Goal: Information Seeking & Learning: Compare options

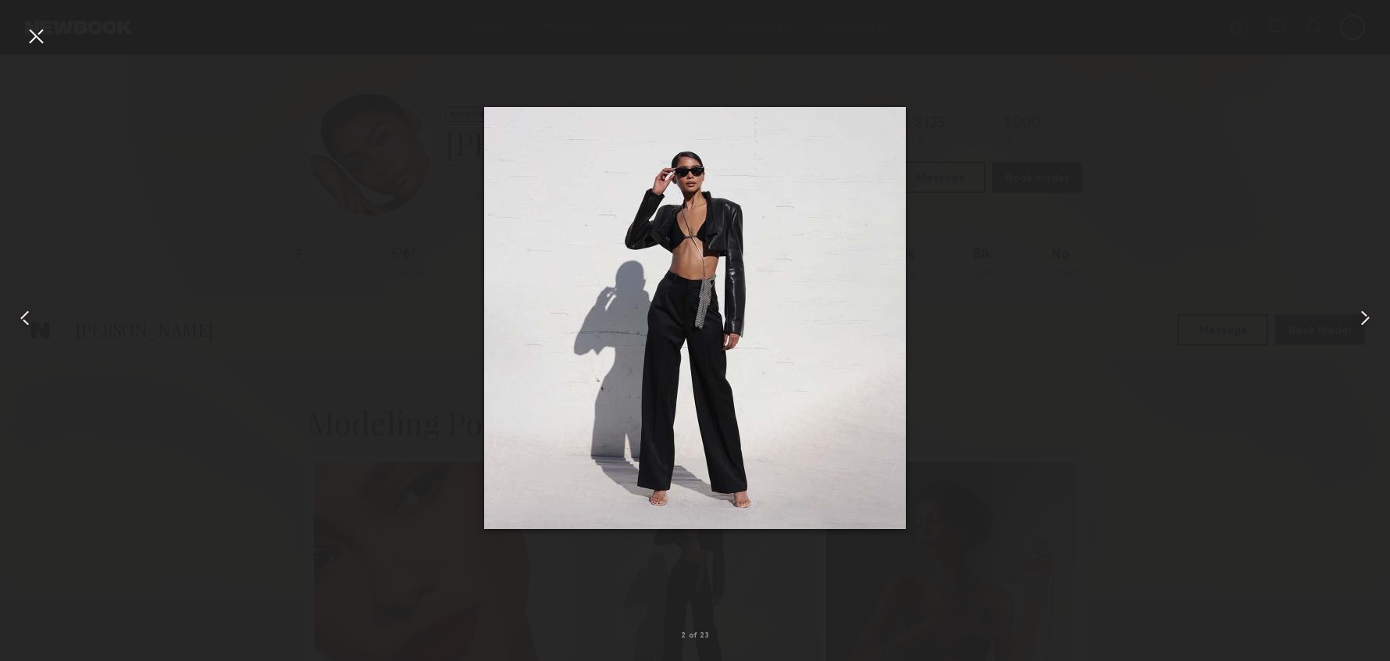
scroll to position [426, 0]
click at [1121, 106] on div at bounding box center [695, 318] width 1390 height 586
click at [1367, 310] on common-icon at bounding box center [1365, 317] width 25 height 25
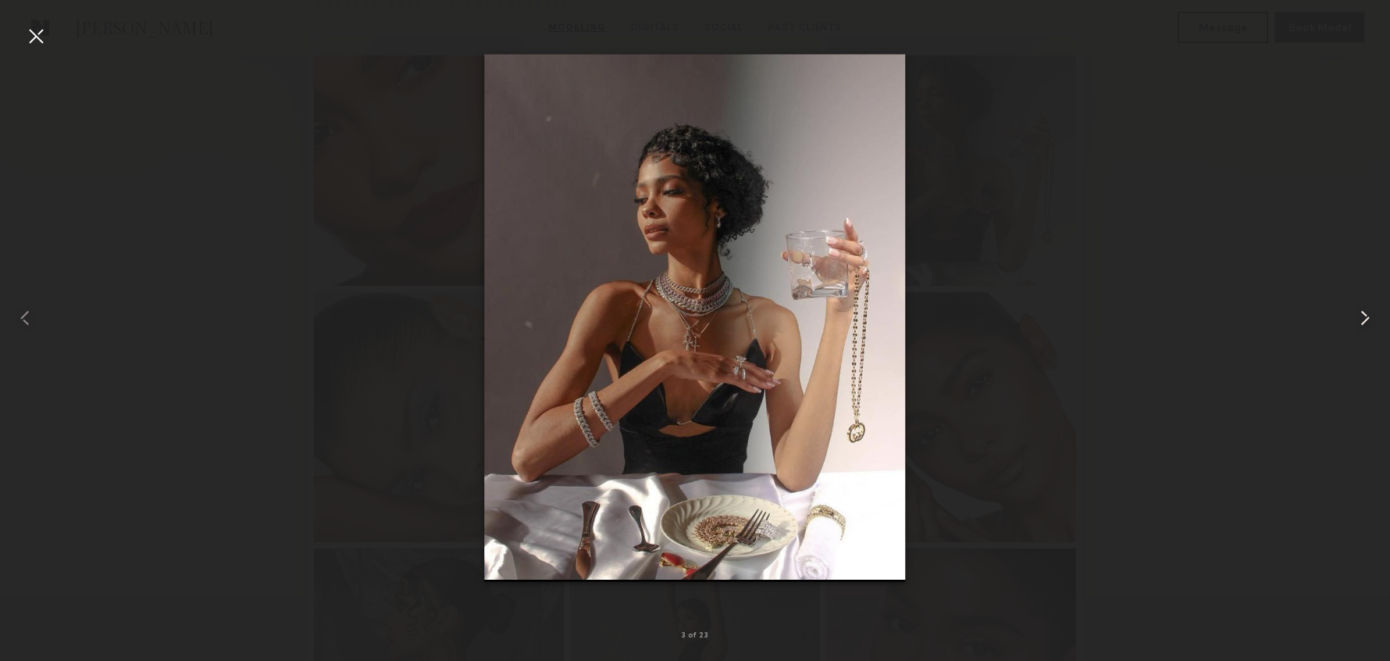
click at [1366, 310] on common-icon at bounding box center [1365, 317] width 25 height 25
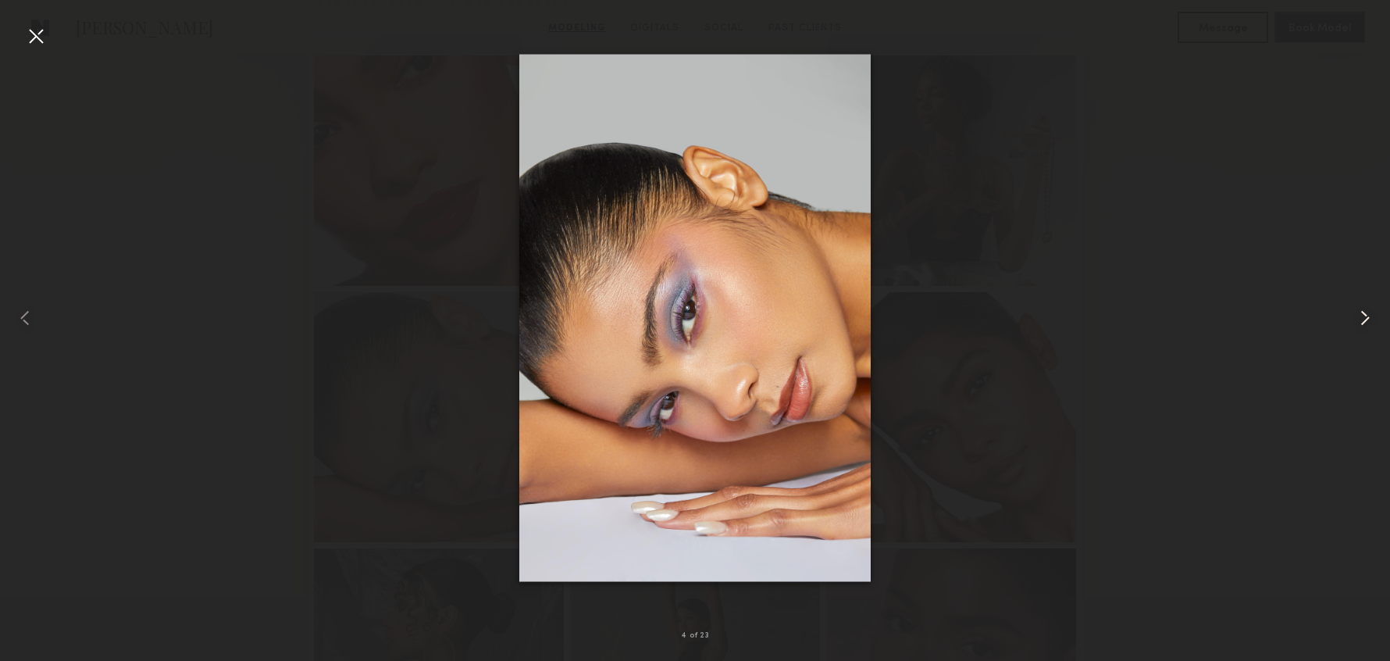
click at [1366, 310] on common-icon at bounding box center [1365, 317] width 25 height 25
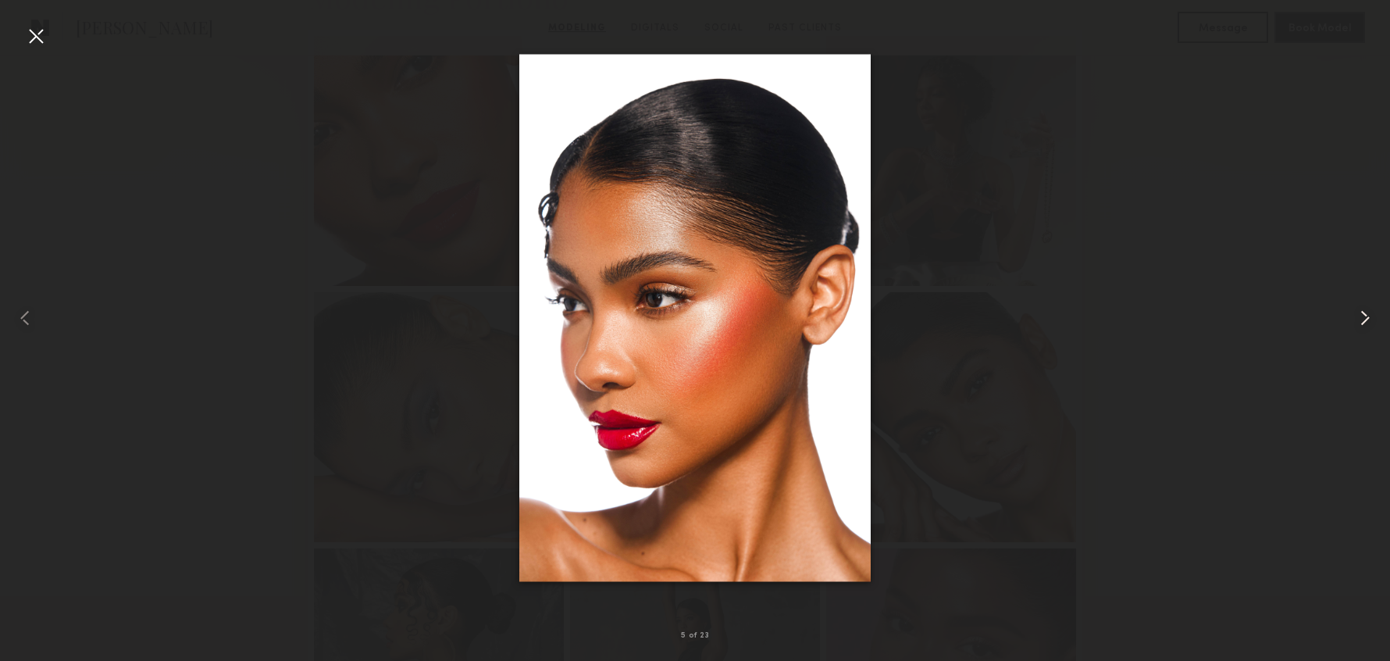
click at [1366, 310] on common-icon at bounding box center [1365, 317] width 25 height 25
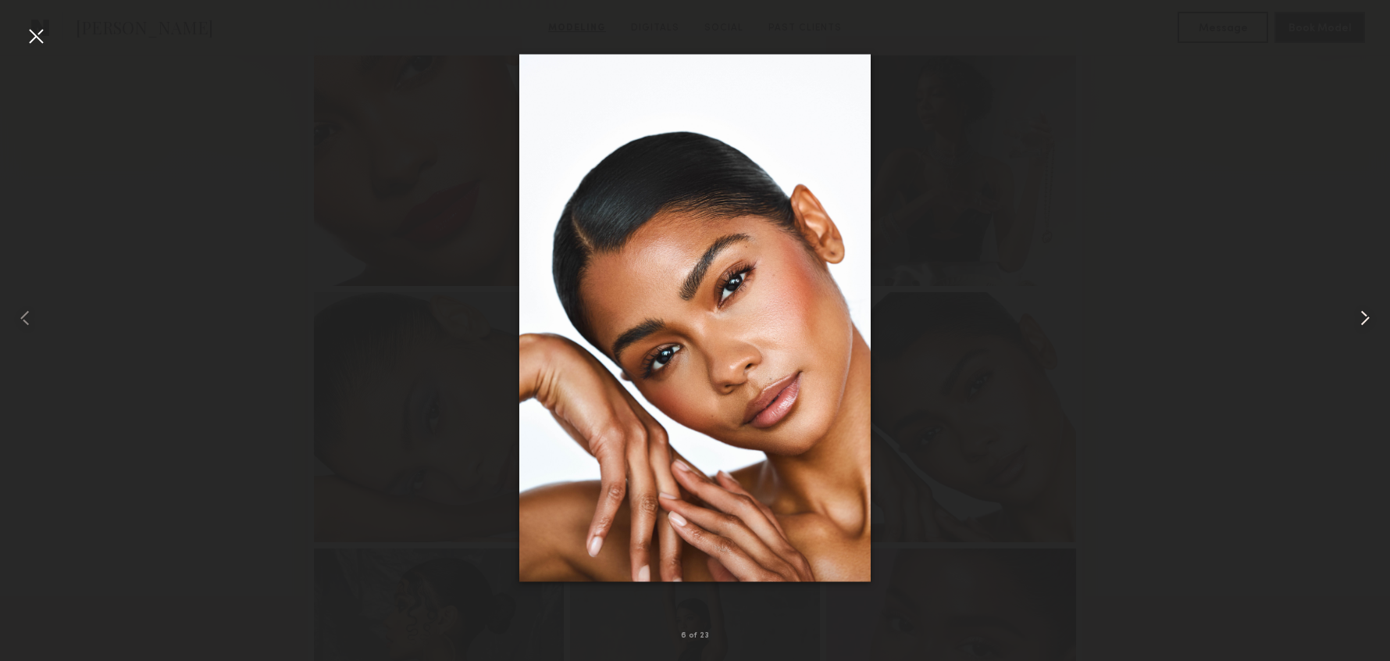
click at [1366, 310] on common-icon at bounding box center [1365, 317] width 25 height 25
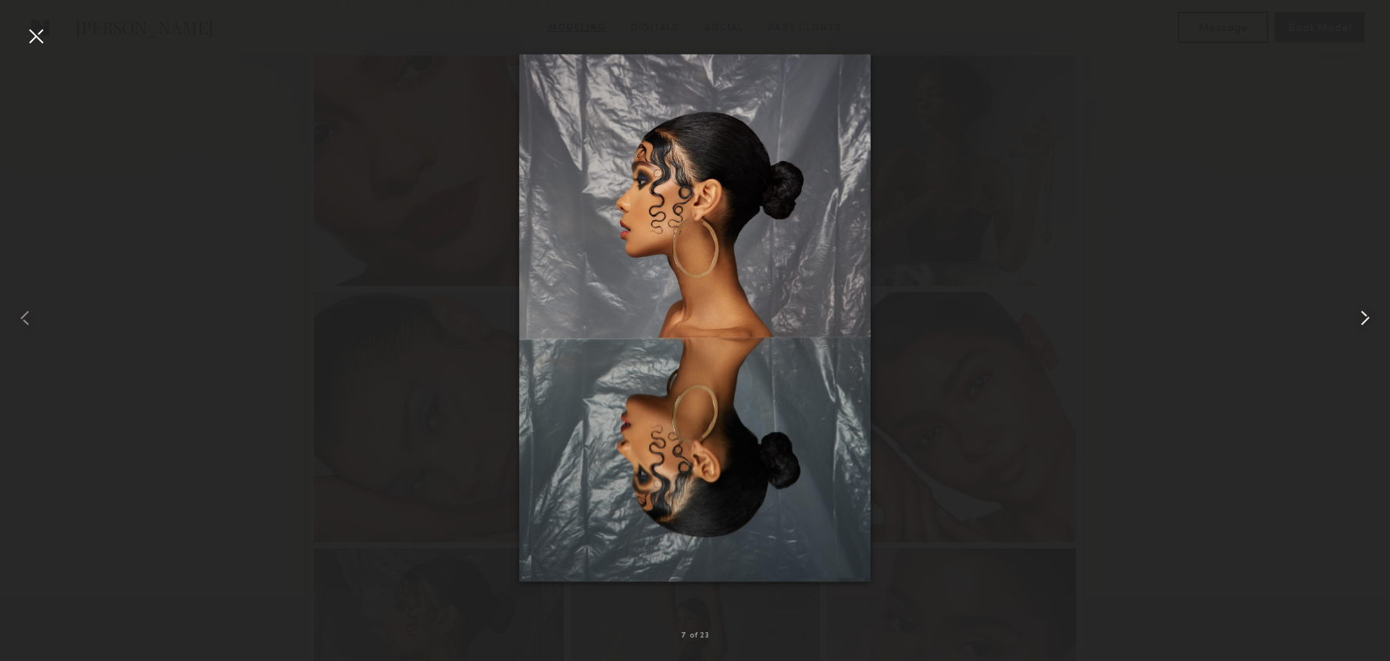
click at [1366, 310] on common-icon at bounding box center [1365, 317] width 25 height 25
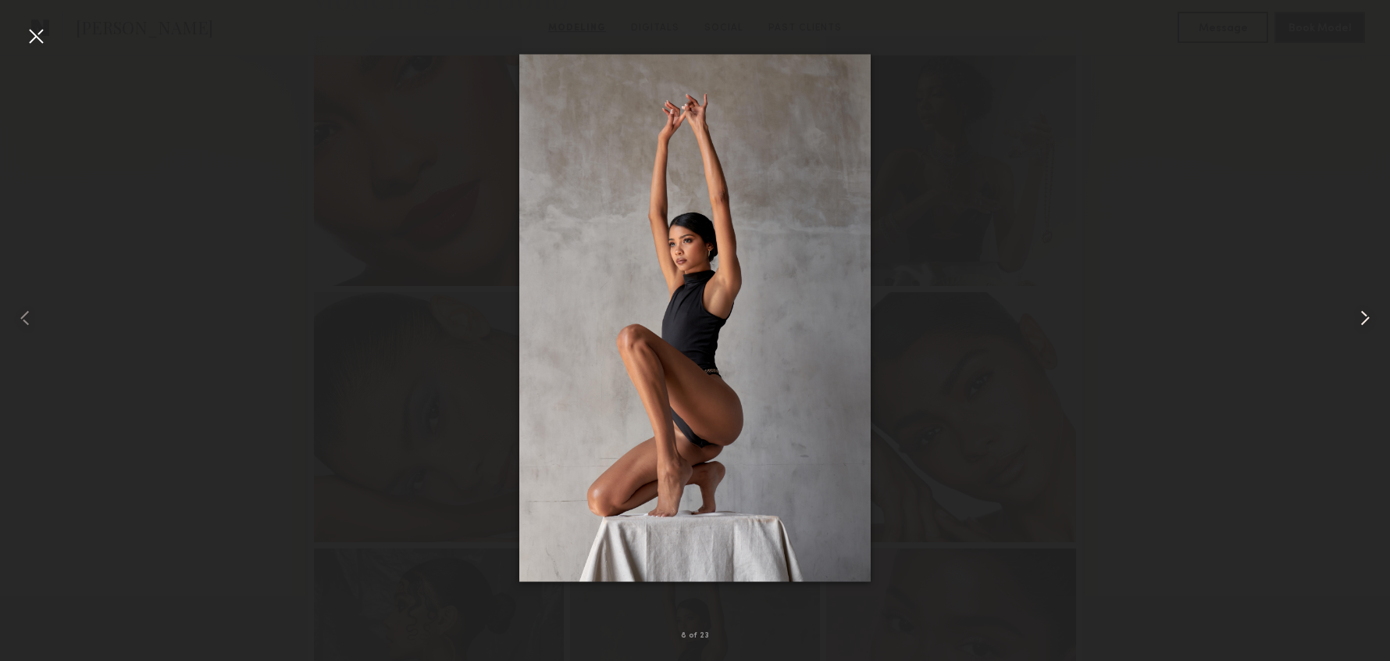
click at [1366, 310] on common-icon at bounding box center [1365, 317] width 25 height 25
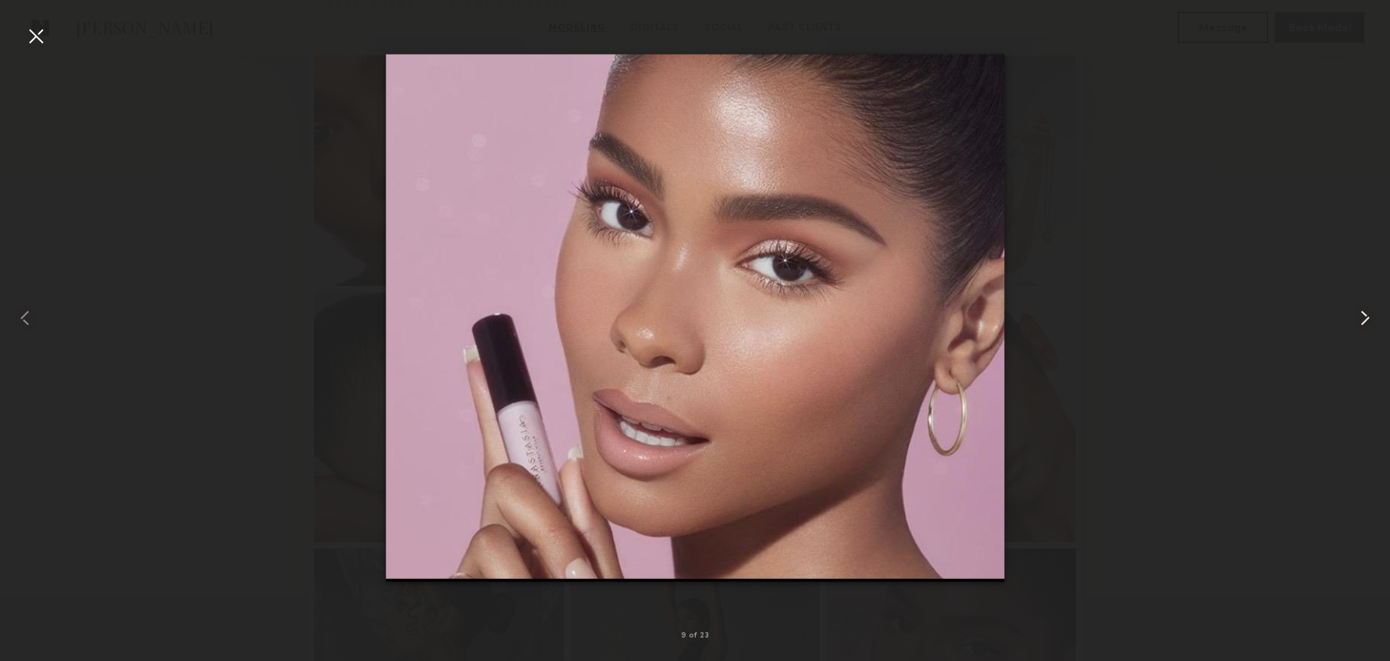
click at [1366, 310] on common-icon at bounding box center [1365, 317] width 25 height 25
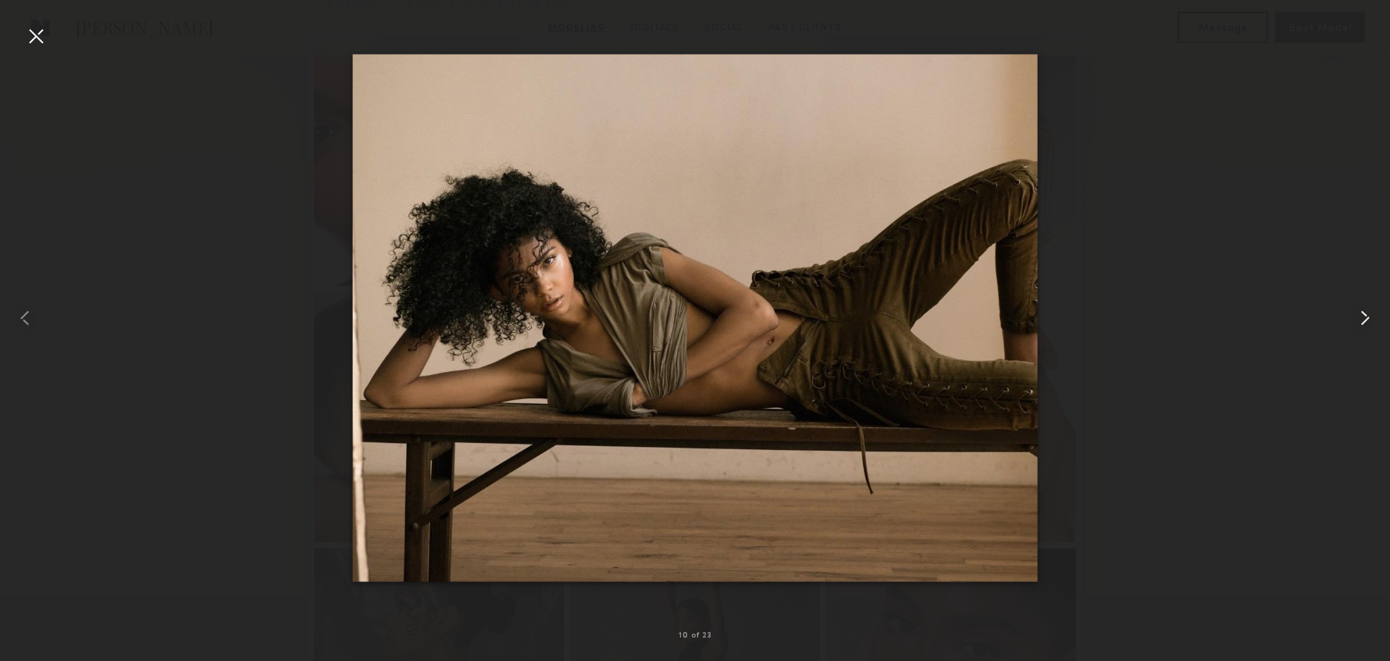
click at [1366, 310] on common-icon at bounding box center [1365, 317] width 25 height 25
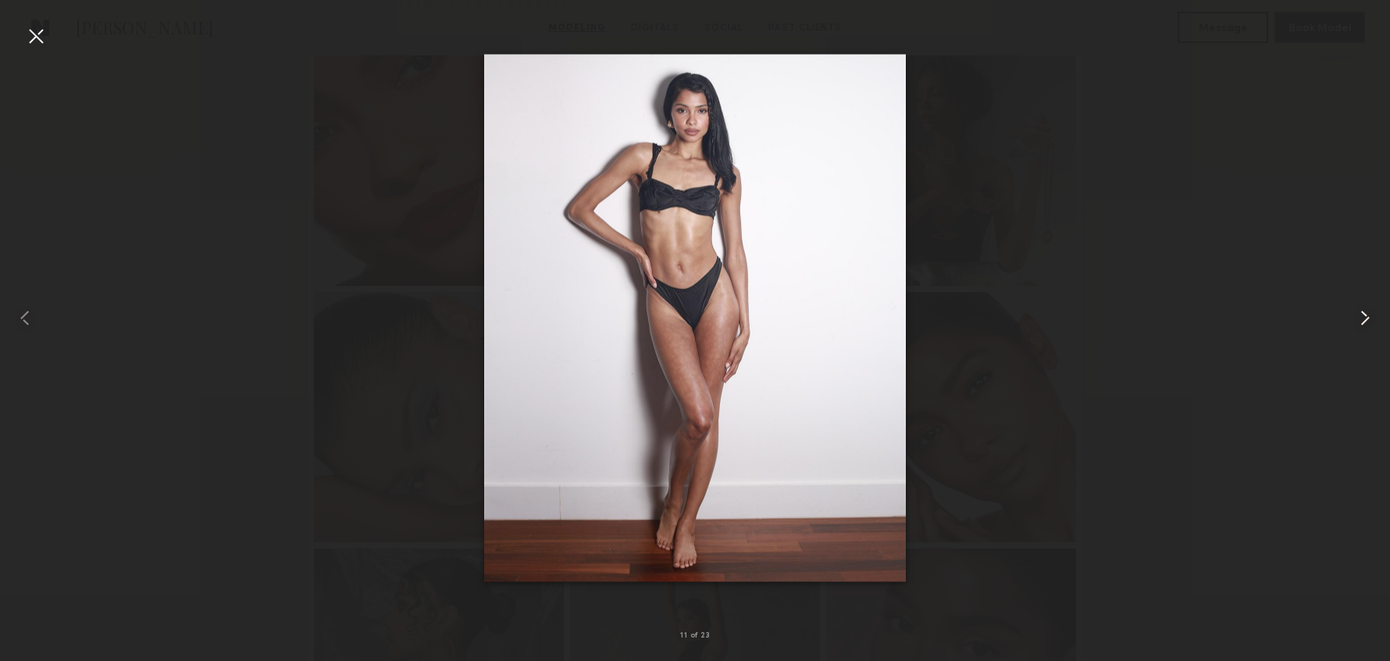
click at [1366, 310] on common-icon at bounding box center [1365, 317] width 25 height 25
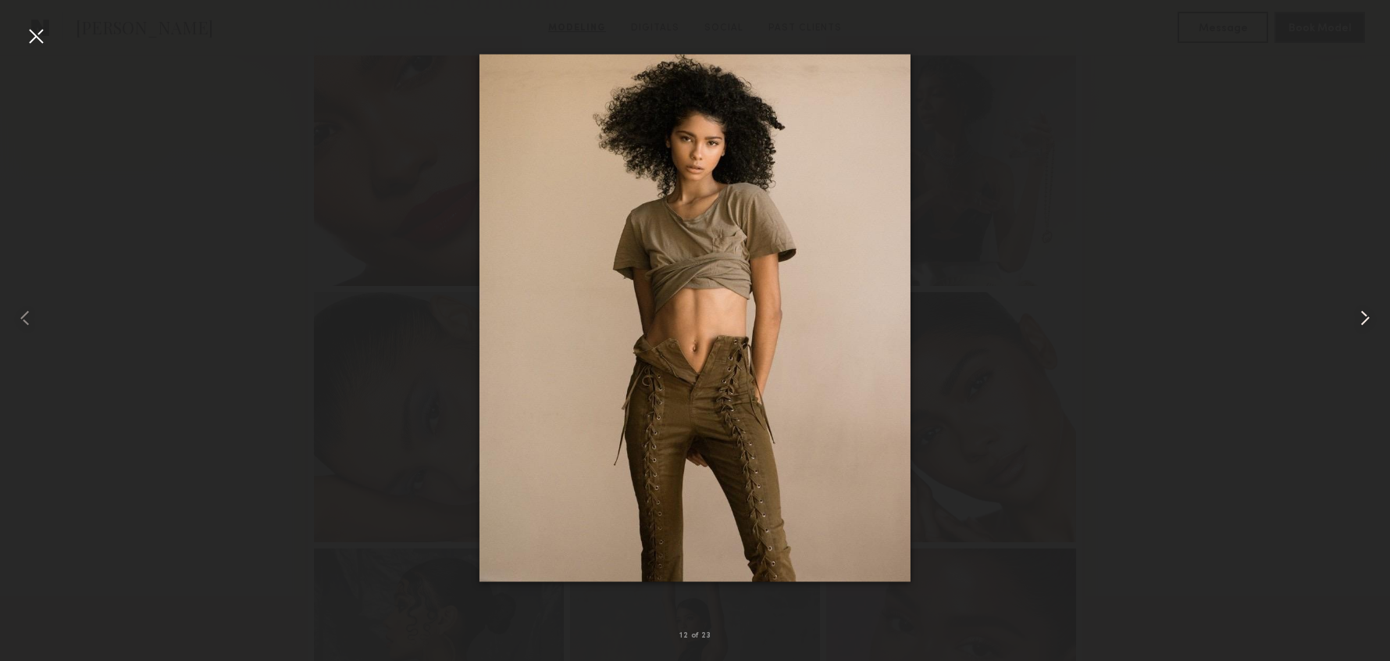
click at [1366, 310] on common-icon at bounding box center [1365, 317] width 25 height 25
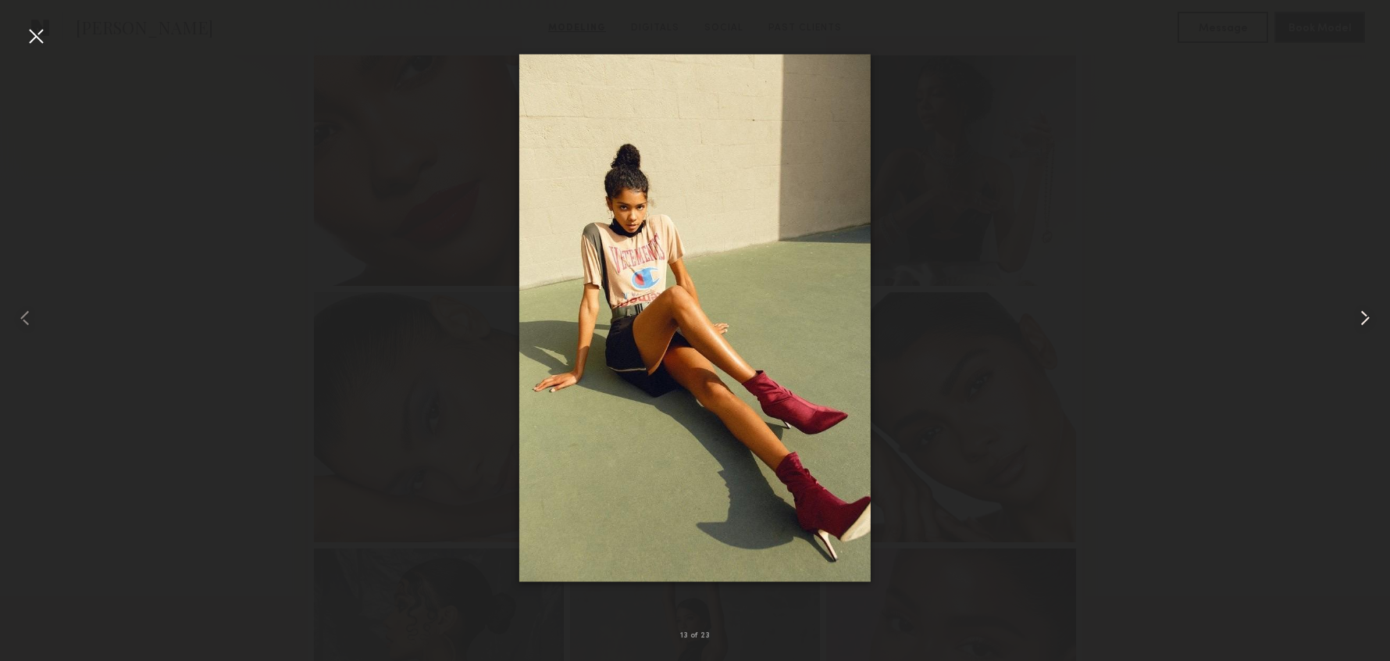
click at [1366, 310] on common-icon at bounding box center [1365, 317] width 25 height 25
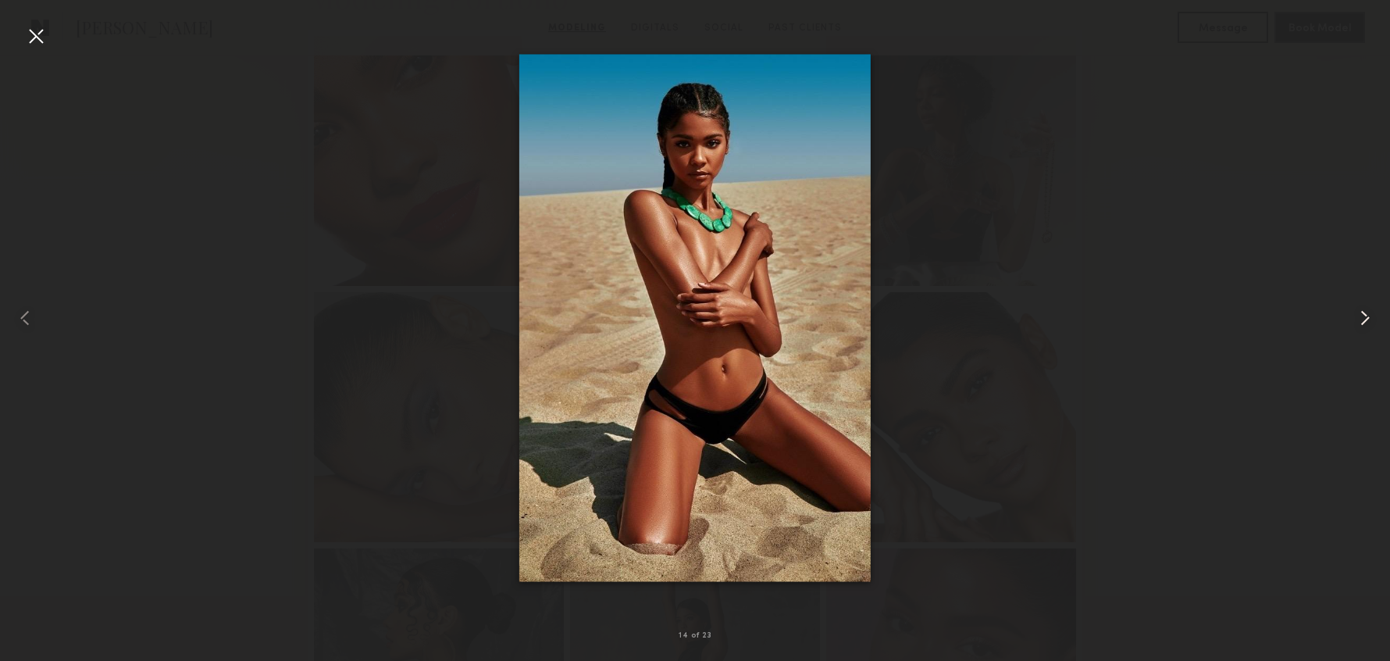
click at [1366, 310] on common-icon at bounding box center [1365, 317] width 25 height 25
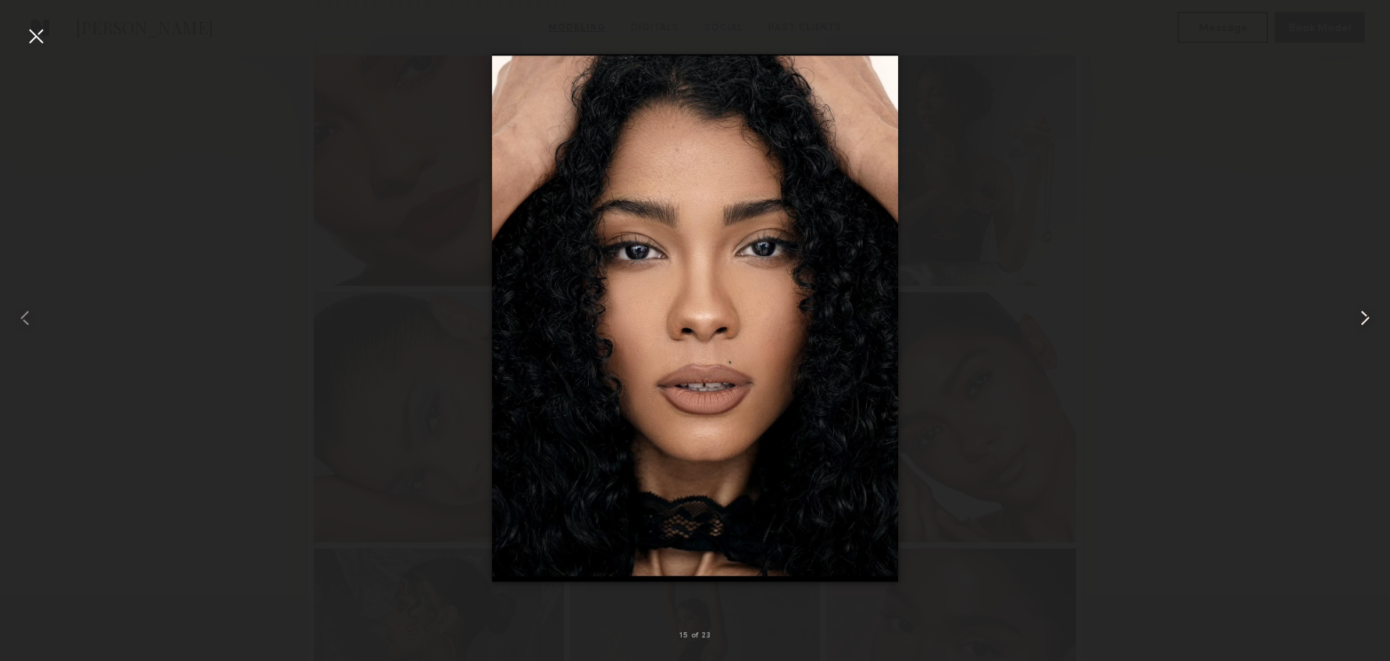
click at [1366, 310] on common-icon at bounding box center [1365, 317] width 25 height 25
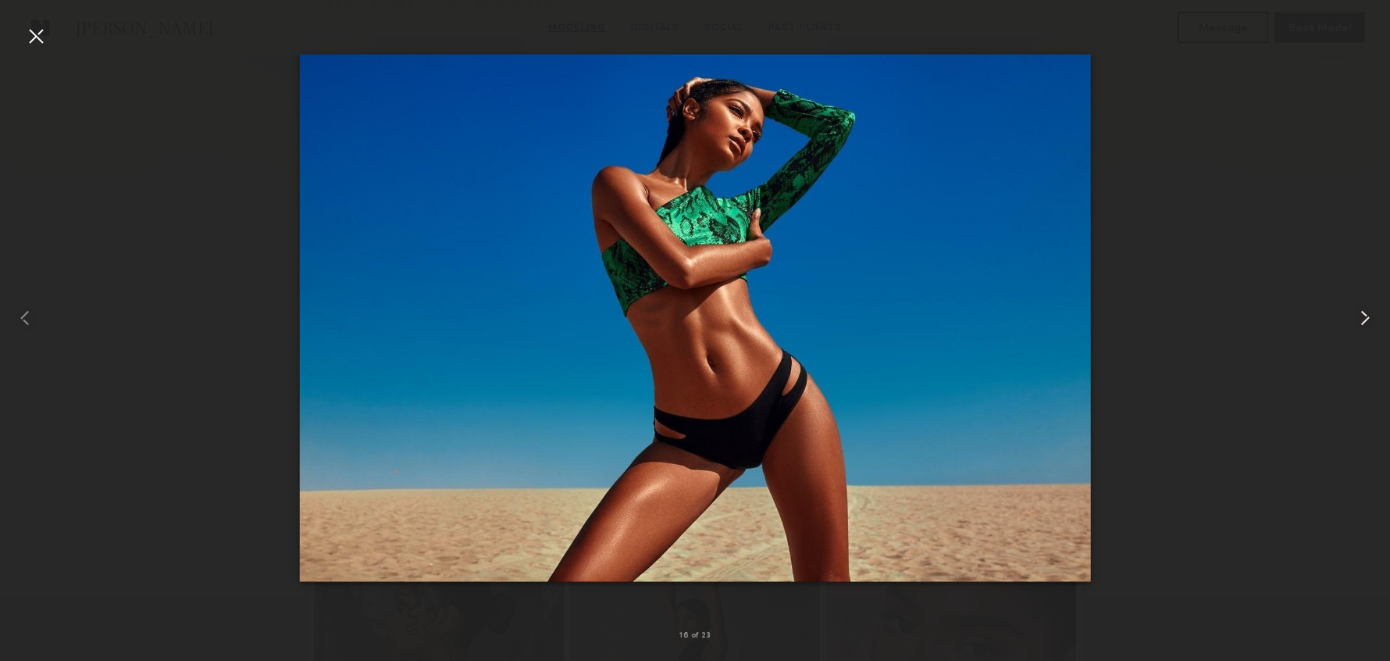
click at [1366, 310] on common-icon at bounding box center [1365, 317] width 25 height 25
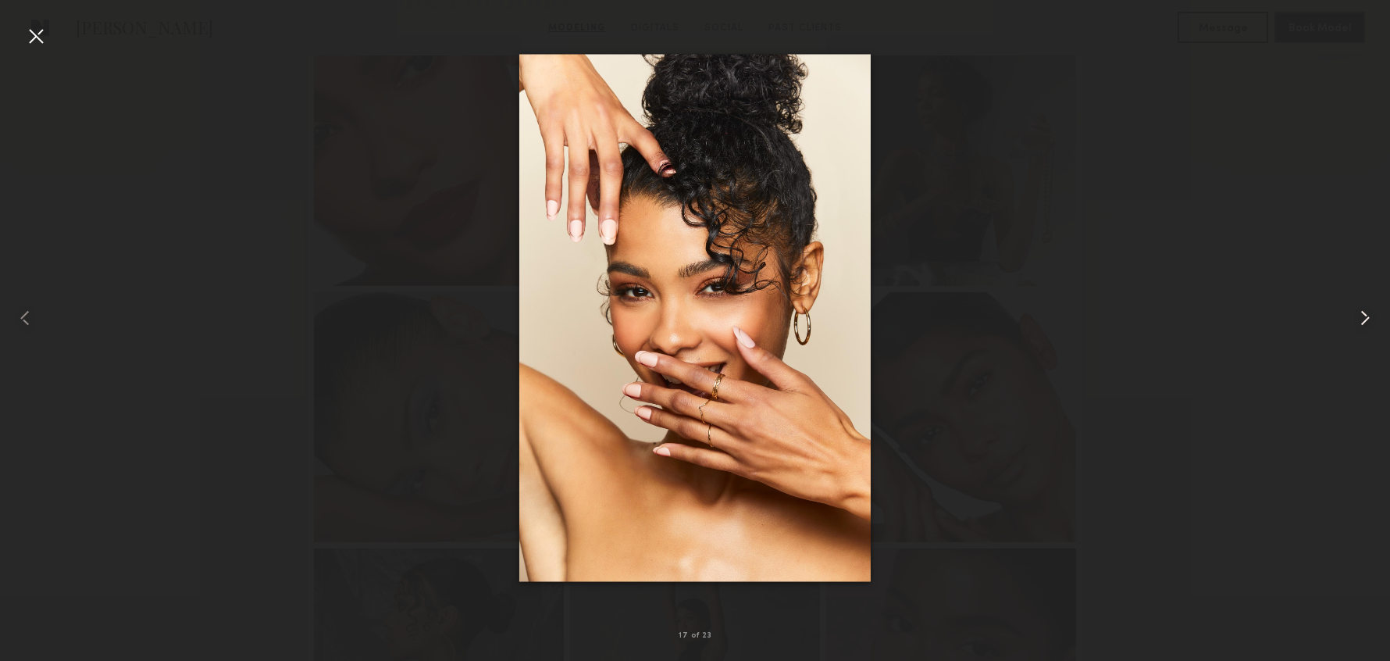
click at [1366, 310] on common-icon at bounding box center [1365, 317] width 25 height 25
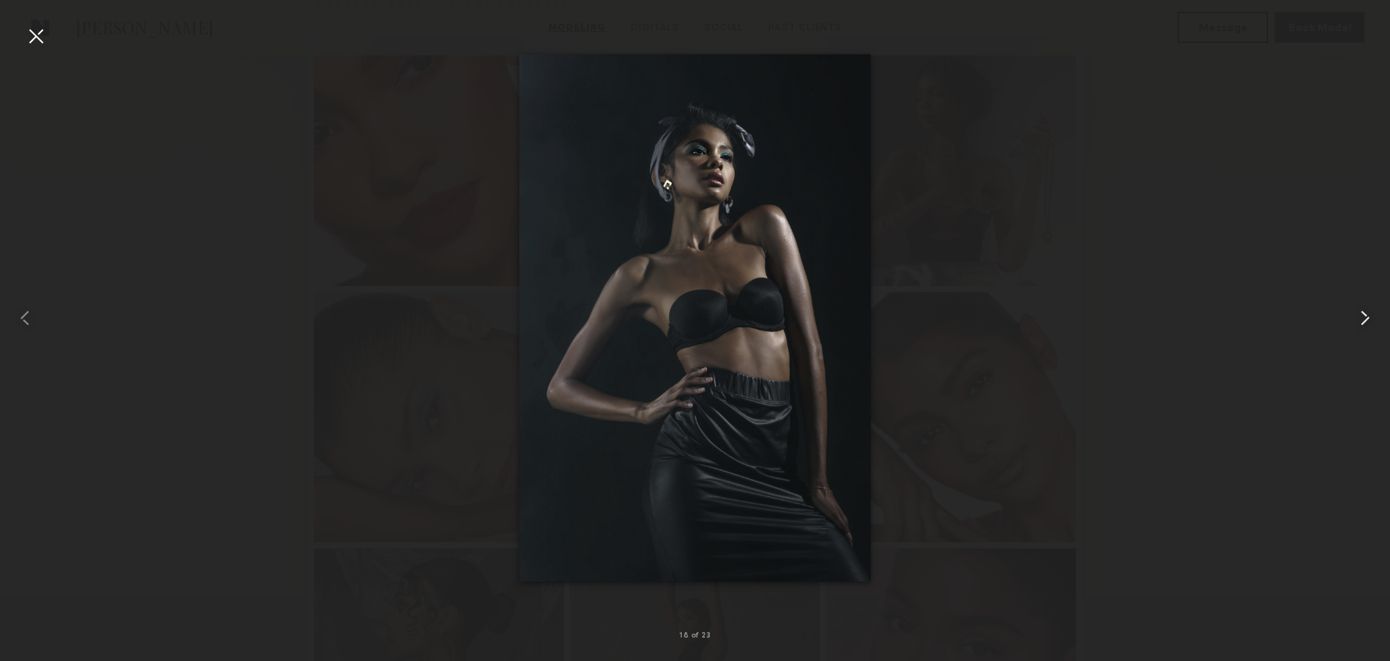
click at [1362, 314] on common-icon at bounding box center [1365, 317] width 25 height 25
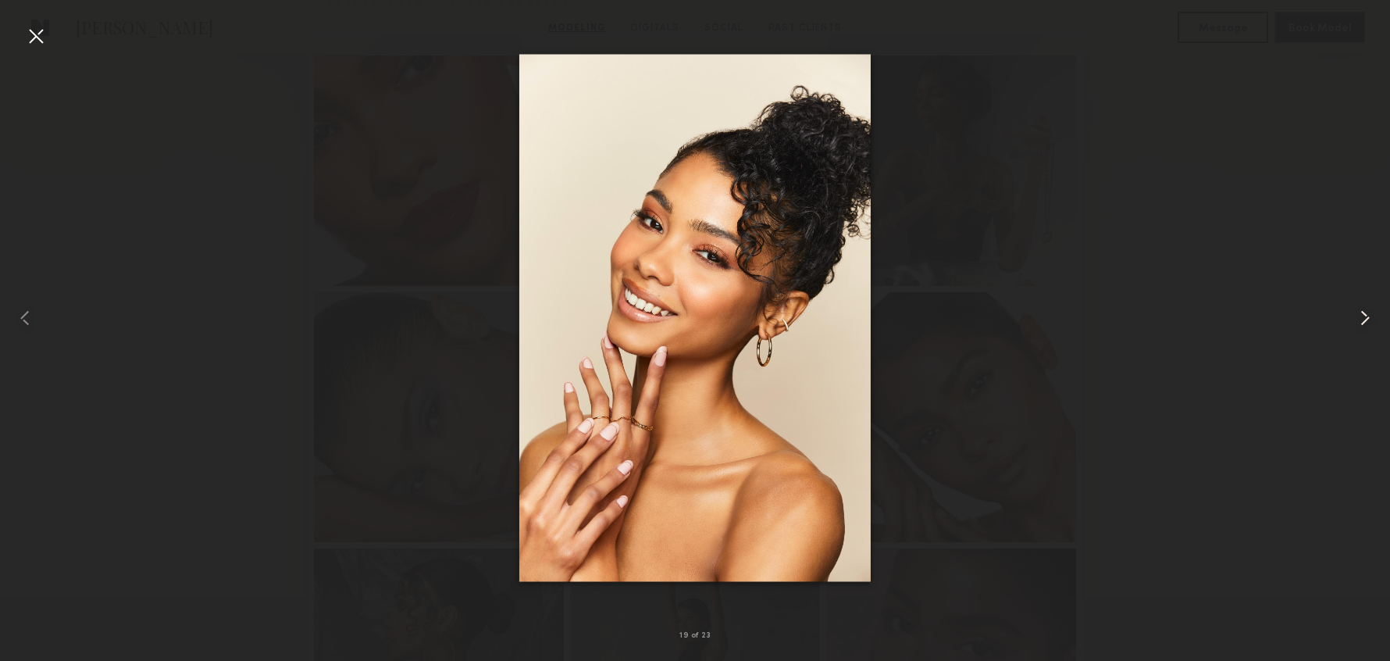
click at [1362, 314] on common-icon at bounding box center [1365, 317] width 25 height 25
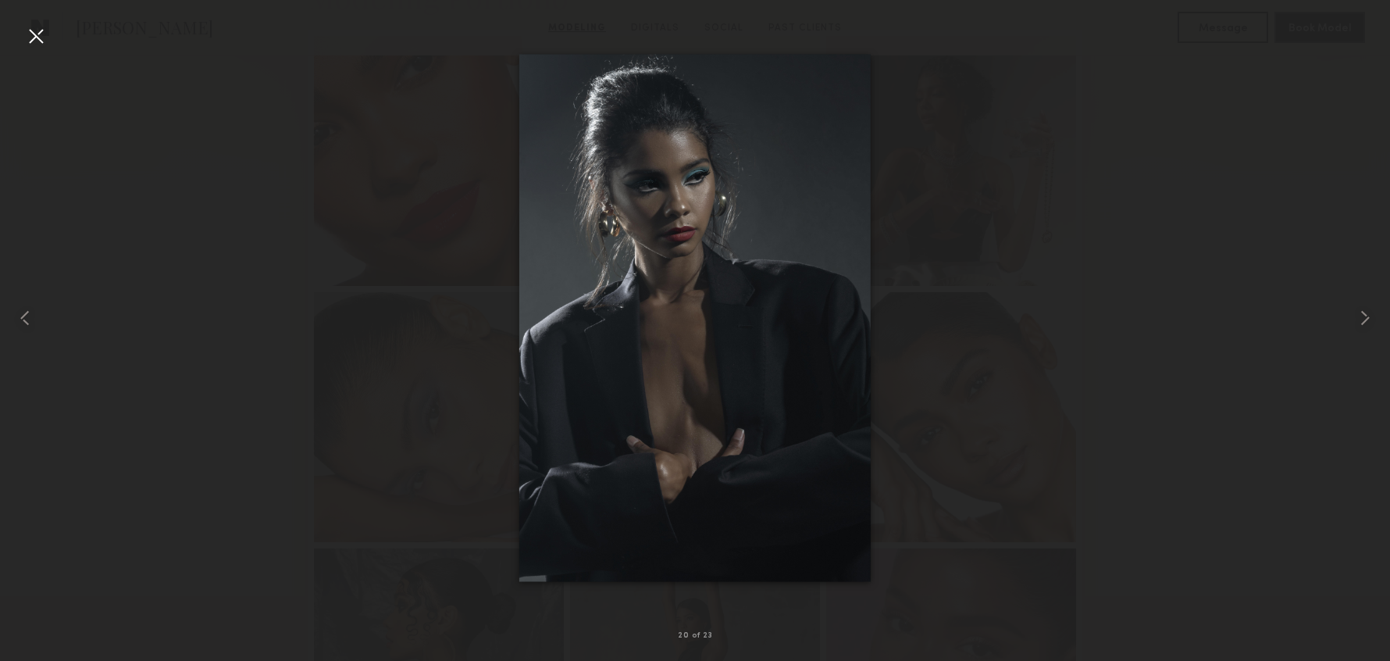
click at [29, 37] on div at bounding box center [35, 35] width 25 height 25
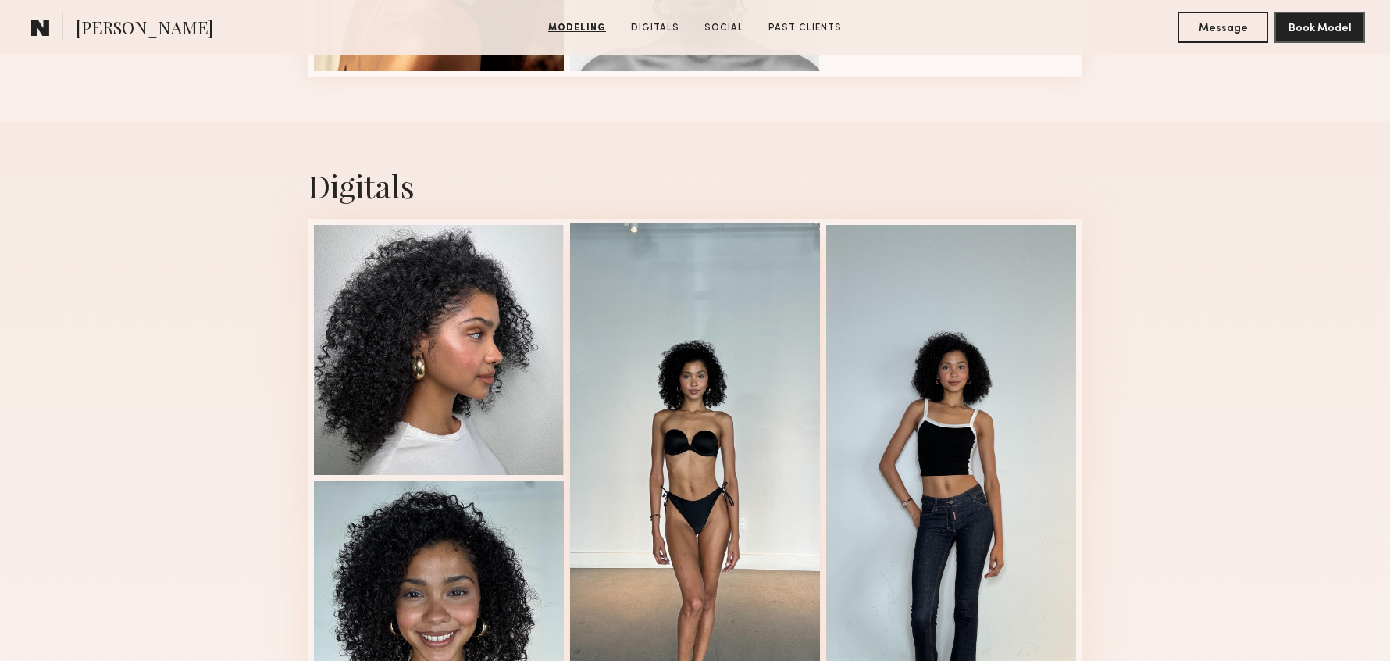
scroll to position [2526, 0]
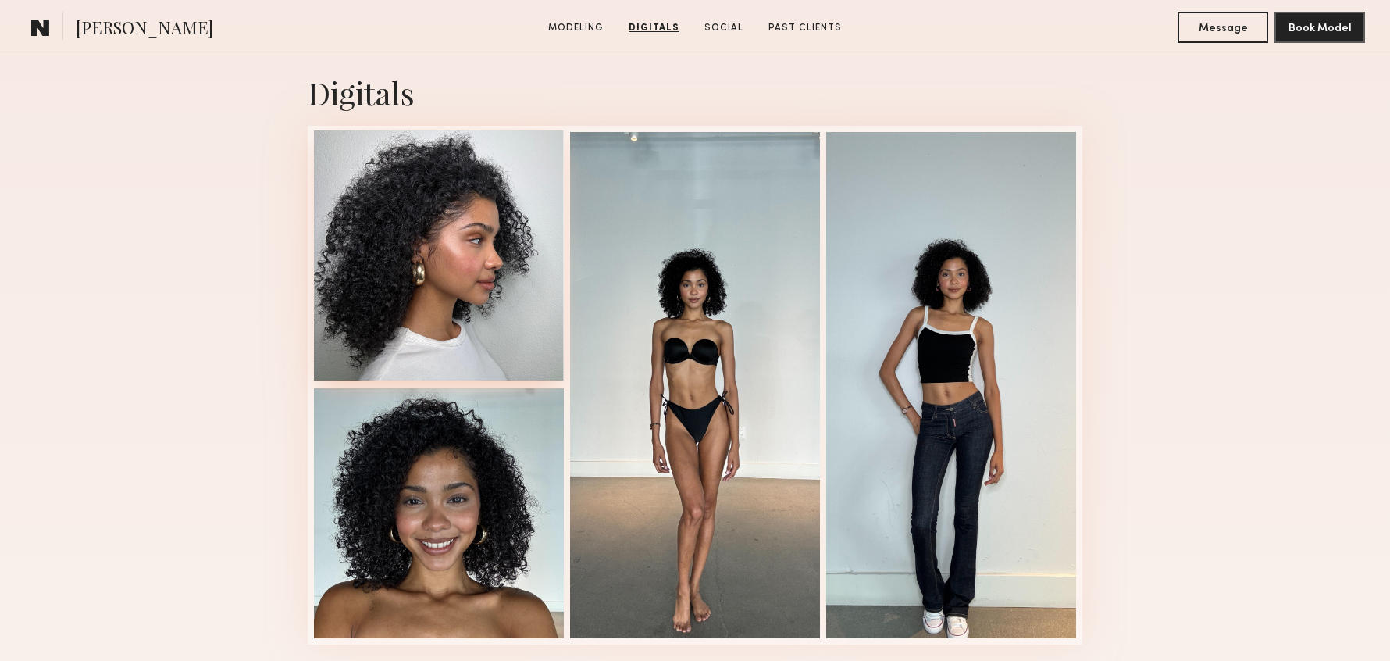
click at [421, 268] on div at bounding box center [439, 255] width 250 height 250
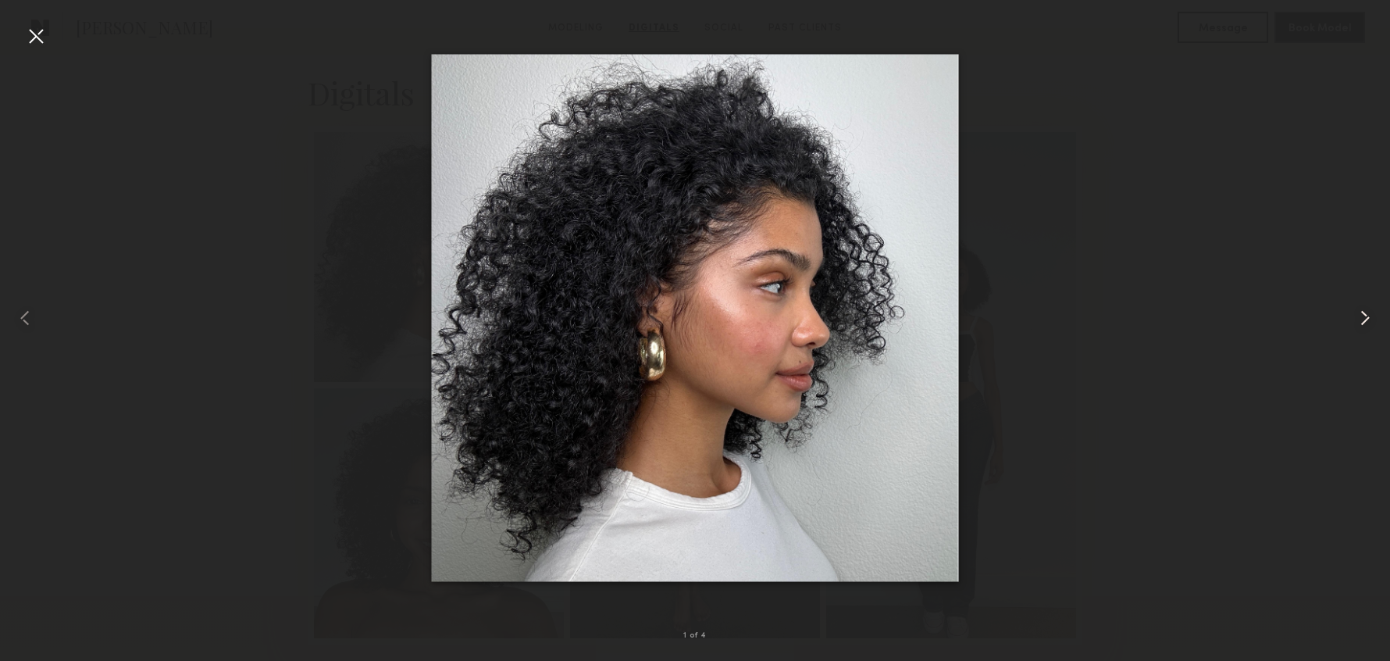
click at [1360, 315] on common-icon at bounding box center [1365, 317] width 25 height 25
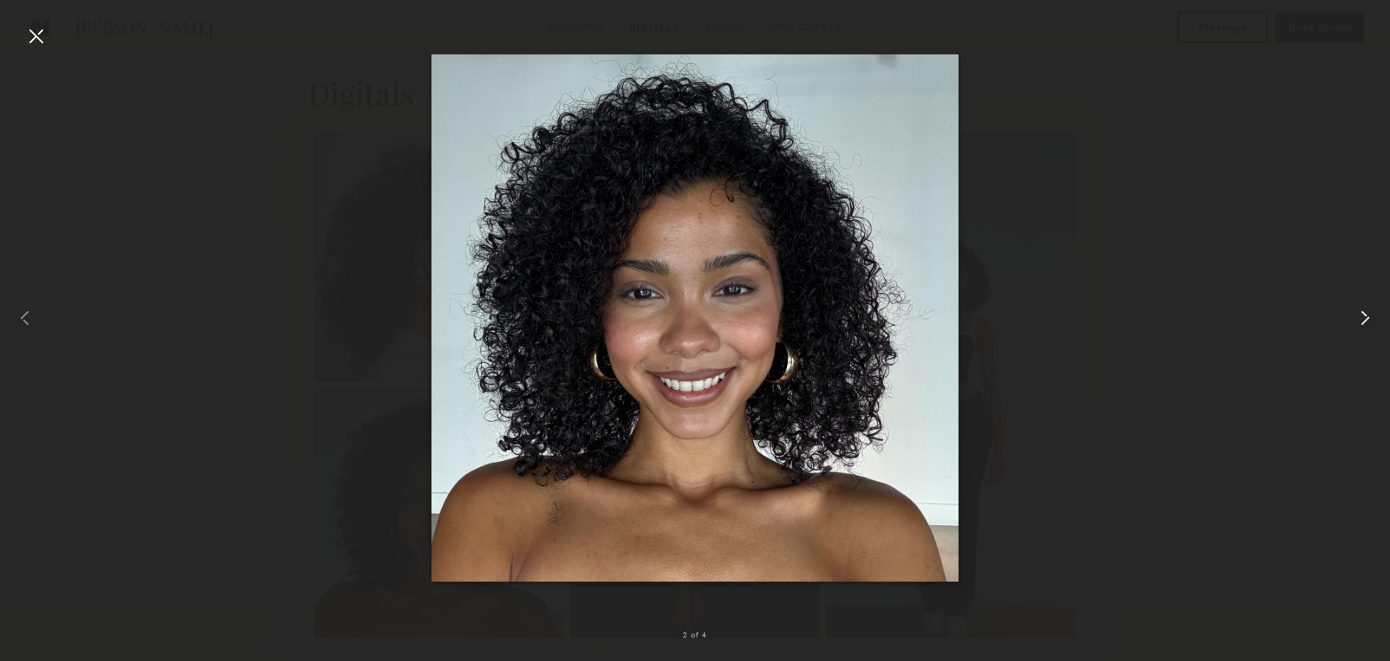
click at [1360, 315] on common-icon at bounding box center [1365, 317] width 25 height 25
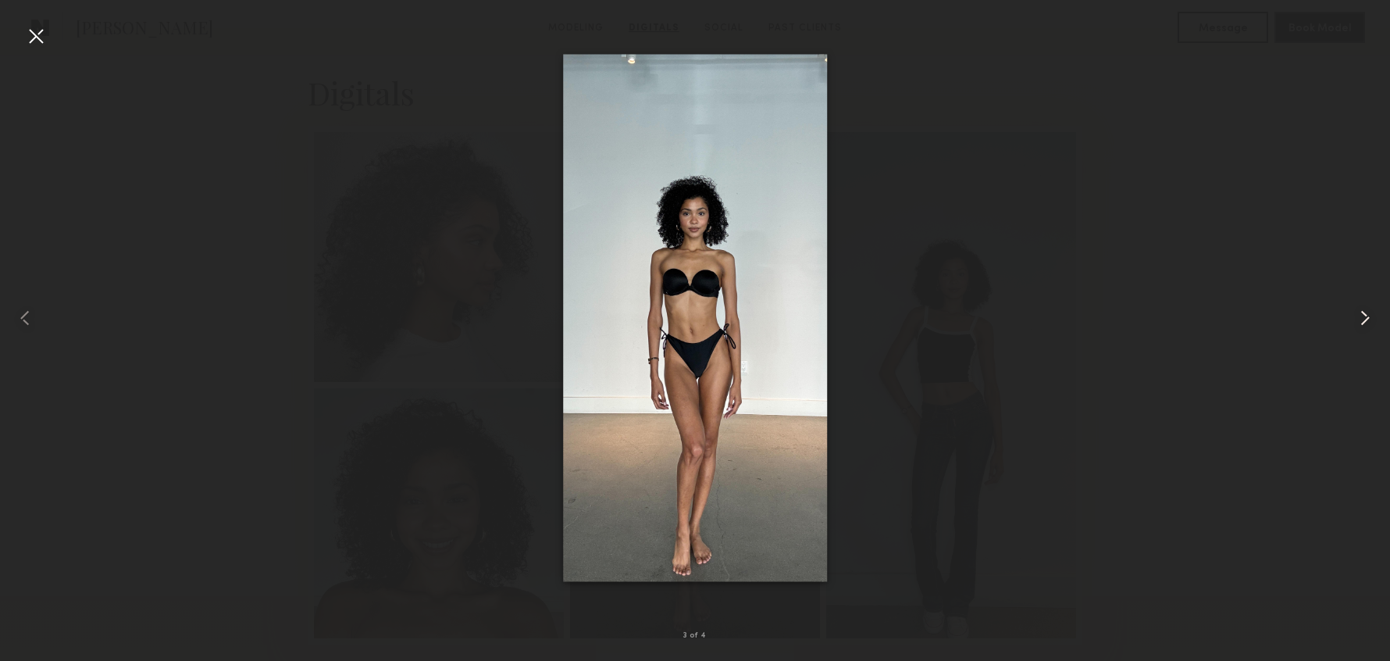
click at [1360, 315] on common-icon at bounding box center [1365, 317] width 25 height 25
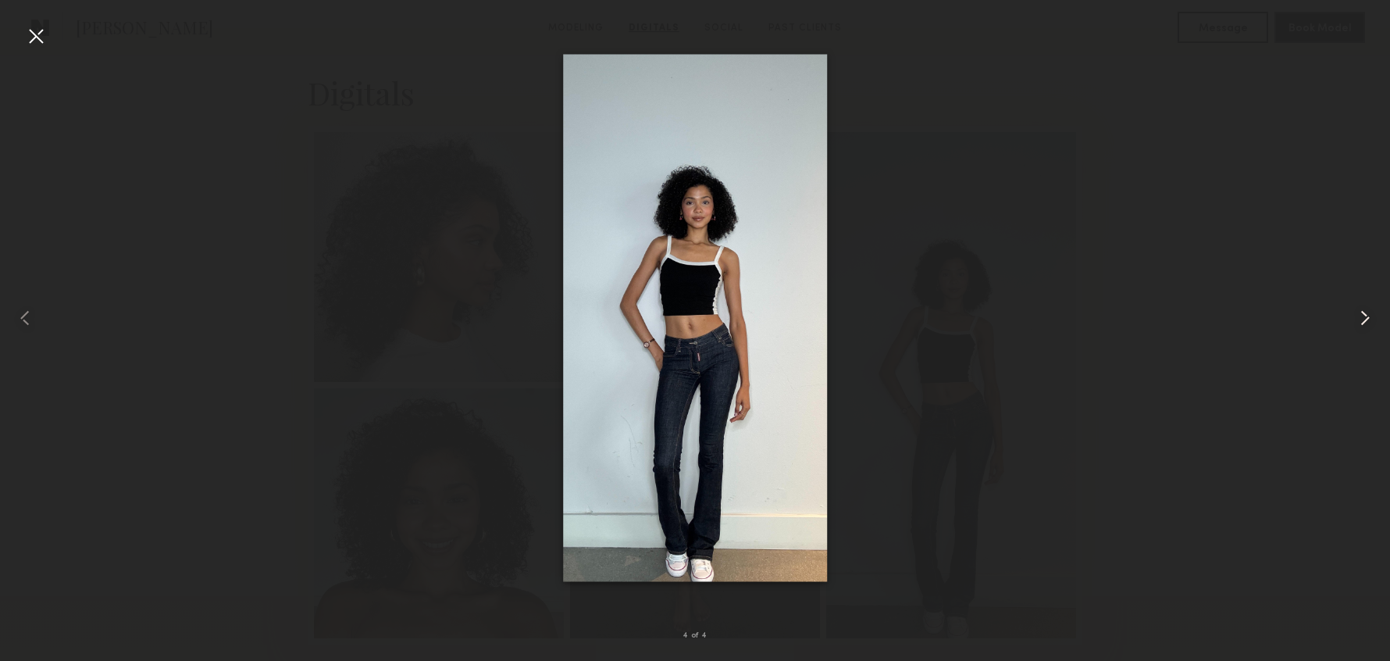
click at [1360, 315] on common-icon at bounding box center [1365, 317] width 25 height 25
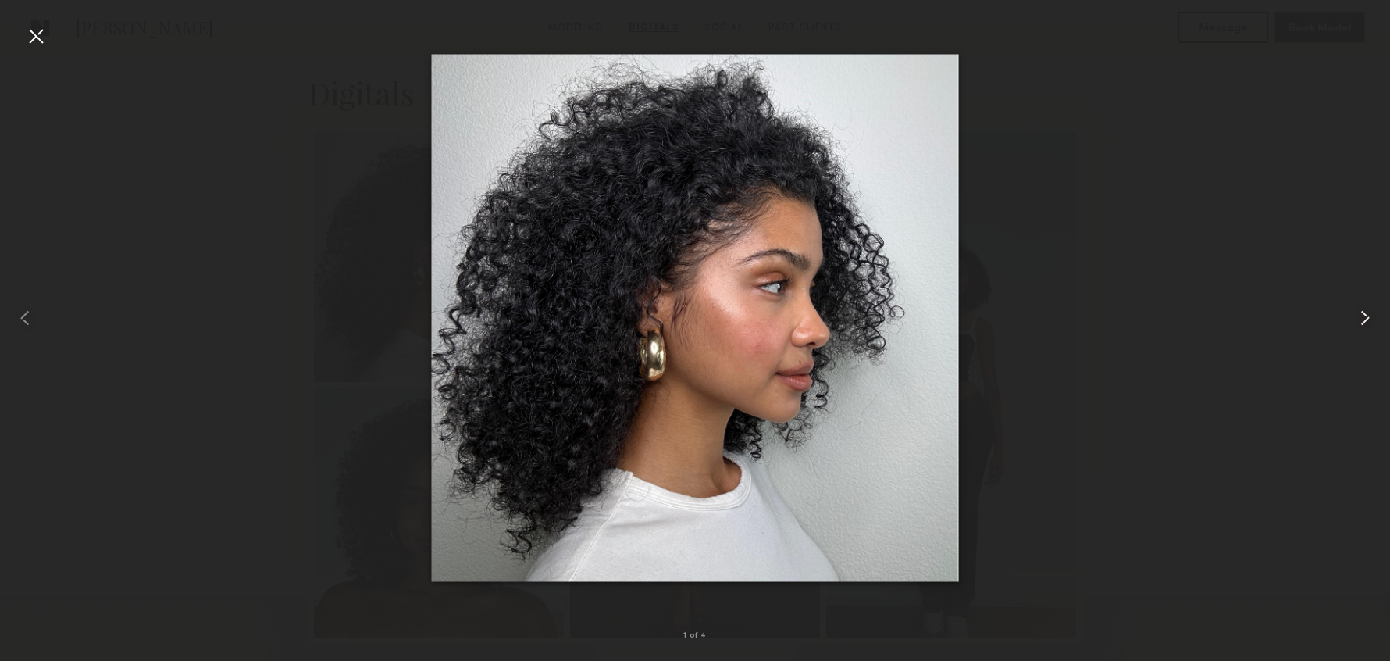
click at [1360, 315] on common-icon at bounding box center [1365, 317] width 25 height 25
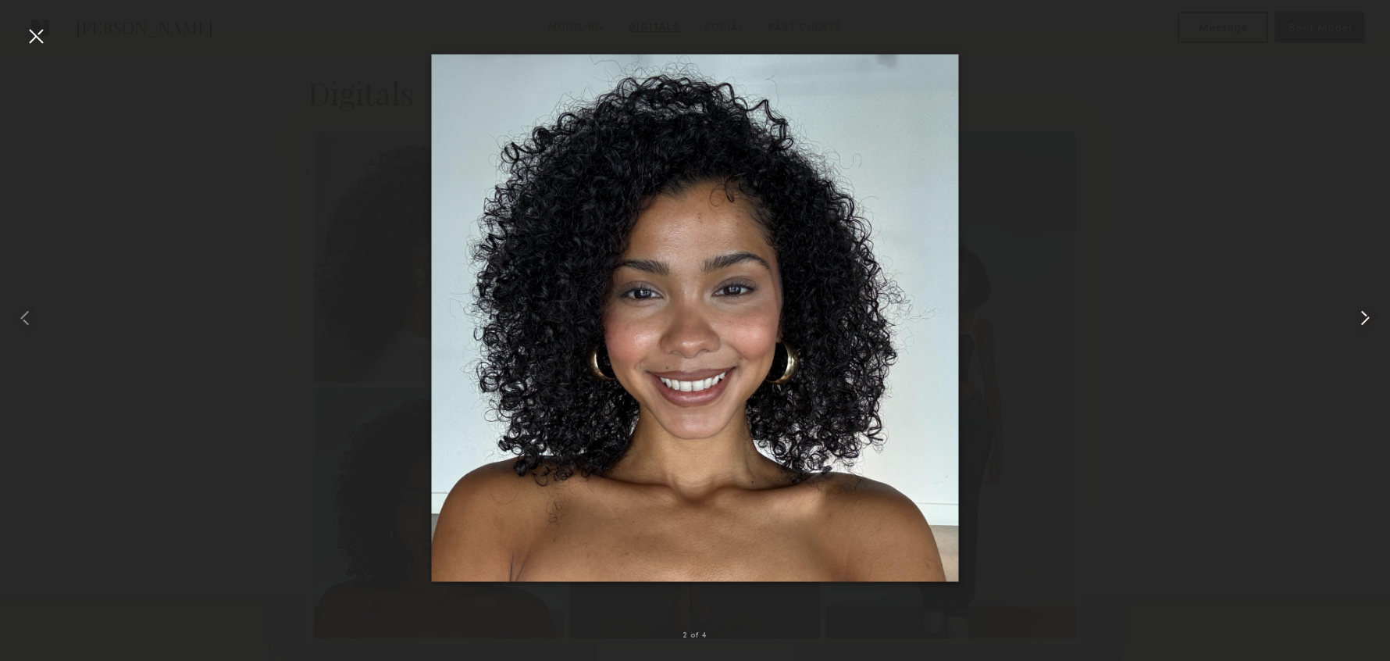
click at [1360, 315] on common-icon at bounding box center [1365, 317] width 25 height 25
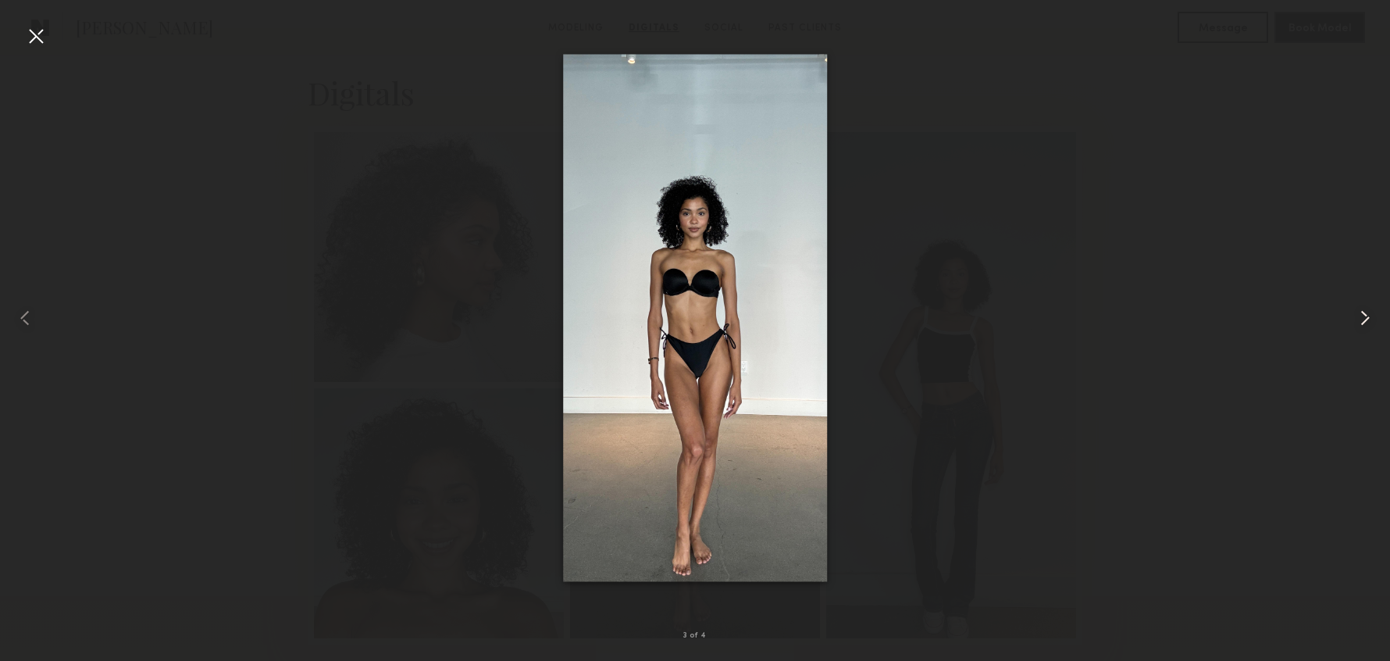
click at [1360, 315] on common-icon at bounding box center [1365, 317] width 25 height 25
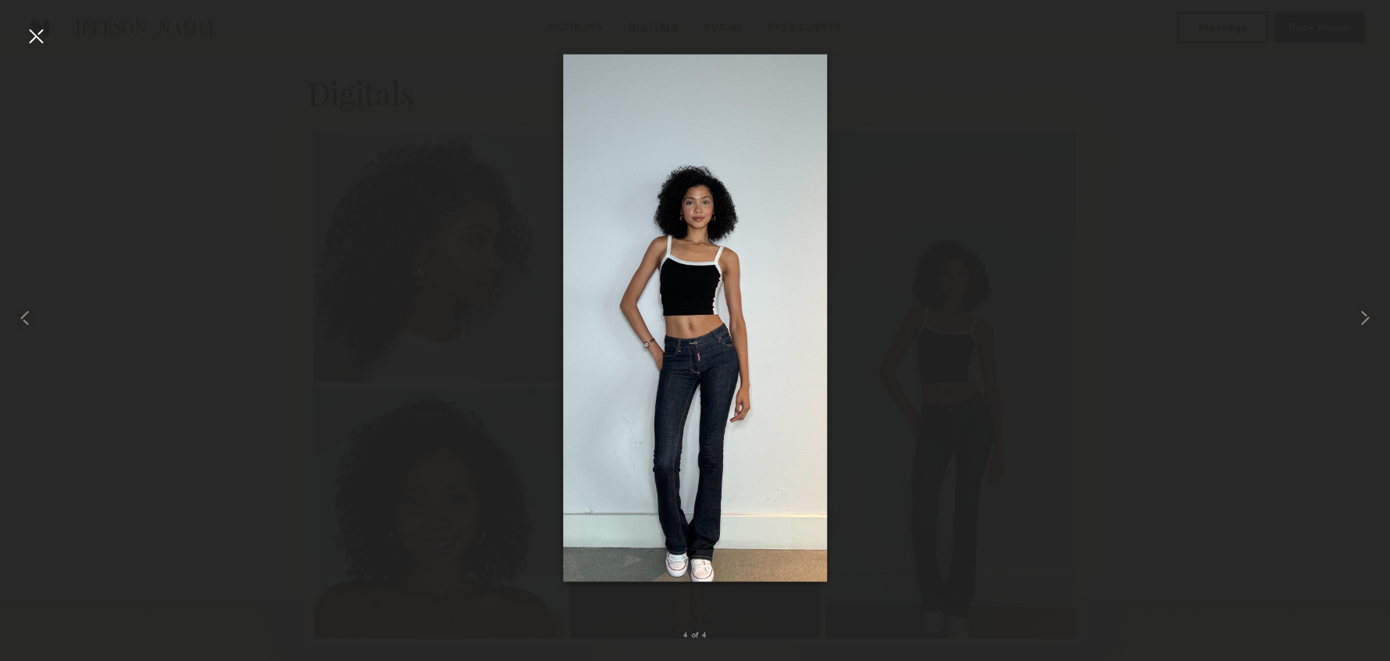
click at [494, 231] on div at bounding box center [695, 318] width 1390 height 586
click at [43, 34] on div at bounding box center [35, 35] width 25 height 25
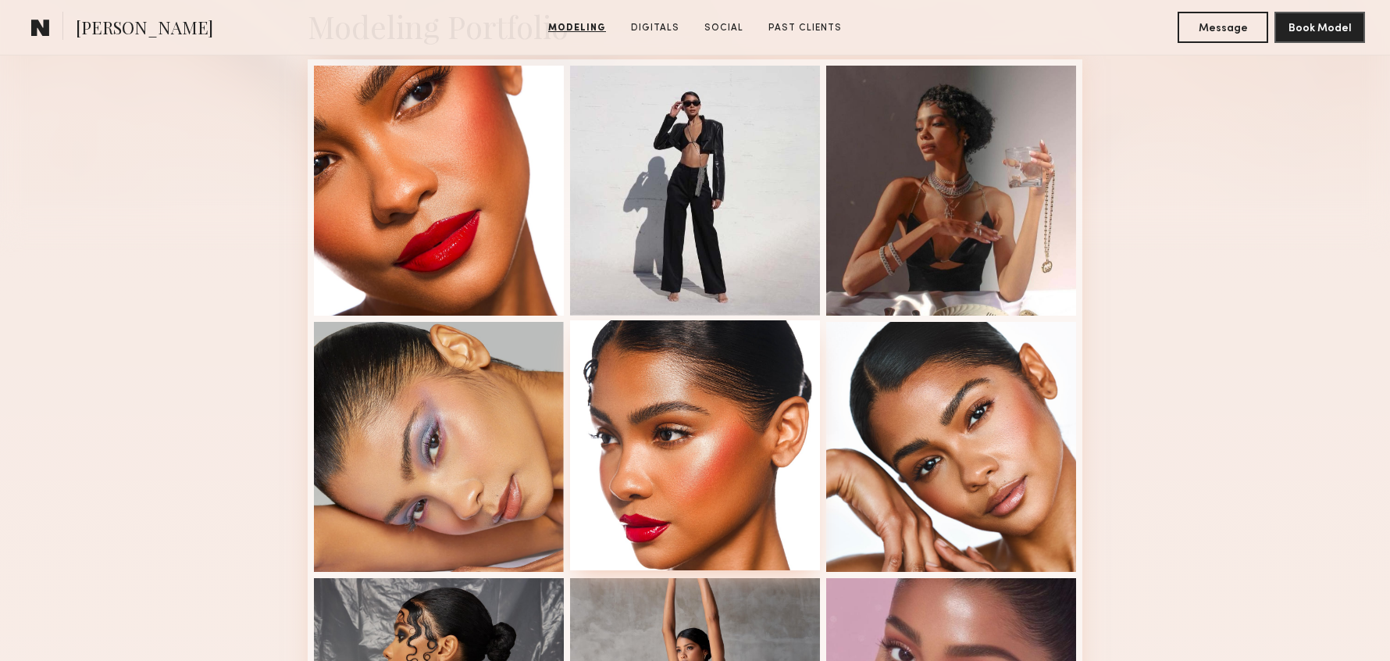
scroll to position [312, 0]
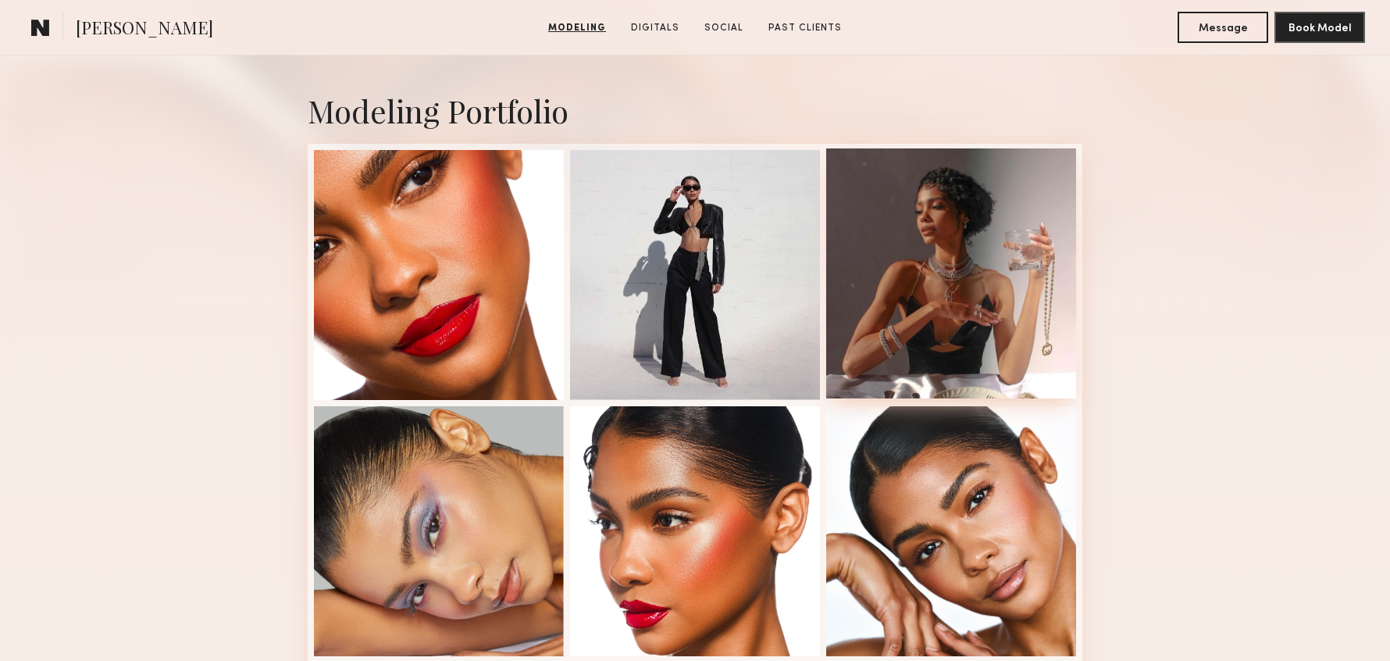
click at [971, 250] on div at bounding box center [951, 273] width 250 height 250
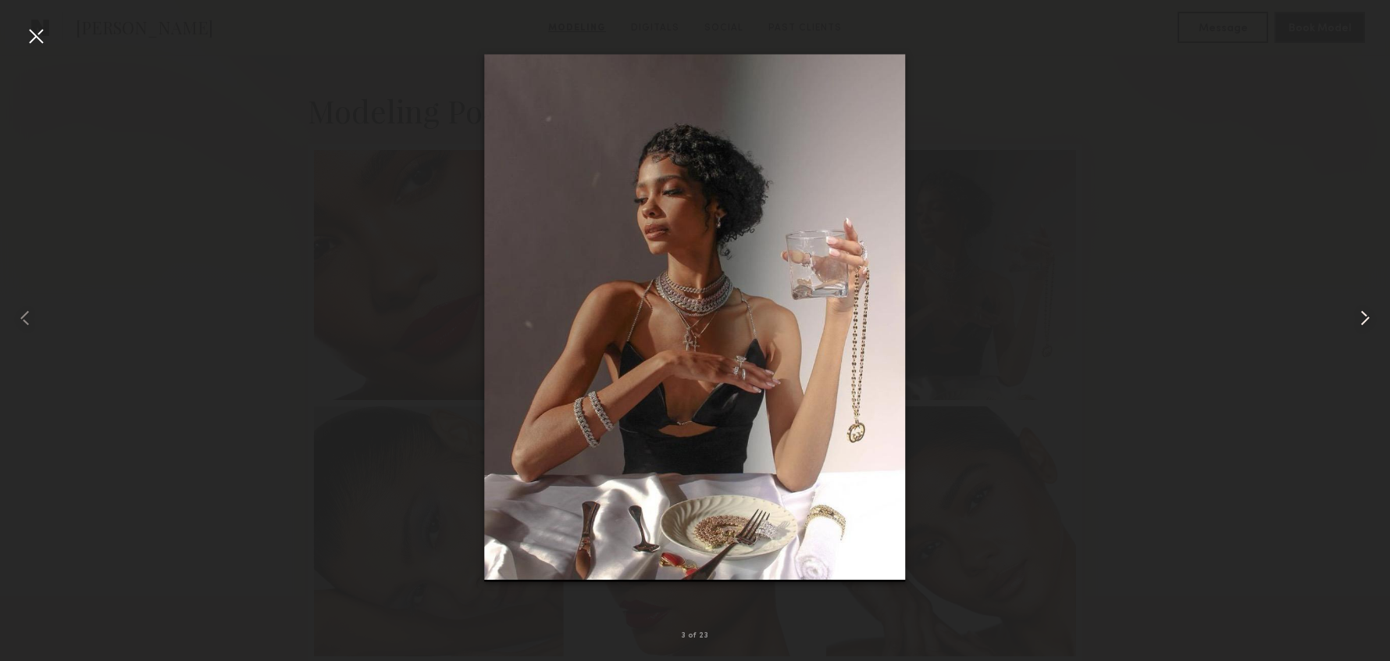
click at [1362, 319] on common-icon at bounding box center [1365, 317] width 25 height 25
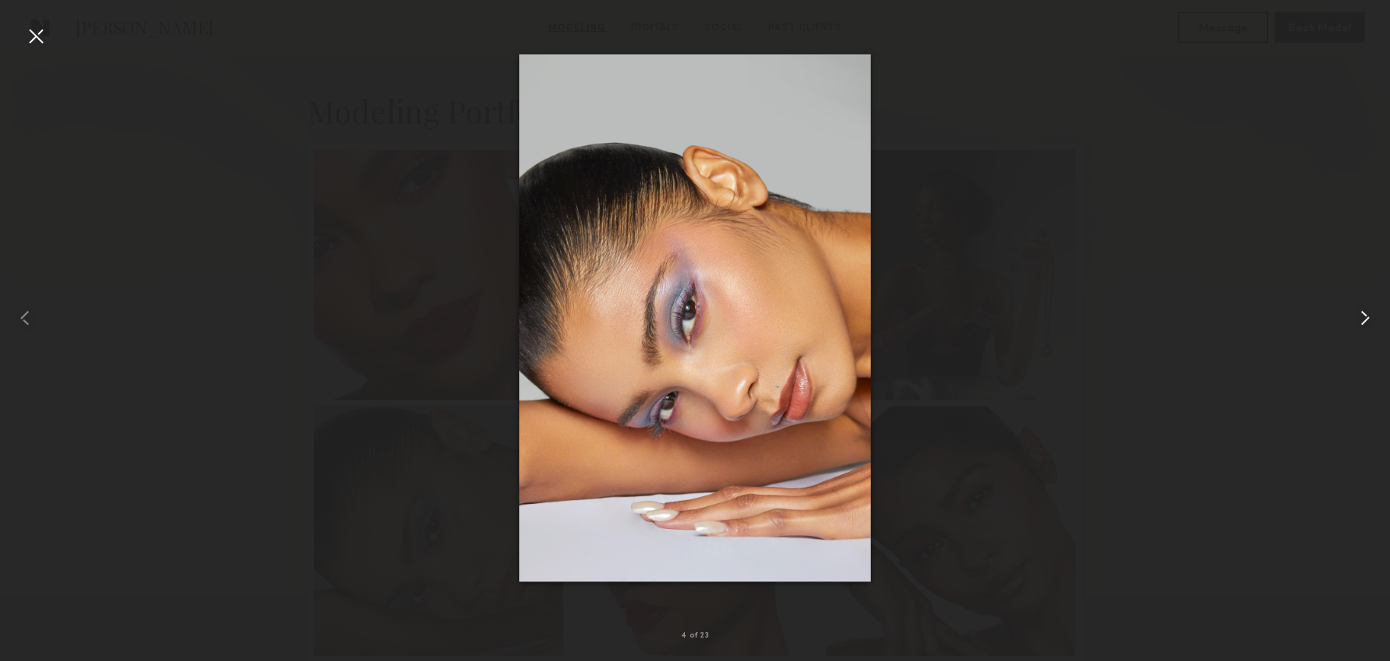
click at [1361, 320] on common-icon at bounding box center [1365, 317] width 25 height 25
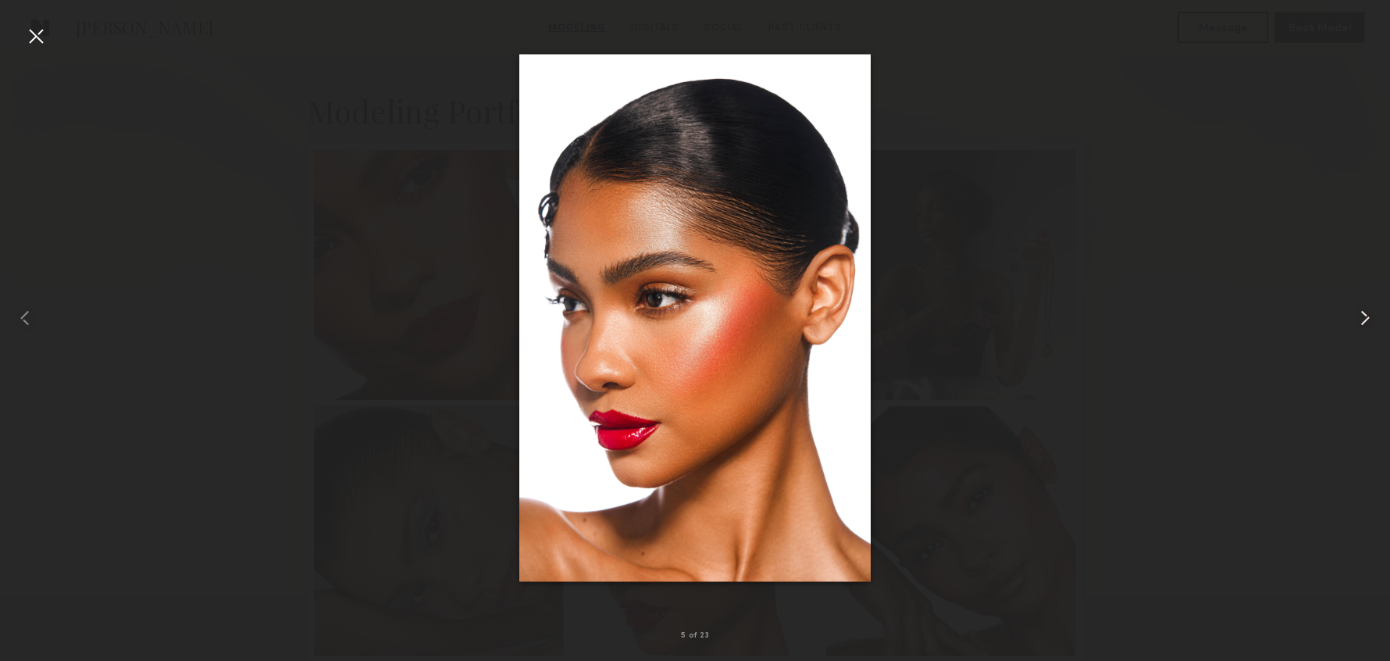
click at [1361, 320] on common-icon at bounding box center [1365, 317] width 25 height 25
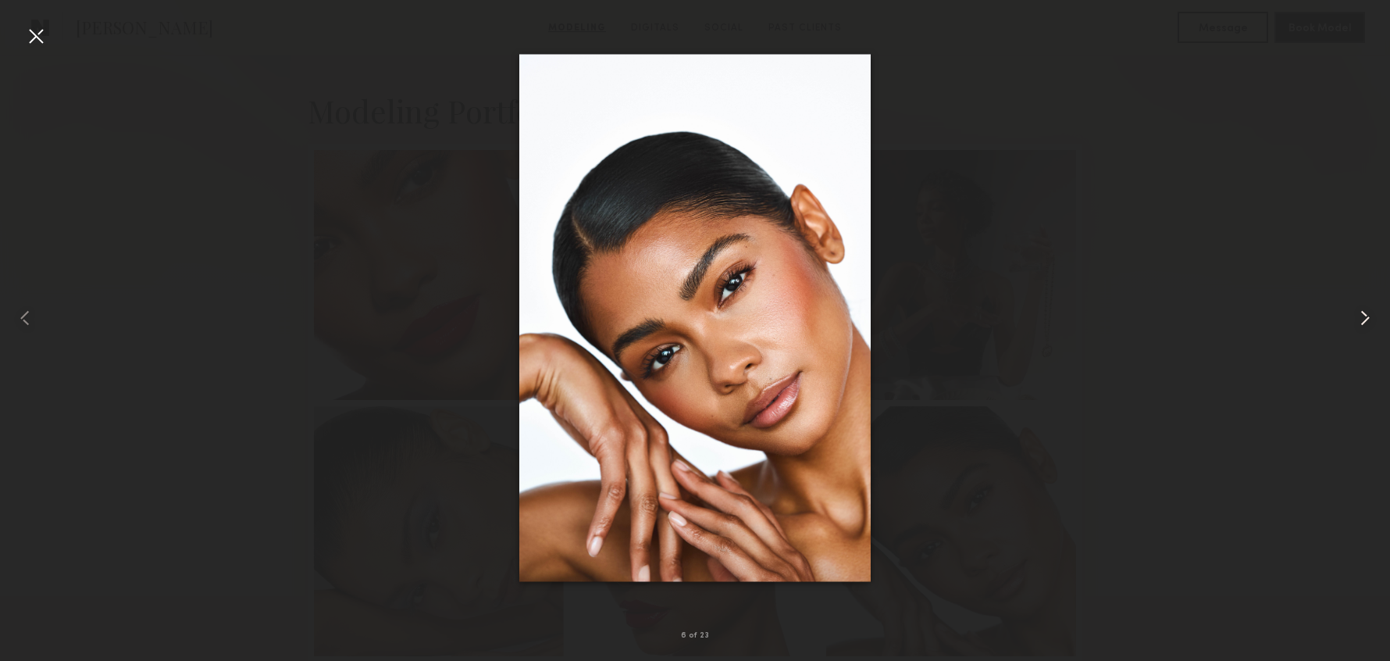
click at [1361, 320] on common-icon at bounding box center [1365, 317] width 25 height 25
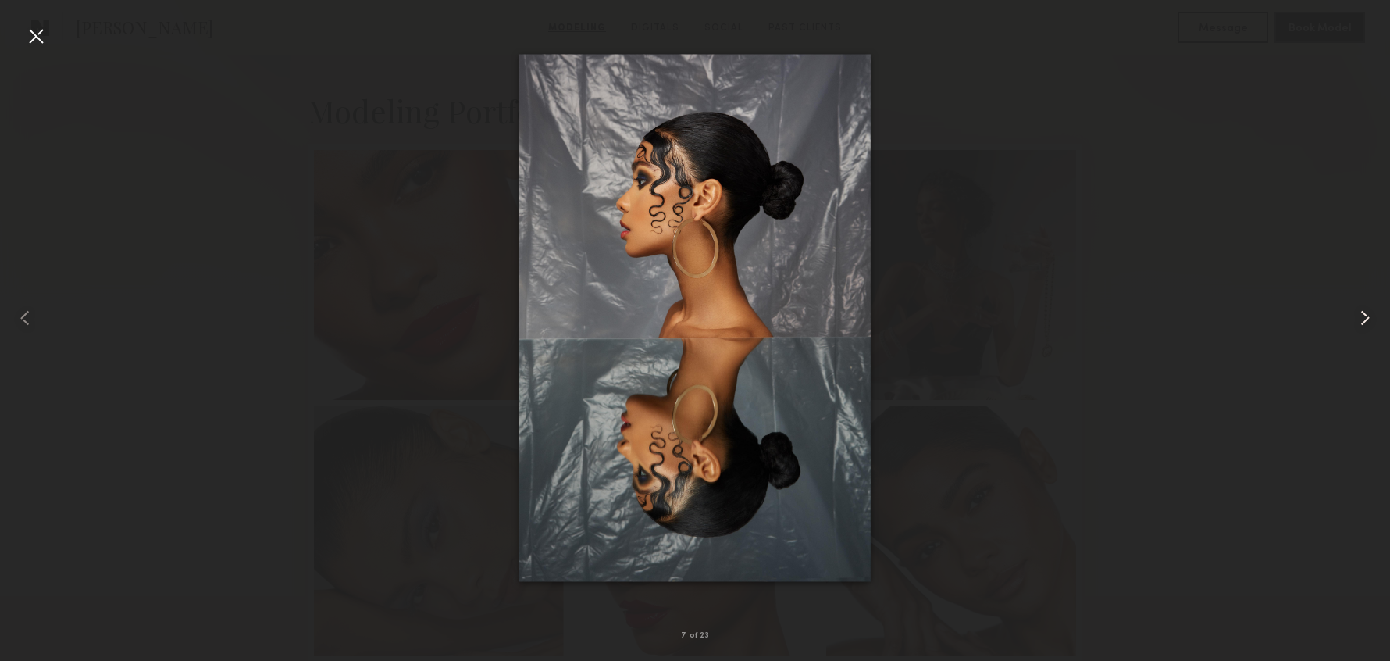
click at [1361, 320] on common-icon at bounding box center [1365, 317] width 25 height 25
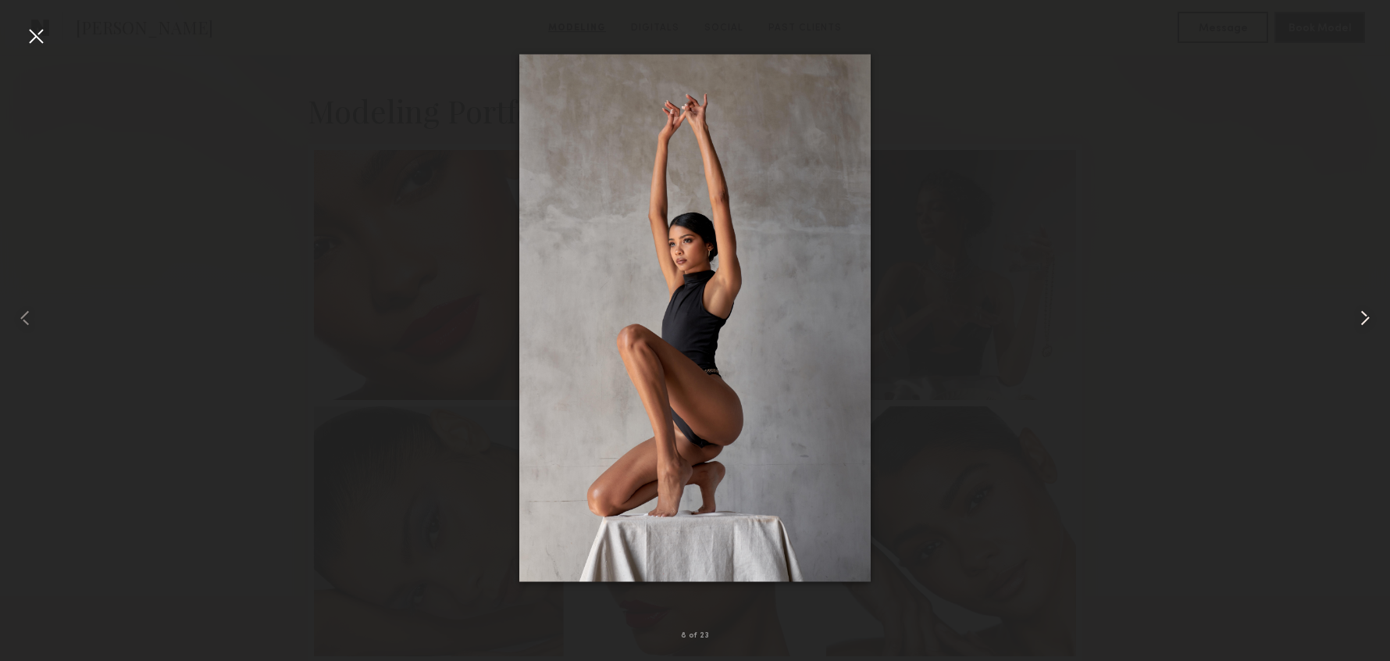
click at [1361, 320] on common-icon at bounding box center [1365, 317] width 25 height 25
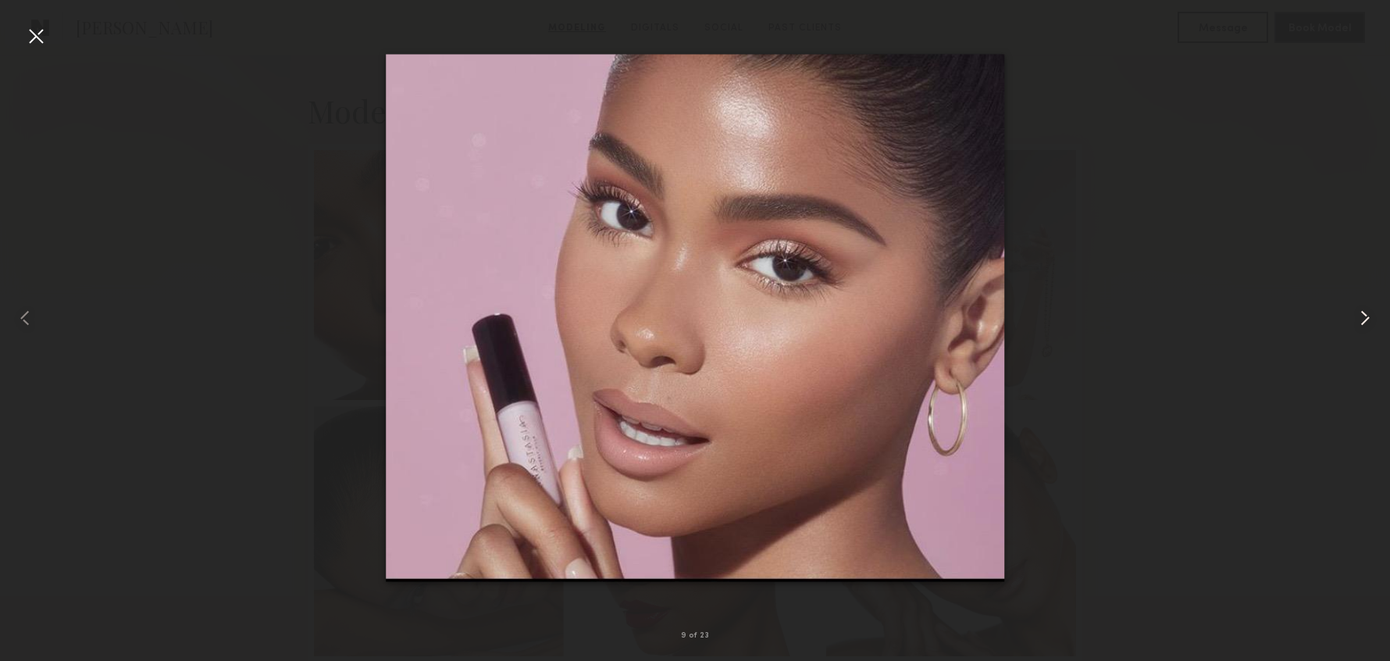
click at [1375, 316] on common-icon at bounding box center [1365, 317] width 25 height 25
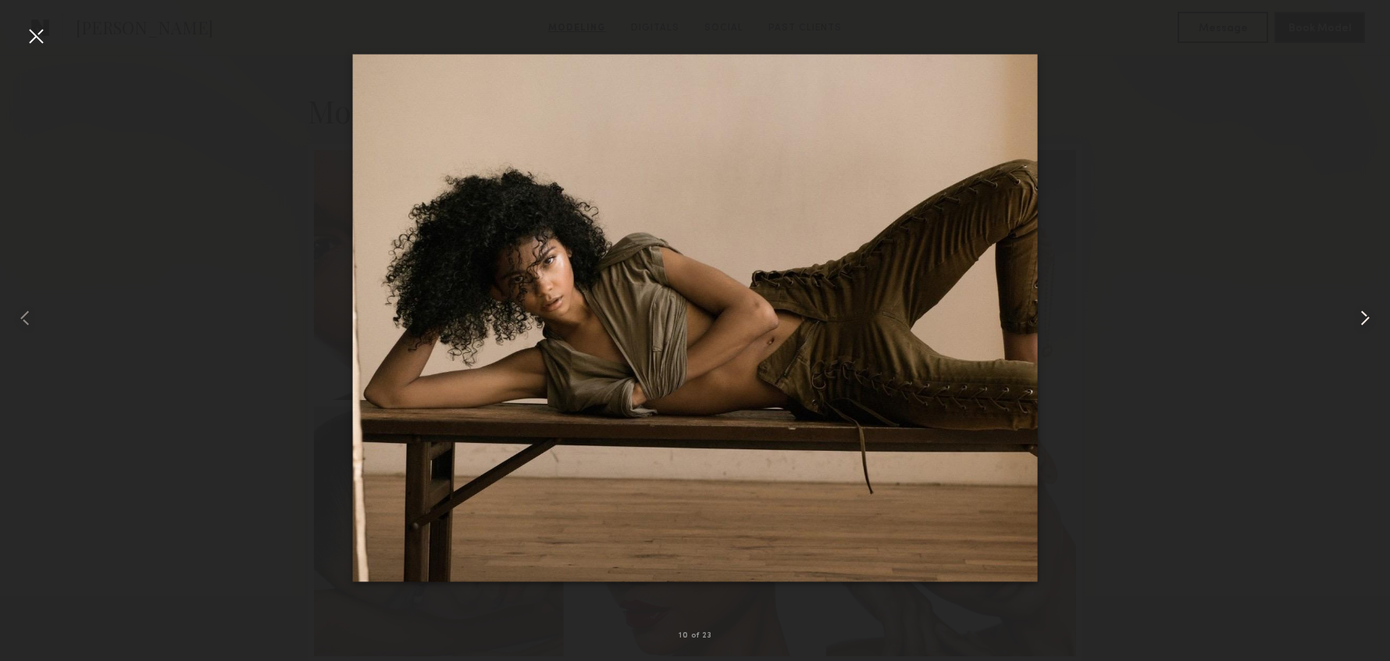
click at [1367, 318] on common-icon at bounding box center [1365, 317] width 25 height 25
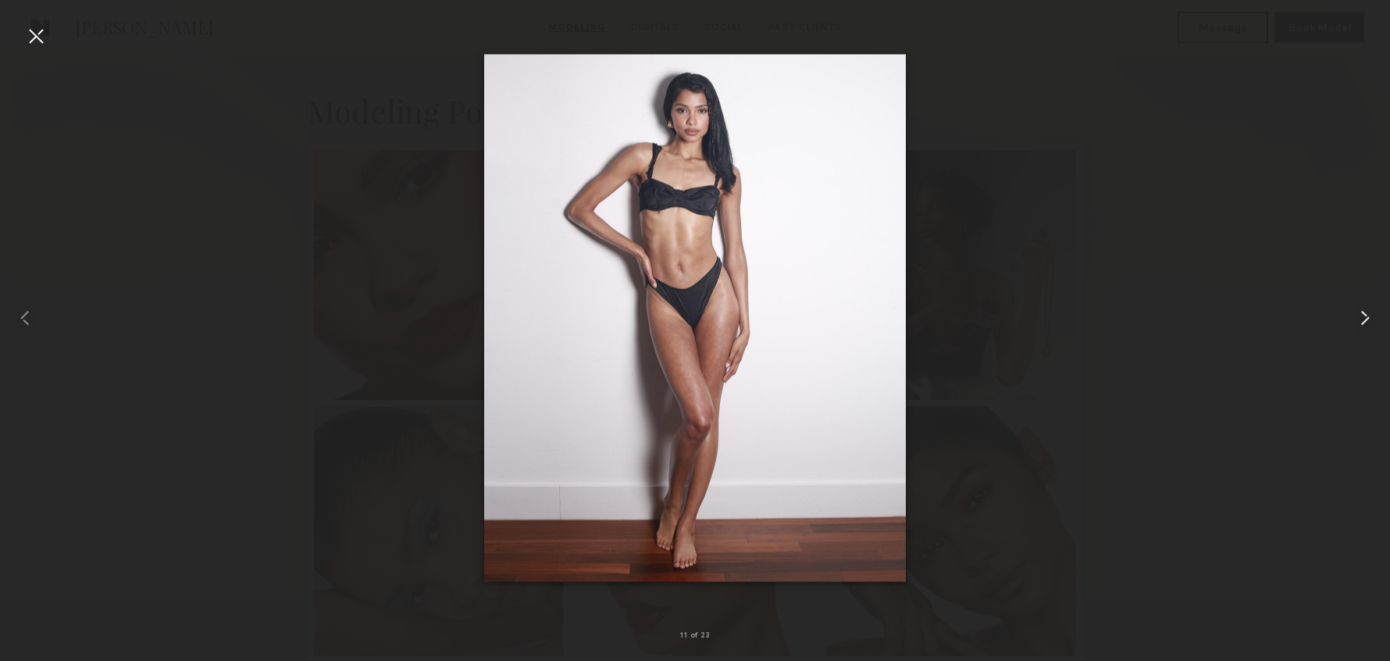
click at [1366, 313] on common-icon at bounding box center [1365, 317] width 25 height 25
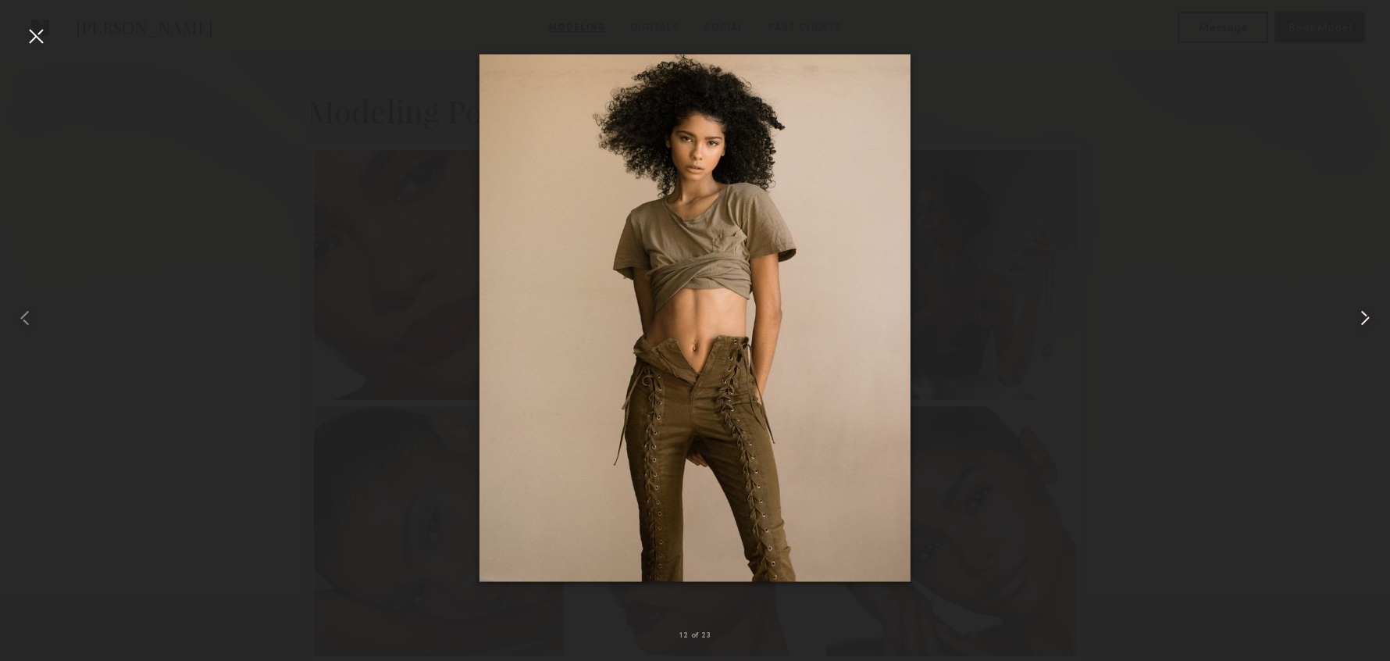
click at [1366, 313] on common-icon at bounding box center [1365, 317] width 25 height 25
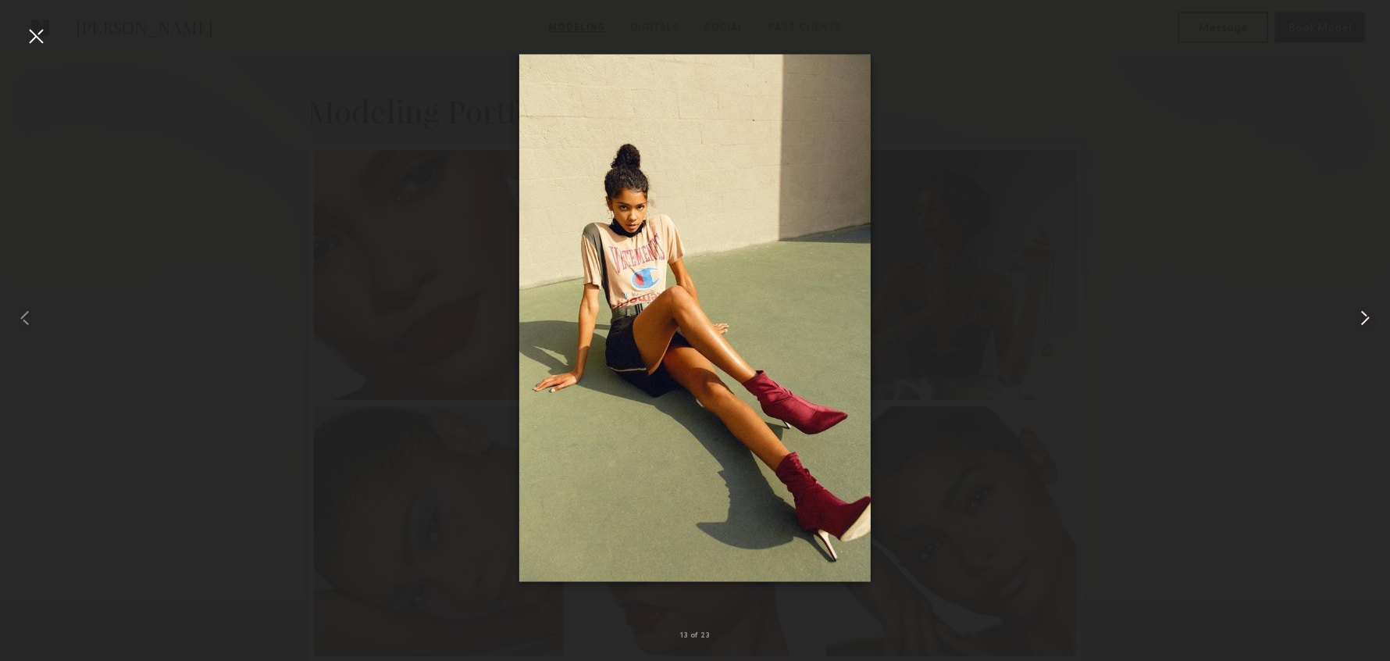
click at [1366, 313] on common-icon at bounding box center [1365, 317] width 25 height 25
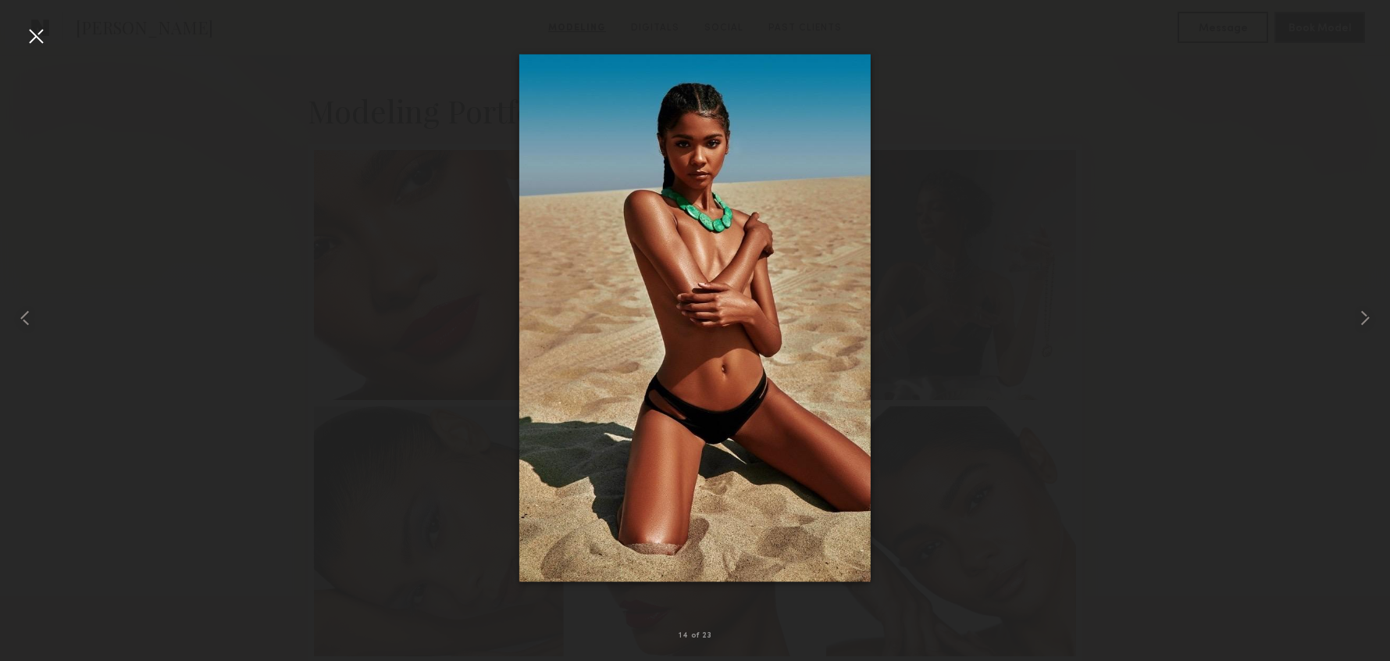
click at [34, 35] on div at bounding box center [35, 35] width 25 height 25
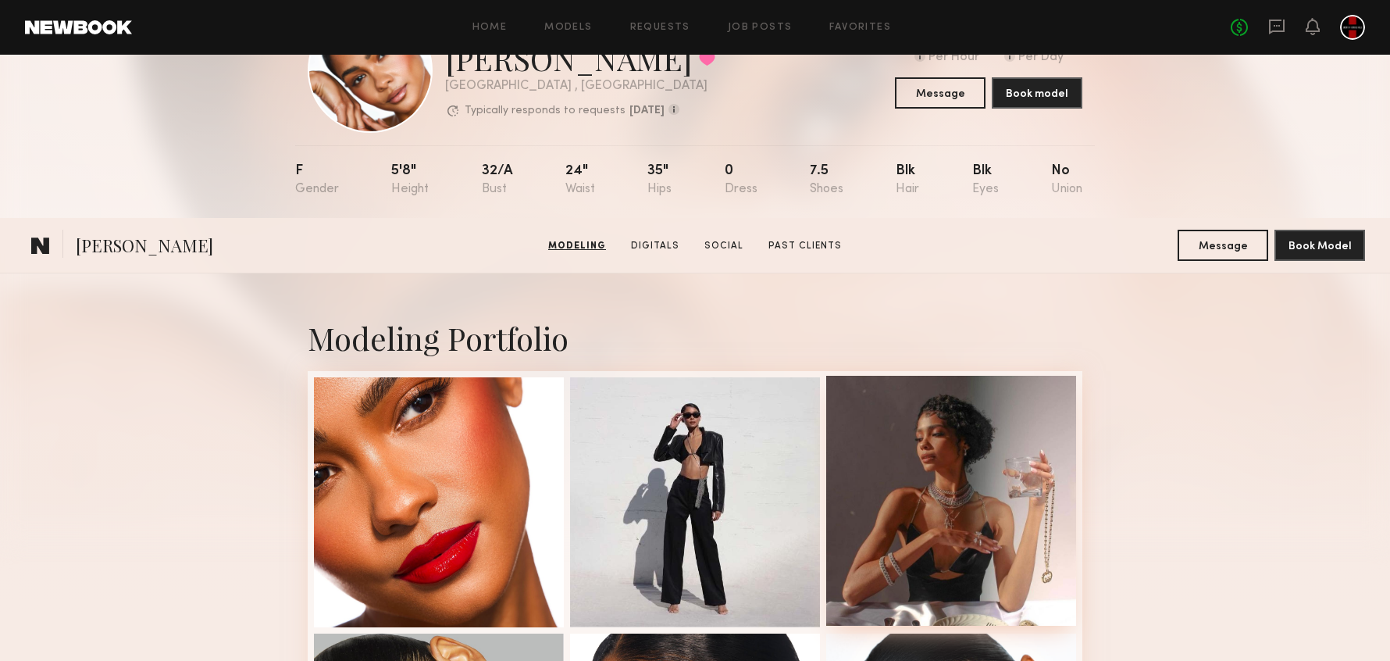
scroll to position [0, 0]
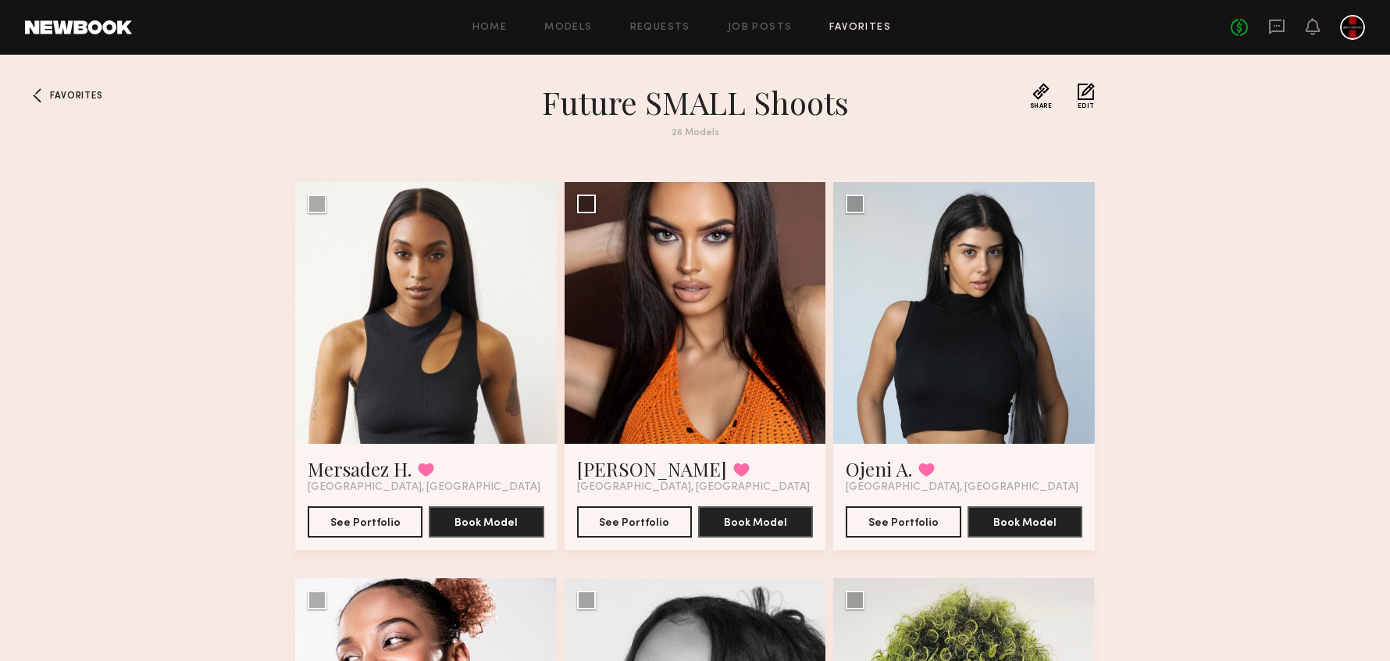
scroll to position [2373, 0]
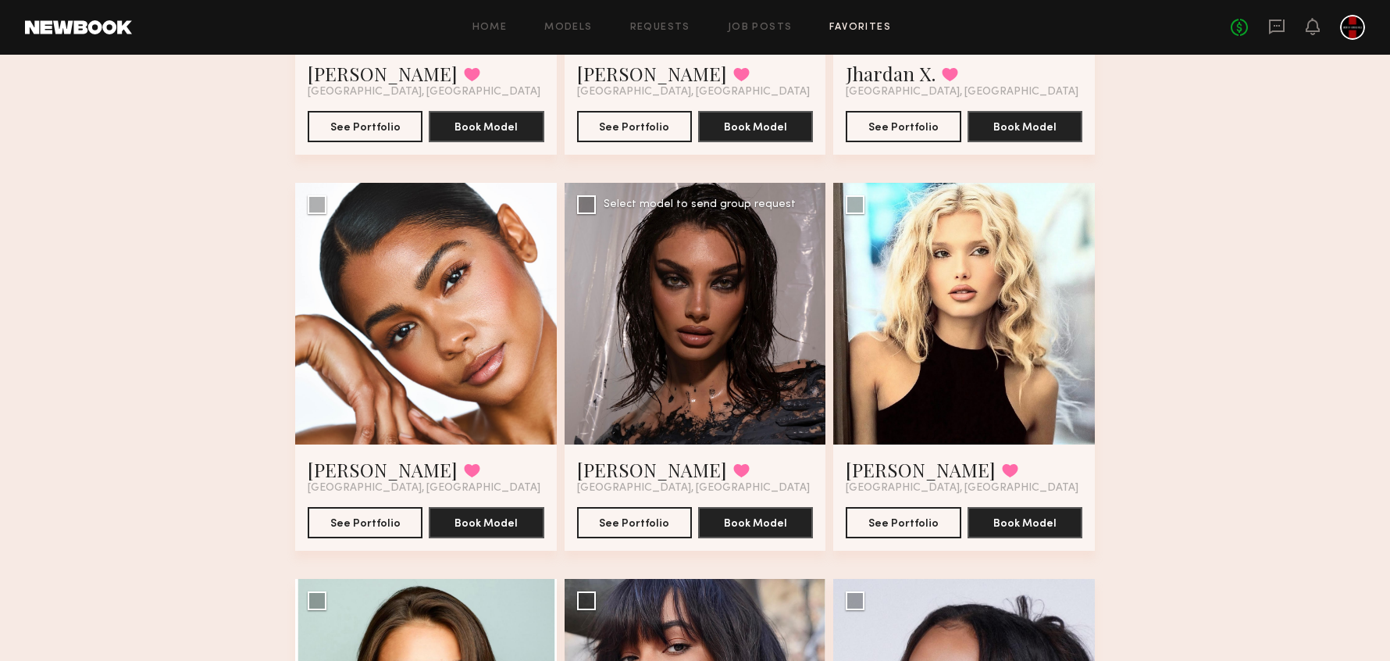
click at [680, 339] on div at bounding box center [696, 314] width 262 height 262
click at [634, 528] on button "See Portfolio" at bounding box center [634, 521] width 115 height 31
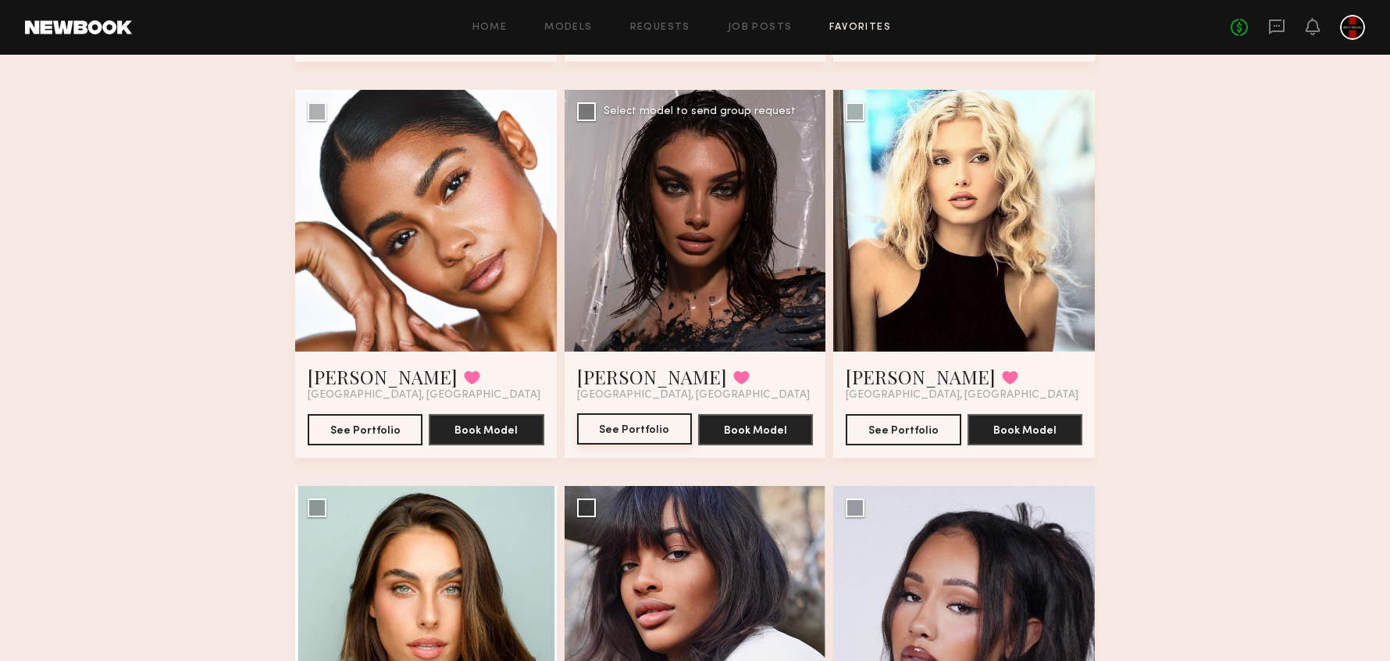
scroll to position [2468, 0]
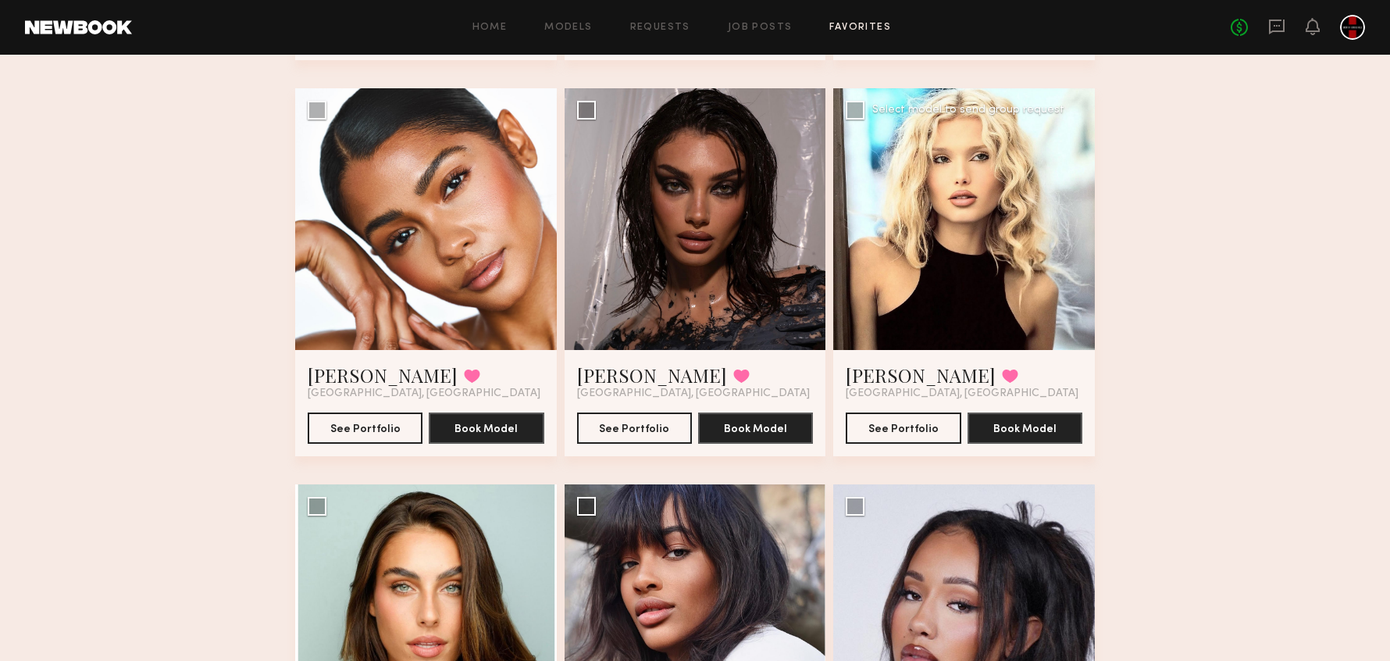
click at [932, 226] on div at bounding box center [964, 219] width 262 height 262
click at [914, 433] on button "See Portfolio" at bounding box center [903, 427] width 115 height 31
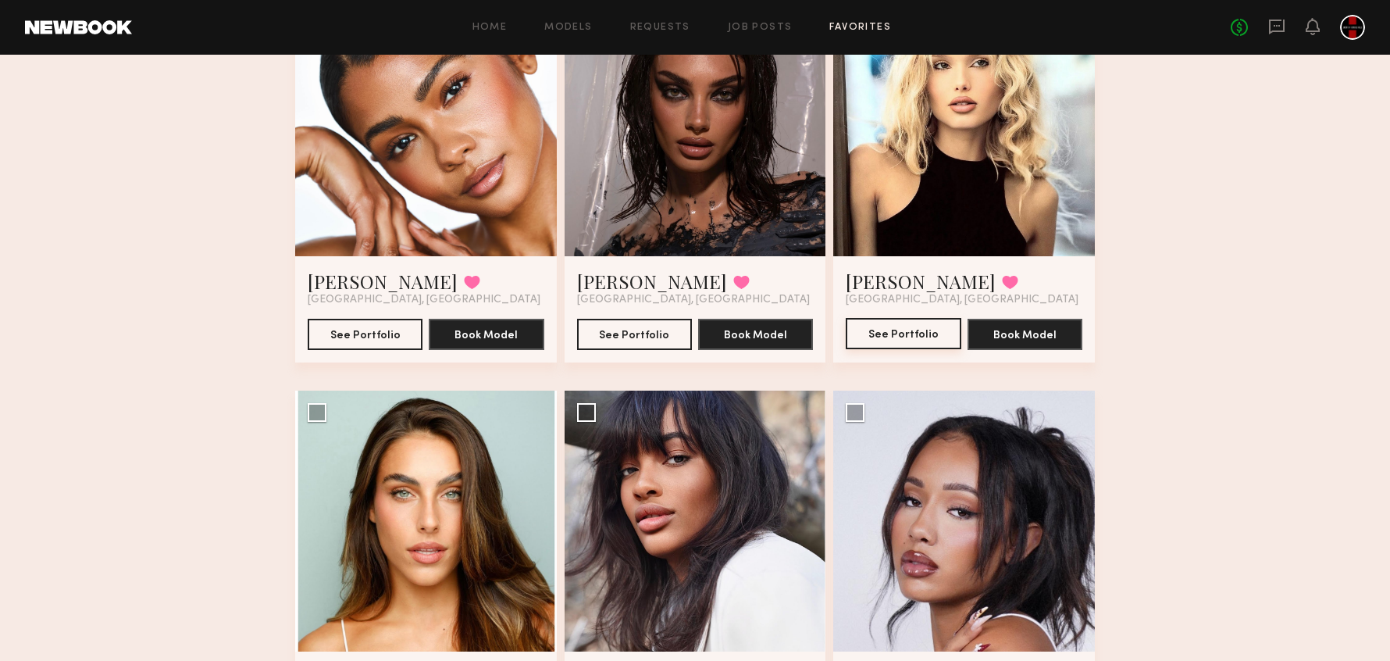
scroll to position [2654, 0]
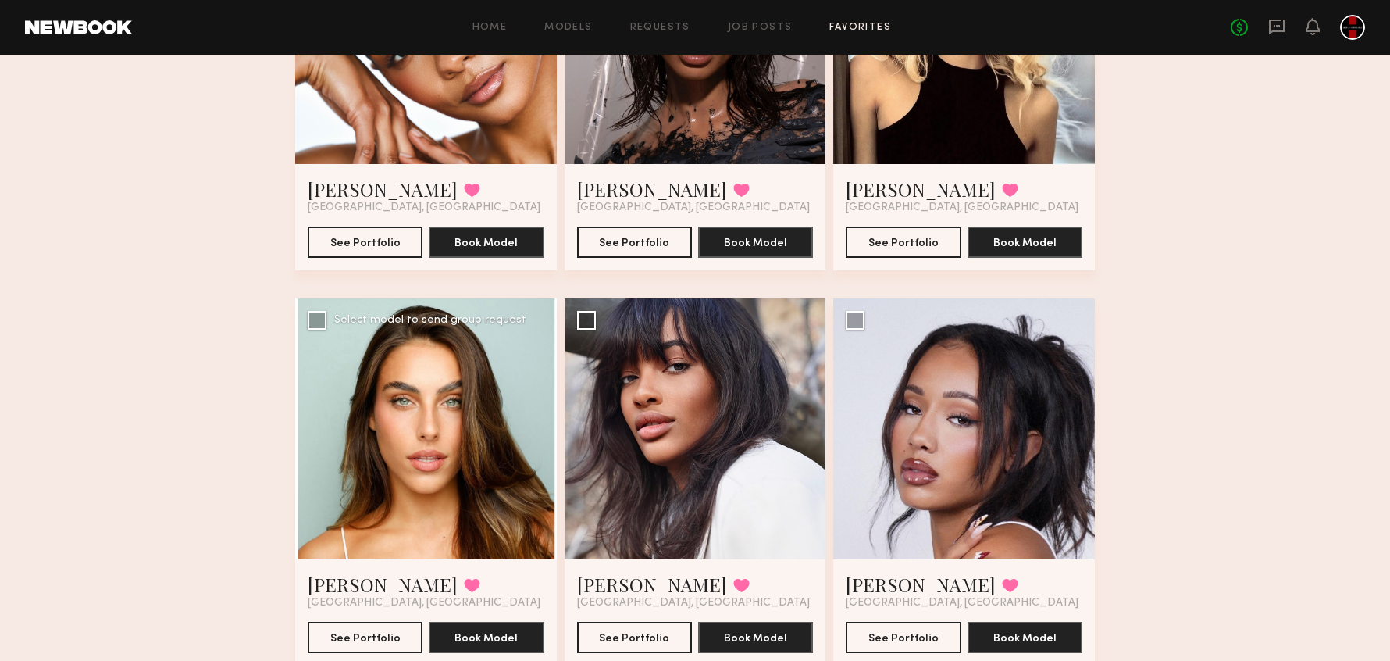
click at [410, 377] on div at bounding box center [426, 429] width 262 height 262
click at [475, 456] on div at bounding box center [426, 429] width 262 height 262
click at [359, 627] on button "See Portfolio" at bounding box center [365, 636] width 115 height 31
click at [768, 465] on div at bounding box center [696, 429] width 262 height 262
click at [629, 634] on button "See Portfolio" at bounding box center [634, 636] width 115 height 31
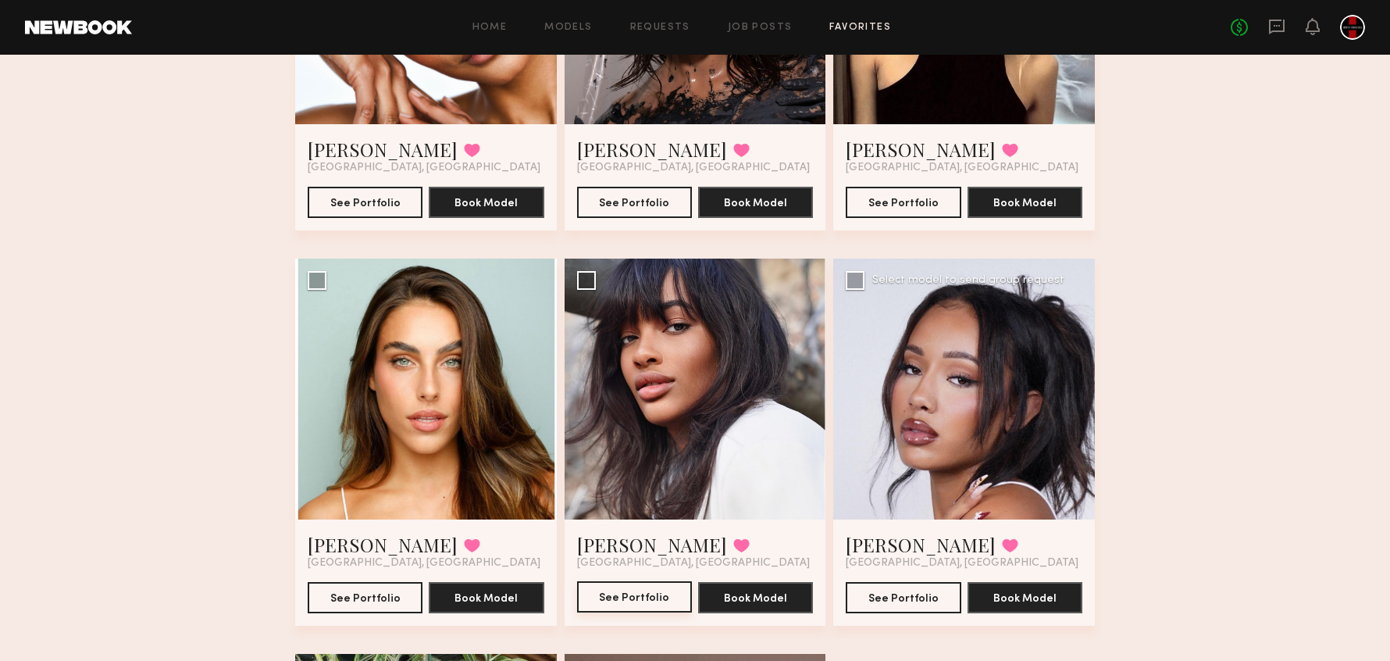
scroll to position [2864, 0]
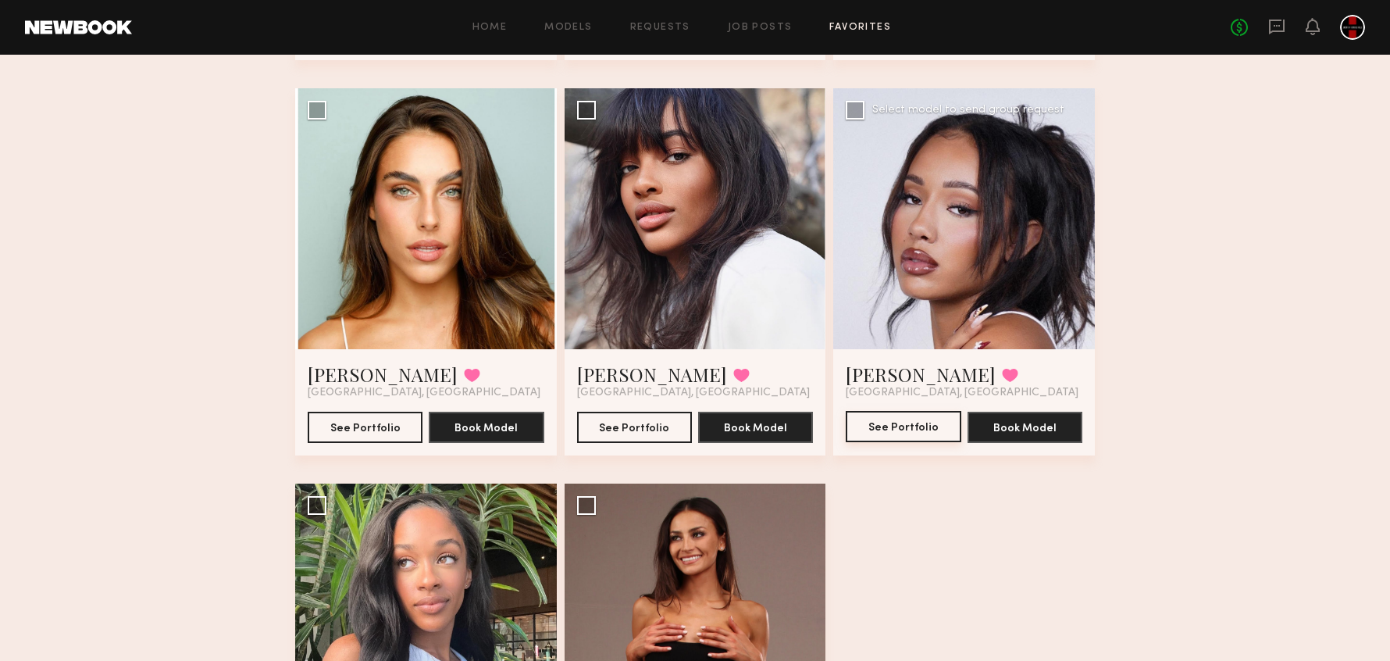
click at [919, 429] on button "See Portfolio" at bounding box center [903, 426] width 115 height 31
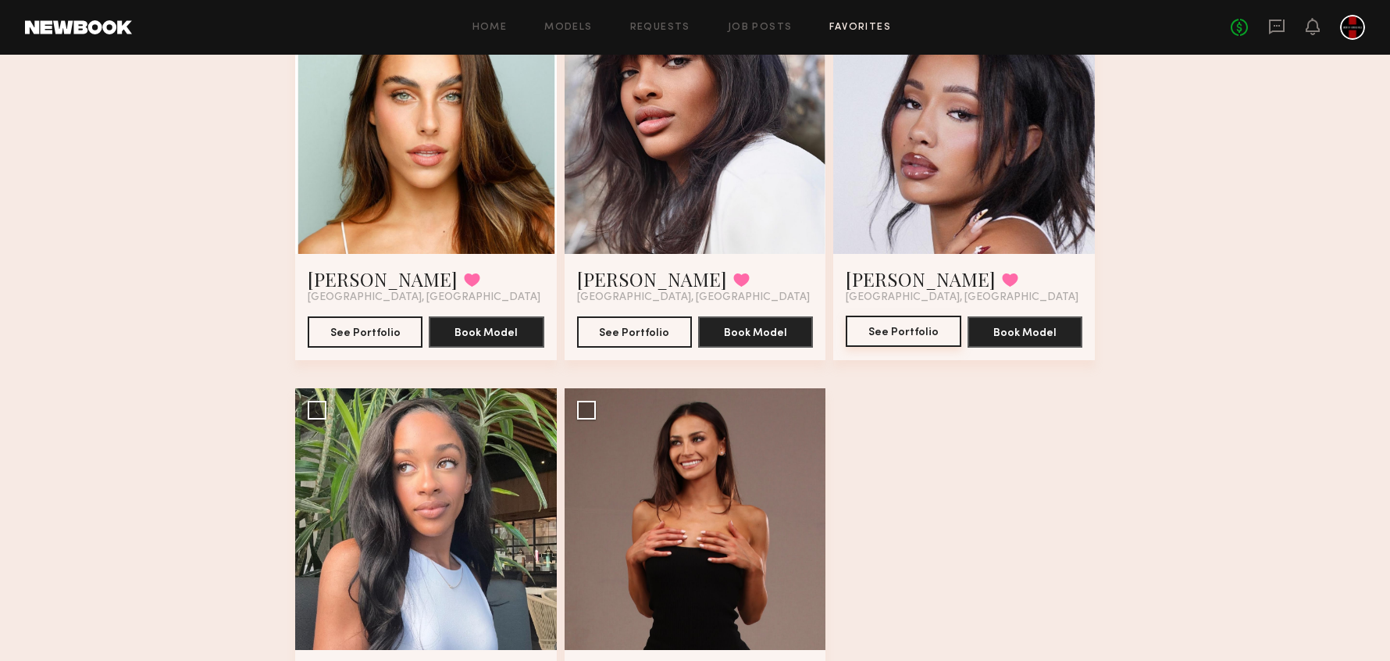
scroll to position [2961, 0]
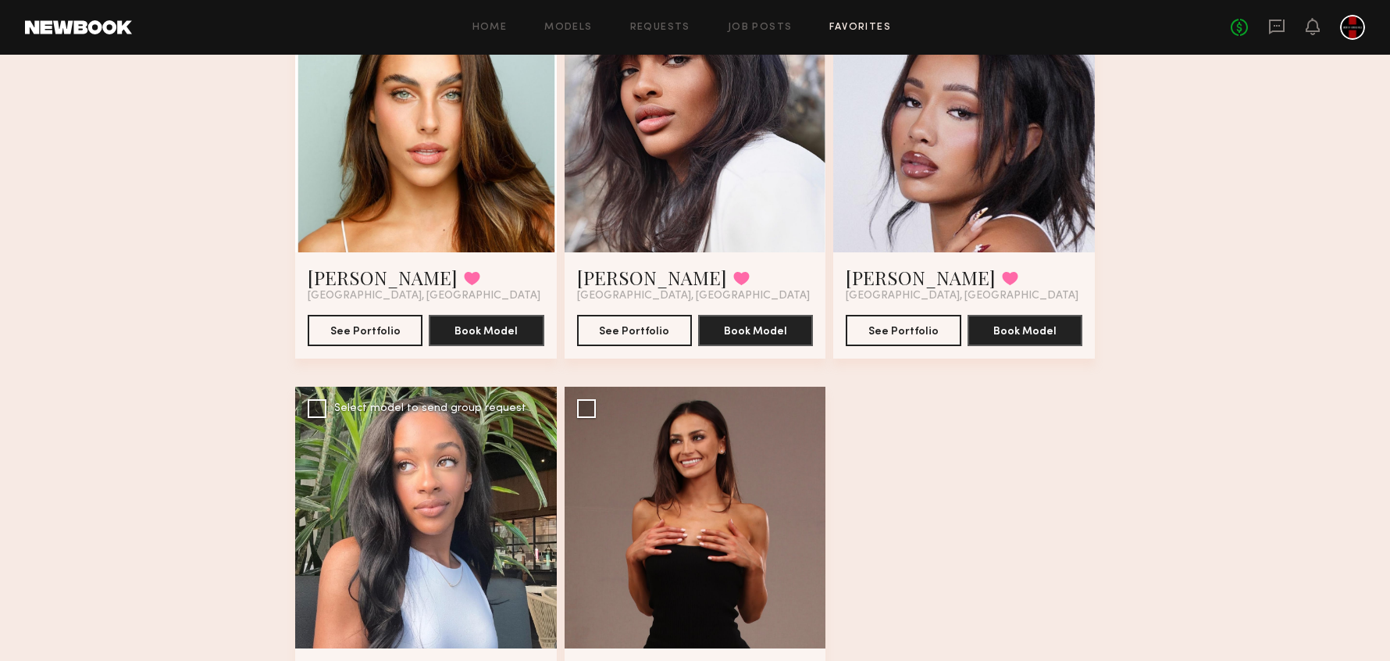
click at [439, 496] on div at bounding box center [426, 518] width 262 height 262
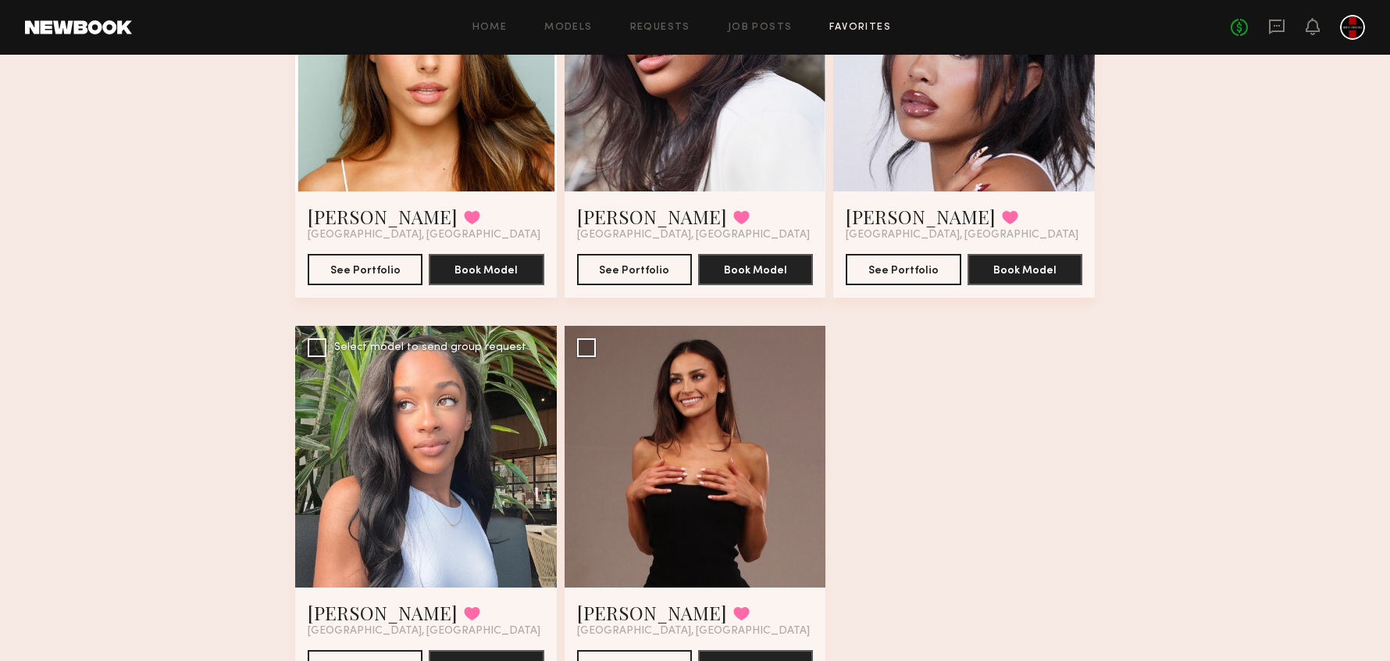
scroll to position [3107, 0]
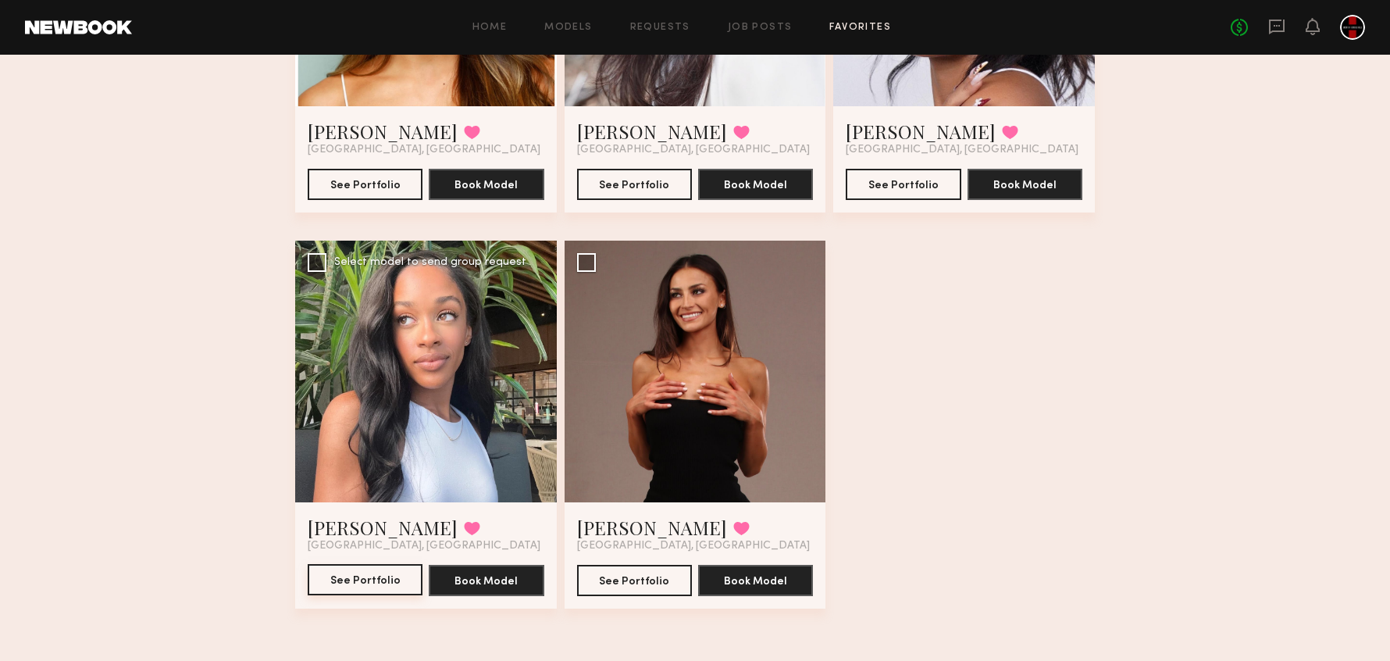
click at [388, 583] on button "See Portfolio" at bounding box center [365, 579] width 115 height 31
click at [712, 378] on div at bounding box center [696, 372] width 262 height 262
click at [665, 575] on button "See Portfolio" at bounding box center [634, 579] width 115 height 31
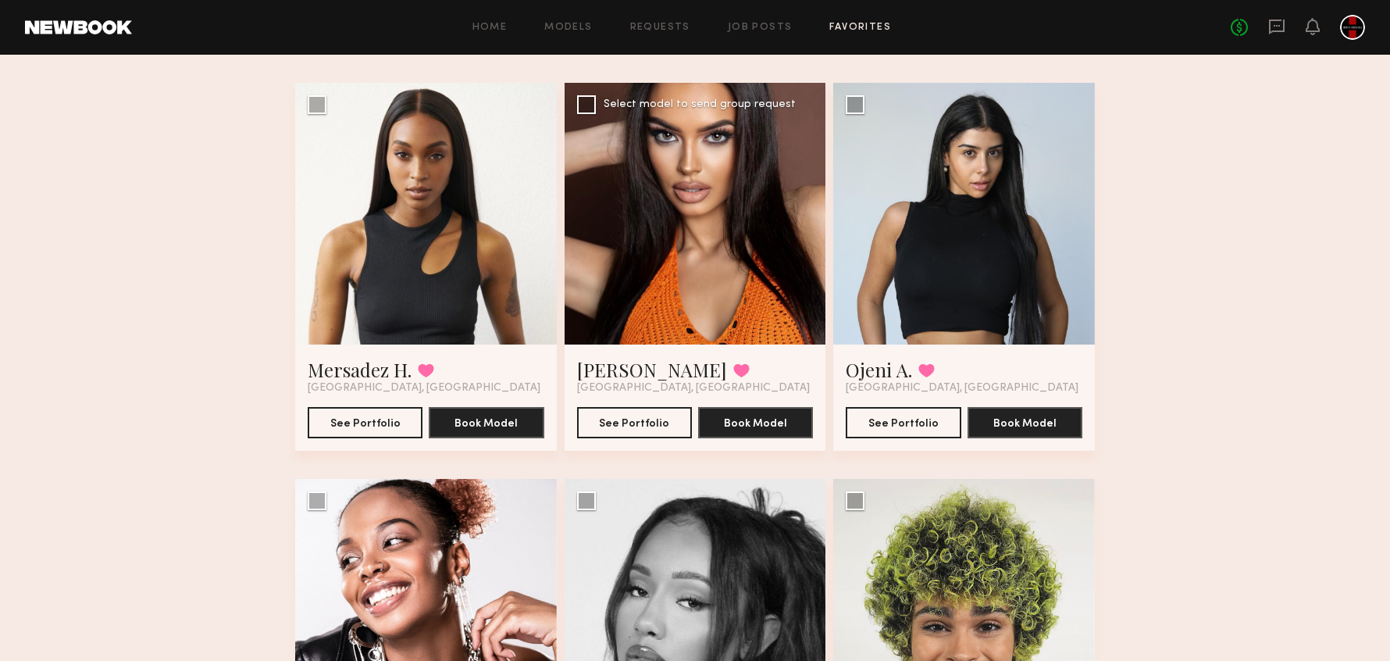
scroll to position [0, 0]
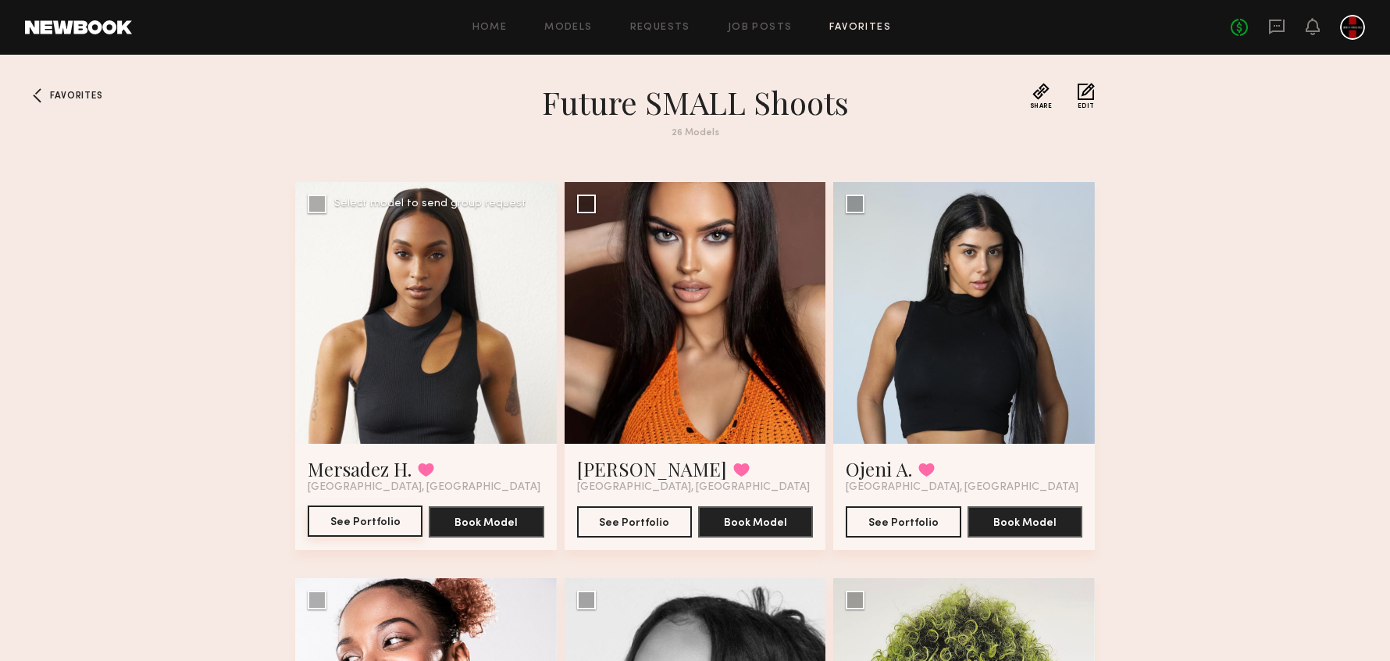
click at [377, 521] on button "See Portfolio" at bounding box center [365, 520] width 115 height 31
click at [736, 312] on div at bounding box center [696, 313] width 262 height 262
click at [646, 522] on button "See Portfolio" at bounding box center [634, 520] width 115 height 31
click at [923, 508] on button "See Portfolio" at bounding box center [903, 520] width 115 height 31
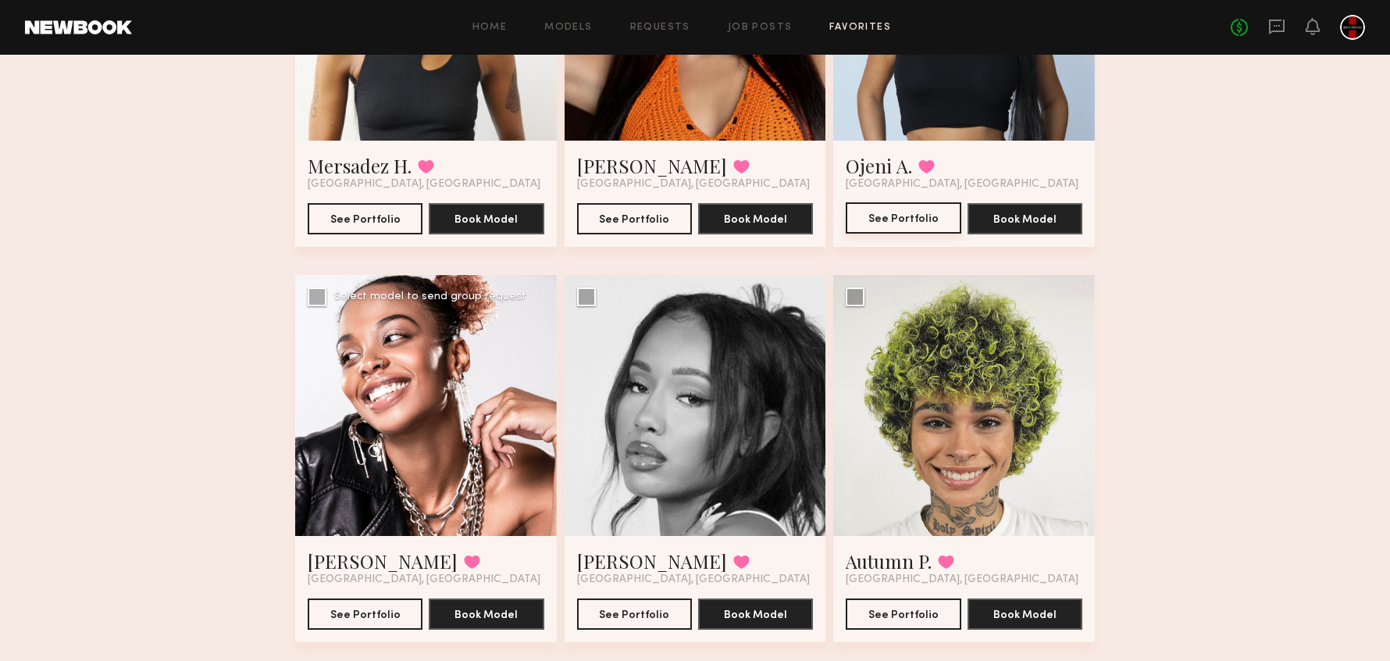
scroll to position [371, 0]
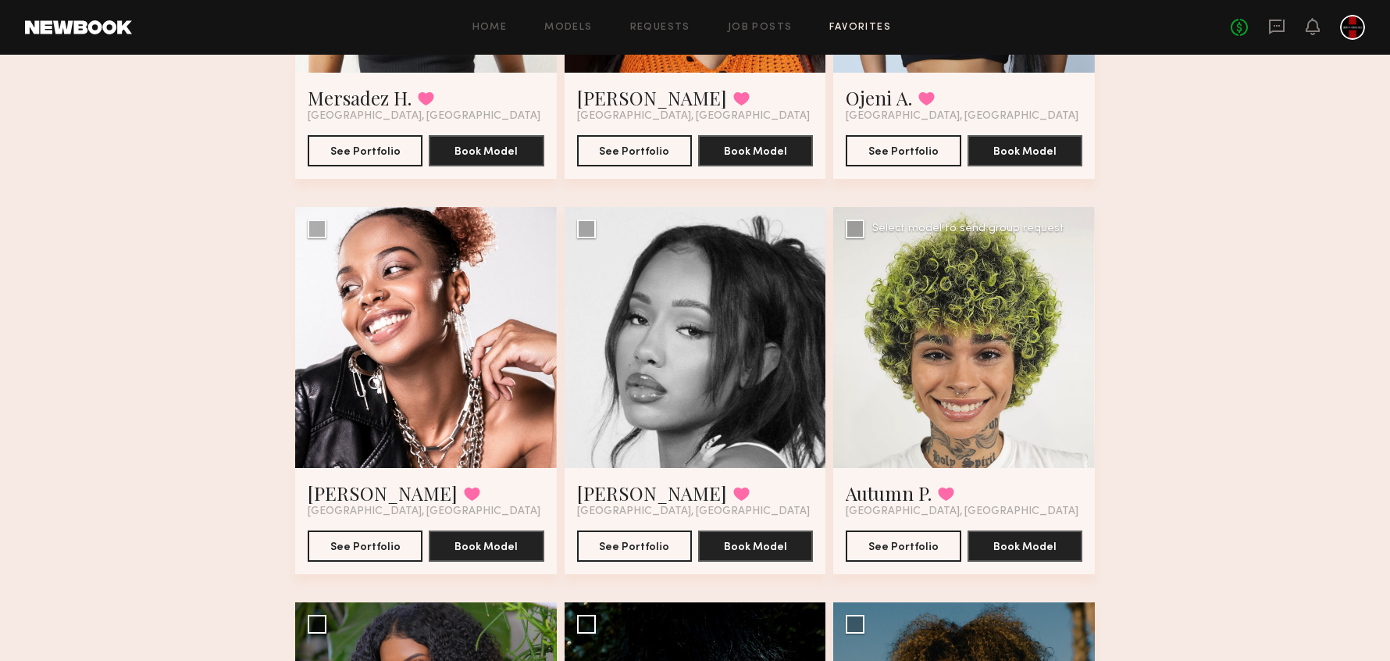
click at [975, 343] on div at bounding box center [964, 338] width 262 height 262
click at [893, 549] on button "See Portfolio" at bounding box center [903, 544] width 115 height 31
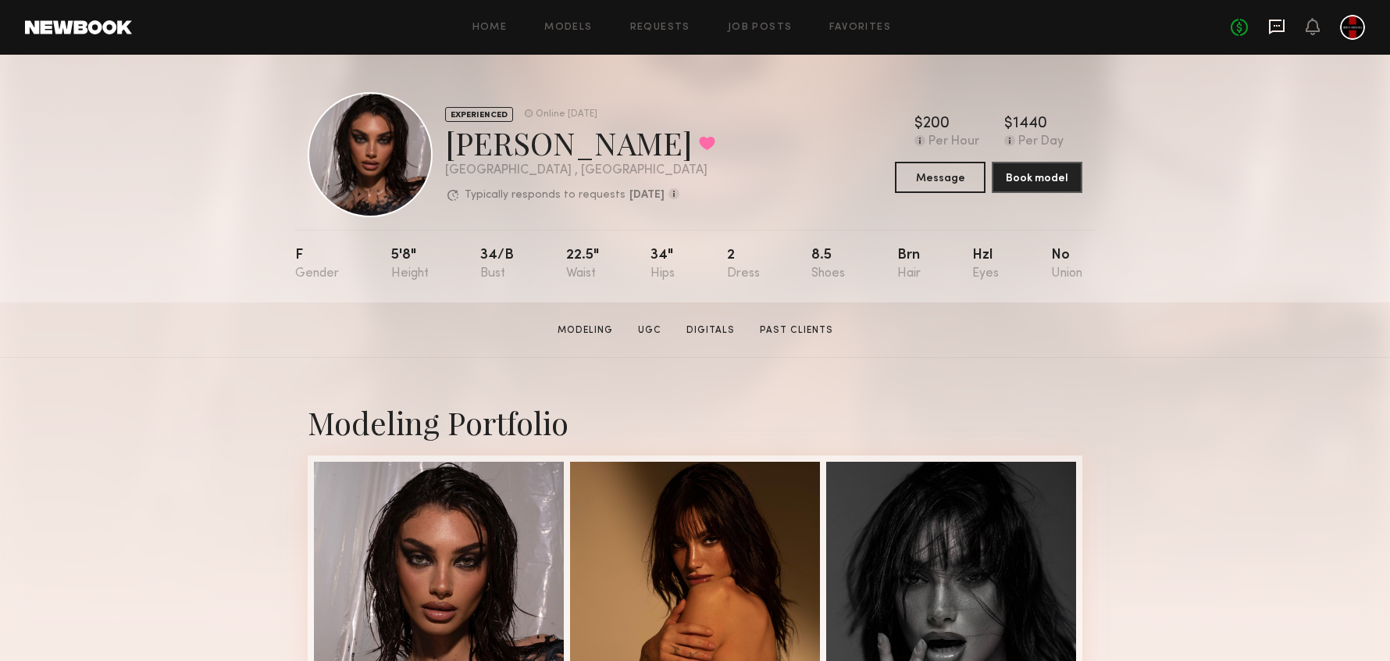
click at [1274, 29] on icon at bounding box center [1276, 26] width 17 height 17
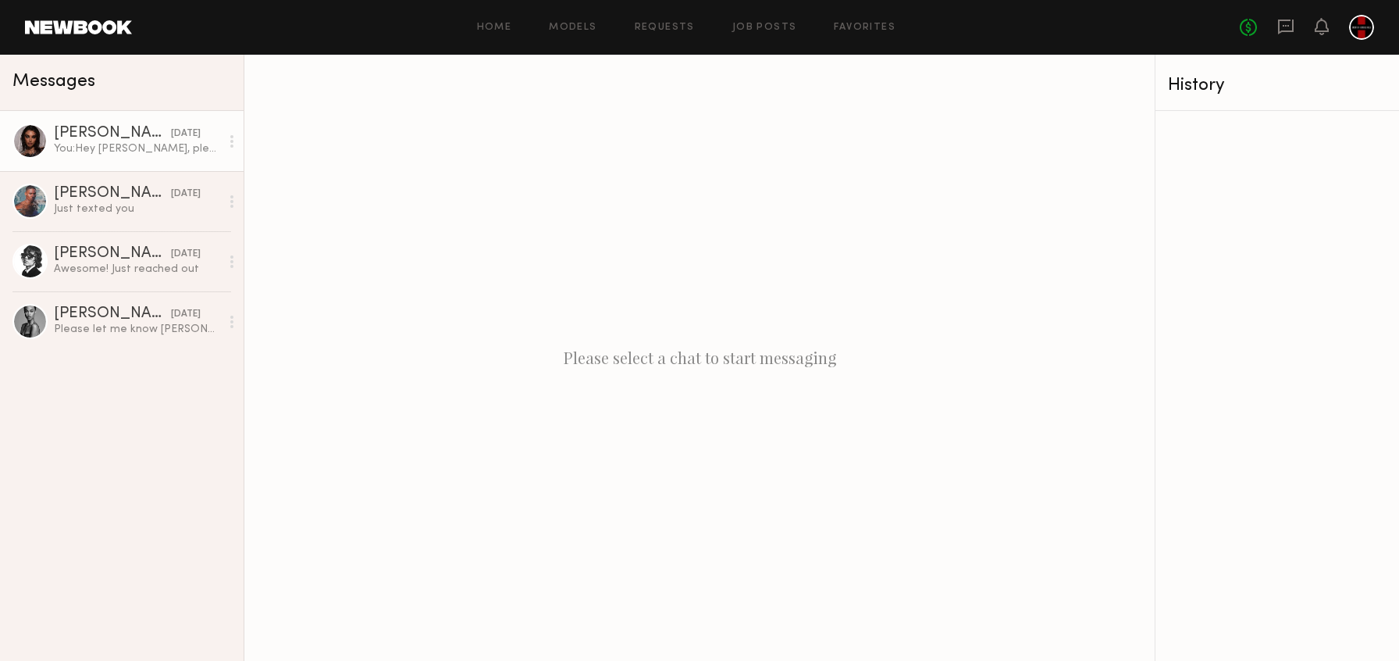
click at [91, 147] on div "You: Hey Shani, please let me know if I can confirm you for this shoot! (April …" at bounding box center [137, 148] width 166 height 15
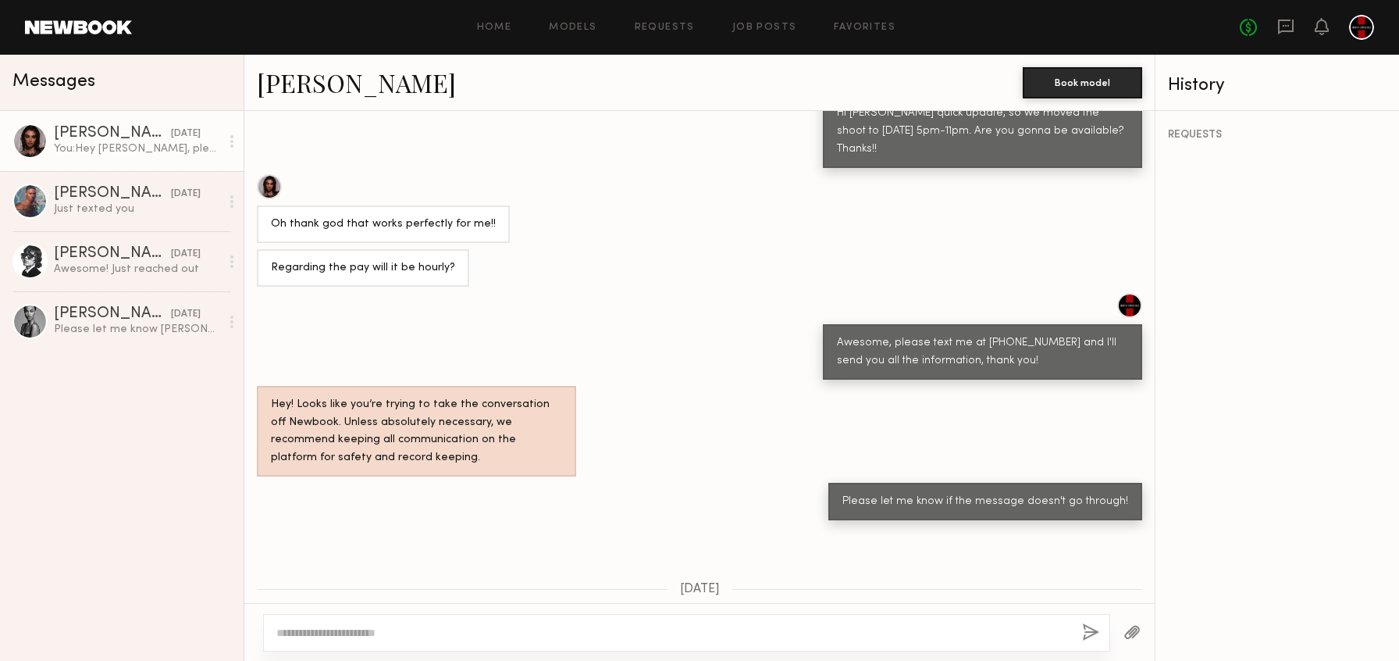
scroll to position [3788, 0]
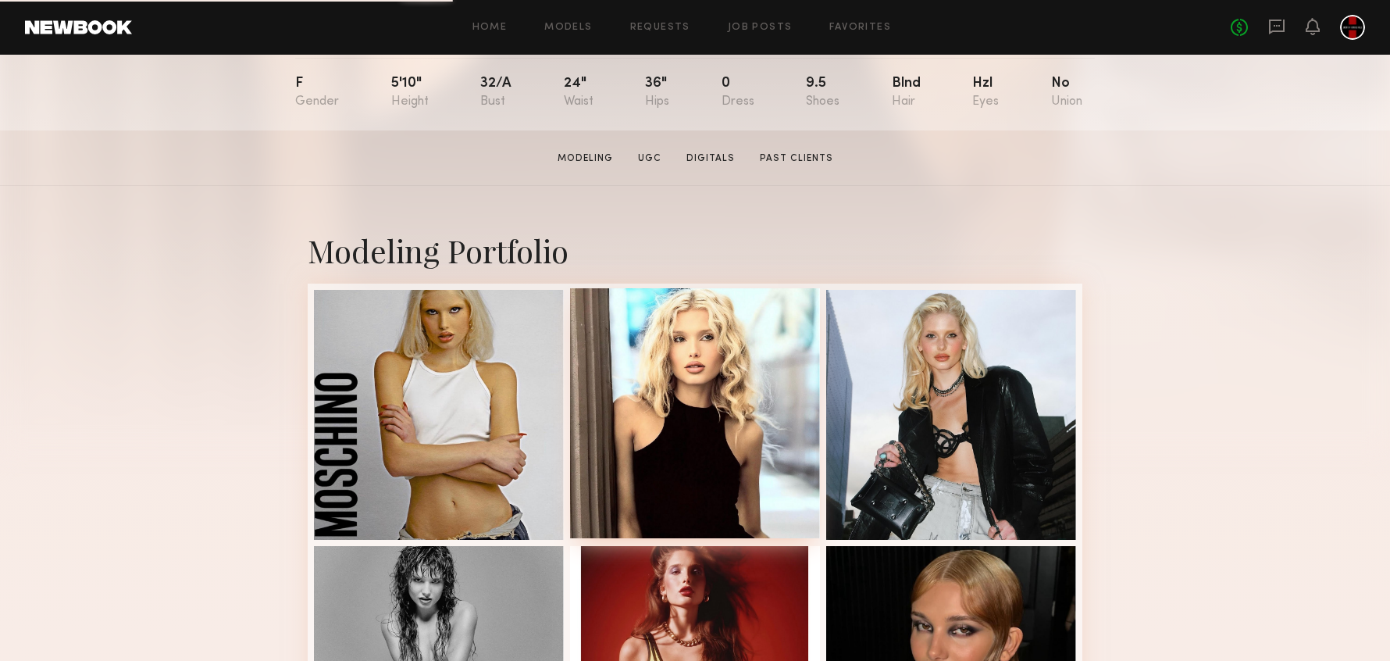
scroll to position [333, 0]
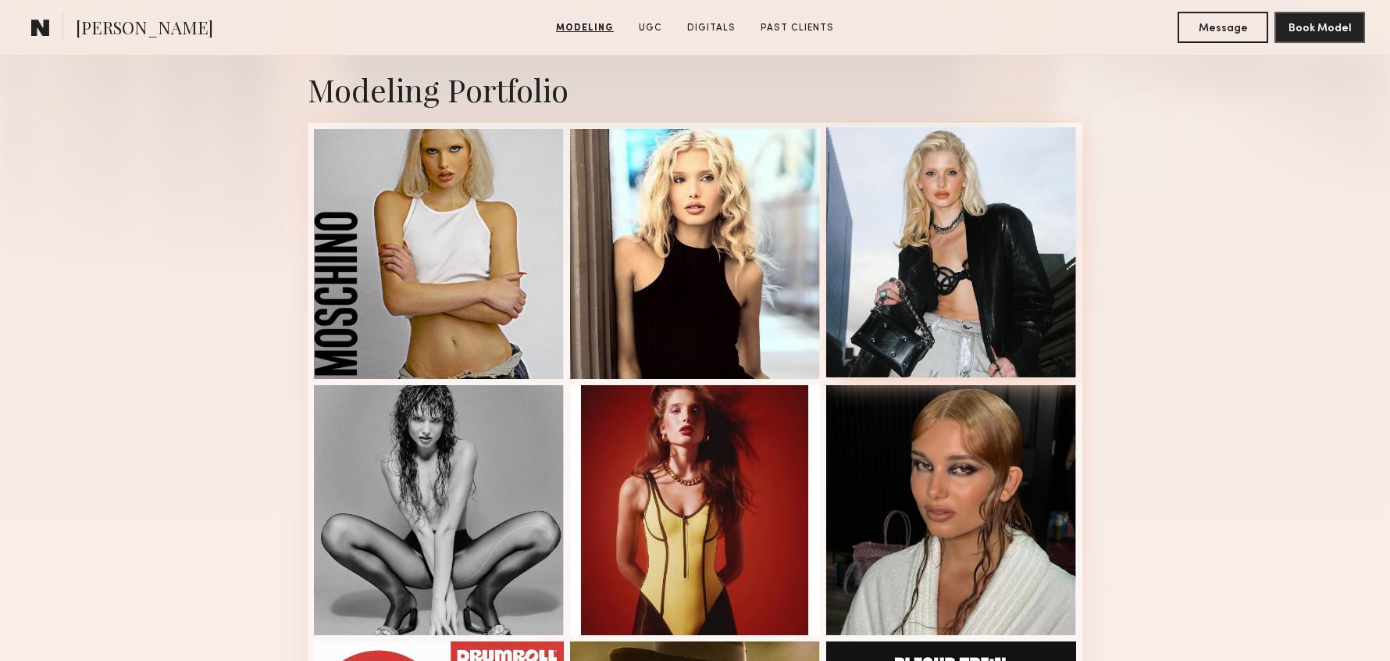
click at [954, 233] on div at bounding box center [951, 252] width 250 height 250
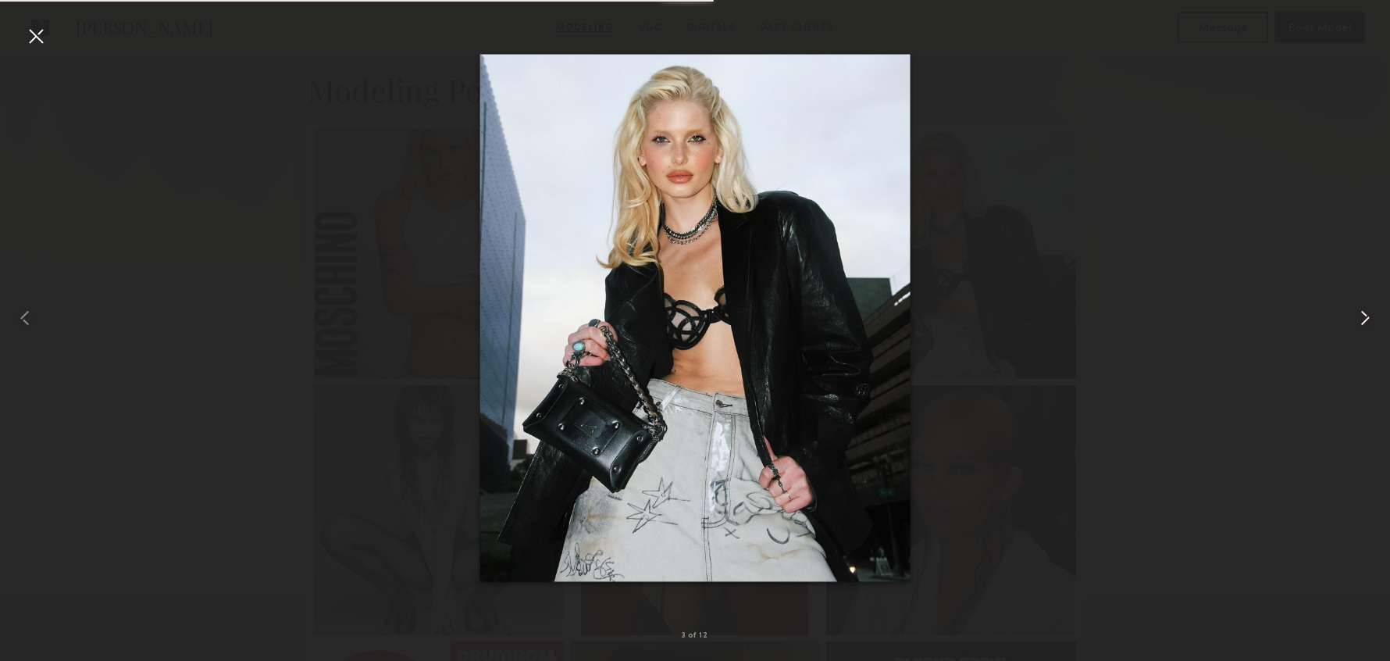
click at [1369, 319] on common-icon at bounding box center [1365, 317] width 25 height 25
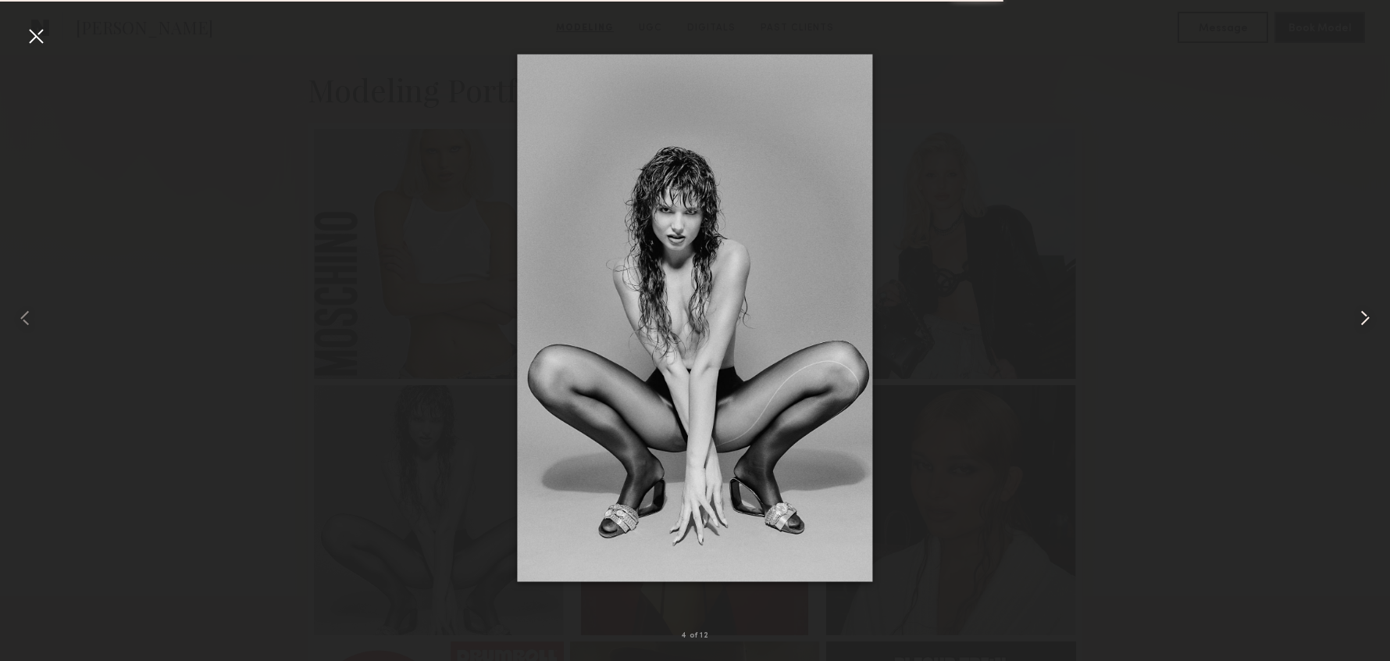
click at [1363, 319] on common-icon at bounding box center [1365, 317] width 25 height 25
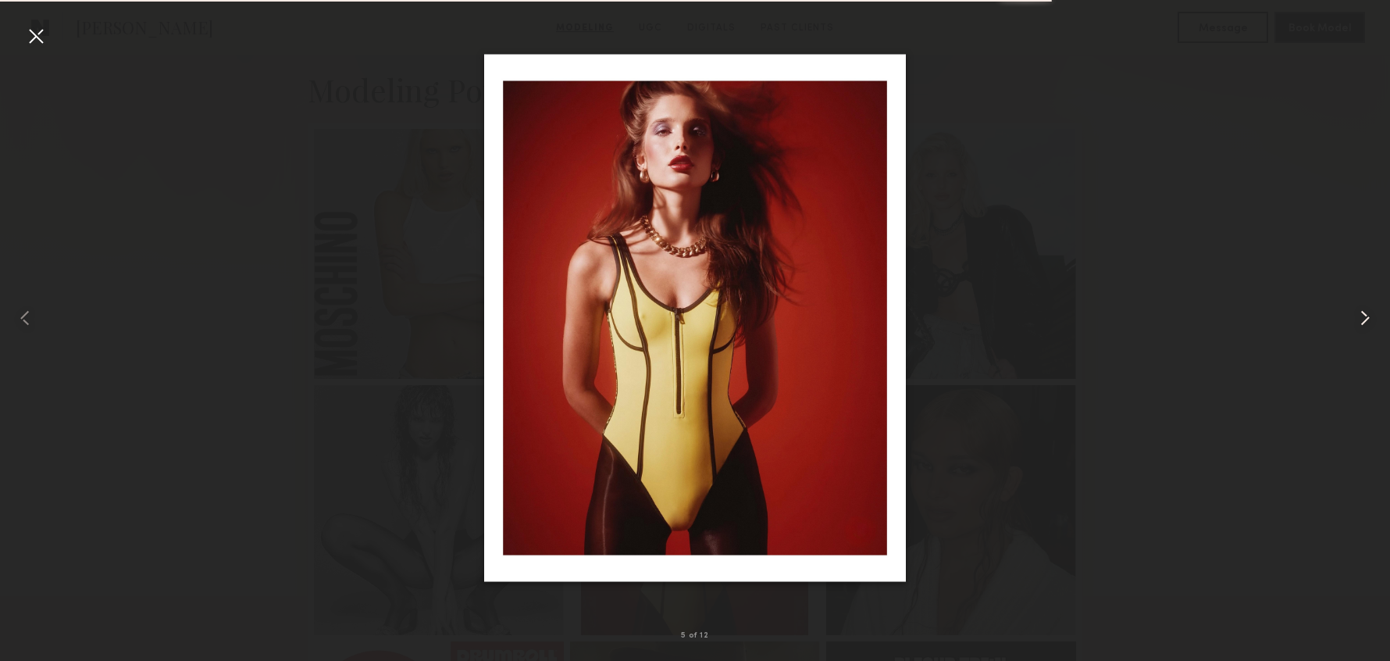
click at [1363, 319] on common-icon at bounding box center [1365, 317] width 25 height 25
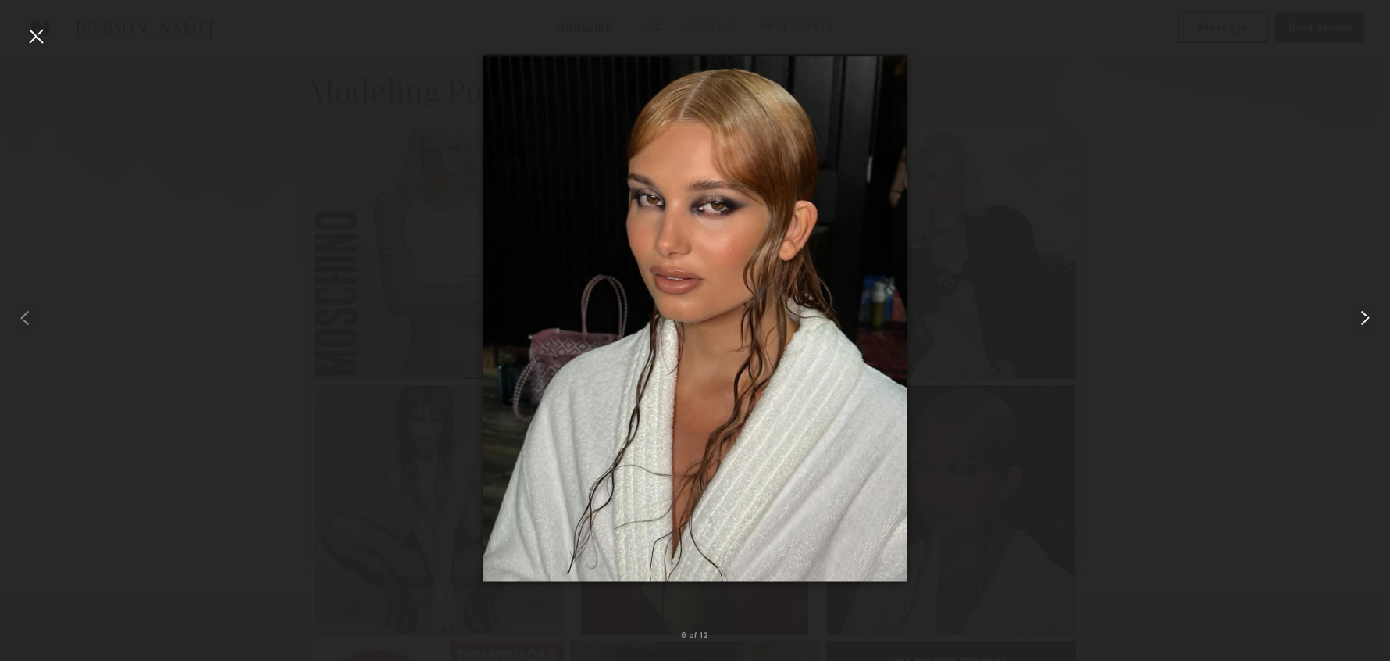
click at [1363, 319] on common-icon at bounding box center [1365, 317] width 25 height 25
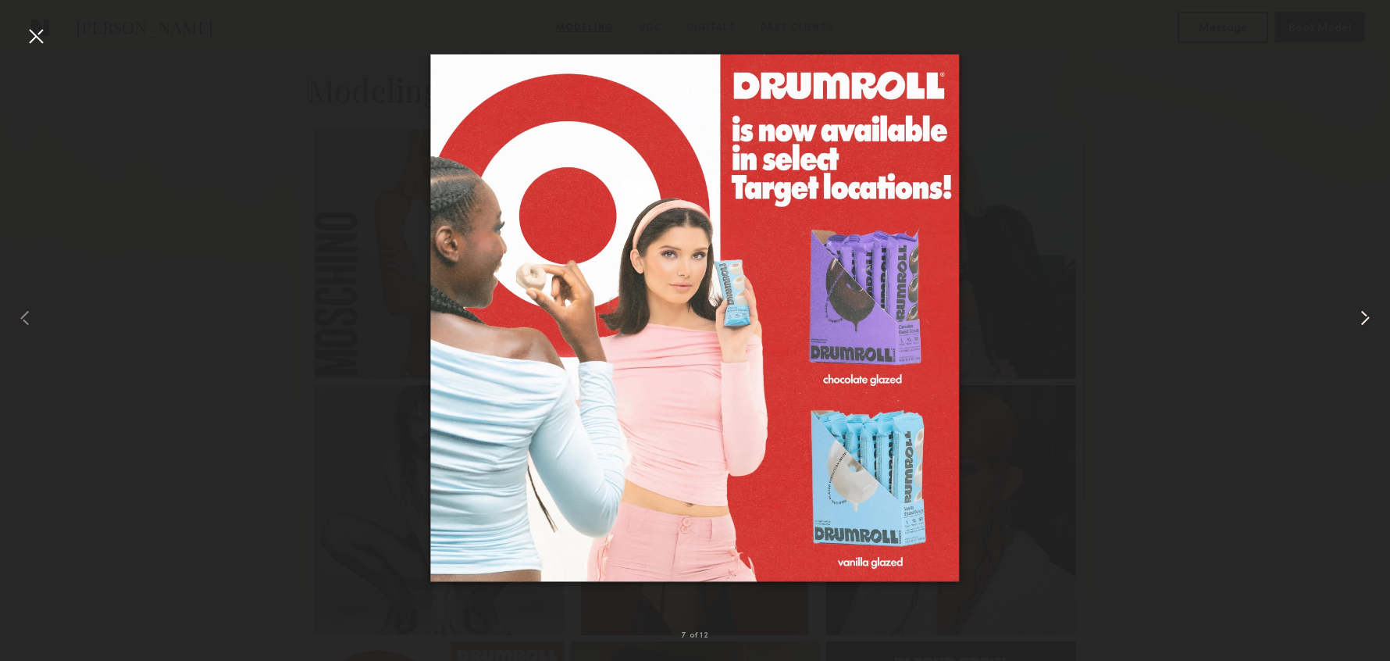
click at [1363, 319] on common-icon at bounding box center [1365, 317] width 25 height 25
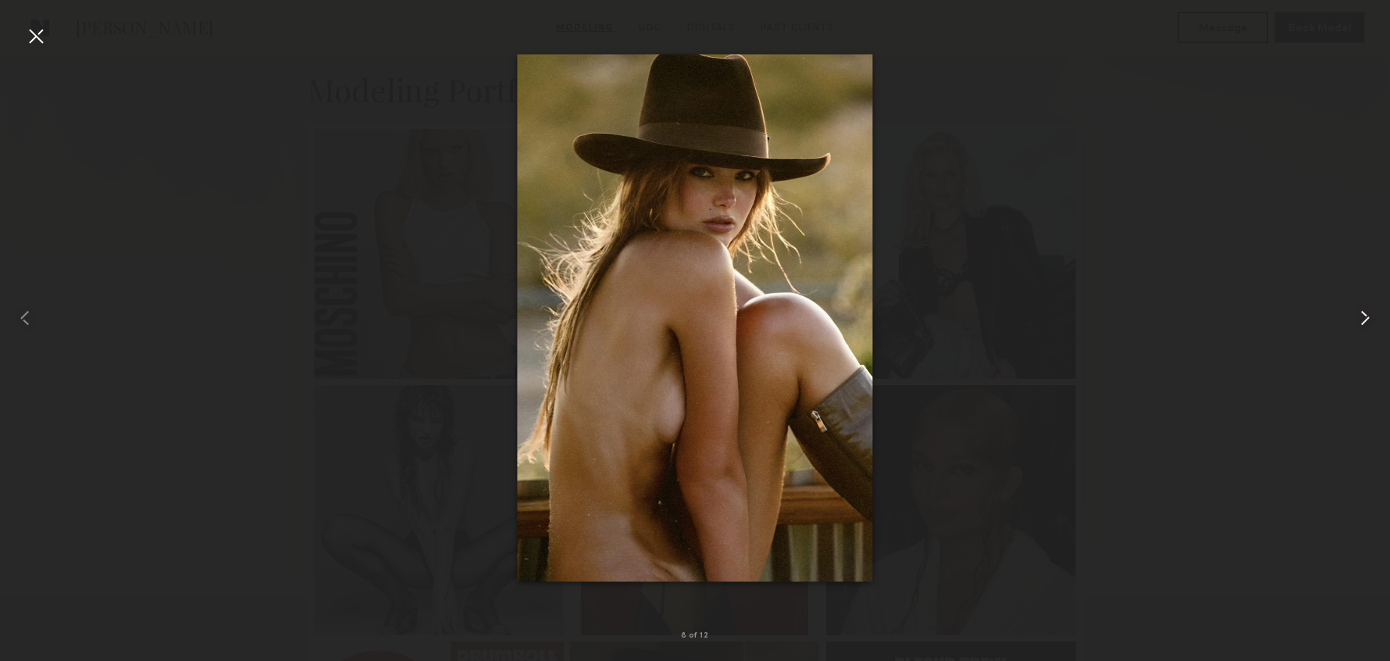
click at [1363, 319] on common-icon at bounding box center [1365, 317] width 25 height 25
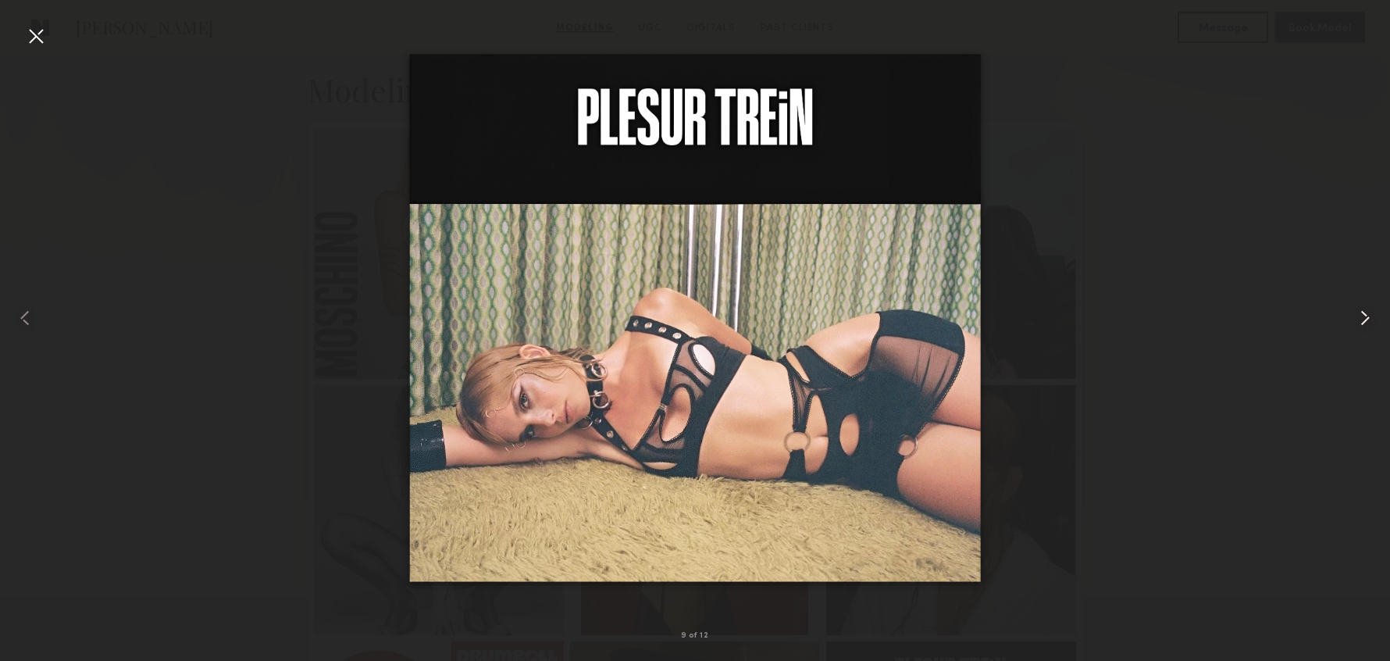
click at [1363, 319] on common-icon at bounding box center [1365, 317] width 25 height 25
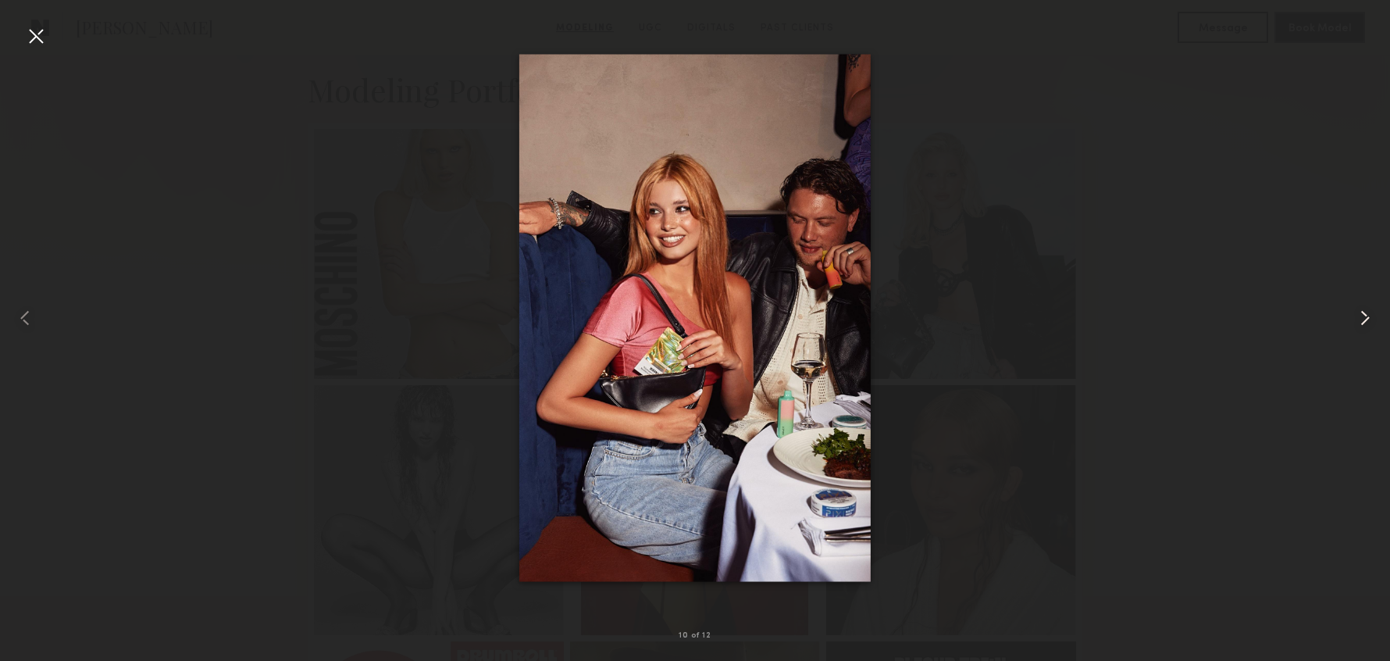
click at [1363, 319] on common-icon at bounding box center [1365, 317] width 25 height 25
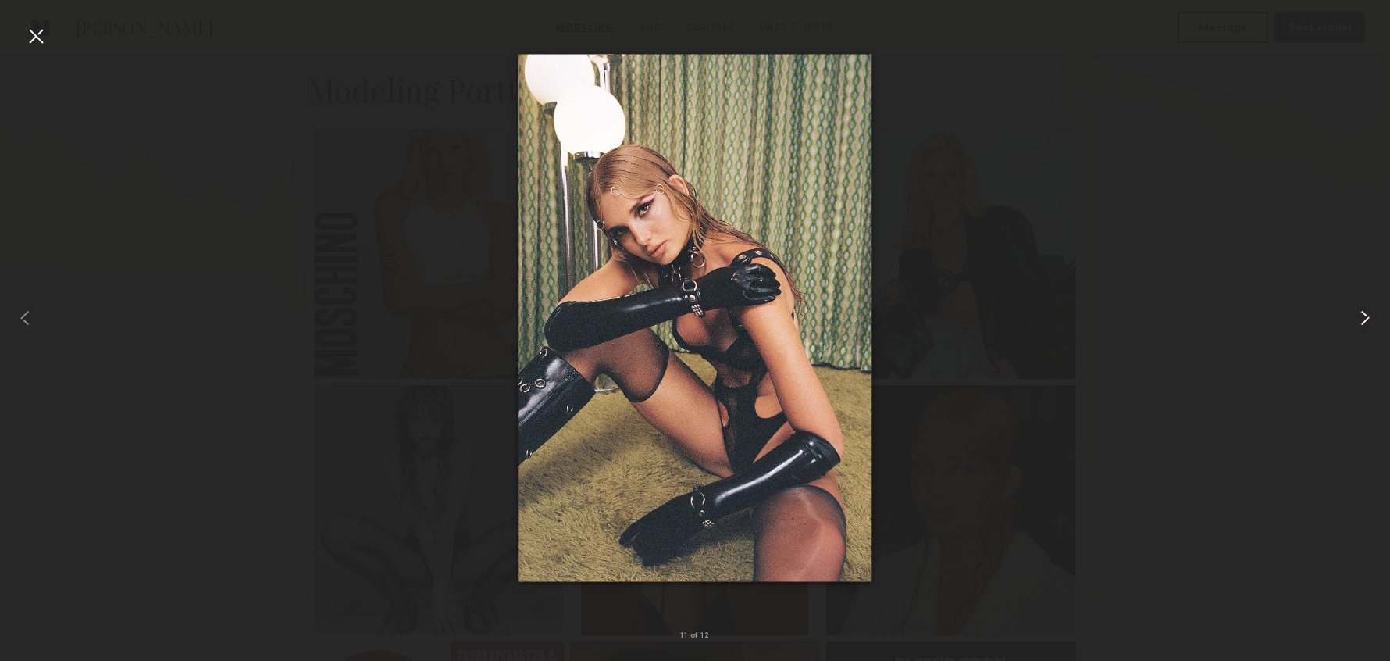
click at [1363, 319] on common-icon at bounding box center [1365, 317] width 25 height 25
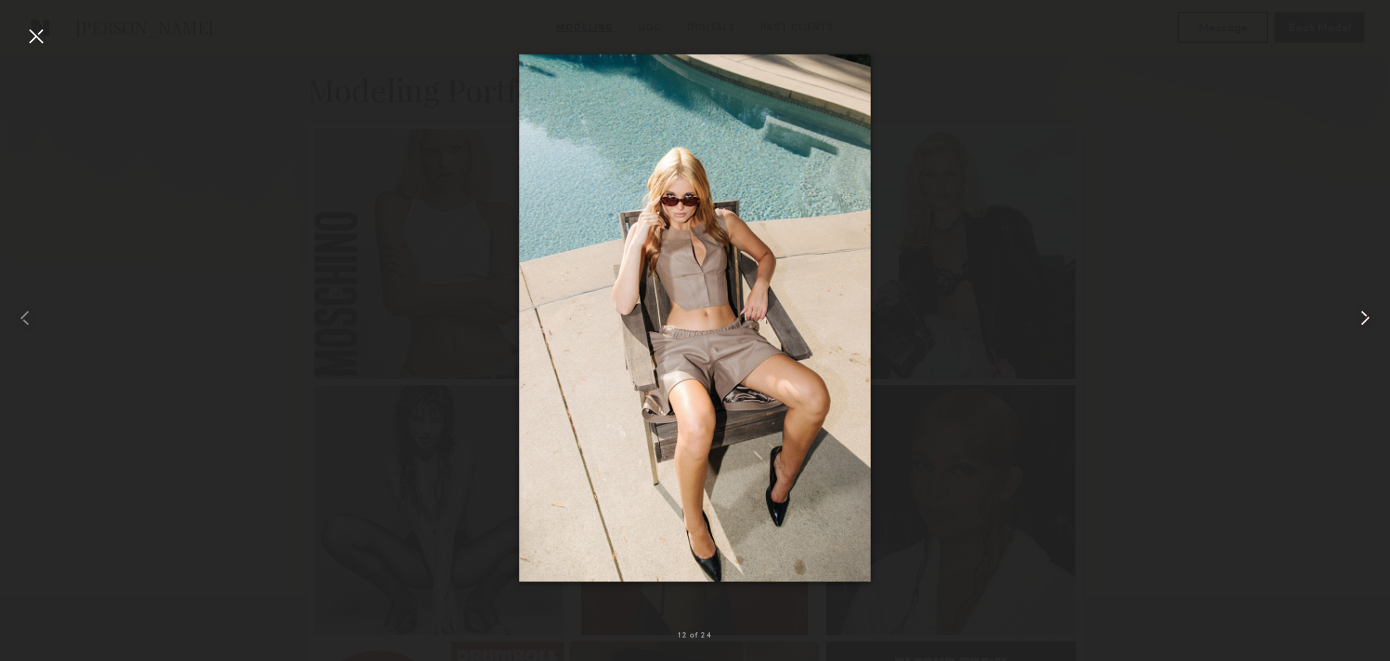
click at [1364, 319] on common-icon at bounding box center [1365, 317] width 25 height 25
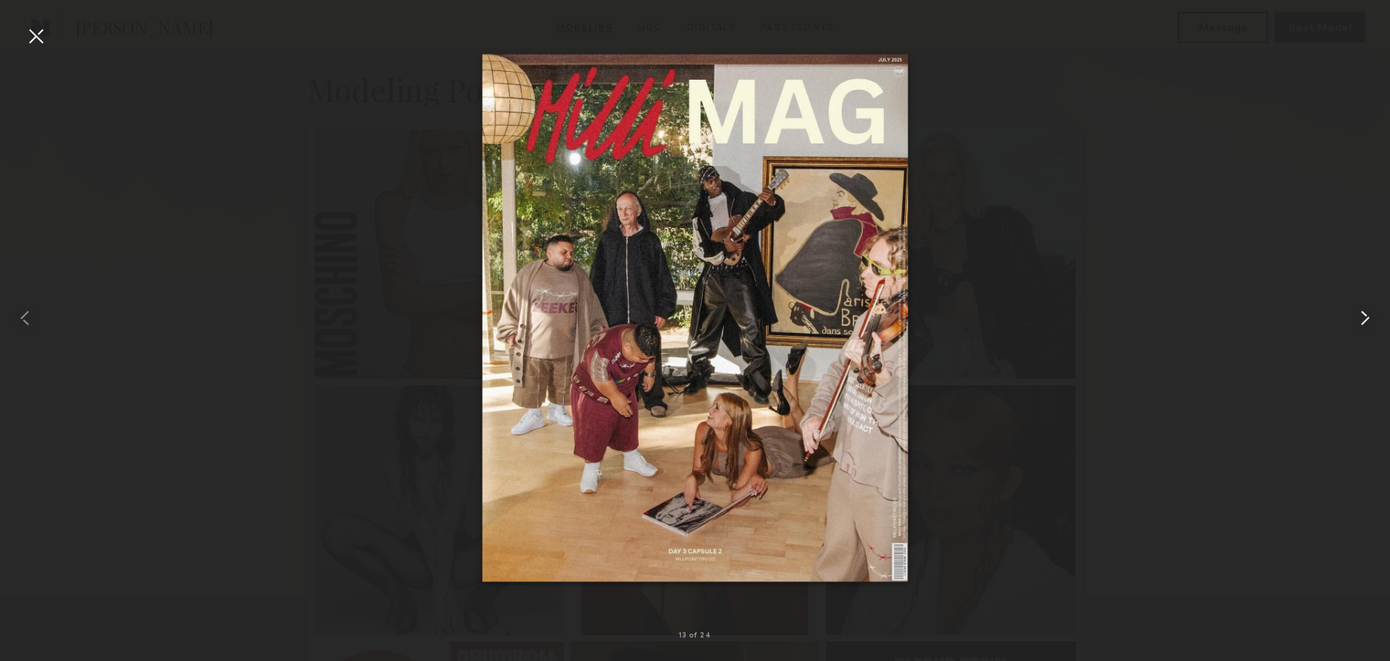
click at [1360, 315] on common-icon at bounding box center [1365, 317] width 25 height 25
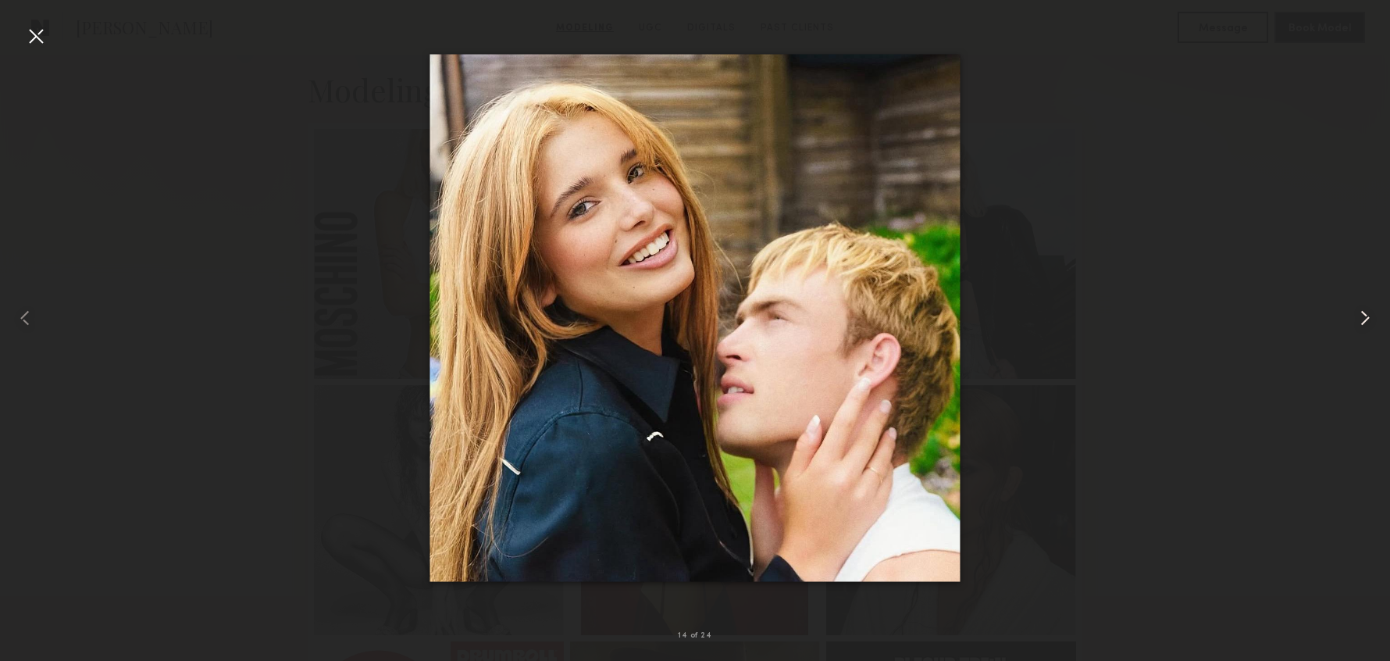
click at [1360, 315] on common-icon at bounding box center [1365, 317] width 25 height 25
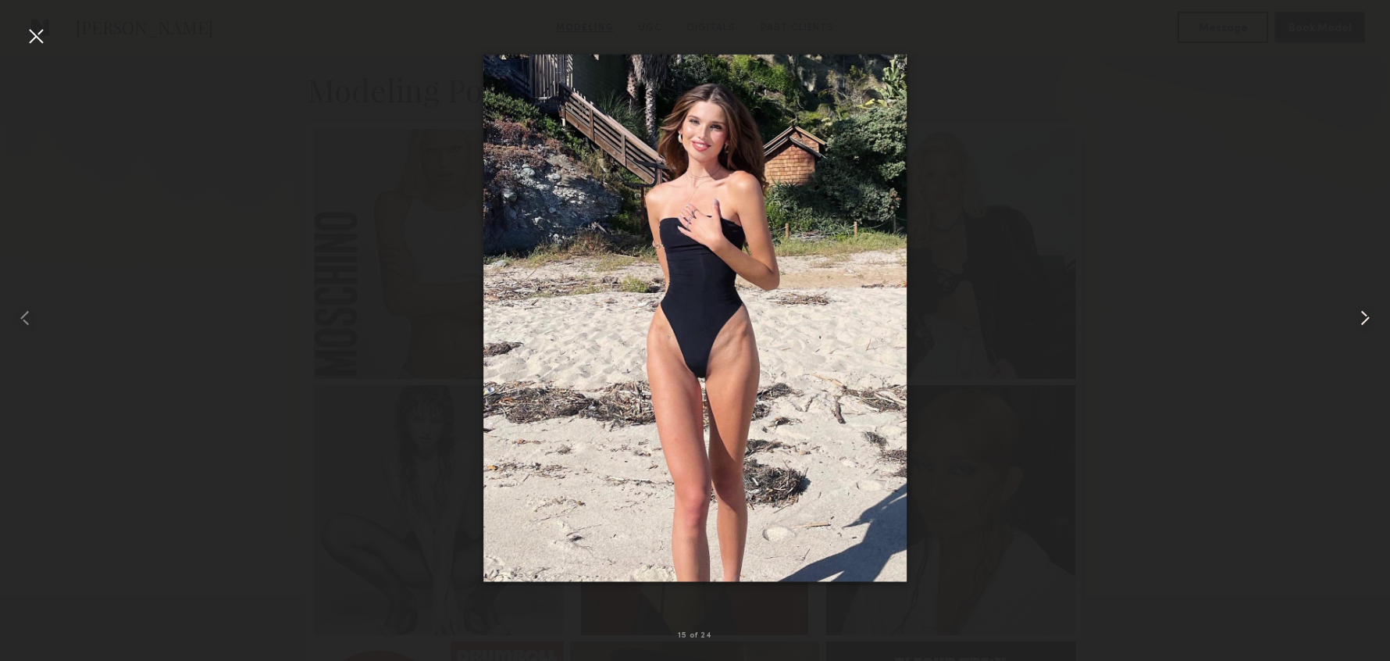
click at [1360, 315] on common-icon at bounding box center [1365, 317] width 25 height 25
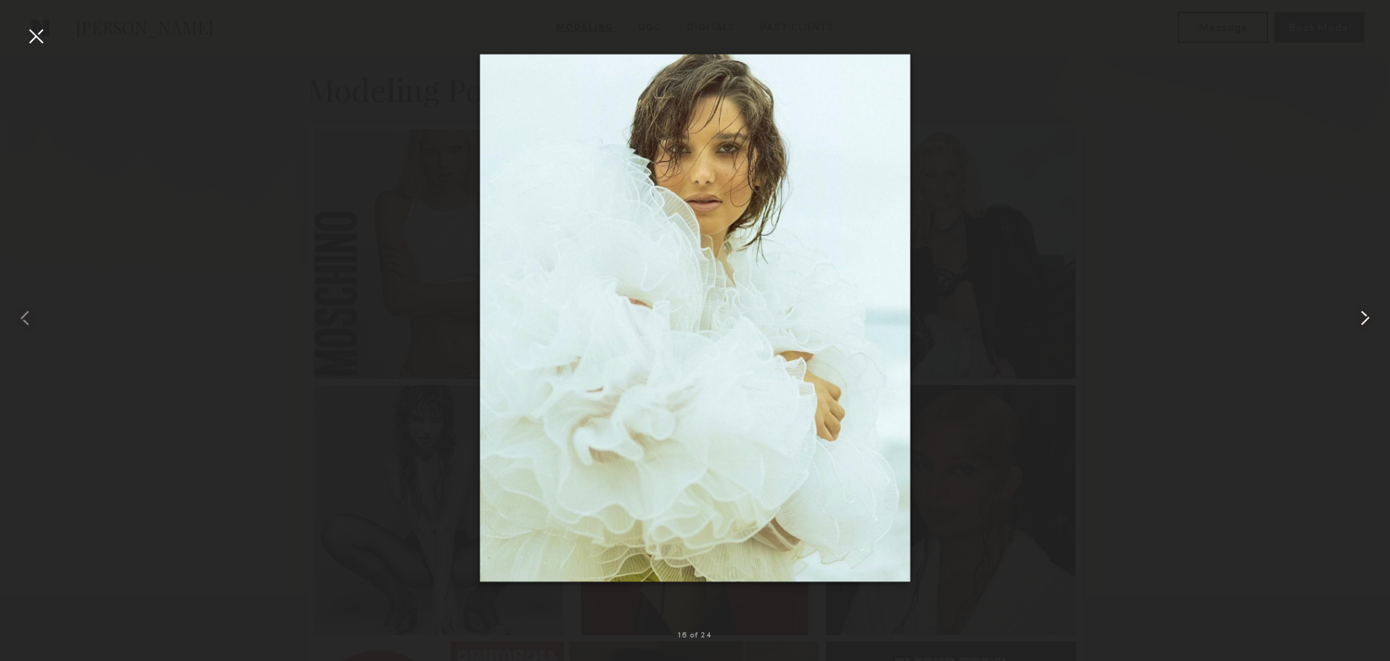
click at [1360, 315] on common-icon at bounding box center [1365, 317] width 25 height 25
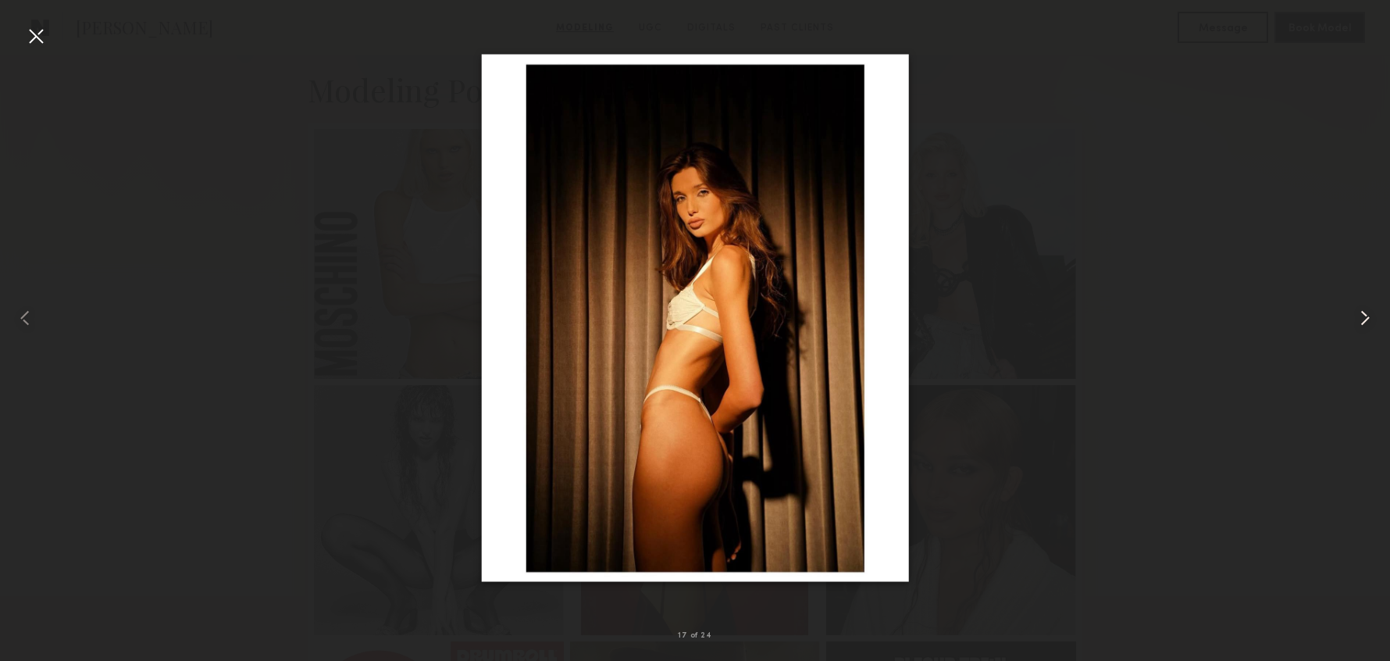
click at [1360, 315] on common-icon at bounding box center [1365, 317] width 25 height 25
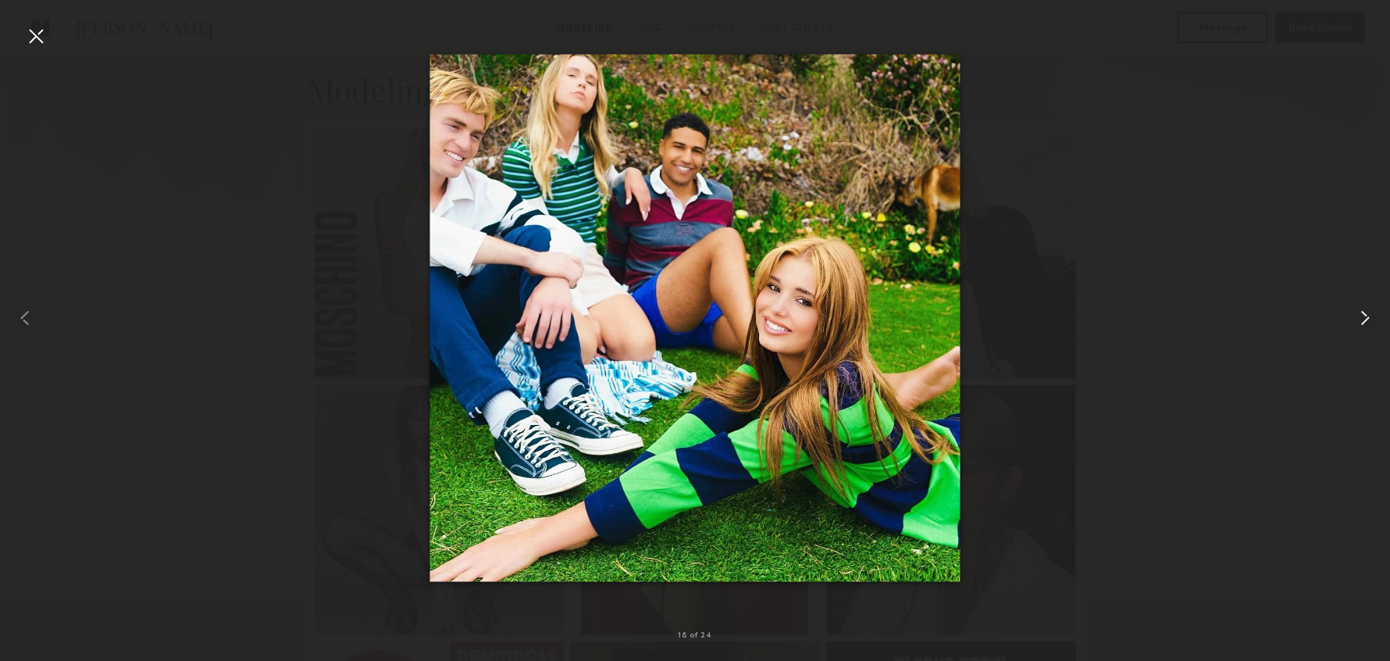
click at [1360, 315] on common-icon at bounding box center [1365, 317] width 25 height 25
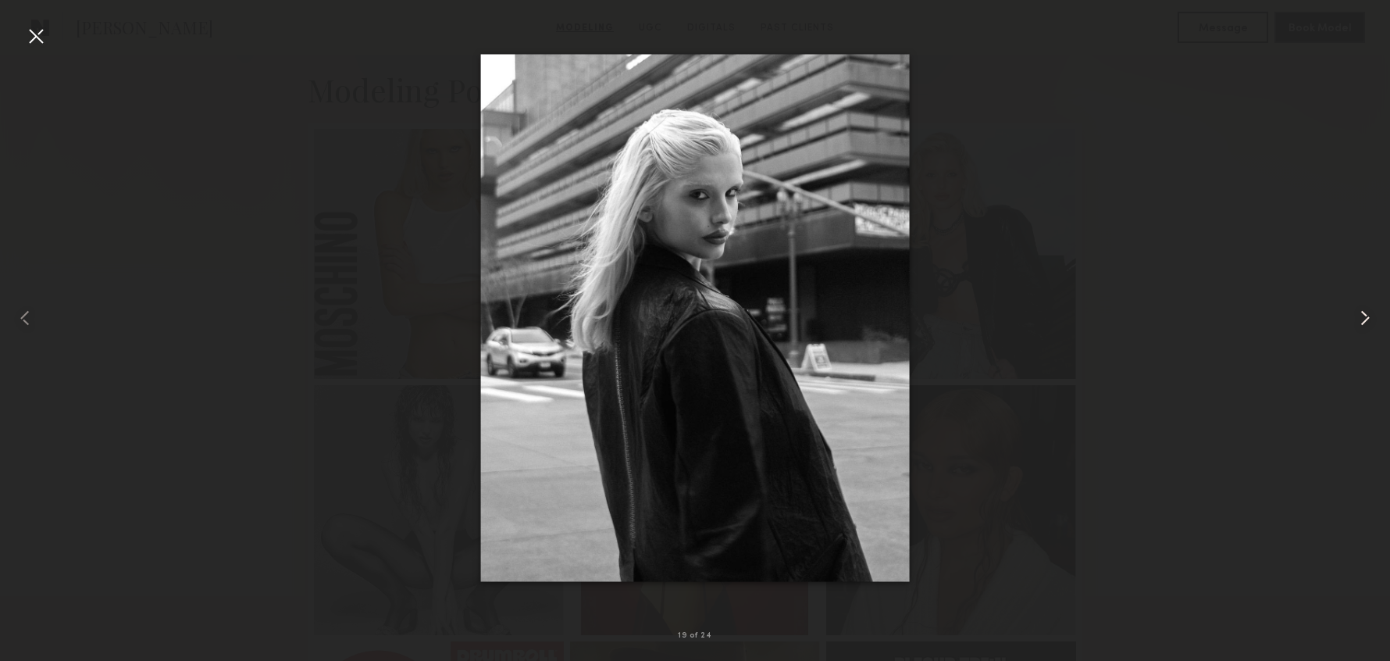
click at [1360, 315] on common-icon at bounding box center [1365, 317] width 25 height 25
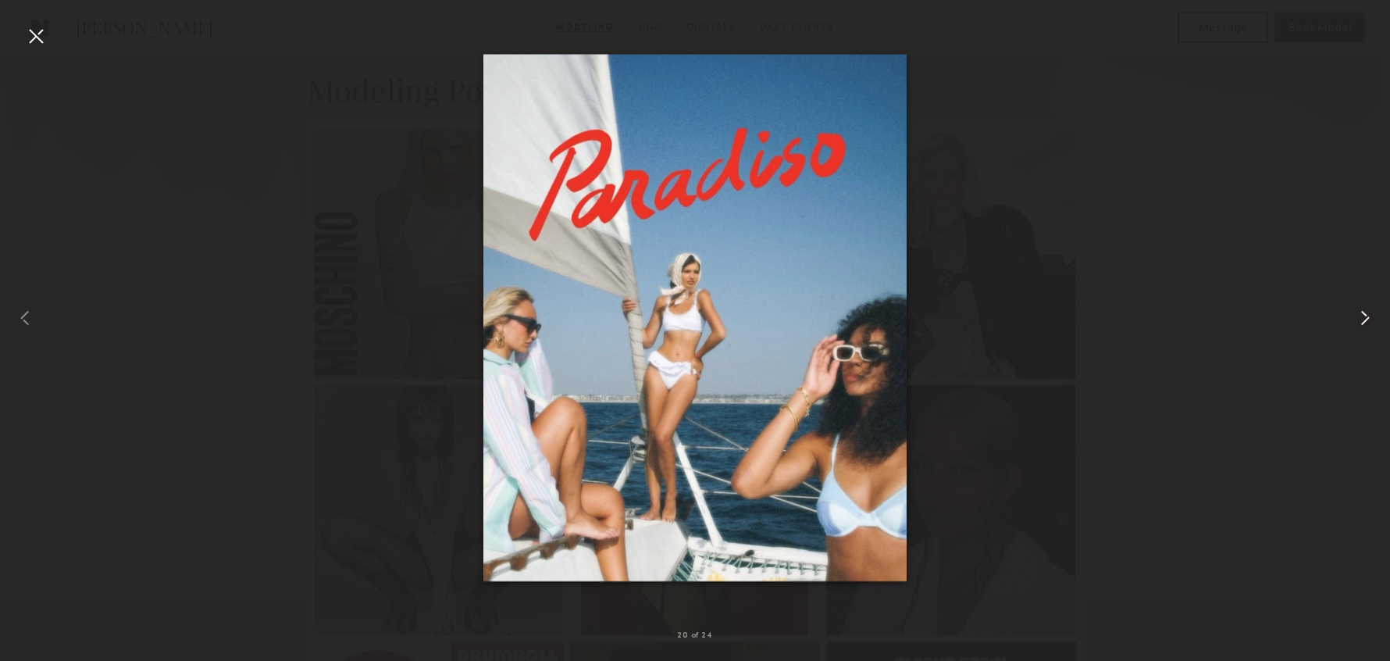
click at [1360, 315] on common-icon at bounding box center [1365, 317] width 25 height 25
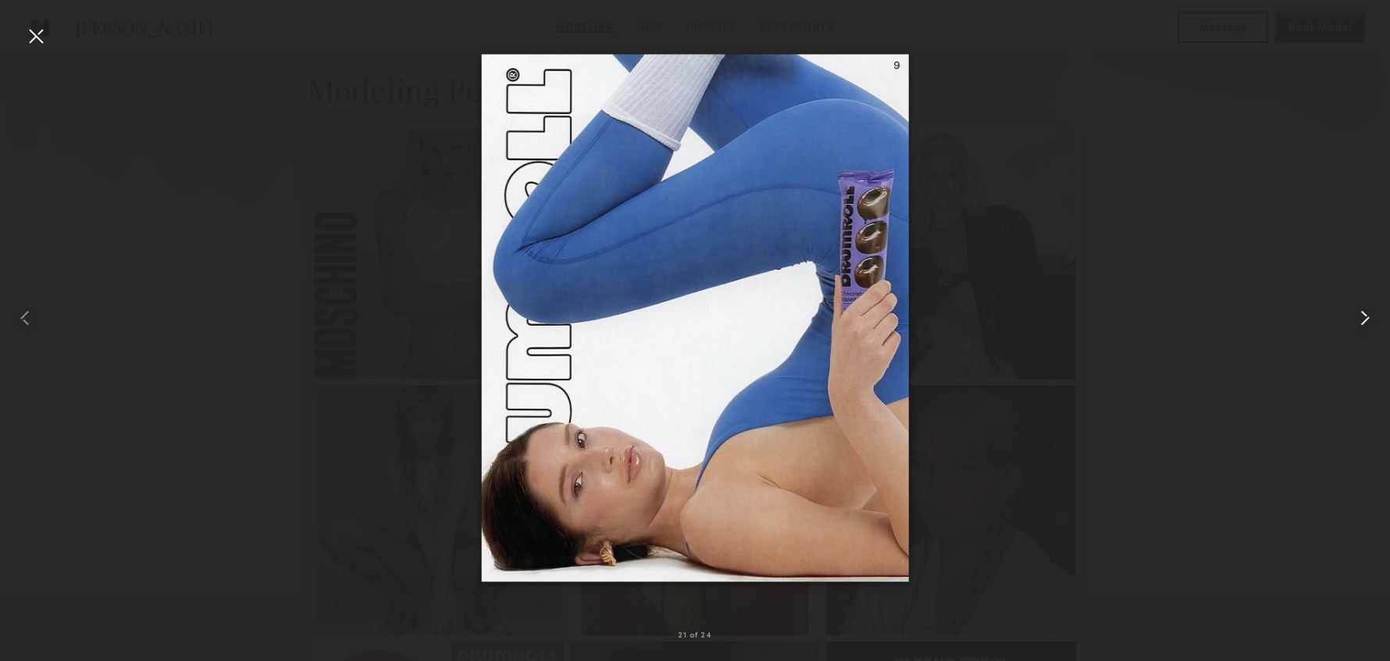
click at [1364, 319] on common-icon at bounding box center [1365, 317] width 25 height 25
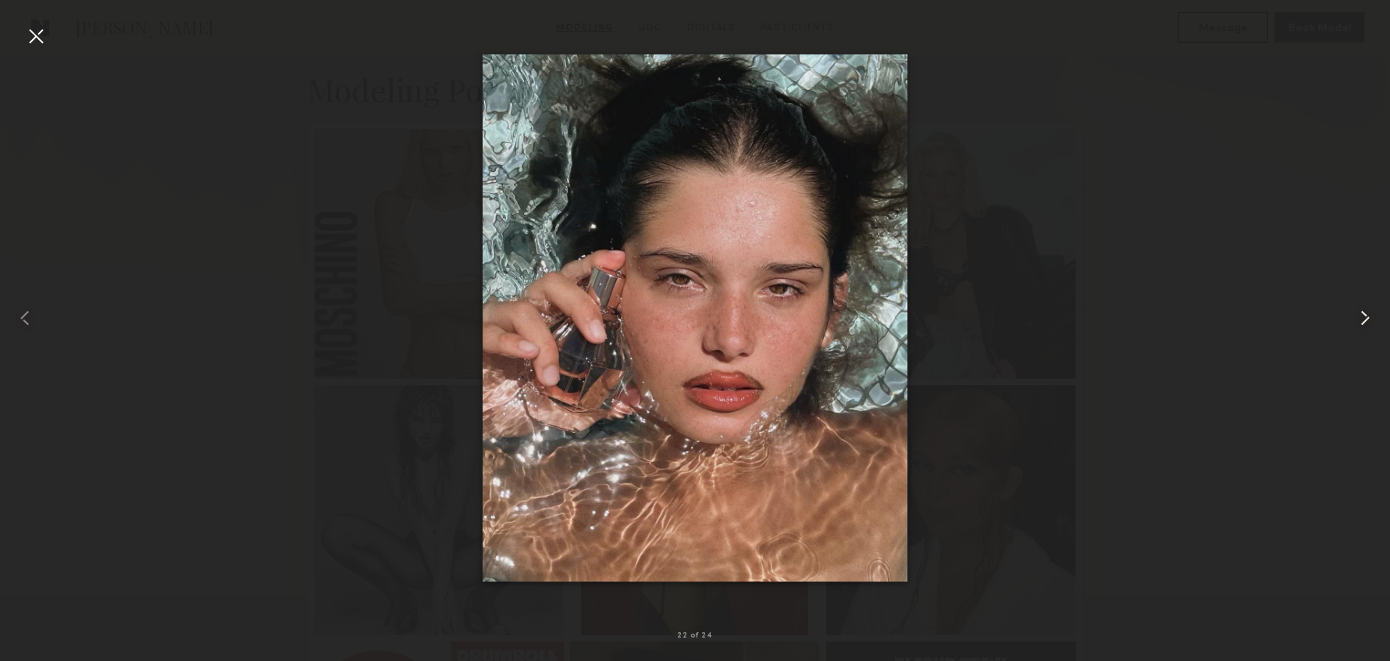
click at [1365, 318] on common-icon at bounding box center [1365, 317] width 25 height 25
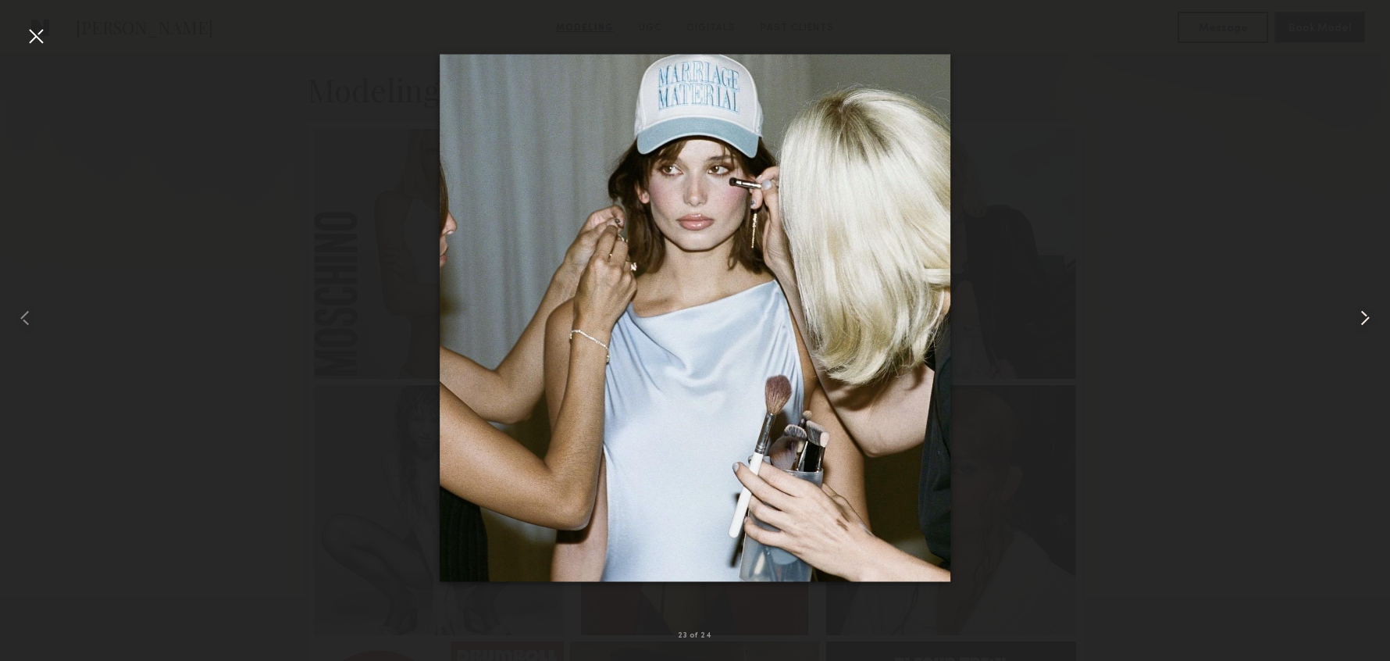
click at [1365, 318] on common-icon at bounding box center [1365, 317] width 25 height 25
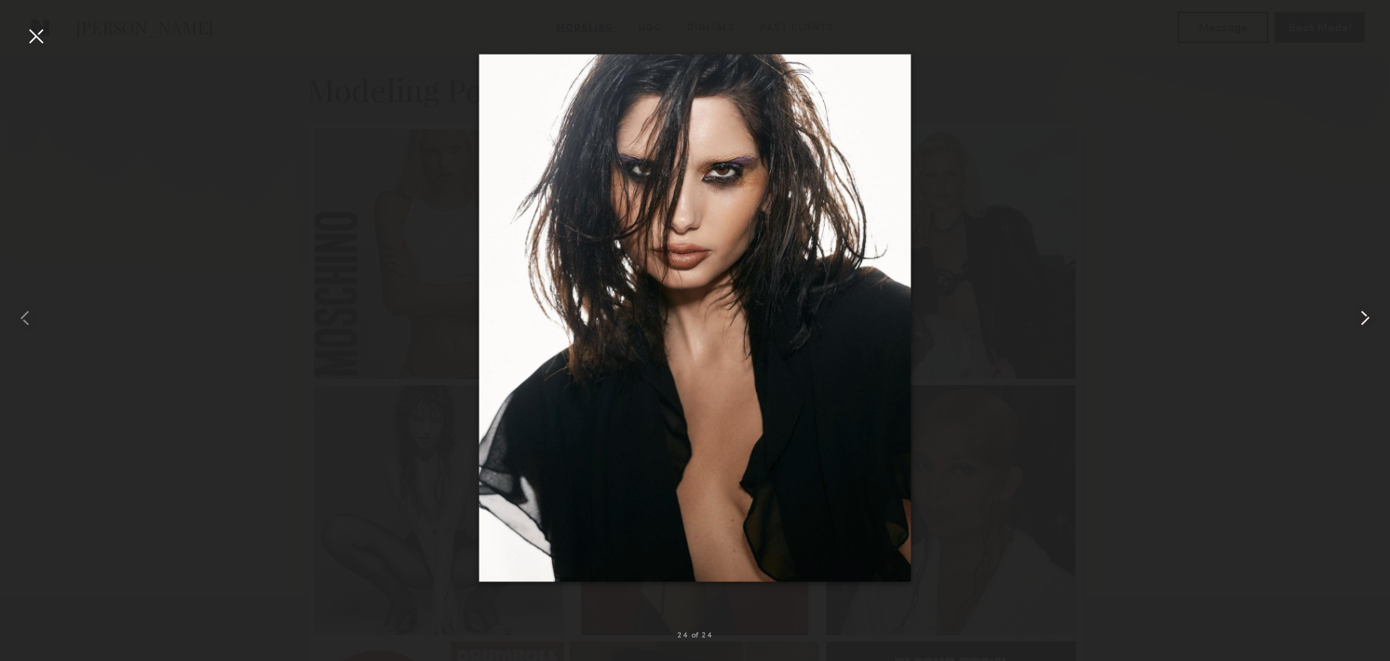
click at [1365, 318] on common-icon at bounding box center [1365, 317] width 25 height 25
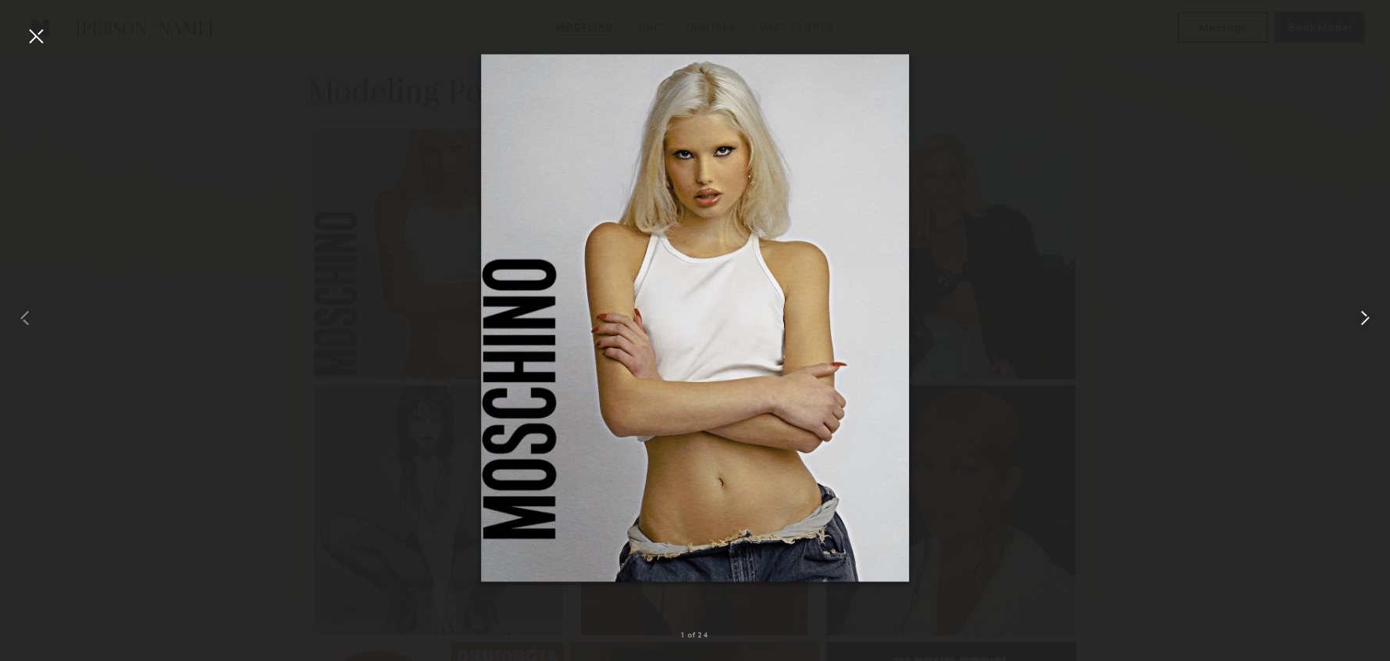
click at [1365, 318] on common-icon at bounding box center [1365, 317] width 25 height 25
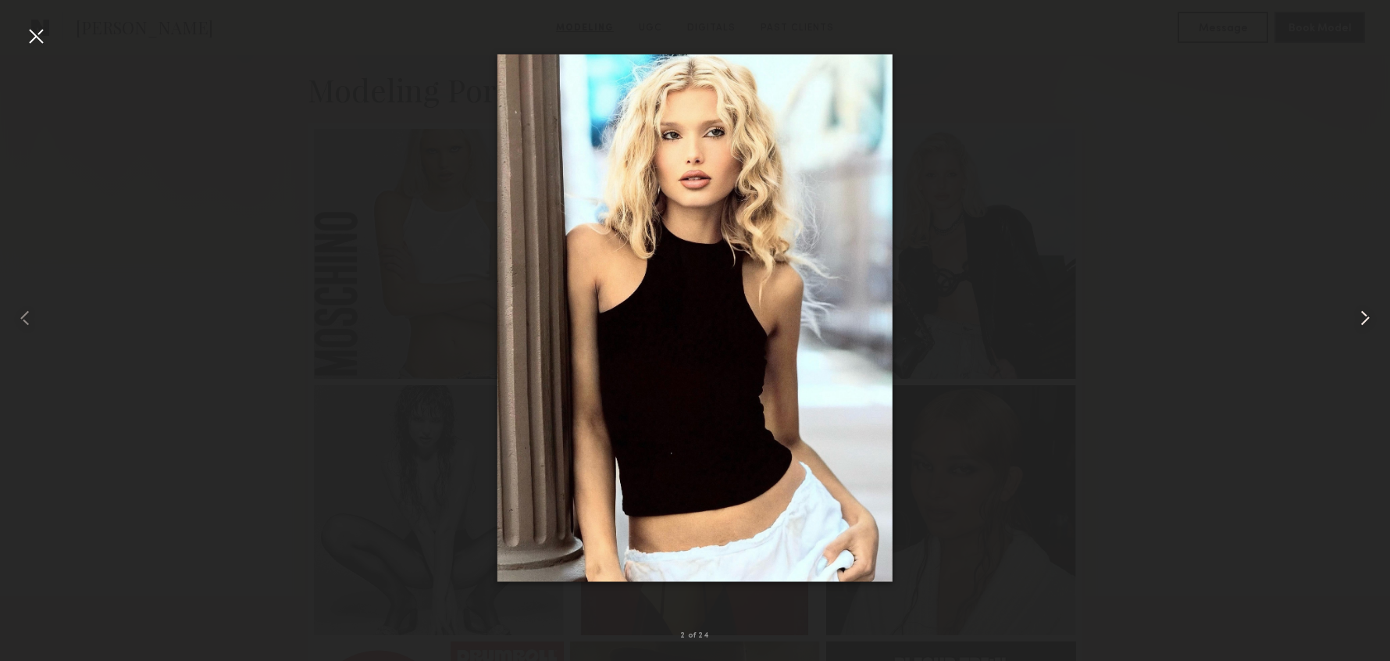
click at [1365, 318] on common-icon at bounding box center [1365, 317] width 25 height 25
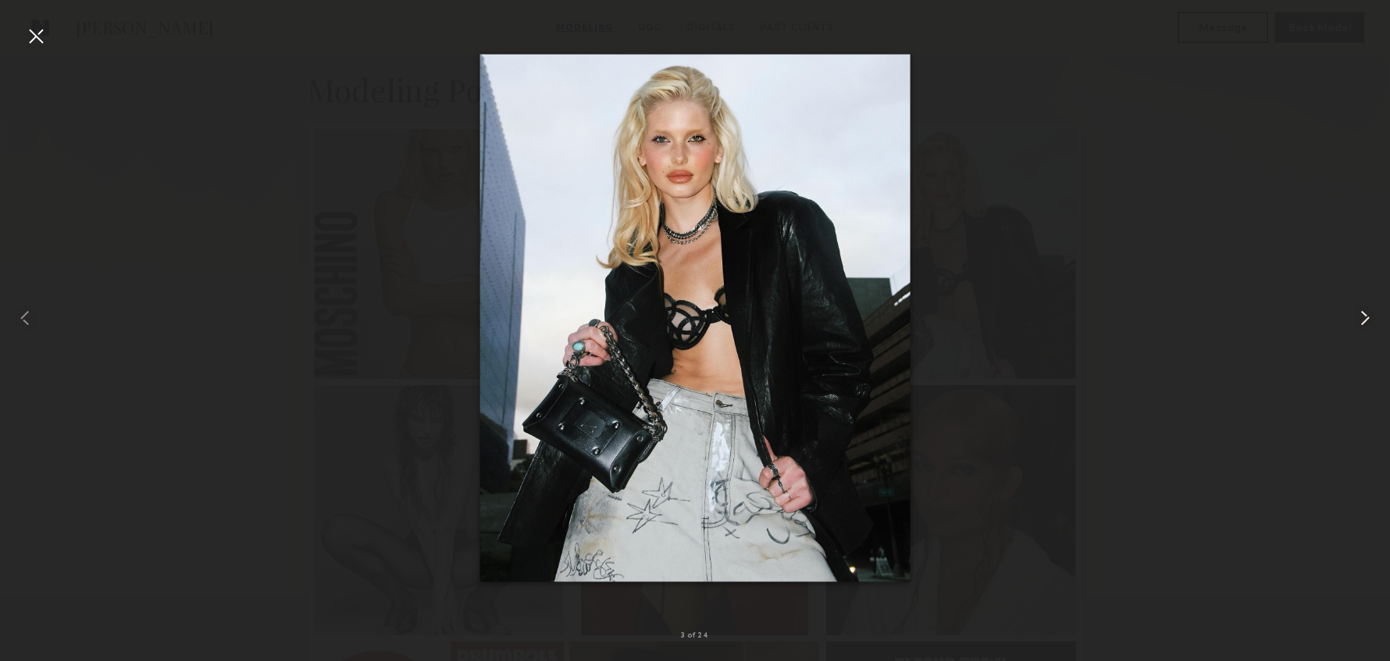
click at [1365, 318] on common-icon at bounding box center [1365, 317] width 25 height 25
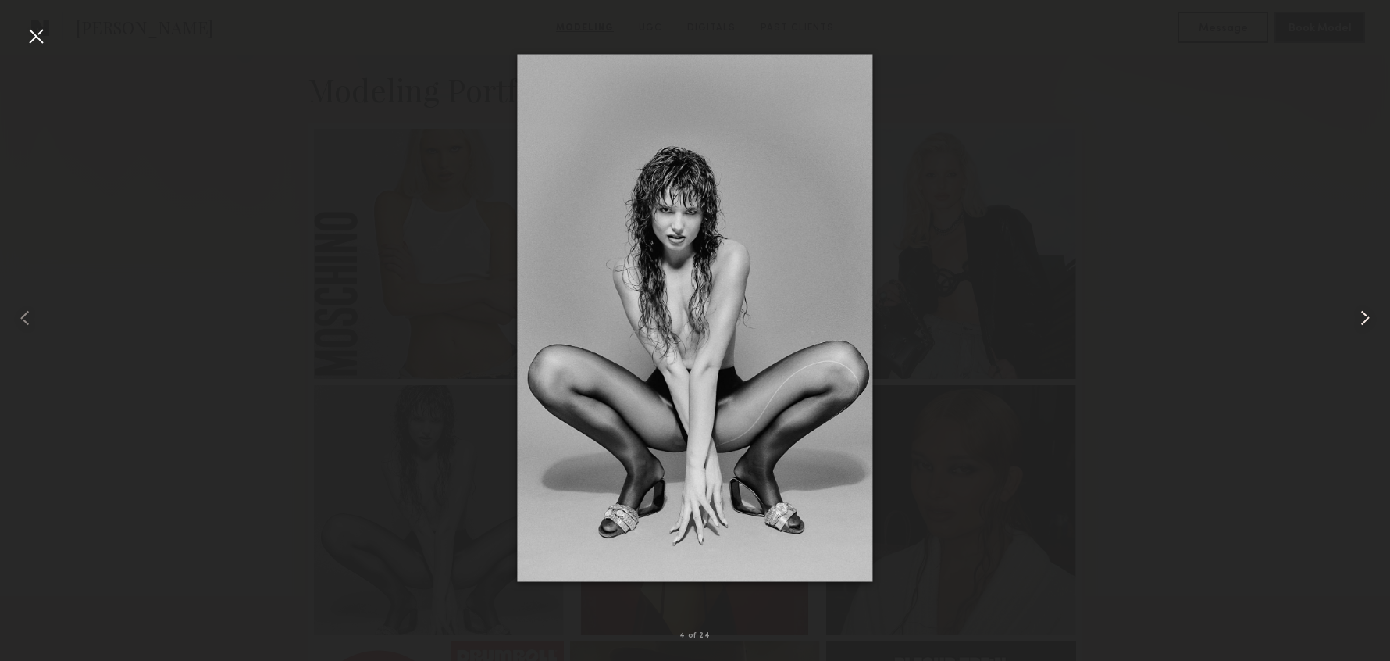
click at [1365, 318] on common-icon at bounding box center [1365, 317] width 25 height 25
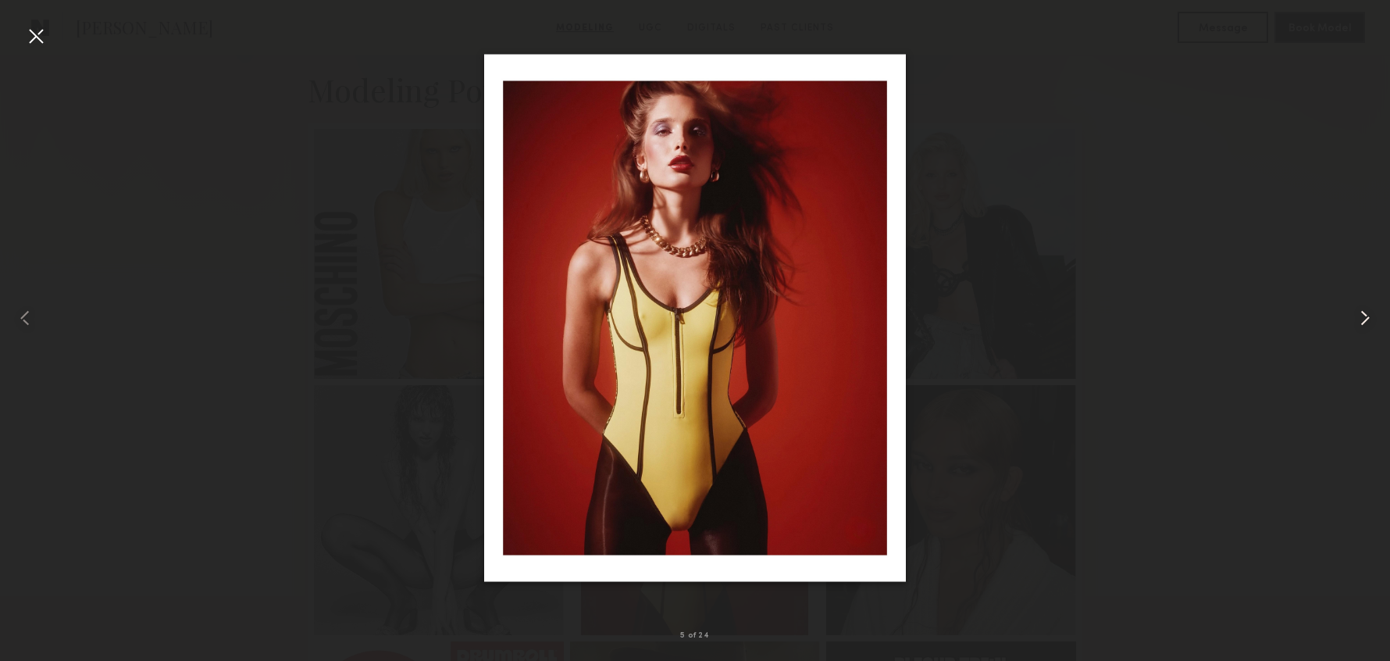
click at [1365, 318] on common-icon at bounding box center [1365, 317] width 25 height 25
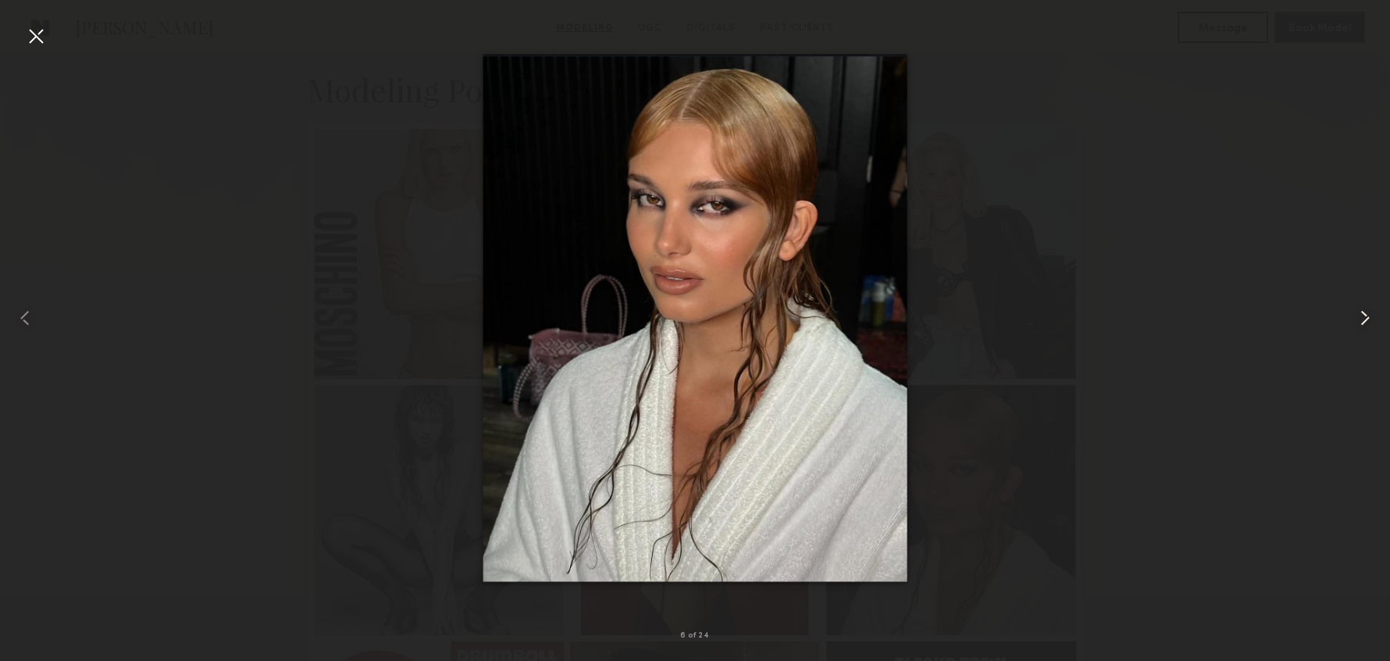
click at [1365, 318] on common-icon at bounding box center [1365, 317] width 25 height 25
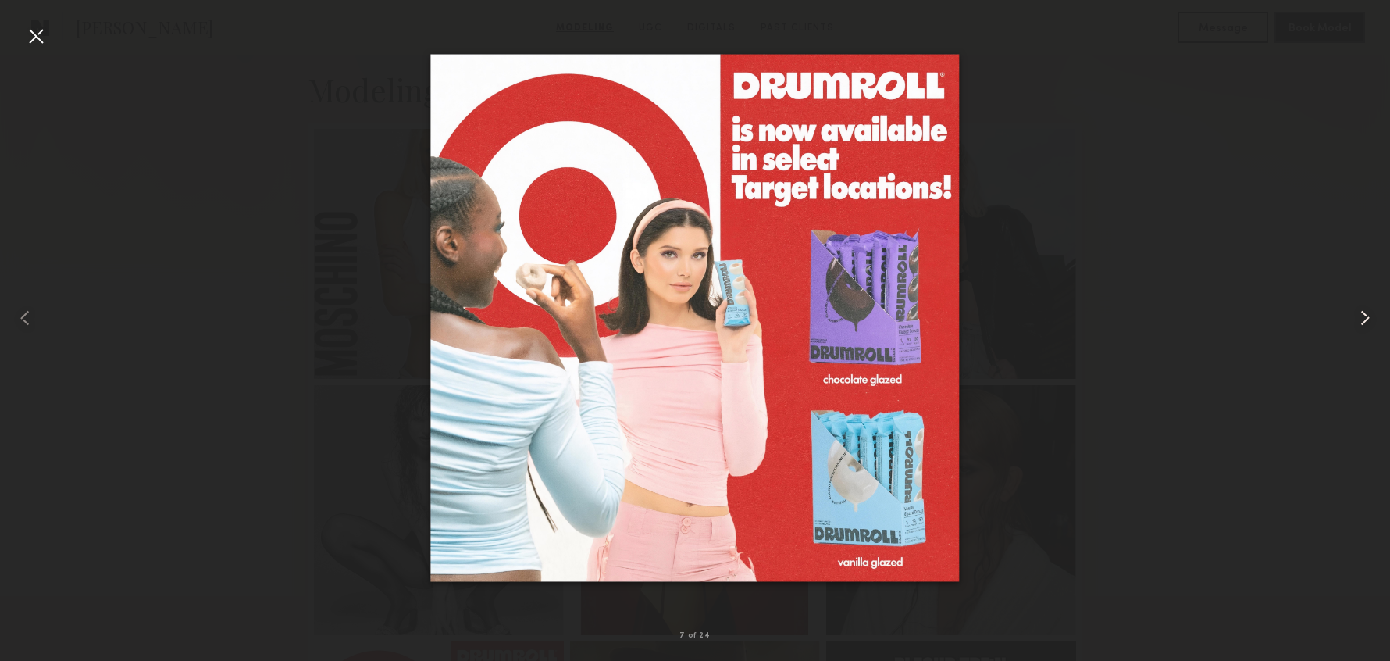
click at [1365, 318] on common-icon at bounding box center [1365, 317] width 25 height 25
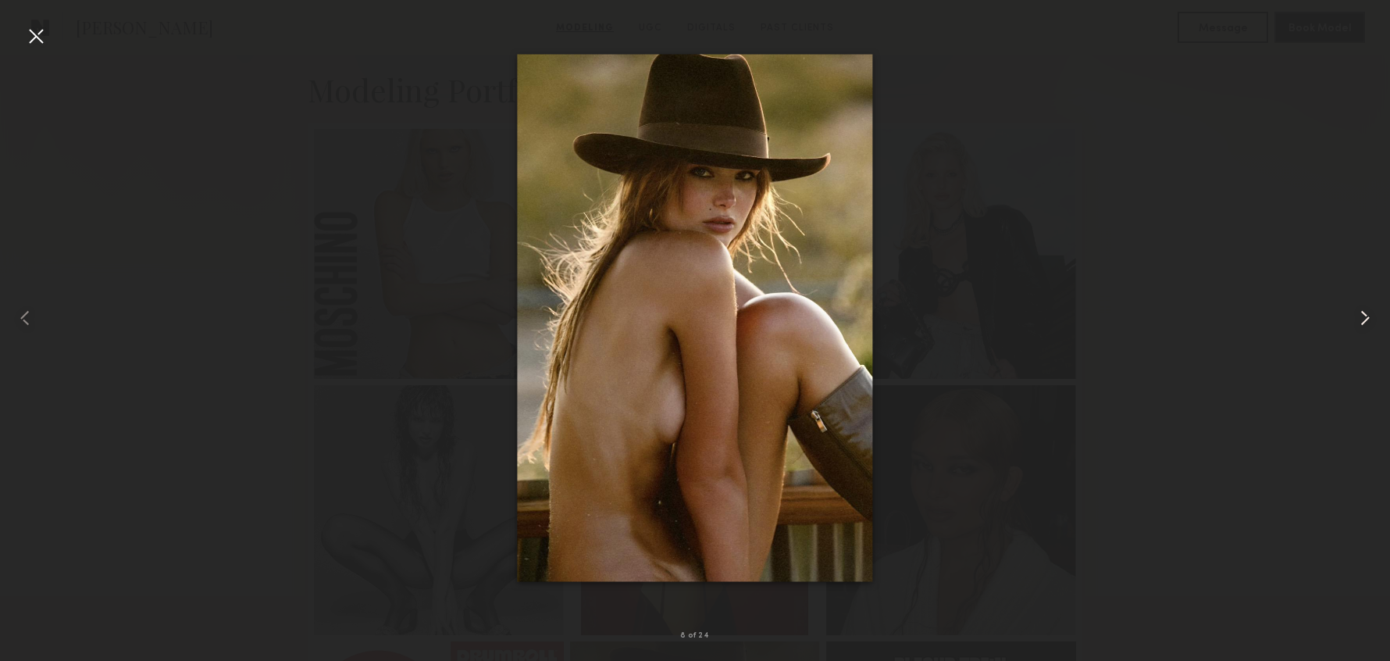
click at [1365, 318] on common-icon at bounding box center [1365, 317] width 25 height 25
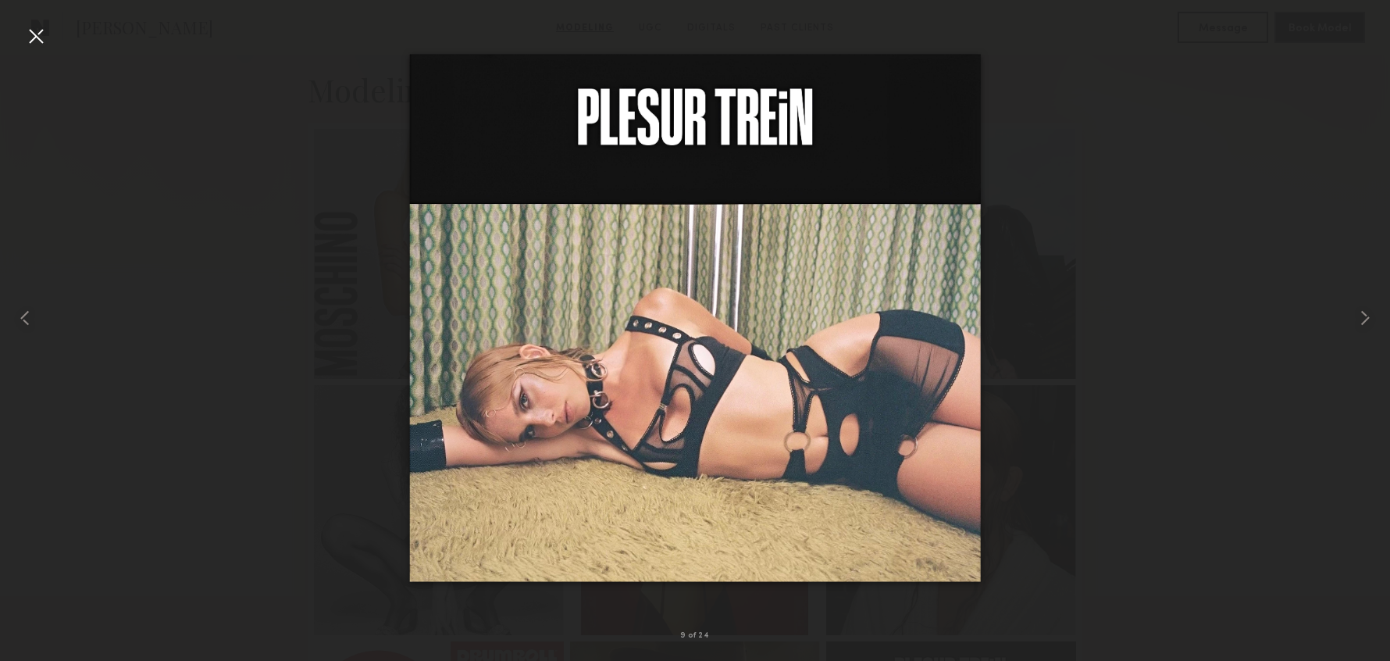
click at [37, 43] on div at bounding box center [35, 35] width 25 height 25
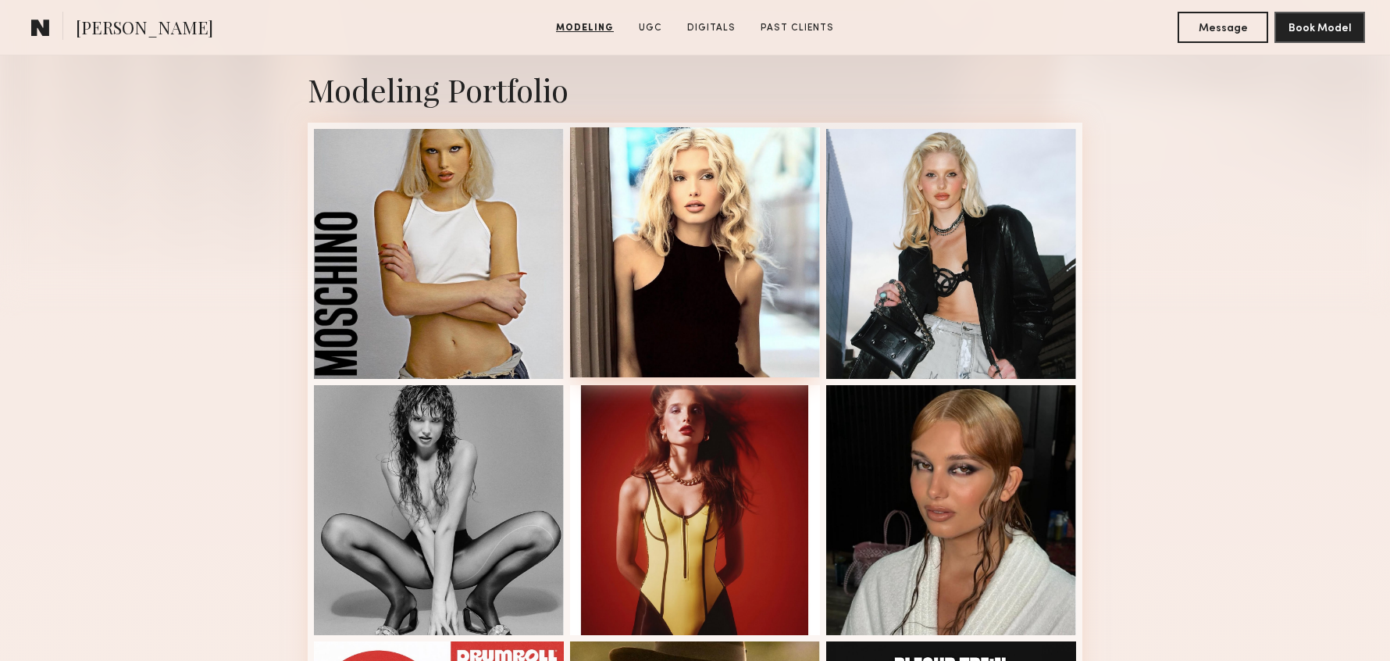
scroll to position [0, 0]
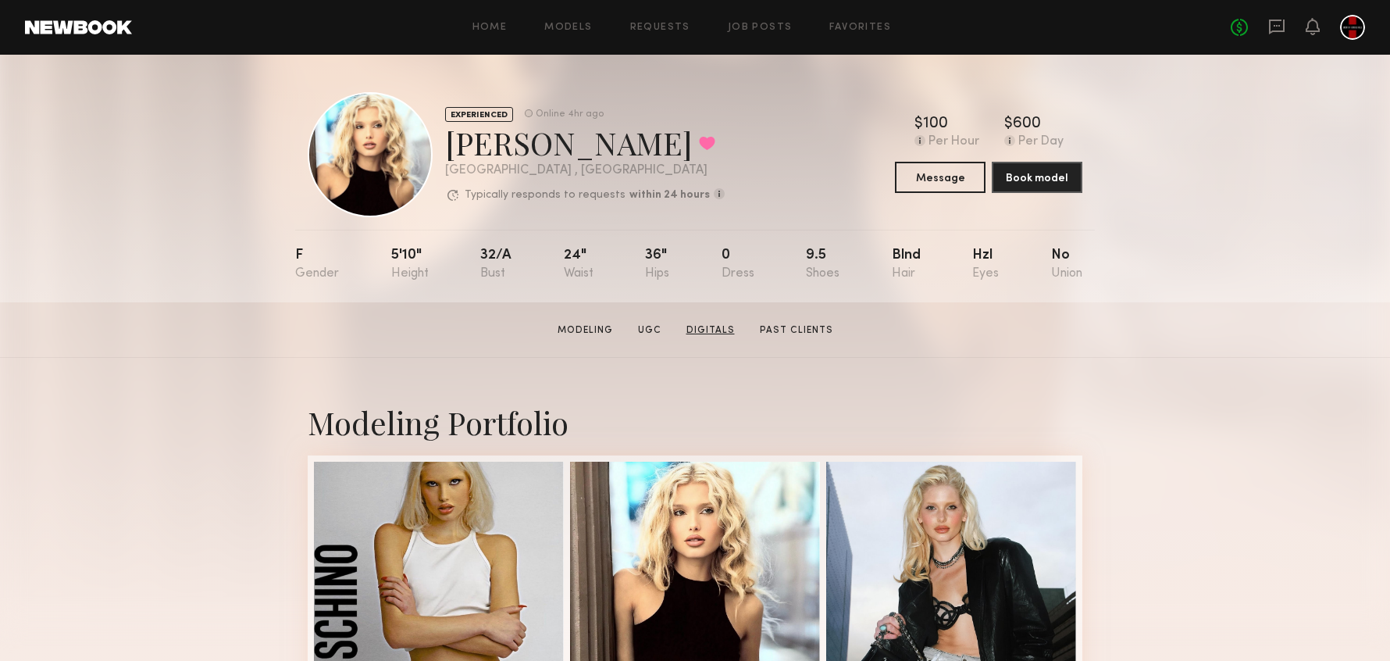
click at [725, 331] on link "Digitals" at bounding box center [710, 330] width 61 height 14
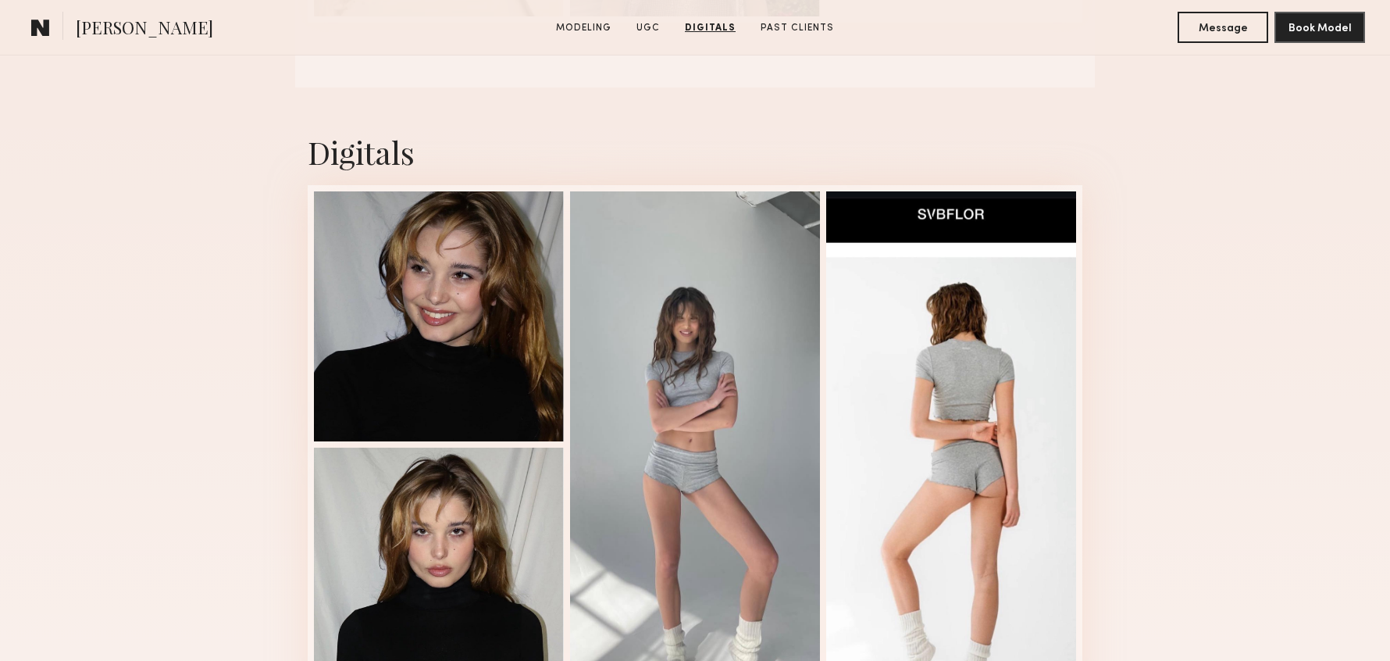
scroll to position [3756, 0]
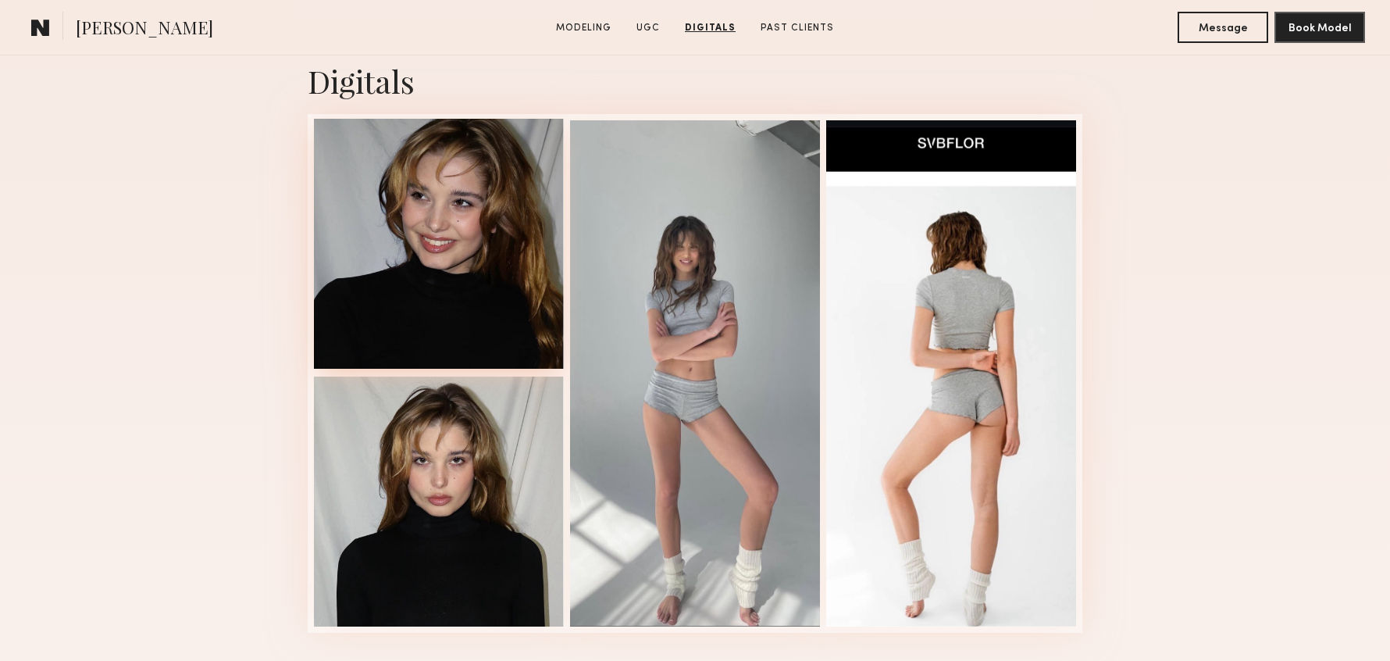
click at [501, 237] on div at bounding box center [439, 244] width 250 height 250
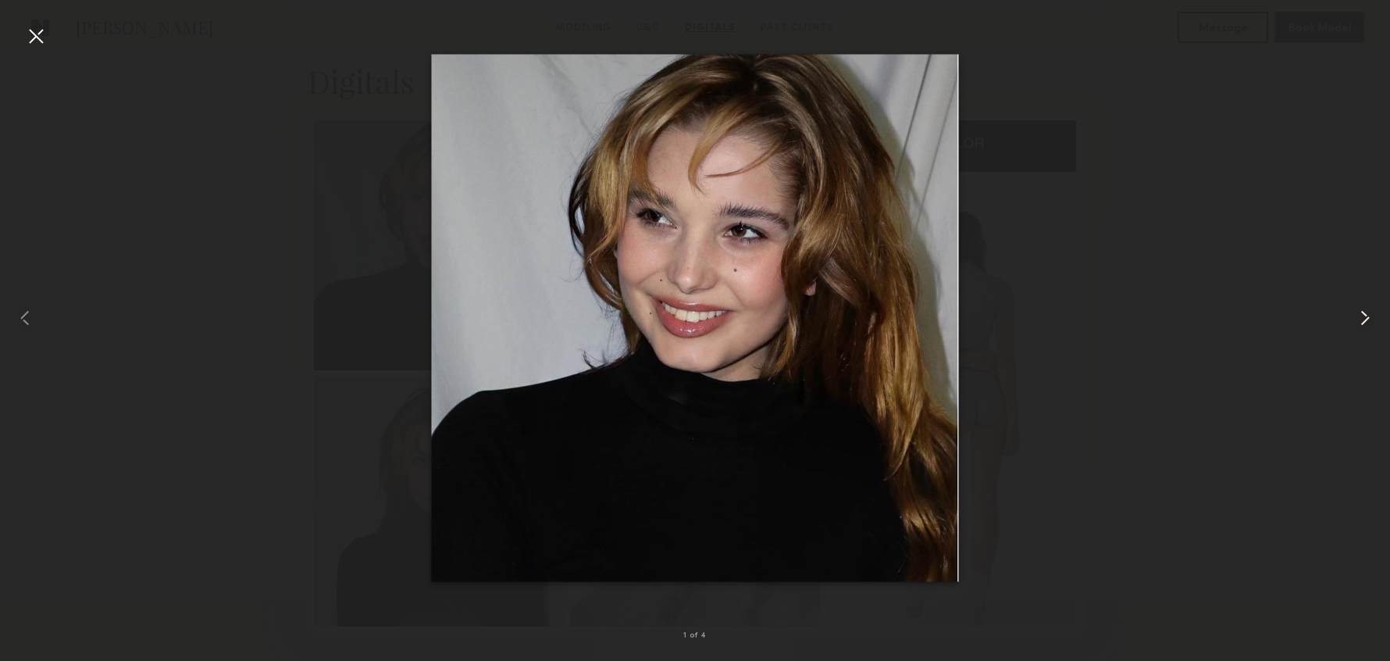
click at [1366, 317] on common-icon at bounding box center [1365, 317] width 25 height 25
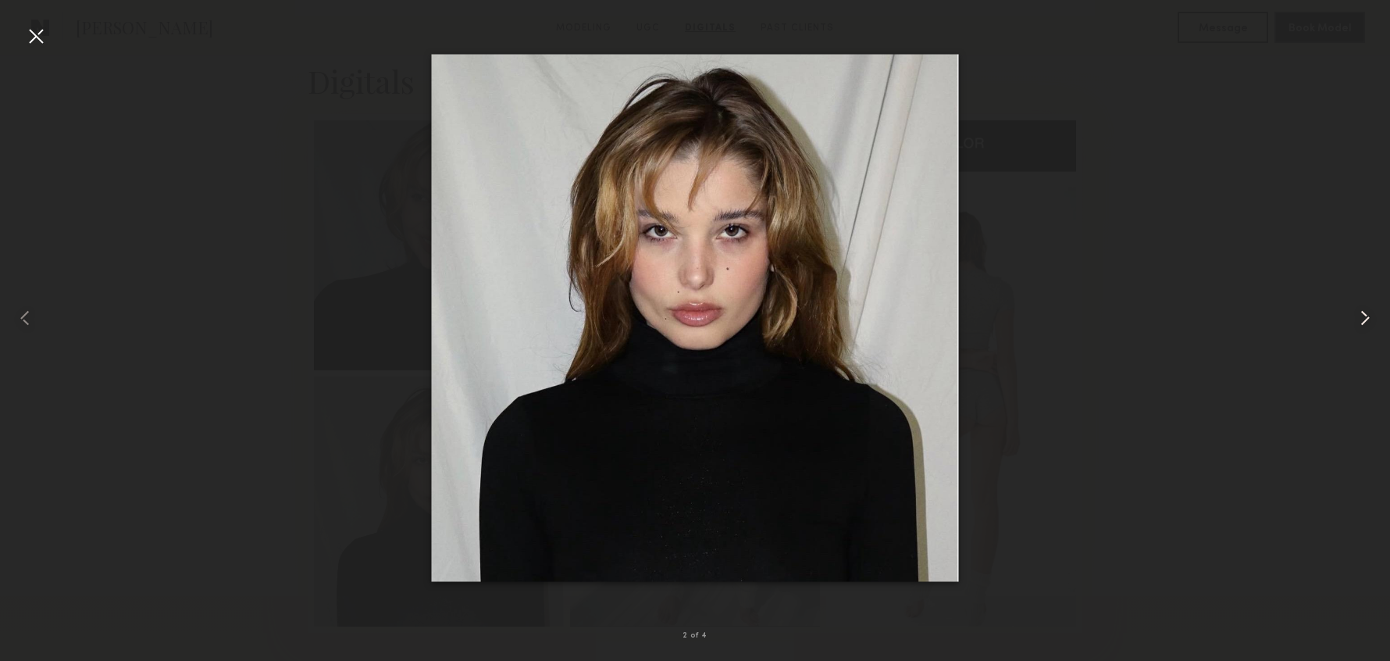
click at [1366, 317] on common-icon at bounding box center [1365, 317] width 25 height 25
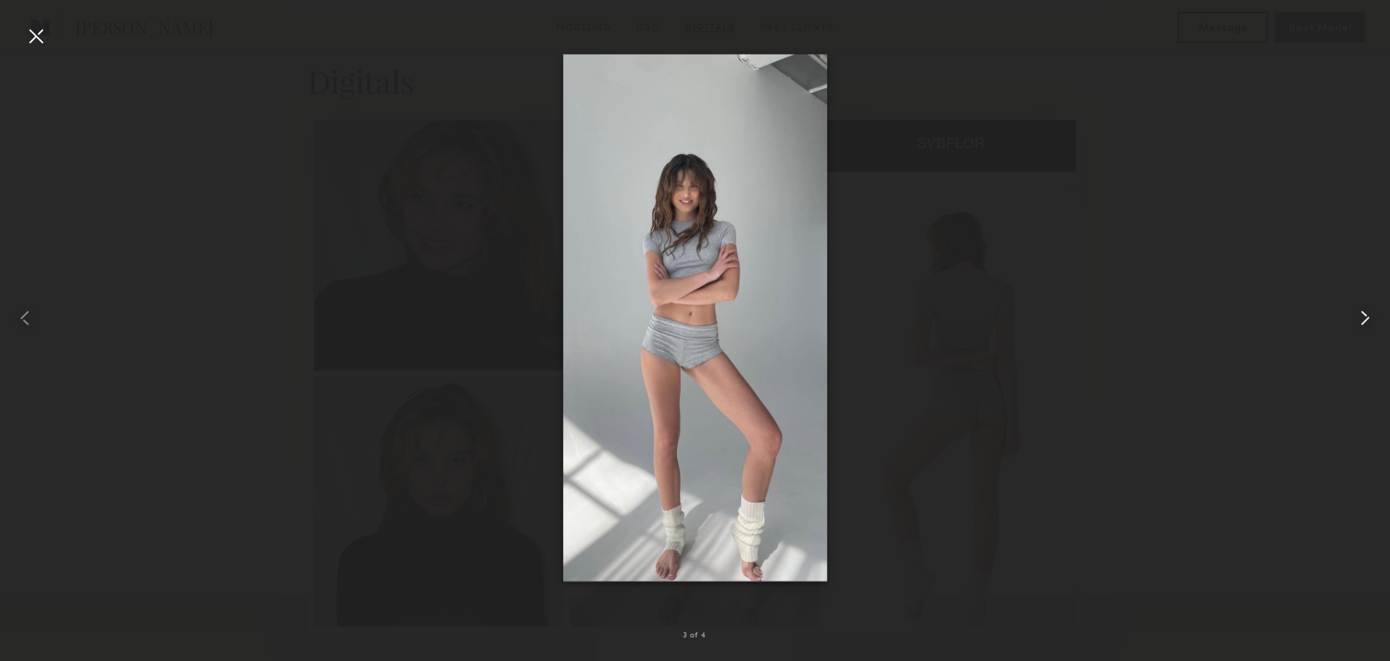
click at [1366, 317] on common-icon at bounding box center [1365, 317] width 25 height 25
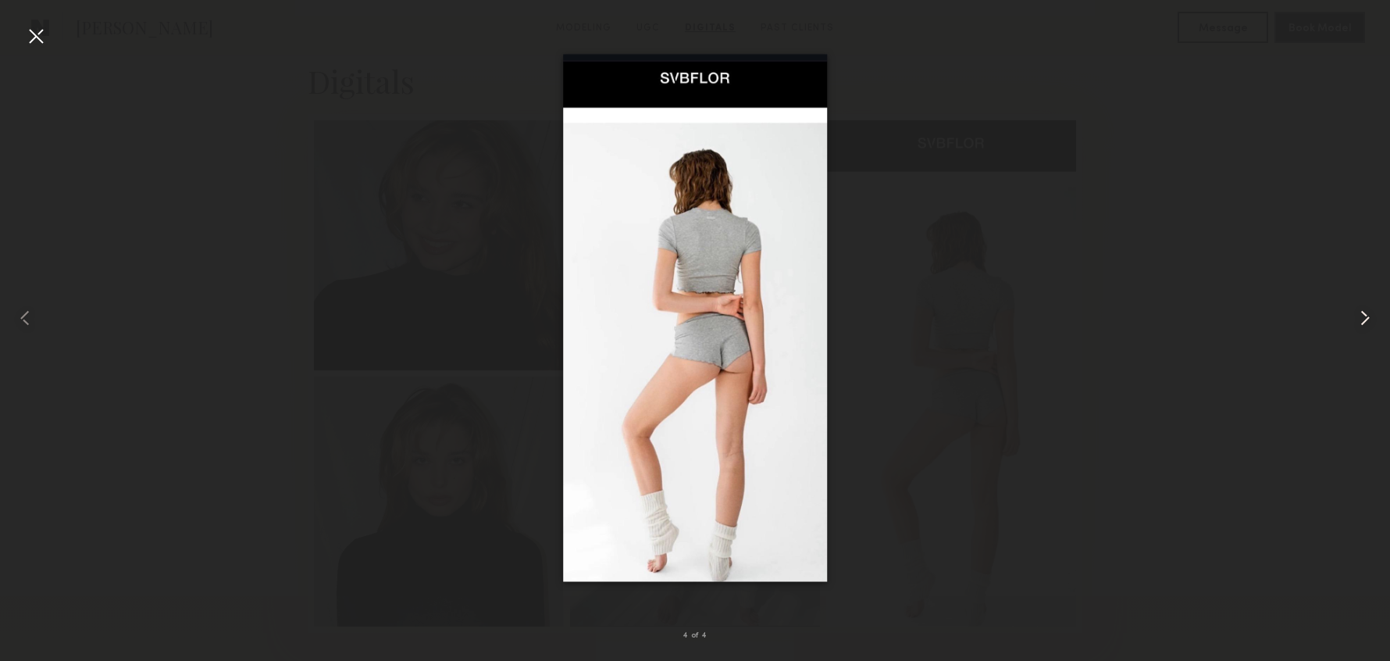
click at [1366, 317] on common-icon at bounding box center [1365, 317] width 25 height 25
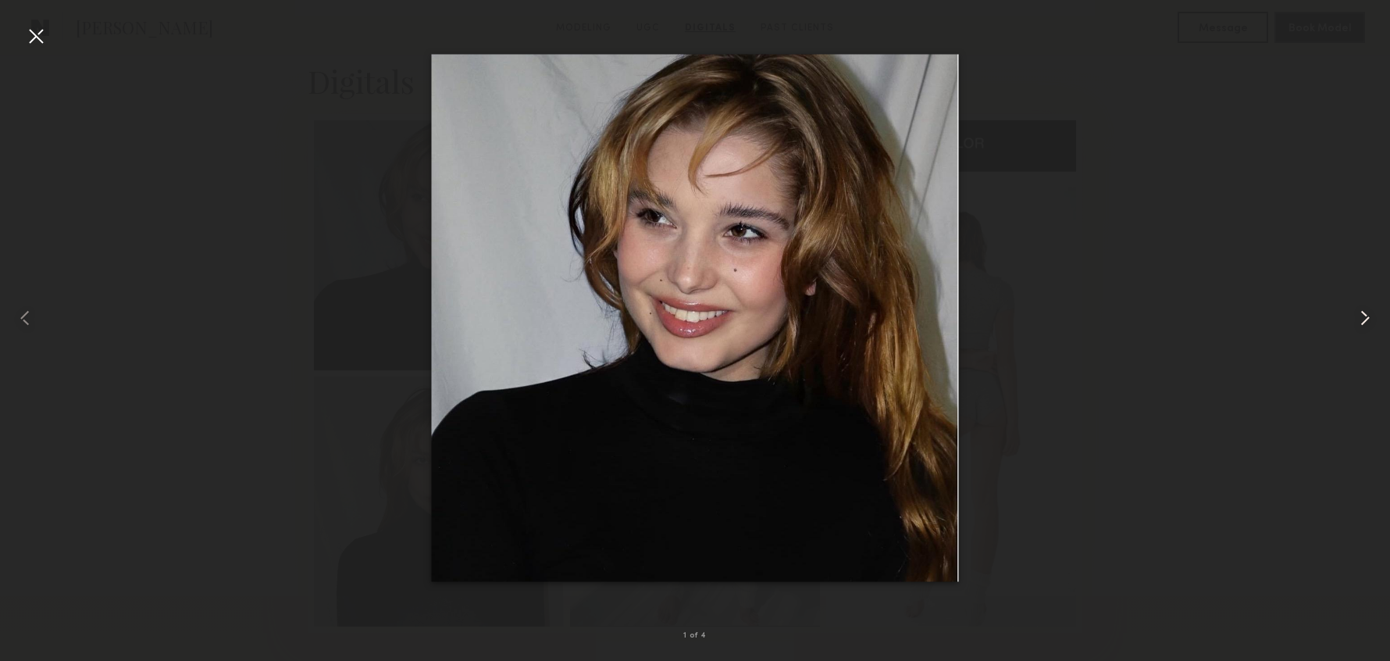
click at [1366, 317] on common-icon at bounding box center [1365, 317] width 25 height 25
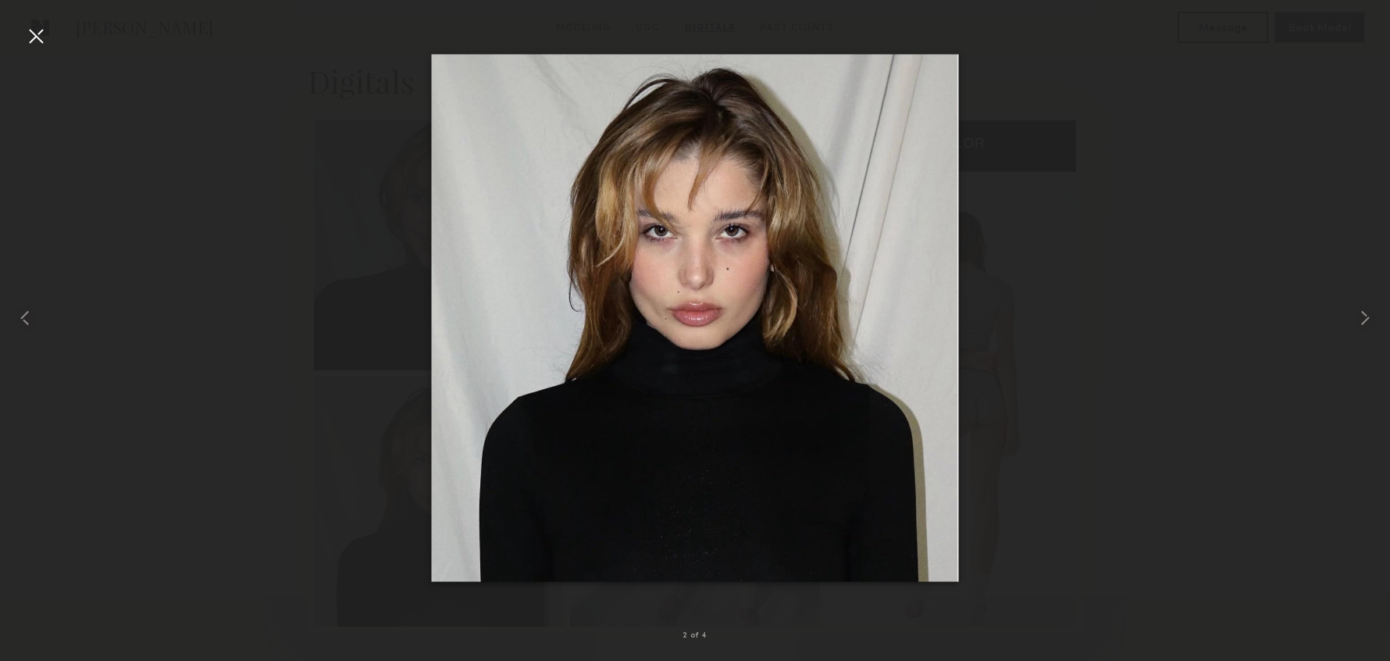
click at [1103, 192] on div at bounding box center [695, 318] width 1390 height 586
click at [46, 30] on div at bounding box center [35, 35] width 25 height 25
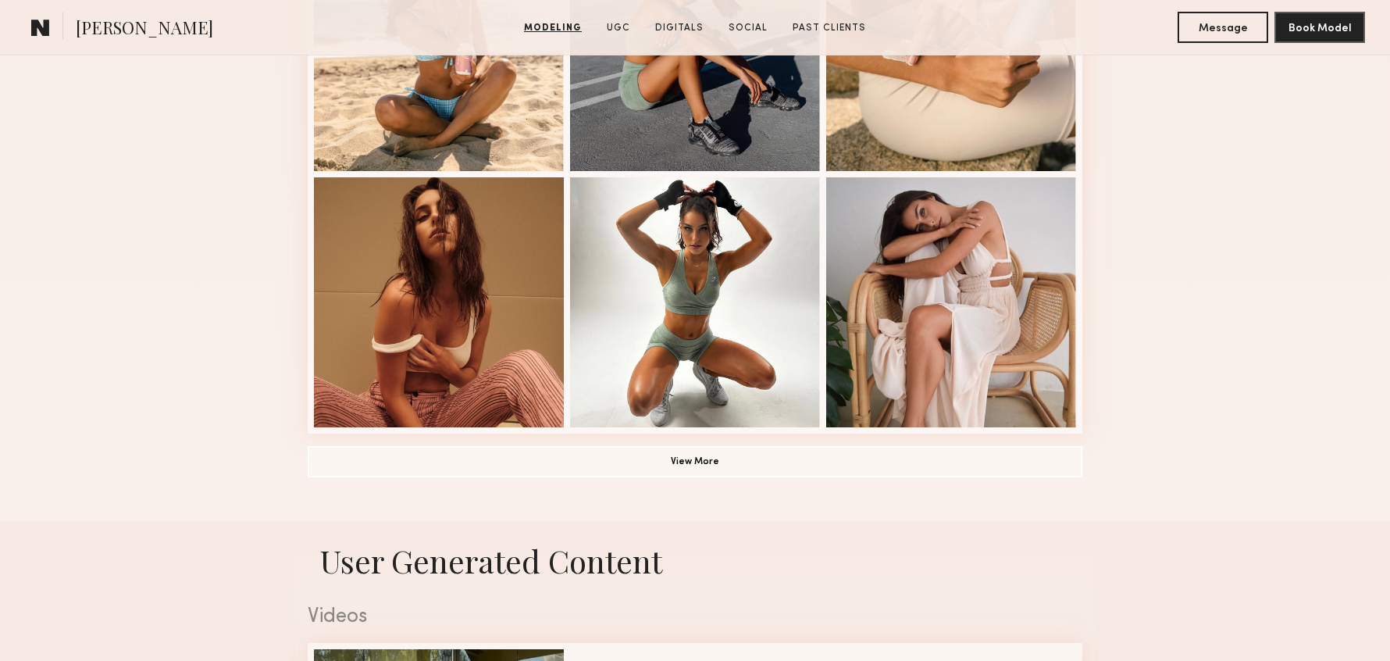
scroll to position [1056, 0]
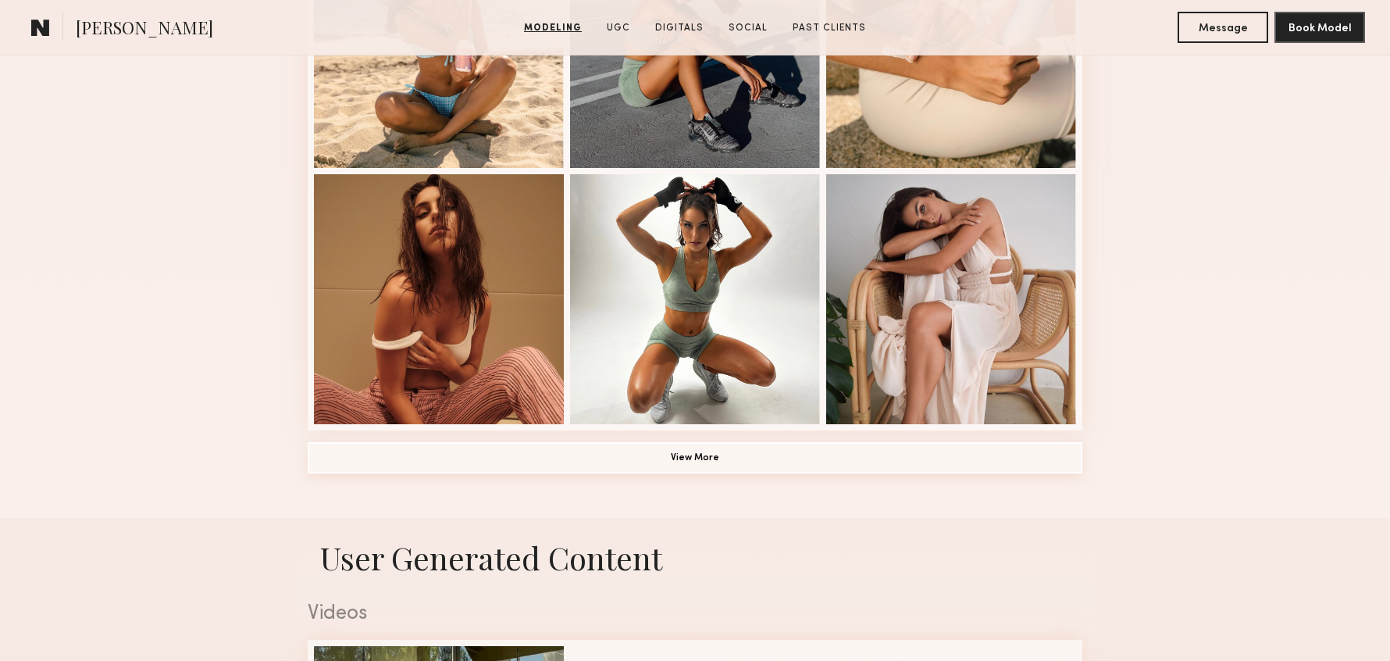
click at [755, 456] on button "View More" at bounding box center [695, 457] width 775 height 31
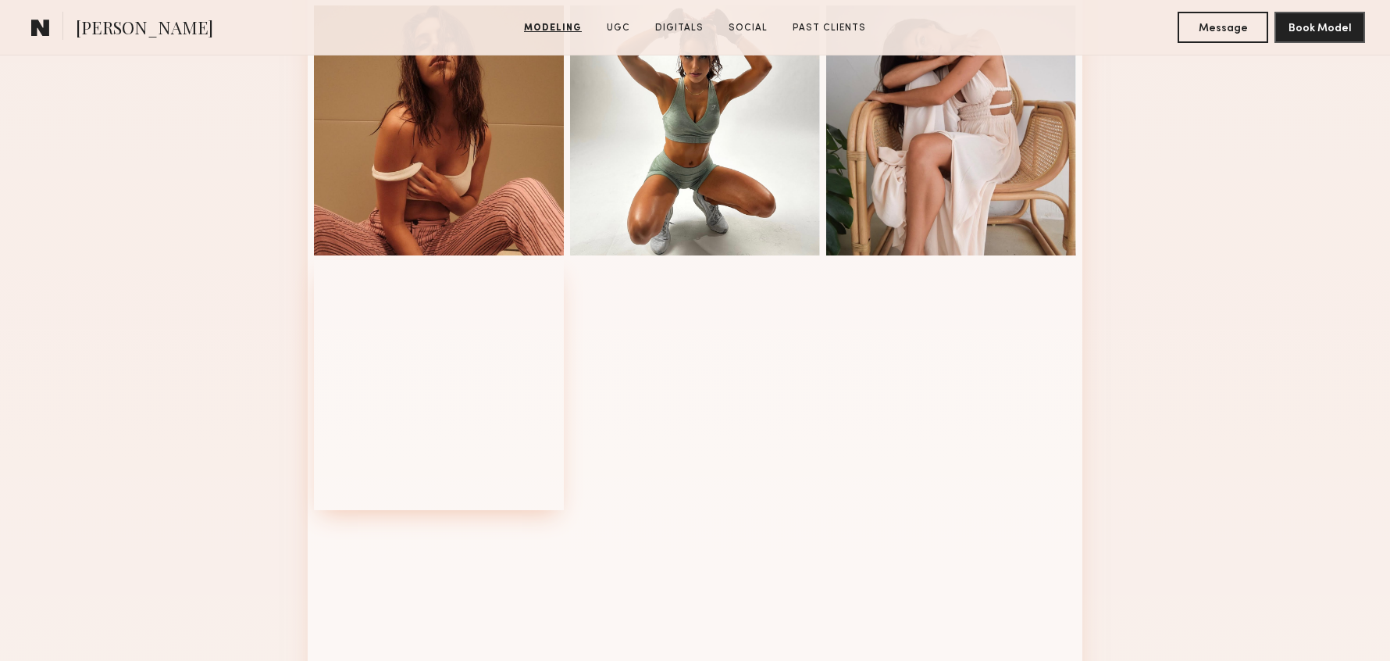
scroll to position [1474, 0]
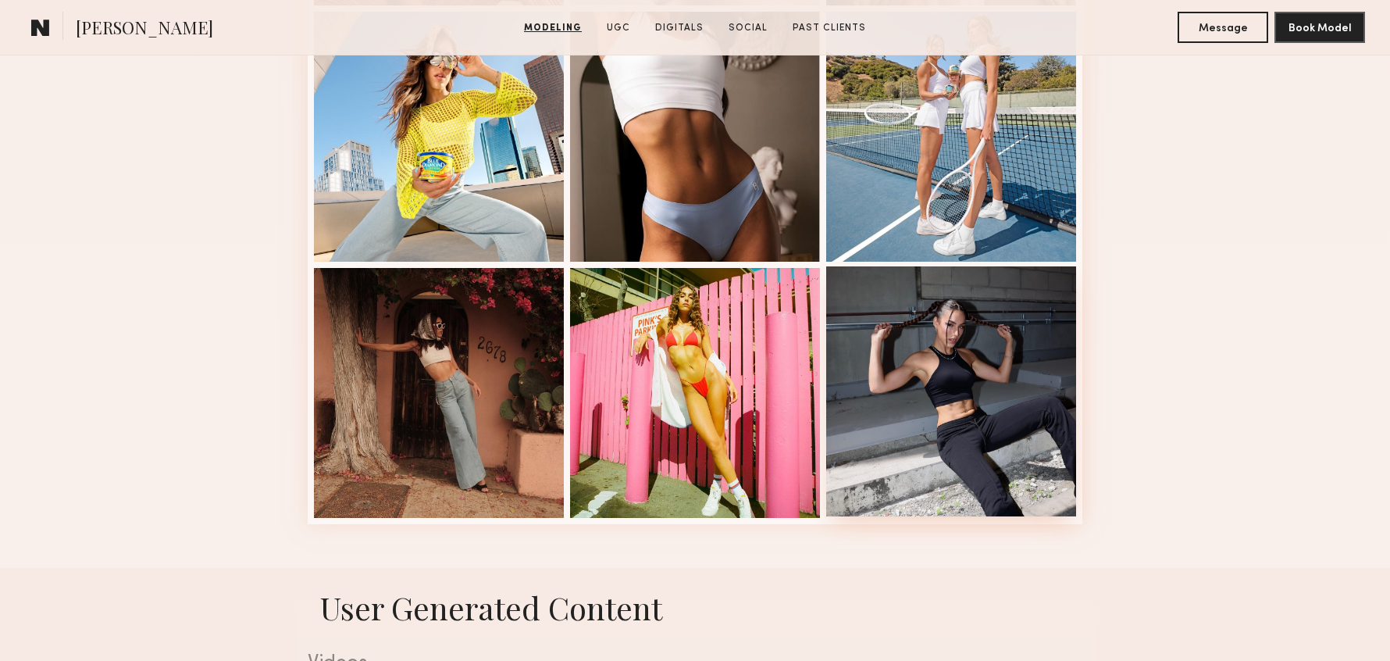
click at [997, 389] on div at bounding box center [951, 391] width 250 height 250
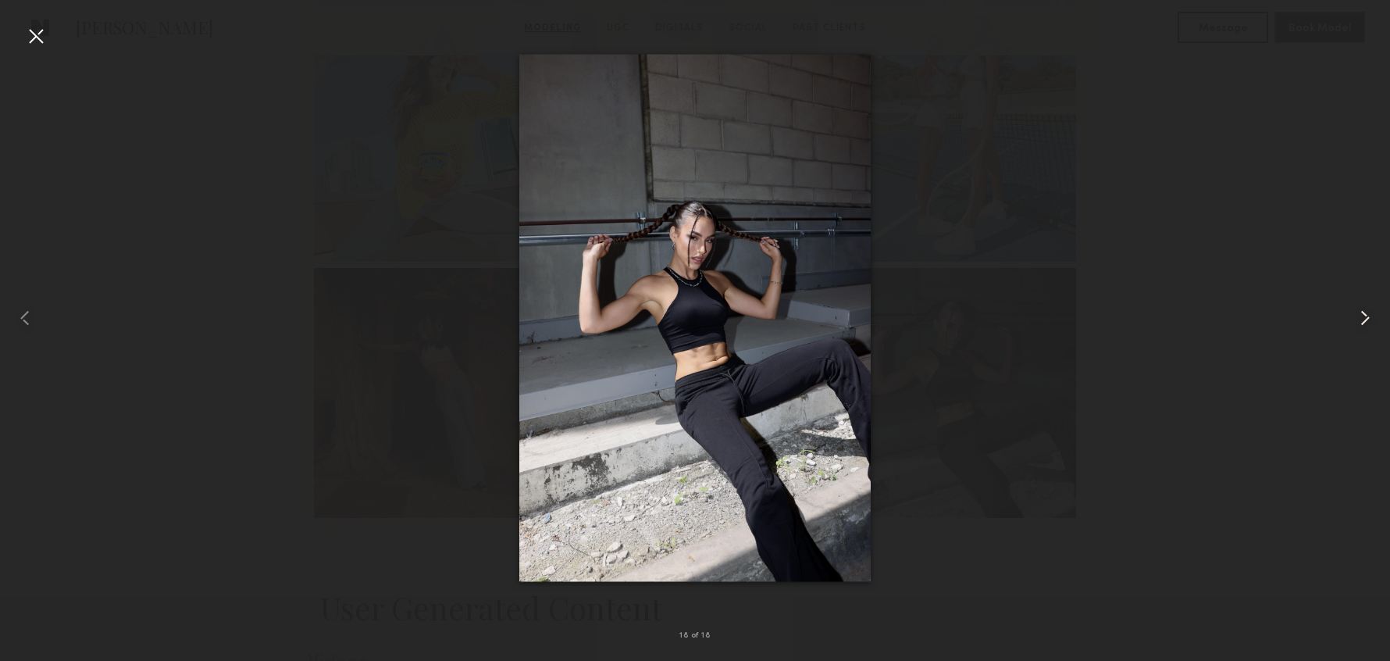
click at [1365, 320] on common-icon at bounding box center [1365, 317] width 25 height 25
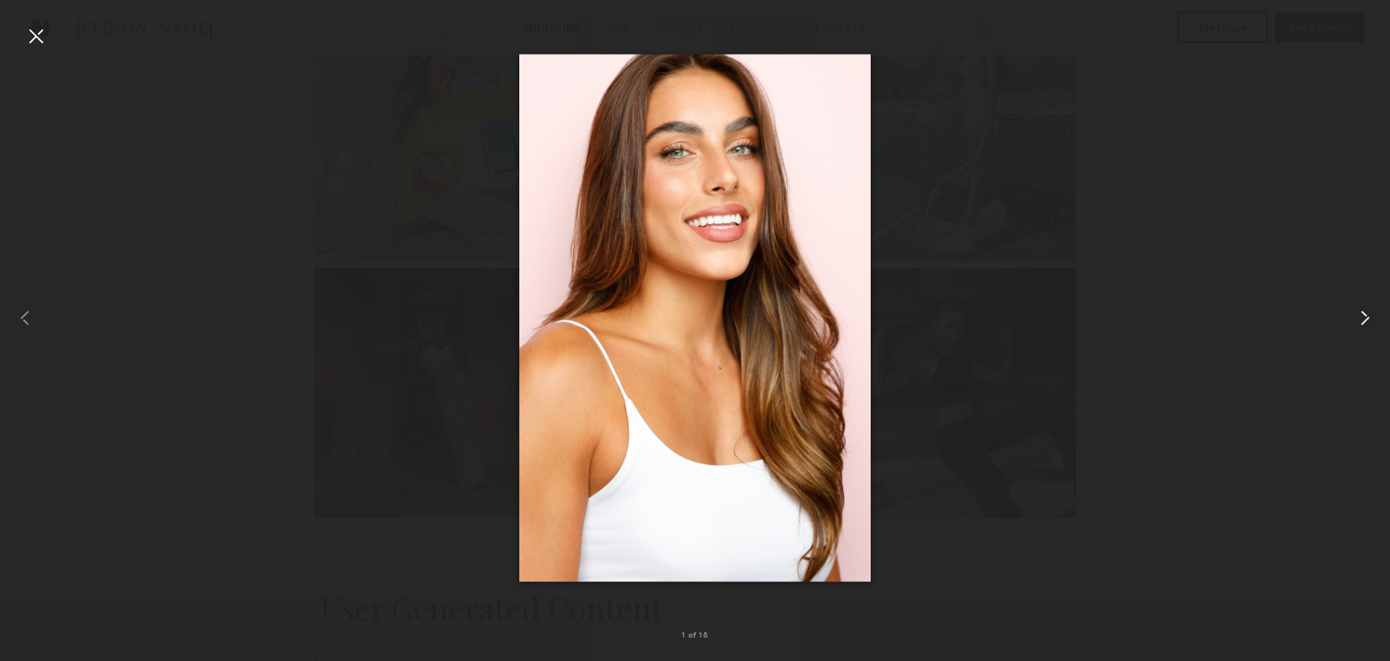
click at [1365, 320] on common-icon at bounding box center [1365, 317] width 25 height 25
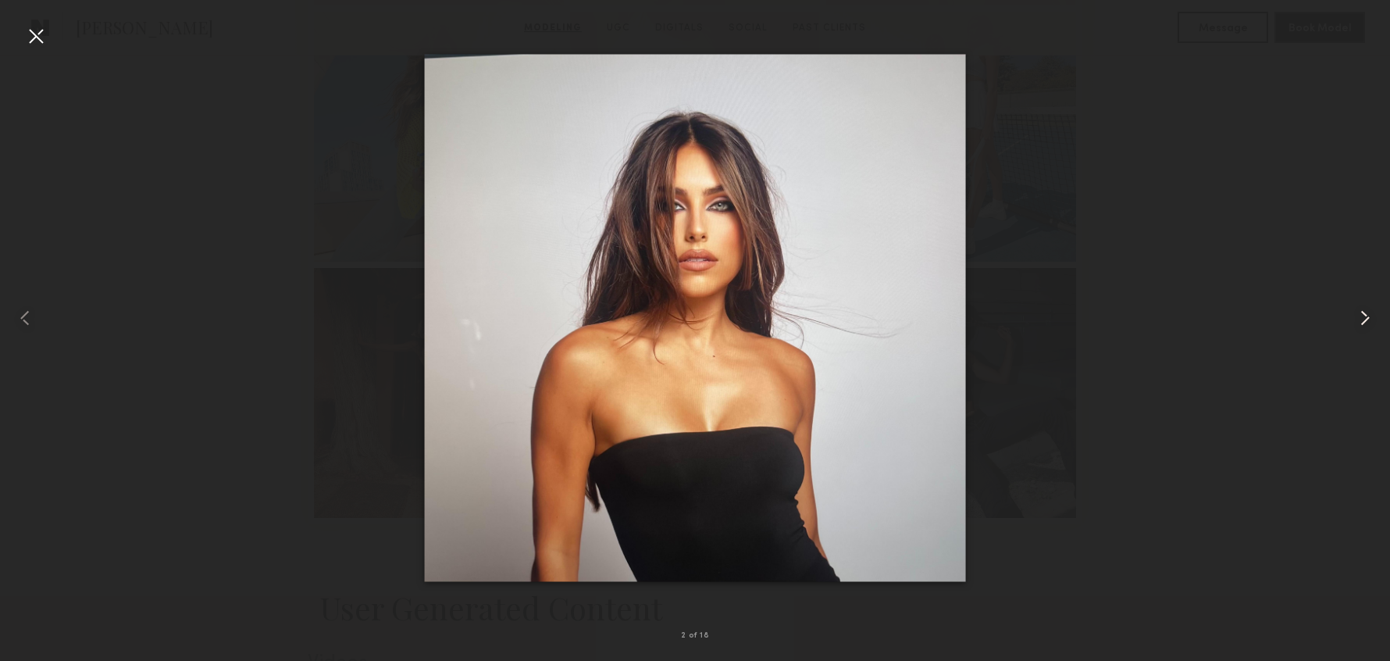
click at [1365, 320] on common-icon at bounding box center [1365, 317] width 25 height 25
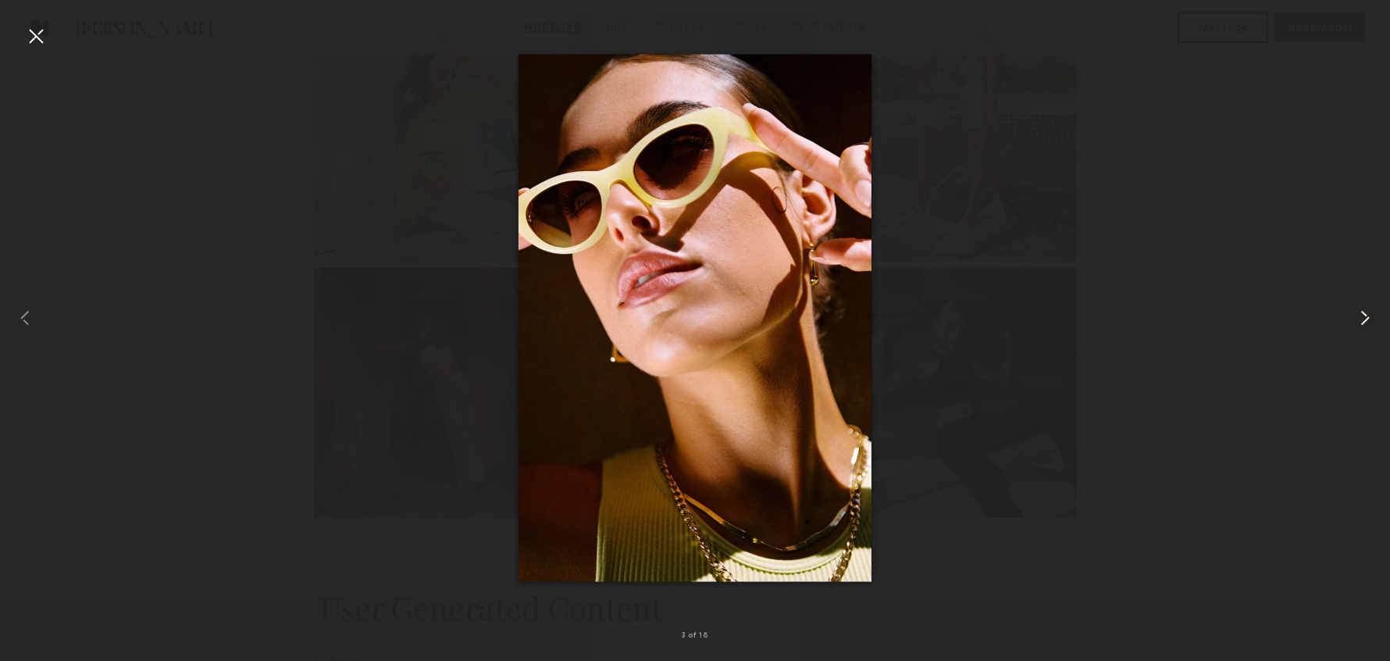
click at [1365, 320] on common-icon at bounding box center [1365, 317] width 25 height 25
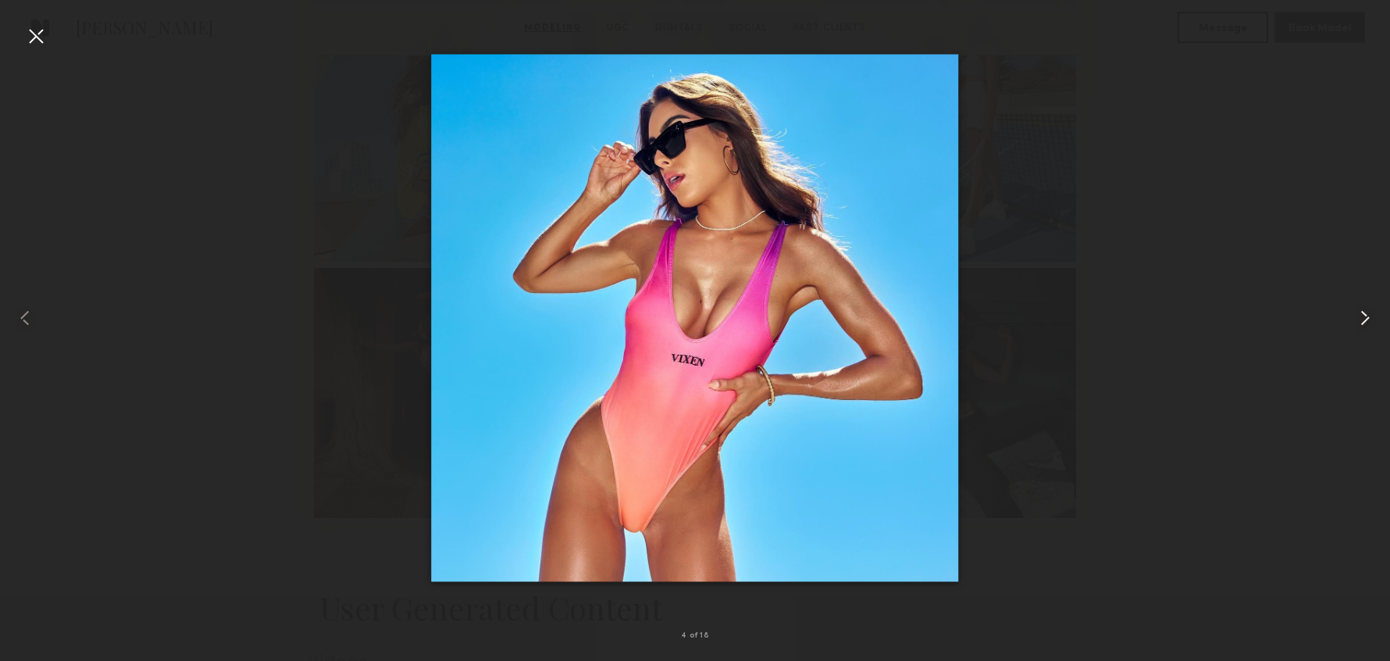
click at [1365, 320] on common-icon at bounding box center [1365, 317] width 25 height 25
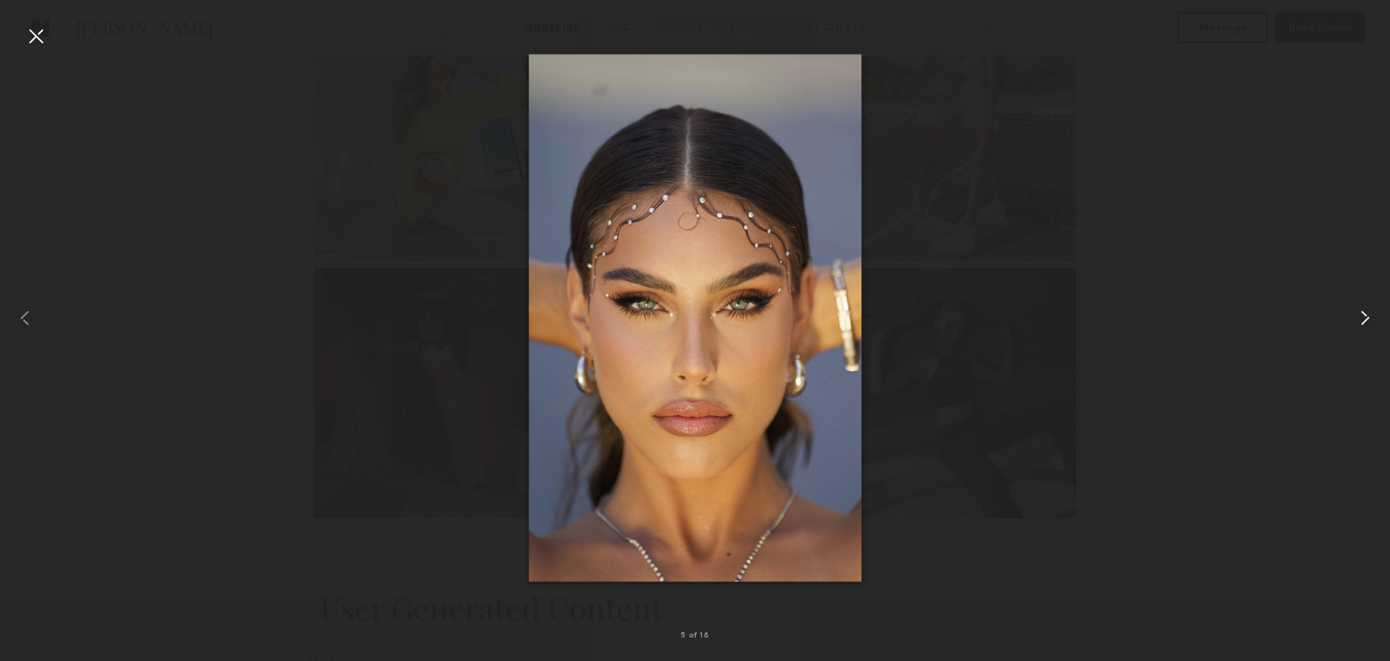
click at [1359, 326] on common-icon at bounding box center [1365, 317] width 25 height 25
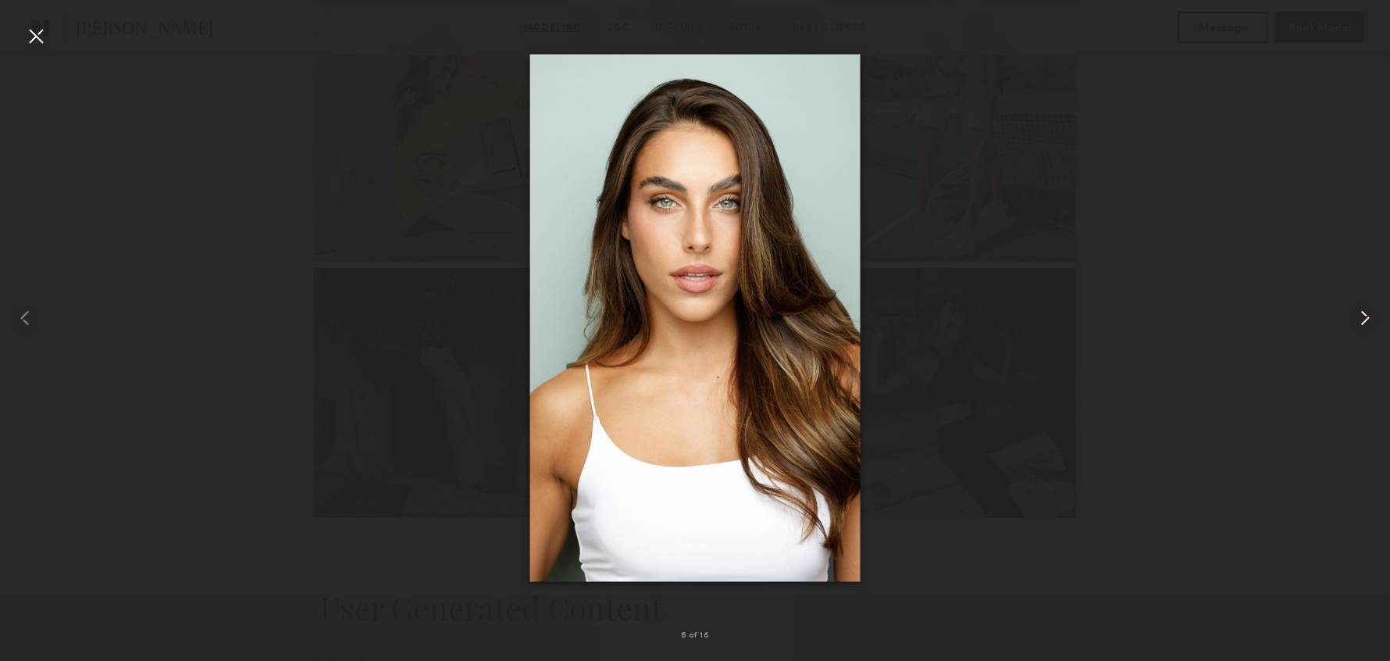
click at [1365, 318] on common-icon at bounding box center [1365, 317] width 25 height 25
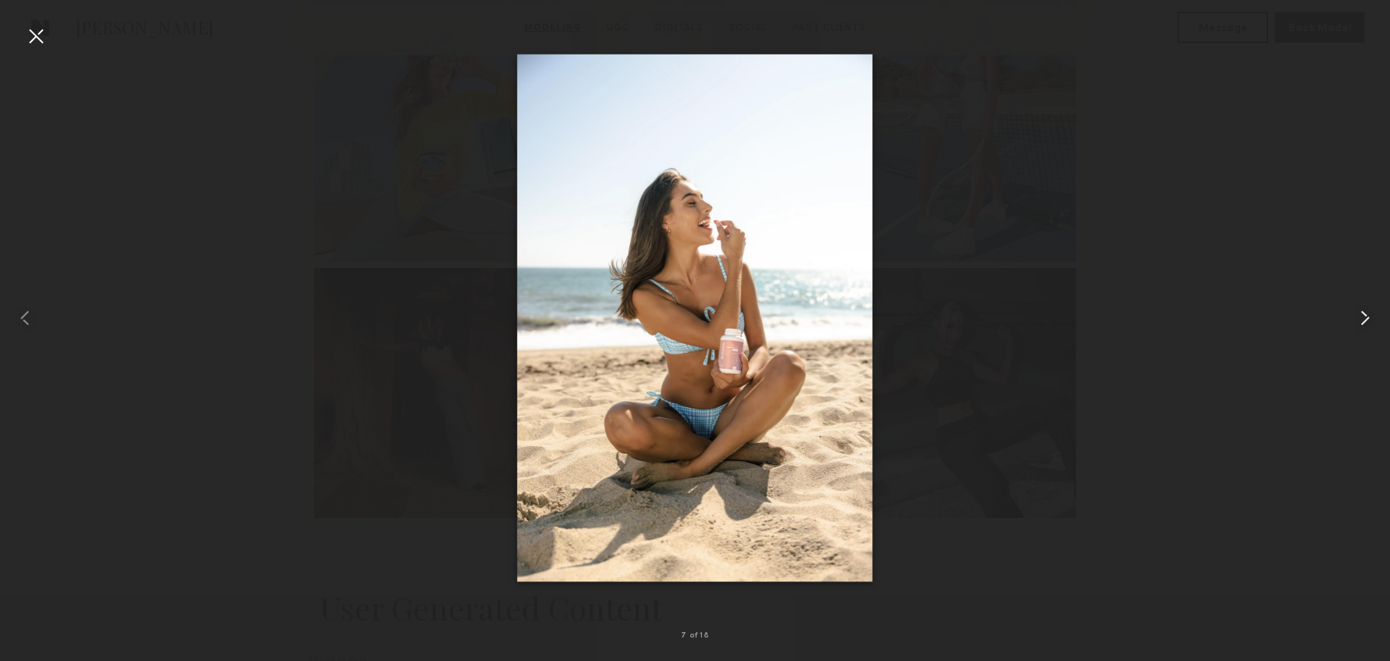
click at [1364, 319] on common-icon at bounding box center [1365, 317] width 25 height 25
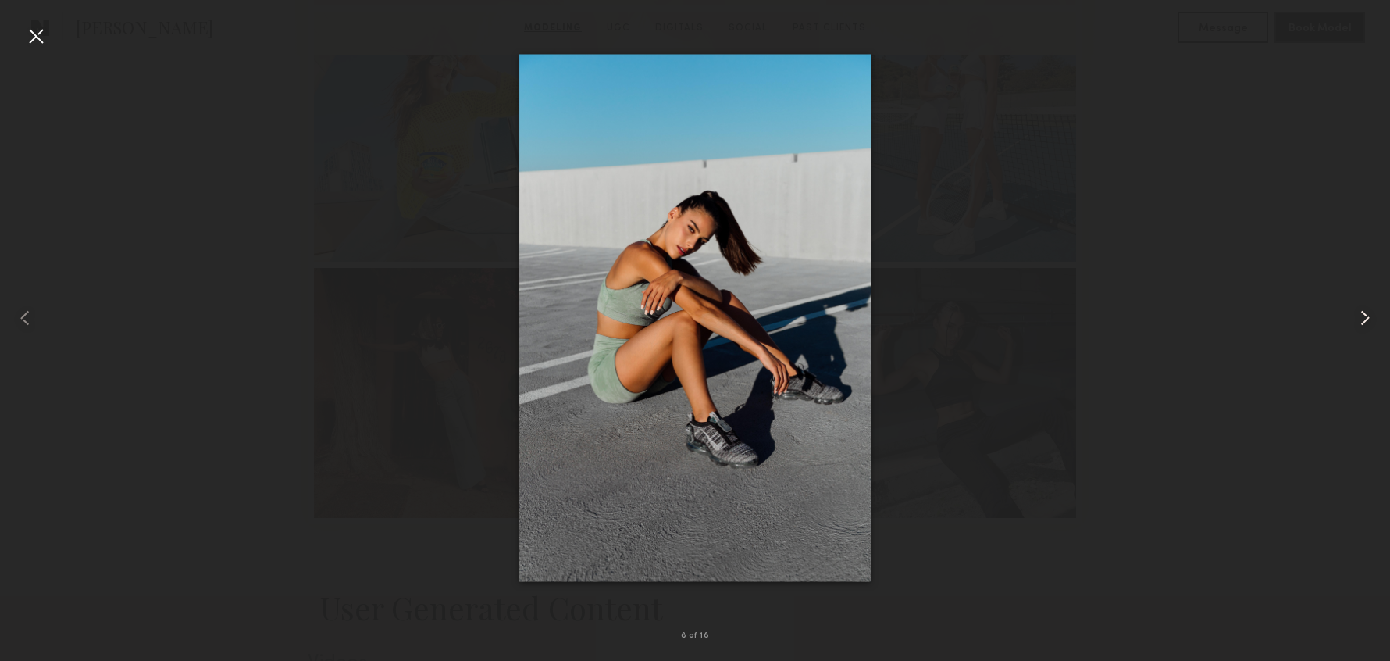
click at [1364, 319] on common-icon at bounding box center [1365, 317] width 25 height 25
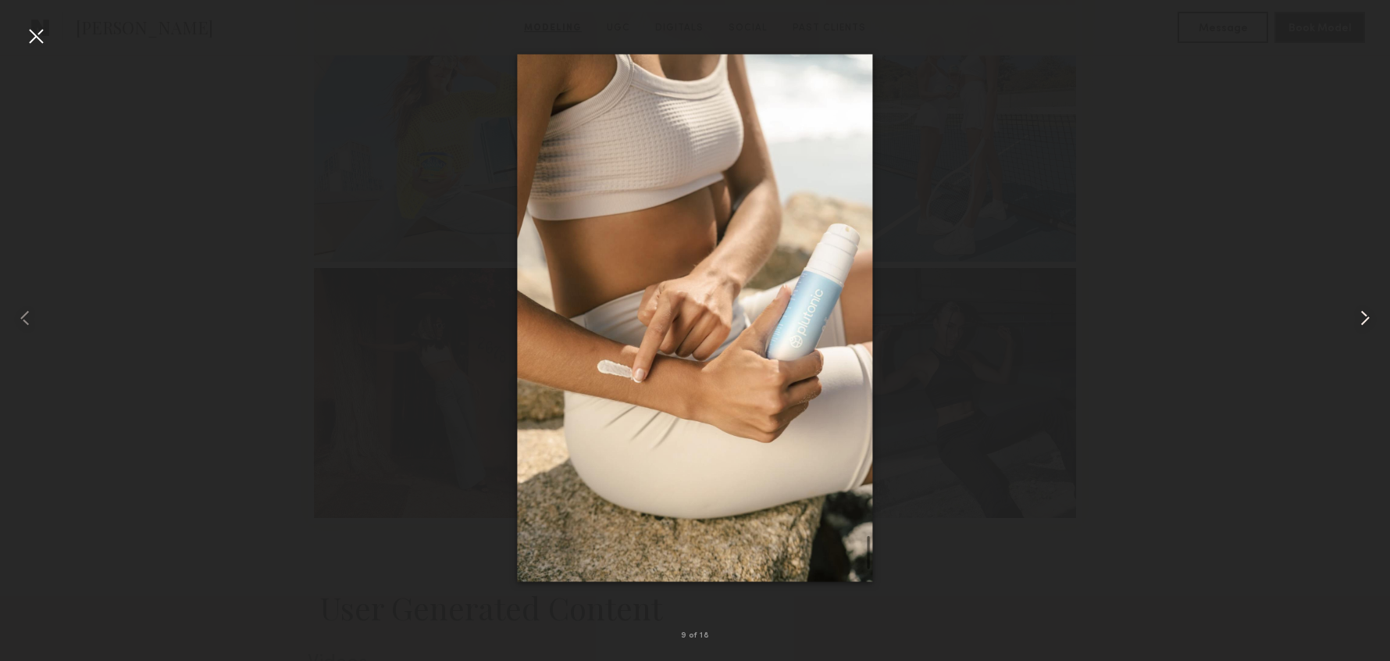
click at [1364, 319] on common-icon at bounding box center [1365, 317] width 25 height 25
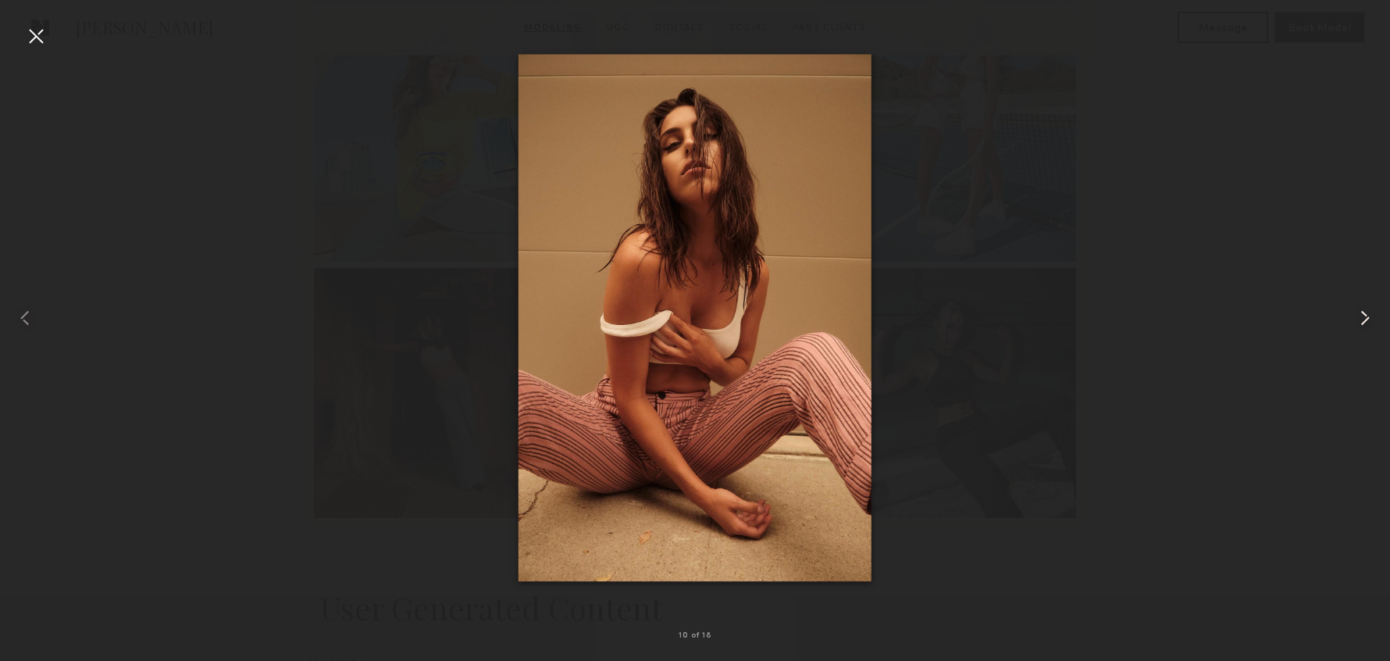
click at [1363, 321] on common-icon at bounding box center [1365, 317] width 25 height 25
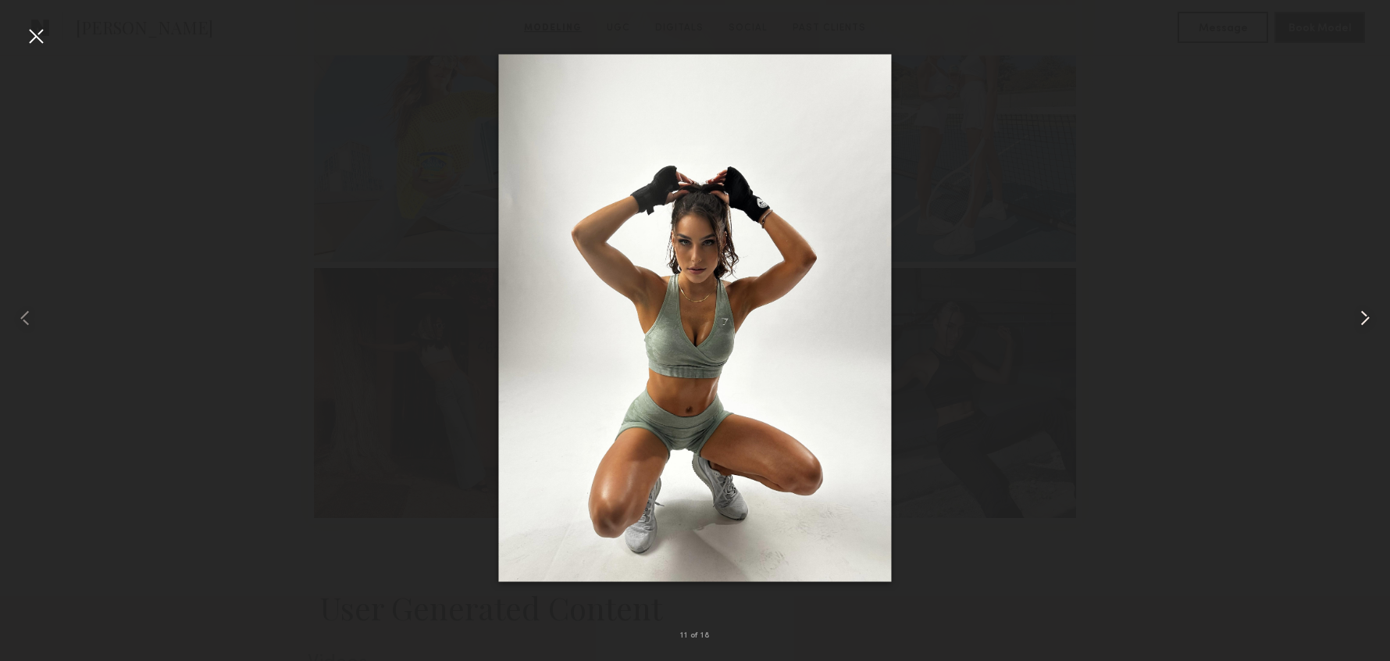
click at [1363, 323] on common-icon at bounding box center [1365, 317] width 25 height 25
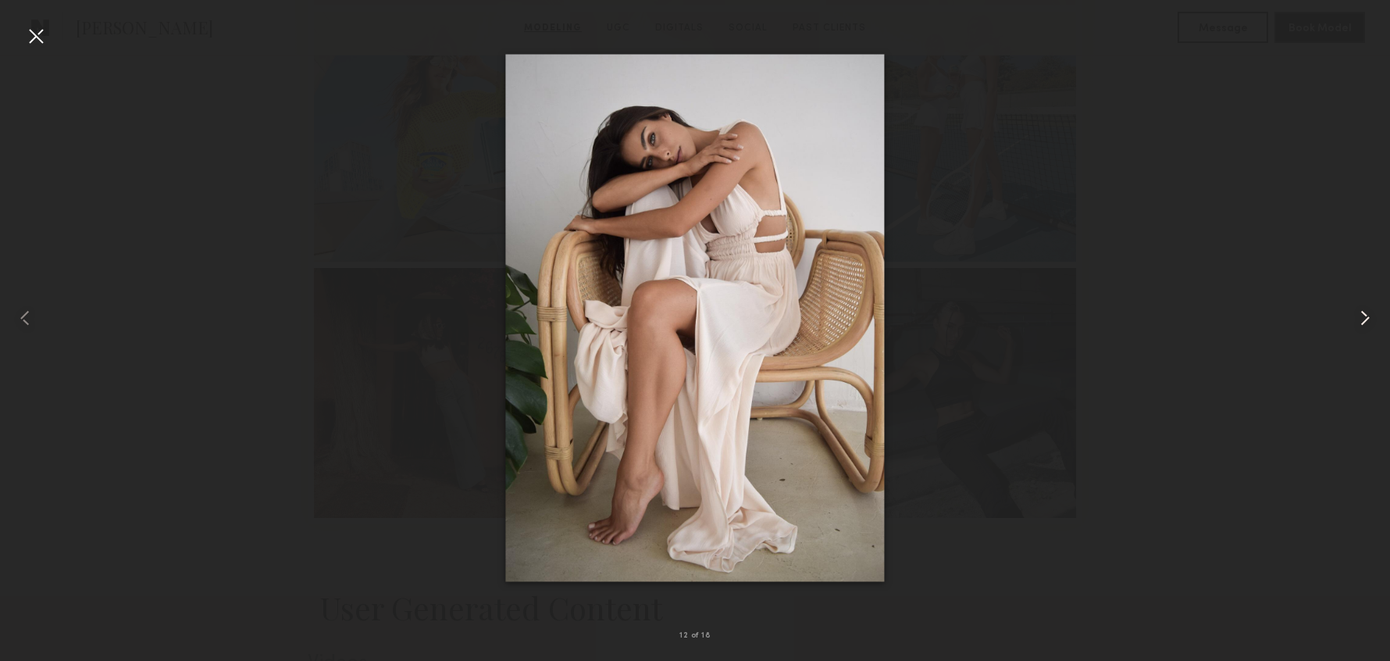
click at [1363, 323] on common-icon at bounding box center [1365, 317] width 25 height 25
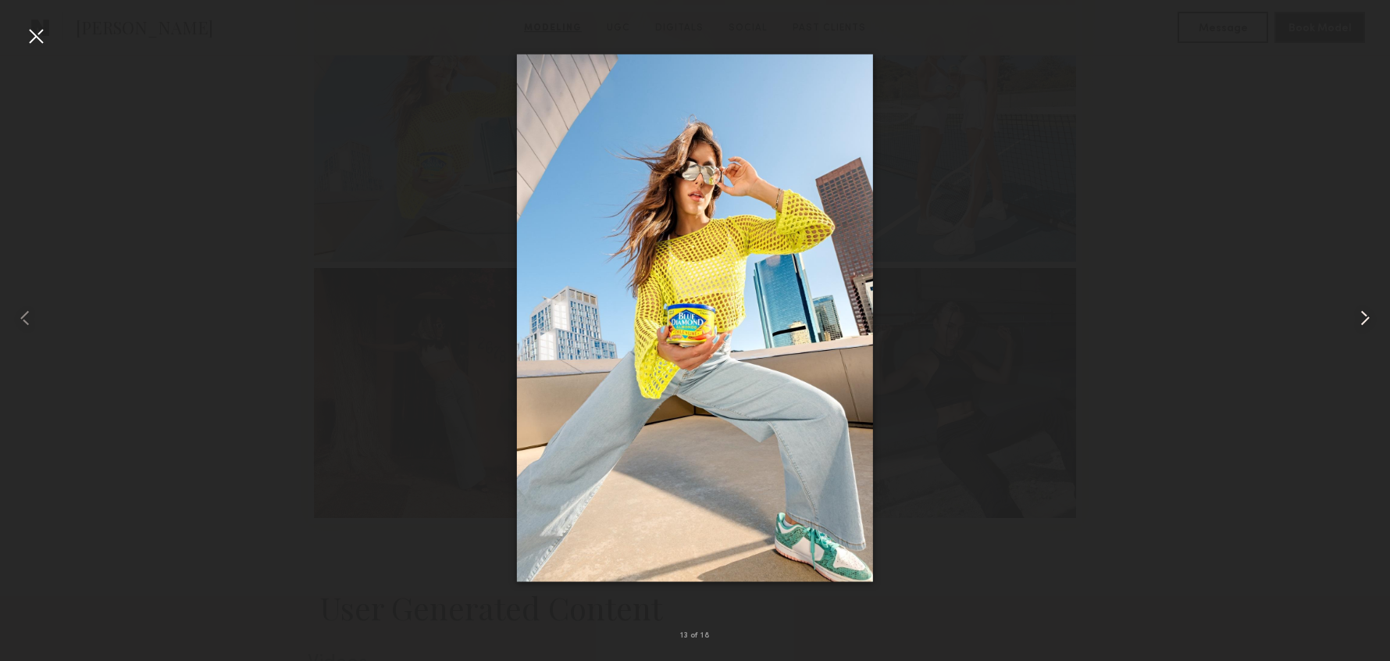
click at [1363, 323] on common-icon at bounding box center [1365, 317] width 25 height 25
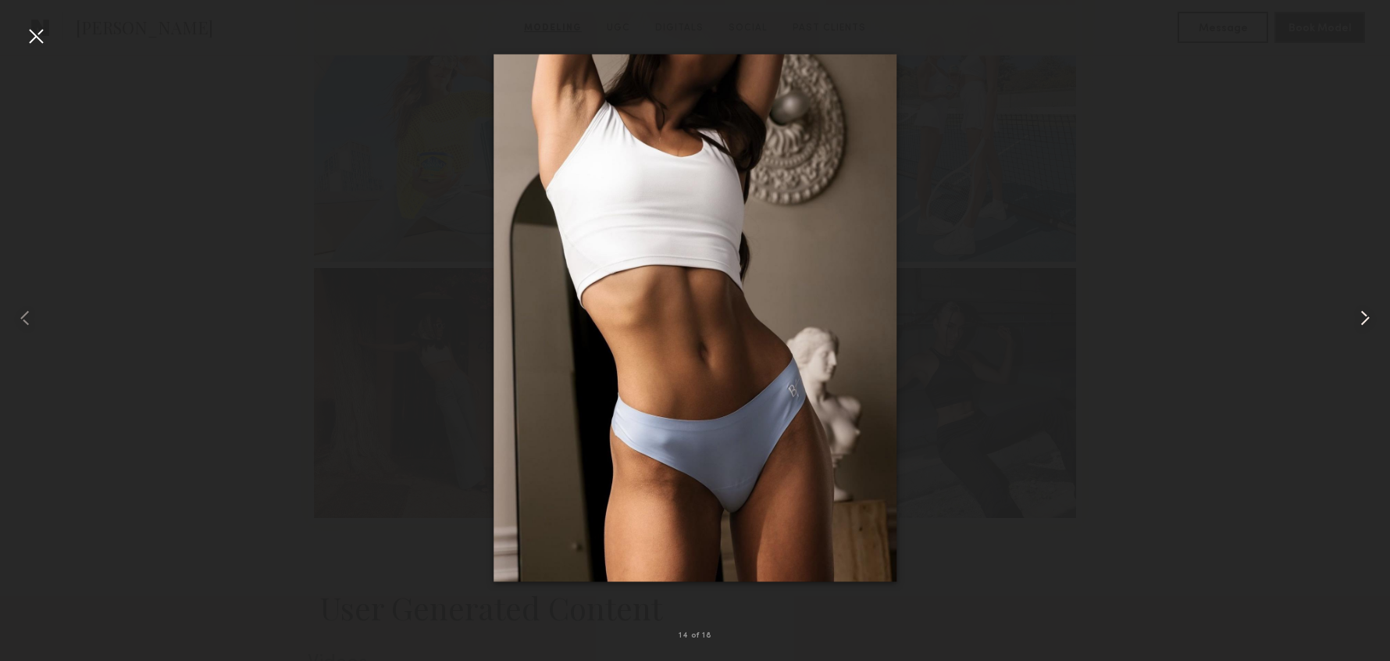
click at [1363, 323] on common-icon at bounding box center [1365, 317] width 25 height 25
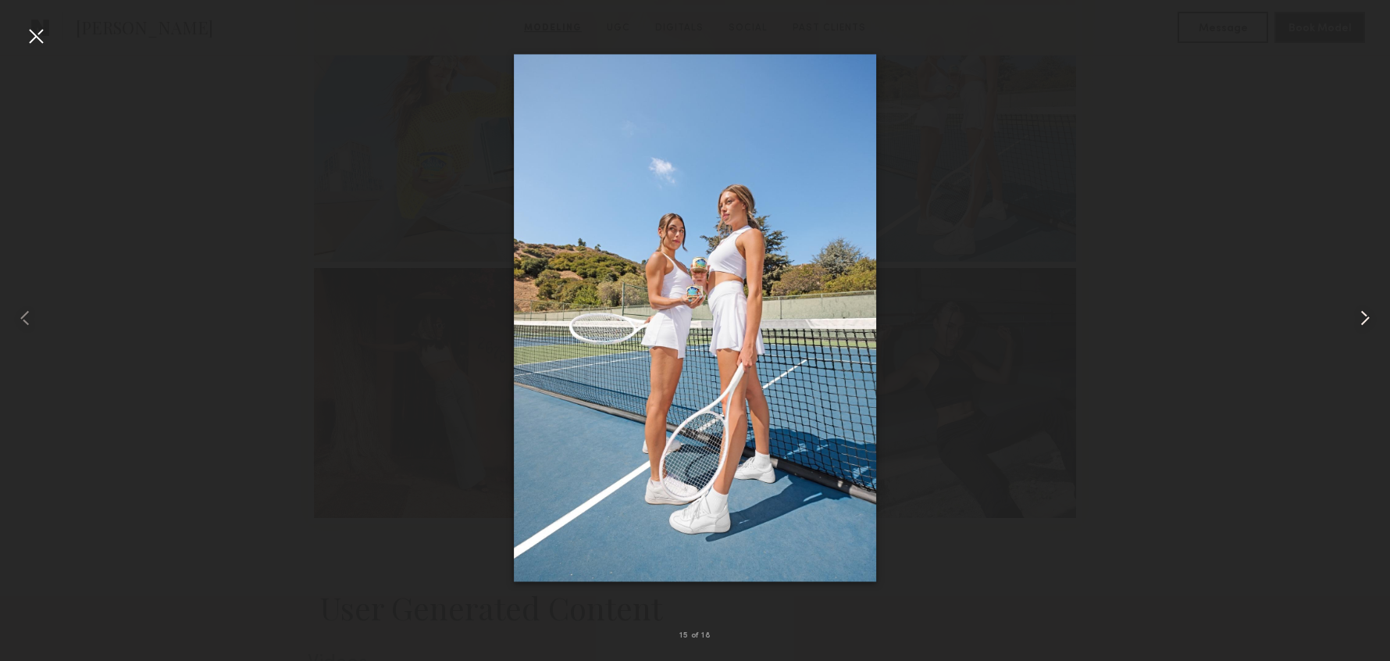
click at [1363, 323] on common-icon at bounding box center [1365, 317] width 25 height 25
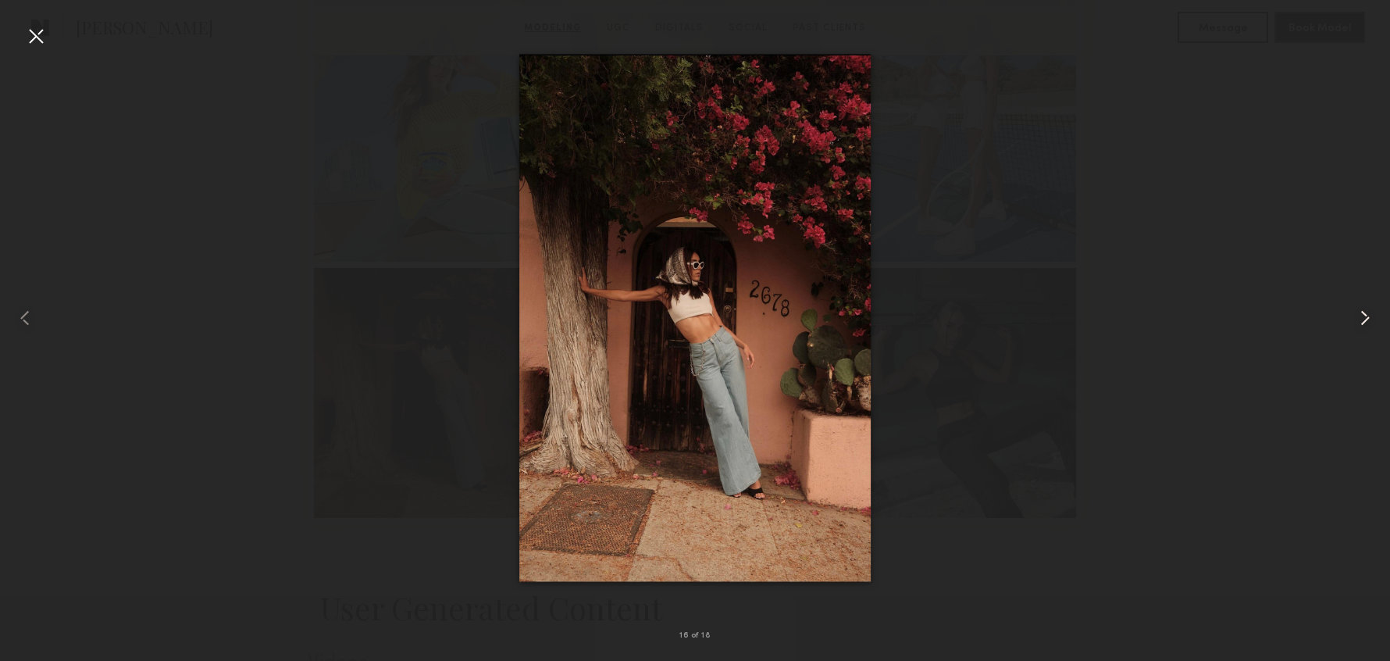
click at [1363, 321] on common-icon at bounding box center [1365, 317] width 25 height 25
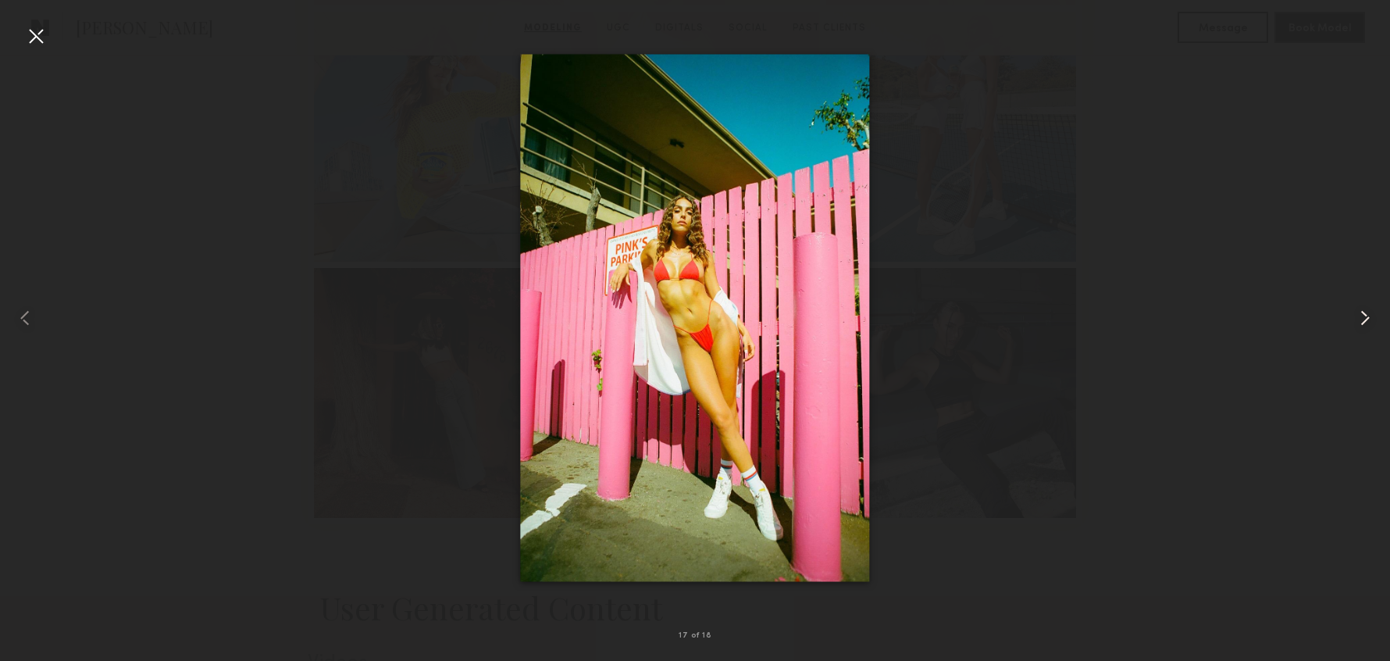
click at [1365, 319] on common-icon at bounding box center [1365, 317] width 25 height 25
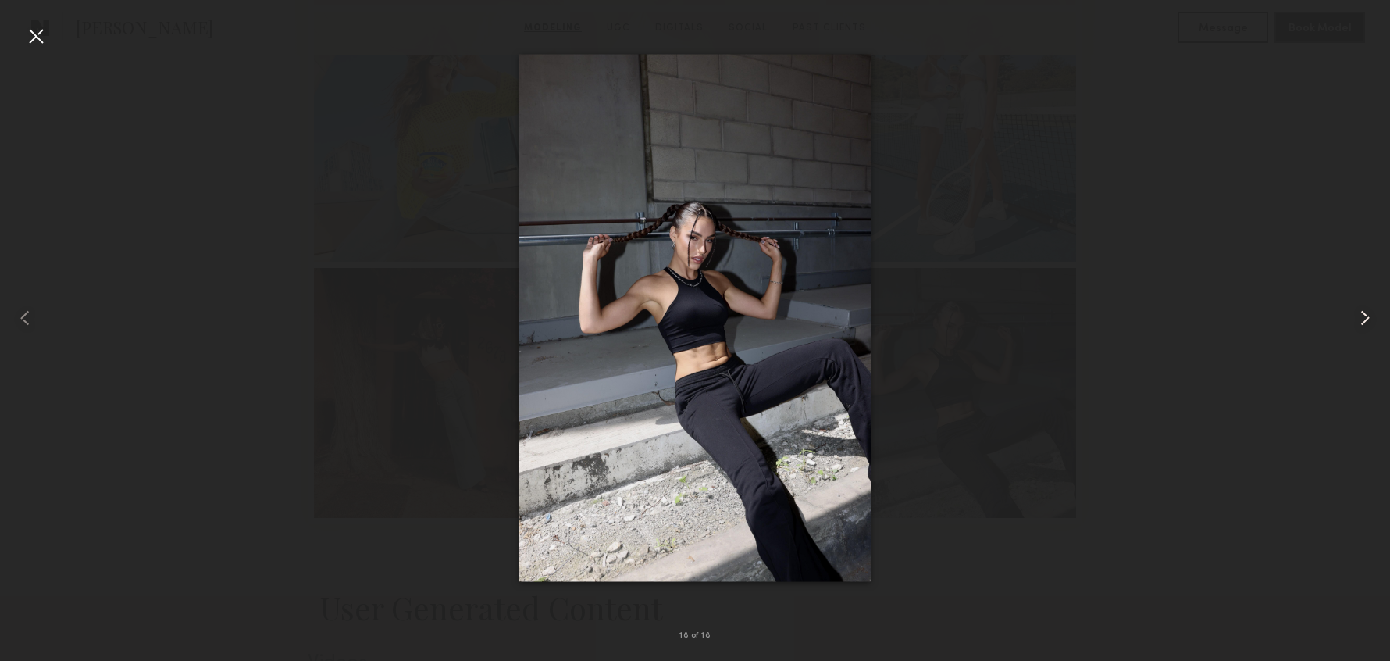
click at [1365, 320] on common-icon at bounding box center [1365, 317] width 25 height 25
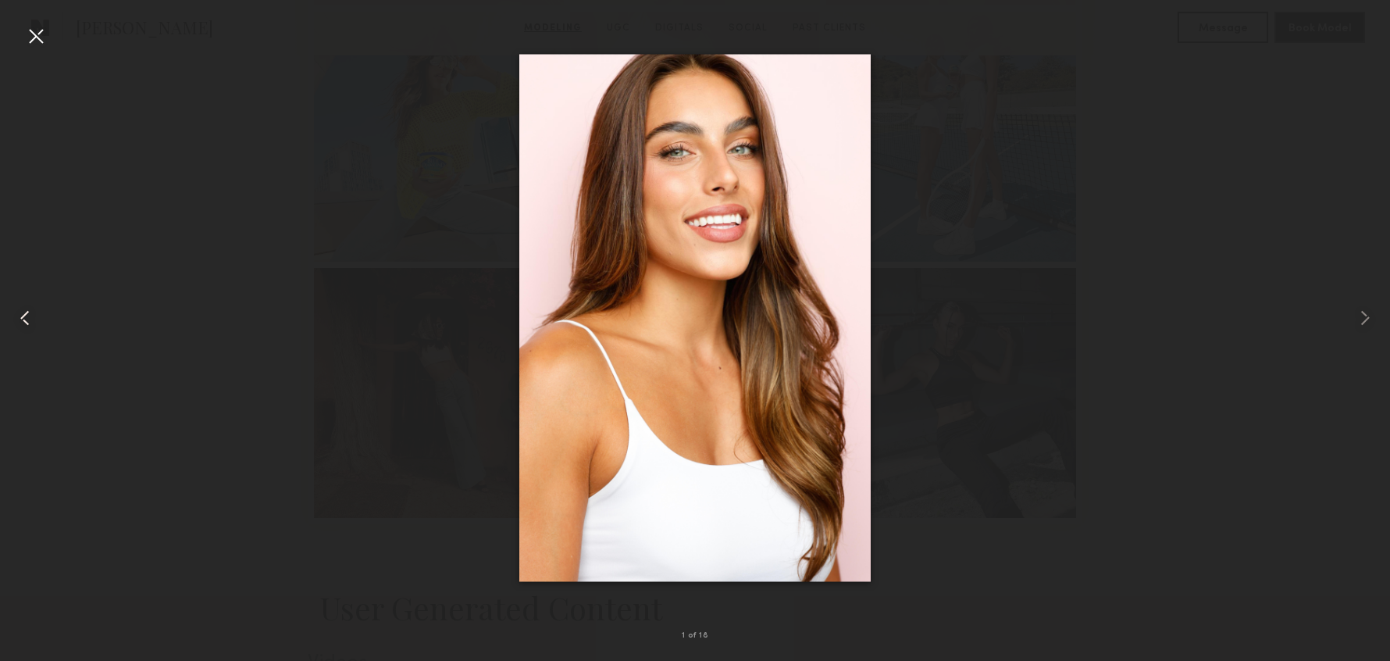
click at [39, 32] on div at bounding box center [35, 35] width 25 height 25
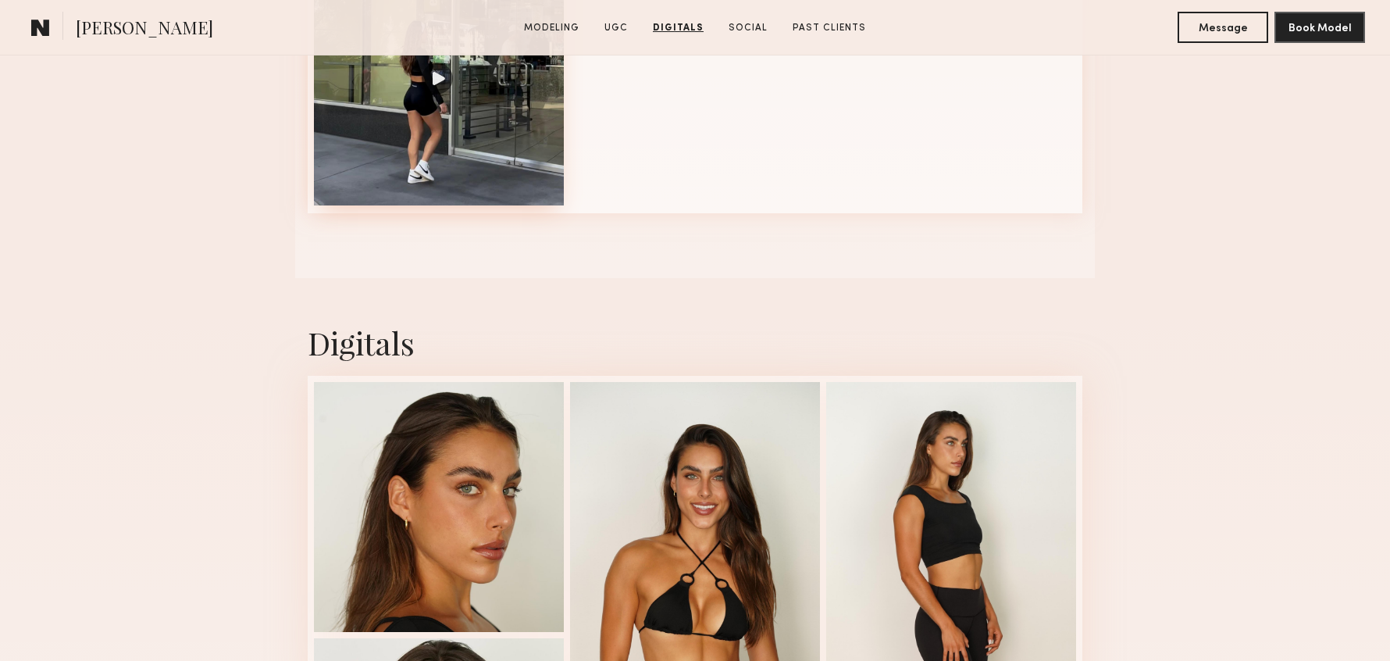
scroll to position [2032, 0]
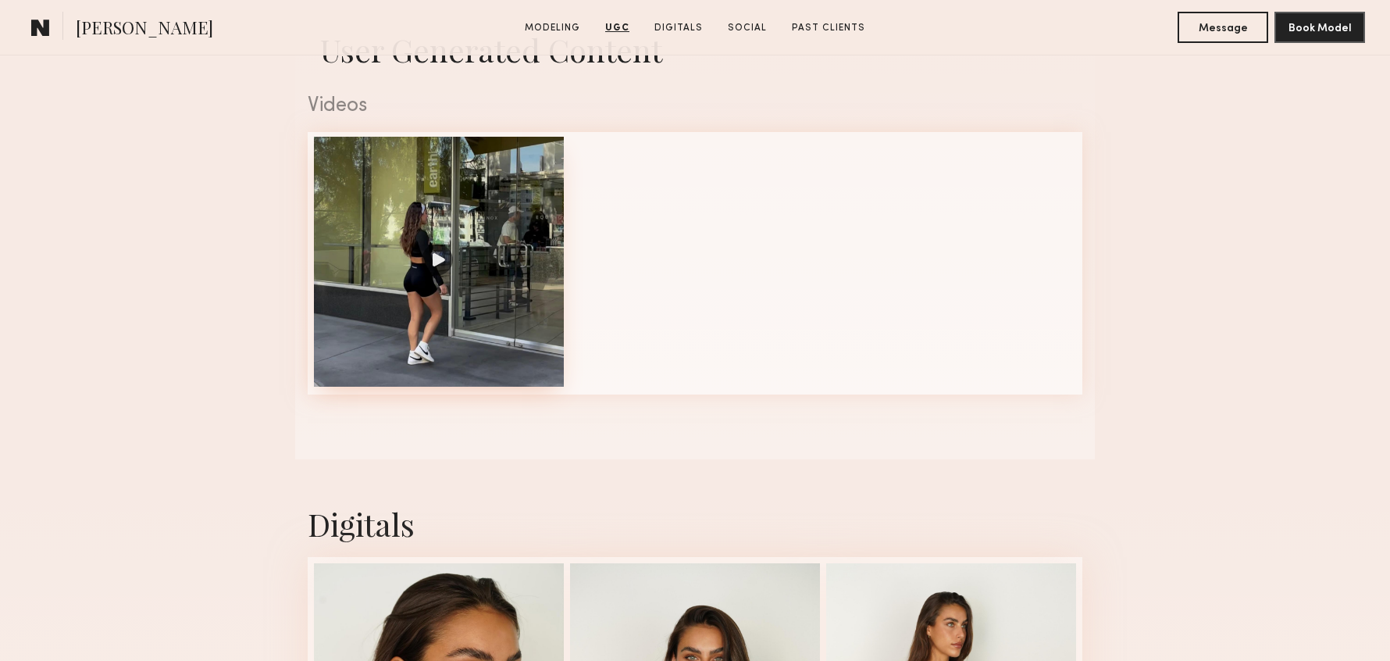
click at [476, 314] on div at bounding box center [439, 262] width 250 height 250
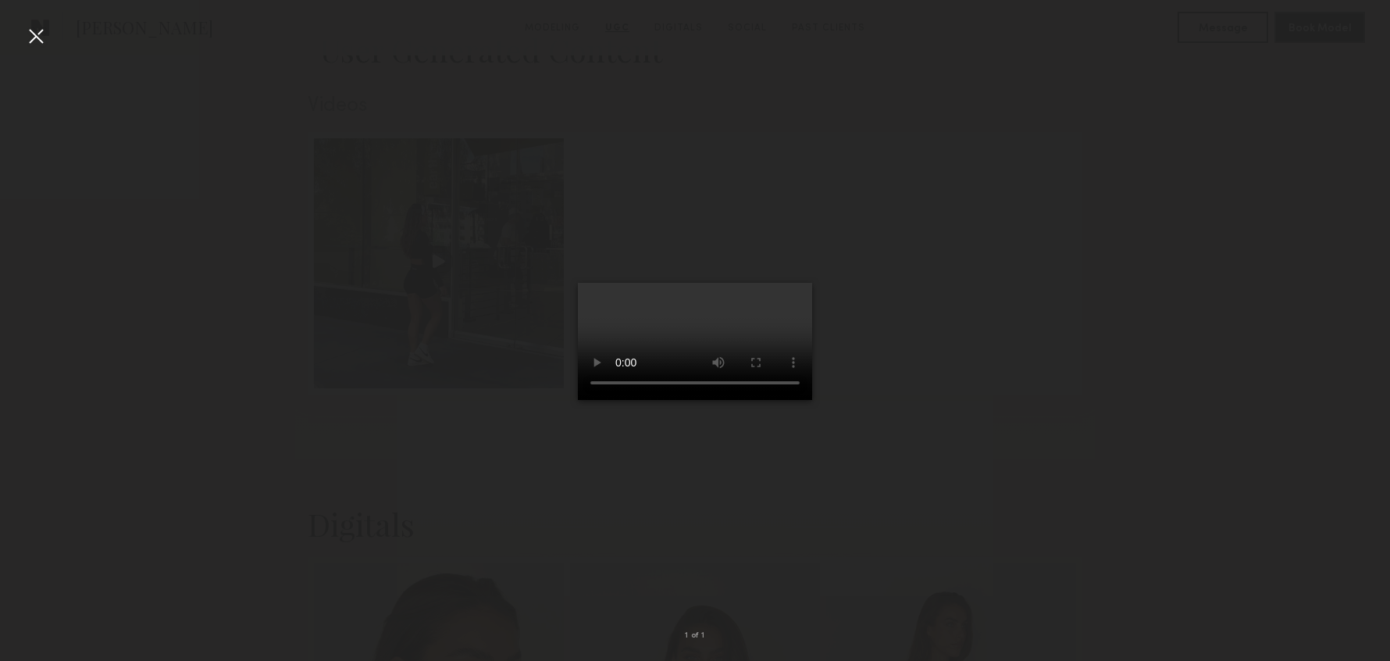
click at [41, 36] on div at bounding box center [35, 35] width 25 height 25
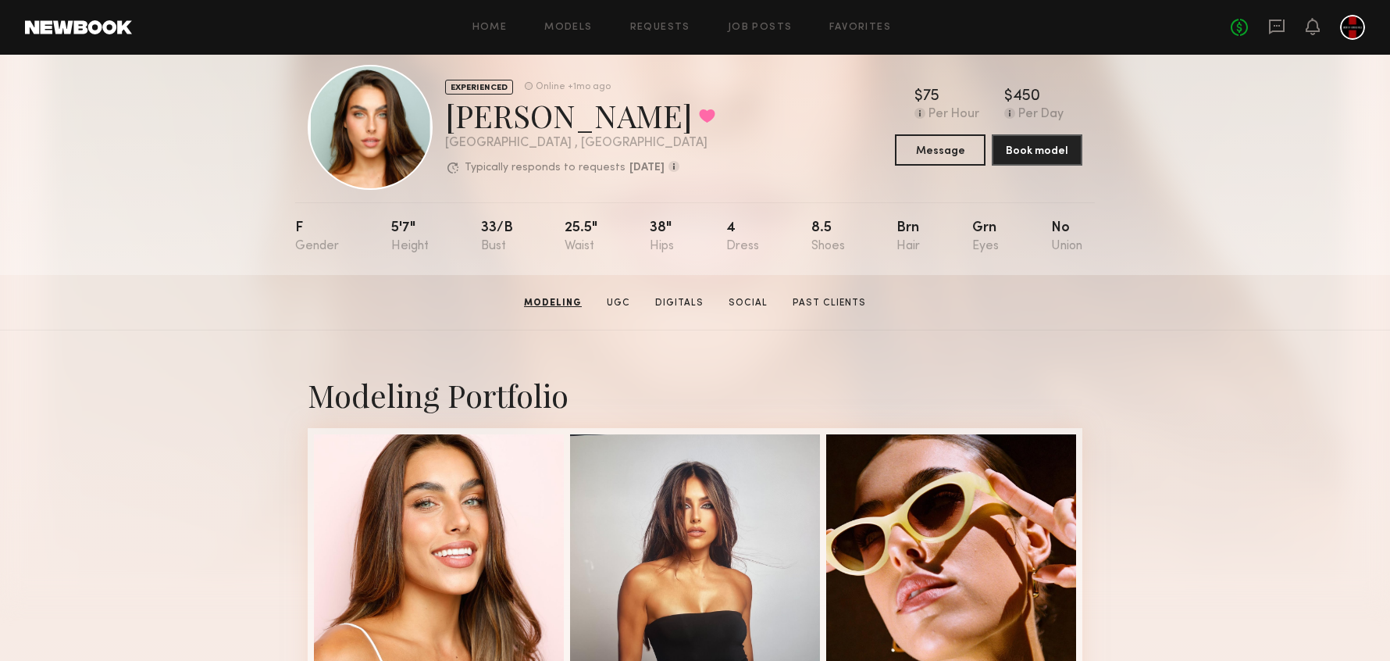
scroll to position [0, 0]
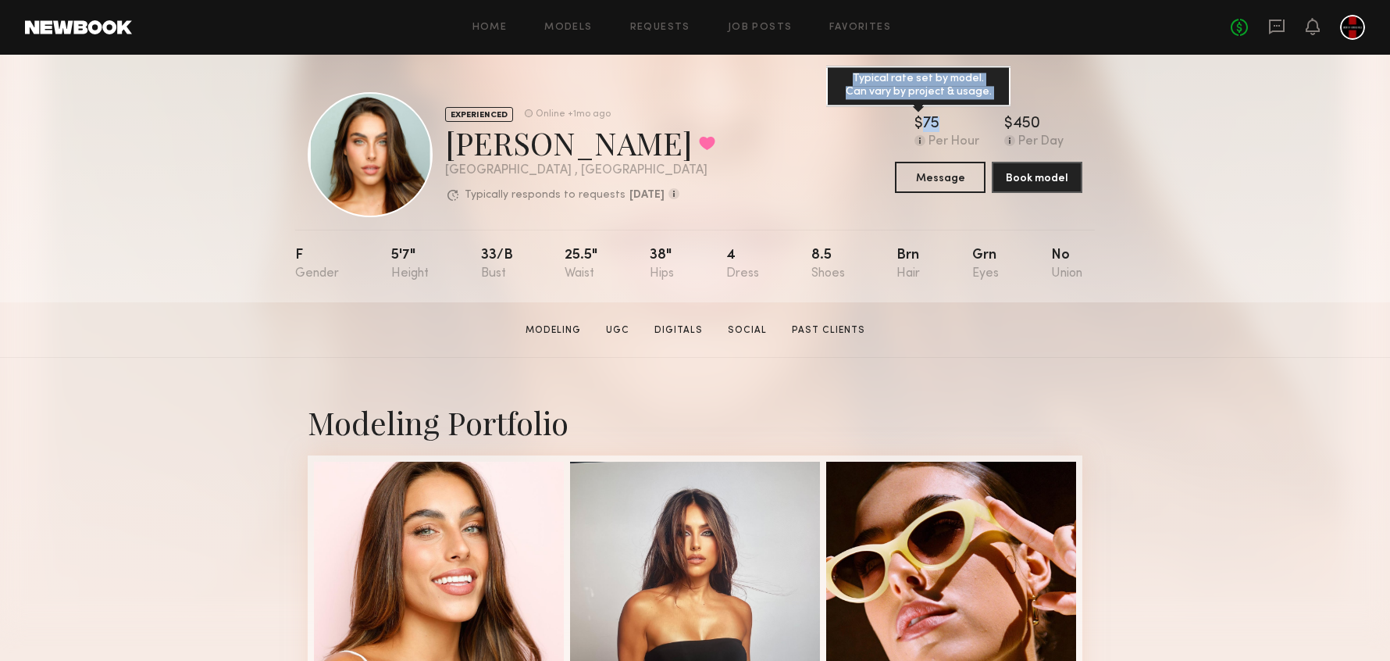
drag, startPoint x: 916, startPoint y: 123, endPoint x: 940, endPoint y: 123, distance: 24.2
click at [940, 123] on div "$ Typical rate set by model. Can vary by project & usage. 75" at bounding box center [946, 124] width 65 height 16
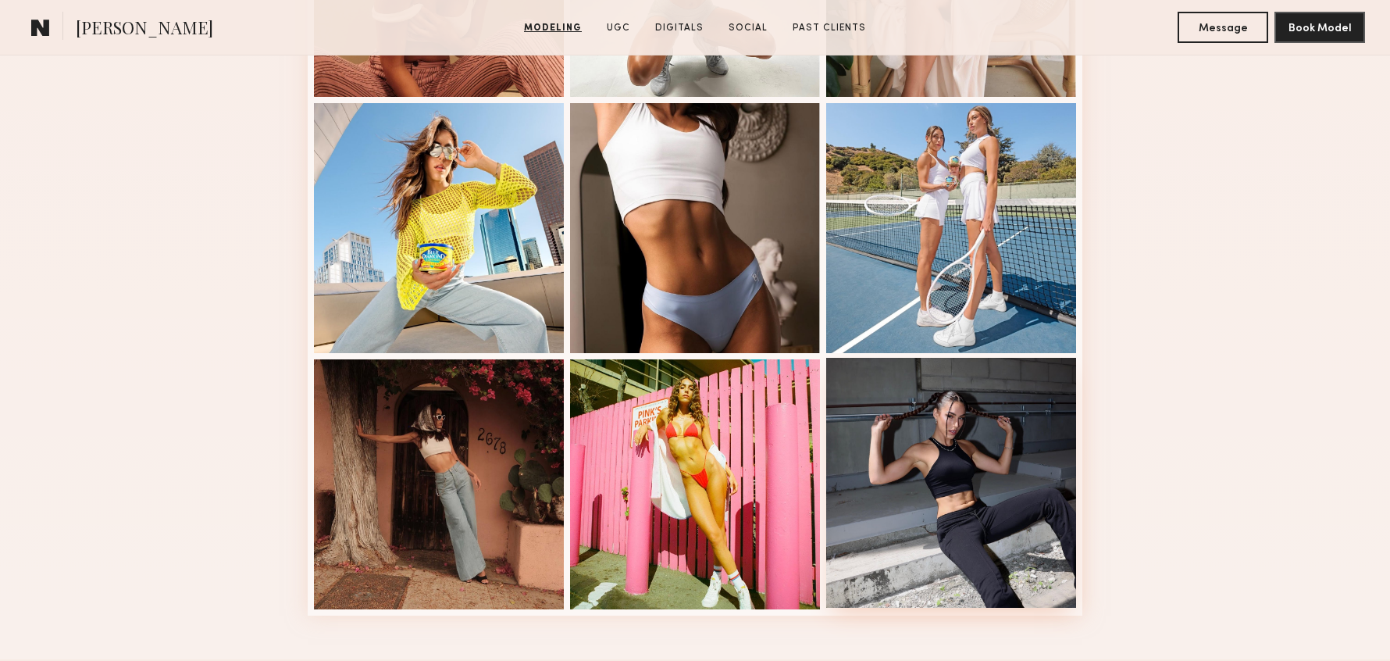
scroll to position [1626, 0]
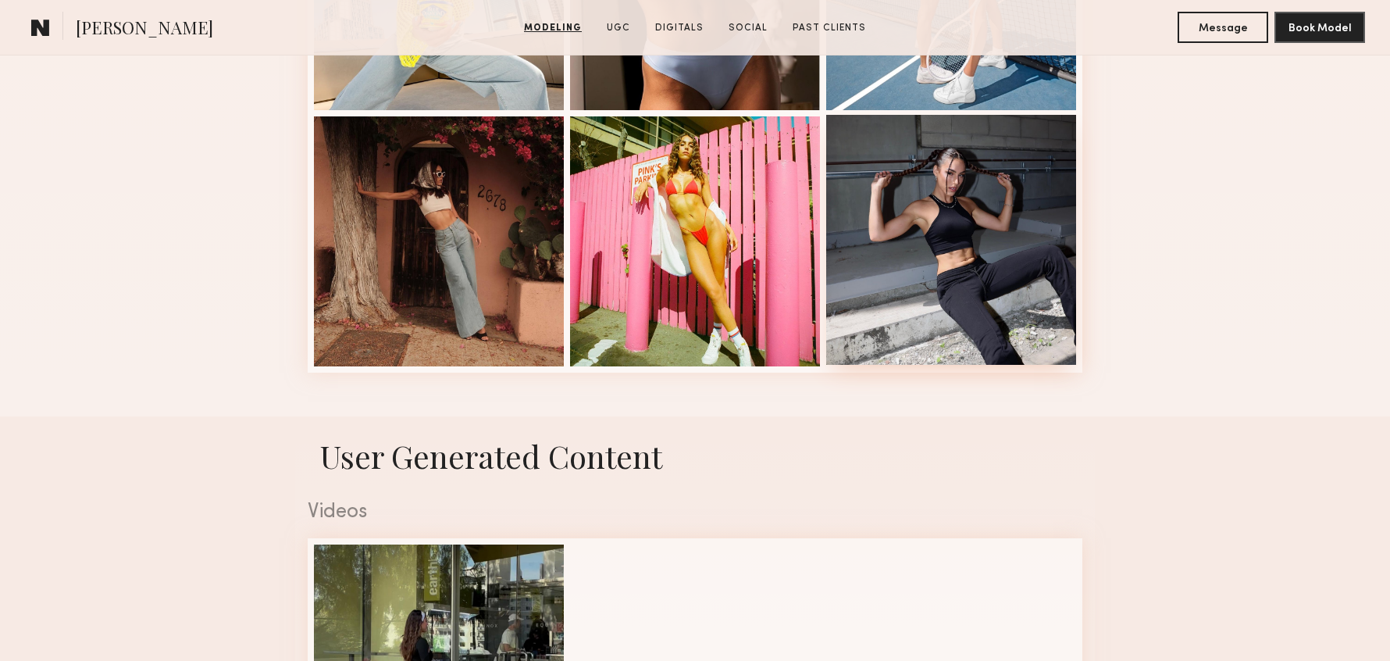
click at [973, 180] on div at bounding box center [951, 240] width 250 height 250
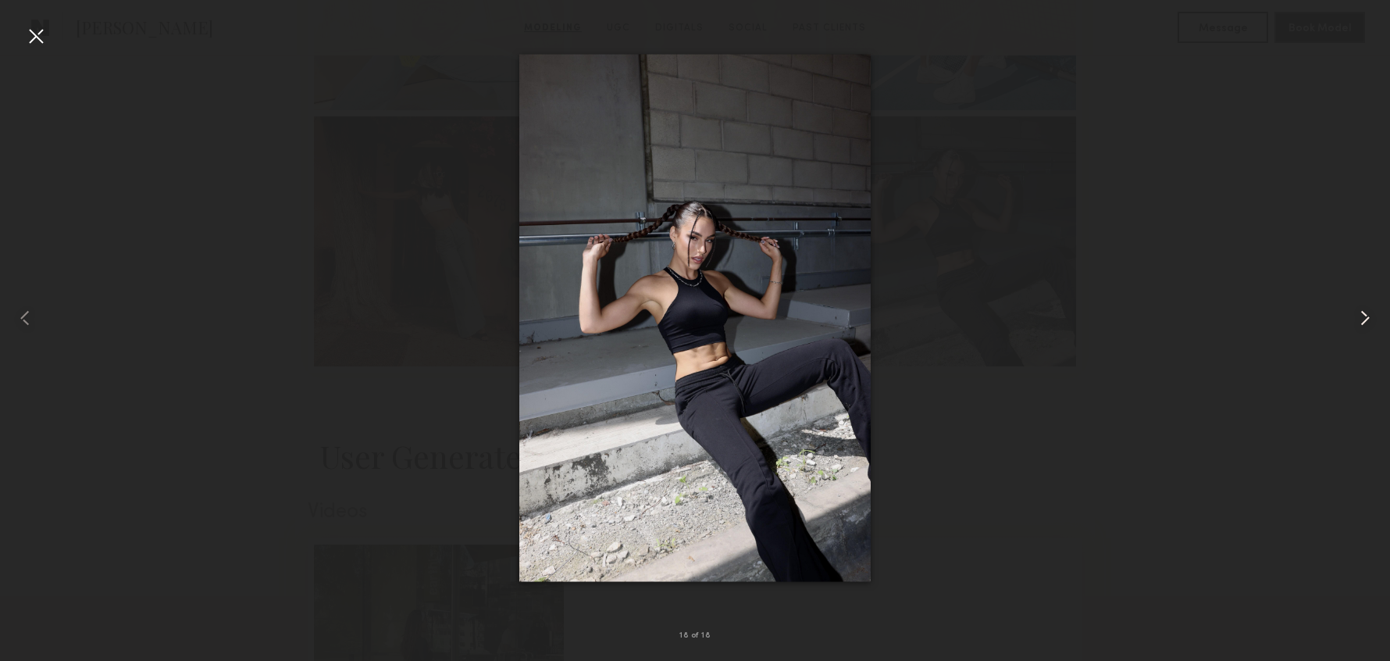
click at [1366, 315] on common-icon at bounding box center [1365, 317] width 25 height 25
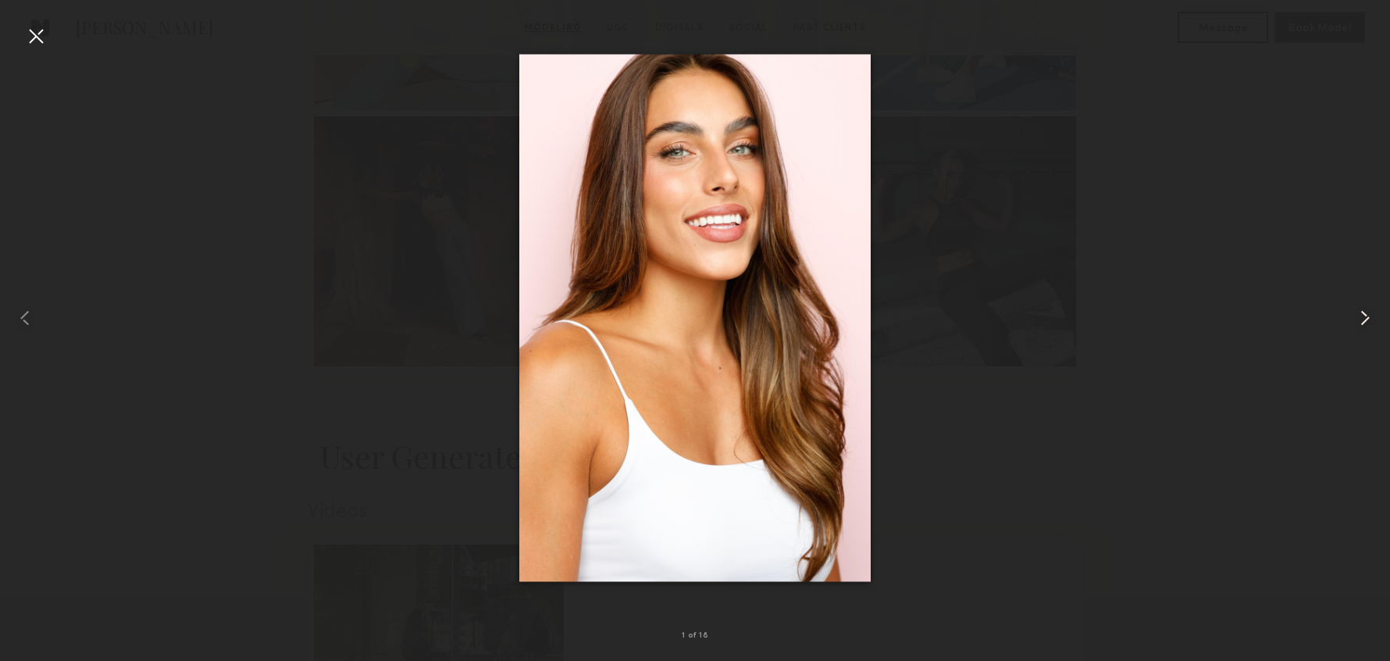
click at [1368, 311] on common-icon at bounding box center [1365, 317] width 25 height 25
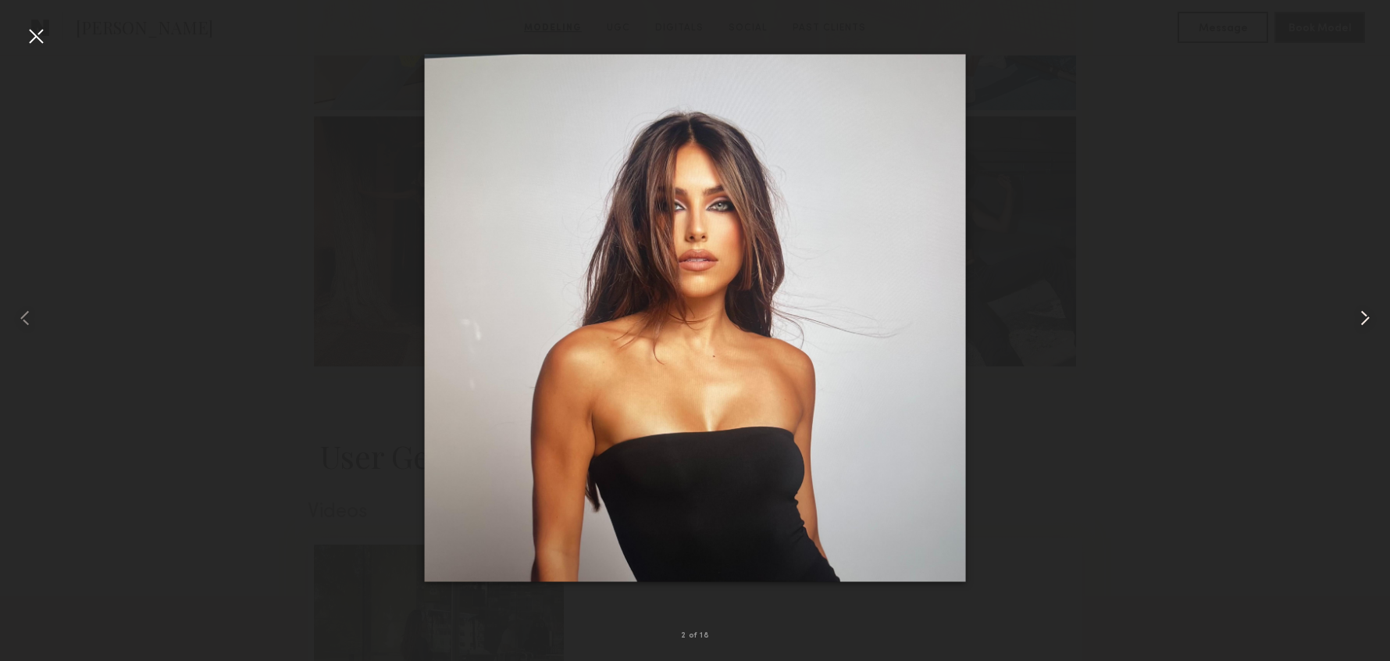
click at [1368, 312] on common-icon at bounding box center [1365, 317] width 25 height 25
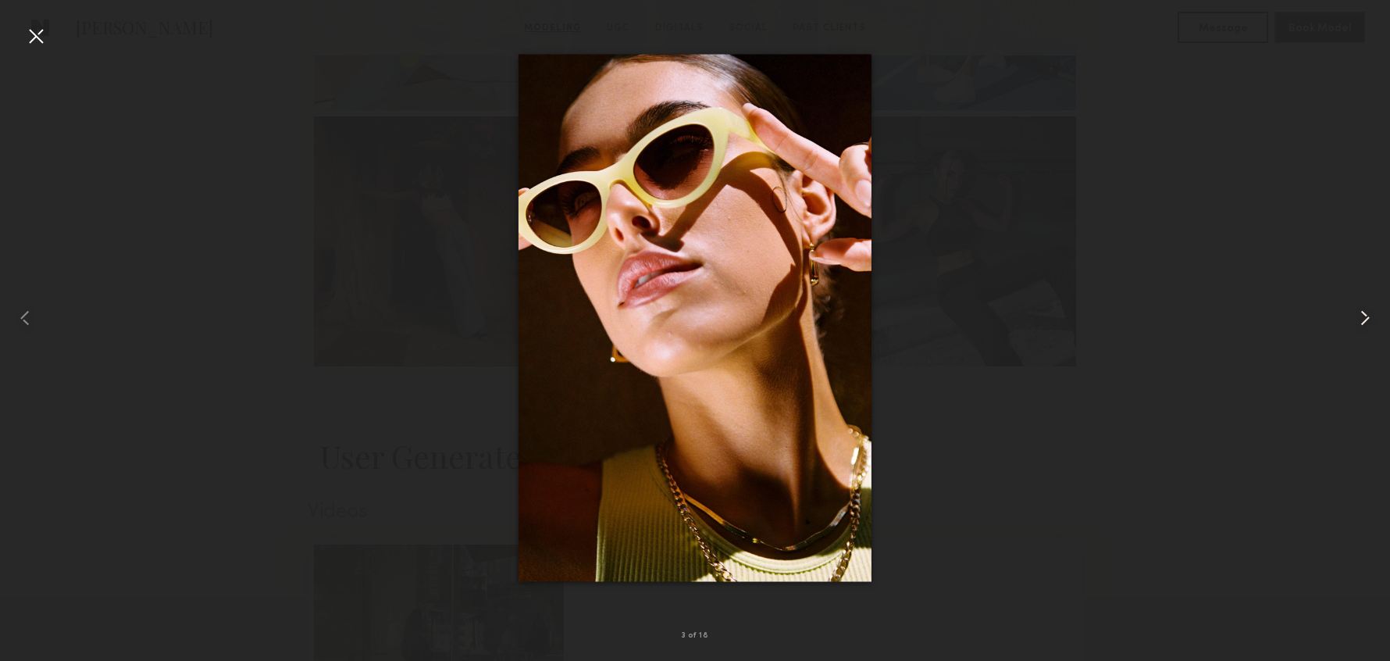
click at [1369, 311] on common-icon at bounding box center [1365, 317] width 25 height 25
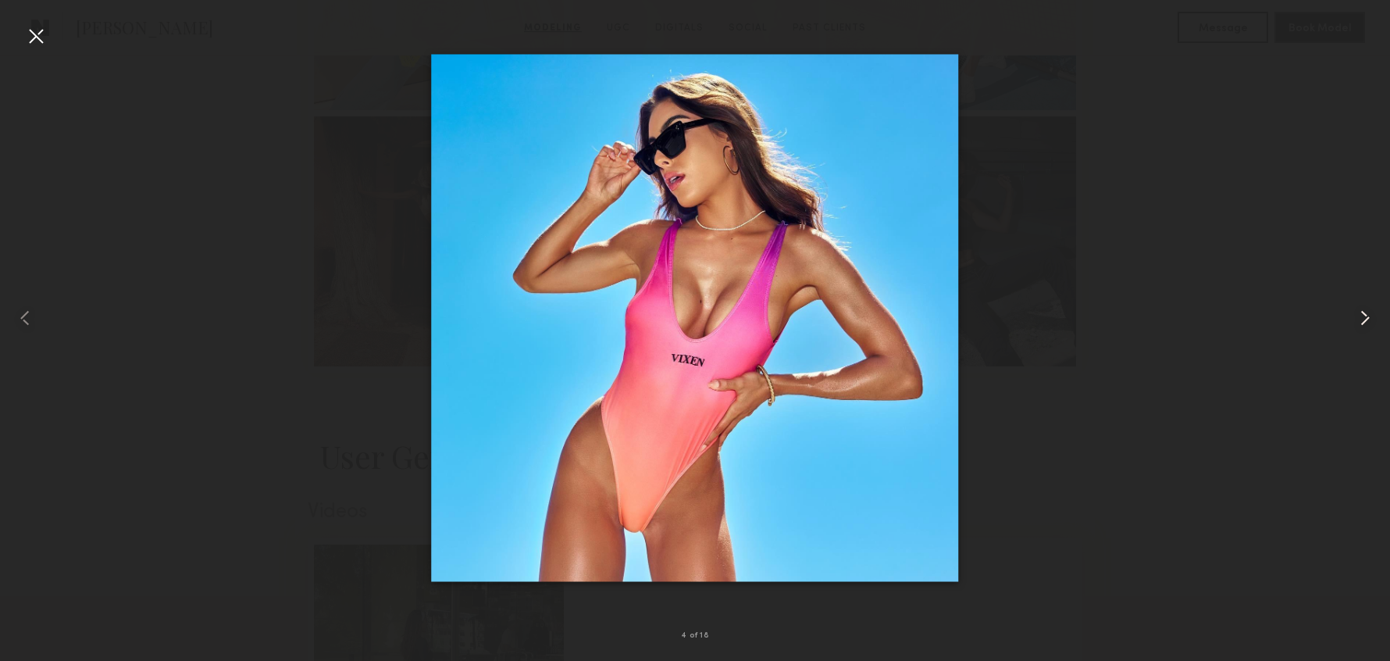
click at [1369, 311] on common-icon at bounding box center [1365, 317] width 25 height 25
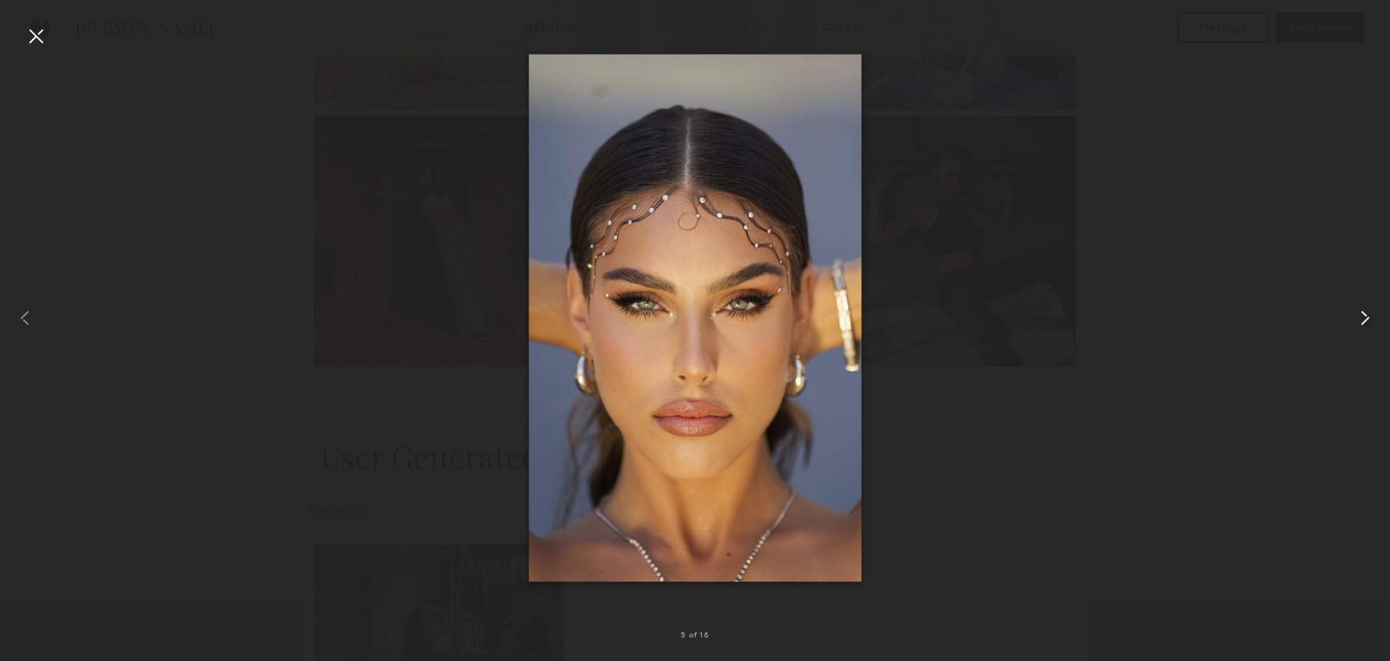
click at [1370, 319] on common-icon at bounding box center [1365, 317] width 25 height 25
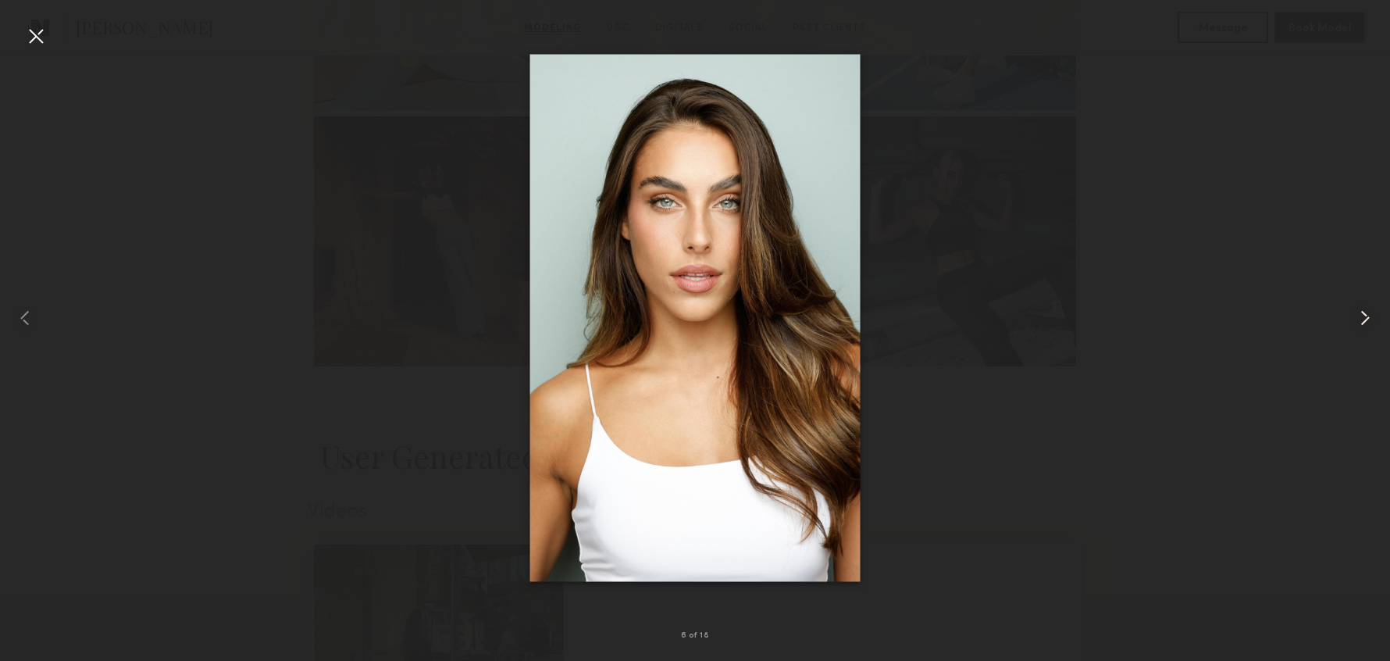
click at [1370, 319] on common-icon at bounding box center [1365, 317] width 25 height 25
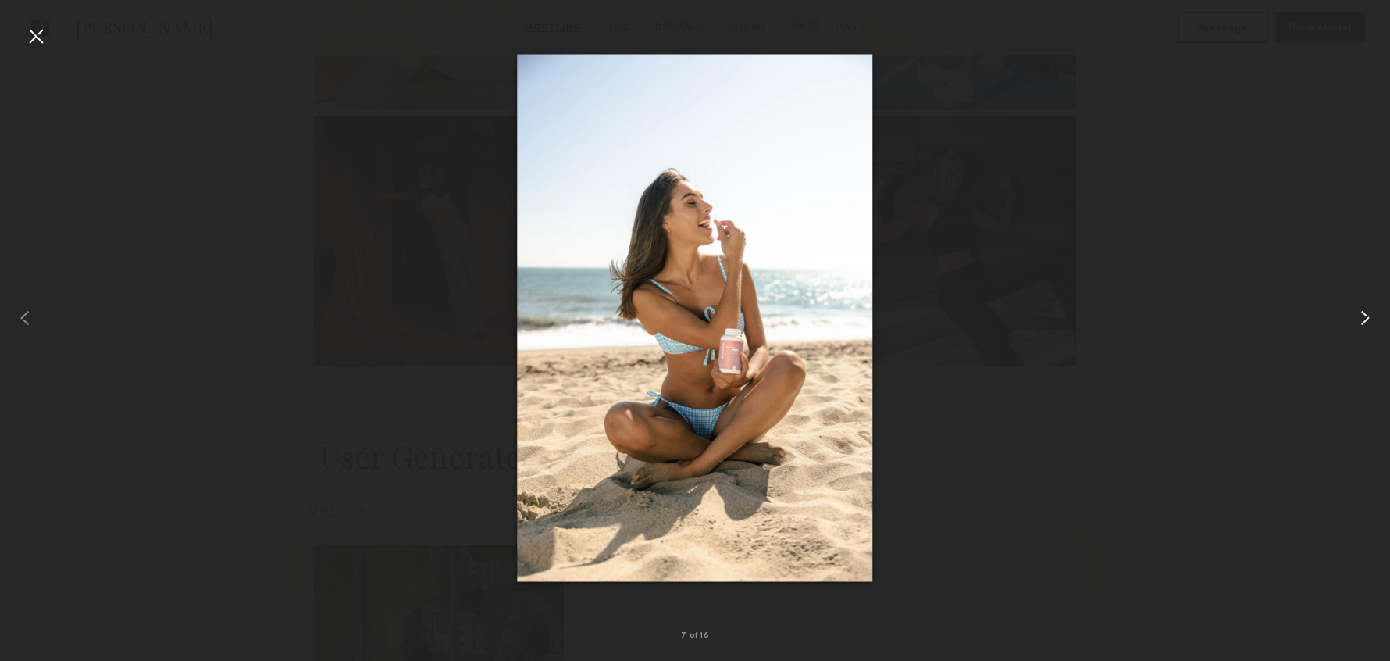
click at [1370, 319] on common-icon at bounding box center [1365, 317] width 25 height 25
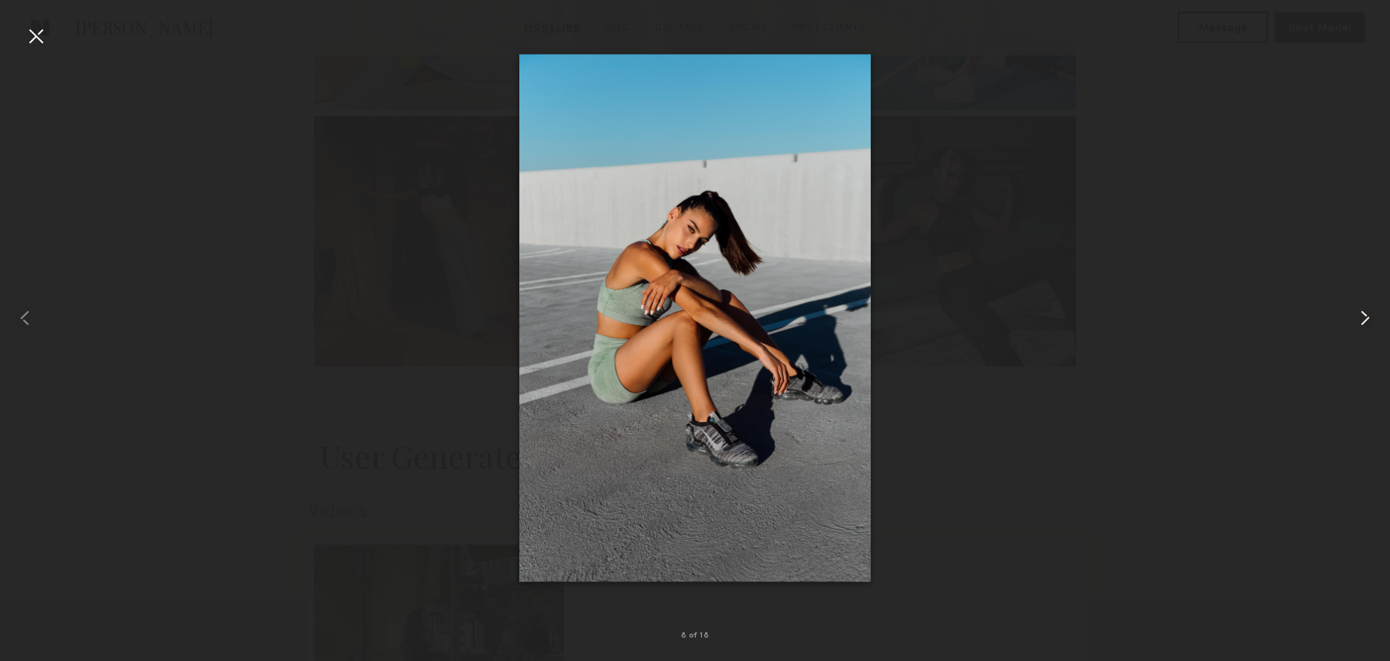
click at [1370, 319] on common-icon at bounding box center [1365, 317] width 25 height 25
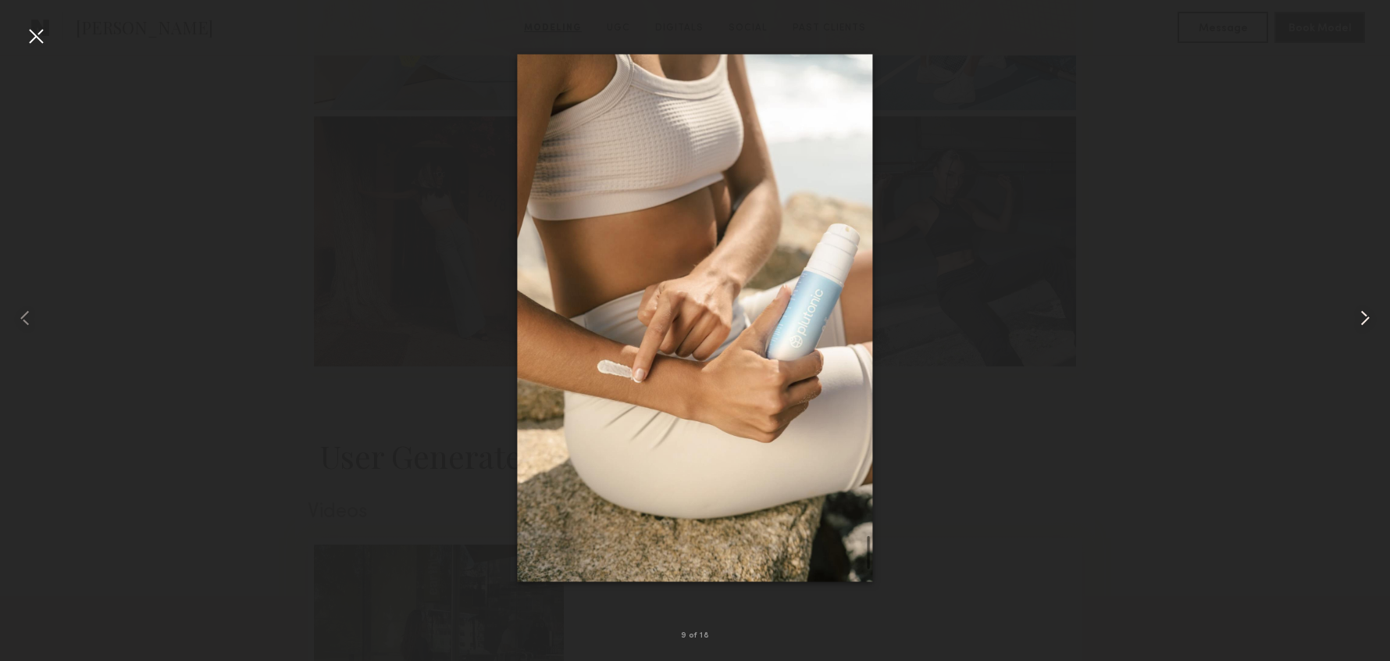
click at [1370, 319] on common-icon at bounding box center [1365, 317] width 25 height 25
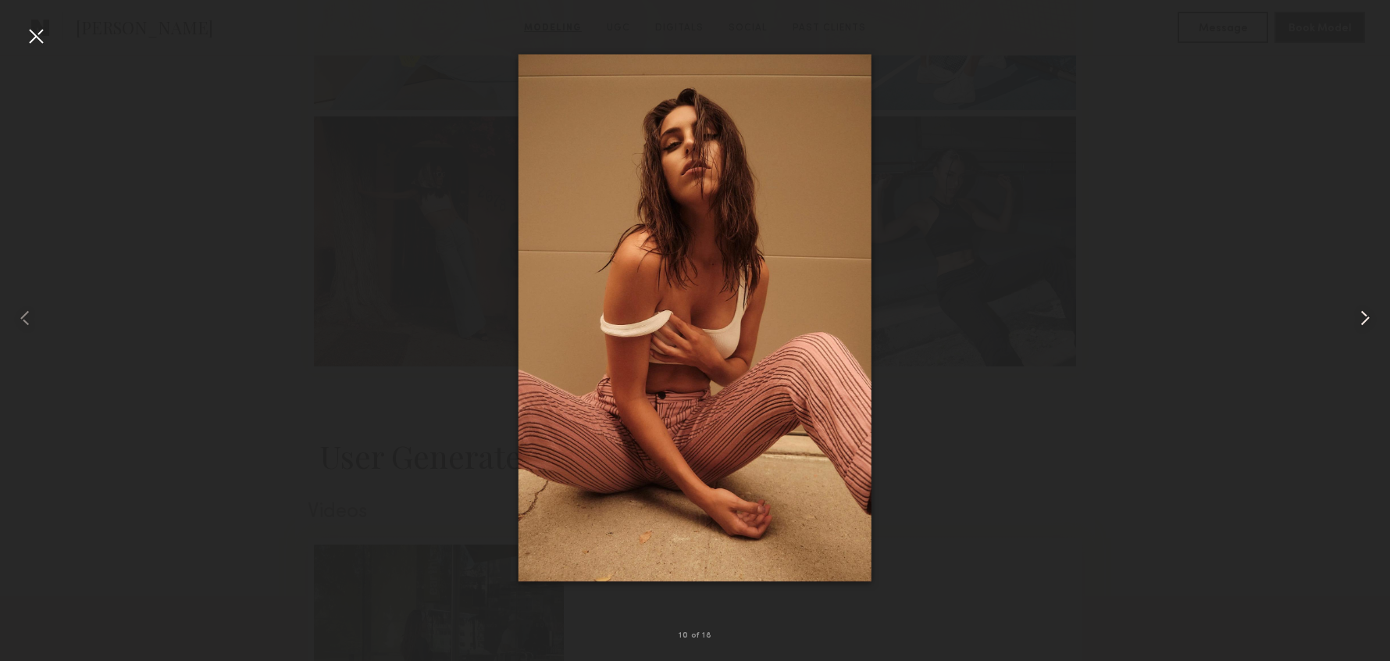
click at [1370, 319] on common-icon at bounding box center [1365, 317] width 25 height 25
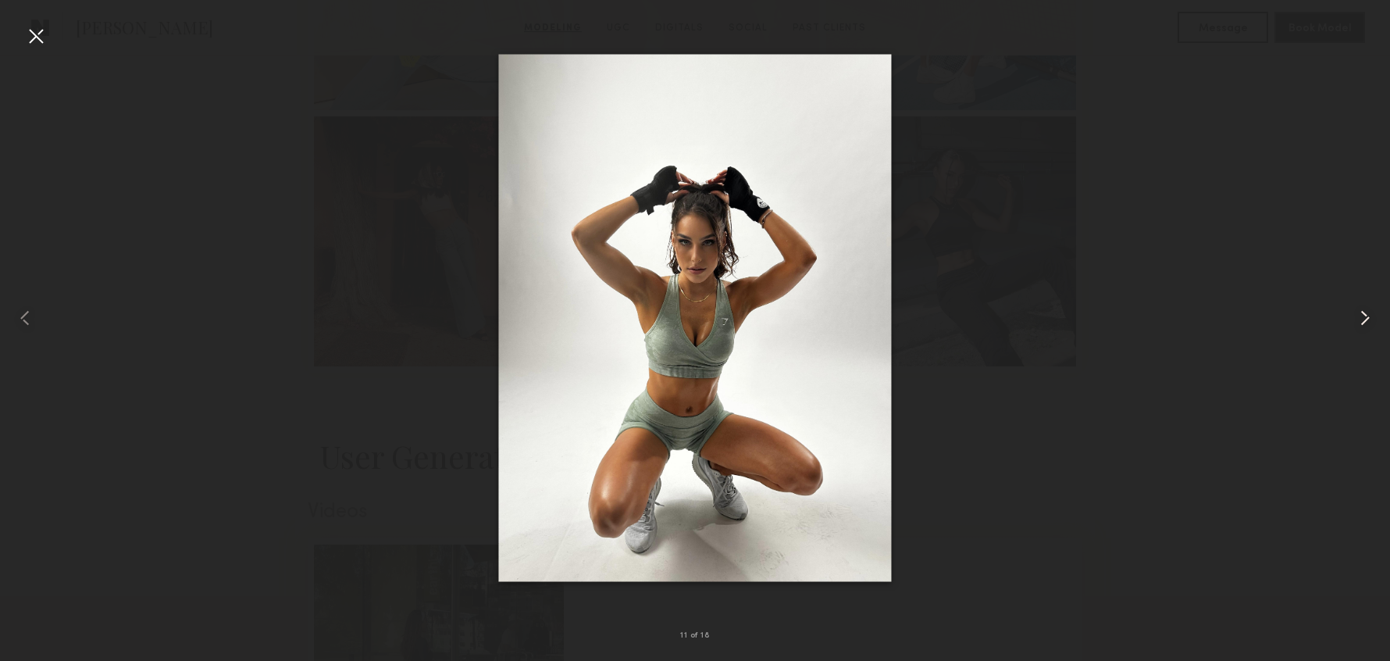
click at [1370, 319] on common-icon at bounding box center [1365, 317] width 25 height 25
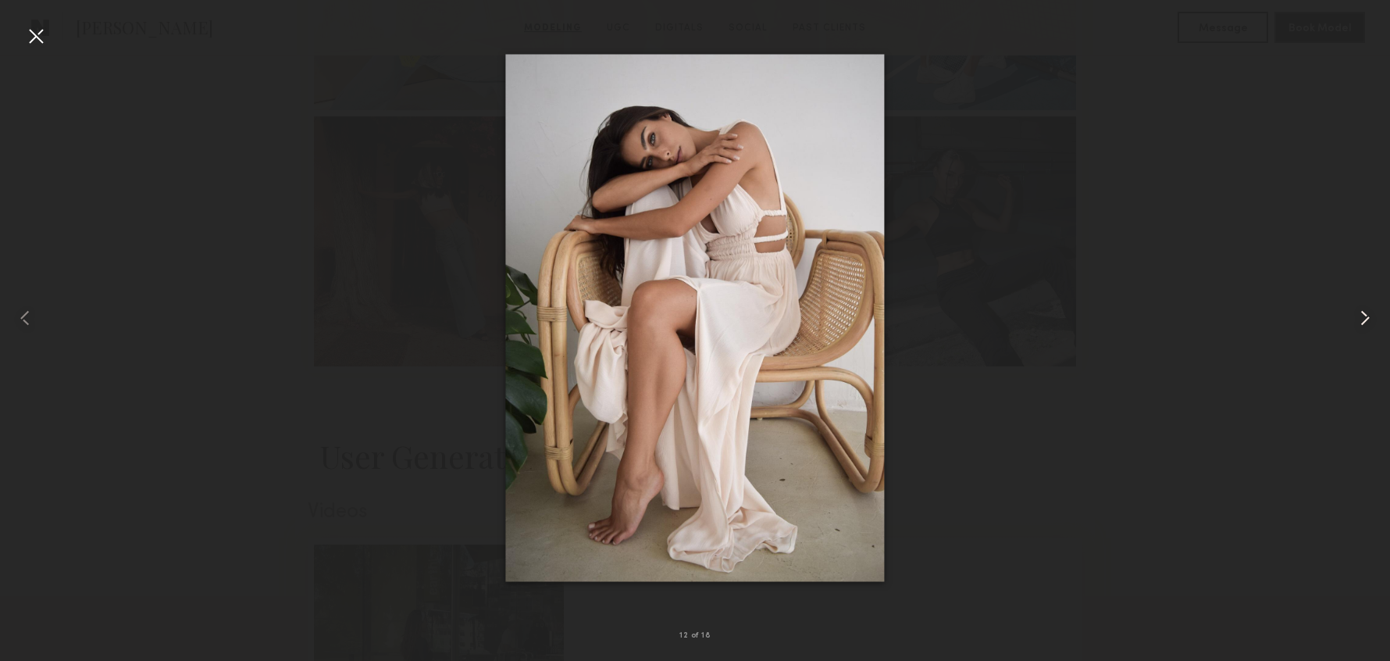
click at [1370, 319] on common-icon at bounding box center [1365, 317] width 25 height 25
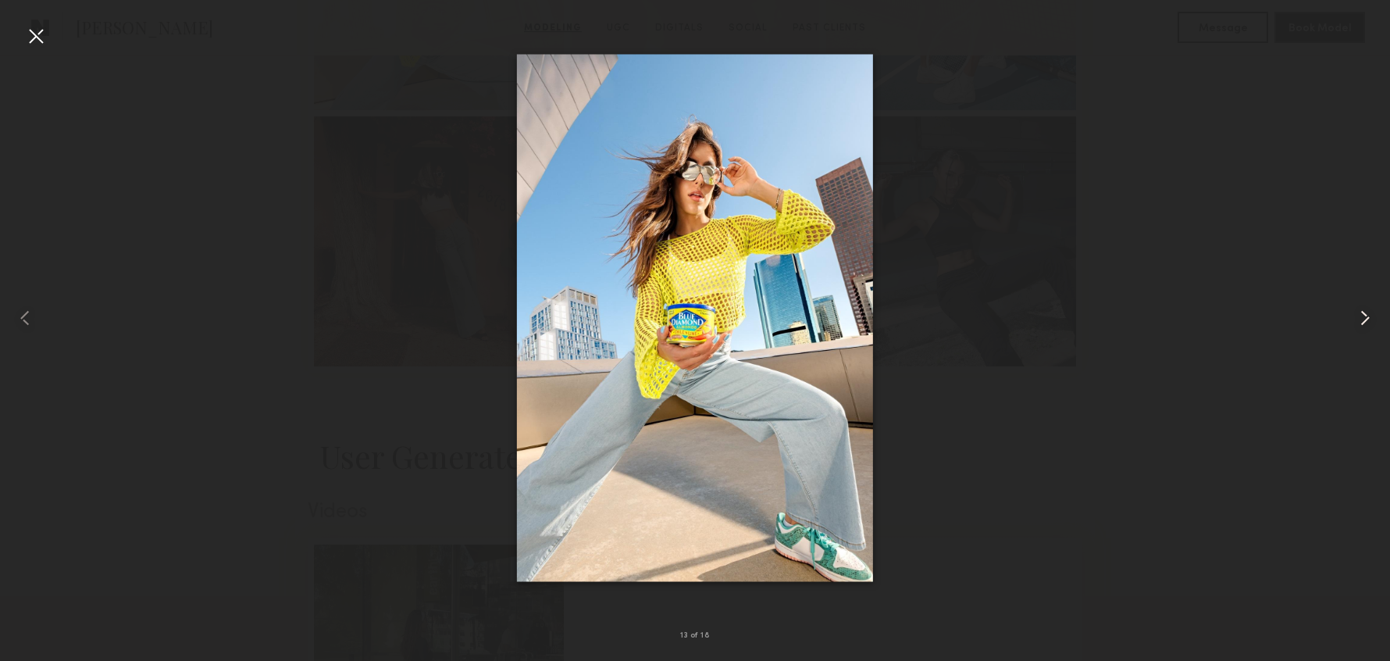
click at [1370, 319] on common-icon at bounding box center [1365, 317] width 25 height 25
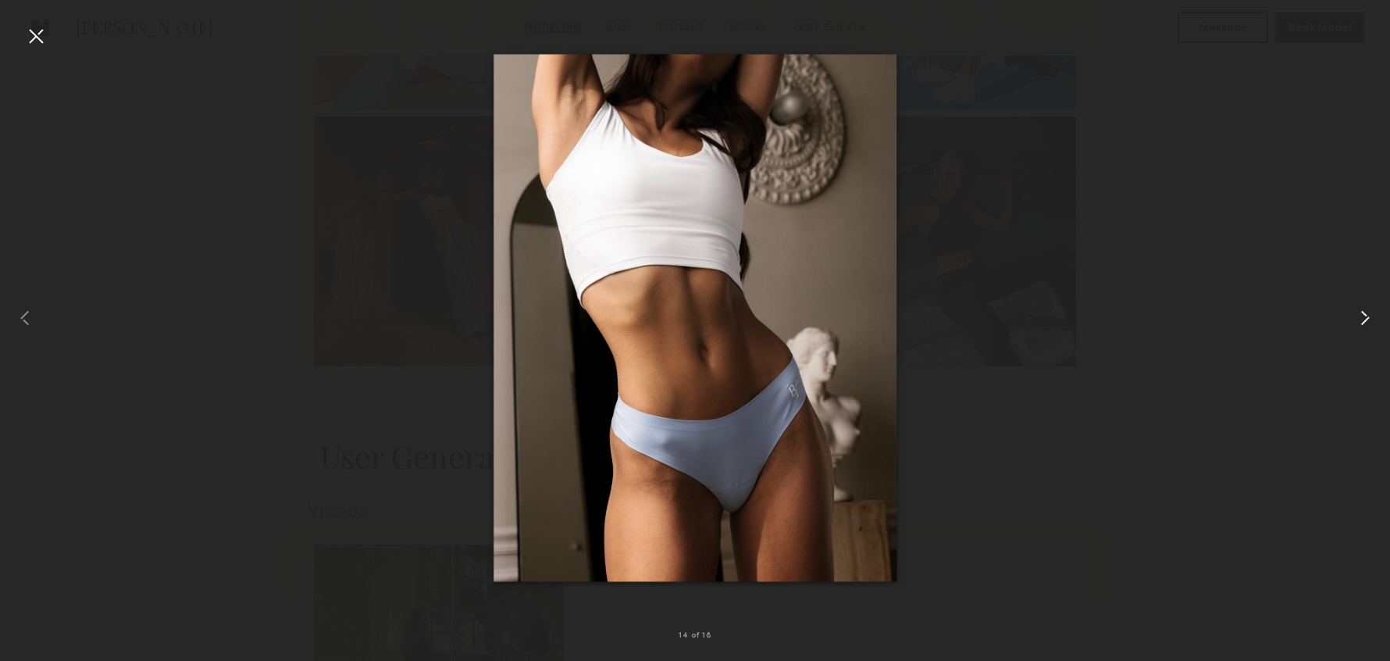
click at [1370, 319] on common-icon at bounding box center [1365, 317] width 25 height 25
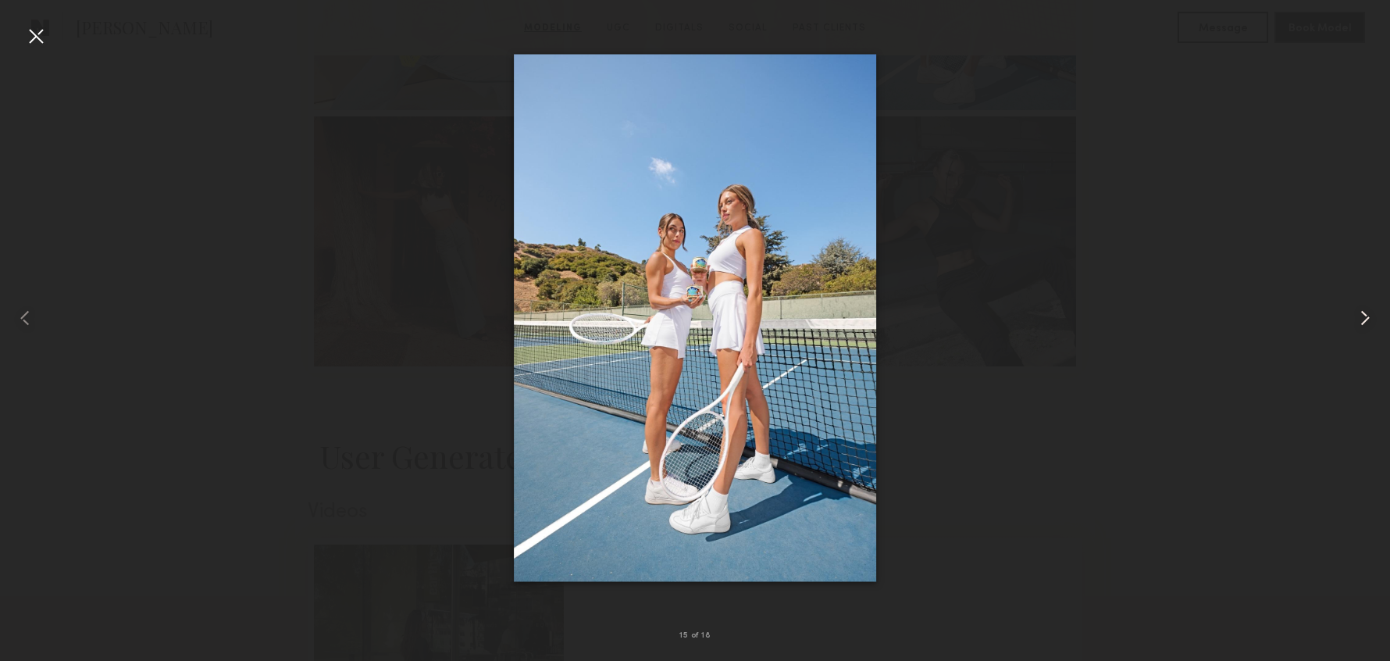
click at [1370, 319] on common-icon at bounding box center [1365, 317] width 25 height 25
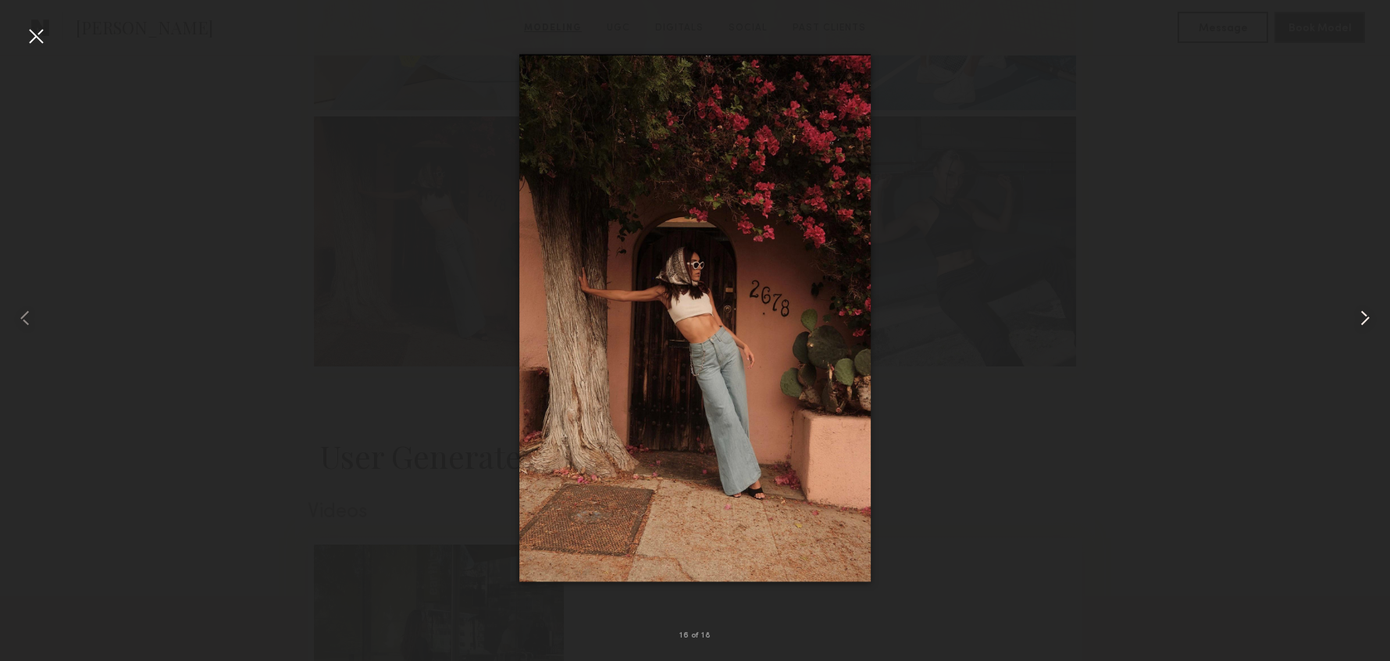
click at [1370, 319] on common-icon at bounding box center [1365, 317] width 25 height 25
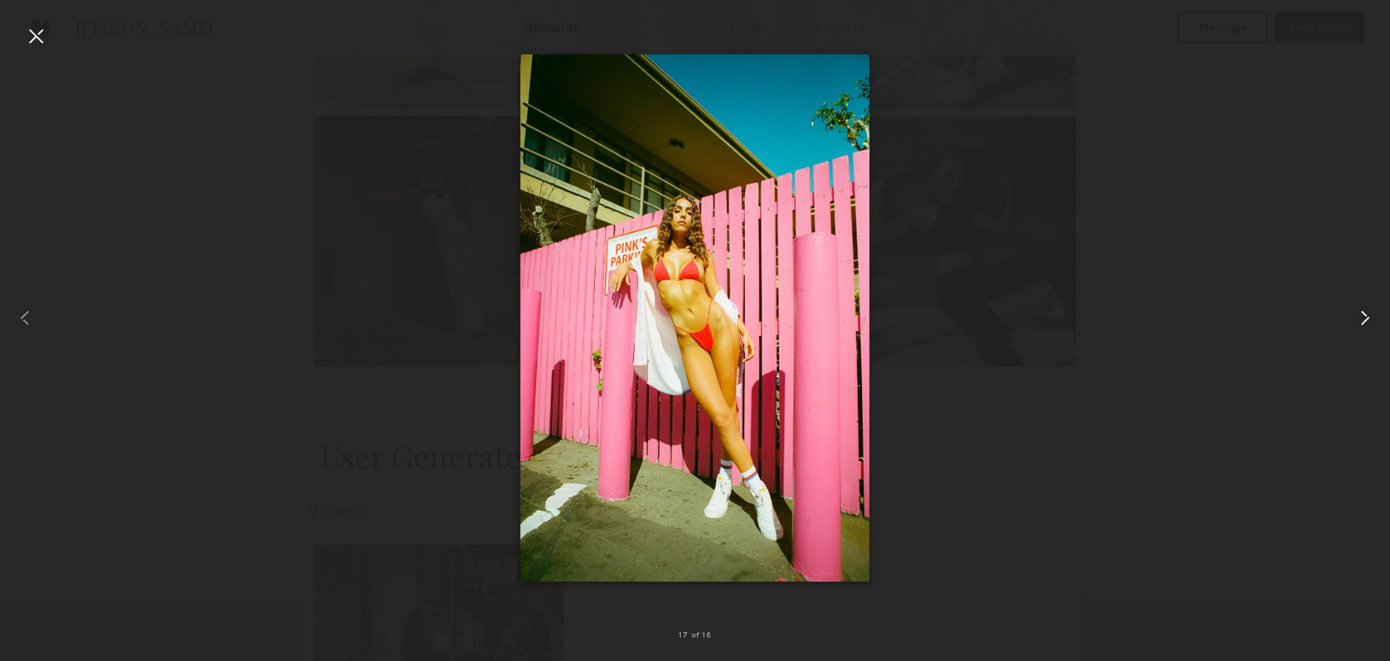
click at [1370, 319] on common-icon at bounding box center [1365, 317] width 25 height 25
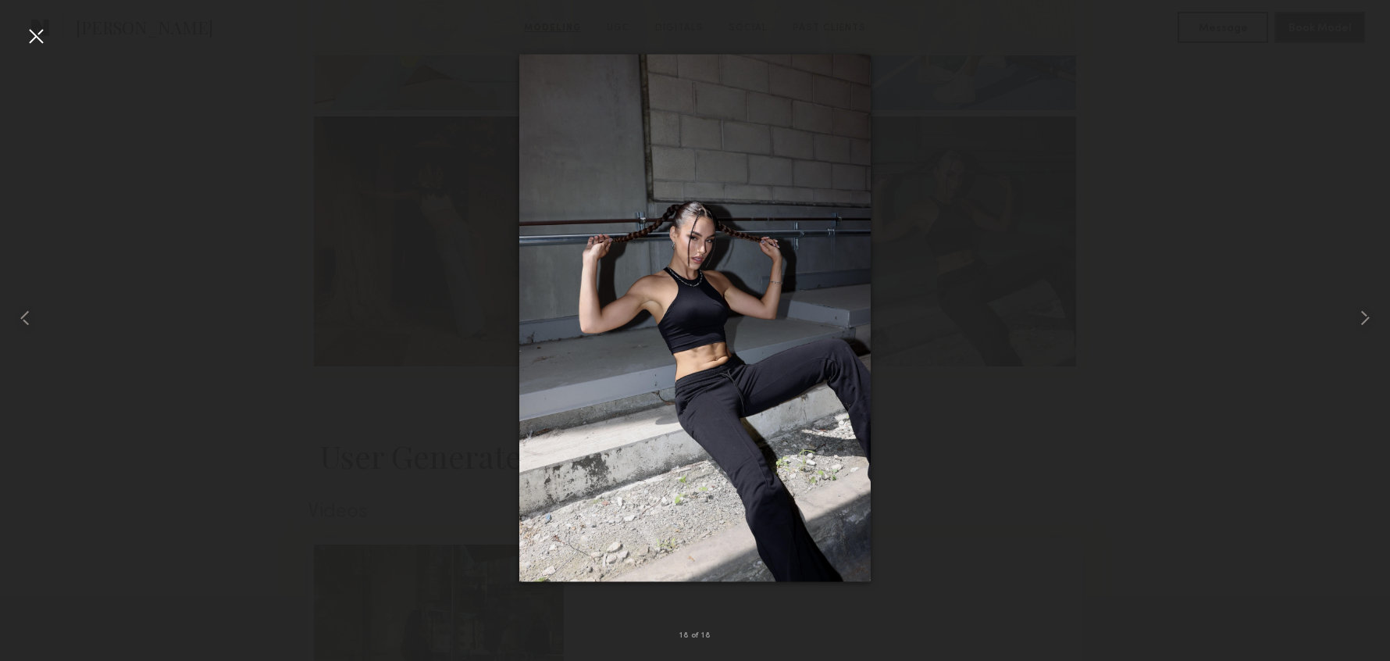
click at [29, 39] on div at bounding box center [35, 35] width 25 height 25
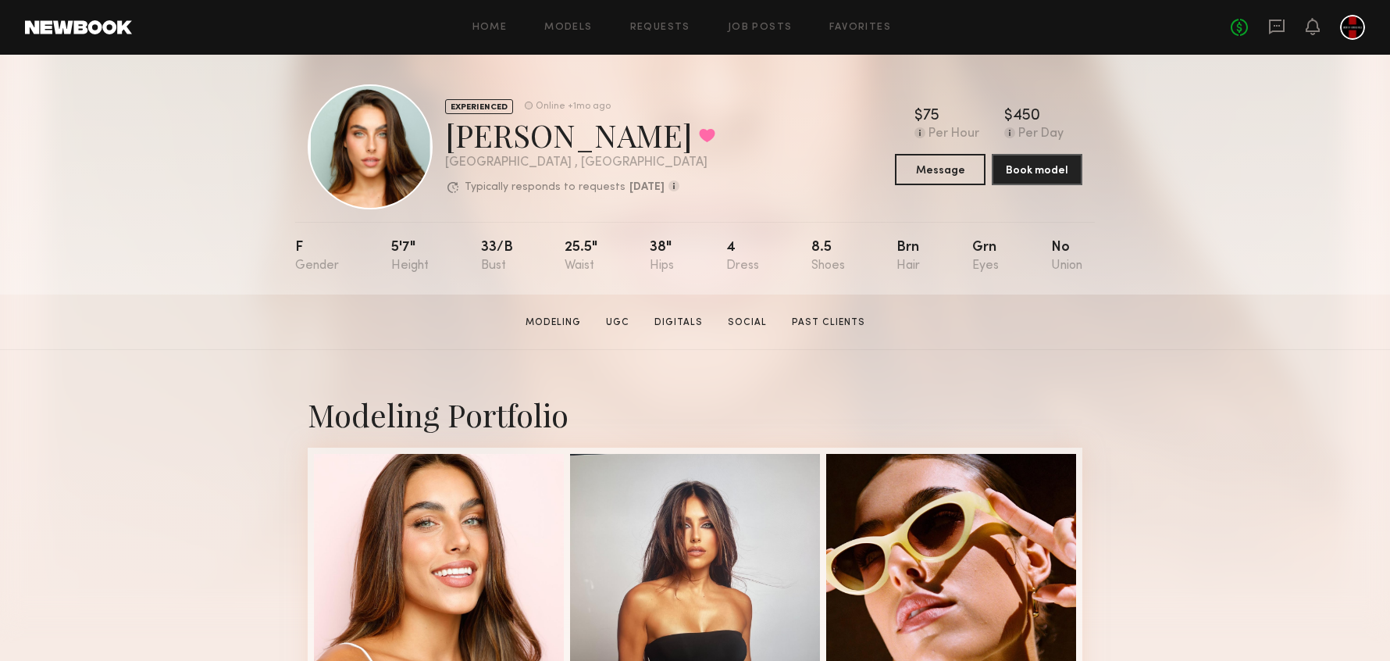
scroll to position [0, 0]
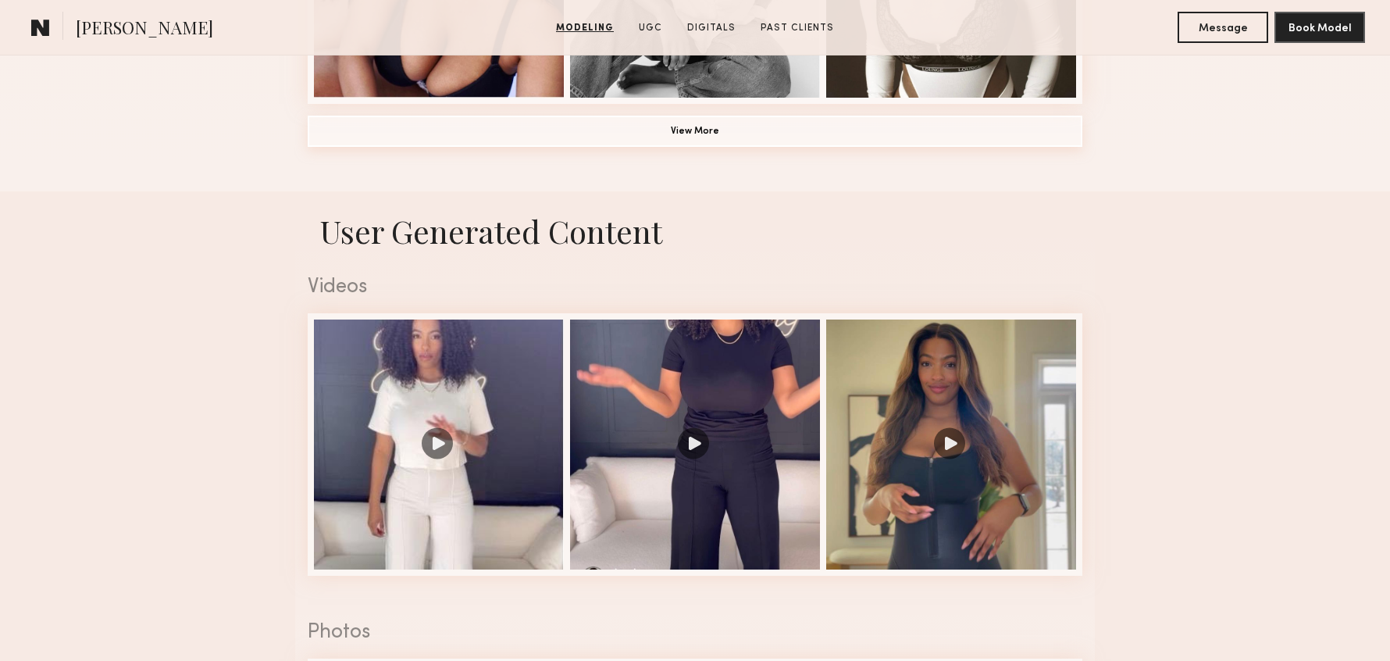
scroll to position [1395, 0]
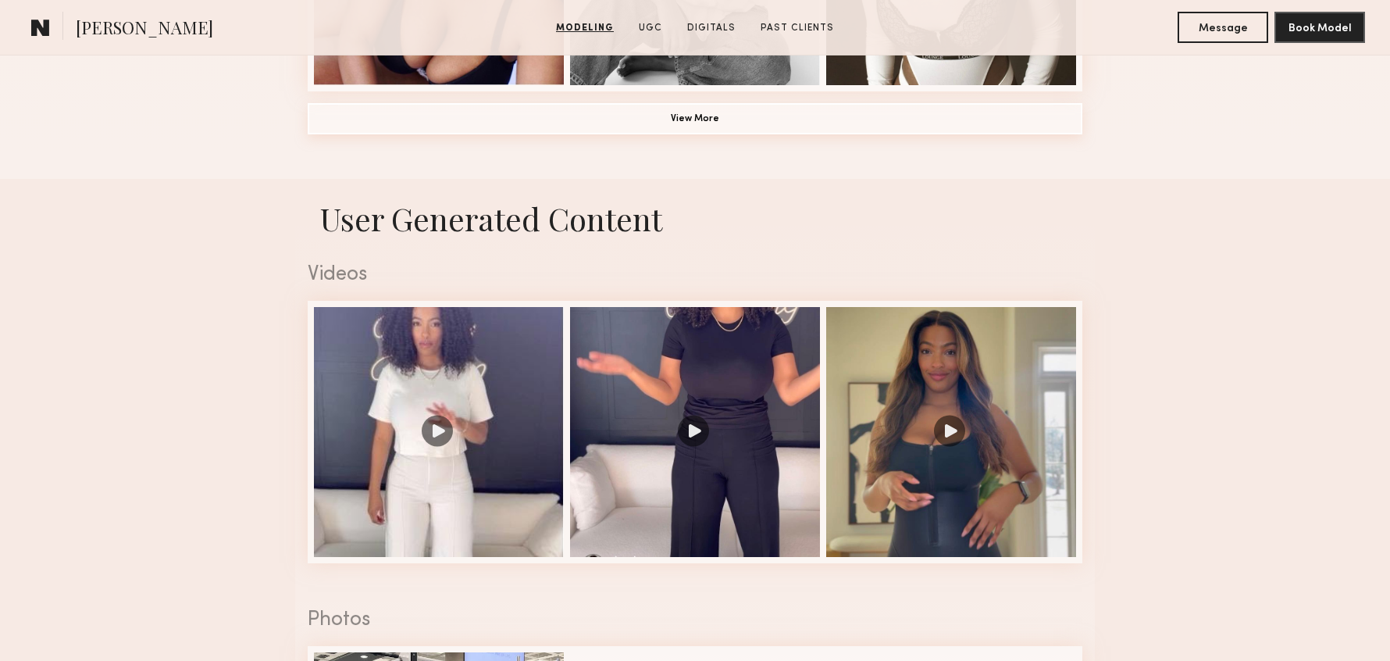
click at [708, 109] on button "View More" at bounding box center [695, 118] width 775 height 31
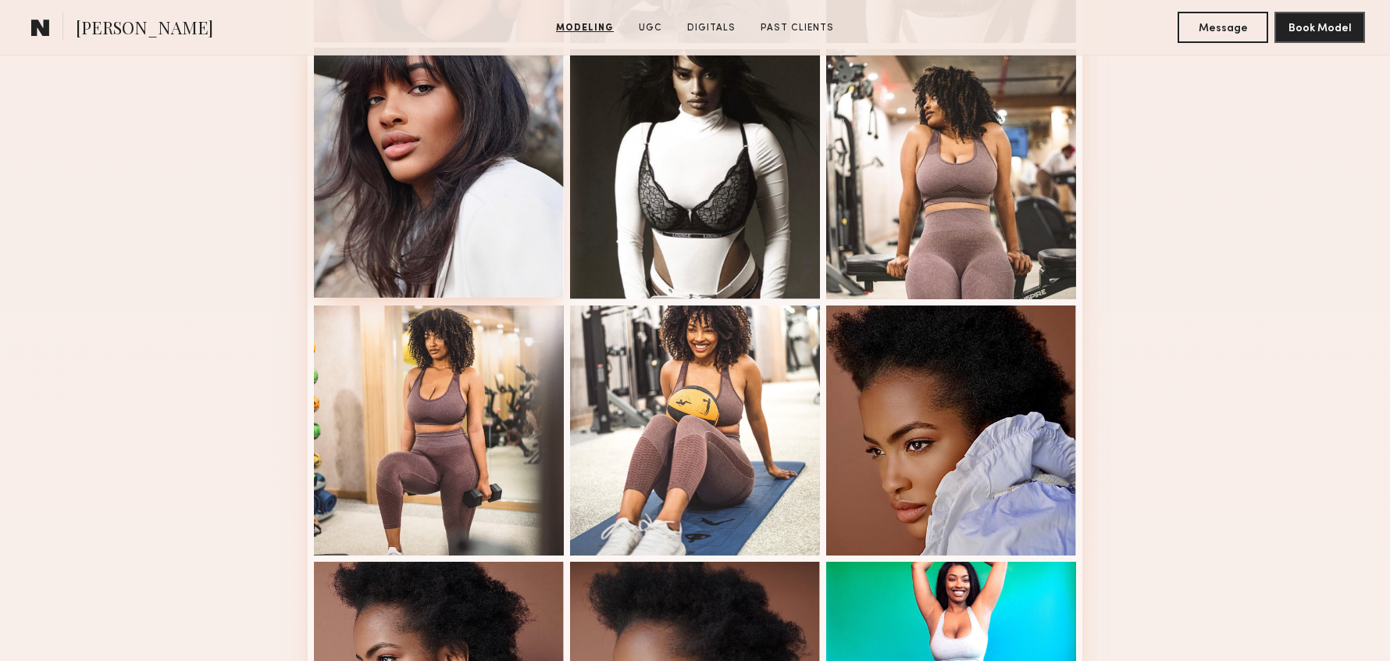
scroll to position [1371, 0]
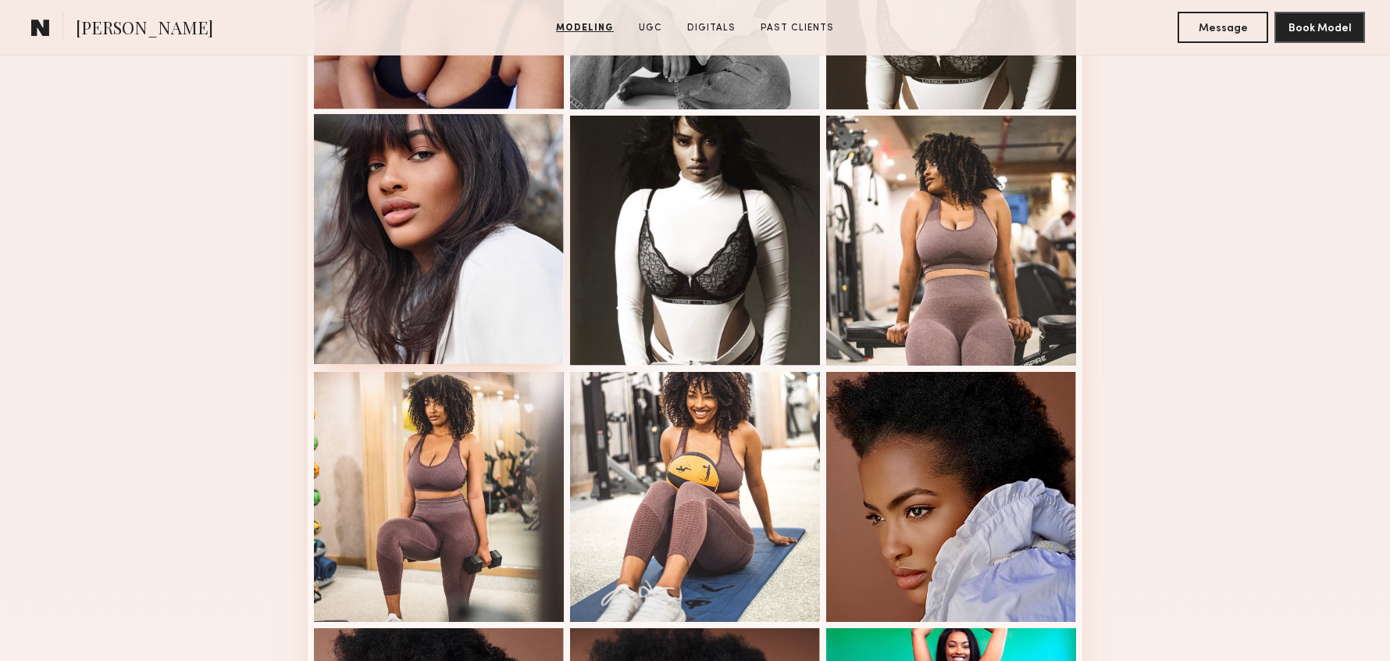
click at [512, 187] on div at bounding box center [439, 239] width 250 height 250
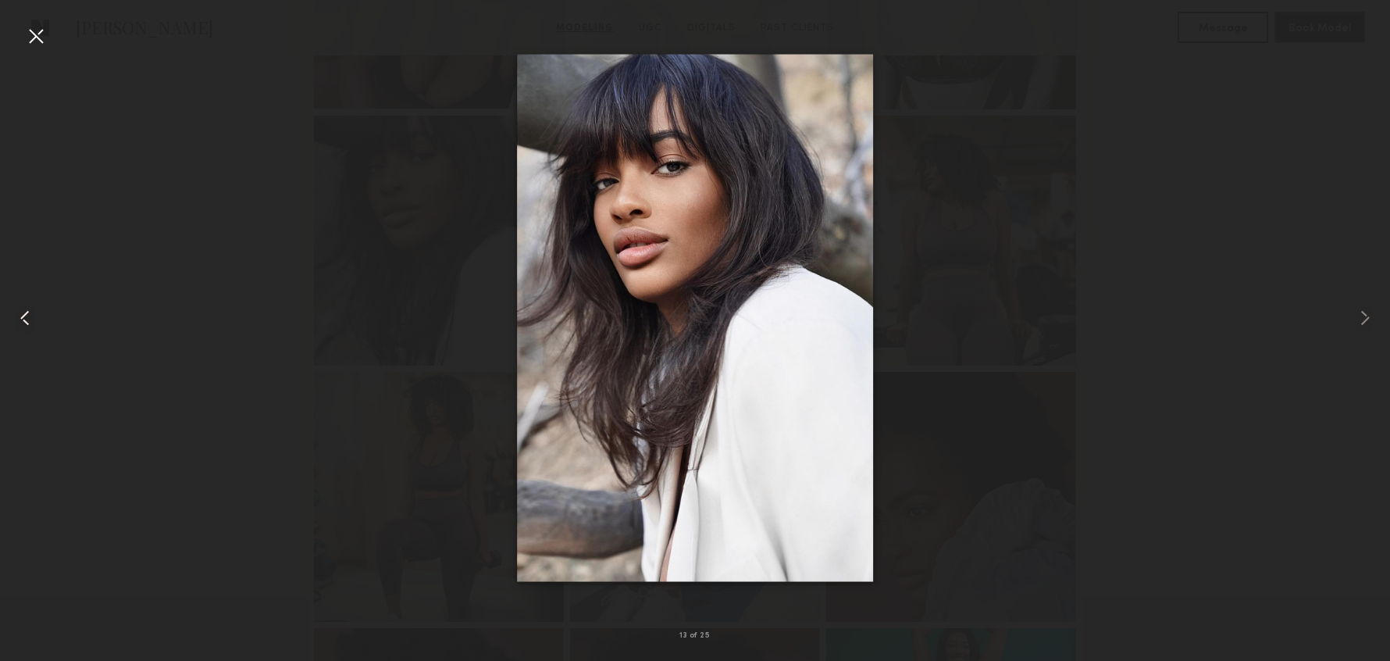
click at [39, 37] on div at bounding box center [35, 35] width 25 height 25
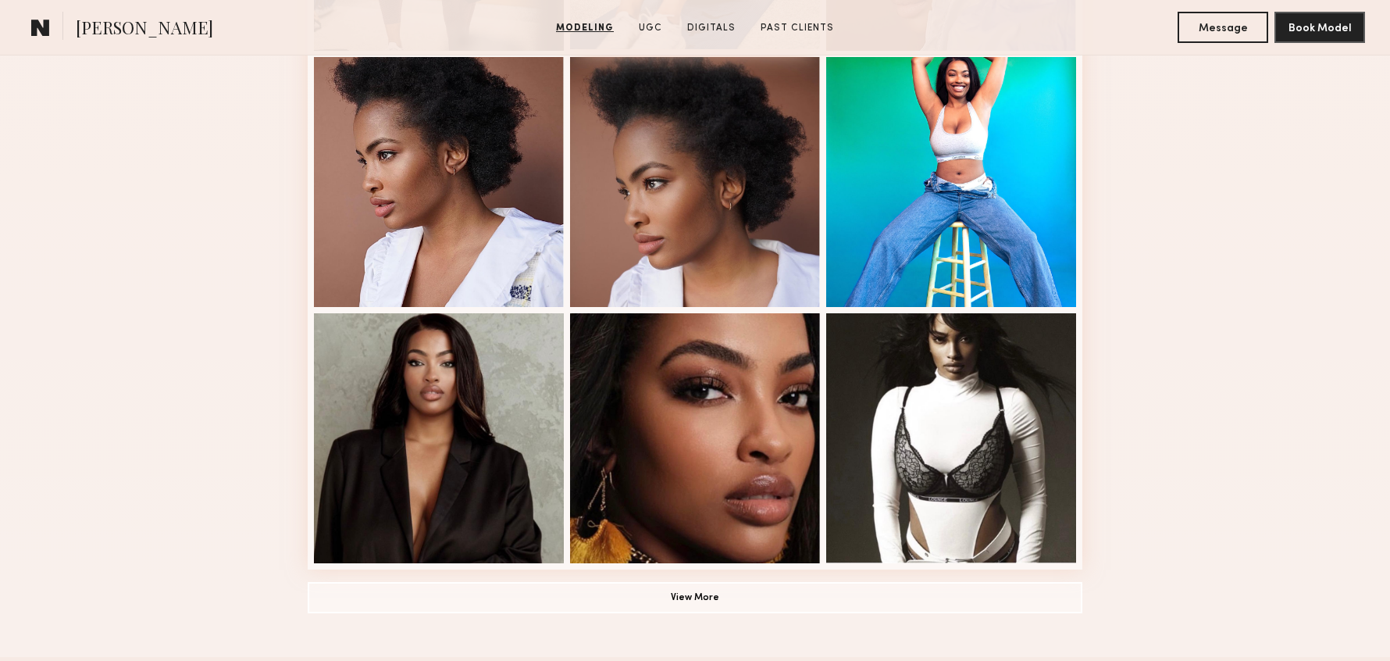
scroll to position [1966, 0]
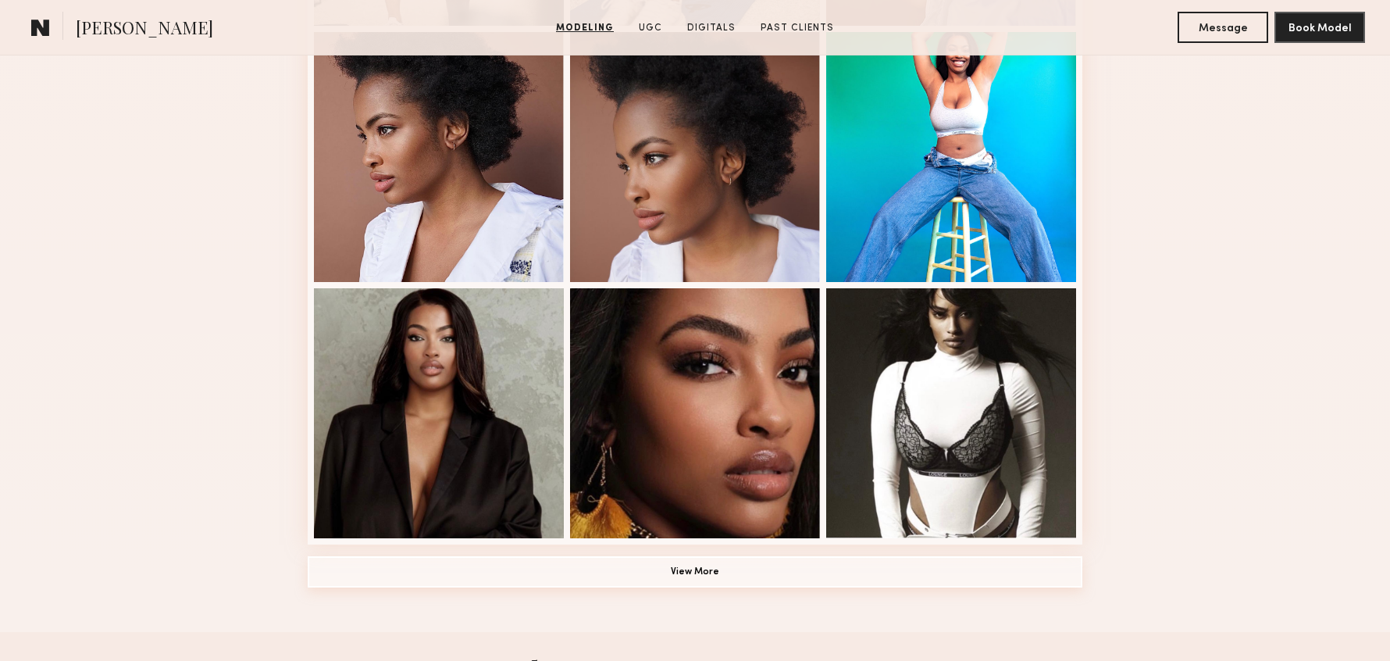
click at [703, 572] on button "View More" at bounding box center [695, 571] width 775 height 31
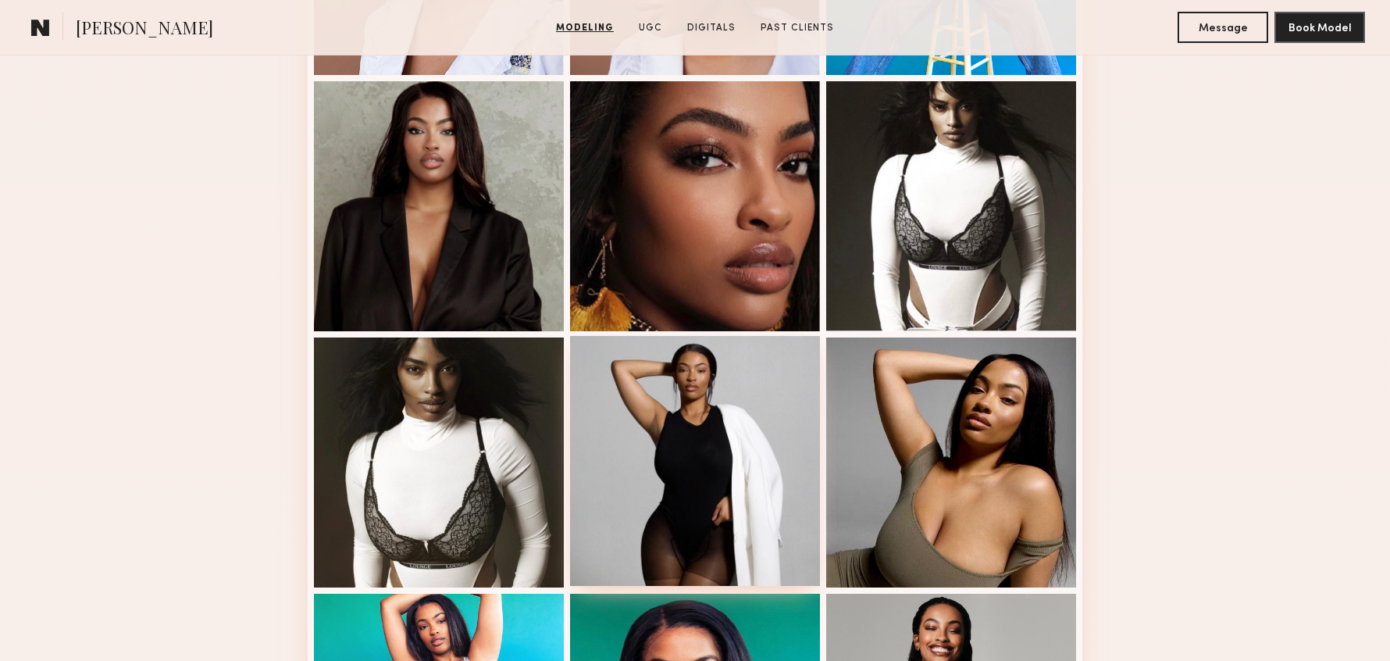
scroll to position [2380, 0]
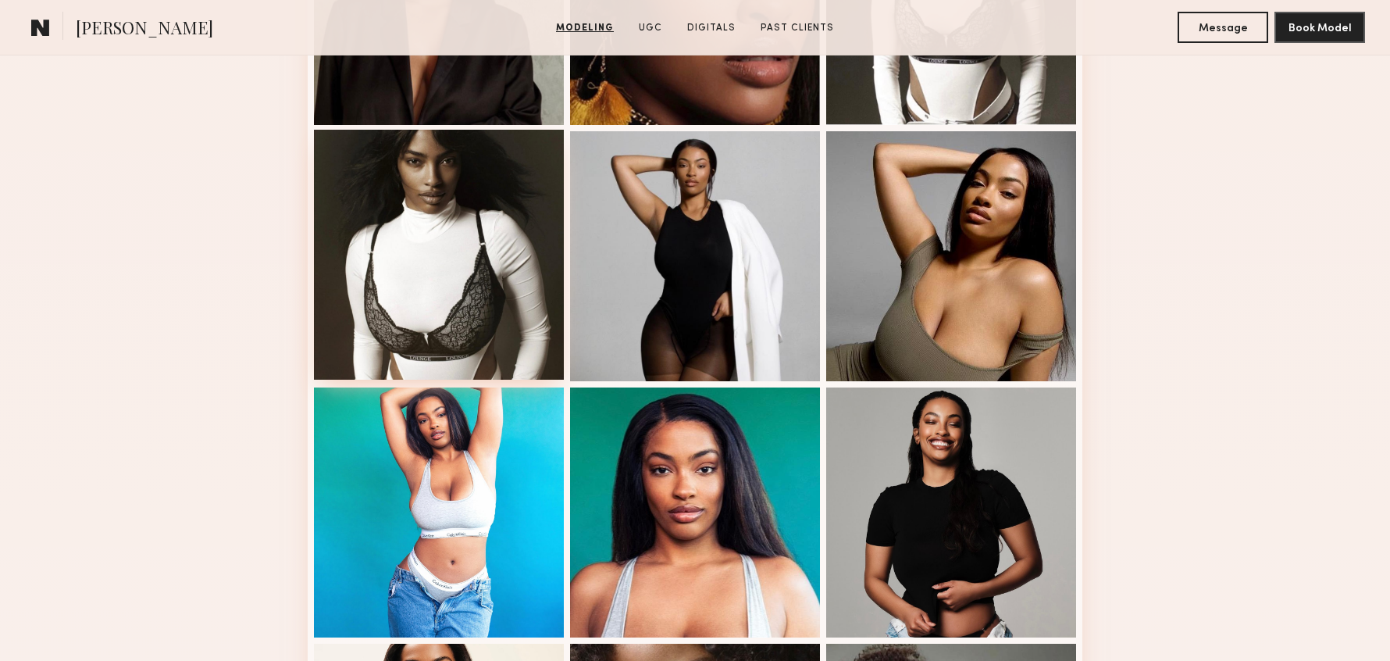
click at [386, 235] on div at bounding box center [439, 255] width 250 height 250
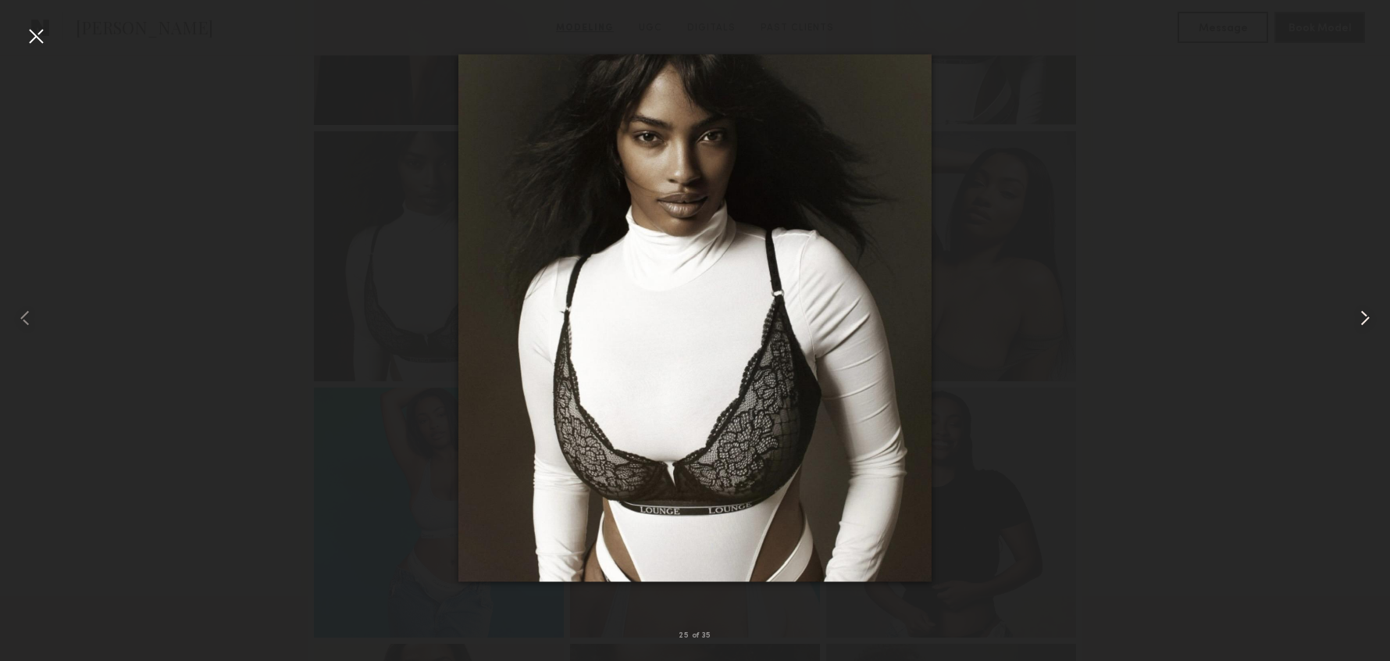
click at [1371, 318] on common-icon at bounding box center [1365, 317] width 25 height 25
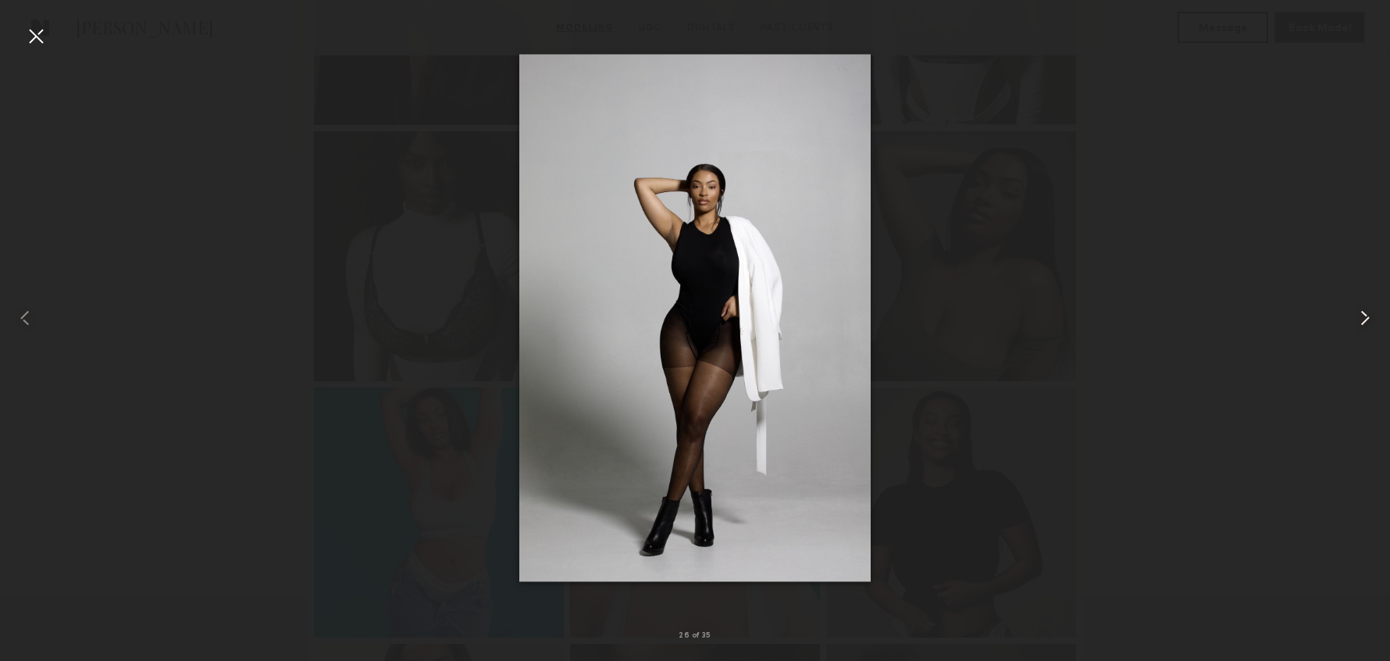
click at [1371, 318] on common-icon at bounding box center [1365, 317] width 25 height 25
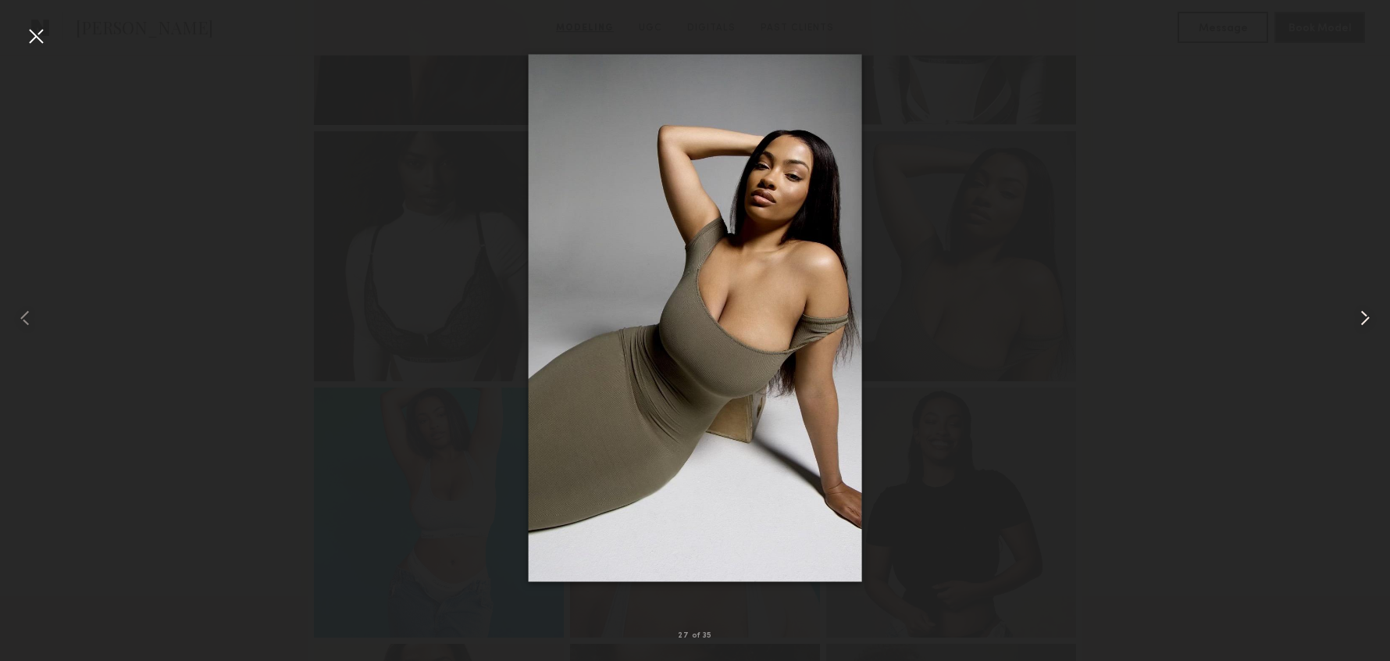
click at [1371, 318] on common-icon at bounding box center [1365, 317] width 25 height 25
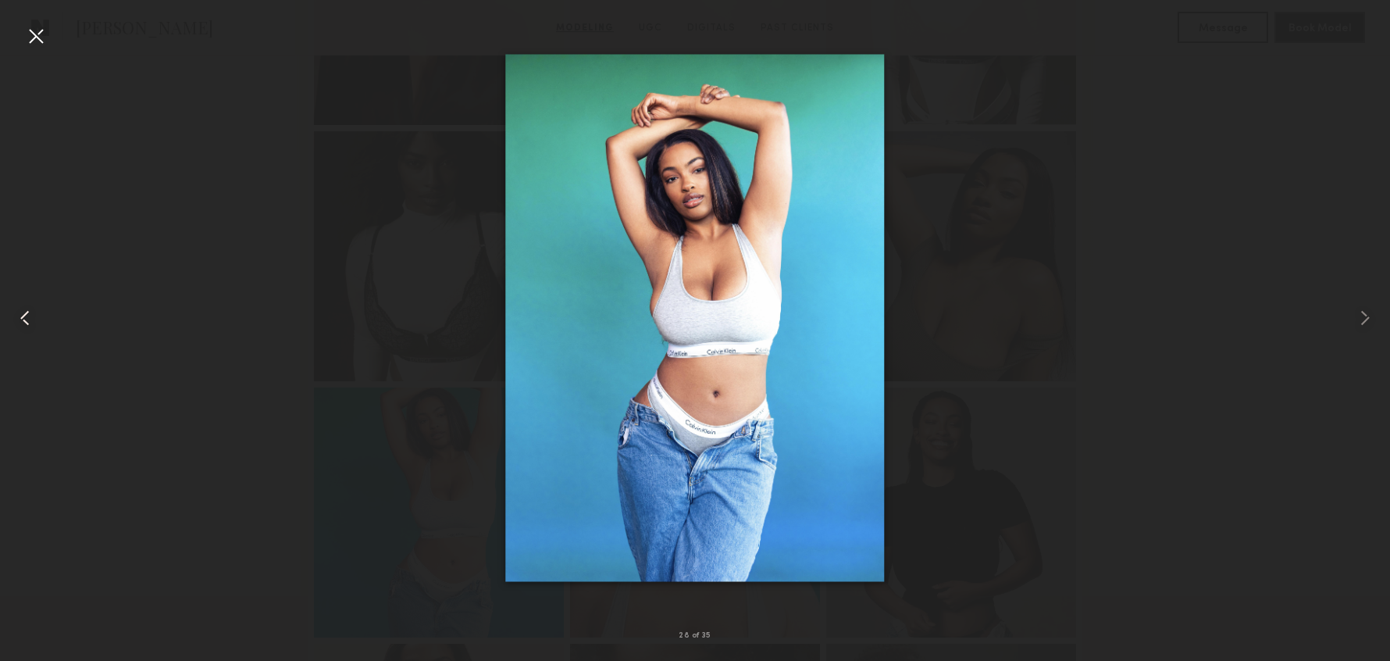
click at [18, 314] on common-icon at bounding box center [24, 317] width 25 height 25
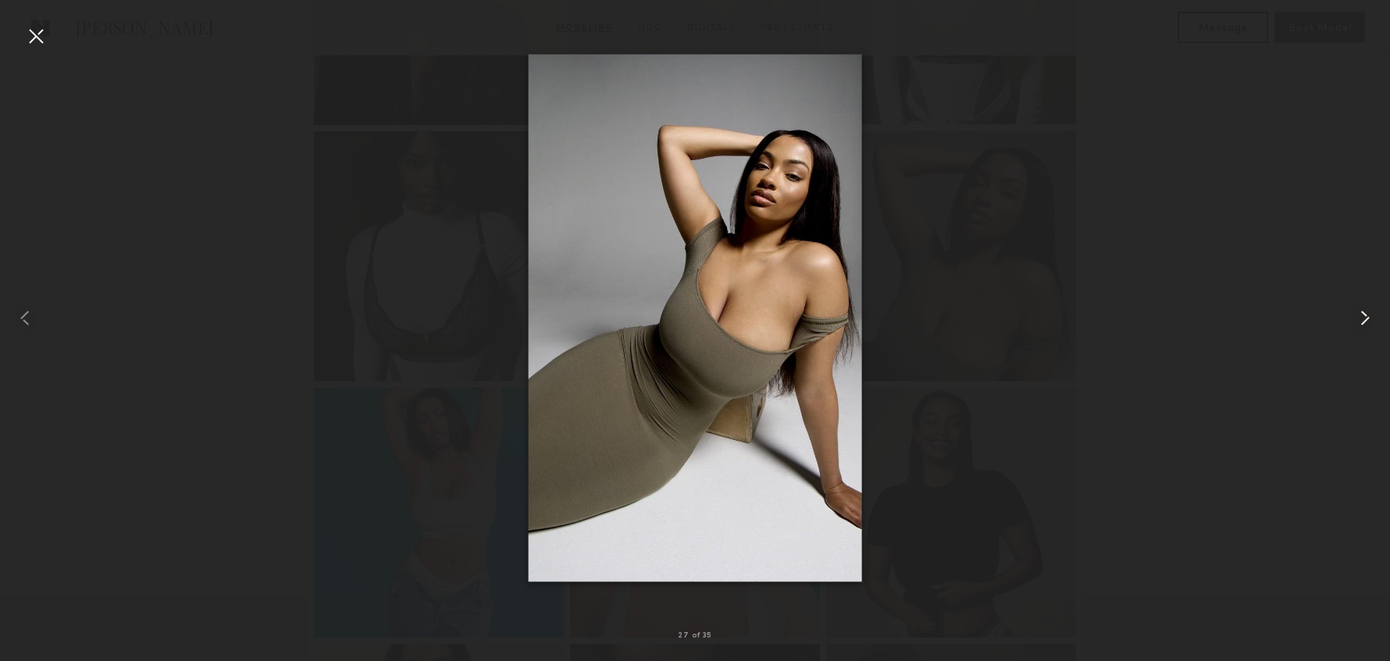
click at [1362, 312] on common-icon at bounding box center [1365, 317] width 25 height 25
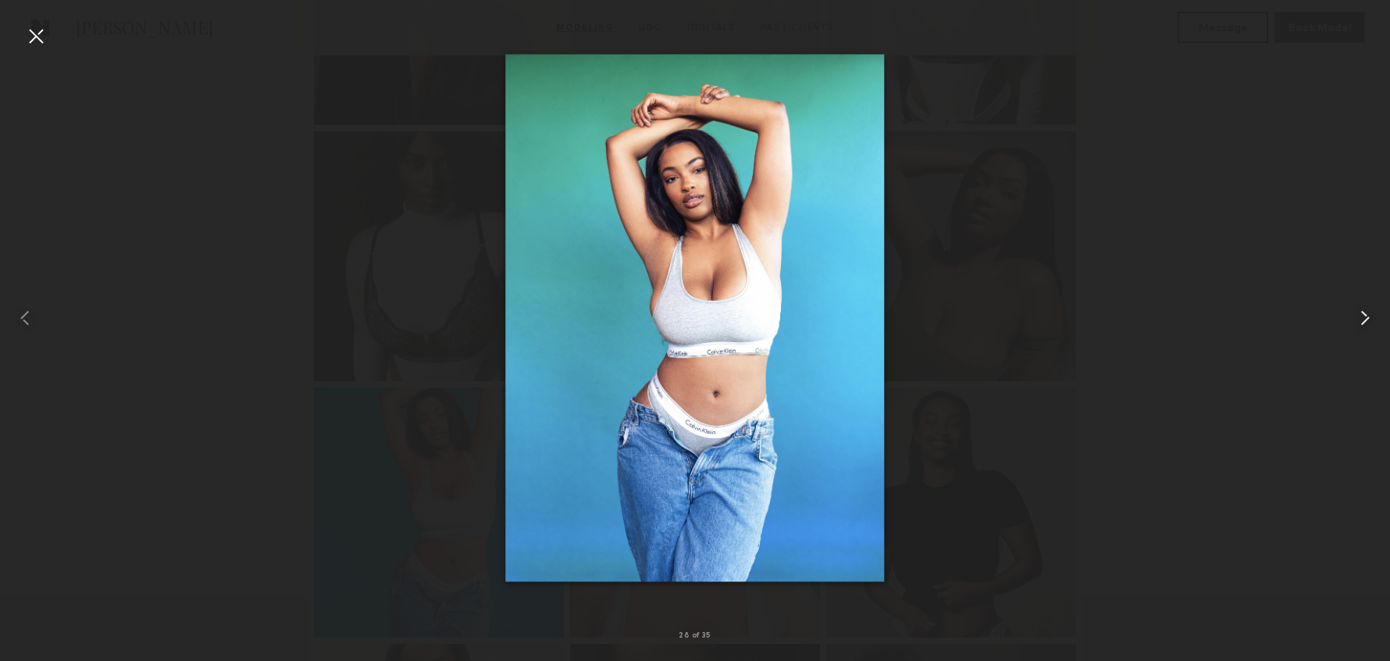
click at [1362, 312] on common-icon at bounding box center [1365, 317] width 25 height 25
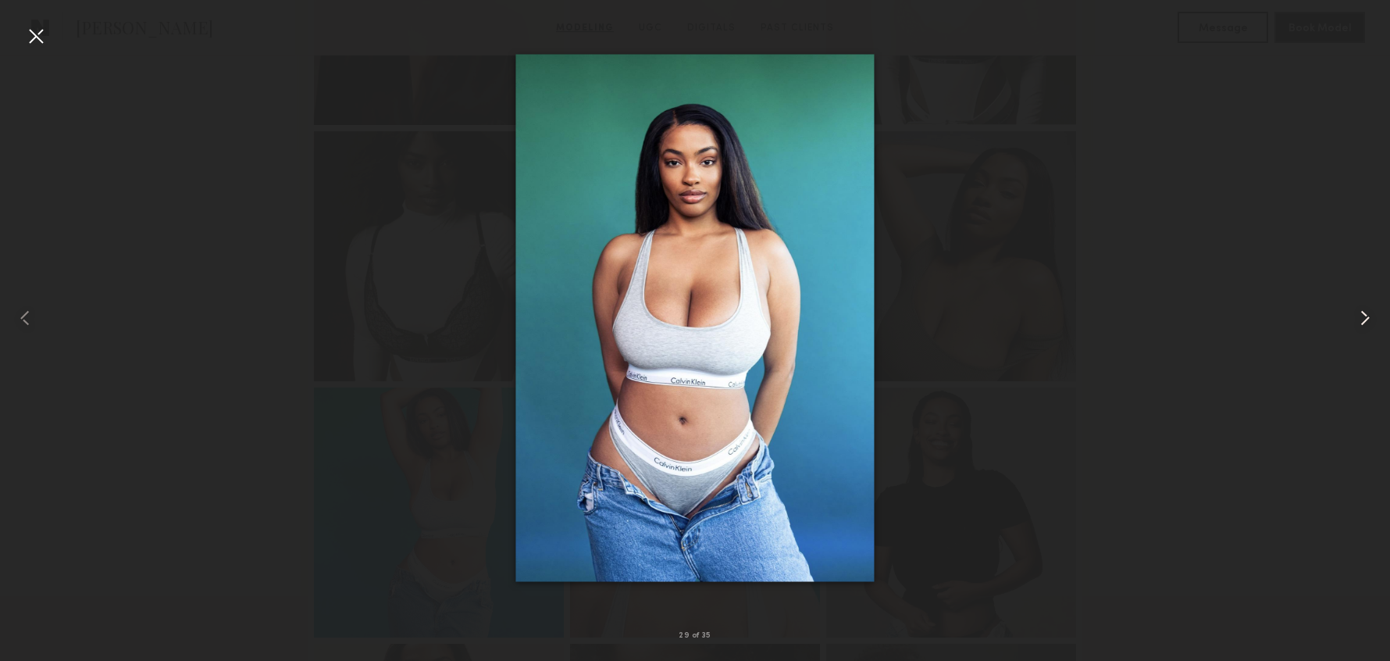
click at [1362, 312] on common-icon at bounding box center [1365, 317] width 25 height 25
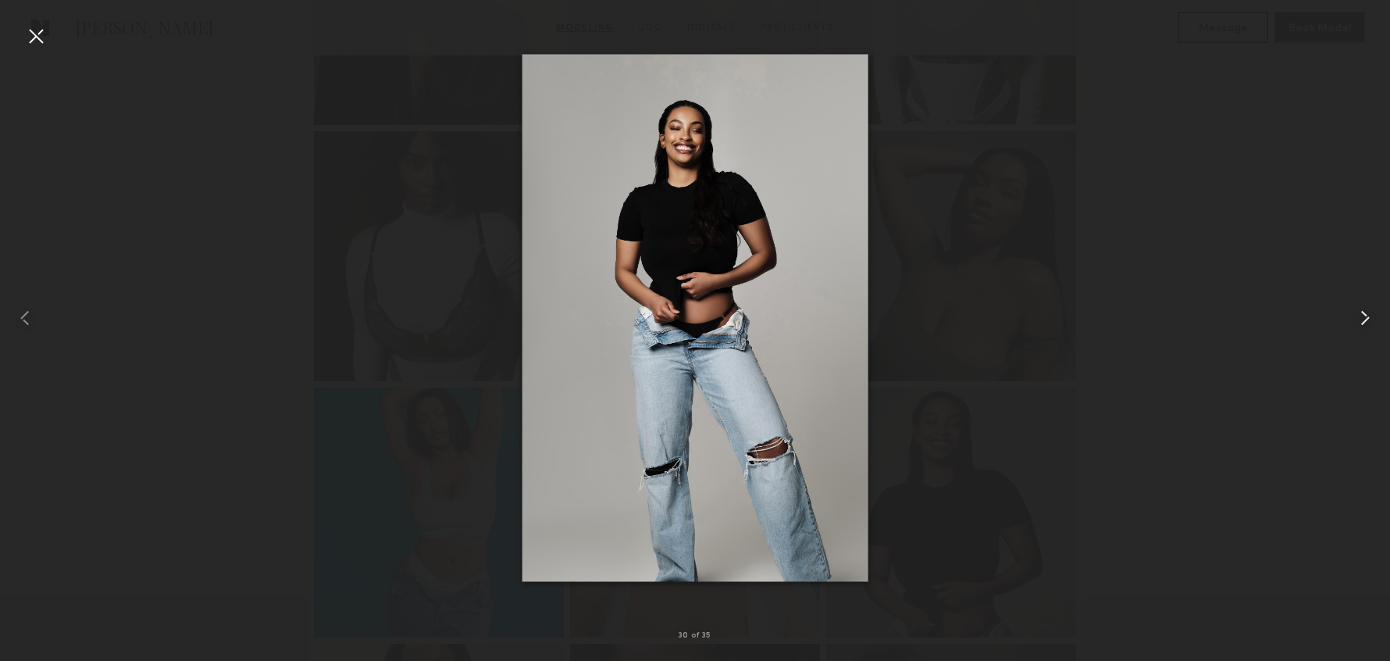
click at [1362, 312] on common-icon at bounding box center [1365, 317] width 25 height 25
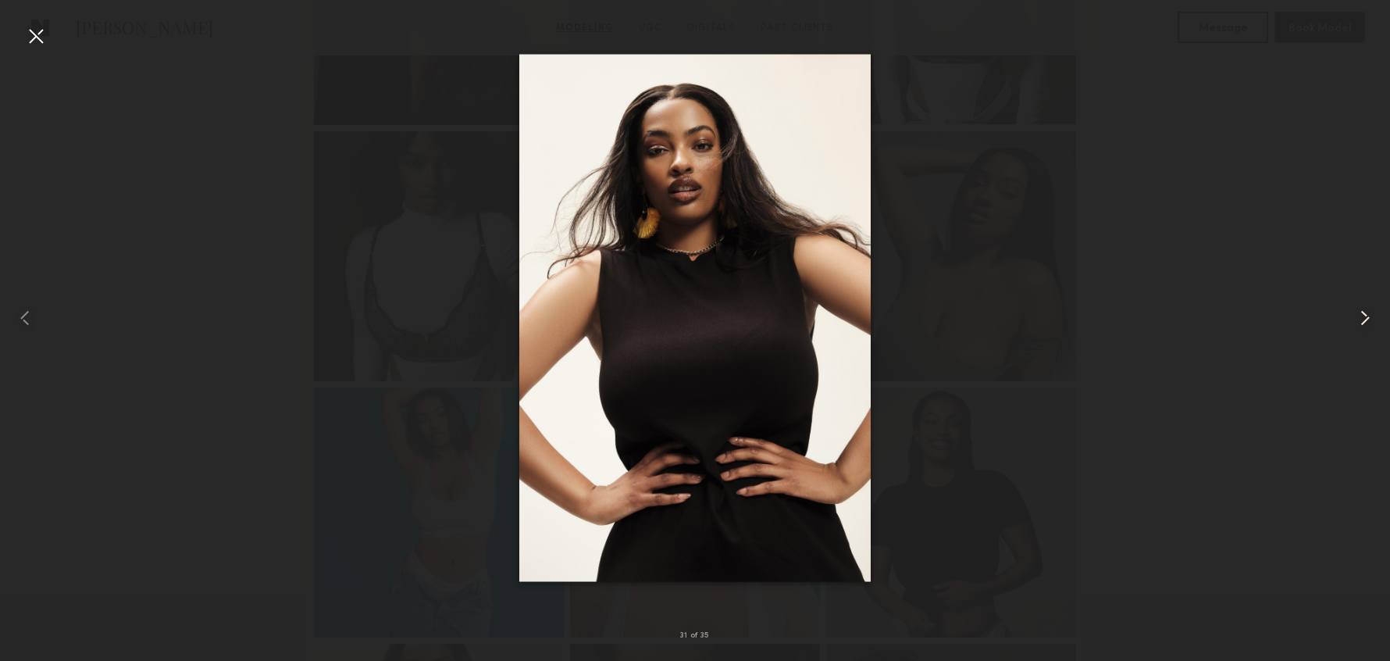
click at [1362, 312] on common-icon at bounding box center [1365, 317] width 25 height 25
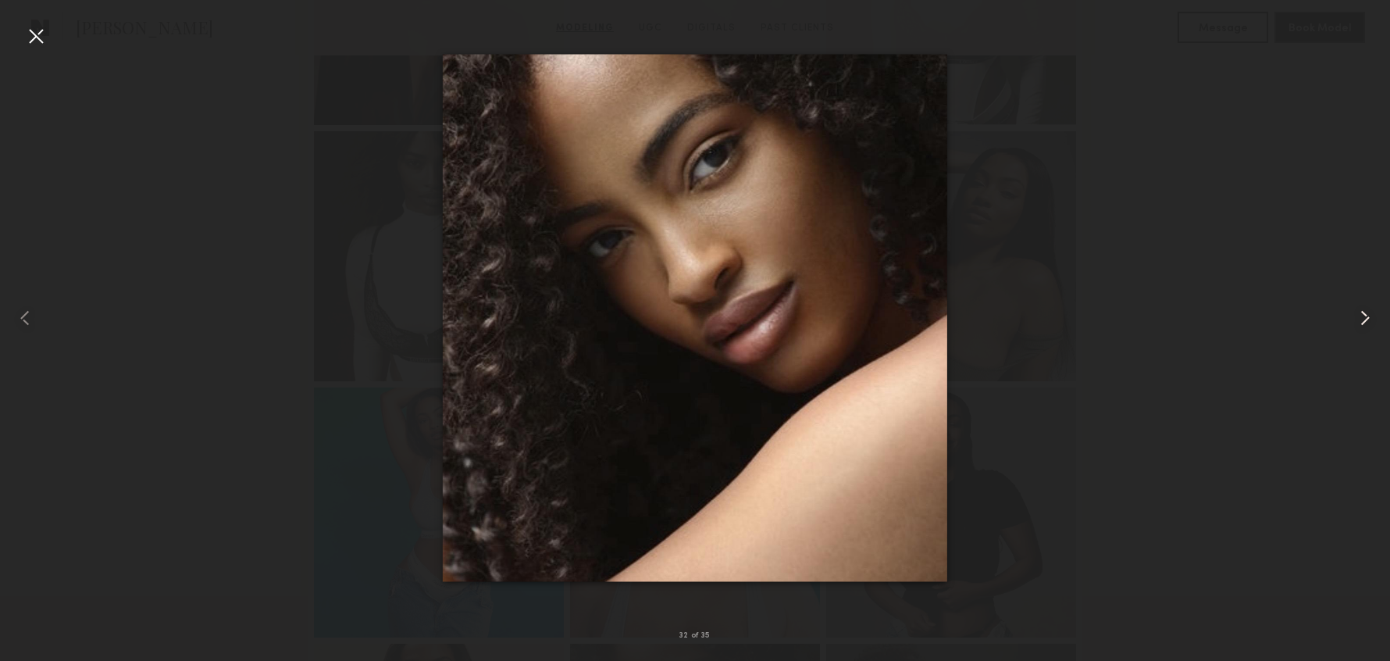
click at [1362, 312] on common-icon at bounding box center [1365, 317] width 25 height 25
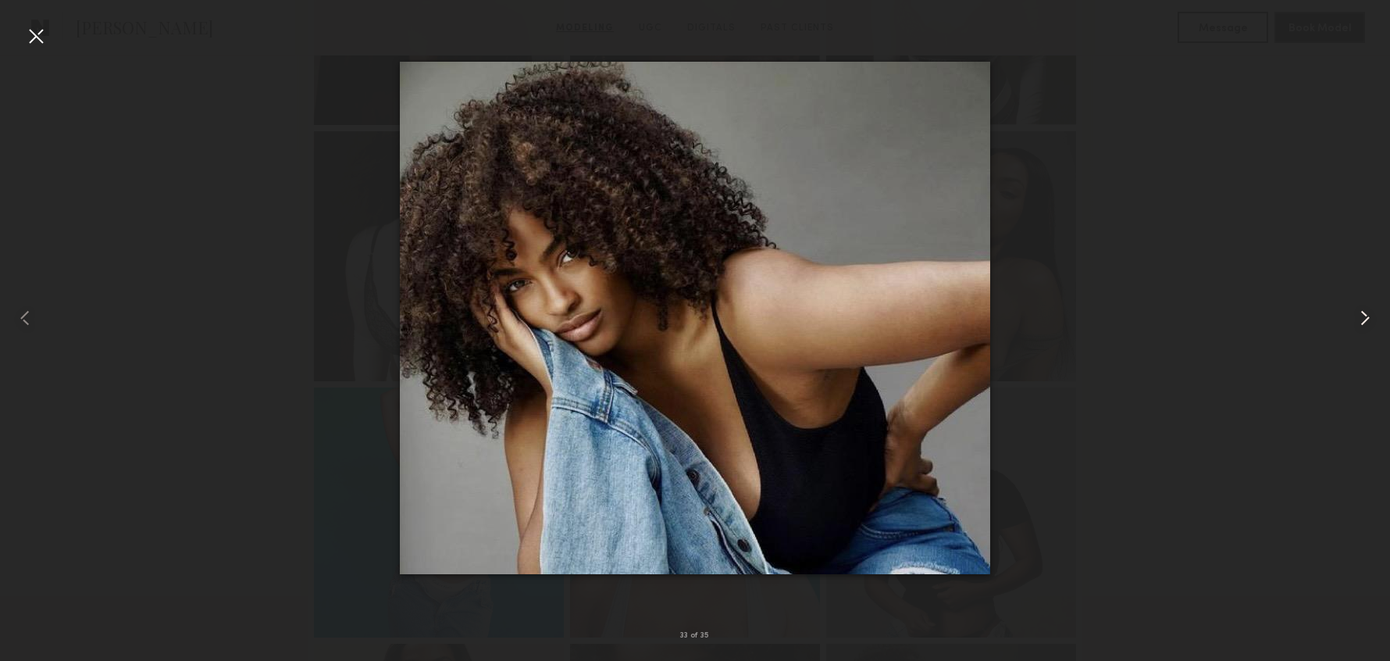
click at [1362, 312] on common-icon at bounding box center [1365, 317] width 25 height 25
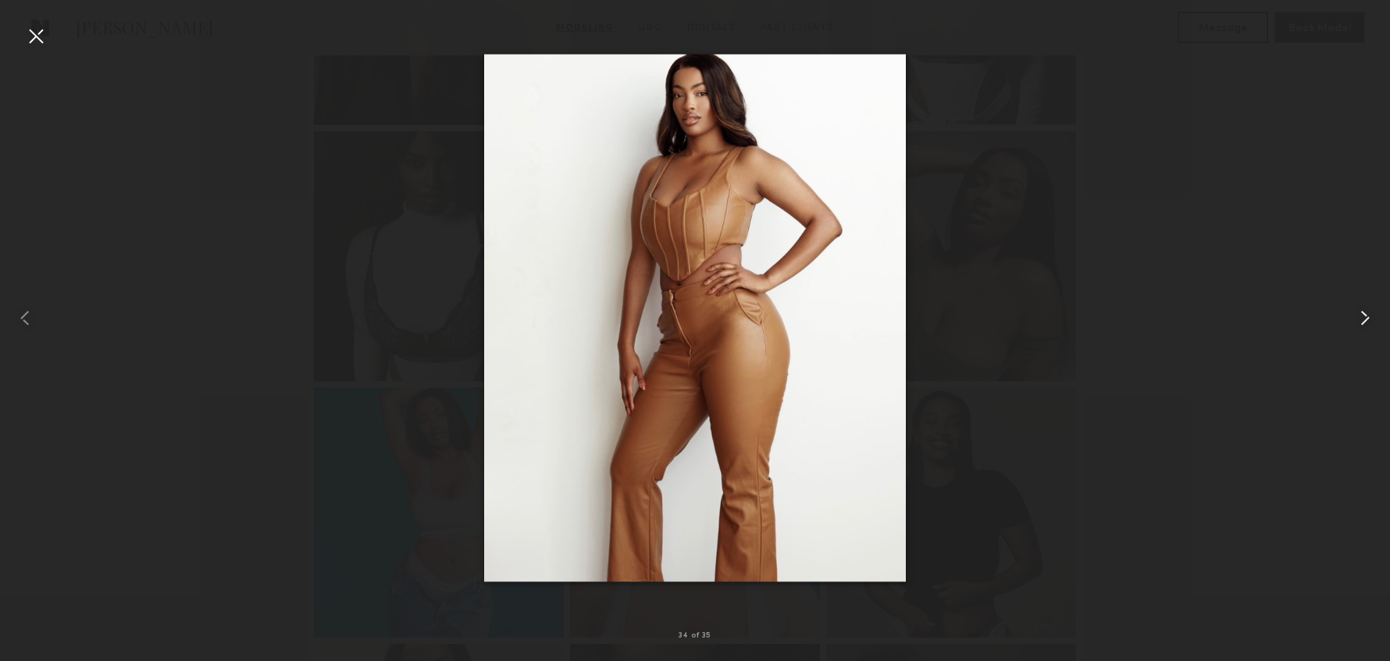
click at [1363, 312] on common-icon at bounding box center [1365, 317] width 25 height 25
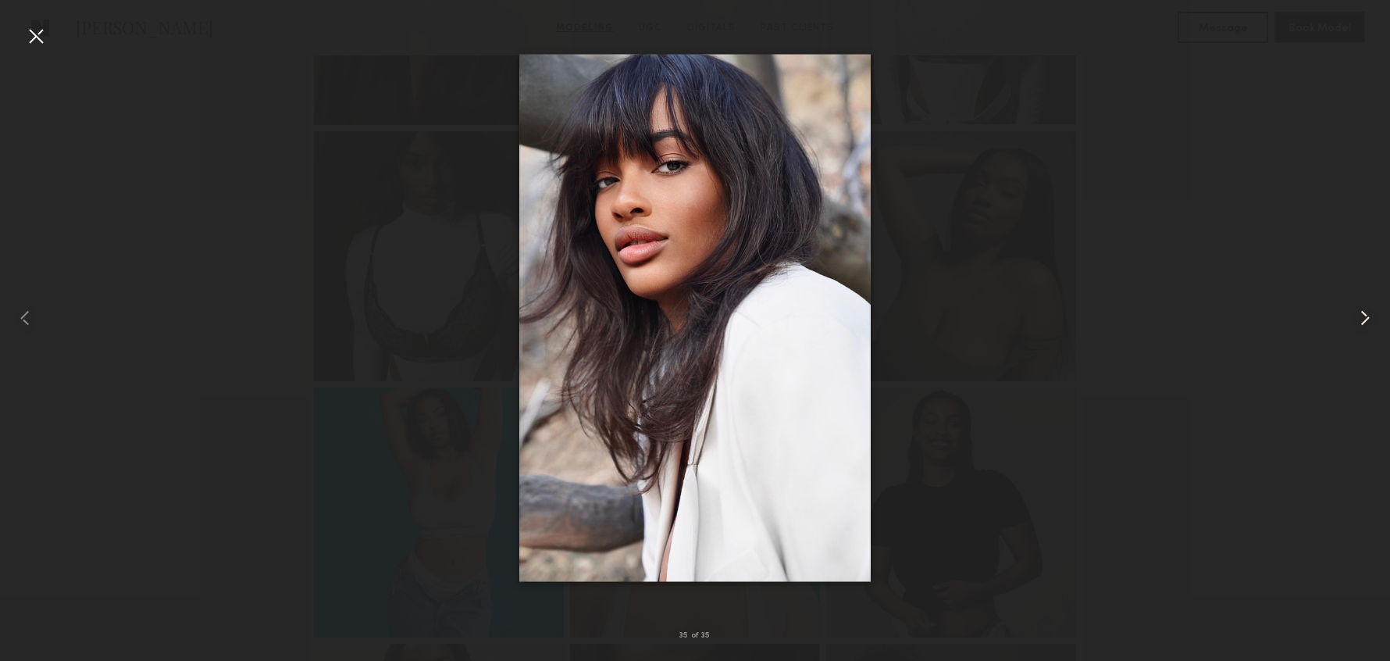
click at [1364, 313] on common-icon at bounding box center [1365, 317] width 25 height 25
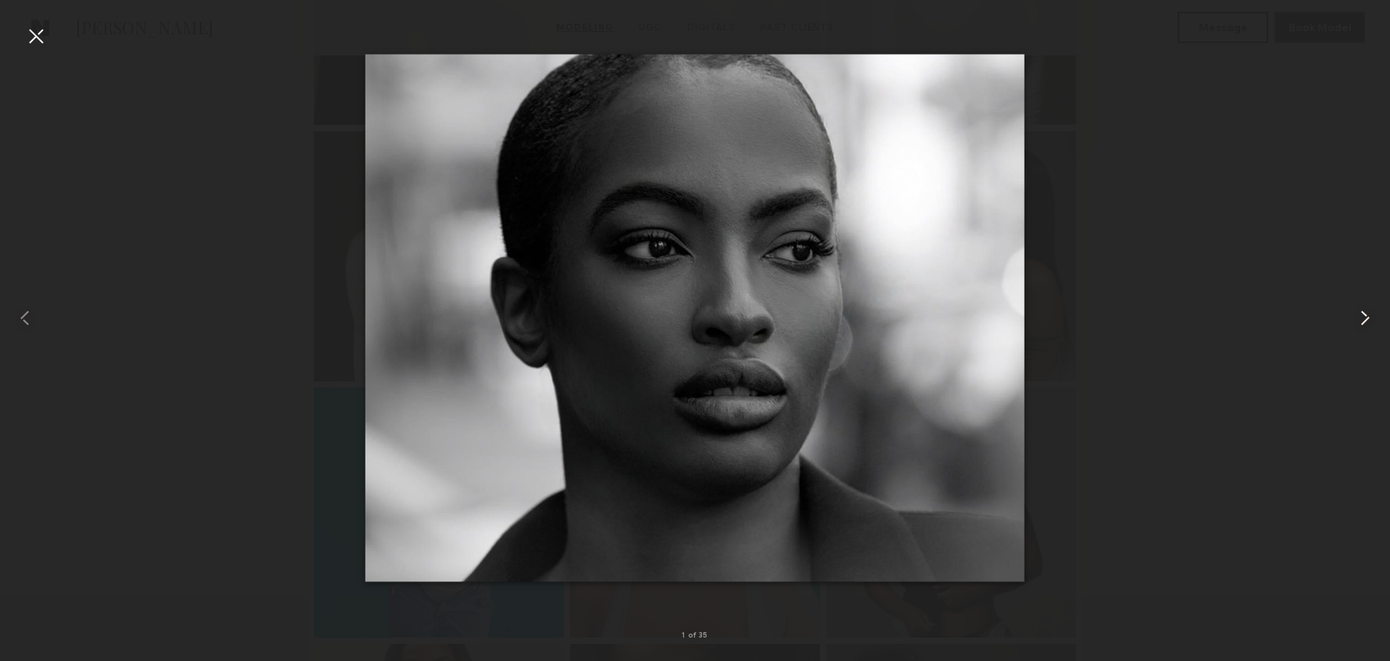
click at [1364, 313] on common-icon at bounding box center [1365, 317] width 25 height 25
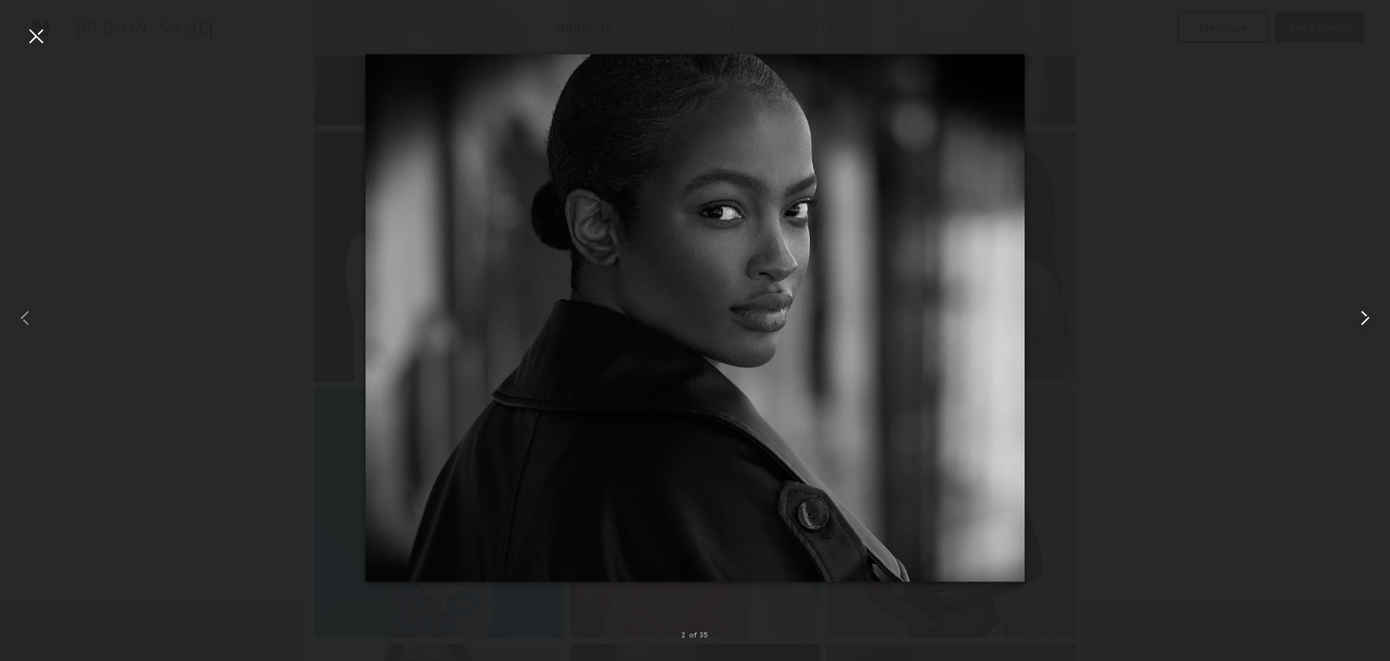
click at [1365, 313] on common-icon at bounding box center [1365, 317] width 25 height 25
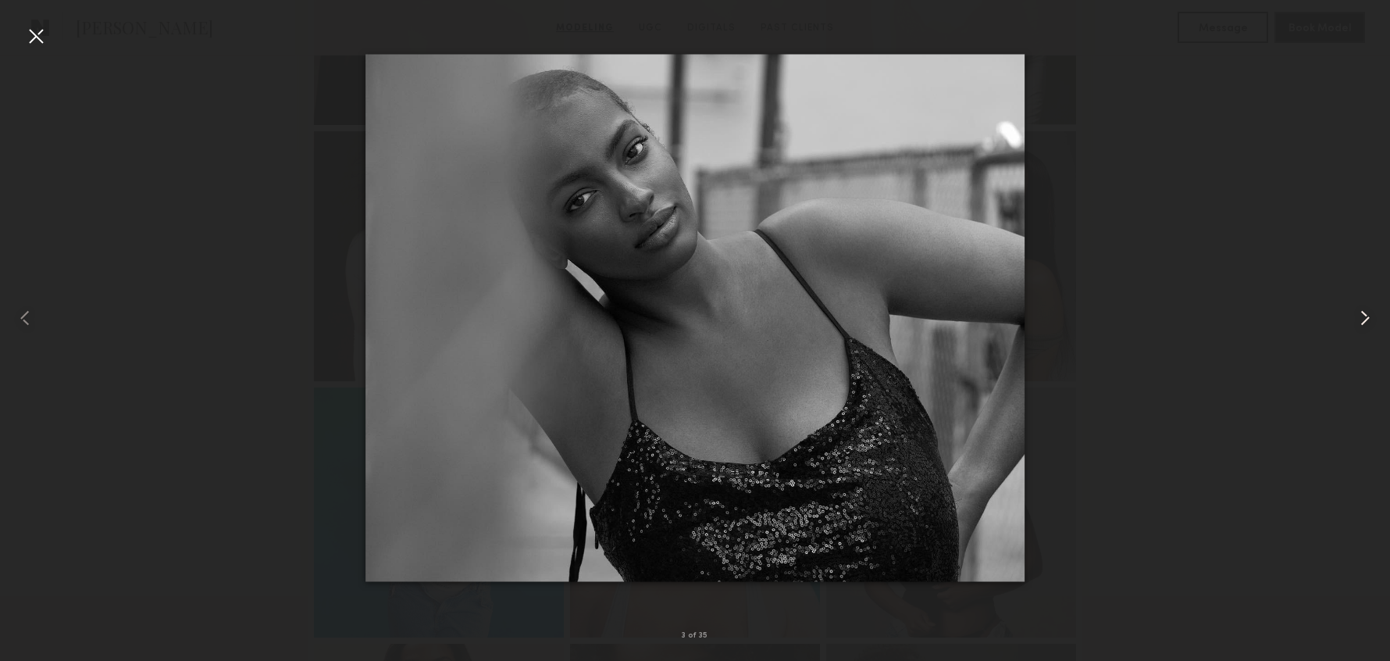
click at [1362, 313] on common-icon at bounding box center [1365, 317] width 25 height 25
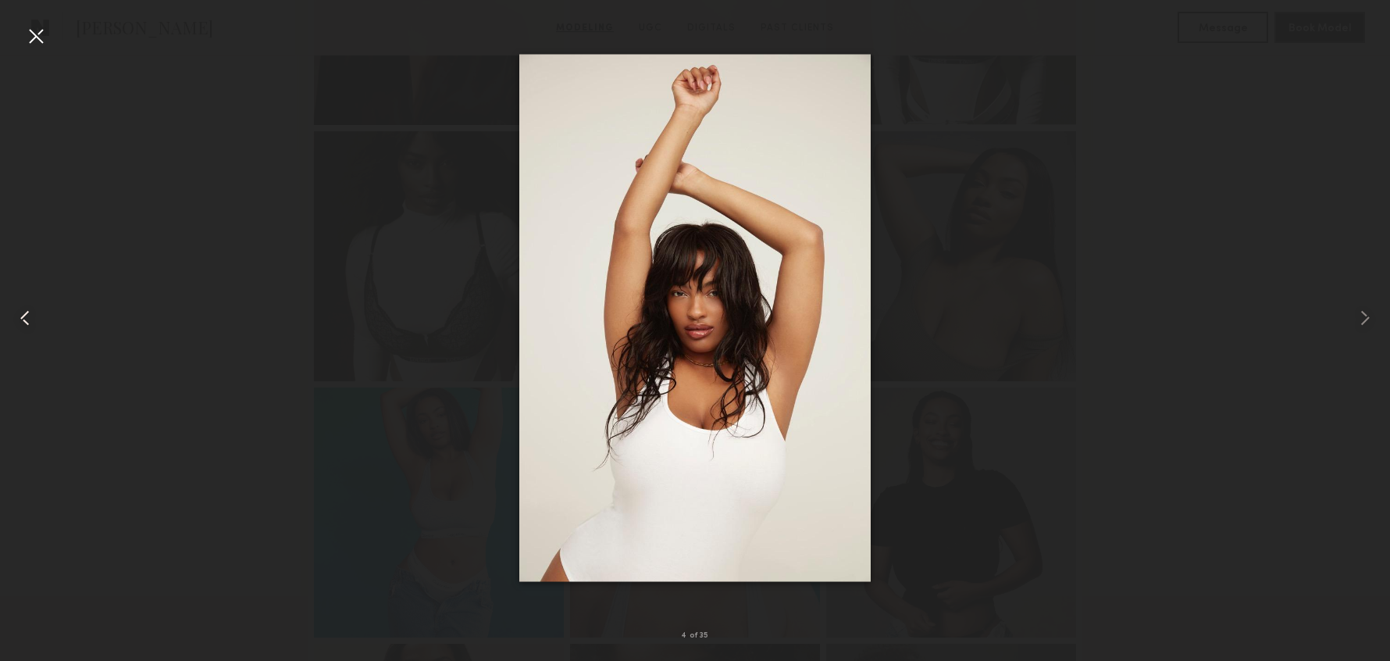
click at [17, 34] on div at bounding box center [27, 318] width 55 height 586
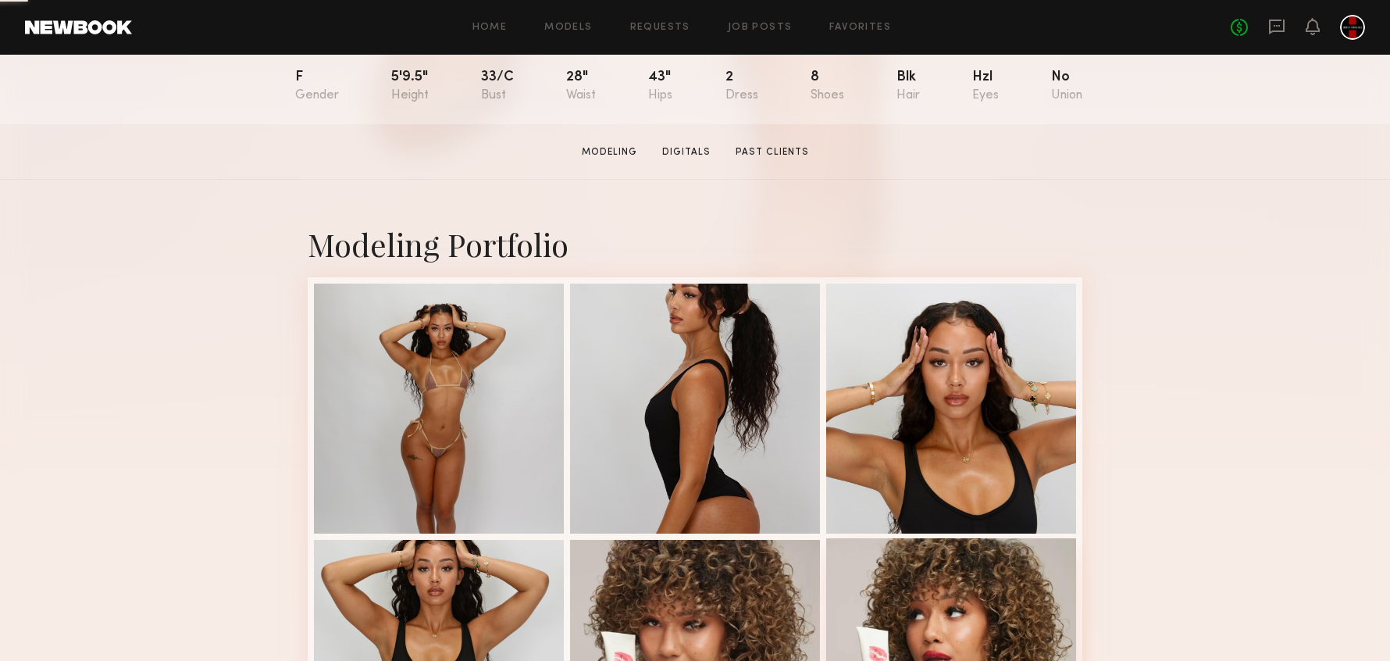
scroll to position [411, 0]
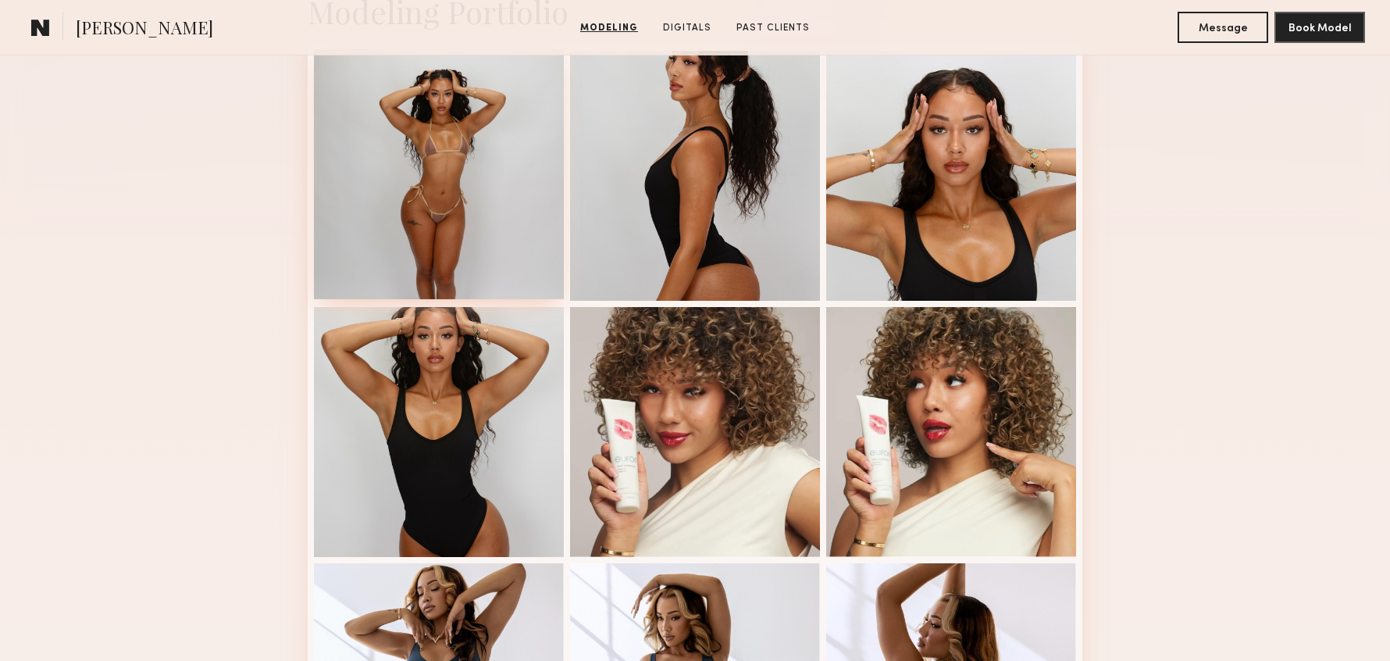
click at [383, 155] on div at bounding box center [439, 174] width 250 height 250
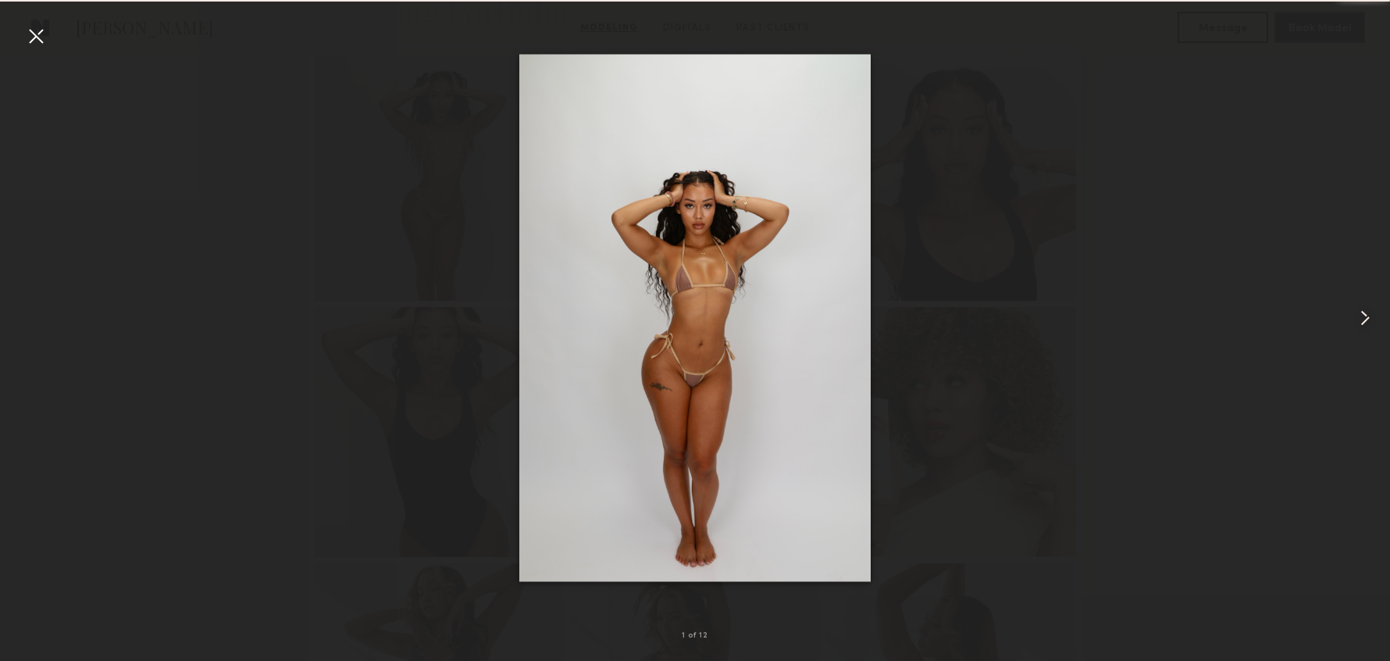
click at [1370, 318] on common-icon at bounding box center [1365, 317] width 25 height 25
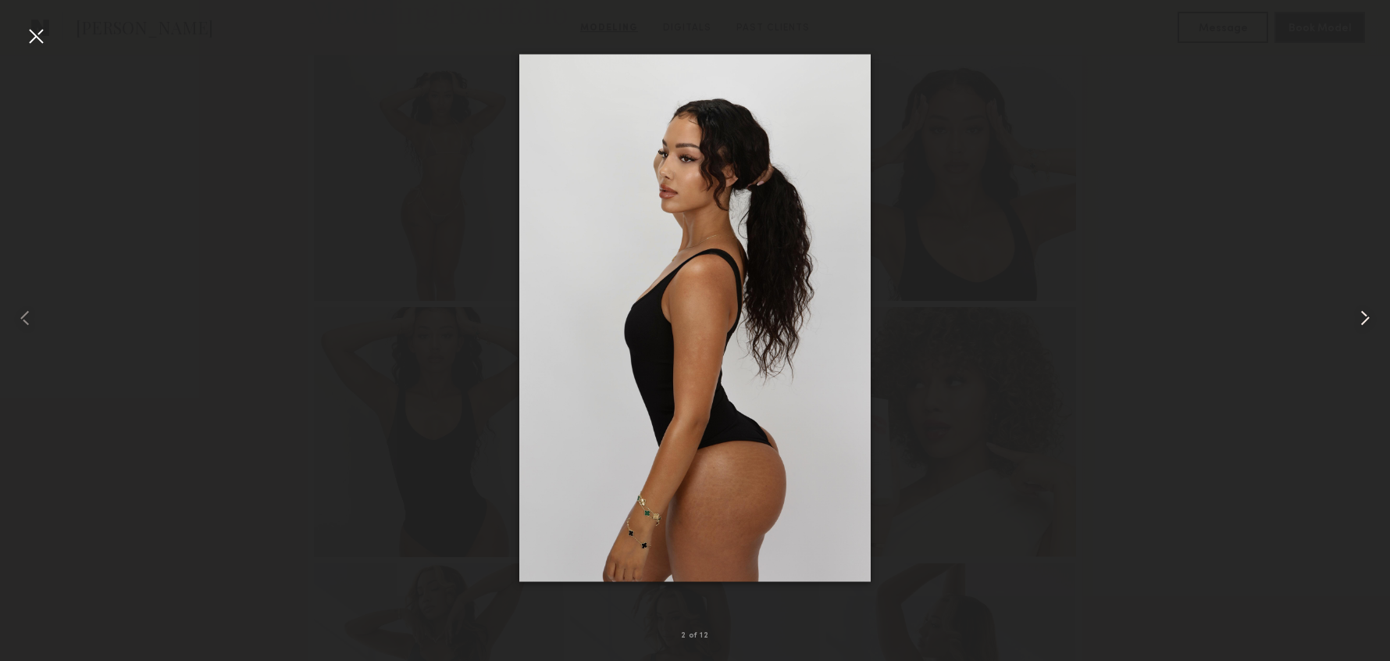
click at [1370, 319] on common-icon at bounding box center [1365, 317] width 25 height 25
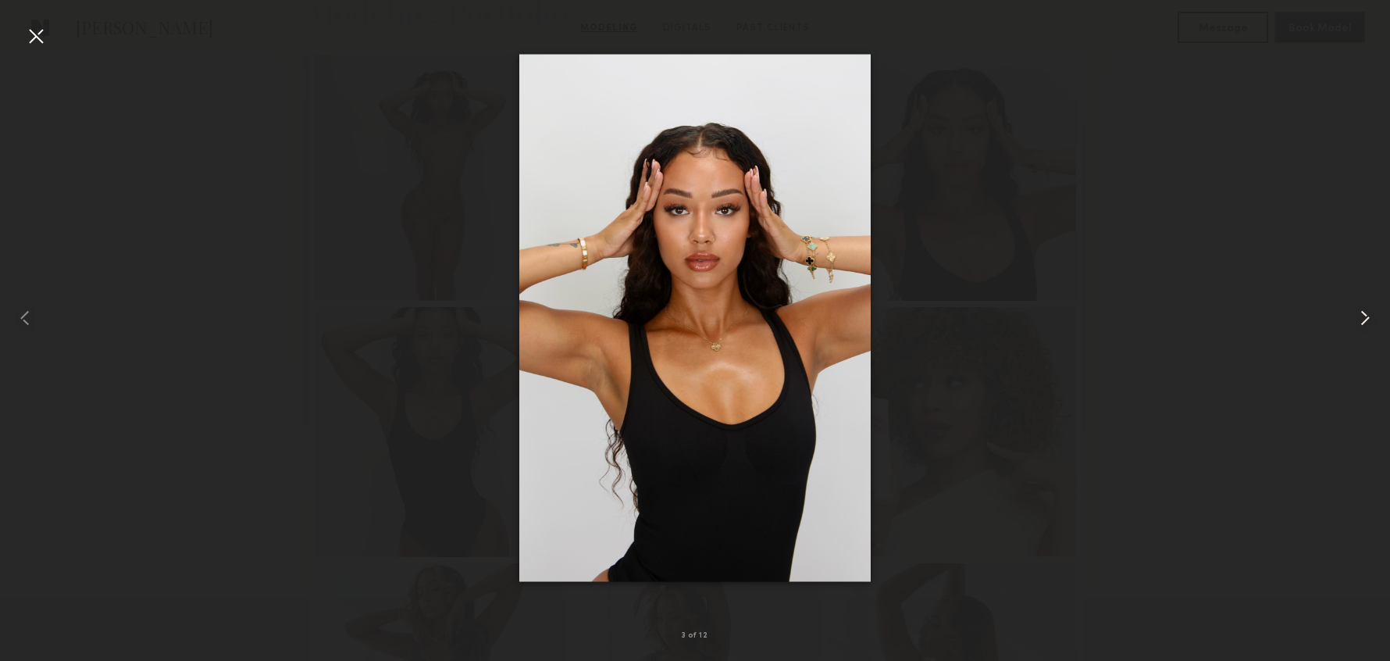
click at [1367, 320] on common-icon at bounding box center [1365, 317] width 25 height 25
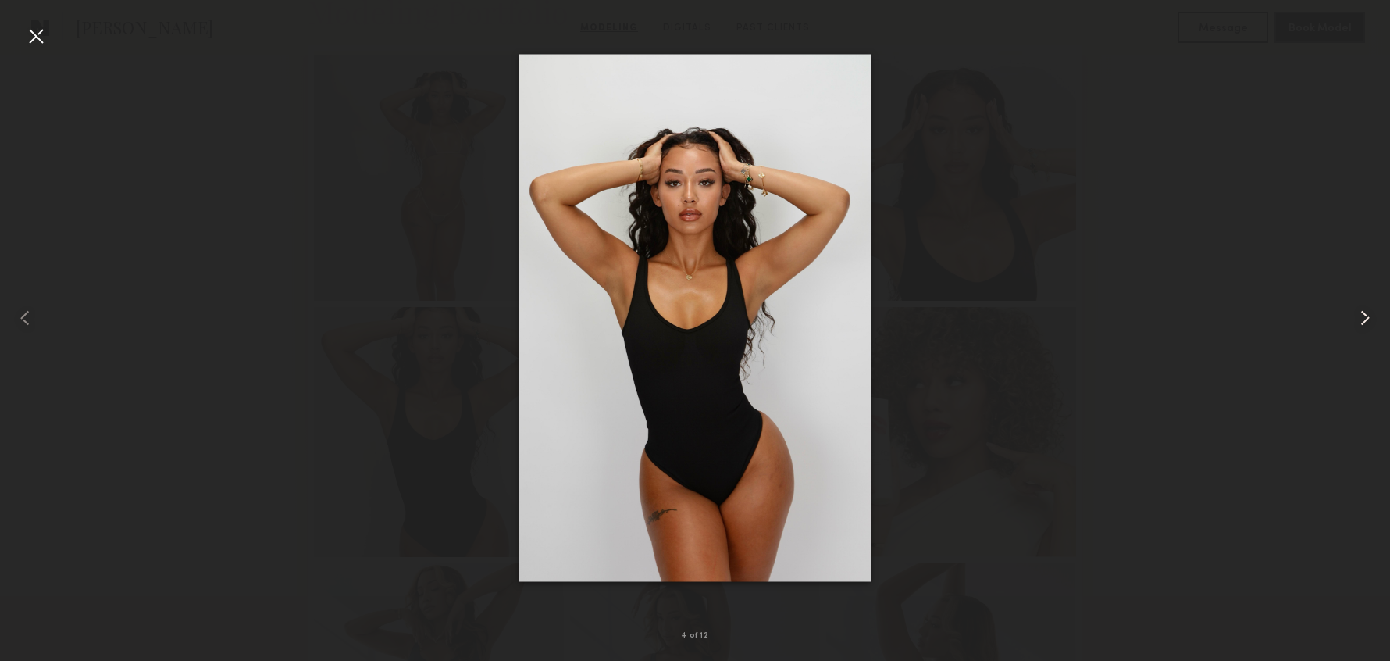
click at [1367, 320] on common-icon at bounding box center [1365, 317] width 25 height 25
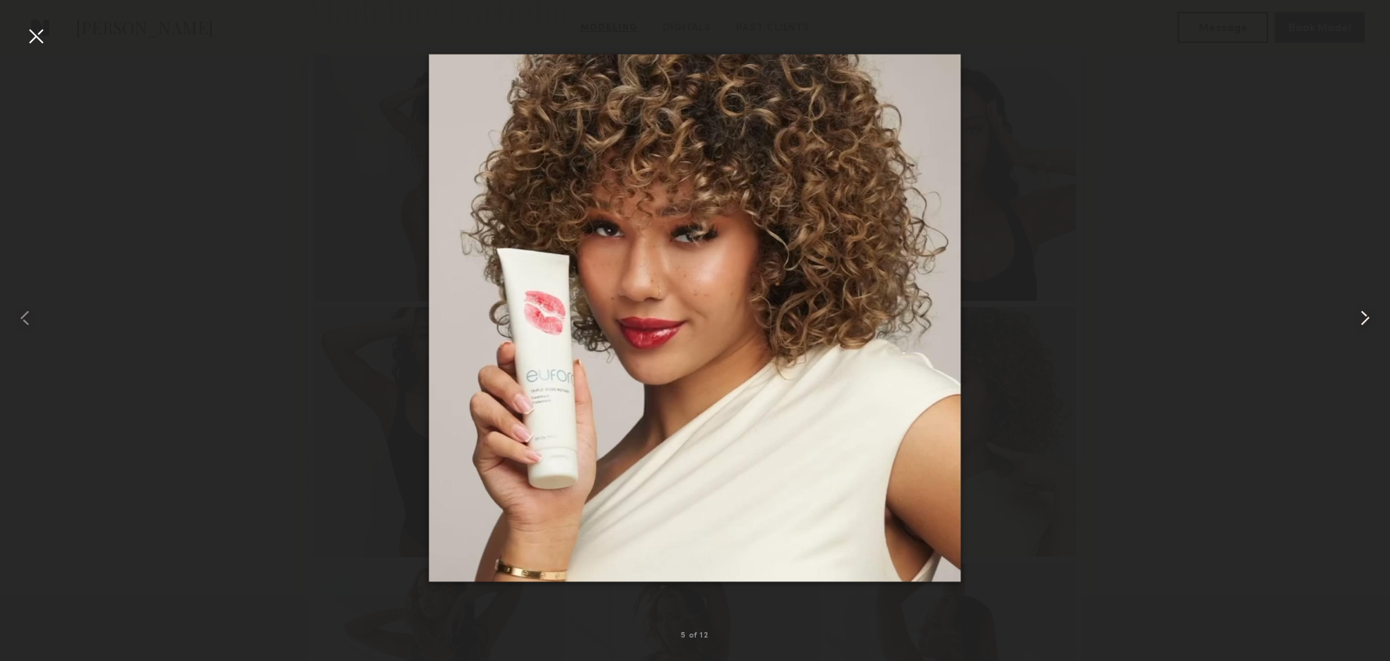
click at [1368, 319] on common-icon at bounding box center [1365, 317] width 25 height 25
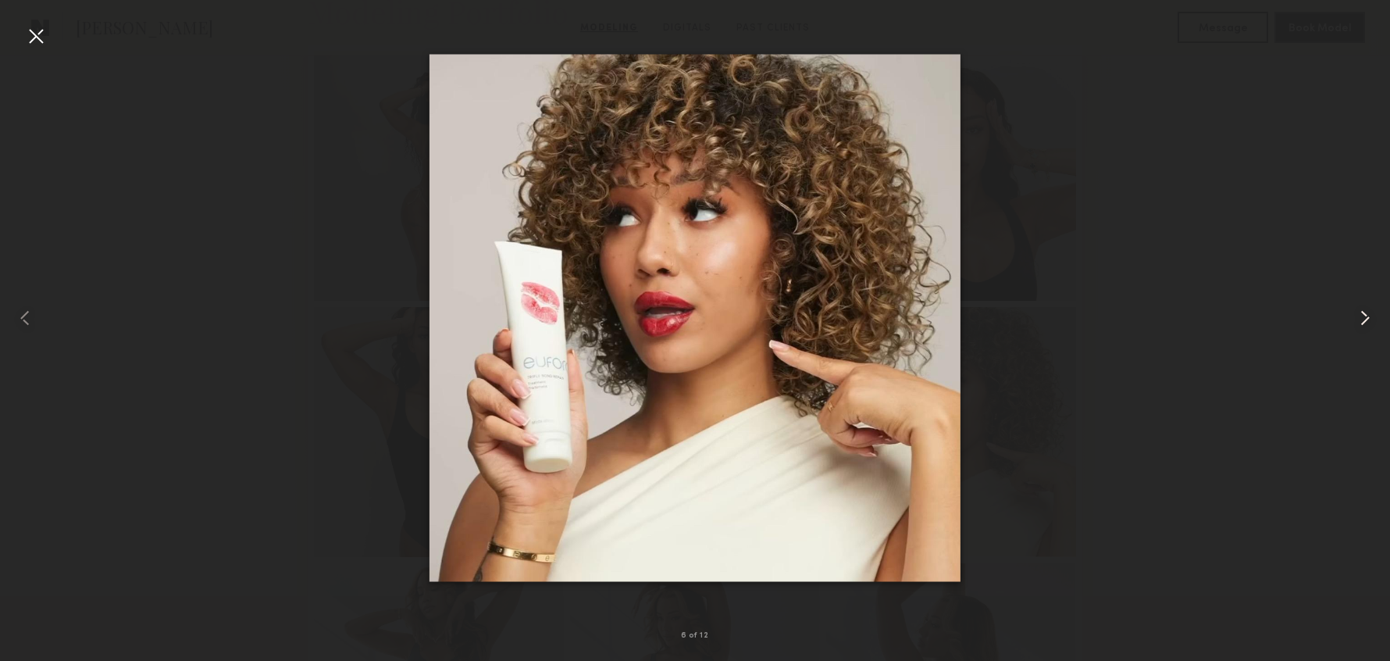
click at [1368, 319] on common-icon at bounding box center [1365, 317] width 25 height 25
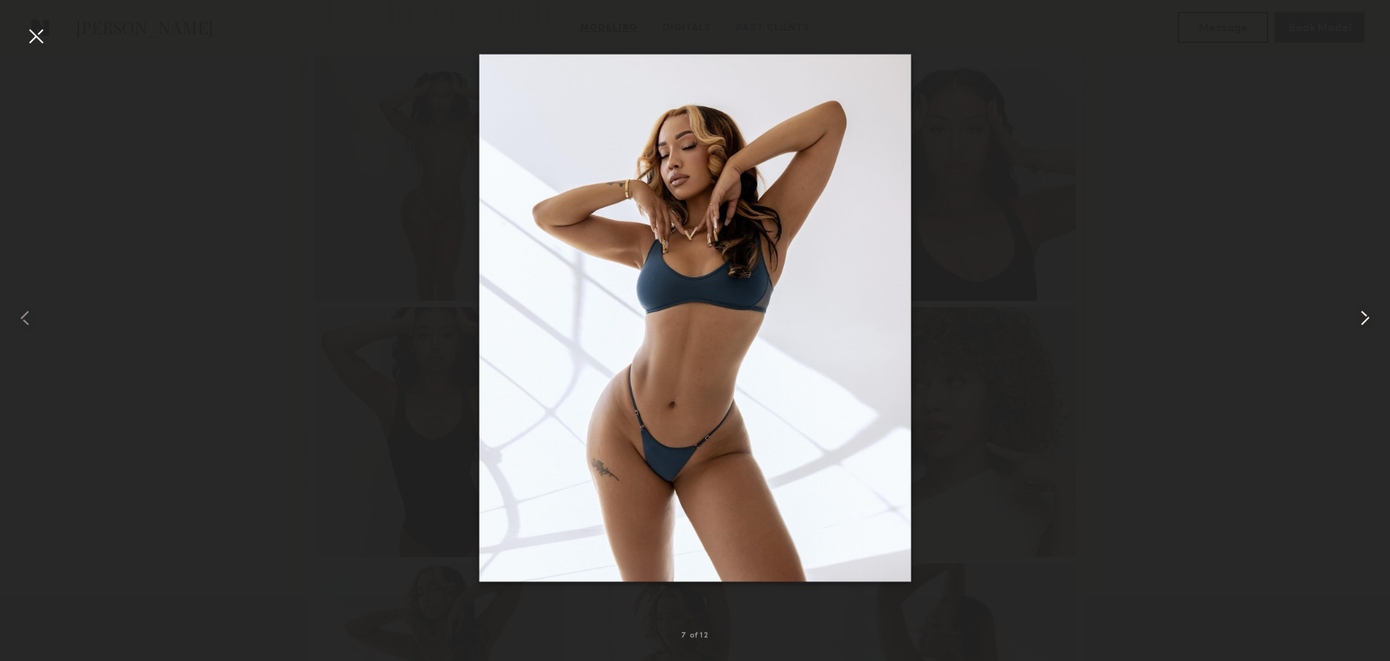
click at [1368, 319] on common-icon at bounding box center [1365, 317] width 25 height 25
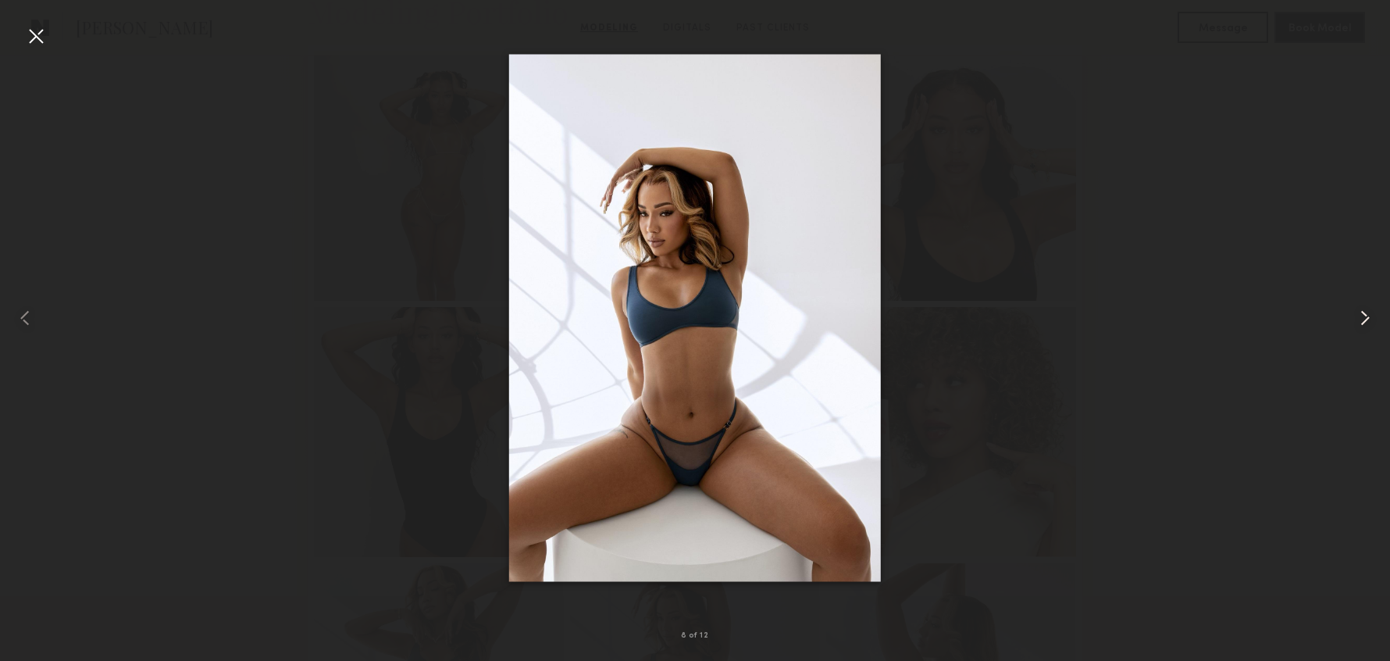
click at [1367, 319] on common-icon at bounding box center [1365, 317] width 25 height 25
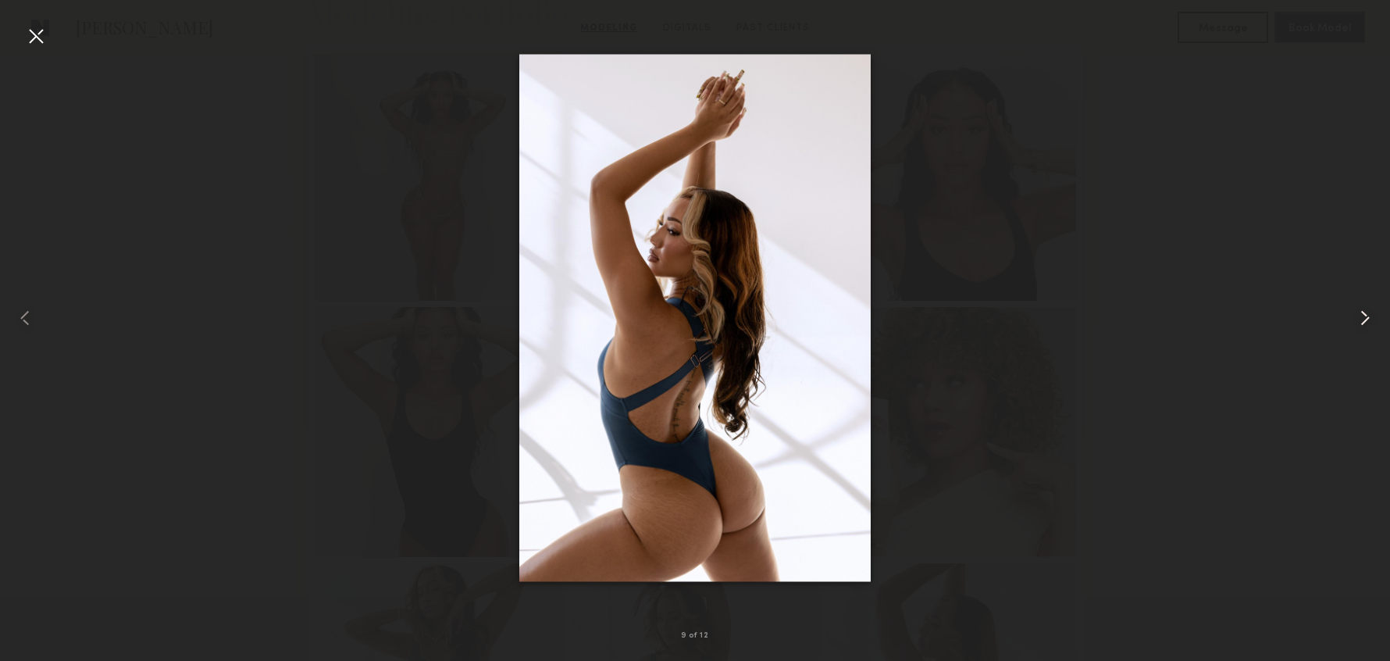
click at [1367, 319] on common-icon at bounding box center [1365, 317] width 25 height 25
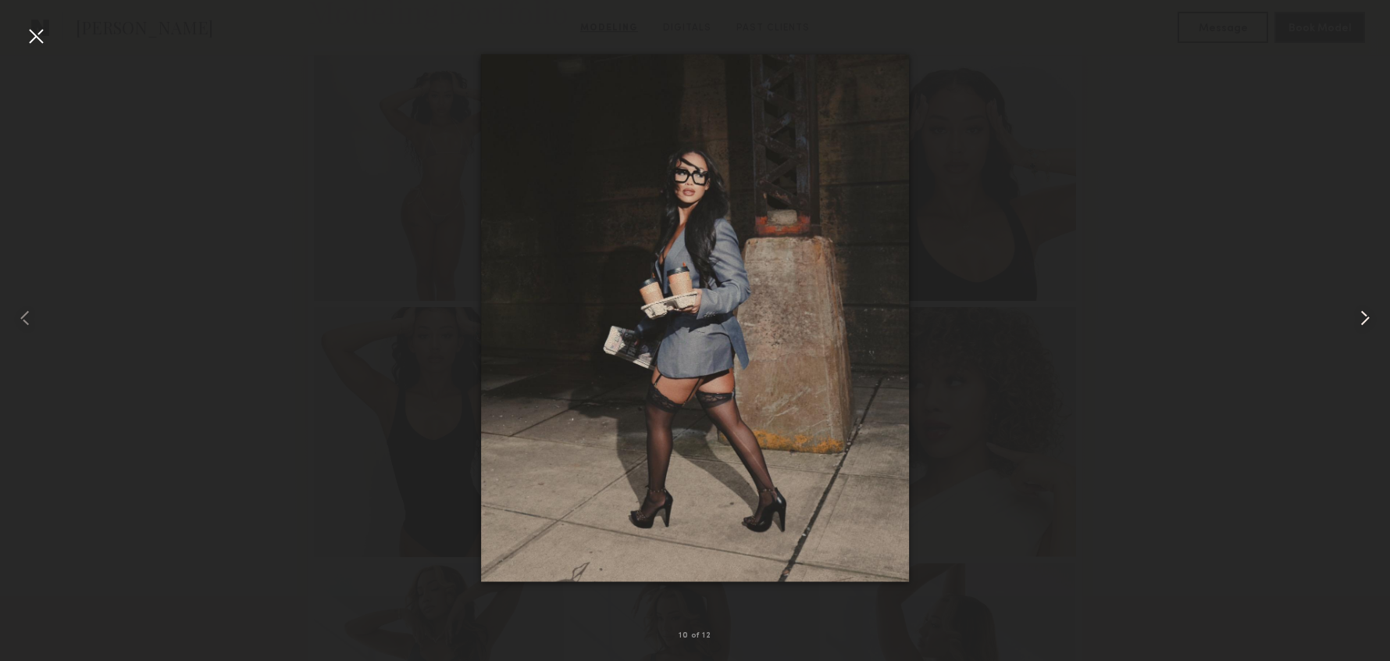
click at [1367, 318] on common-icon at bounding box center [1365, 317] width 25 height 25
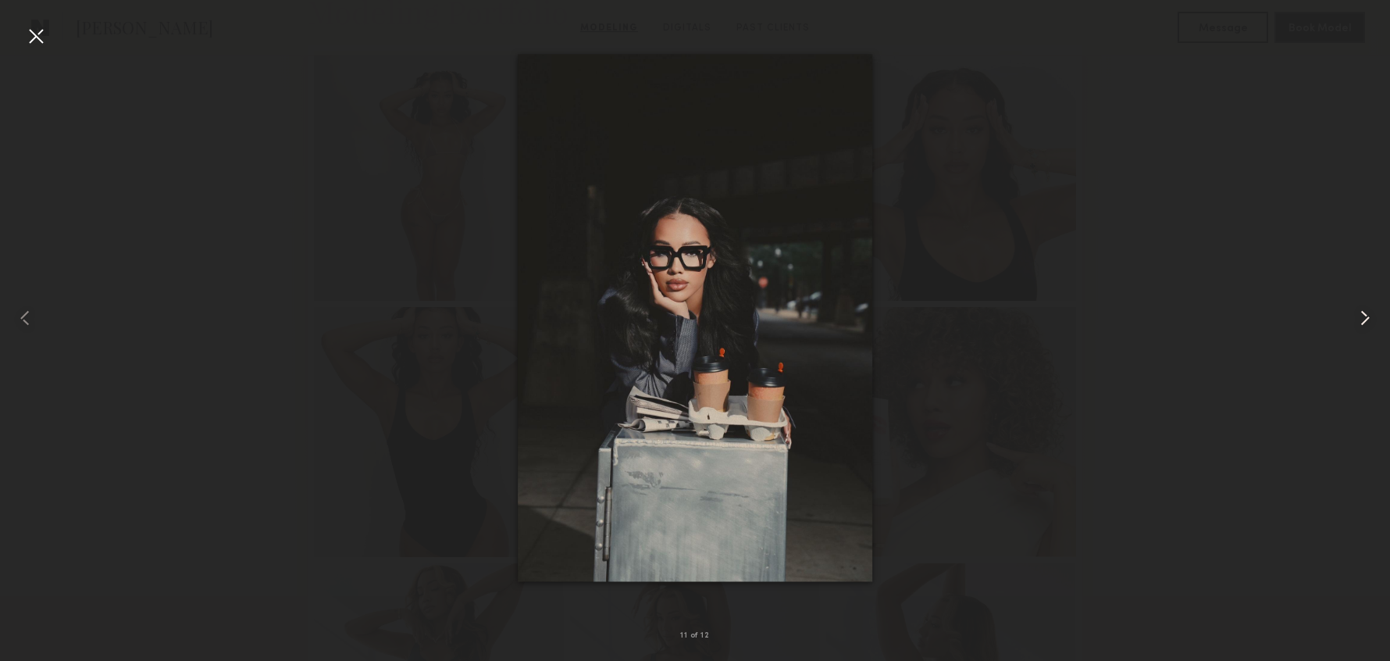
click at [1367, 319] on common-icon at bounding box center [1365, 317] width 25 height 25
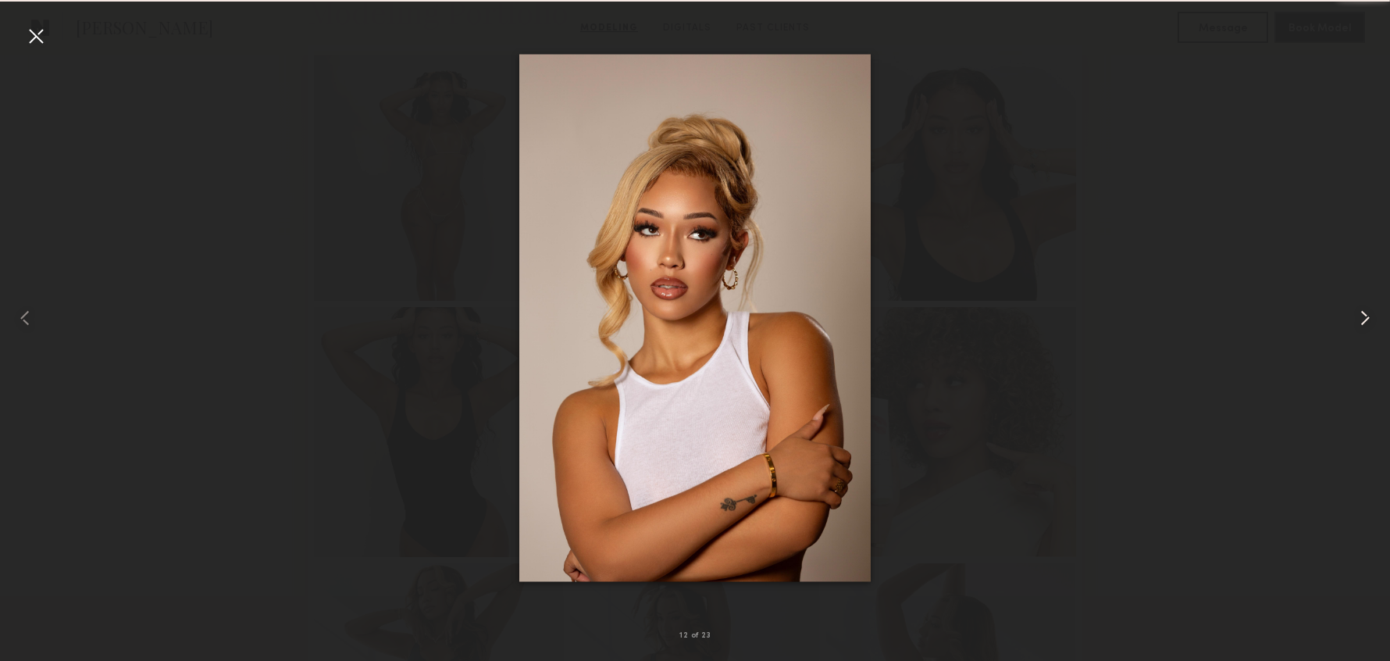
click at [1367, 319] on common-icon at bounding box center [1365, 317] width 25 height 25
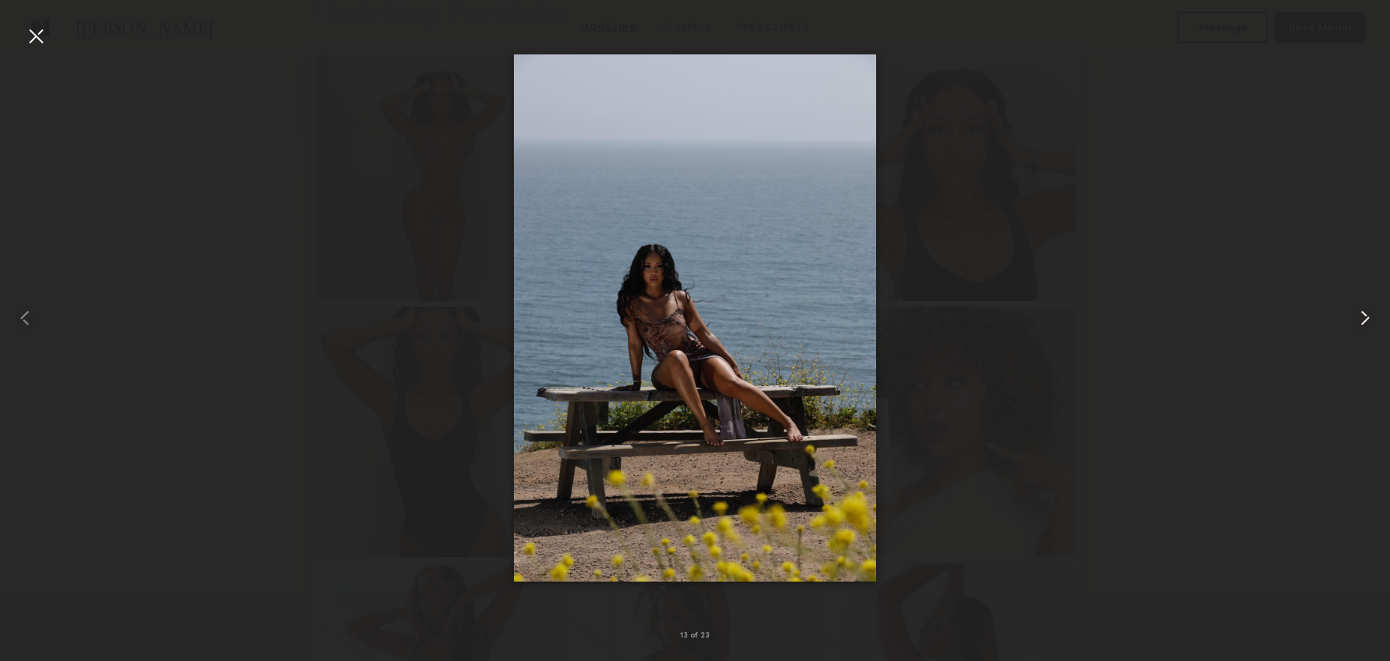
click at [1367, 318] on common-icon at bounding box center [1365, 317] width 25 height 25
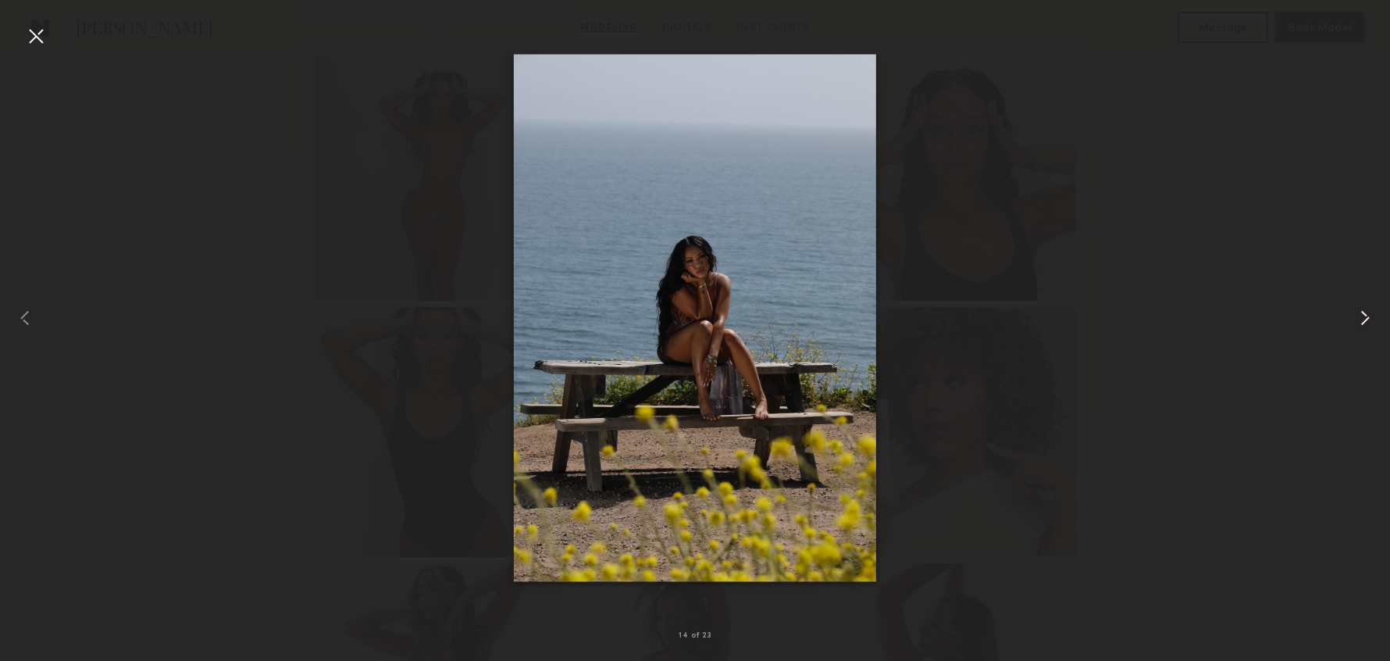
click at [1367, 318] on common-icon at bounding box center [1365, 317] width 25 height 25
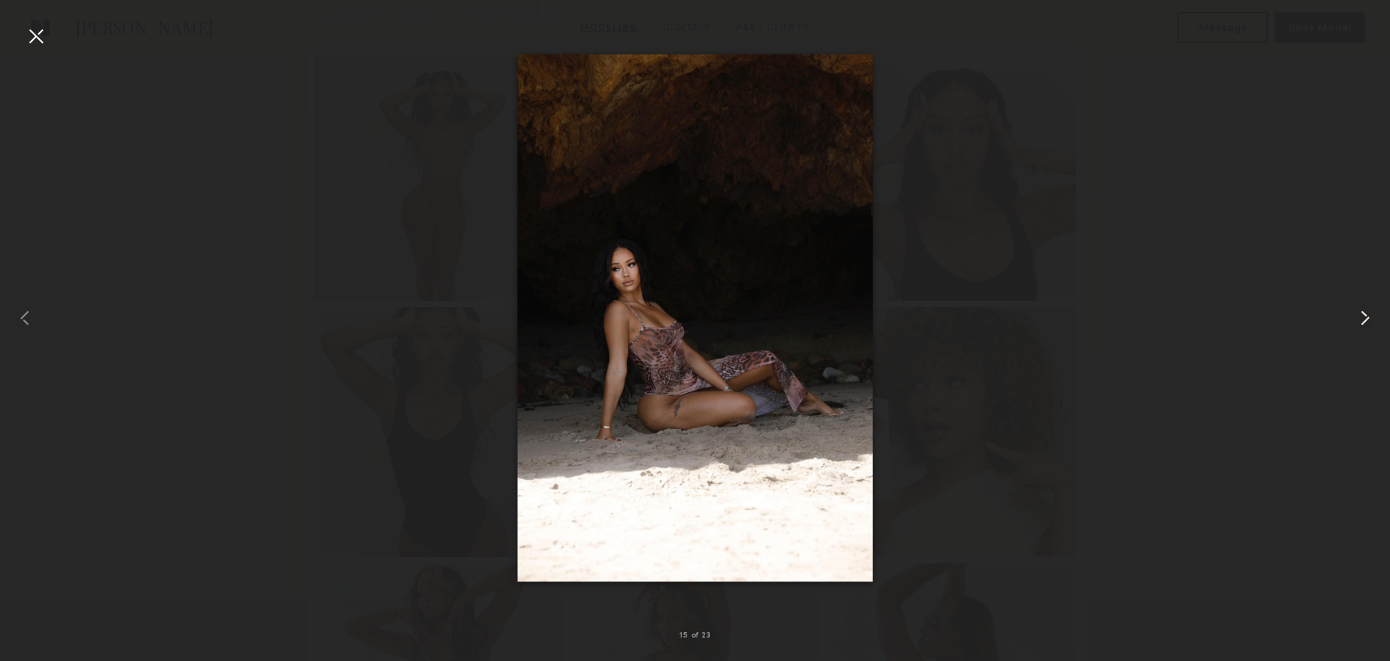
click at [1367, 318] on common-icon at bounding box center [1365, 317] width 25 height 25
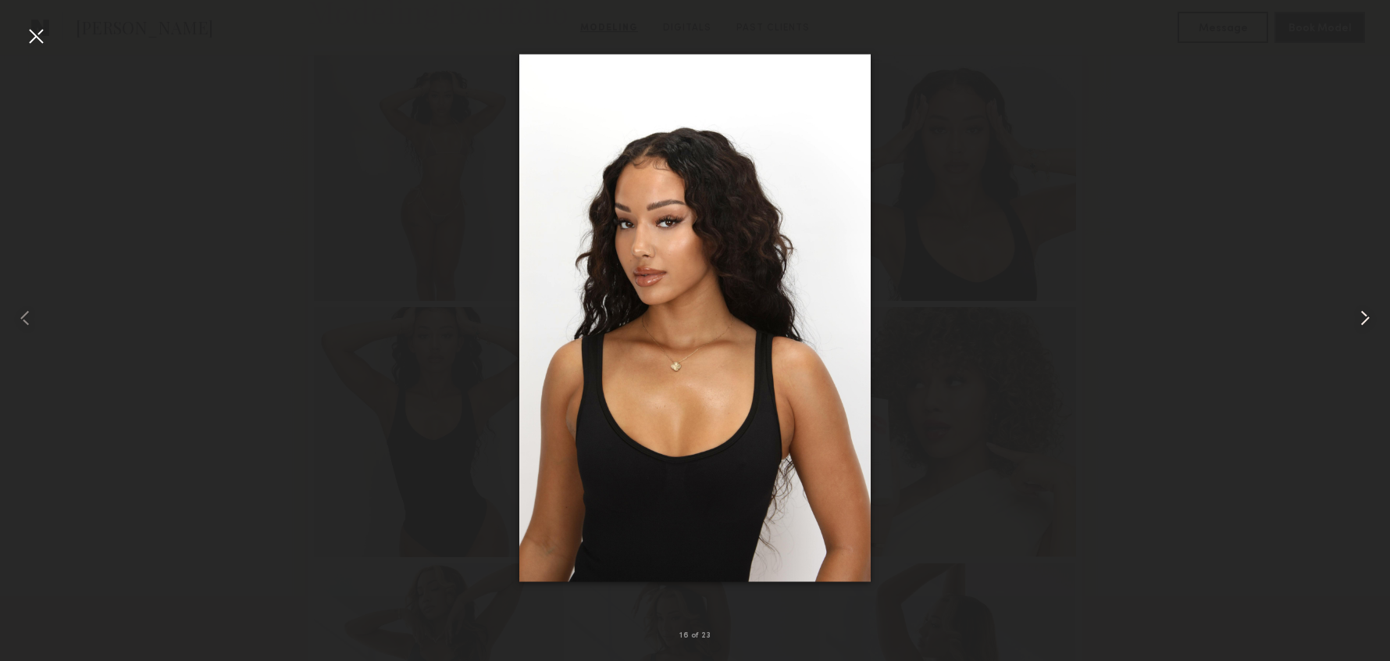
click at [1367, 318] on common-icon at bounding box center [1365, 317] width 25 height 25
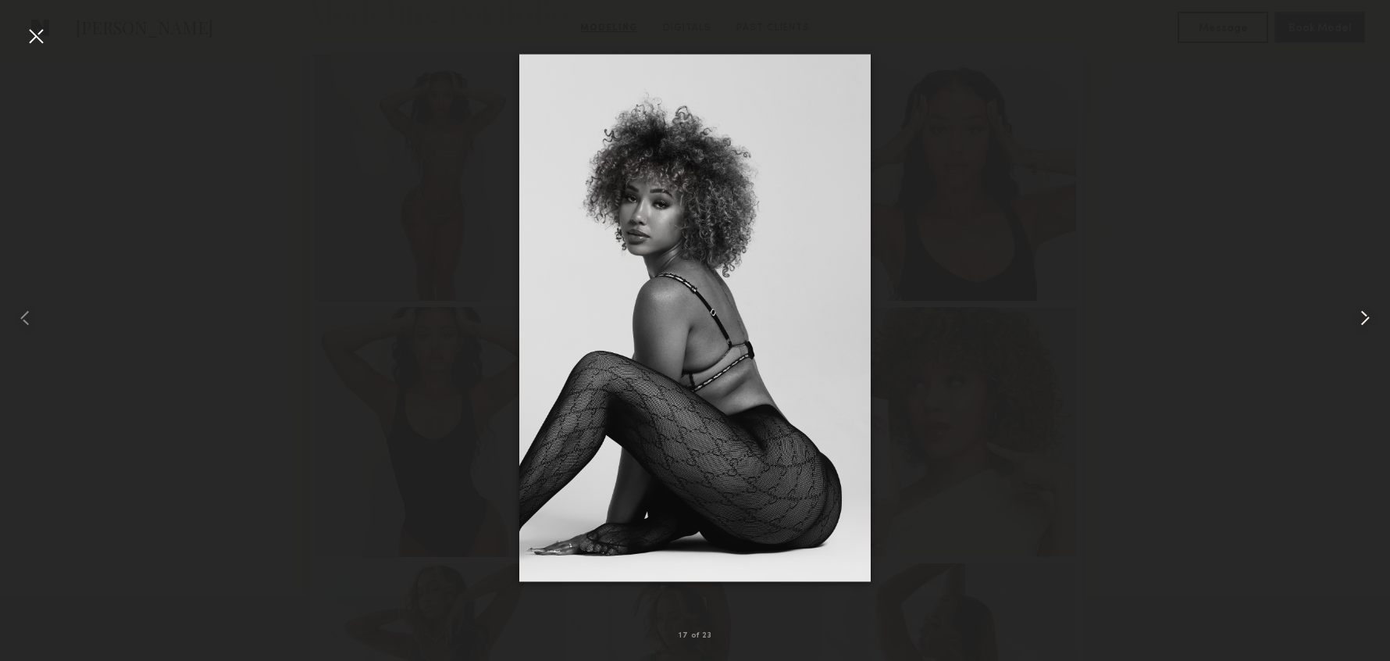
click at [1367, 318] on common-icon at bounding box center [1365, 317] width 25 height 25
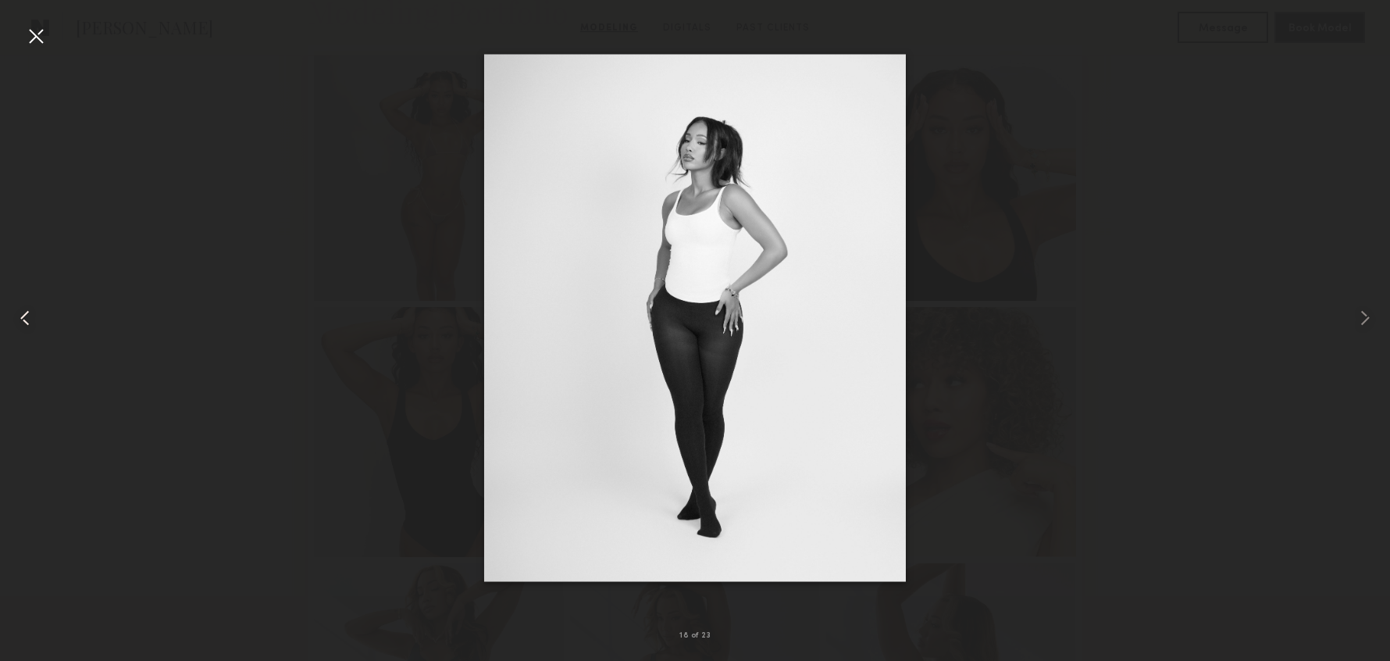
click at [33, 319] on common-icon at bounding box center [24, 317] width 25 height 25
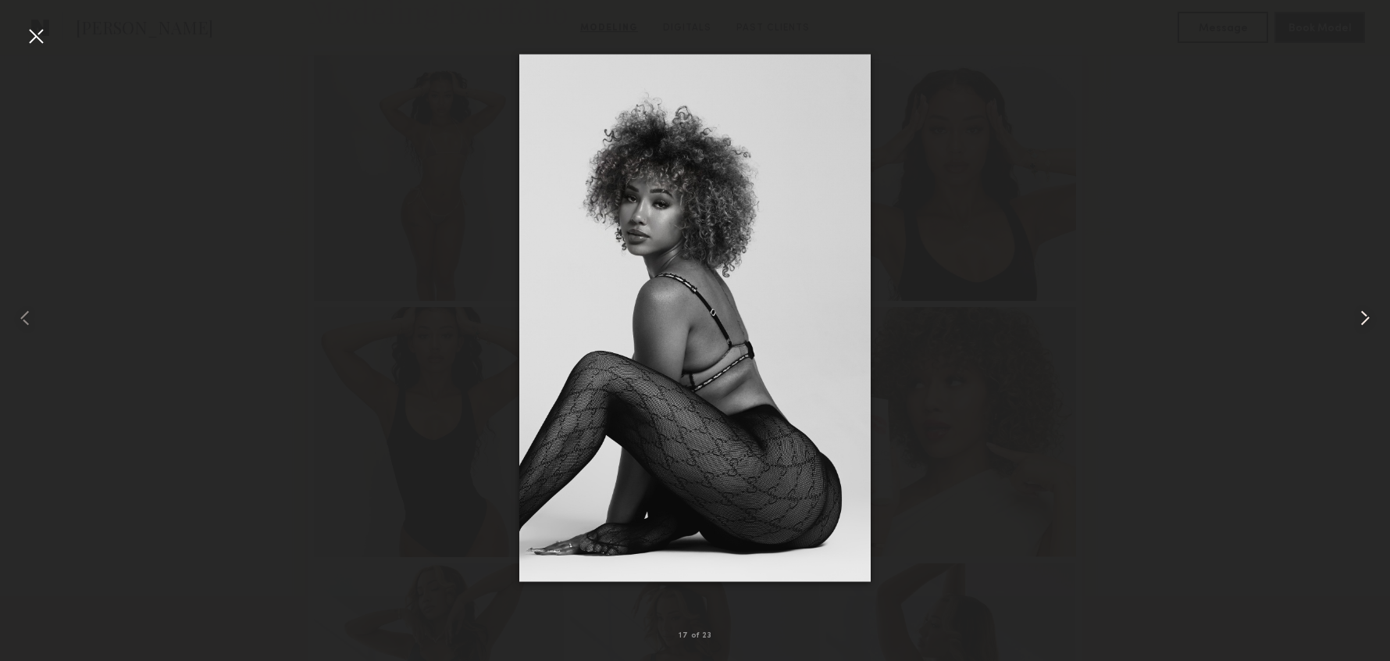
click at [1373, 324] on common-icon at bounding box center [1365, 317] width 25 height 25
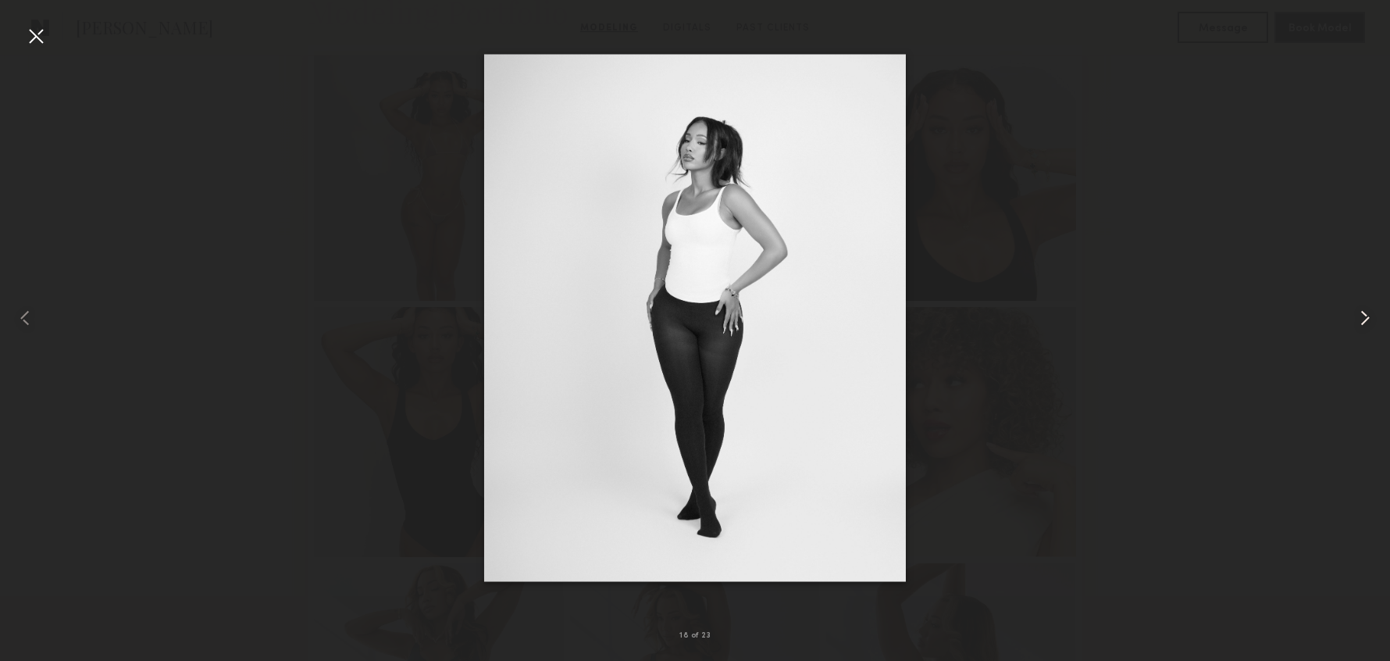
click at [1372, 326] on common-icon at bounding box center [1365, 317] width 25 height 25
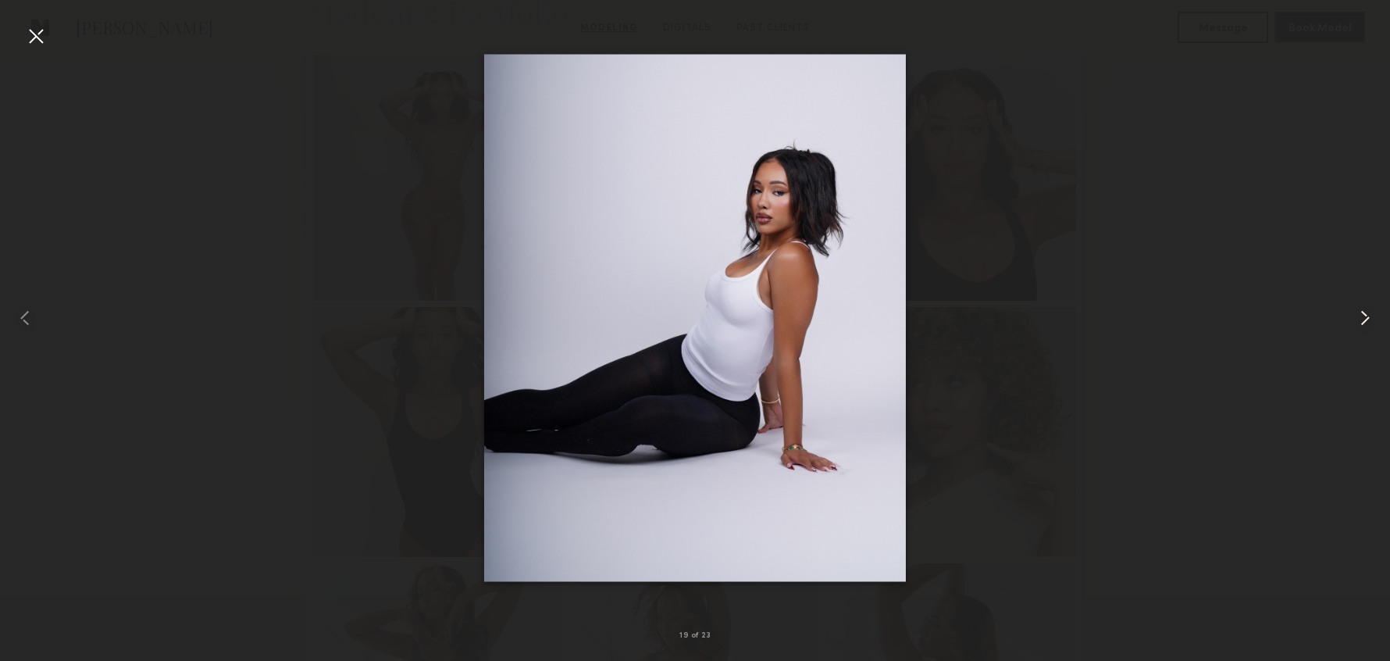
click at [1364, 320] on common-icon at bounding box center [1365, 317] width 25 height 25
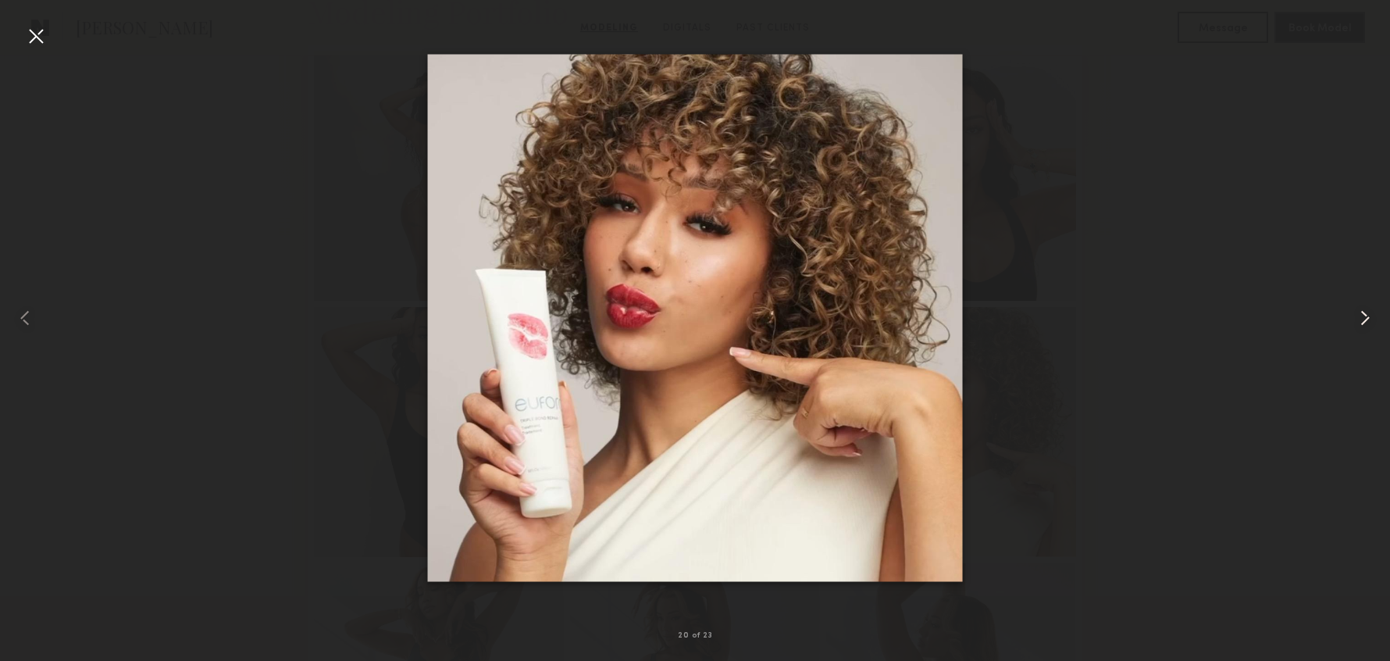
click at [1363, 326] on common-icon at bounding box center [1365, 317] width 25 height 25
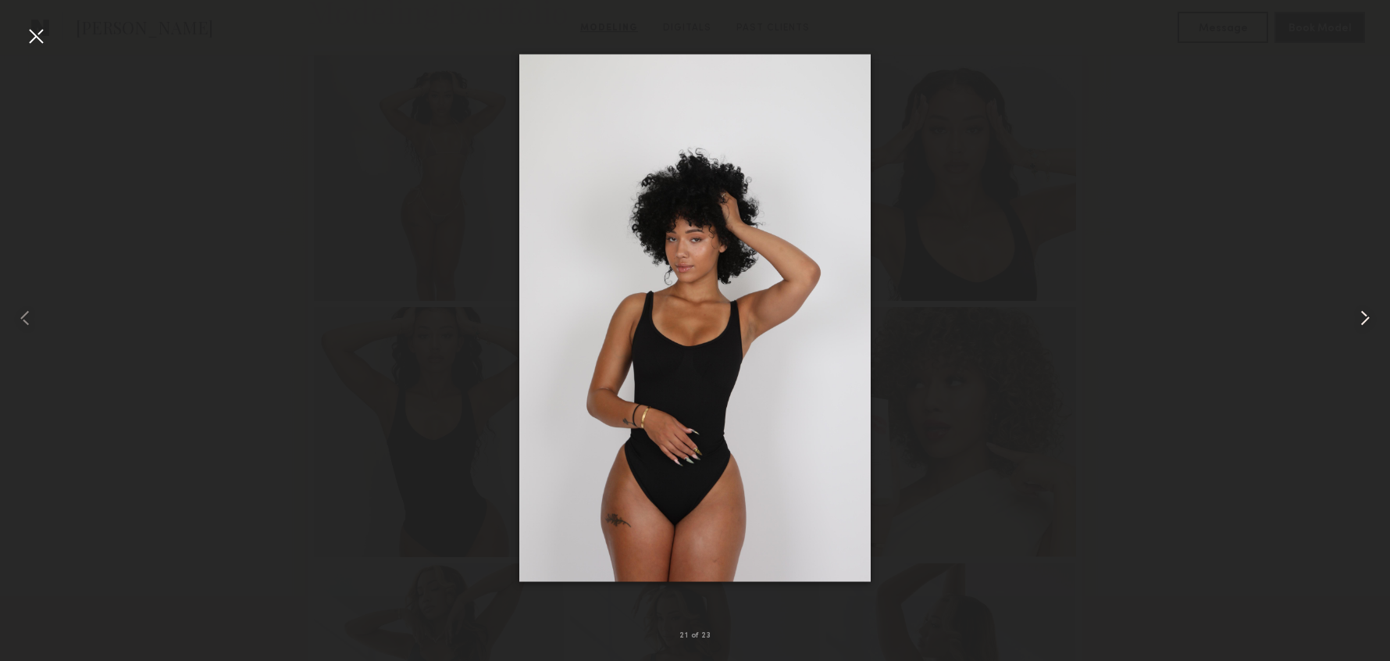
click at [1362, 323] on common-icon at bounding box center [1365, 317] width 25 height 25
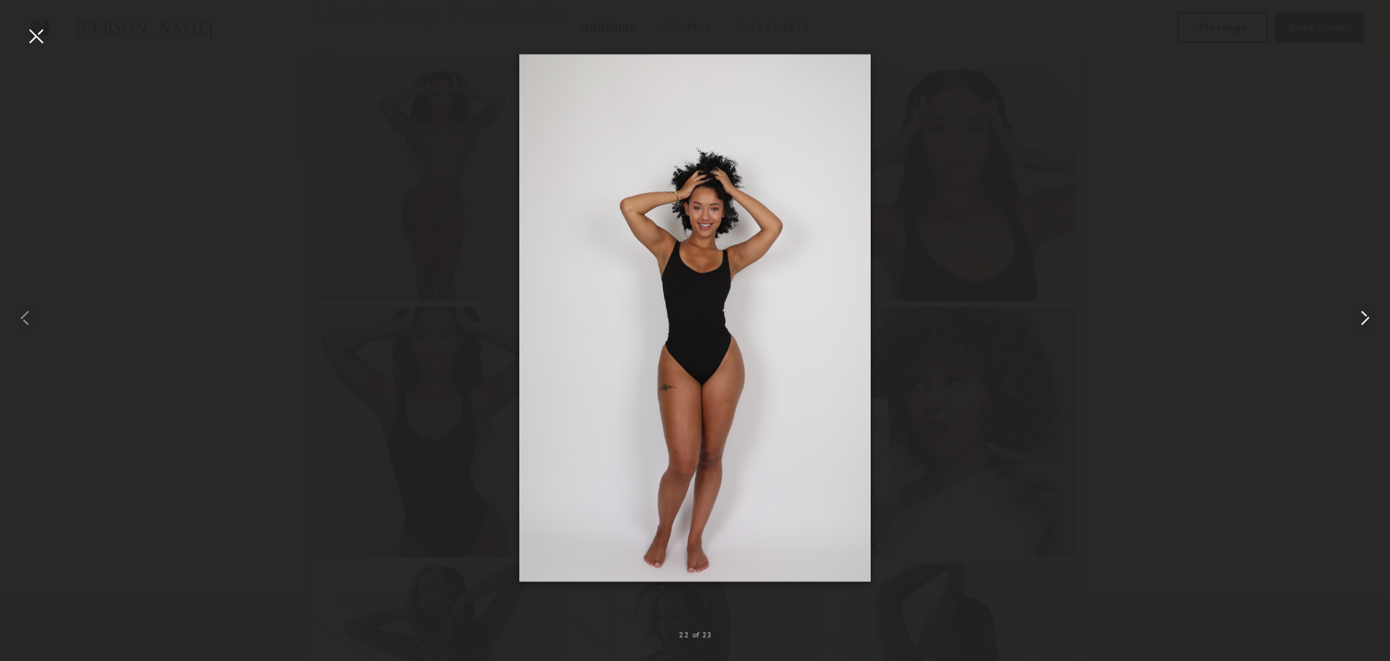
click at [1362, 323] on common-icon at bounding box center [1365, 317] width 25 height 25
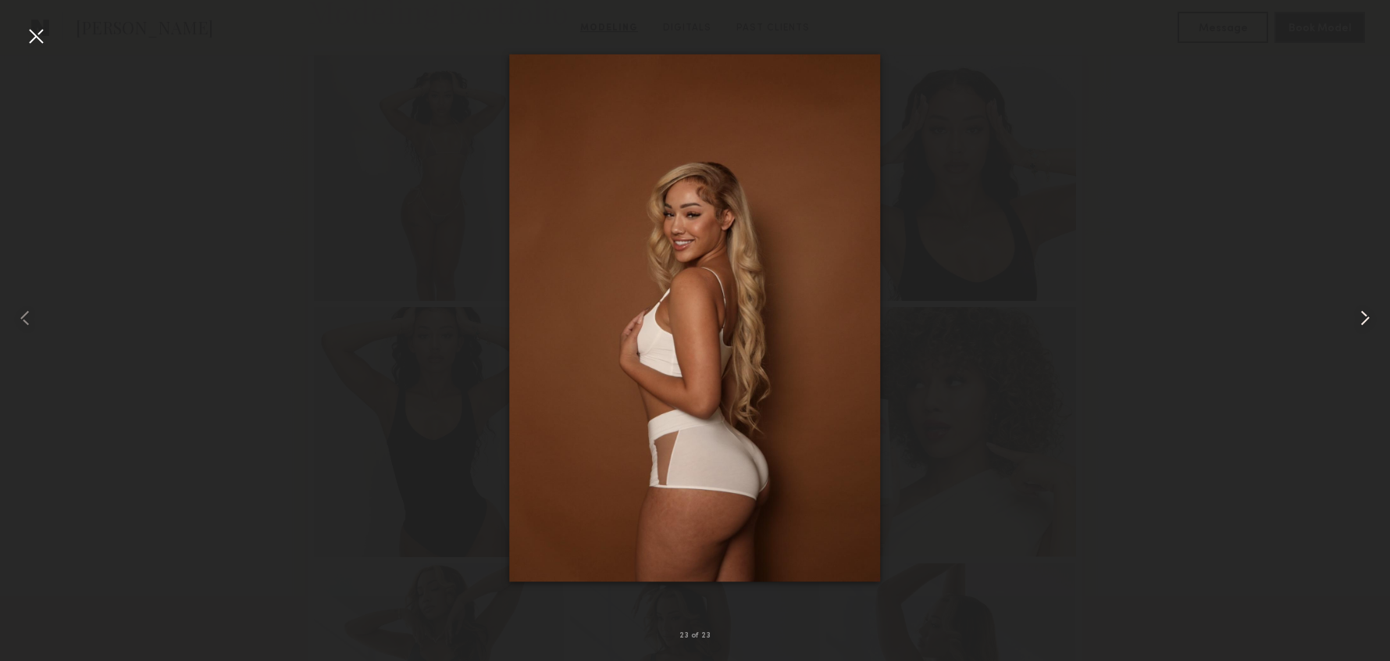
click at [1362, 323] on common-icon at bounding box center [1365, 317] width 25 height 25
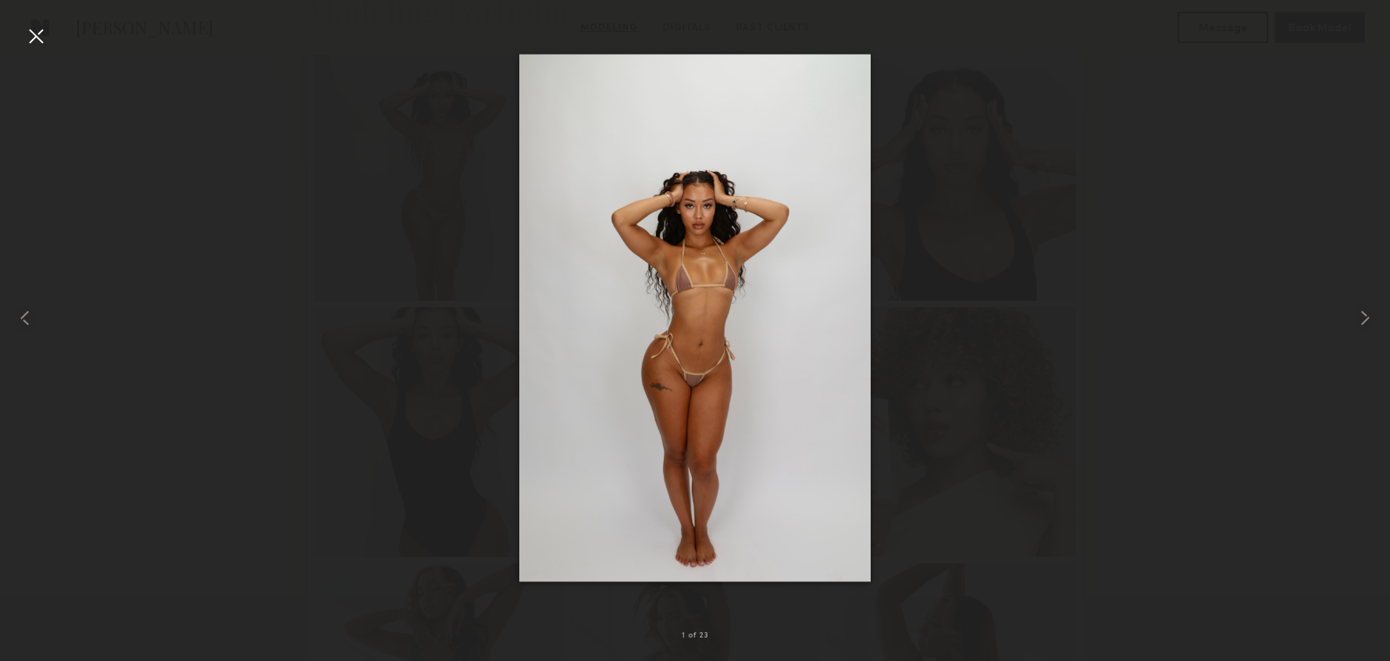
click at [44, 34] on div at bounding box center [35, 35] width 25 height 25
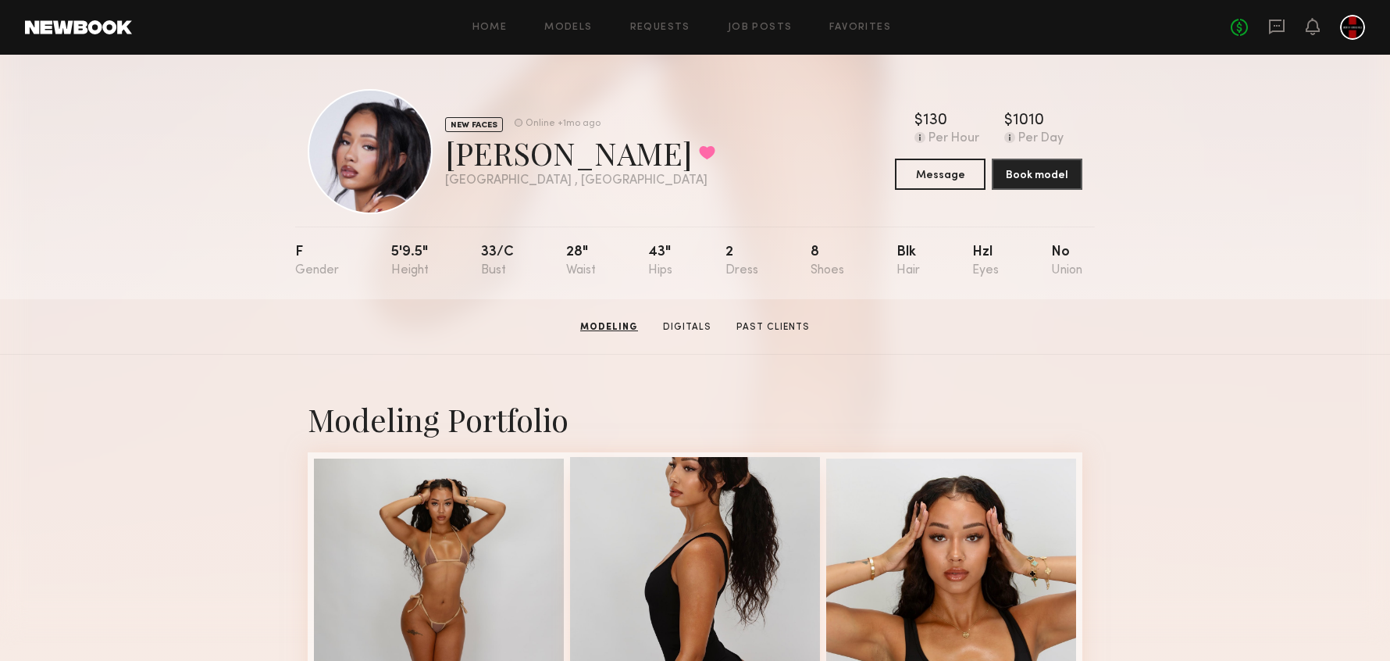
scroll to position [0, 0]
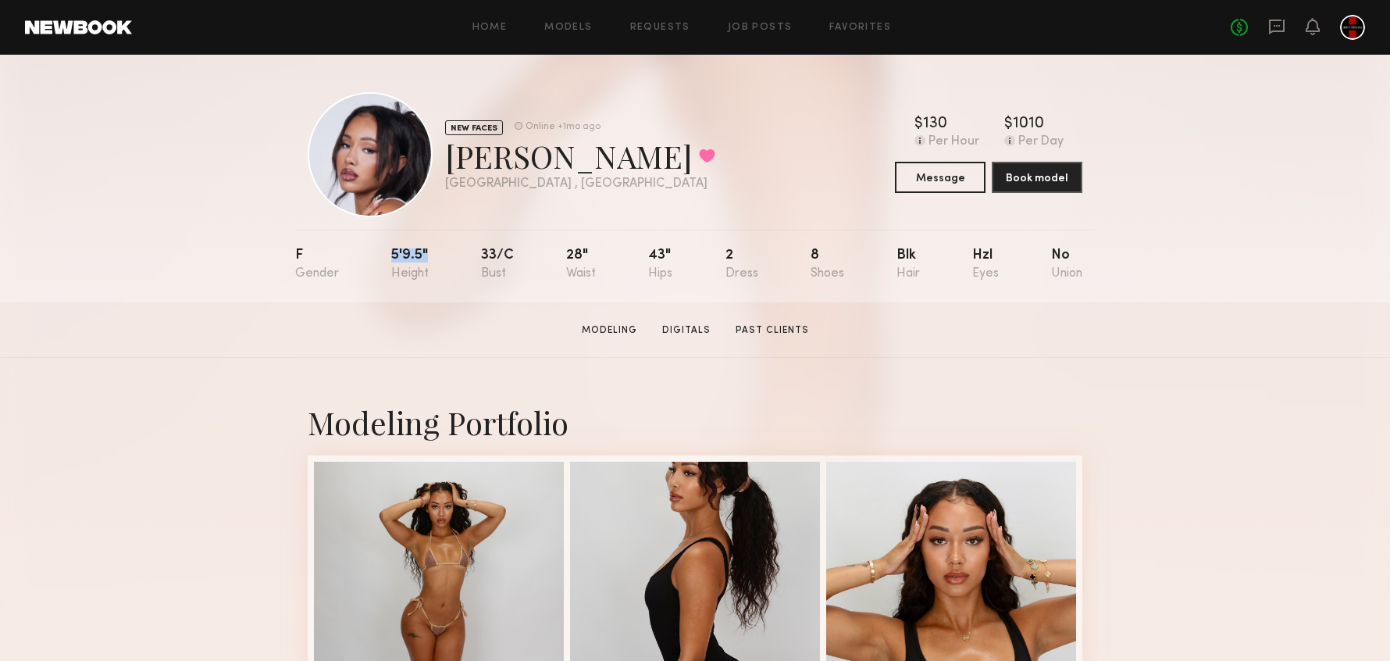
drag, startPoint x: 389, startPoint y: 251, endPoint x: 425, endPoint y: 255, distance: 36.1
click at [425, 255] on nb-model-profile-props "F 5'9.5" 33/c 28" 43" 2 8 Blk Hzl No" at bounding box center [695, 266] width 800 height 73
click at [425, 255] on div "5'9.5"" at bounding box center [409, 264] width 37 height 32
click at [743, 322] on section "Modeling Digitals Past Clients" at bounding box center [696, 330] width 240 height 16
drag, startPoint x: 777, startPoint y: 344, endPoint x: 775, endPoint y: 337, distance: 8.0
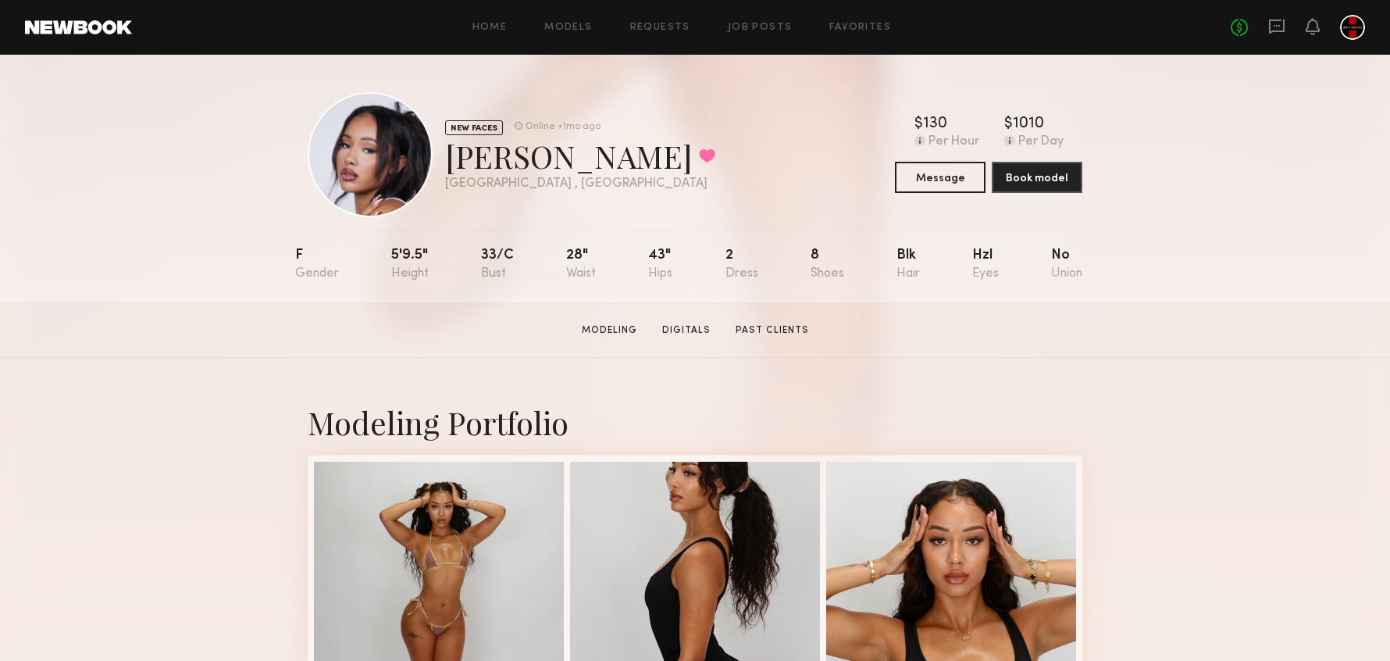
click at [777, 345] on section "Riley G. Modeling Digitals Past Clients Message Book Model" at bounding box center [695, 329] width 1390 height 55
click at [772, 340] on section "Riley G. Modeling Digitals Past Clients Message Book Model" at bounding box center [695, 329] width 1390 height 55
click at [663, 326] on link "Digitals" at bounding box center [686, 330] width 61 height 14
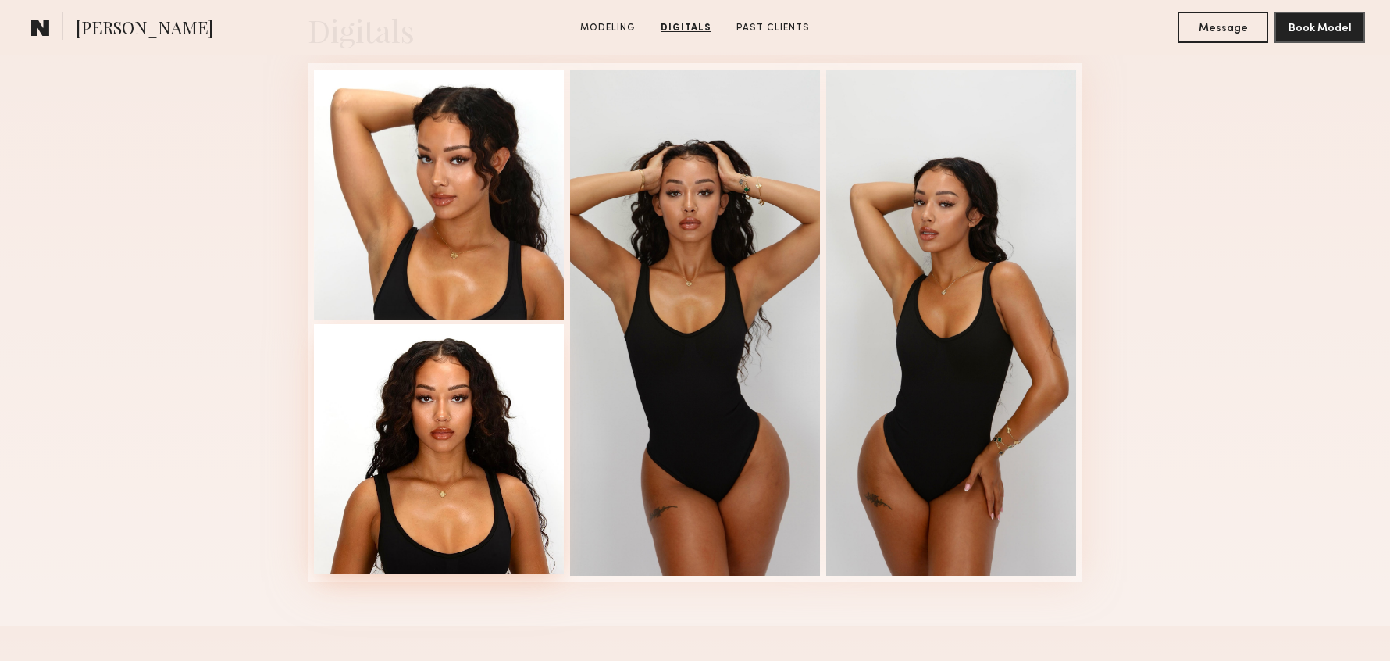
scroll to position [2652, 0]
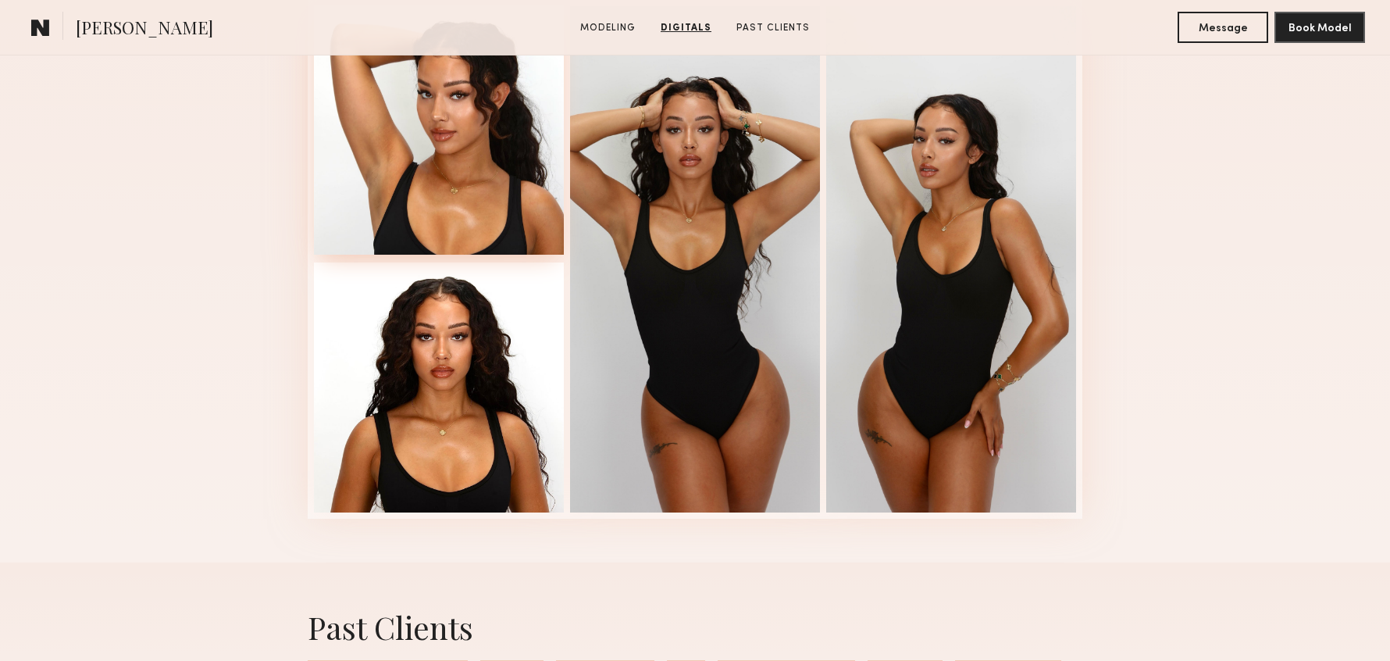
click at [403, 93] on div at bounding box center [439, 130] width 250 height 250
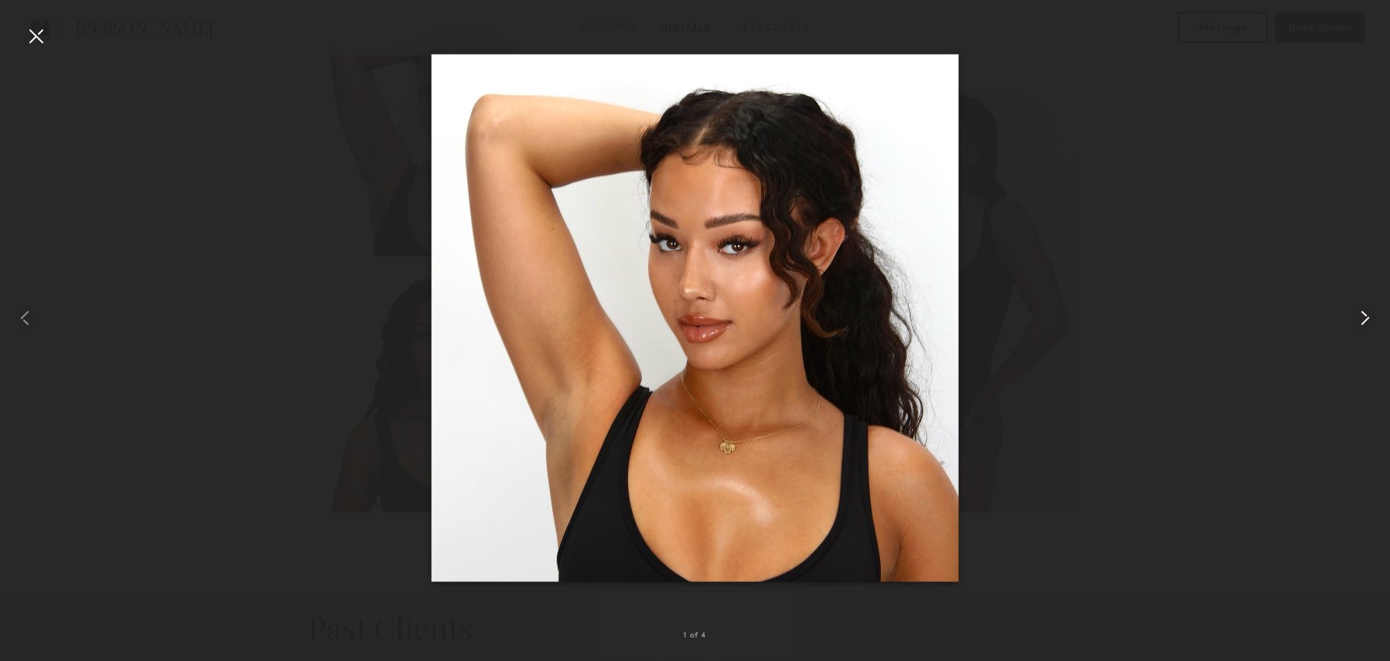
click at [1361, 316] on common-icon at bounding box center [1365, 317] width 25 height 25
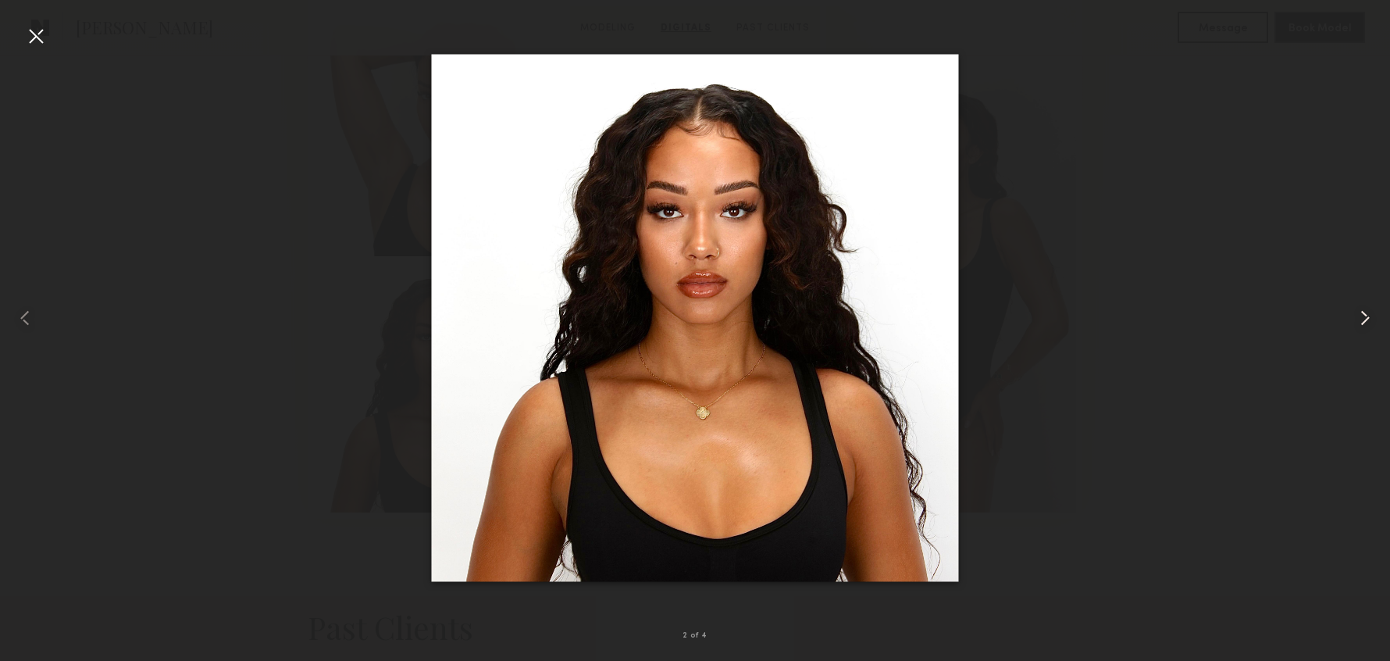
click at [1361, 316] on common-icon at bounding box center [1365, 317] width 25 height 25
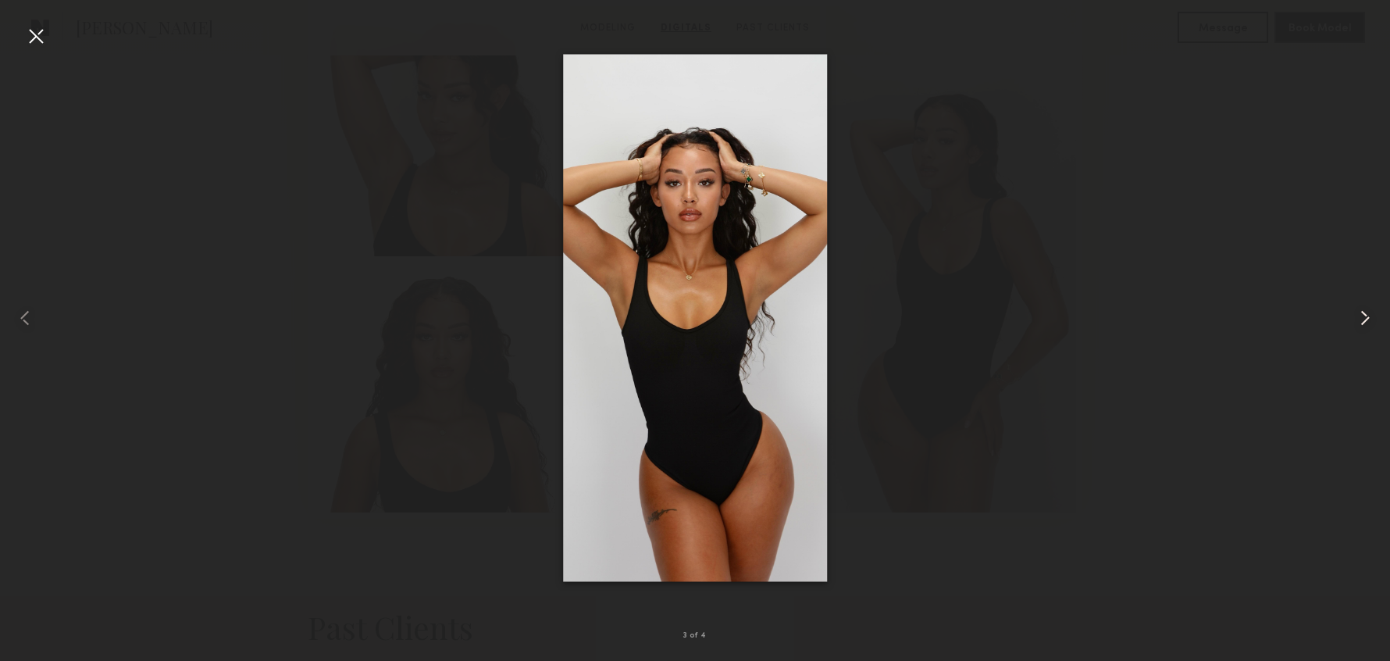
click at [1361, 316] on common-icon at bounding box center [1365, 317] width 25 height 25
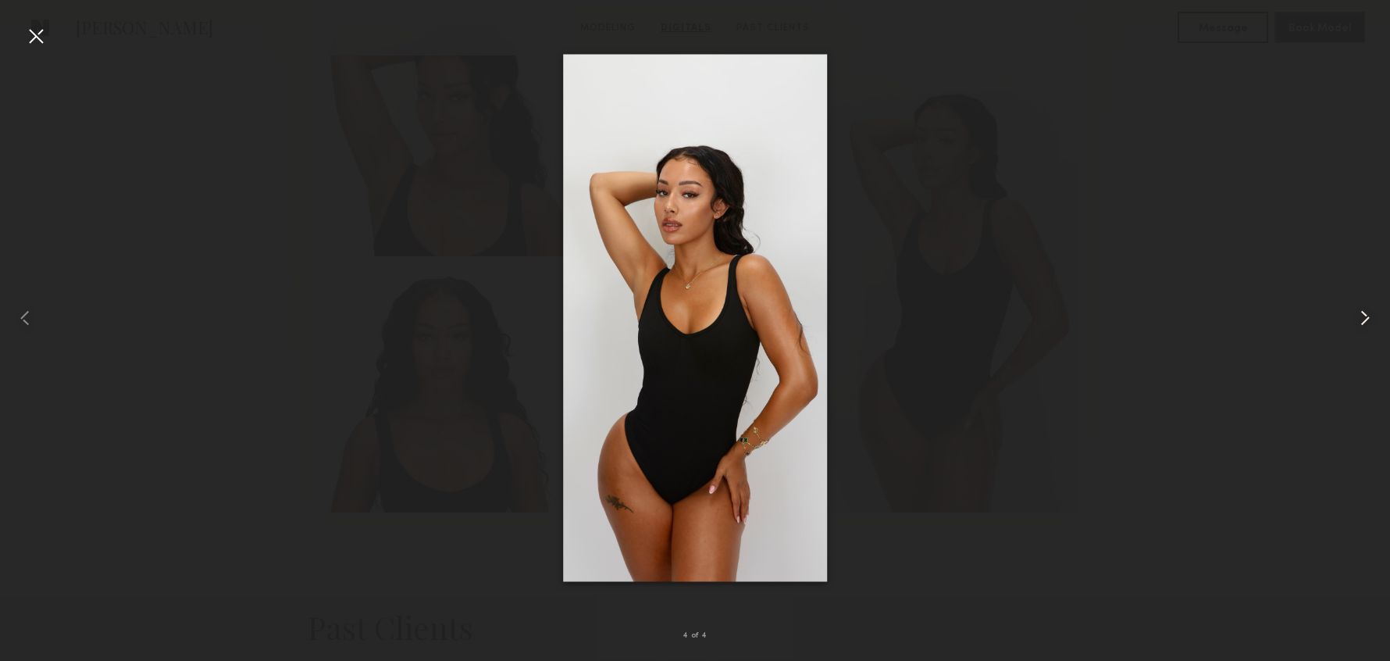
click at [1361, 316] on common-icon at bounding box center [1365, 317] width 25 height 25
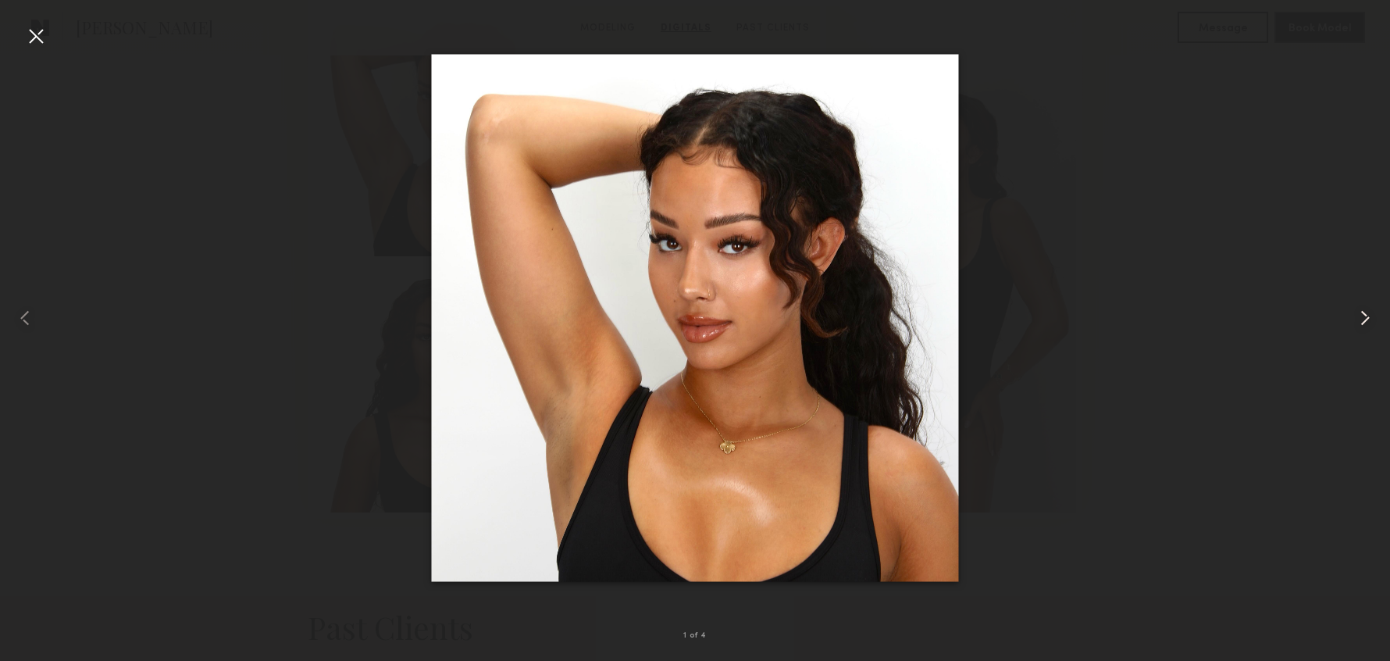
click at [1361, 316] on common-icon at bounding box center [1365, 317] width 25 height 25
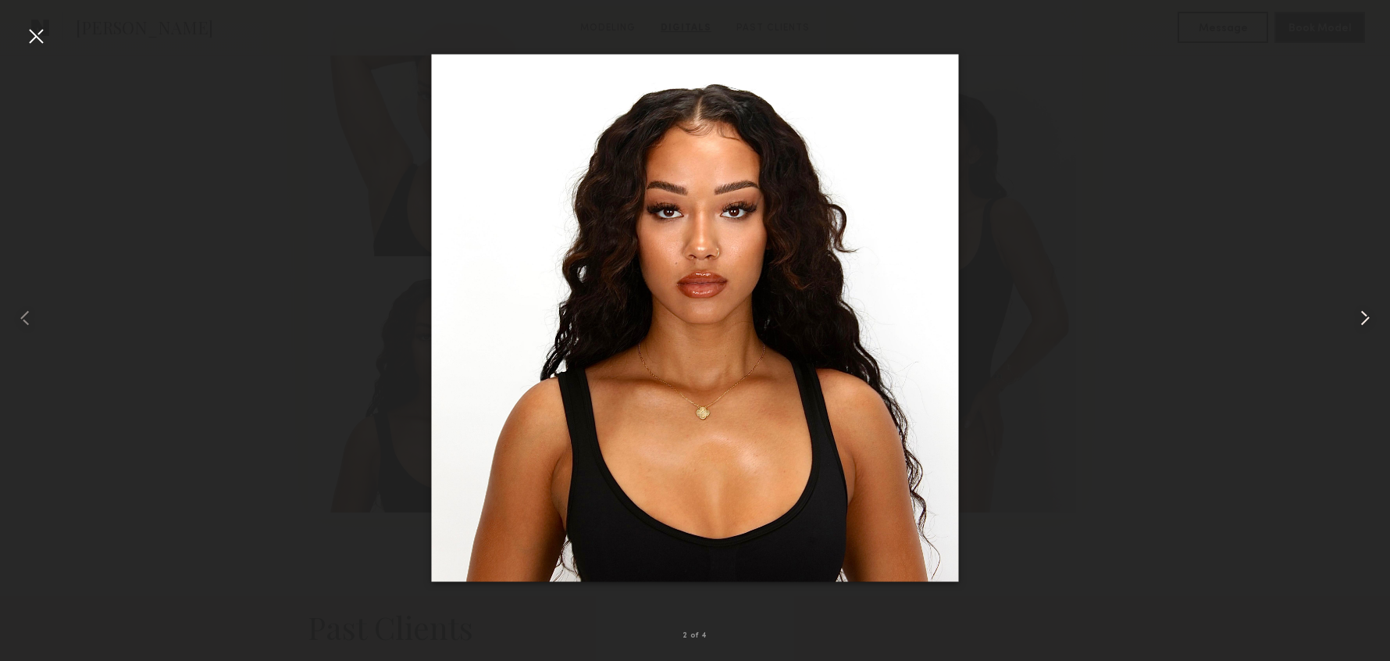
click at [1361, 316] on common-icon at bounding box center [1365, 317] width 25 height 25
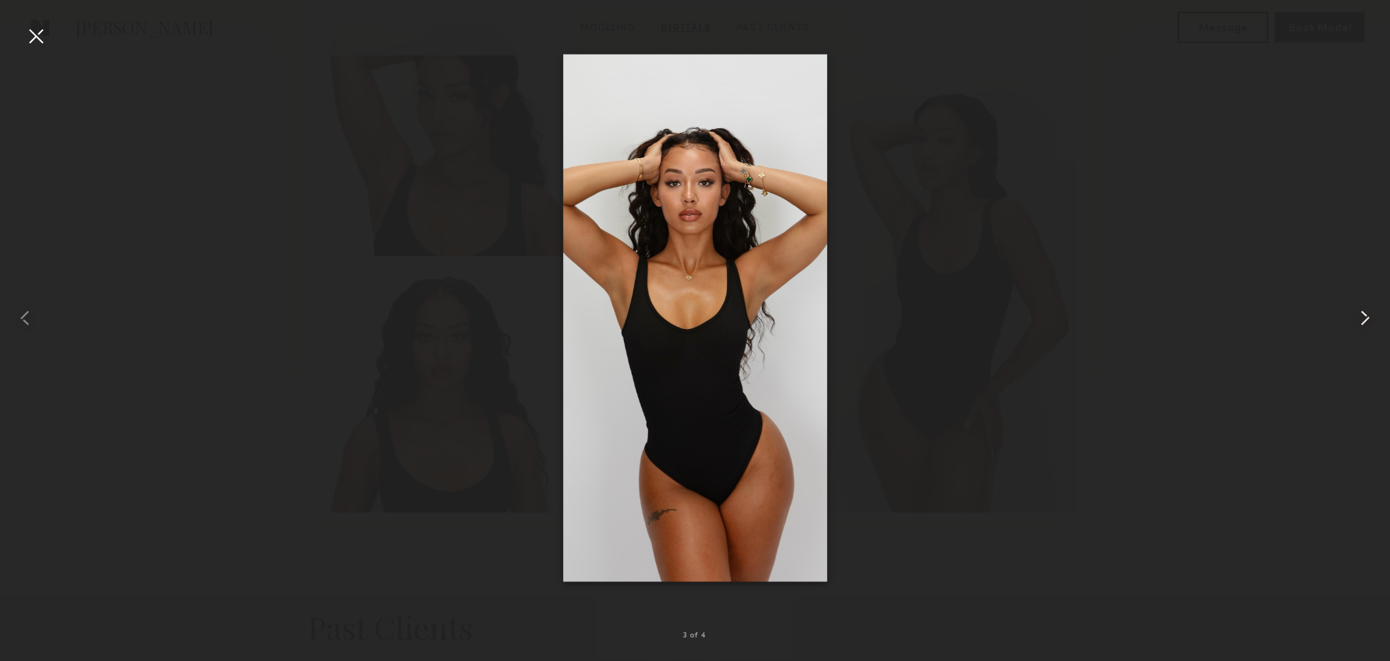
click at [1361, 316] on common-icon at bounding box center [1365, 317] width 25 height 25
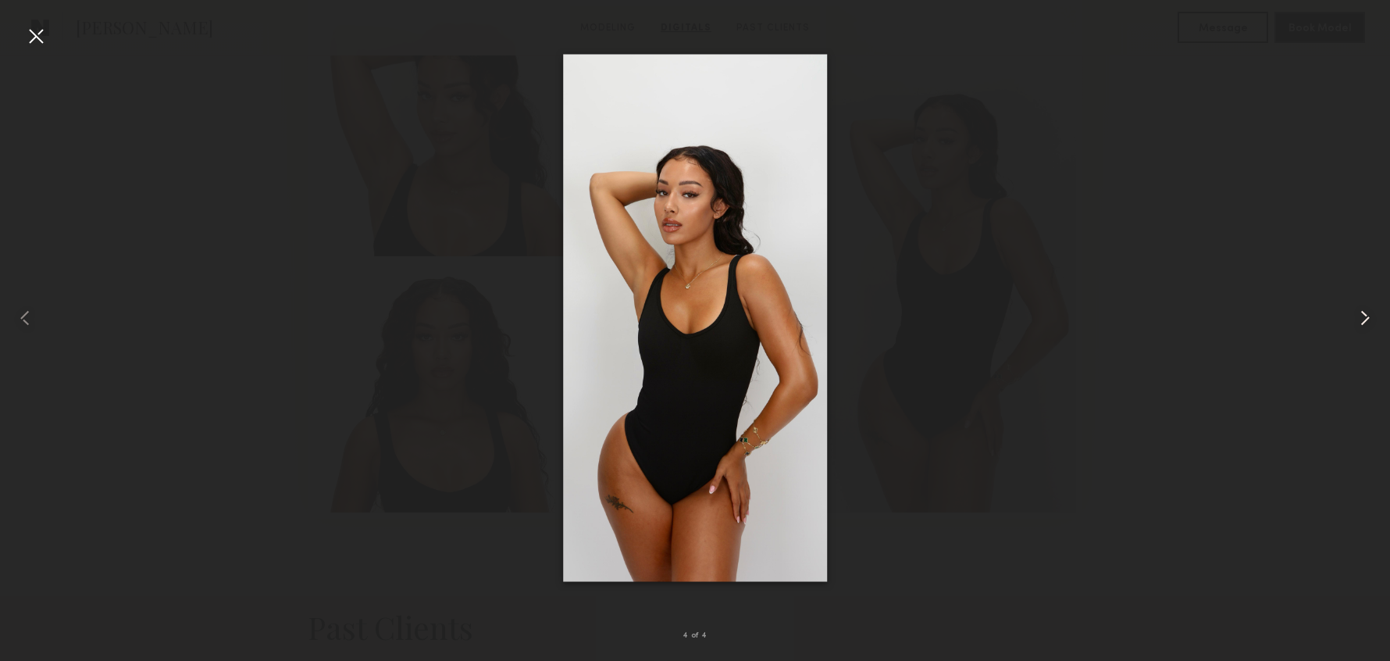
click at [1361, 316] on common-icon at bounding box center [1365, 317] width 25 height 25
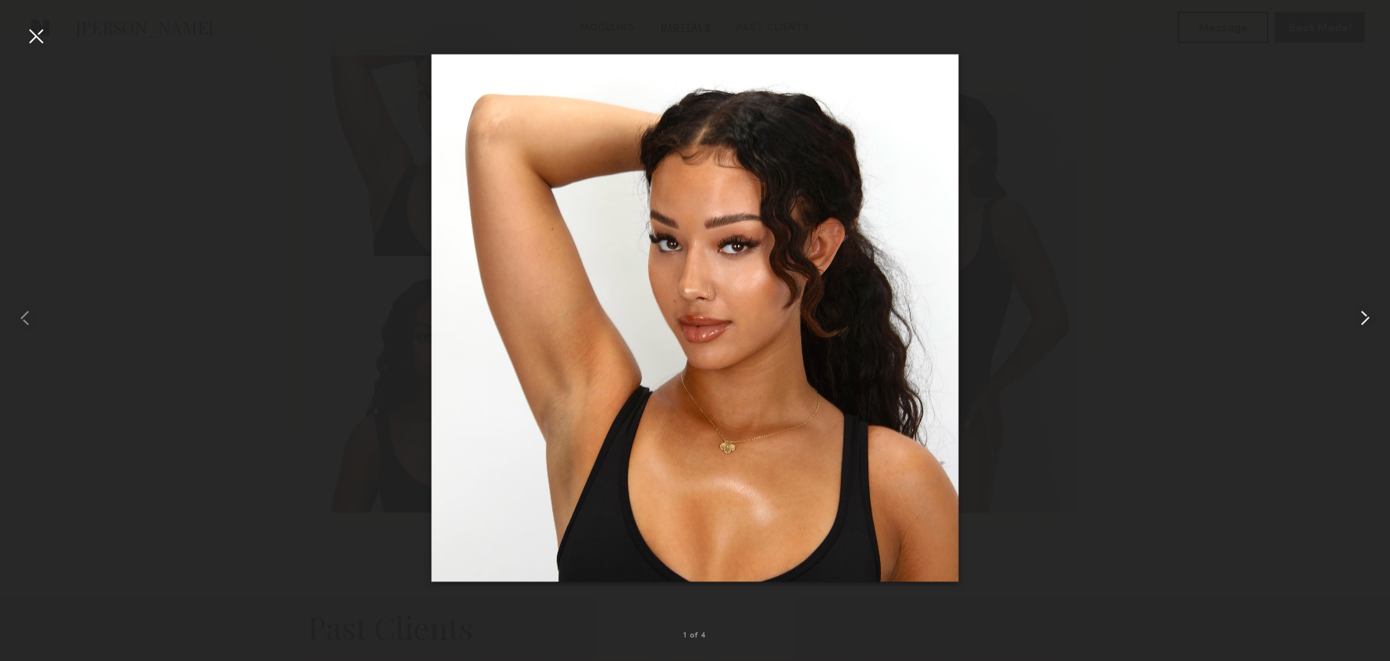
click at [1361, 316] on common-icon at bounding box center [1365, 317] width 25 height 25
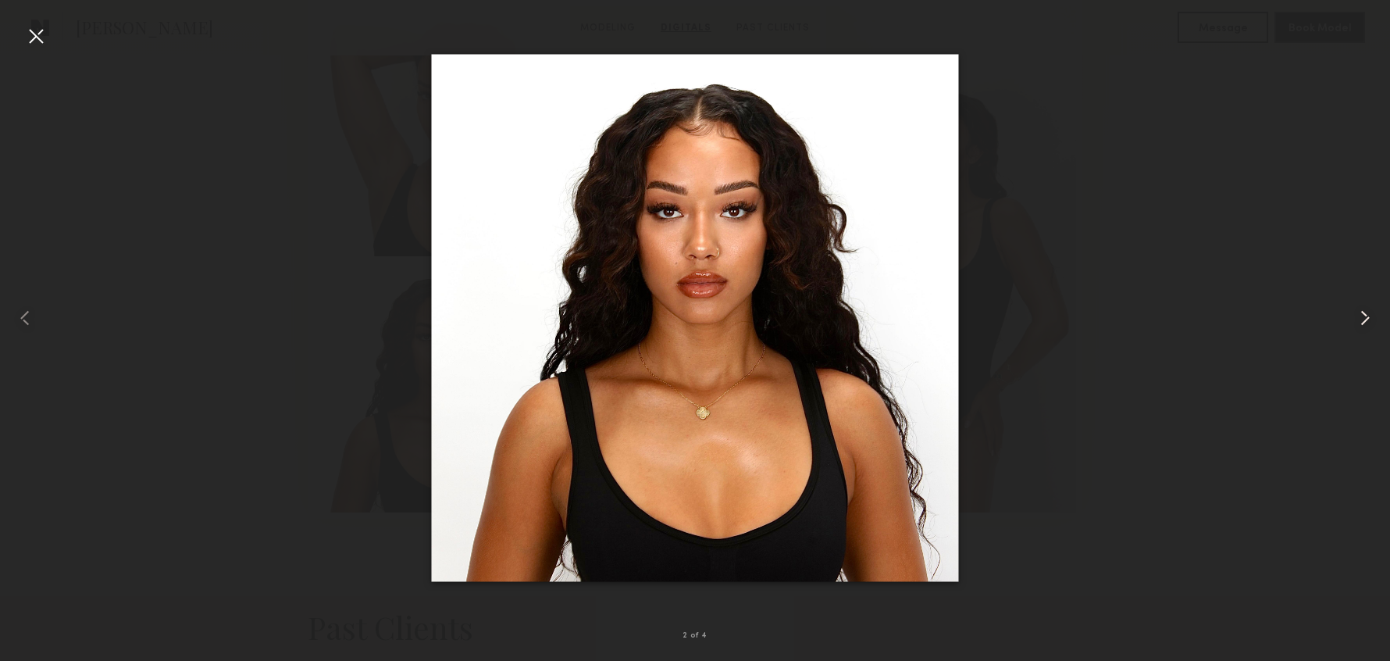
click at [1361, 316] on common-icon at bounding box center [1365, 317] width 25 height 25
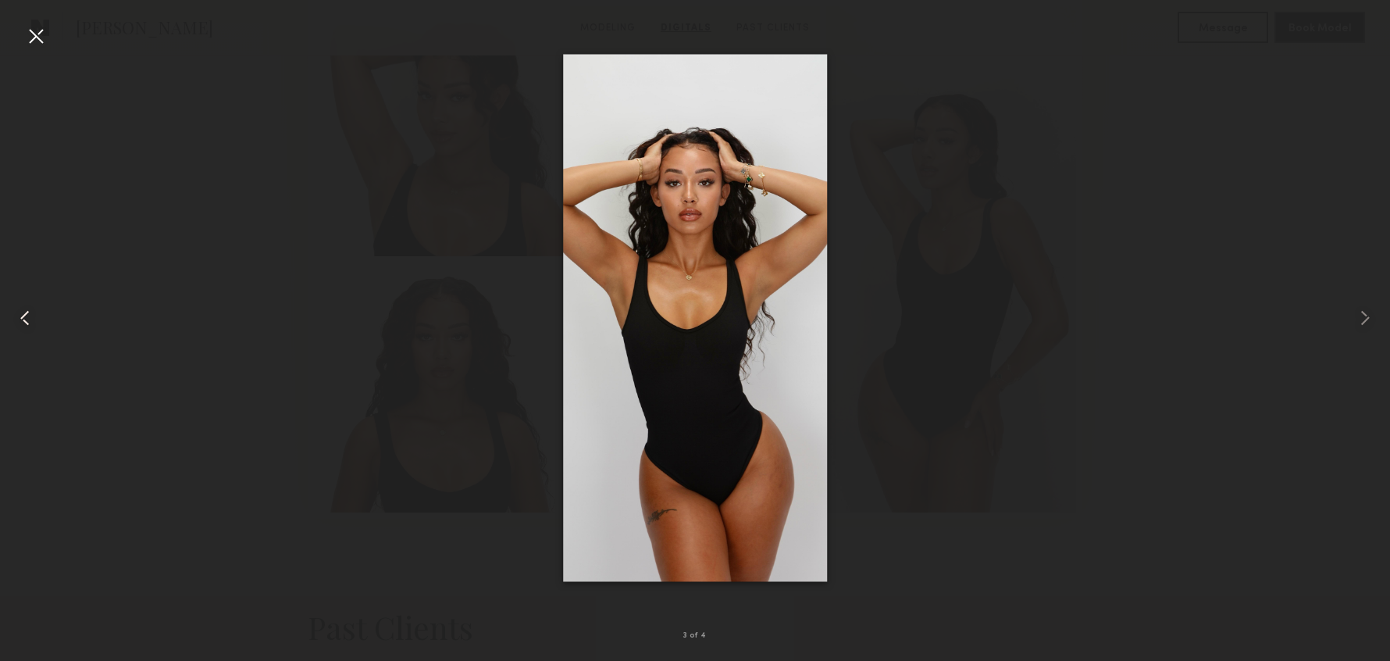
click at [29, 34] on div at bounding box center [35, 35] width 25 height 25
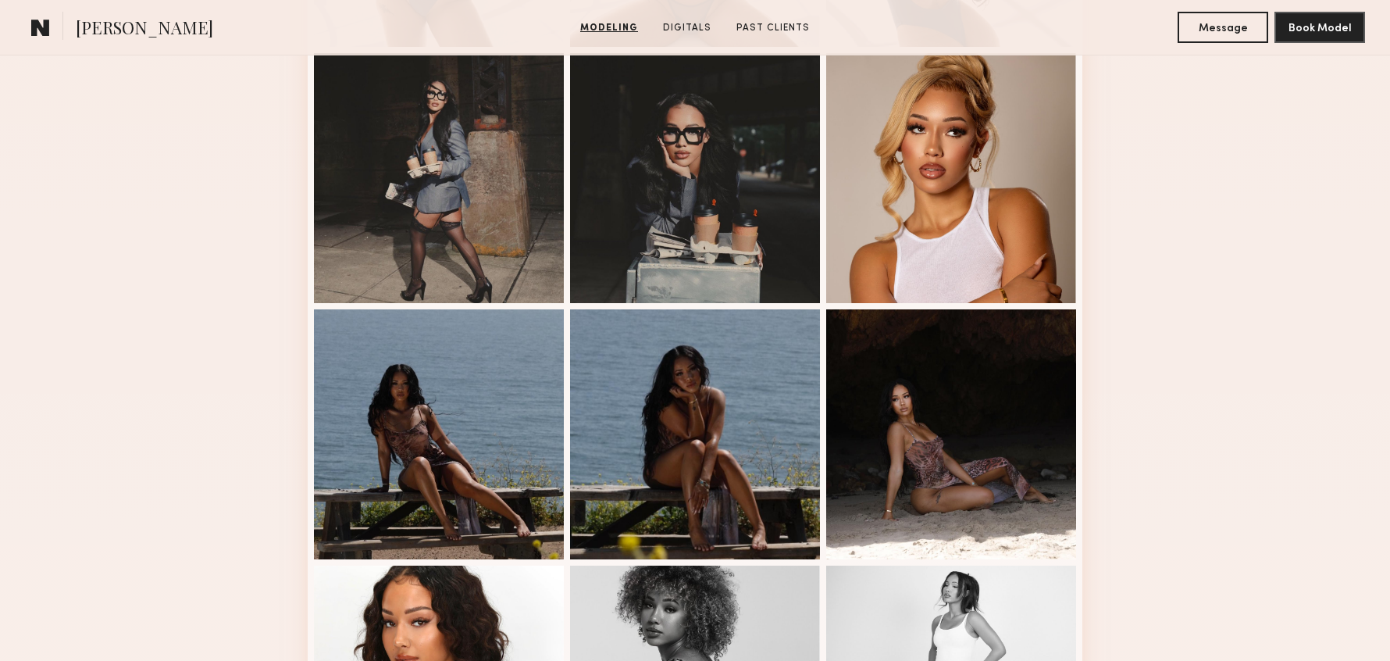
scroll to position [2020, 0]
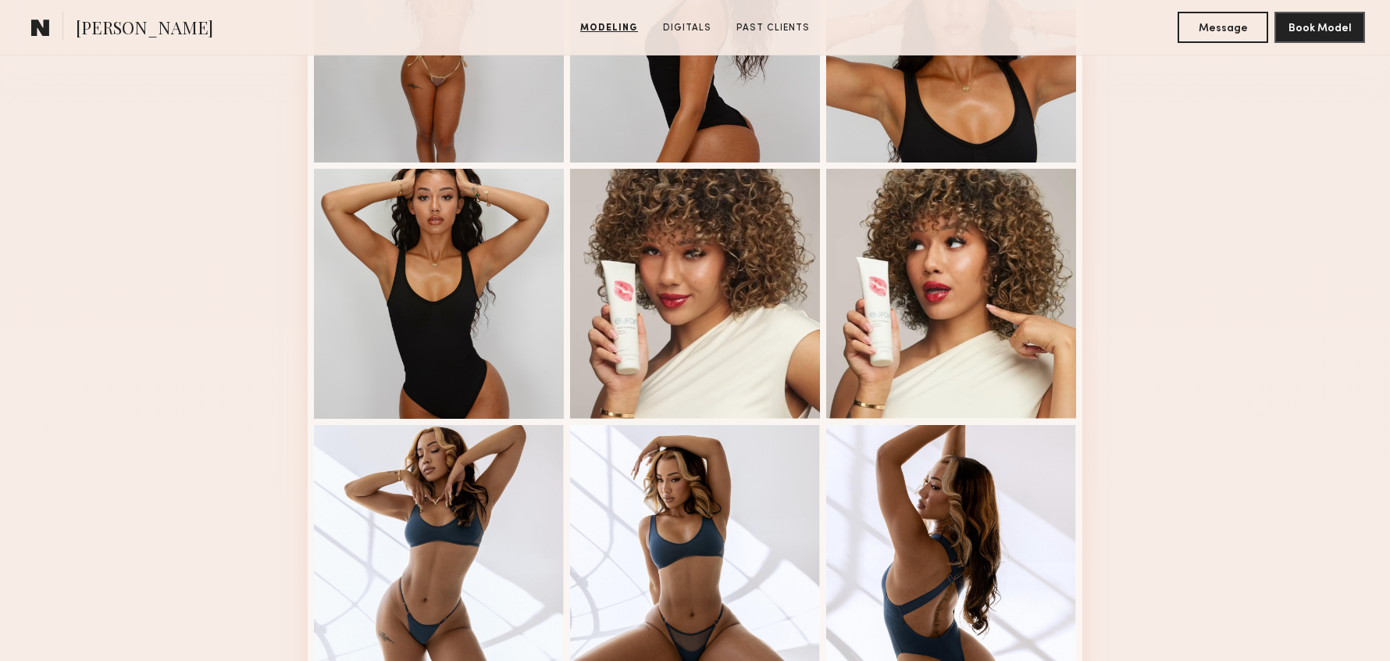
scroll to position [0, 0]
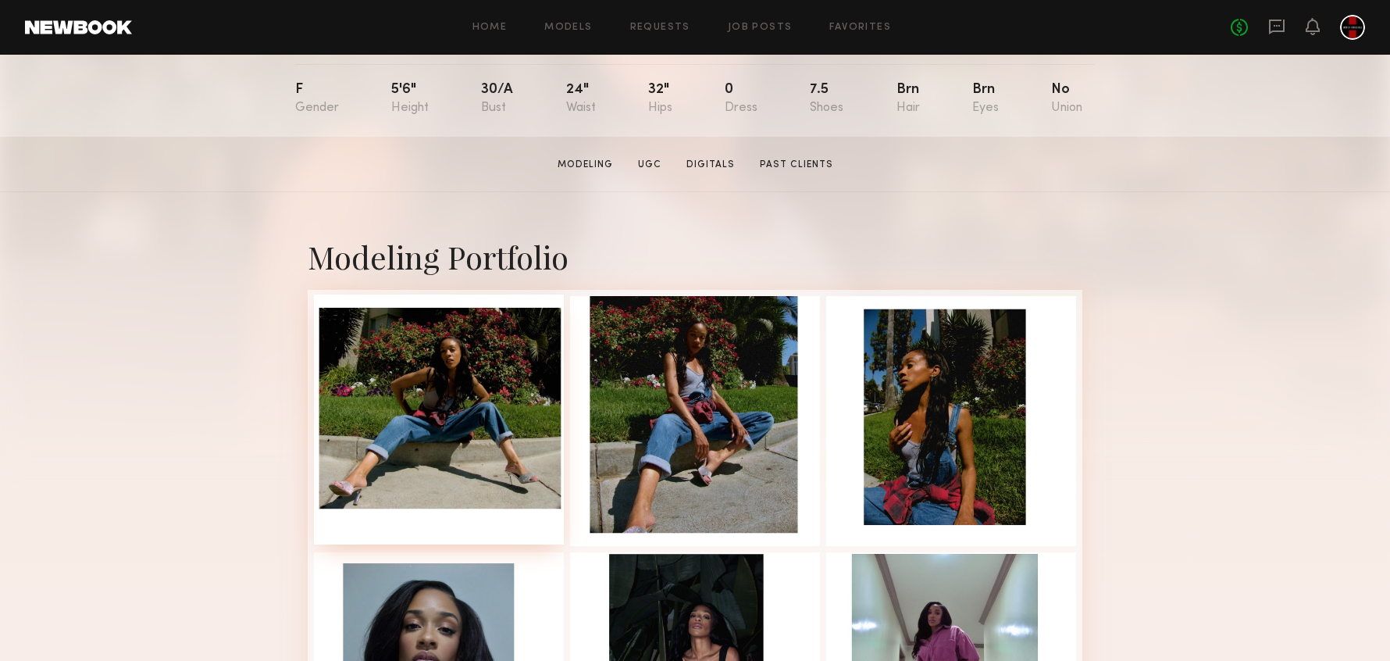
scroll to position [199, 0]
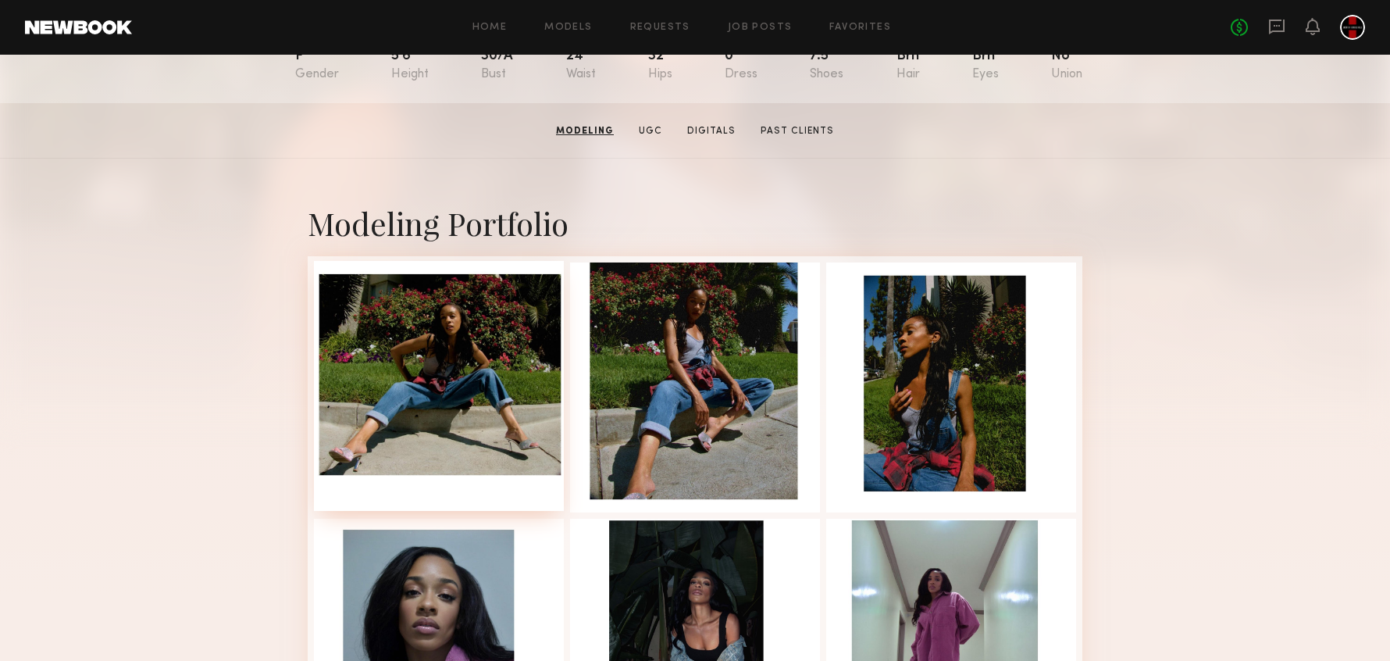
click at [446, 343] on div at bounding box center [439, 386] width 250 height 250
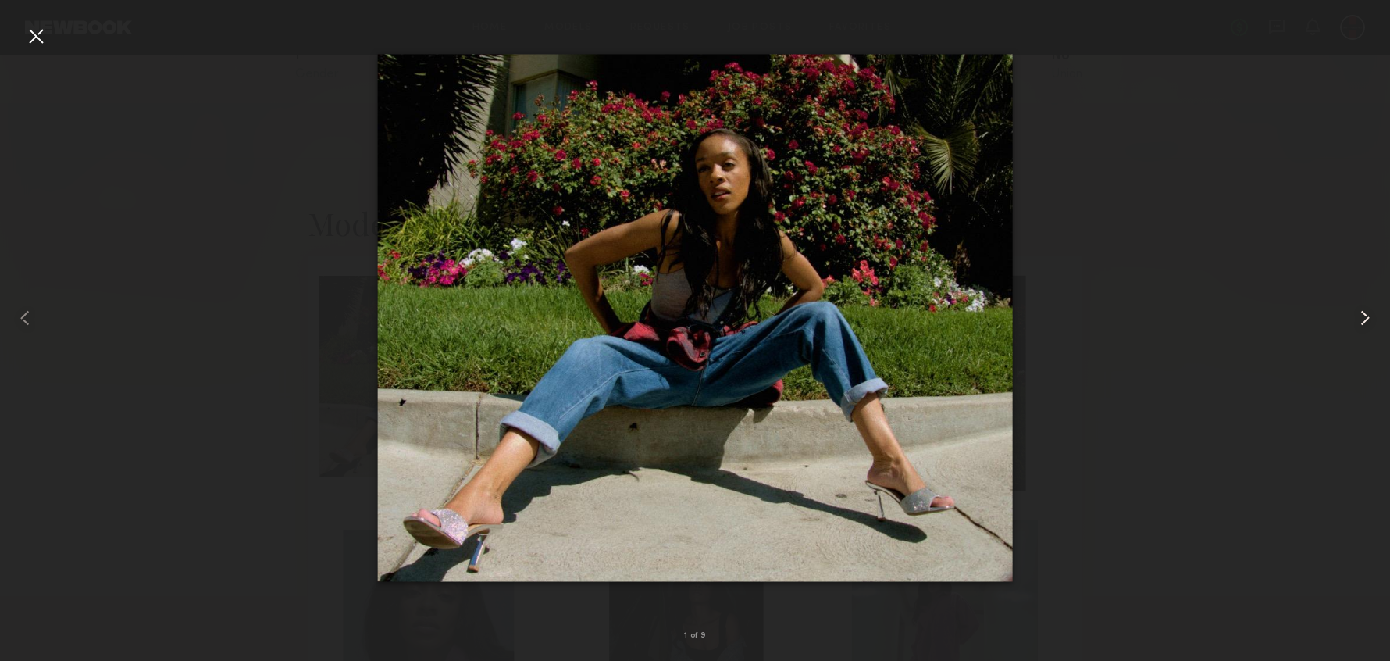
click at [1361, 322] on common-icon at bounding box center [1365, 317] width 25 height 25
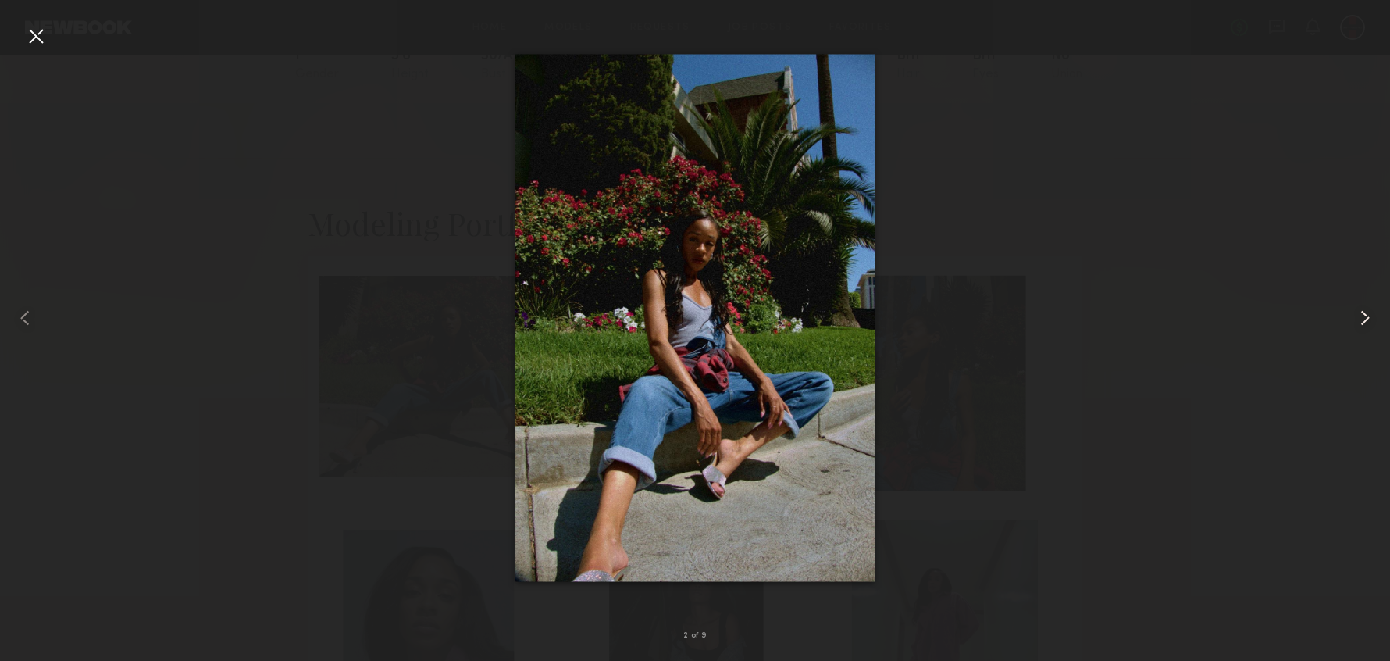
click at [1361, 322] on common-icon at bounding box center [1365, 317] width 25 height 25
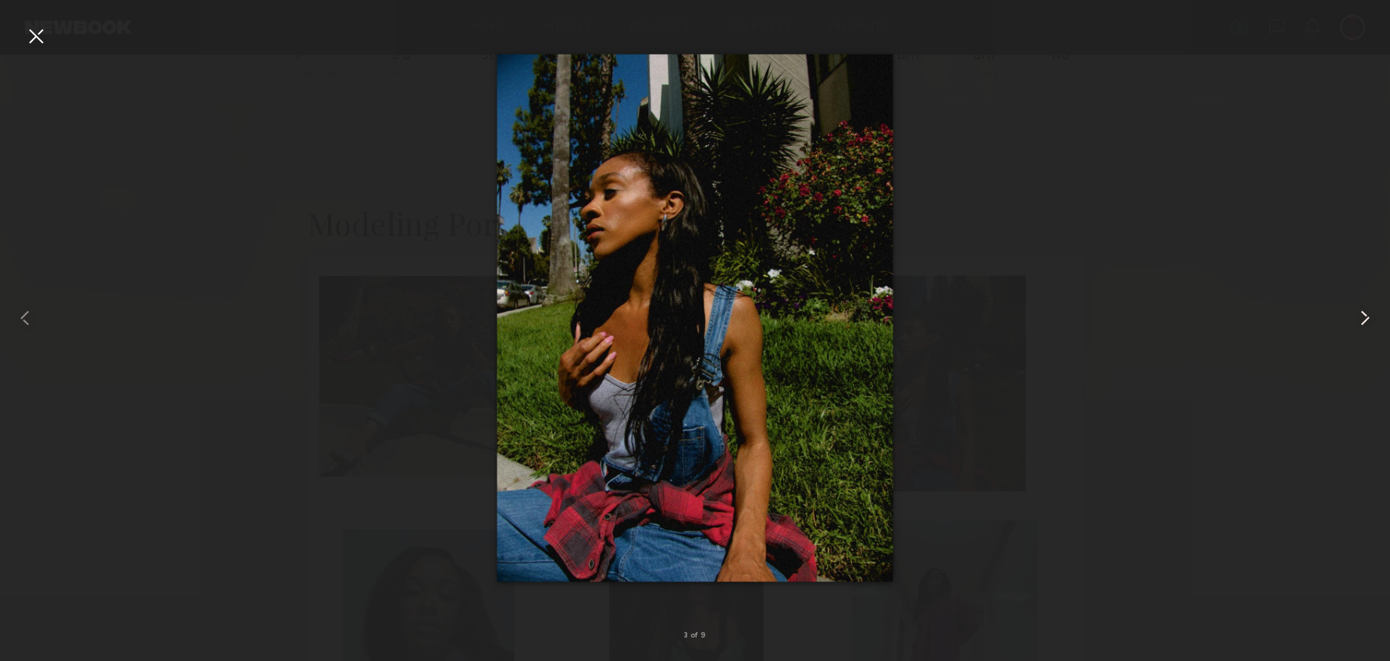
click at [1361, 322] on common-icon at bounding box center [1365, 317] width 25 height 25
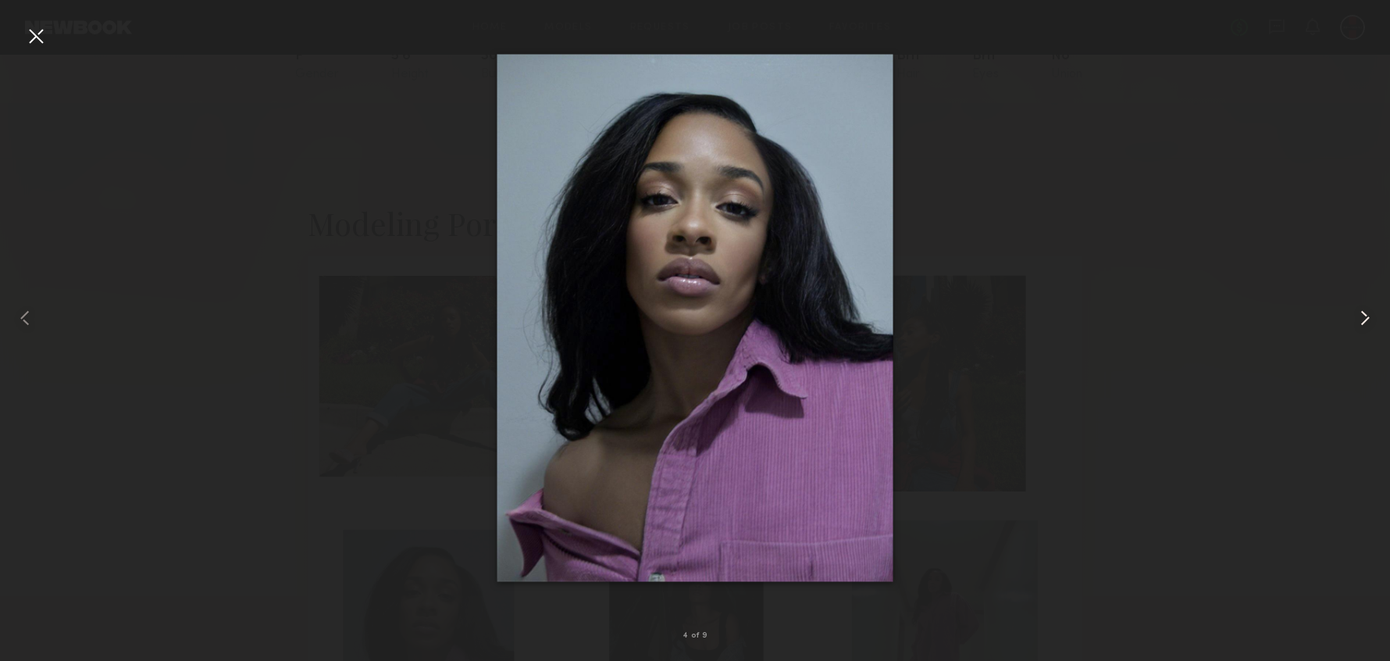
click at [1361, 322] on common-icon at bounding box center [1365, 317] width 25 height 25
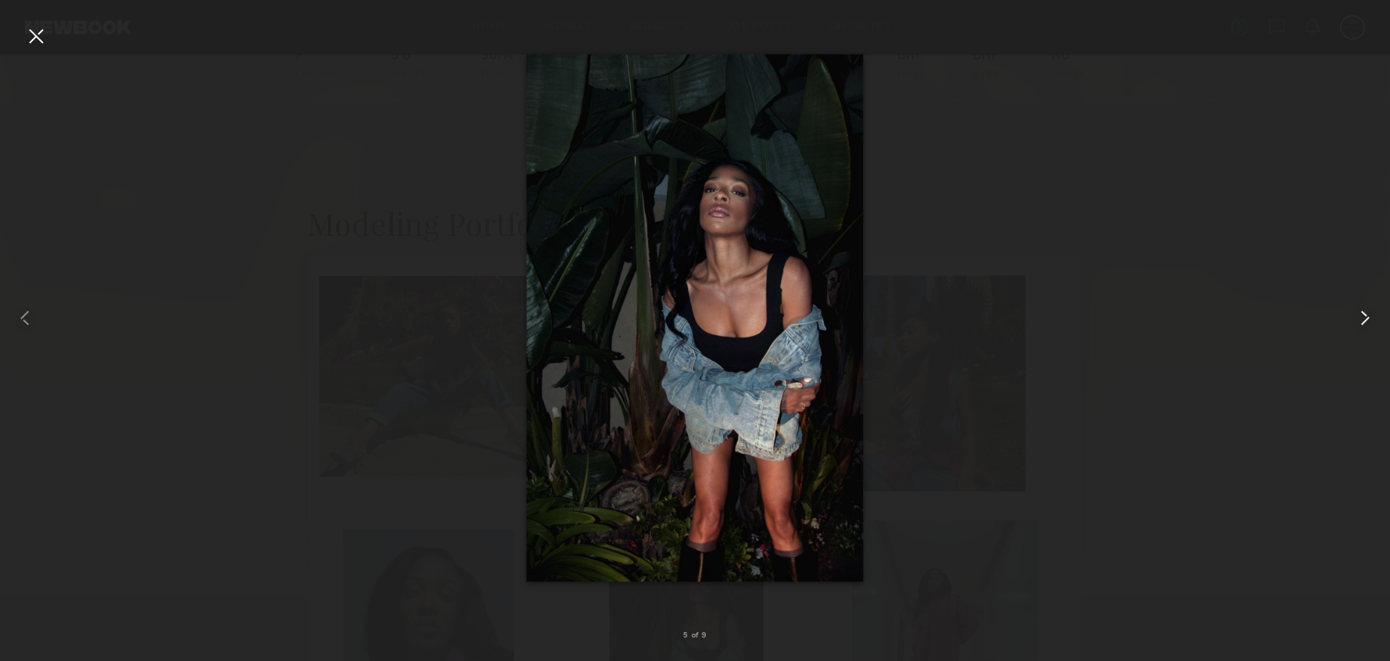
click at [1364, 323] on common-icon at bounding box center [1365, 317] width 25 height 25
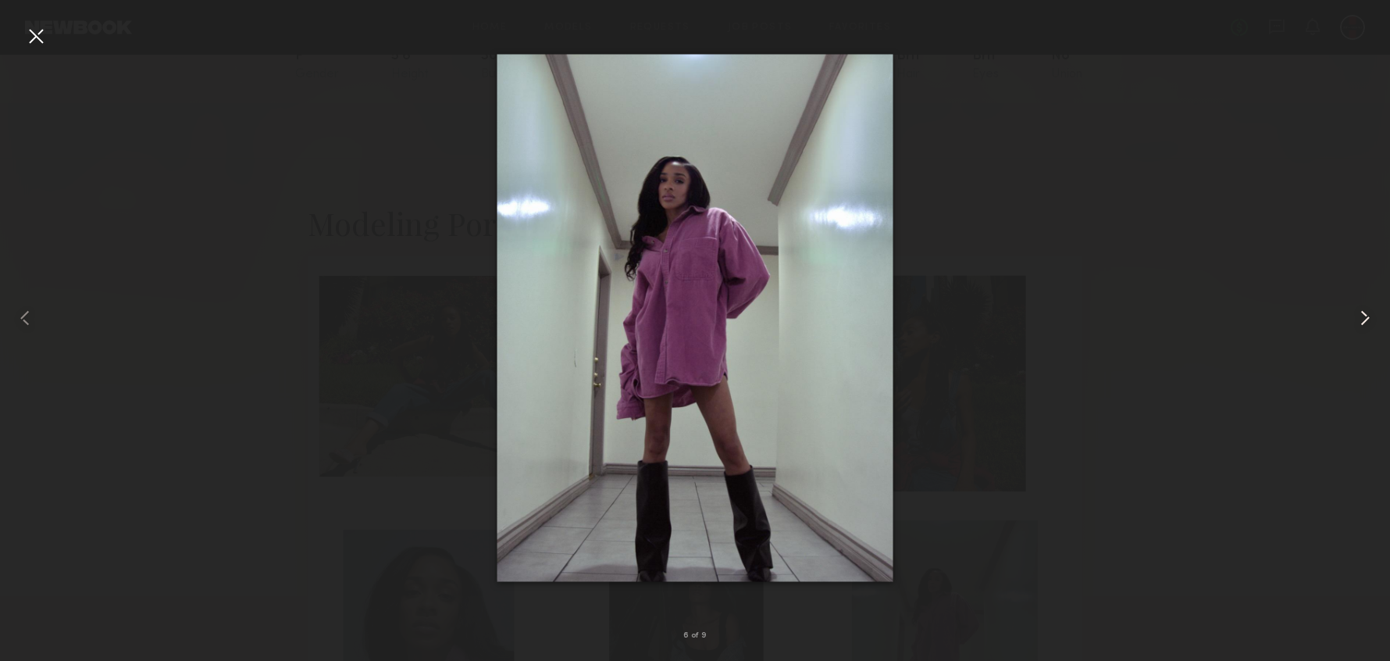
click at [1369, 324] on common-icon at bounding box center [1365, 317] width 25 height 25
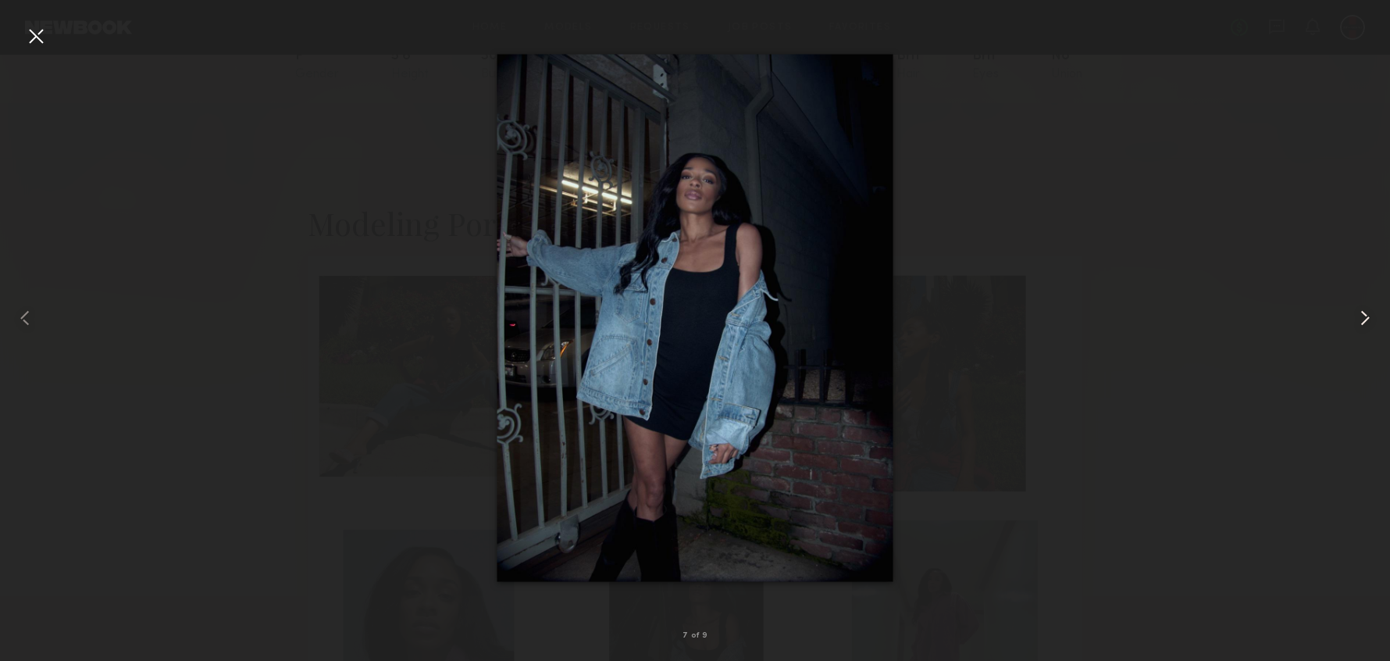
click at [1369, 324] on common-icon at bounding box center [1365, 317] width 25 height 25
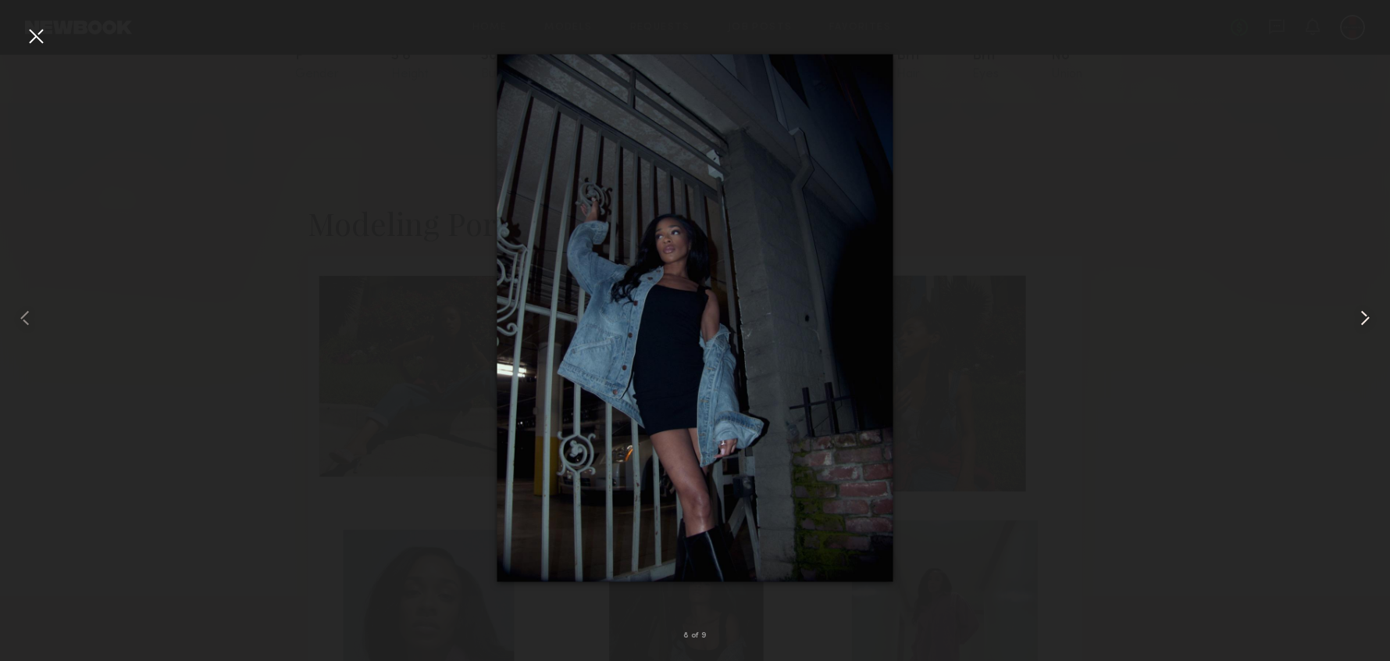
click at [1370, 323] on common-icon at bounding box center [1365, 317] width 25 height 25
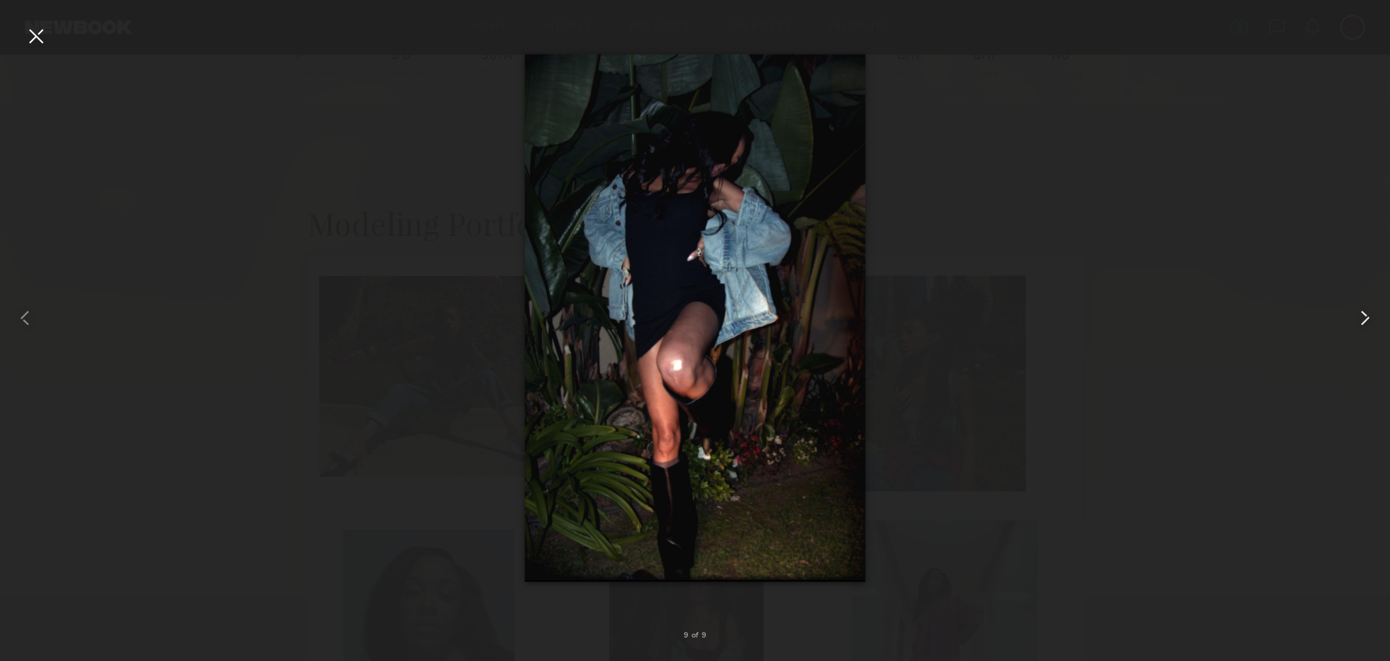
click at [1370, 323] on common-icon at bounding box center [1365, 317] width 25 height 25
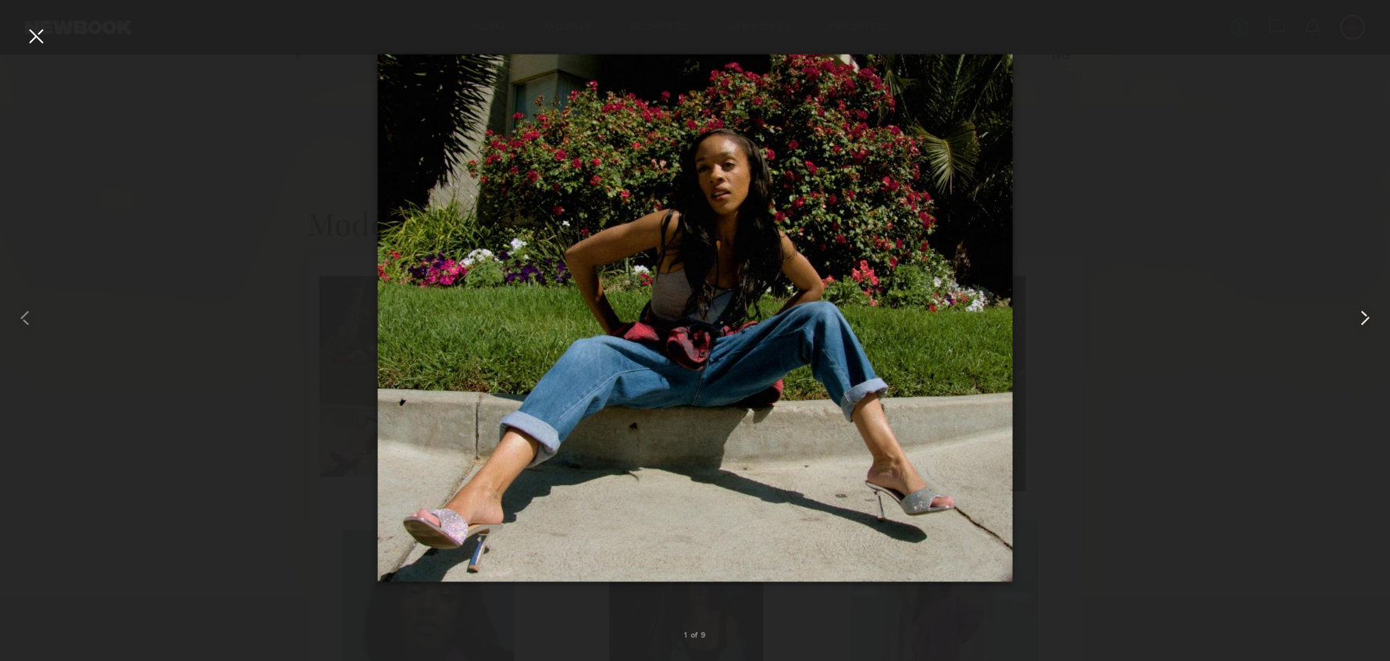
click at [1370, 323] on common-icon at bounding box center [1365, 317] width 25 height 25
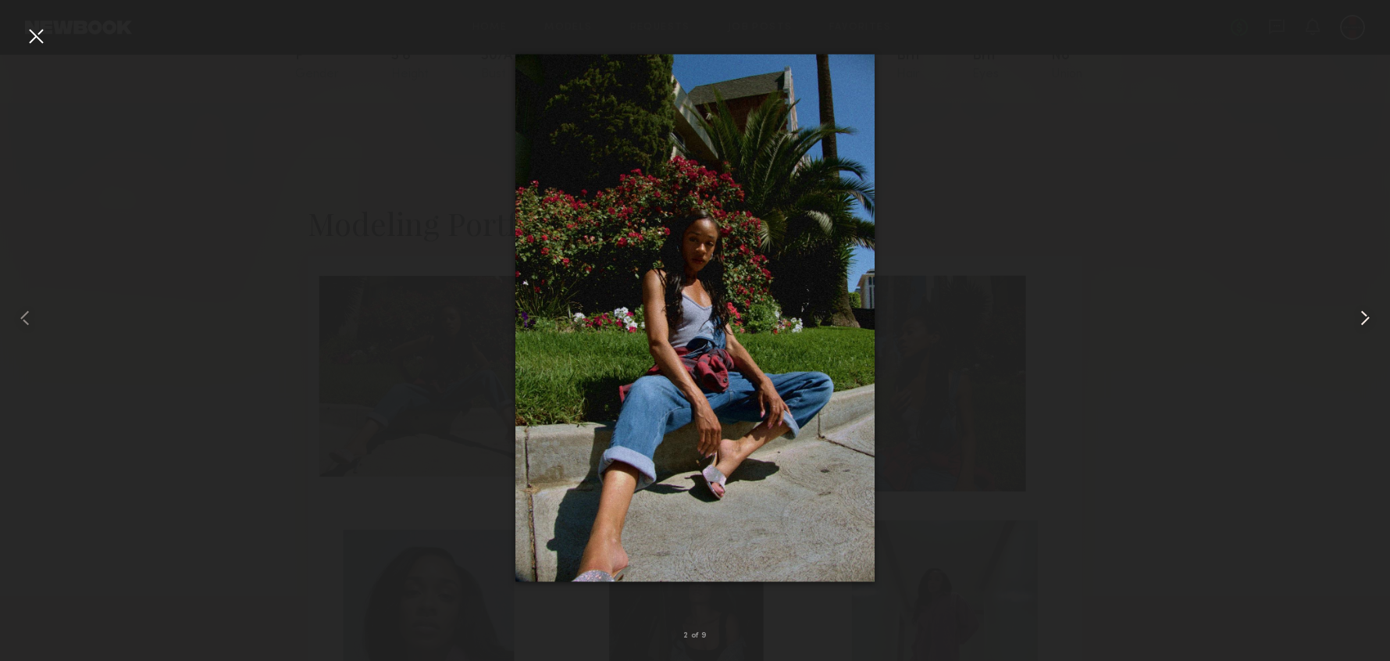
click at [1370, 323] on common-icon at bounding box center [1365, 317] width 25 height 25
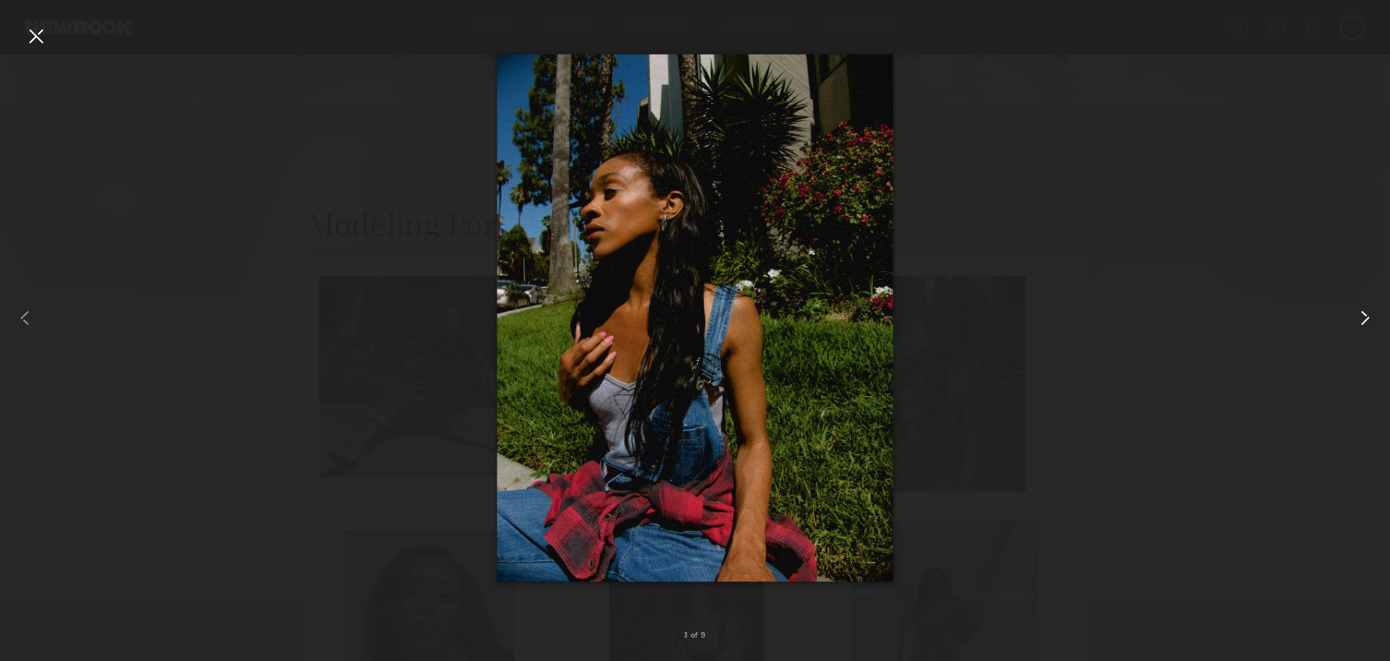
click at [1370, 323] on common-icon at bounding box center [1365, 317] width 25 height 25
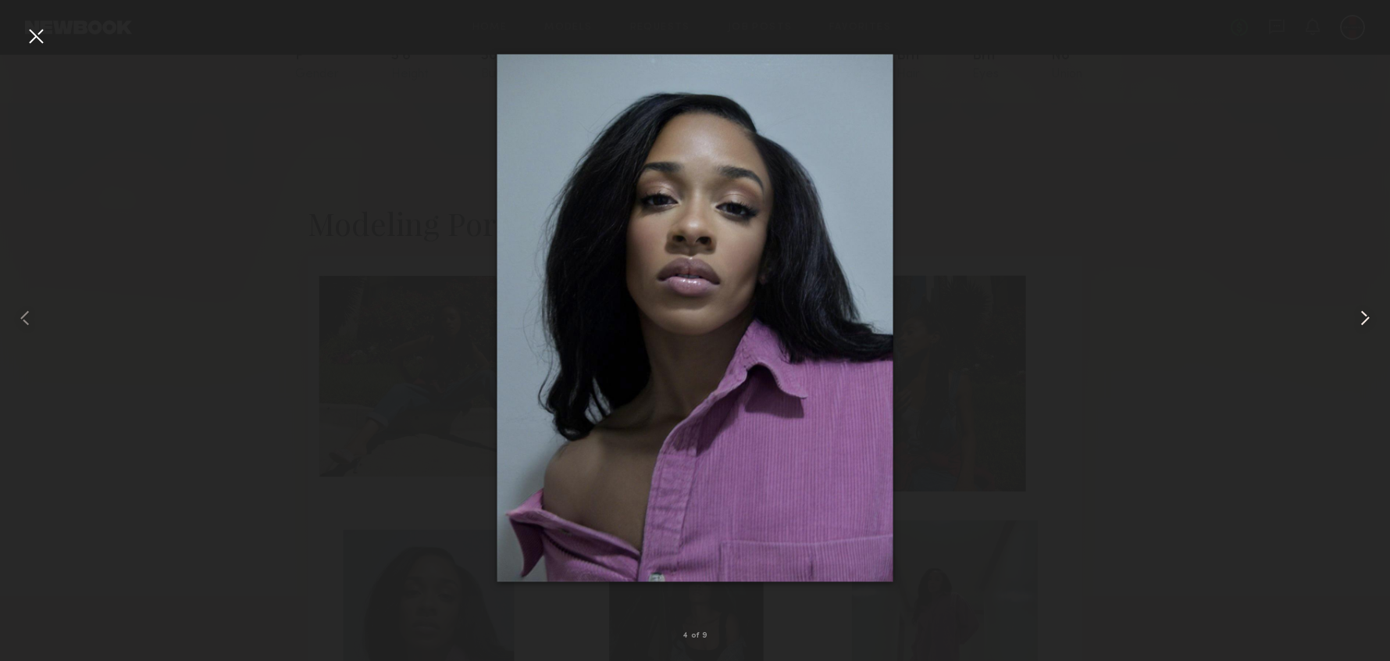
click at [1370, 323] on common-icon at bounding box center [1365, 317] width 25 height 25
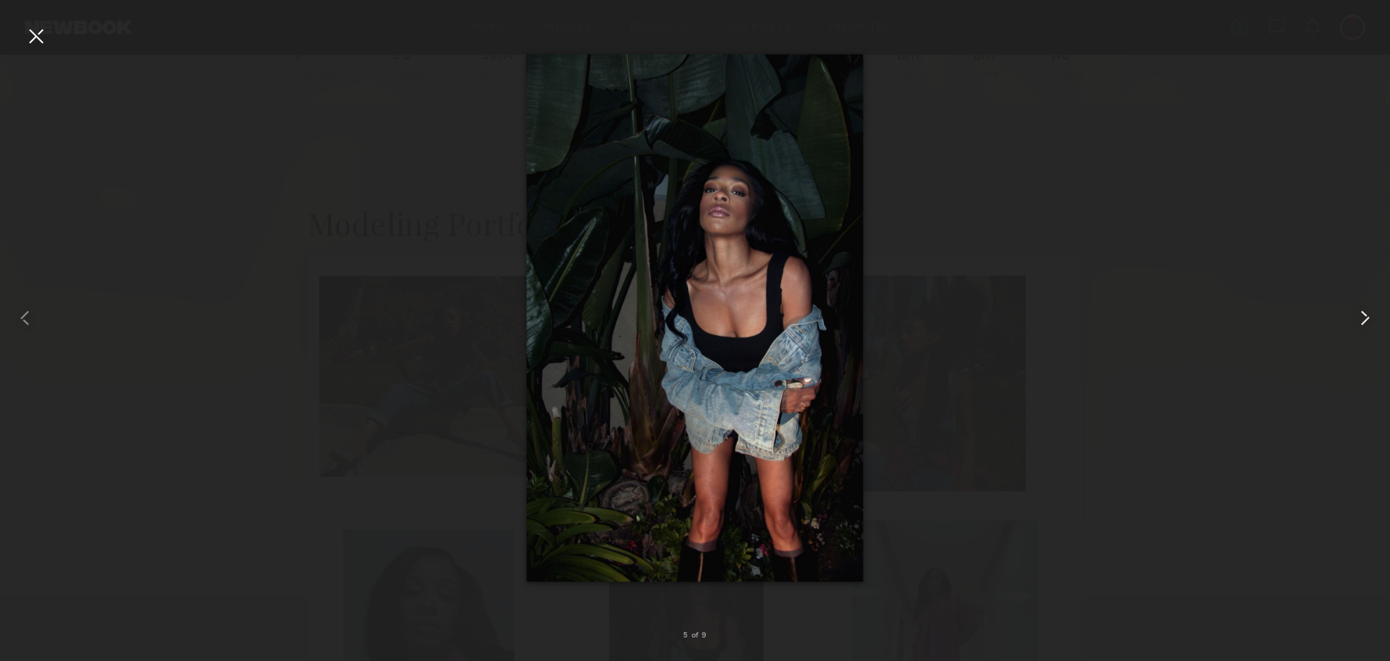
click at [1370, 323] on common-icon at bounding box center [1365, 317] width 25 height 25
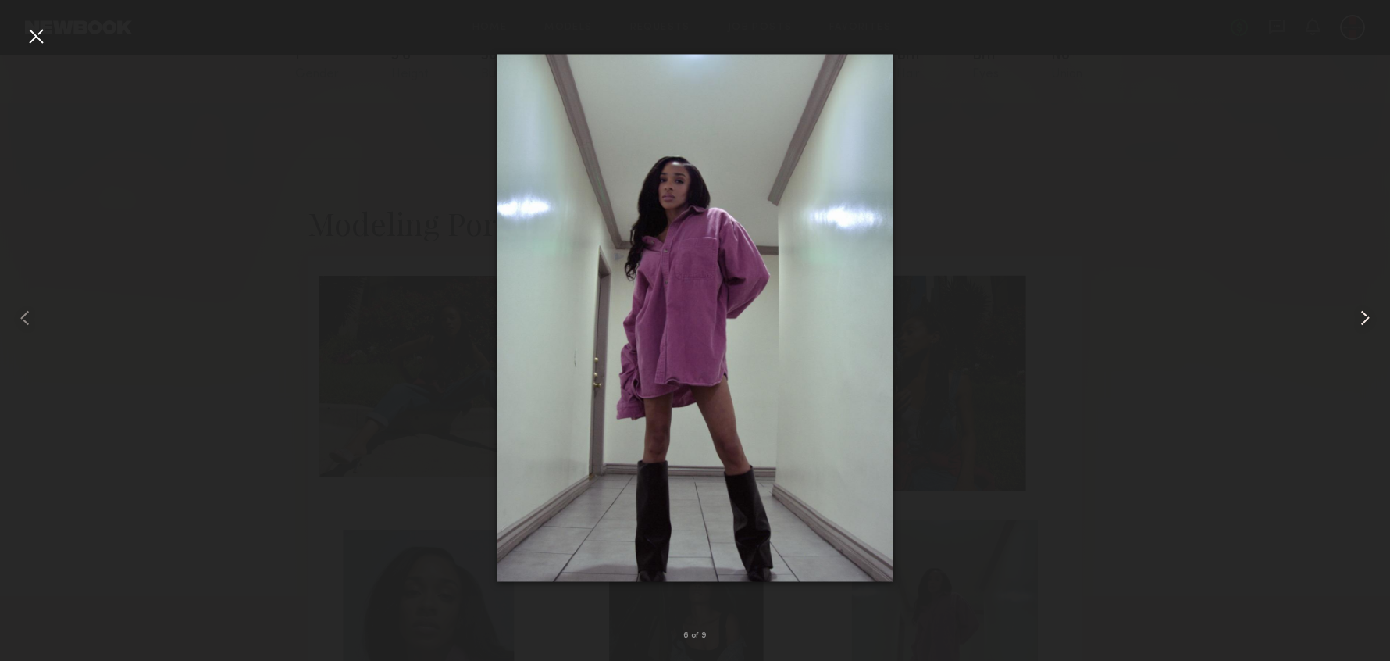
click at [1356, 316] on common-icon at bounding box center [1365, 317] width 25 height 25
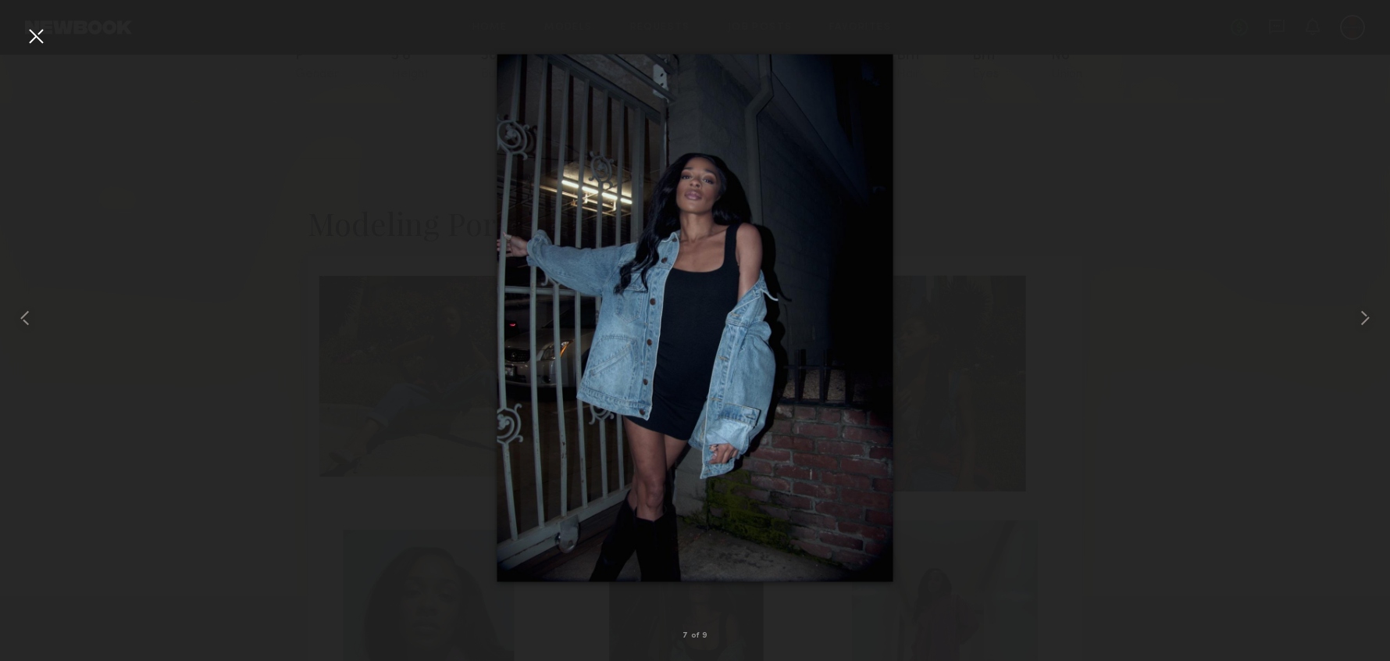
click at [31, 32] on div at bounding box center [35, 35] width 25 height 25
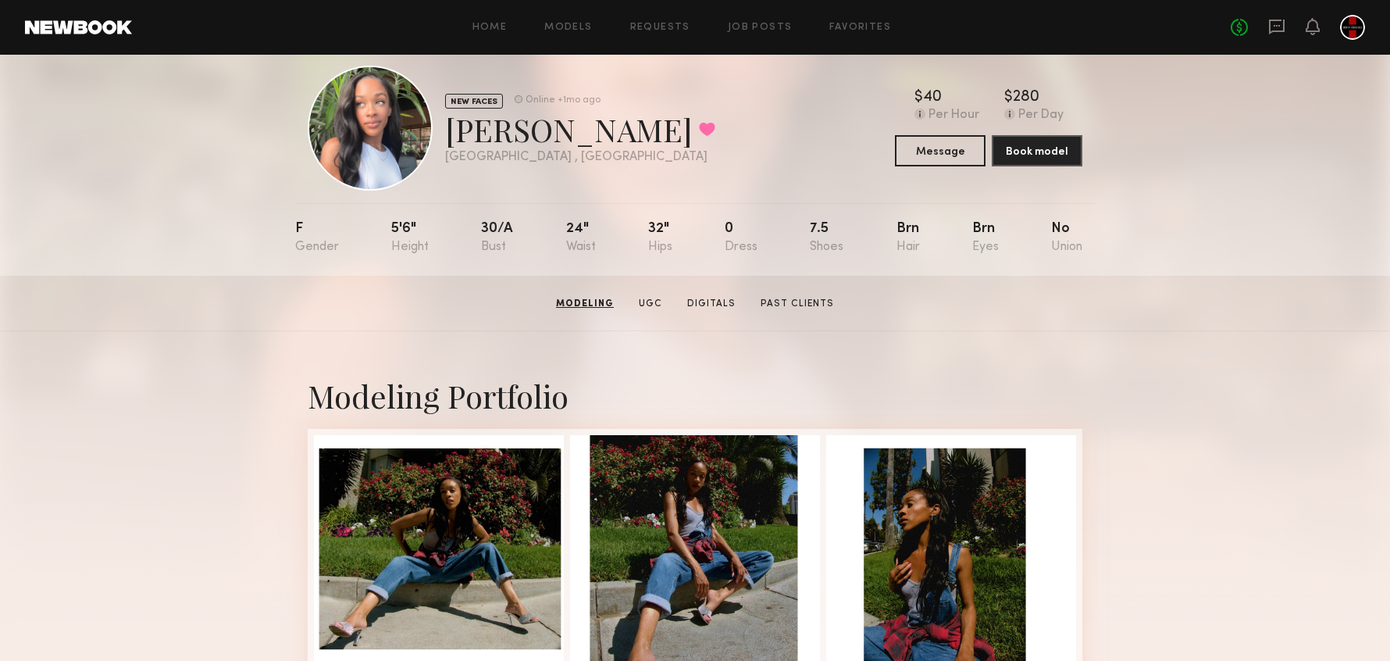
scroll to position [0, 0]
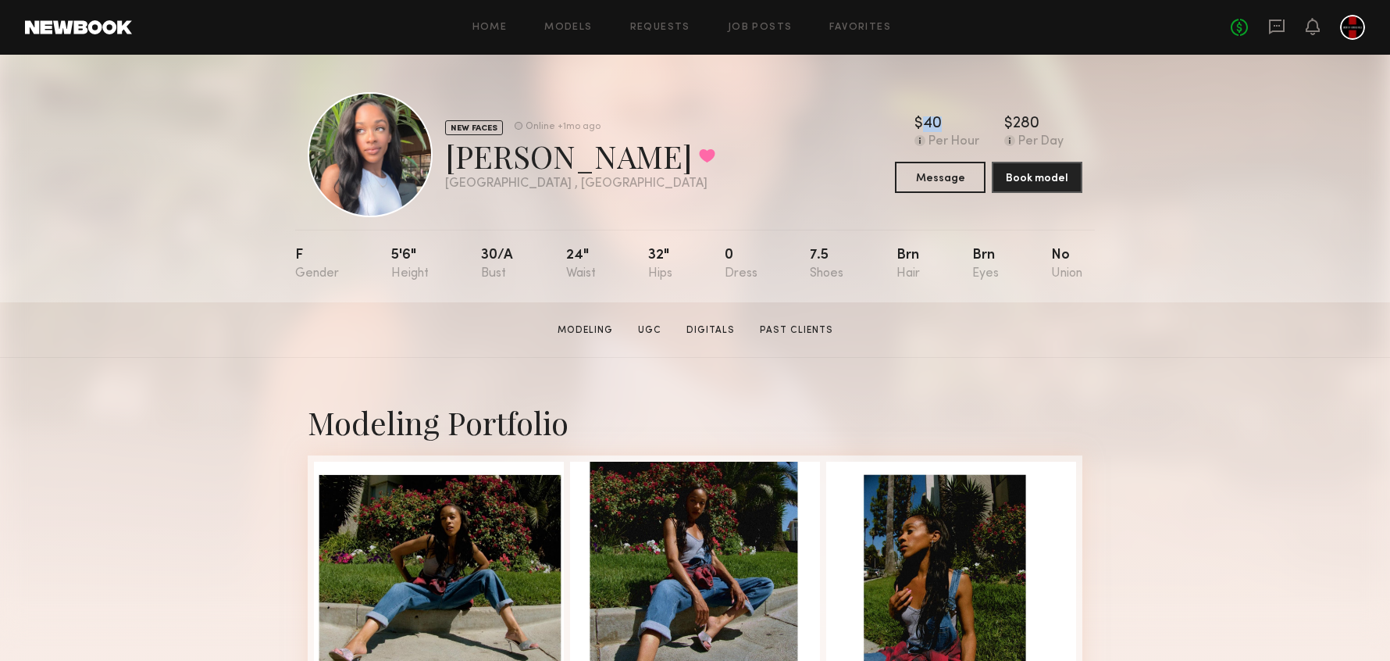
drag, startPoint x: 938, startPoint y: 123, endPoint x: 905, endPoint y: 122, distance: 32.8
click at [905, 122] on div "$ Typical rate set by model. Can vary by project & usage. 40 Per Hour $ Typical…" at bounding box center [988, 132] width 187 height 33
click at [916, 121] on div "$ Typical rate set by model. Can vary by project & usage." at bounding box center [918, 124] width 9 height 16
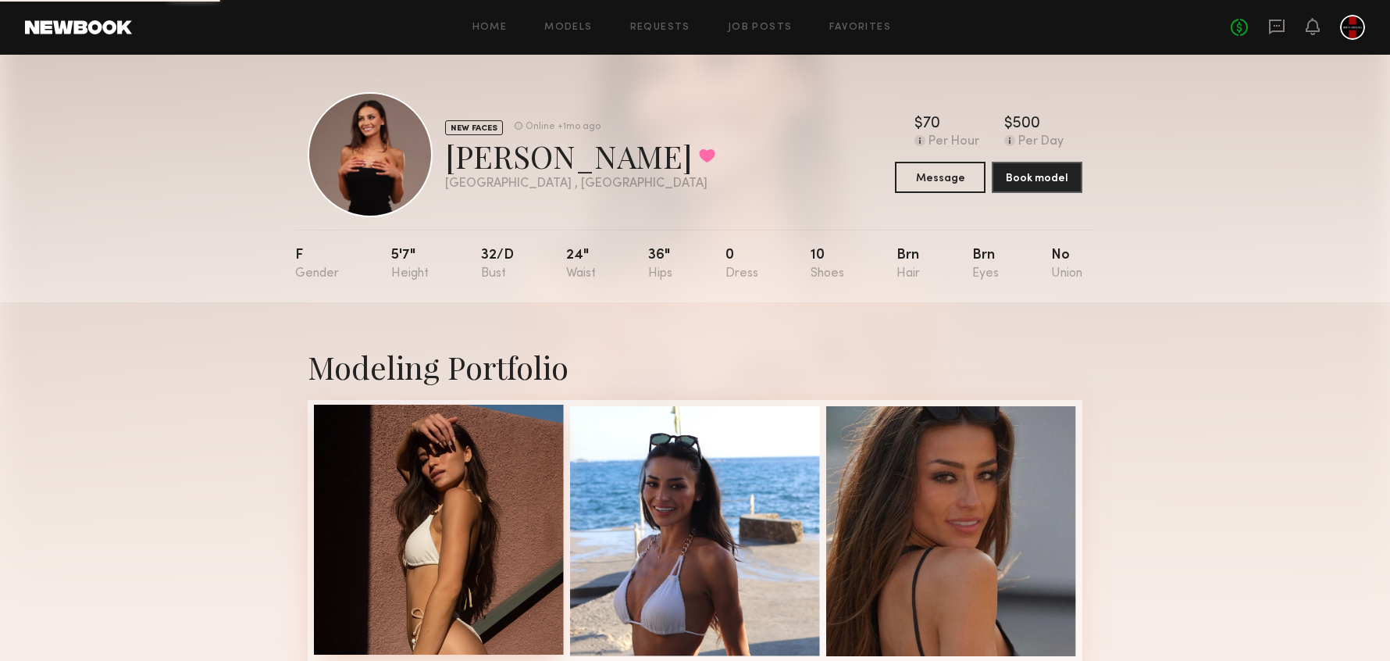
click at [440, 499] on div at bounding box center [439, 530] width 250 height 250
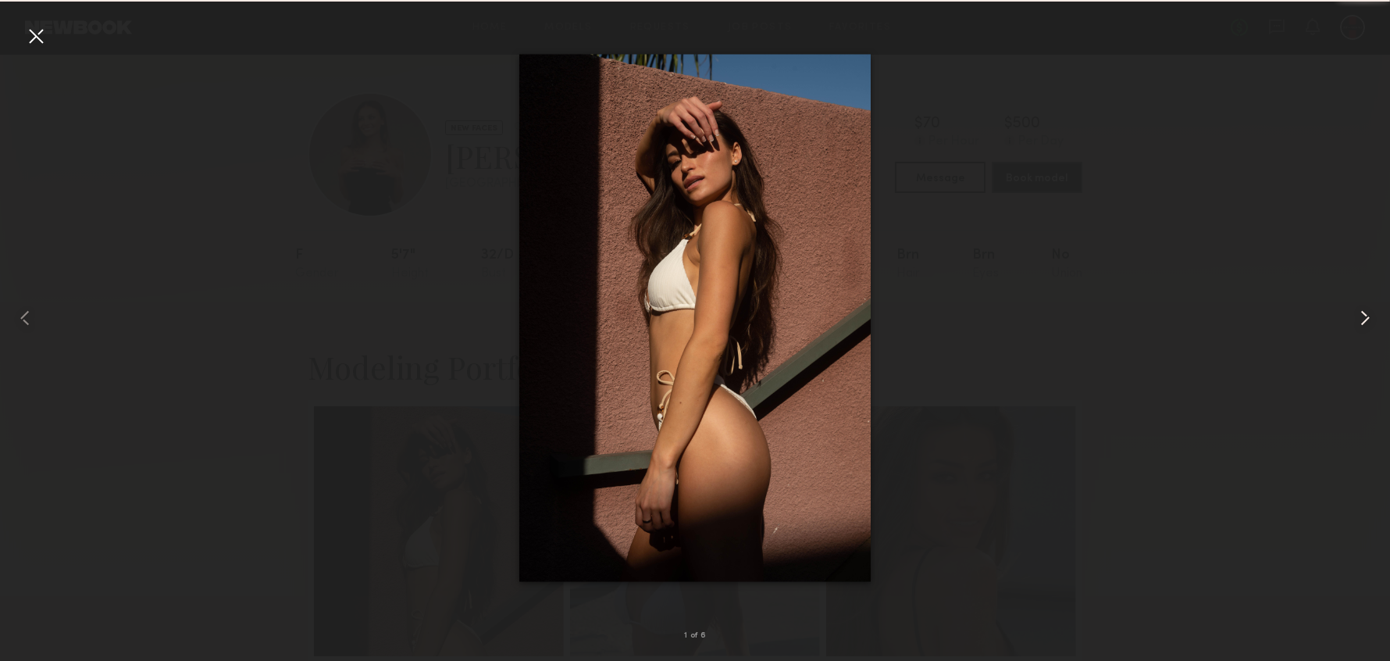
click at [1368, 312] on common-icon at bounding box center [1365, 317] width 25 height 25
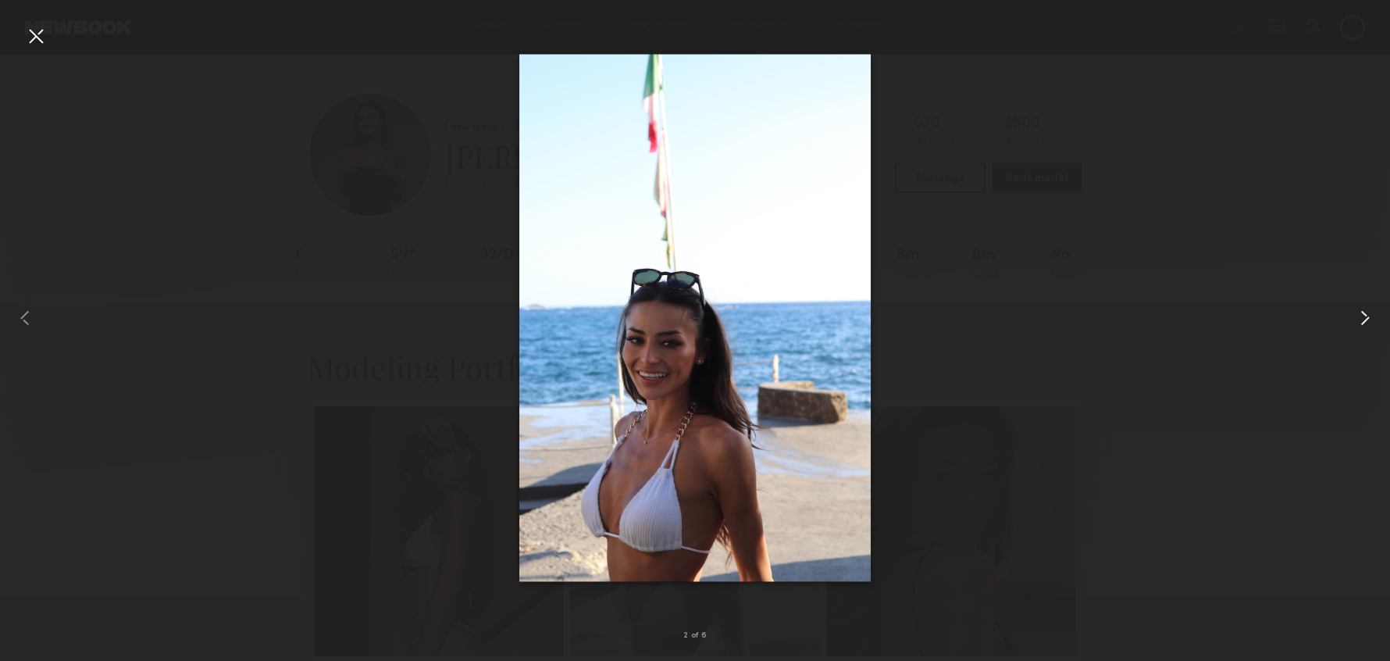
click at [1368, 312] on common-icon at bounding box center [1365, 317] width 25 height 25
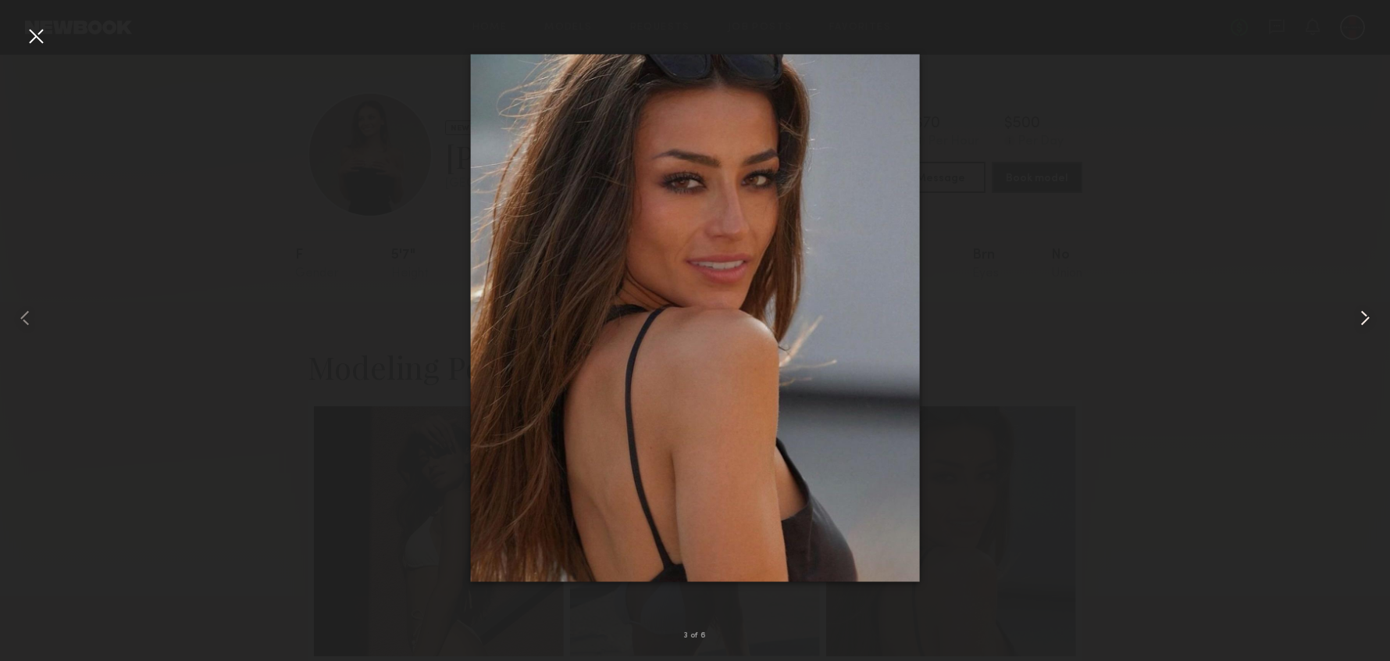
click at [1368, 312] on common-icon at bounding box center [1365, 317] width 25 height 25
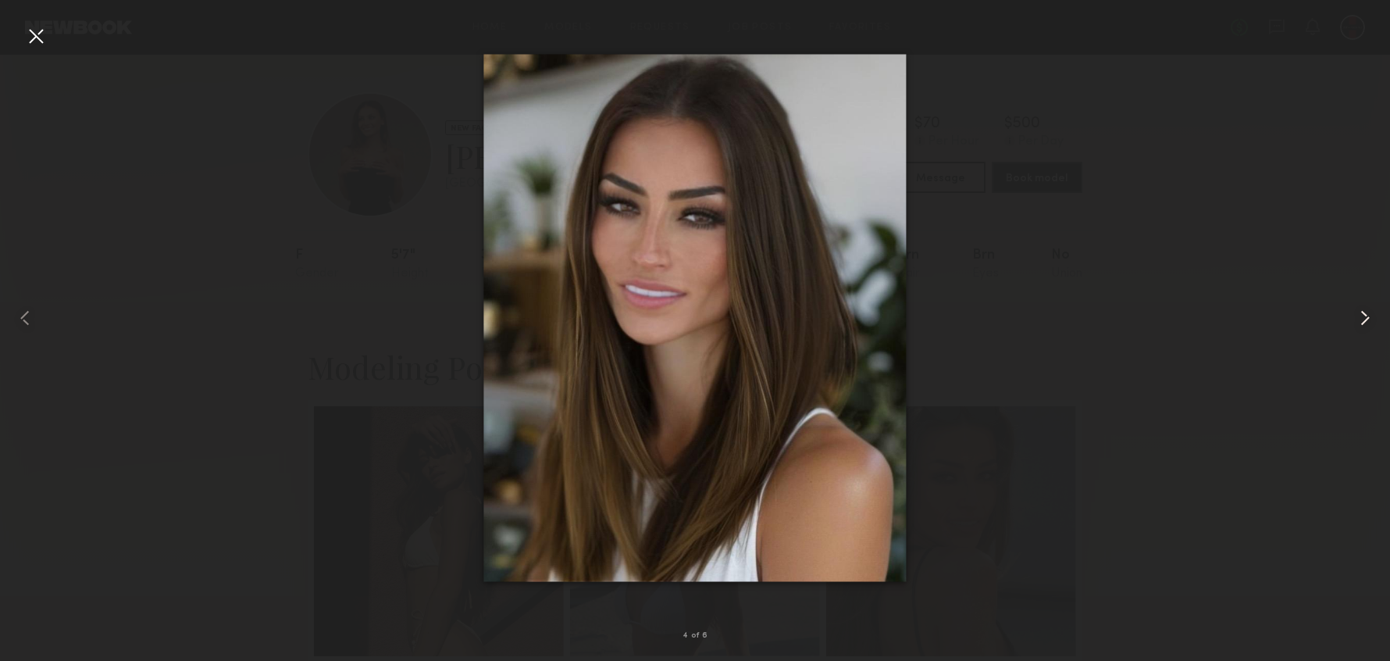
click at [1368, 312] on common-icon at bounding box center [1365, 317] width 25 height 25
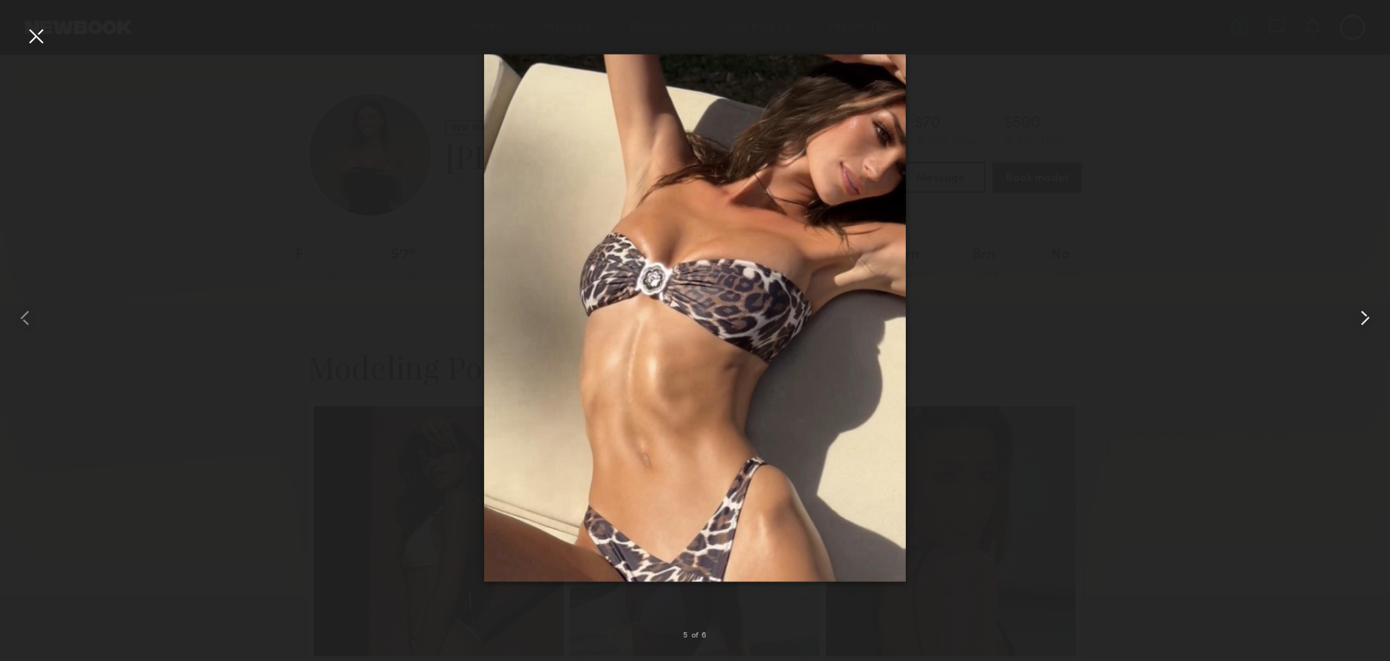
click at [1368, 312] on common-icon at bounding box center [1365, 317] width 25 height 25
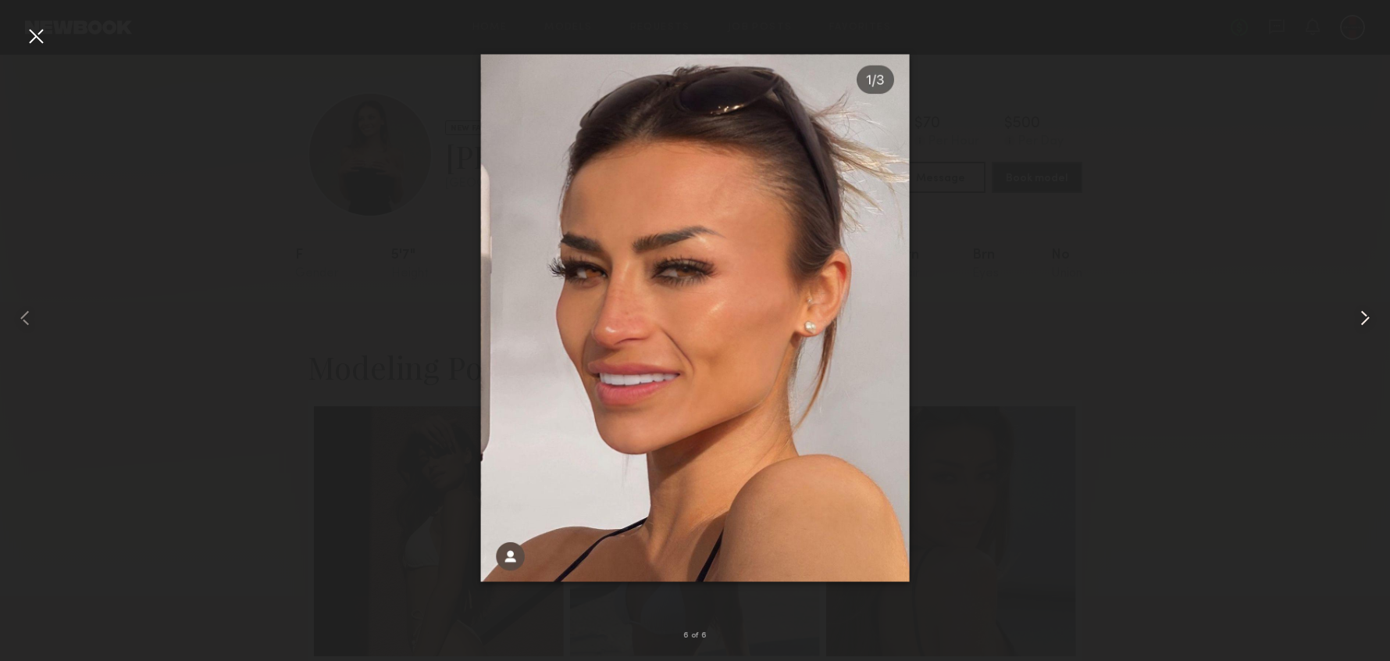
click at [1368, 312] on common-icon at bounding box center [1365, 317] width 25 height 25
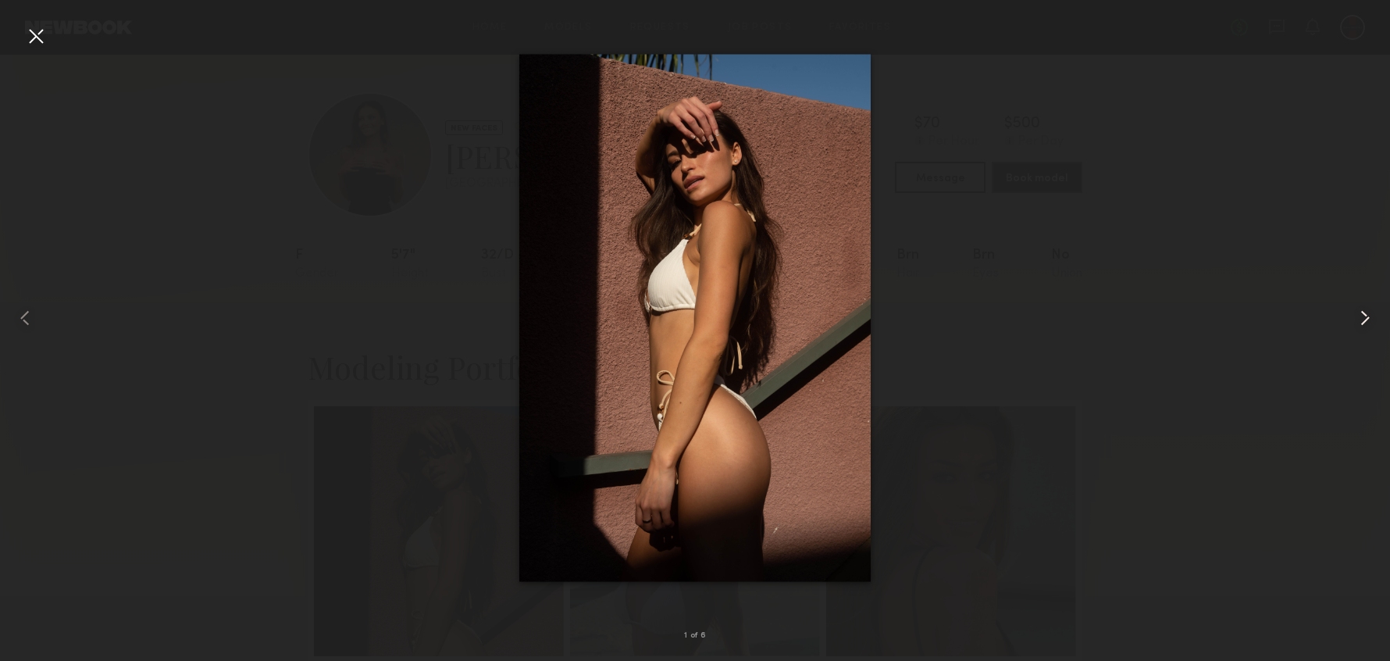
click at [1368, 312] on common-icon at bounding box center [1365, 317] width 25 height 25
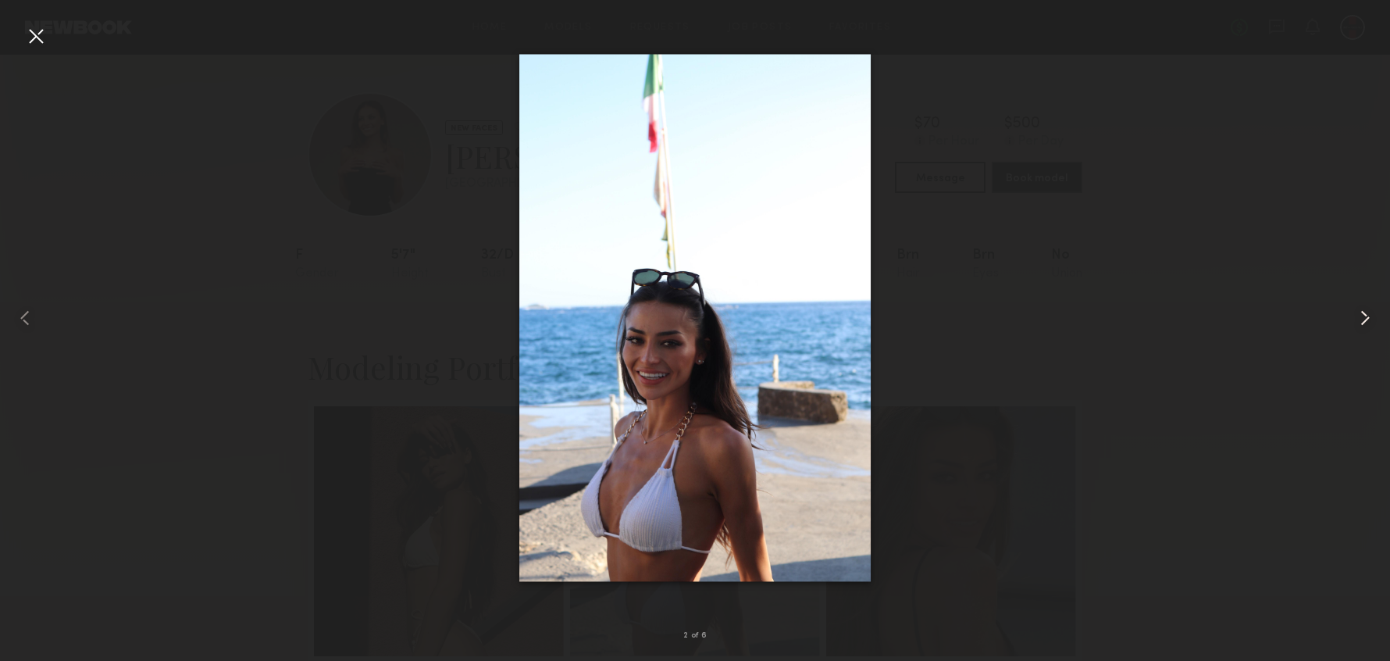
click at [1368, 312] on common-icon at bounding box center [1365, 317] width 25 height 25
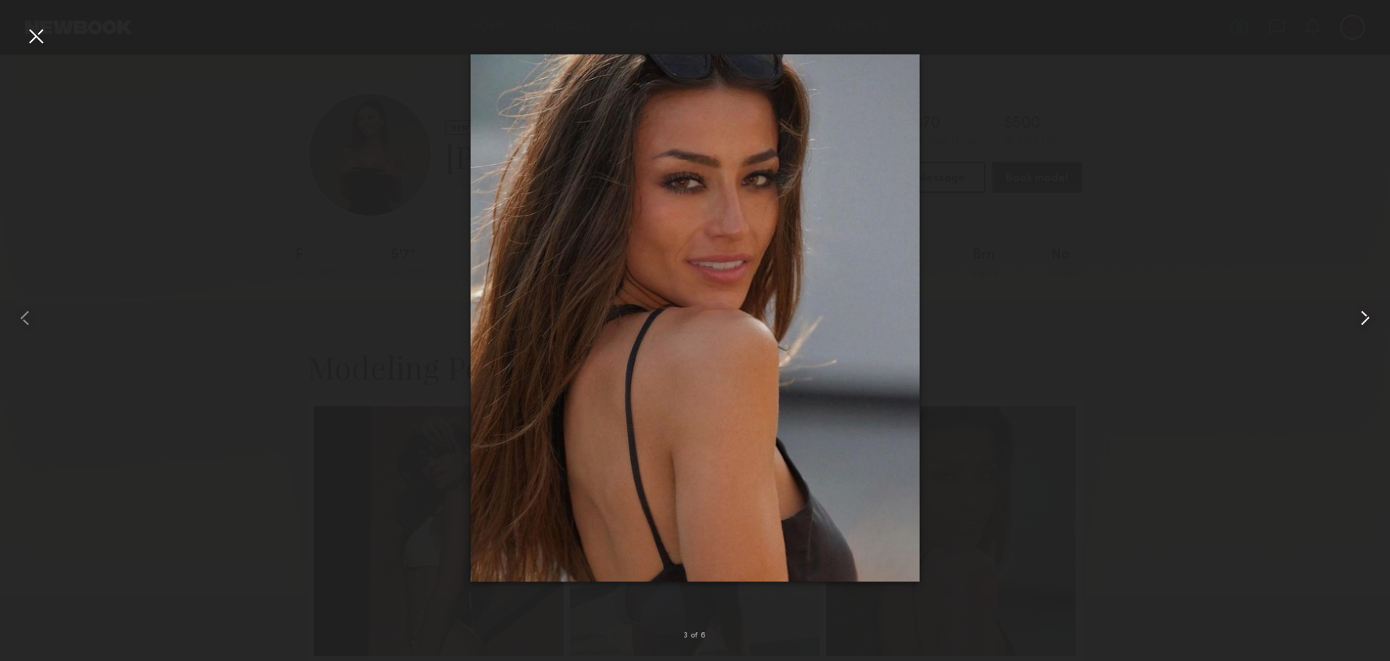
click at [1368, 312] on common-icon at bounding box center [1365, 317] width 25 height 25
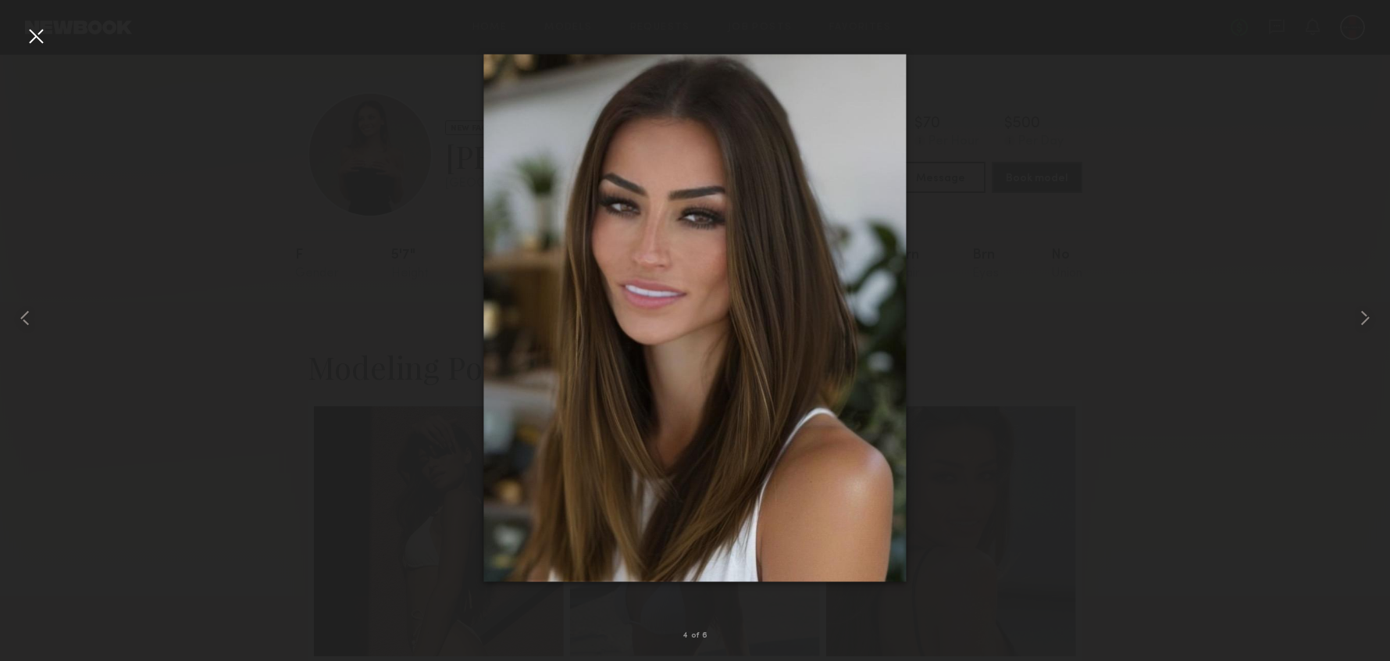
click at [34, 35] on div at bounding box center [35, 35] width 25 height 25
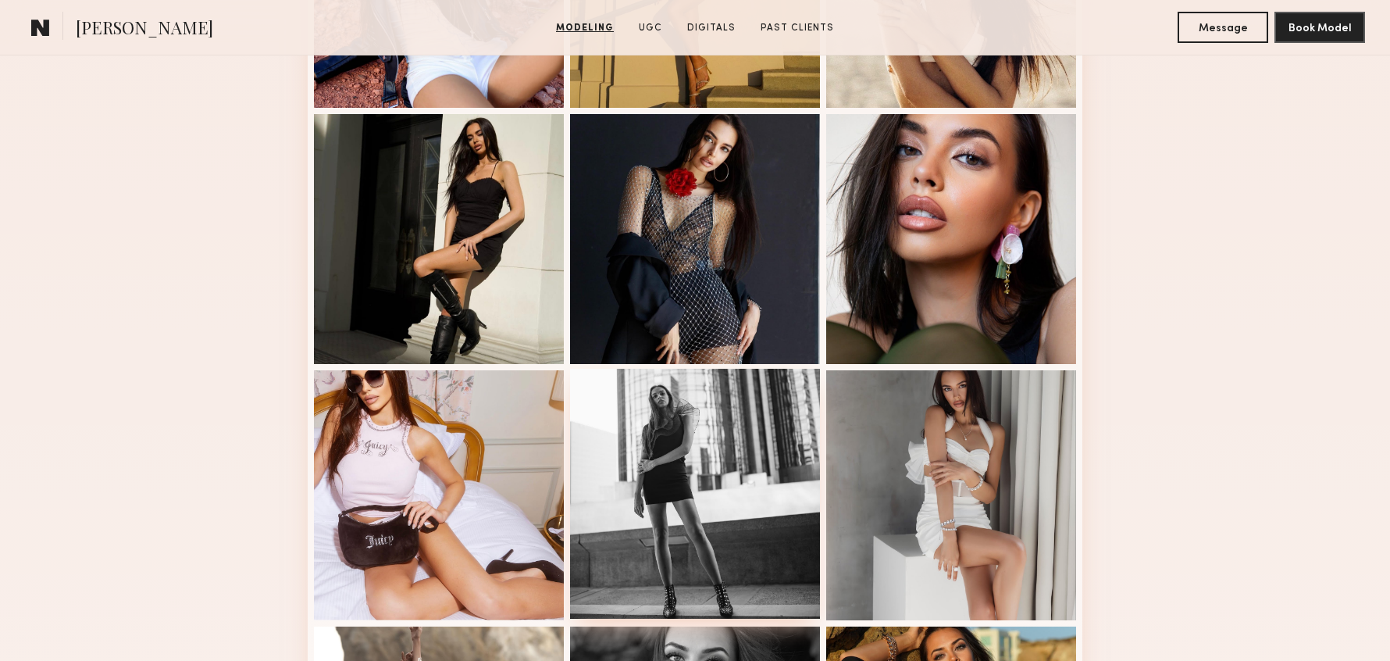
scroll to position [604, 0]
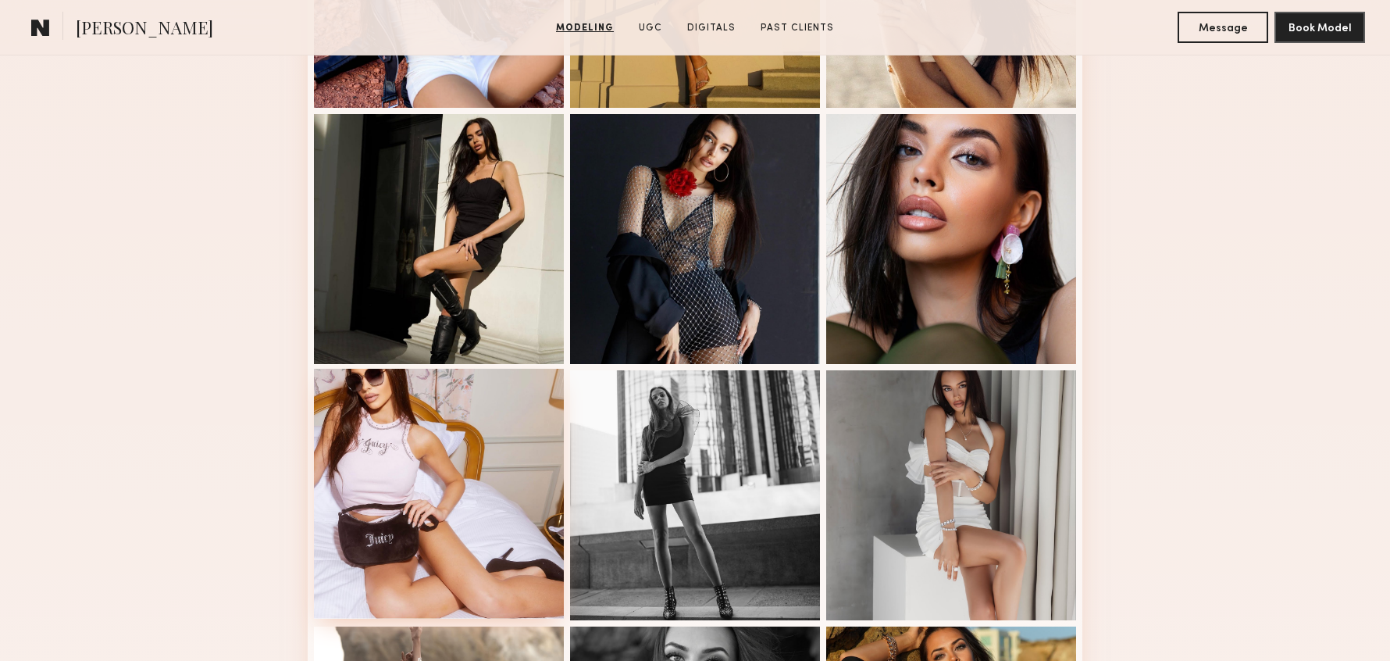
click at [468, 403] on div at bounding box center [439, 494] width 250 height 250
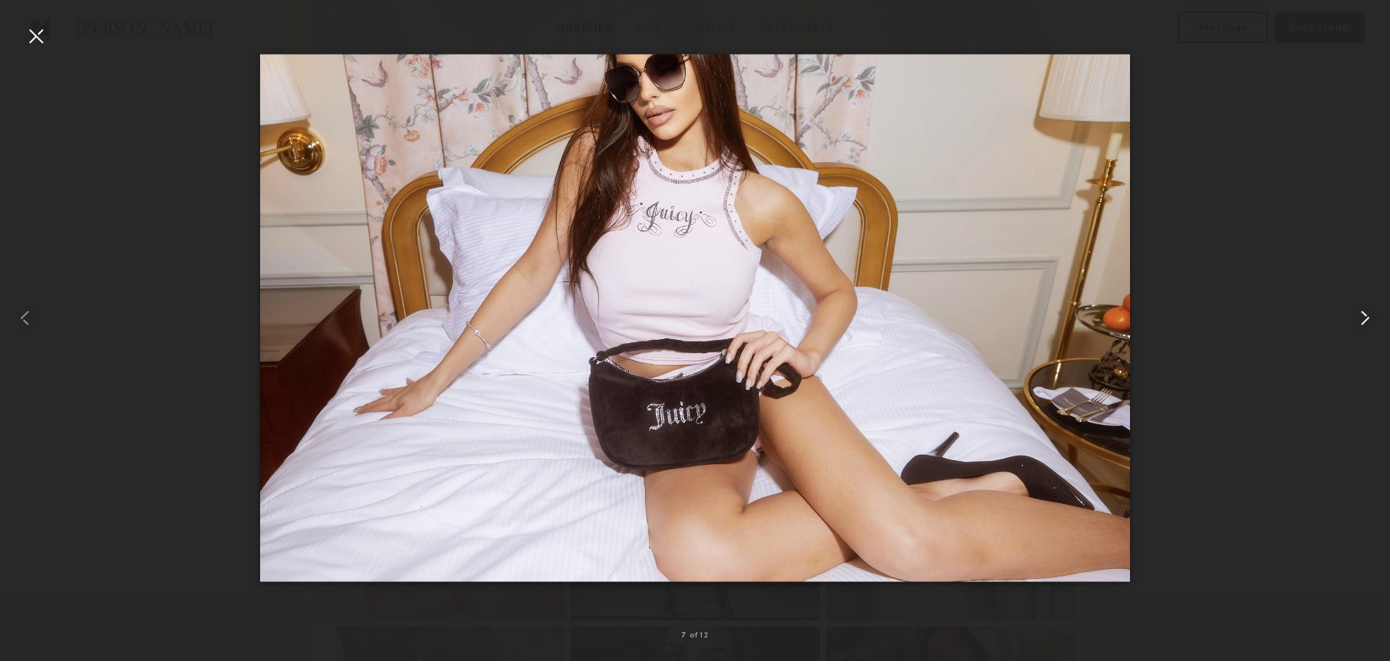
click at [1366, 318] on common-icon at bounding box center [1365, 317] width 25 height 25
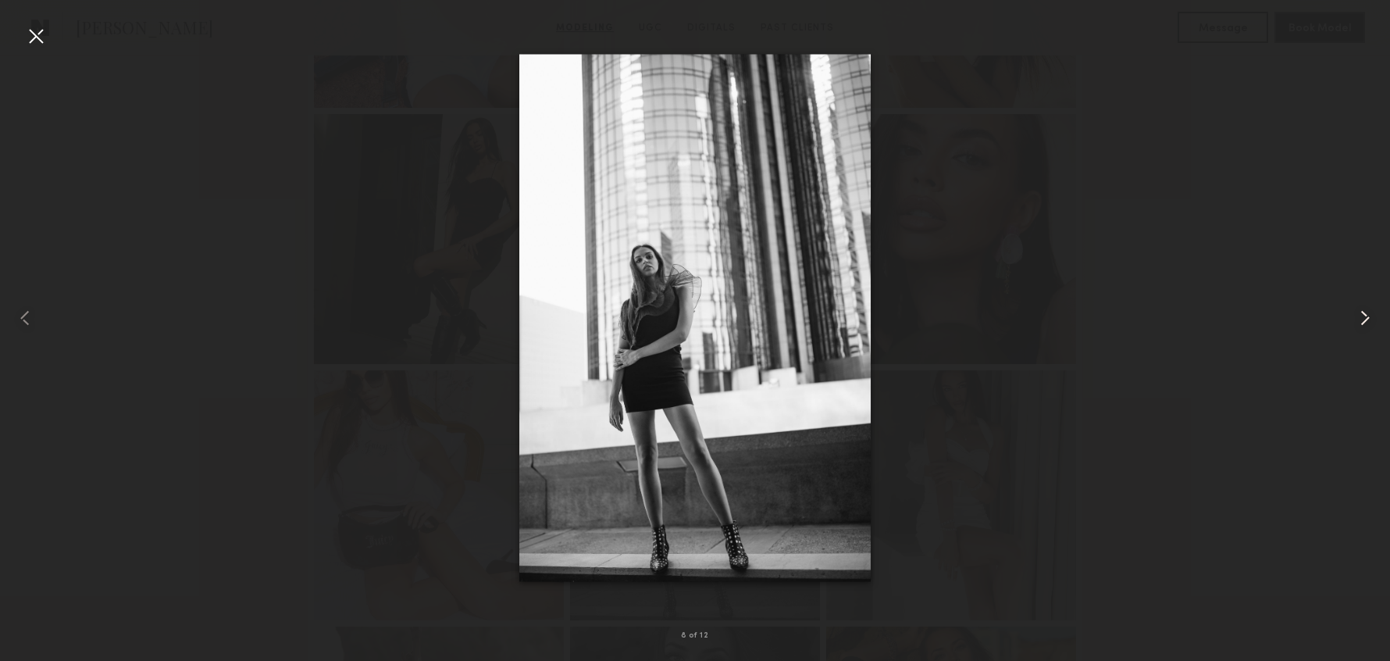
click at [1366, 318] on common-icon at bounding box center [1365, 317] width 25 height 25
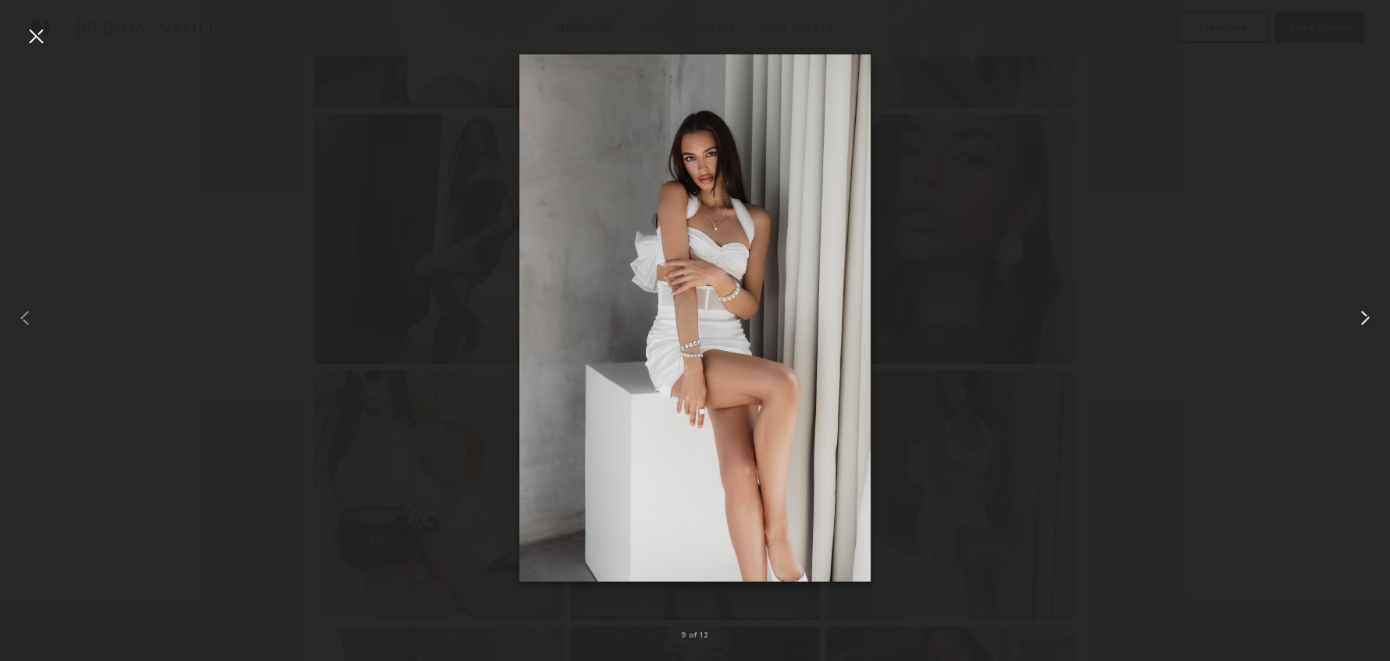
click at [1366, 318] on common-icon at bounding box center [1365, 317] width 25 height 25
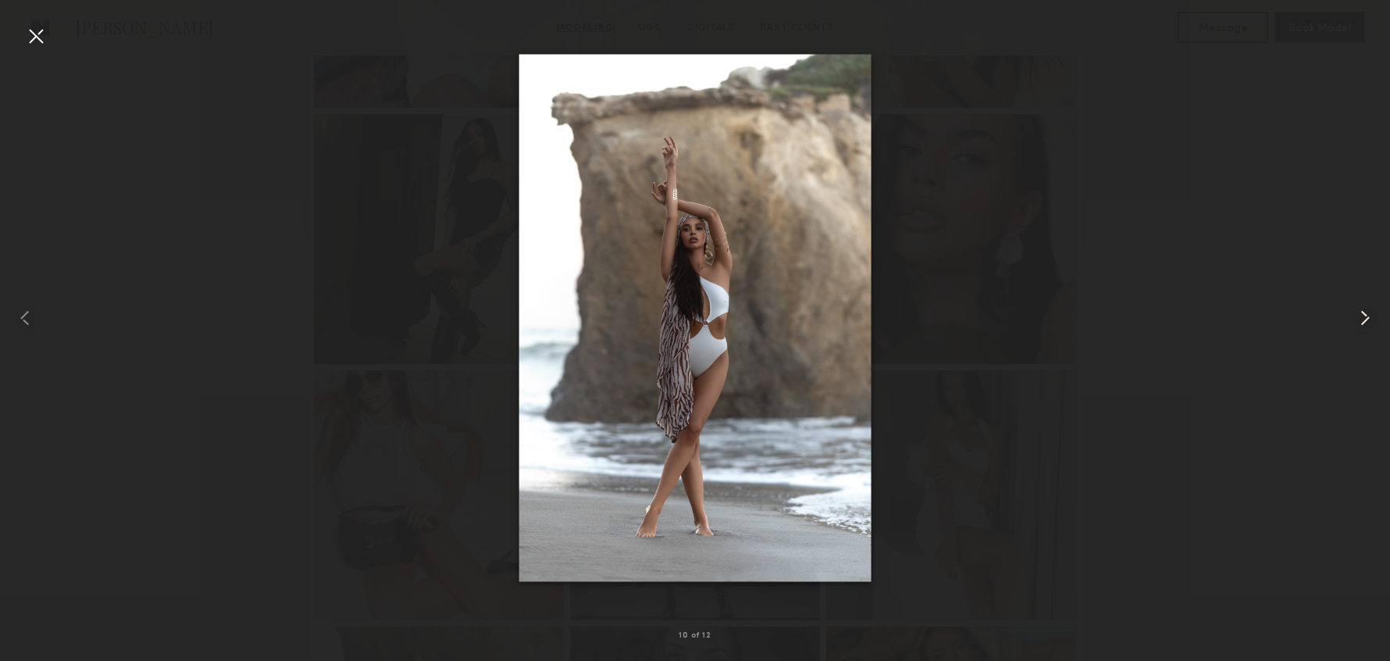
click at [1366, 318] on common-icon at bounding box center [1365, 317] width 25 height 25
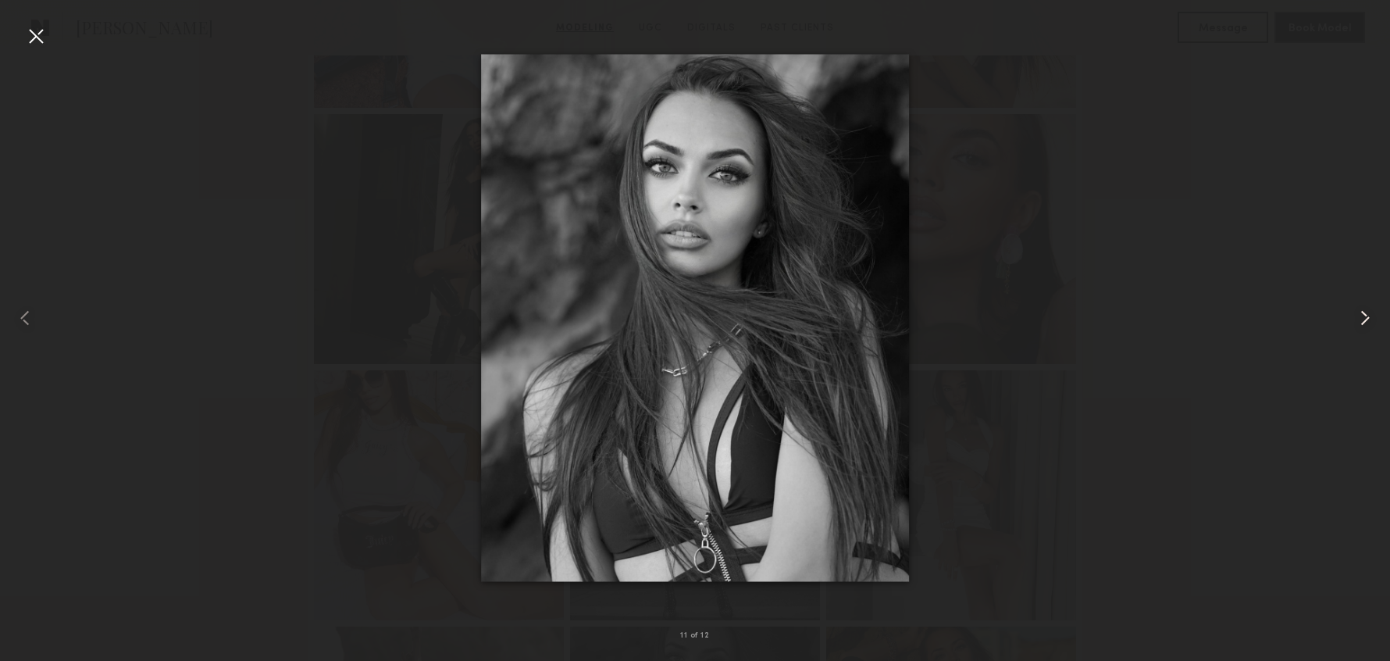
click at [1366, 318] on common-icon at bounding box center [1365, 317] width 25 height 25
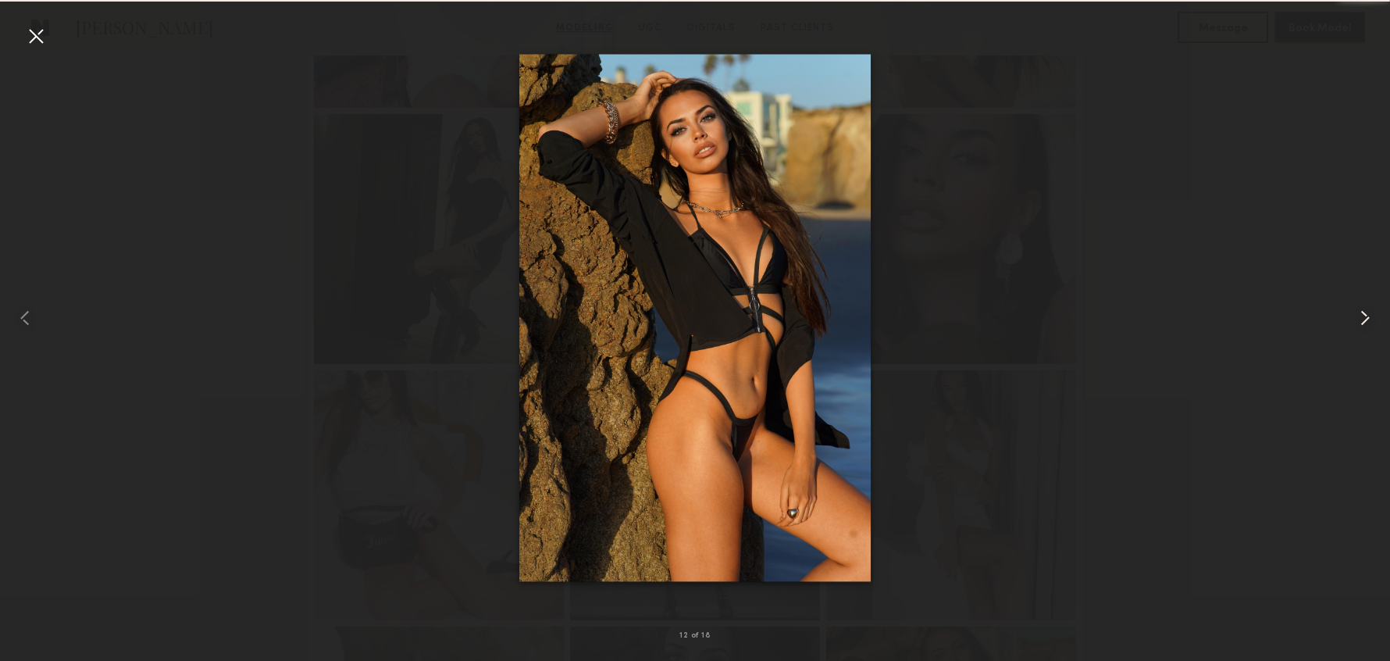
click at [1366, 318] on common-icon at bounding box center [1365, 317] width 25 height 25
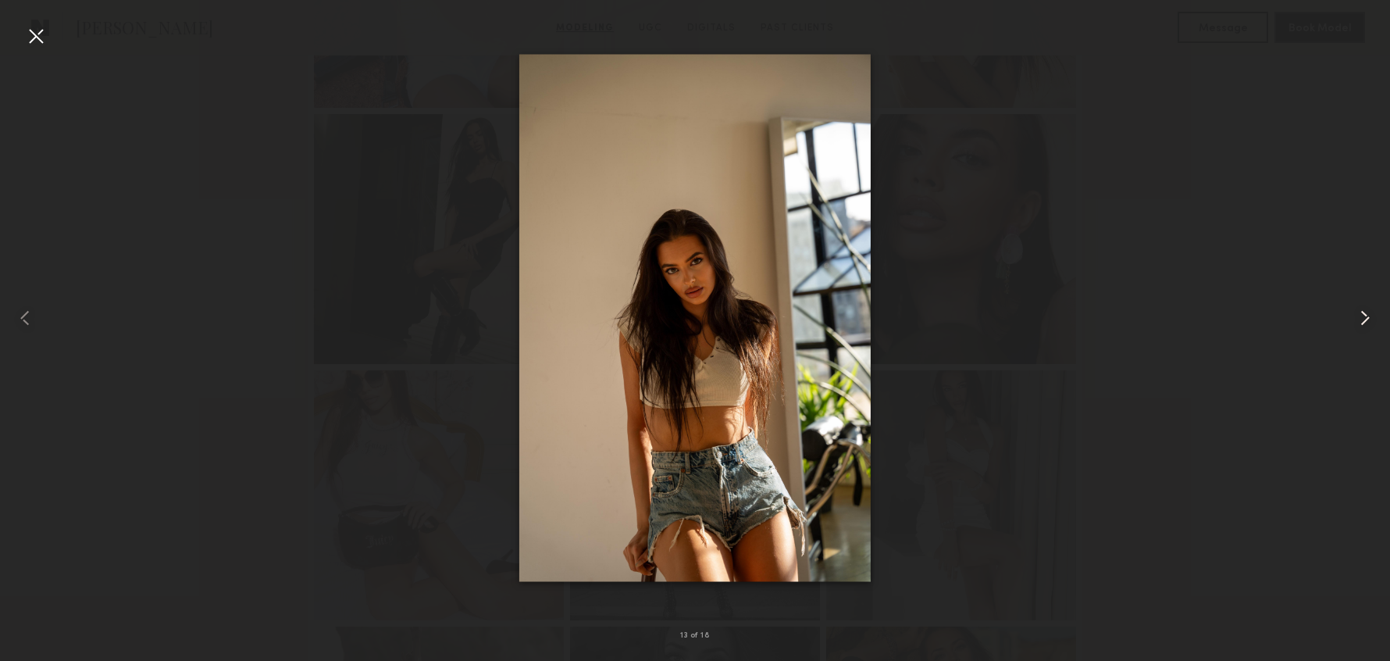
click at [1366, 318] on common-icon at bounding box center [1365, 317] width 25 height 25
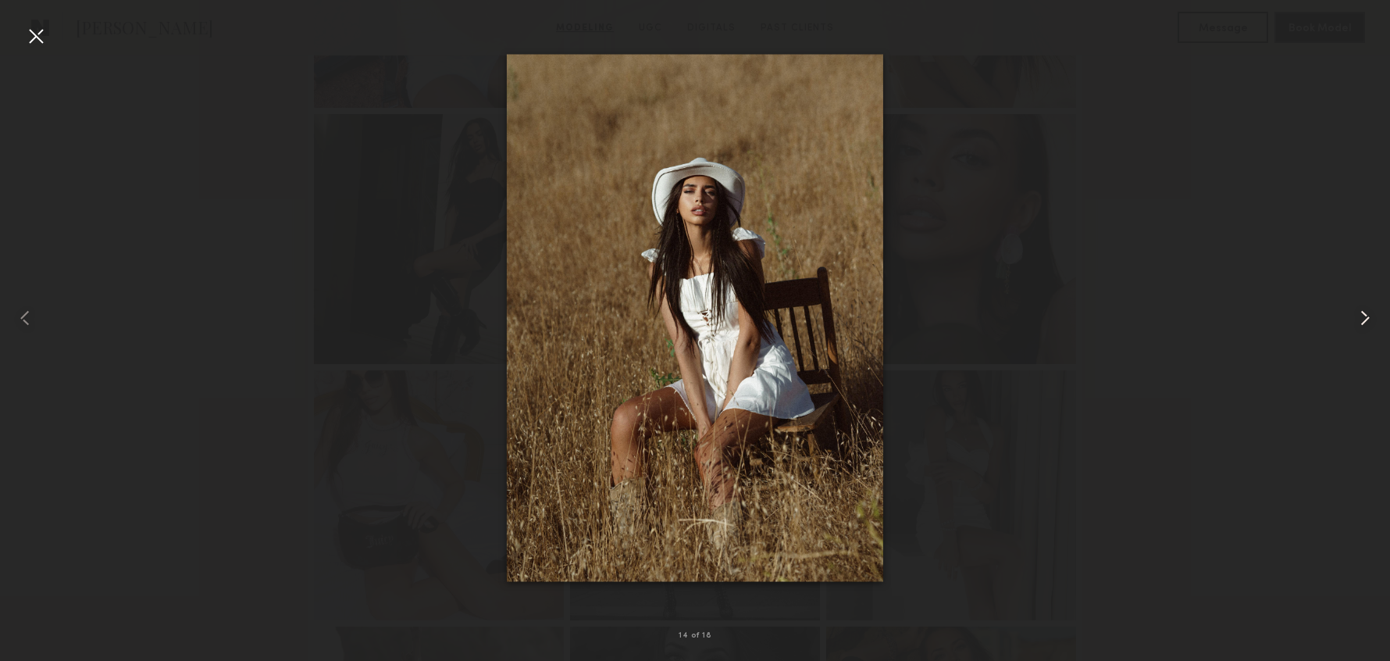
click at [1366, 318] on common-icon at bounding box center [1365, 317] width 25 height 25
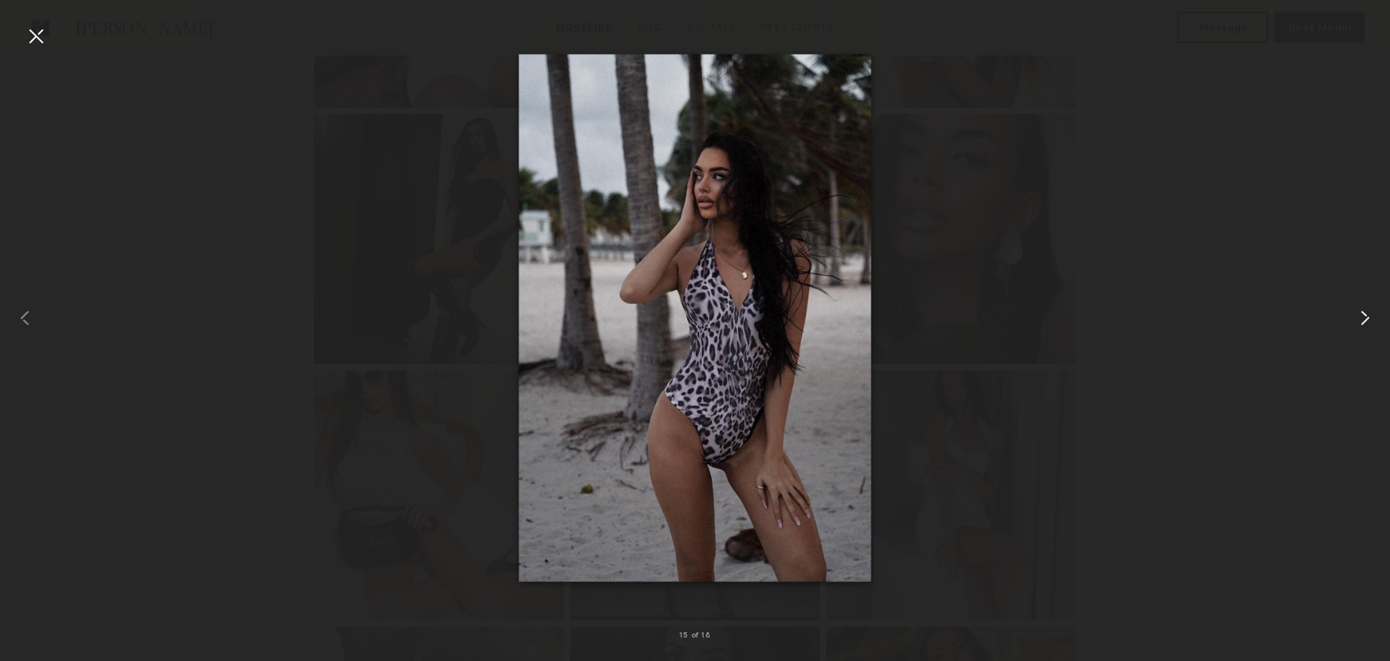
click at [1366, 318] on common-icon at bounding box center [1365, 317] width 25 height 25
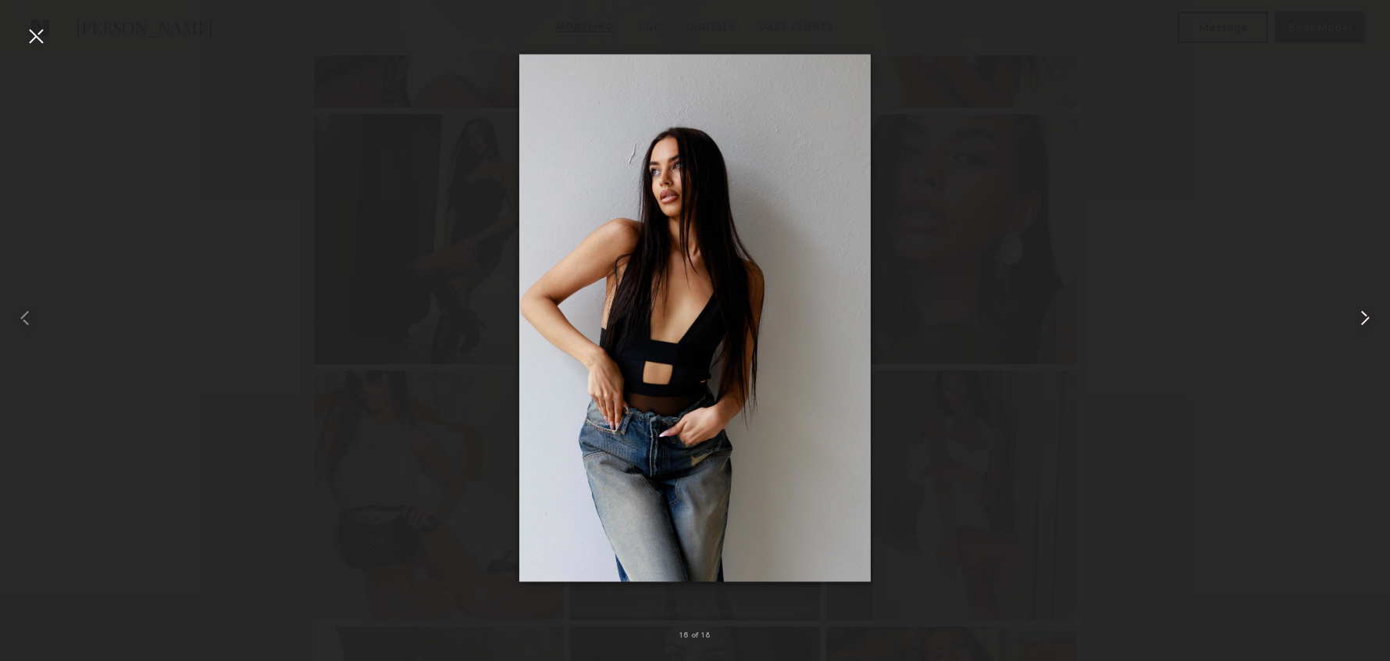
click at [1366, 318] on common-icon at bounding box center [1365, 317] width 25 height 25
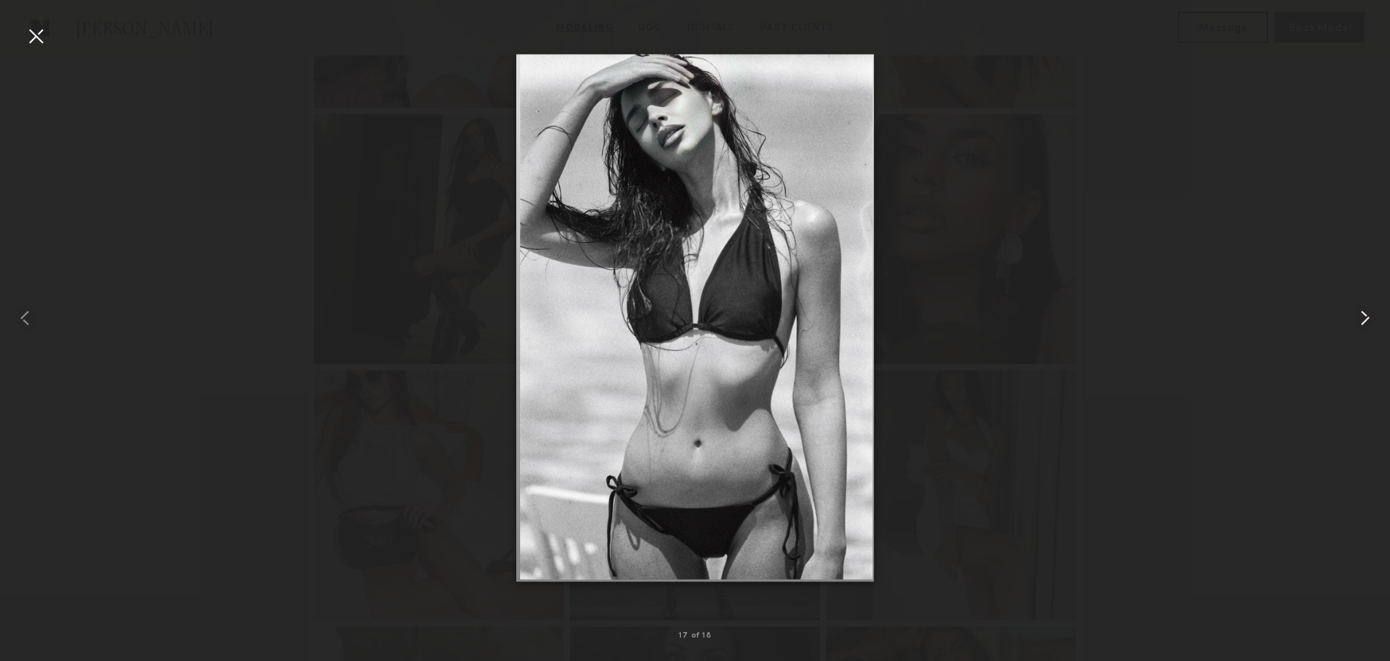
click at [1366, 318] on common-icon at bounding box center [1365, 317] width 25 height 25
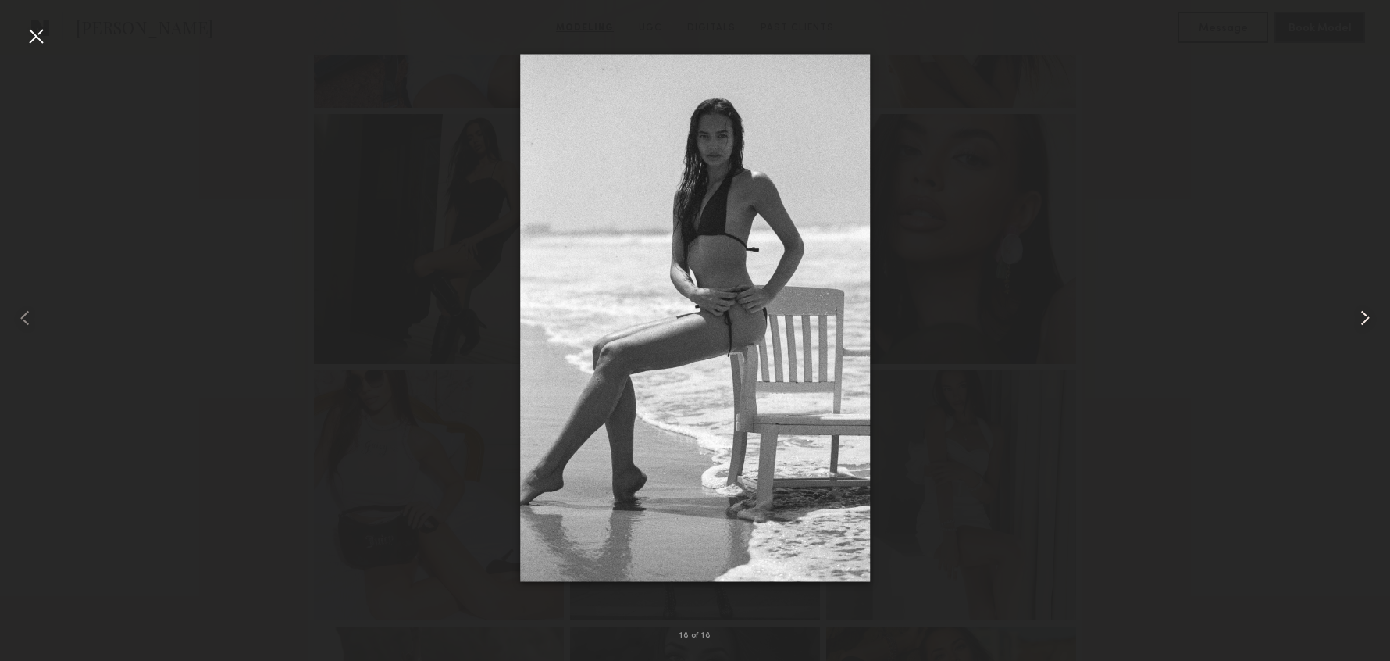
click at [1366, 318] on common-icon at bounding box center [1365, 317] width 25 height 25
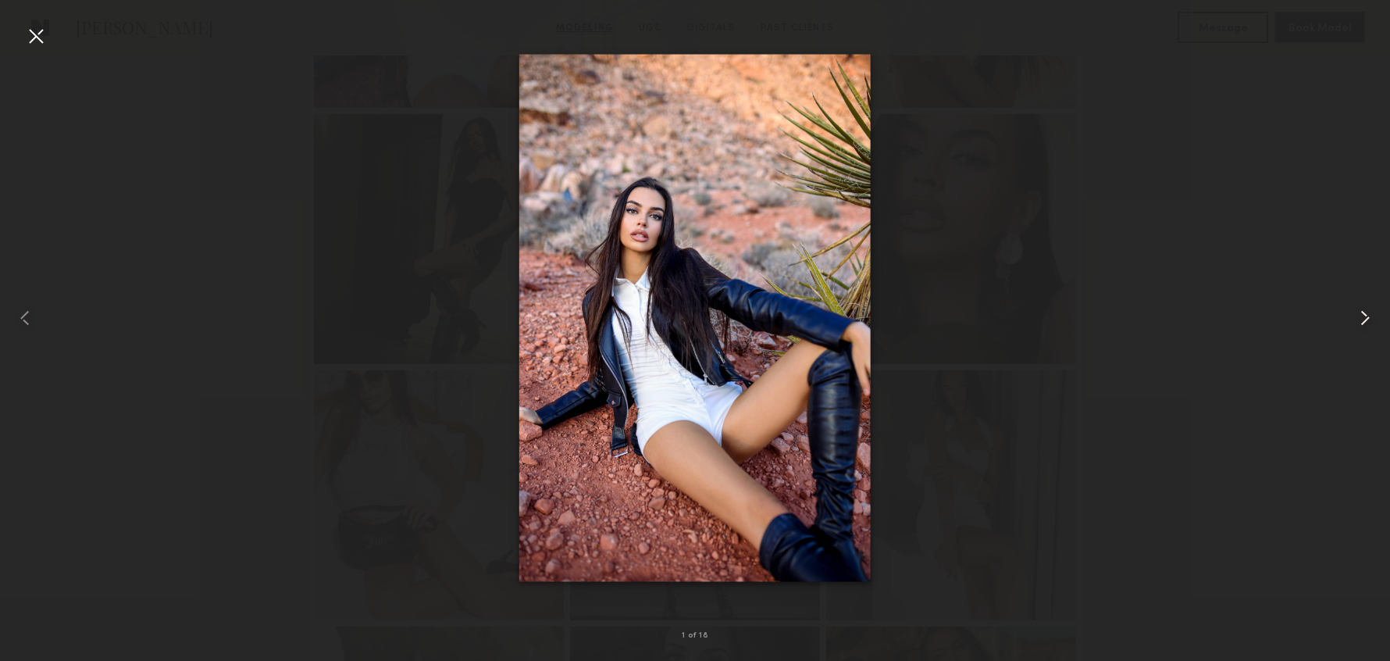
click at [1366, 318] on common-icon at bounding box center [1365, 317] width 25 height 25
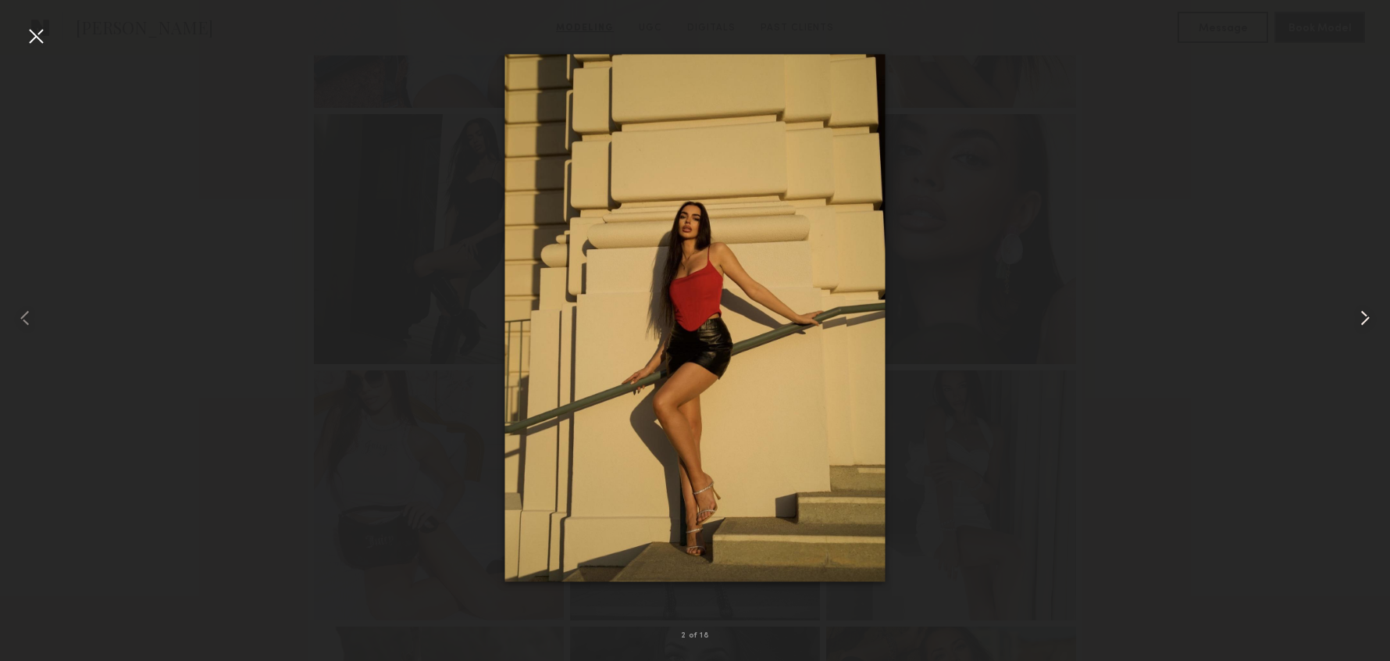
click at [1366, 318] on common-icon at bounding box center [1365, 317] width 25 height 25
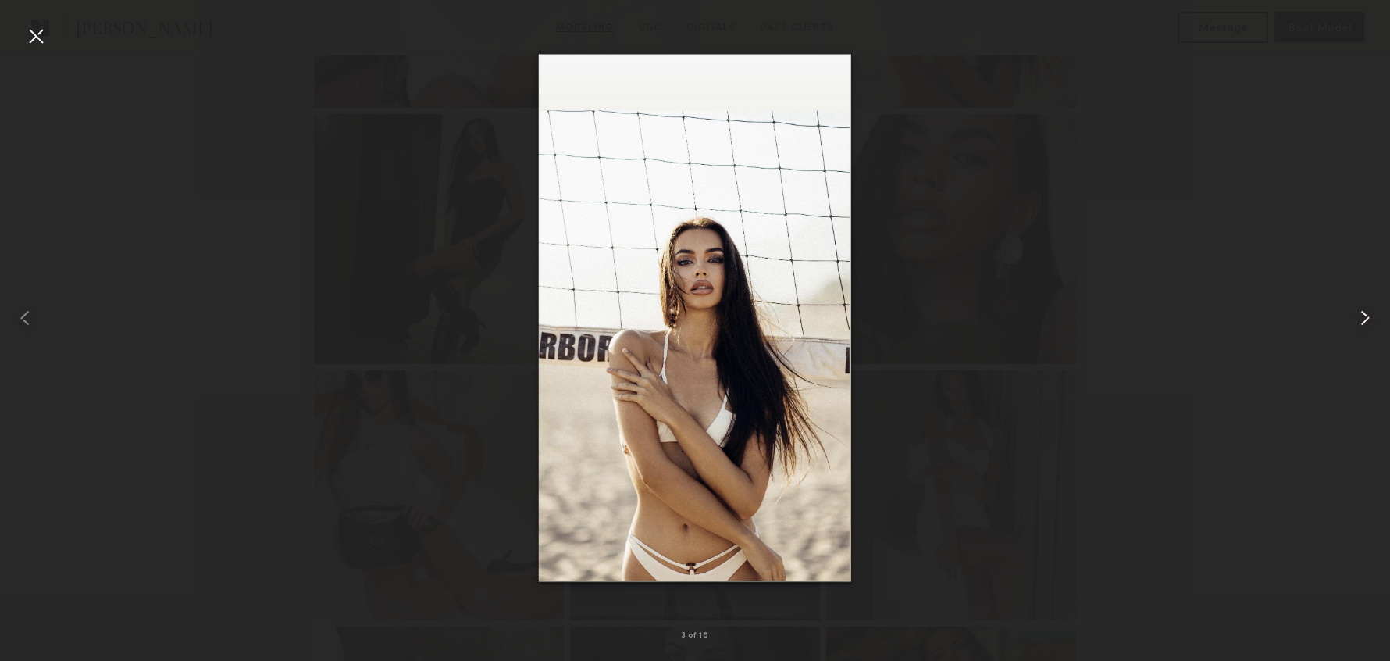
click at [1366, 318] on common-icon at bounding box center [1365, 317] width 25 height 25
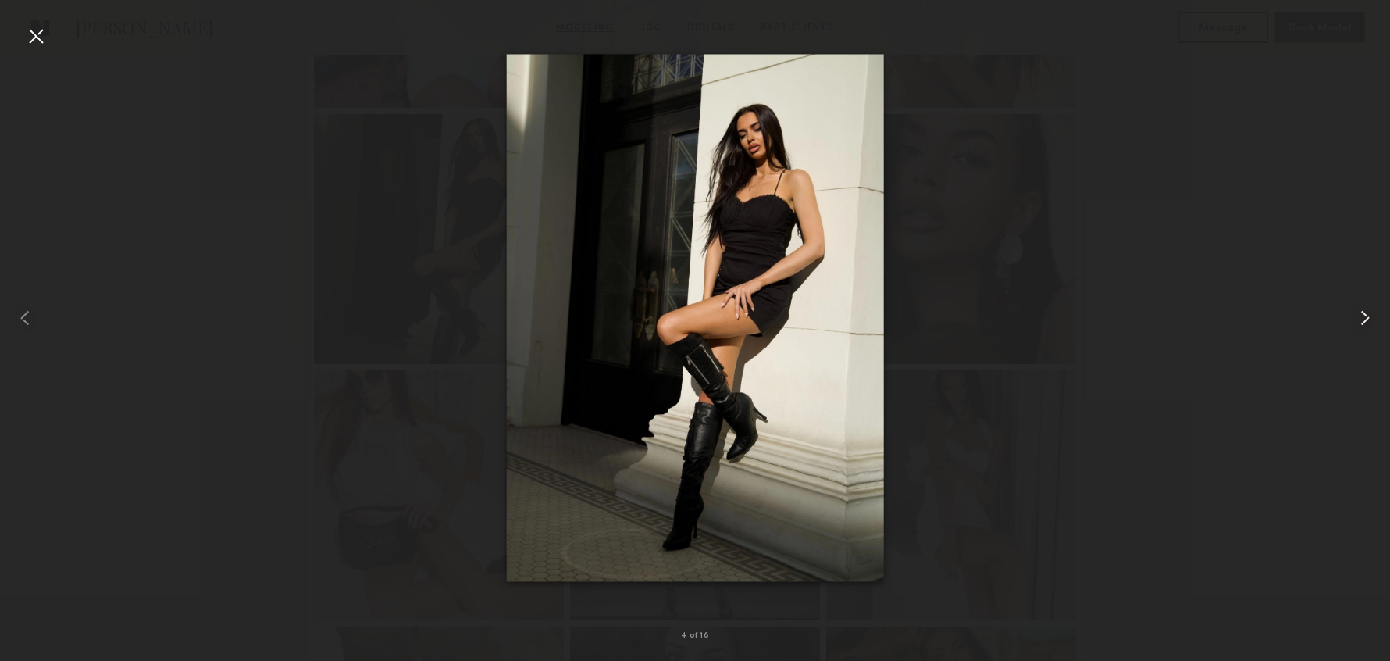
click at [1366, 318] on common-icon at bounding box center [1365, 317] width 25 height 25
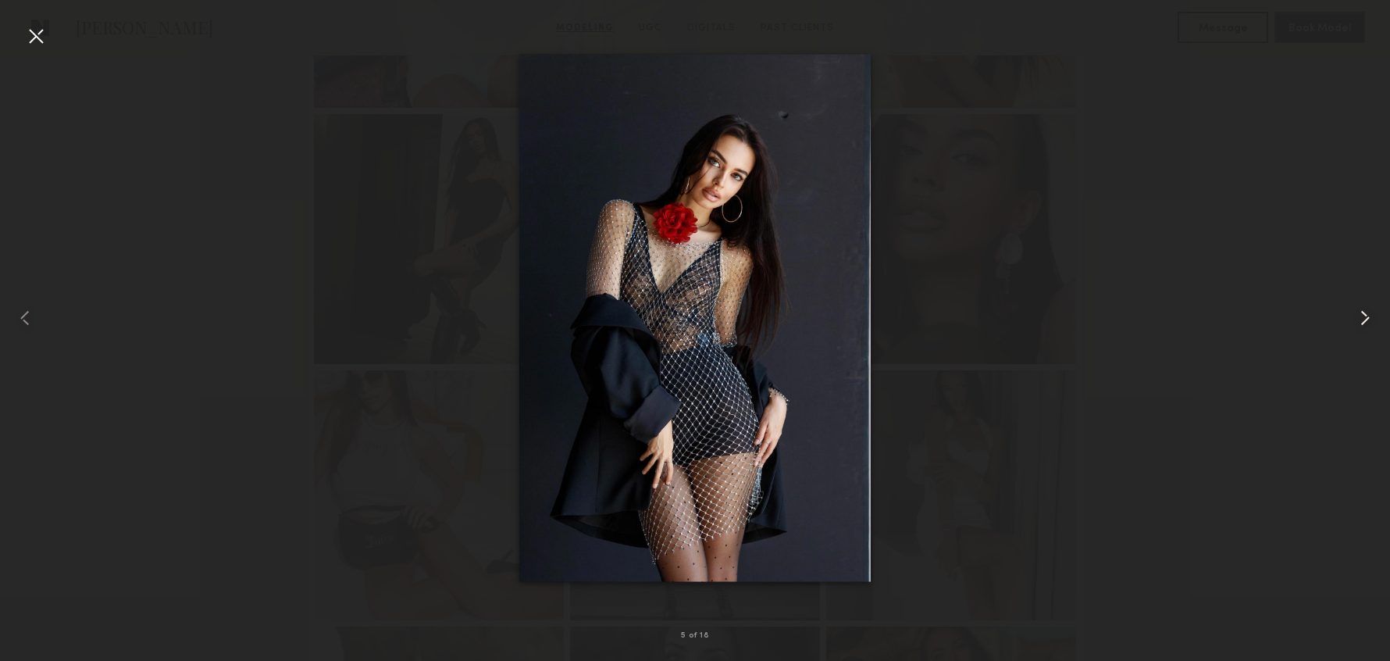
click at [1366, 318] on common-icon at bounding box center [1365, 317] width 25 height 25
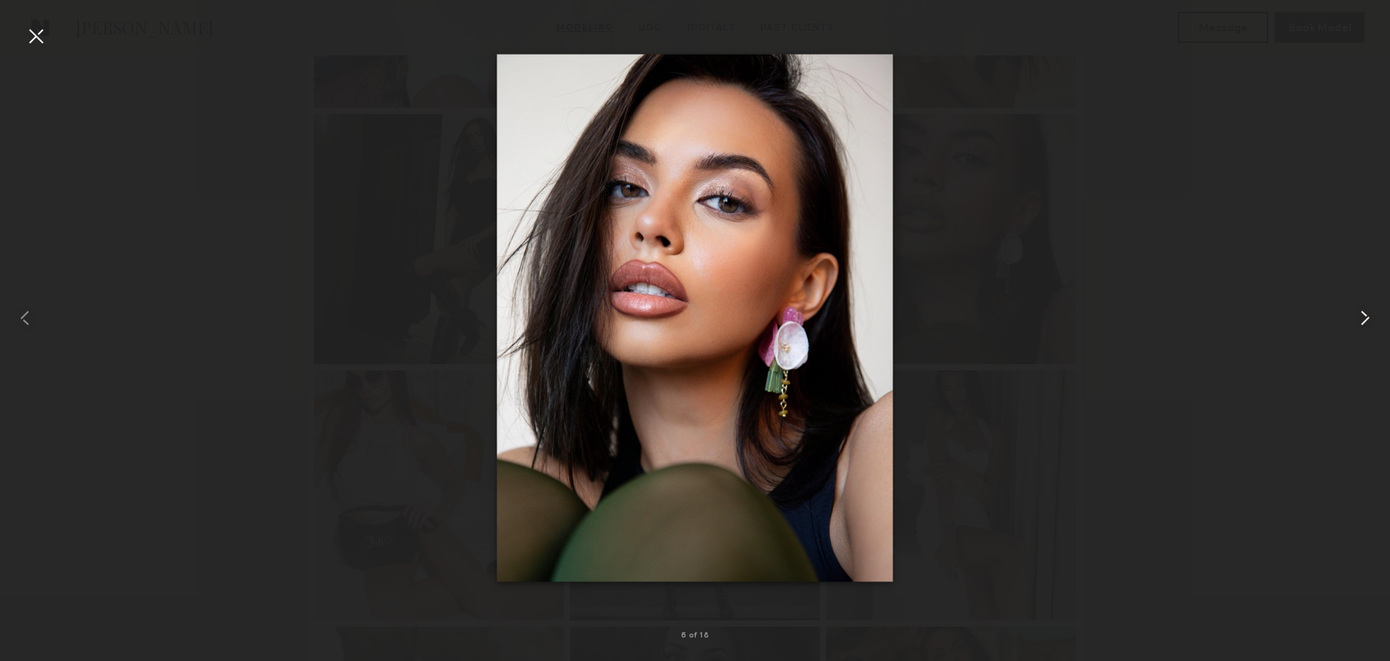
click at [1366, 318] on common-icon at bounding box center [1365, 317] width 25 height 25
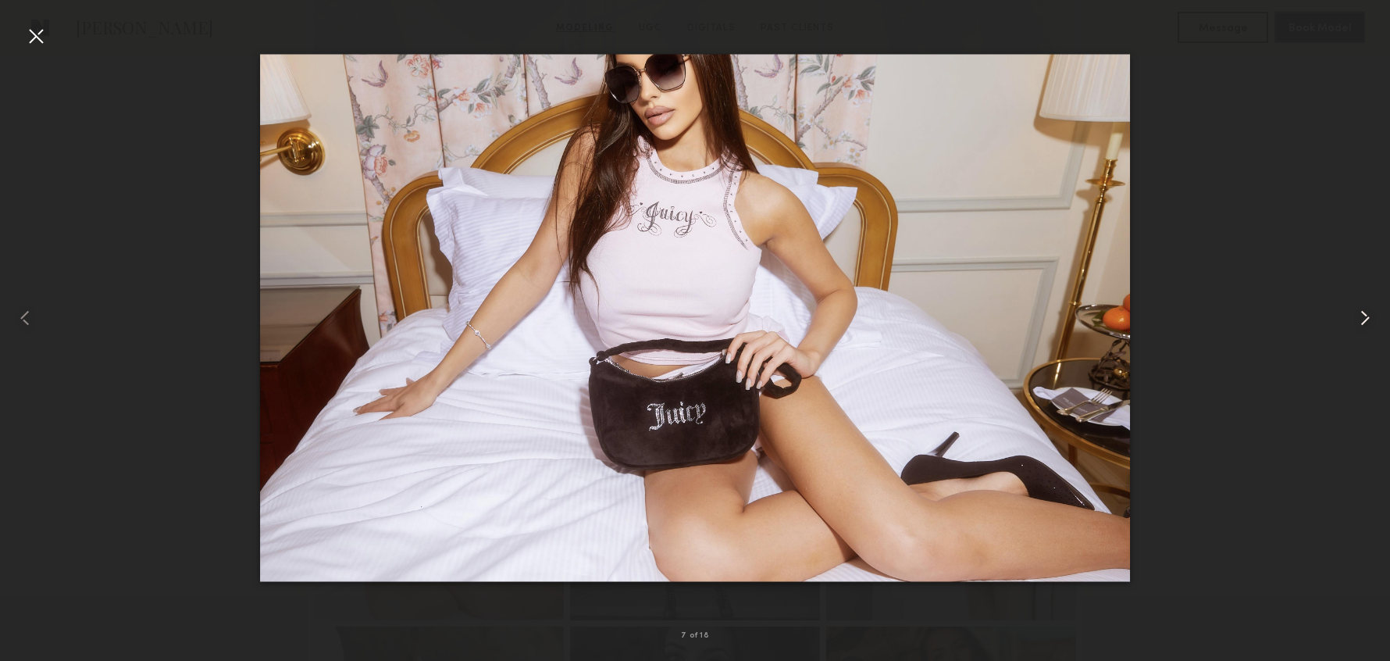
click at [1366, 318] on common-icon at bounding box center [1365, 317] width 25 height 25
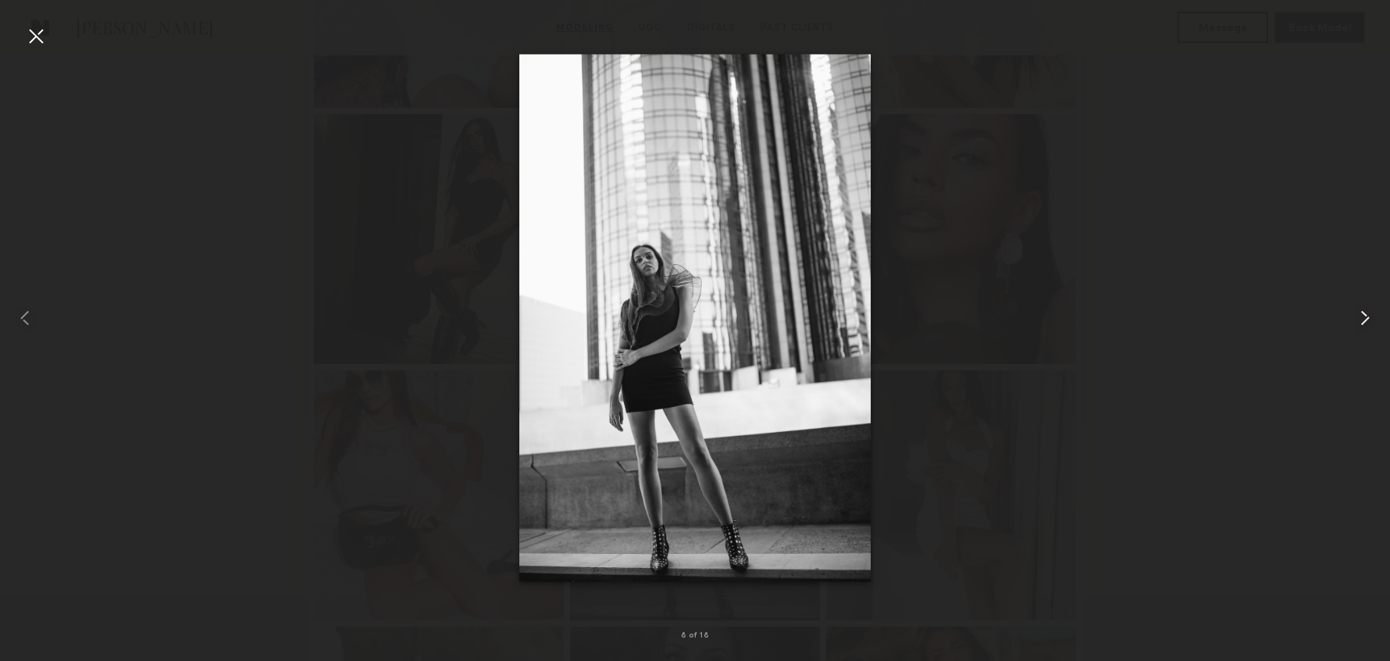
click at [1366, 318] on common-icon at bounding box center [1365, 317] width 25 height 25
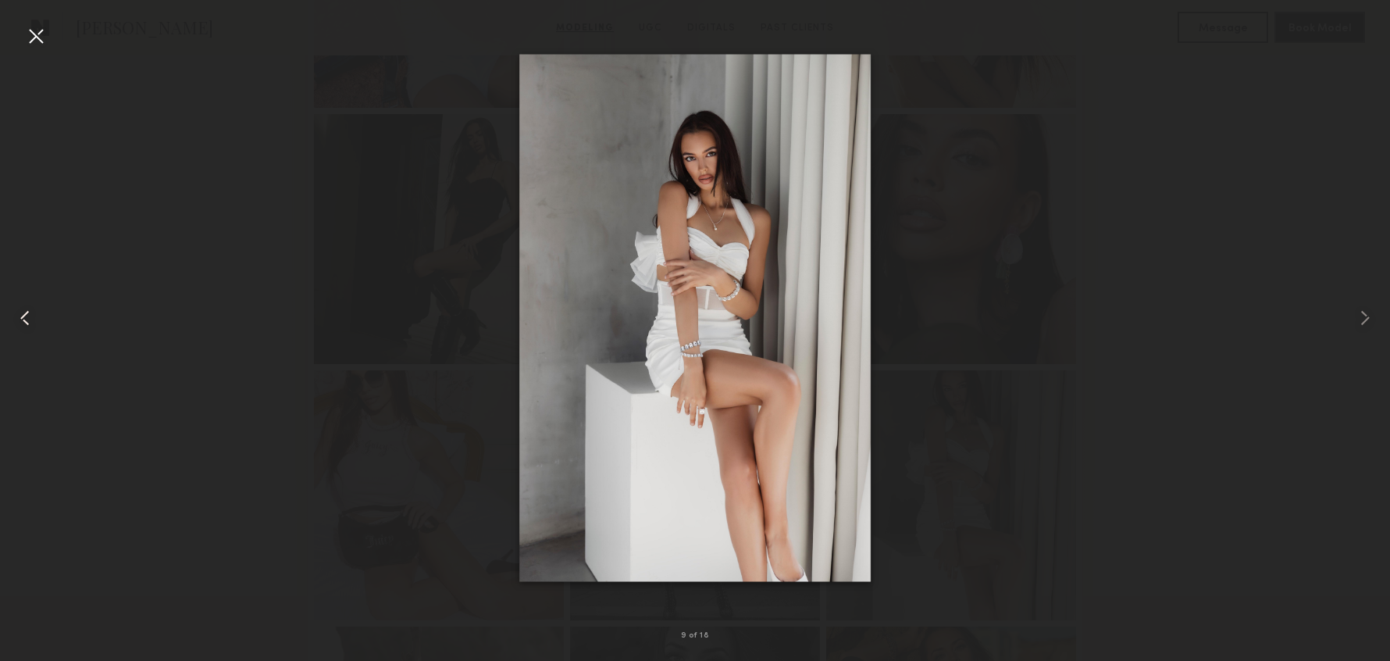
drag, startPoint x: 35, startPoint y: 29, endPoint x: 25, endPoint y: 32, distance: 10.6
click at [33, 30] on div at bounding box center [35, 35] width 25 height 25
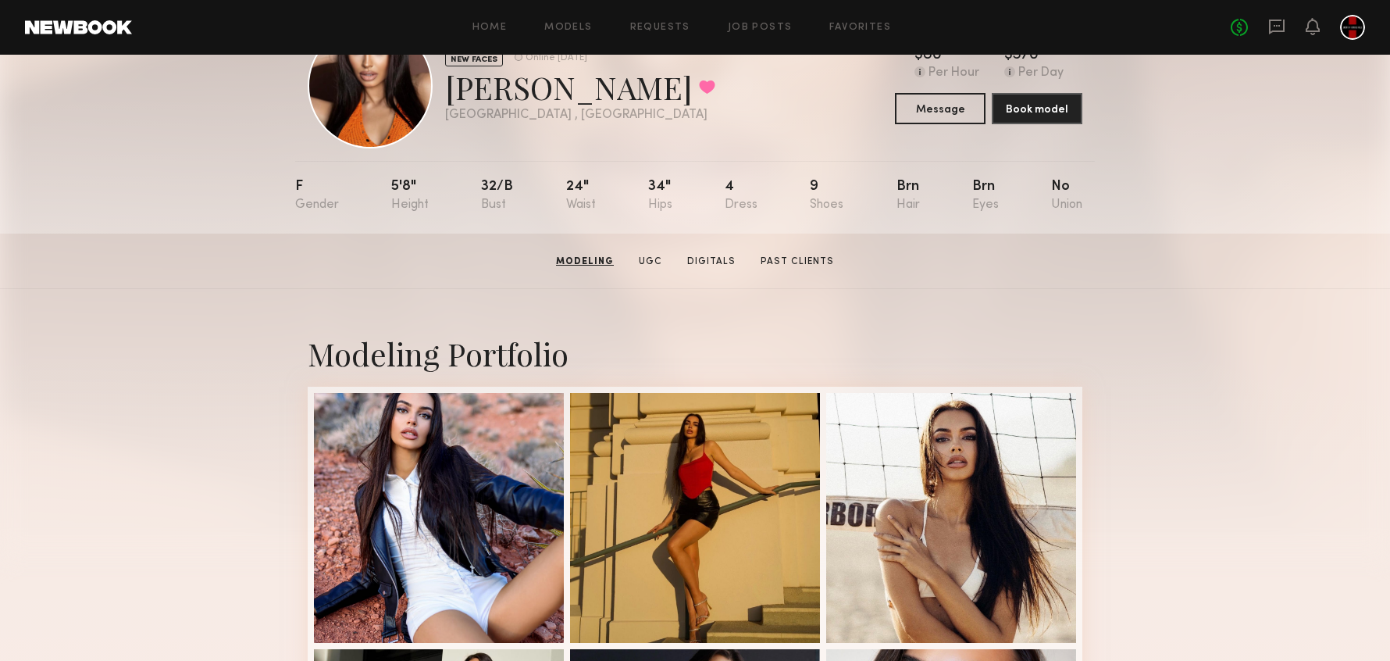
scroll to position [0, 0]
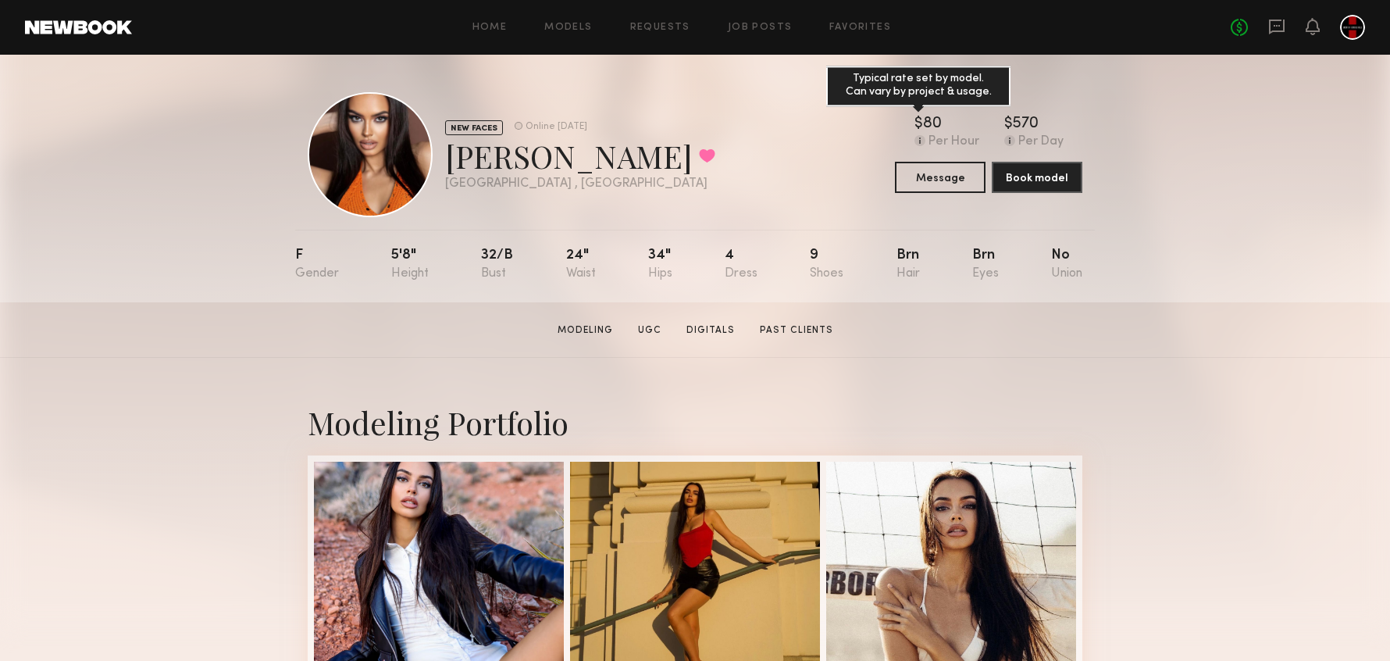
drag, startPoint x: 922, startPoint y: 120, endPoint x: 951, endPoint y: 116, distance: 30.0
click at [951, 116] on div "$ Typical rate set by model. Can vary by project & usage. 80" at bounding box center [946, 124] width 65 height 16
click at [950, 120] on div "$ Typical rate set by model. Can vary by project & usage. 80" at bounding box center [946, 124] width 65 height 16
click at [707, 122] on div "NEW FACES Online 5d ago Kinga O. Favorited Los Angeles , CA Online 5d ago $ Typ…" at bounding box center [695, 154] width 775 height 125
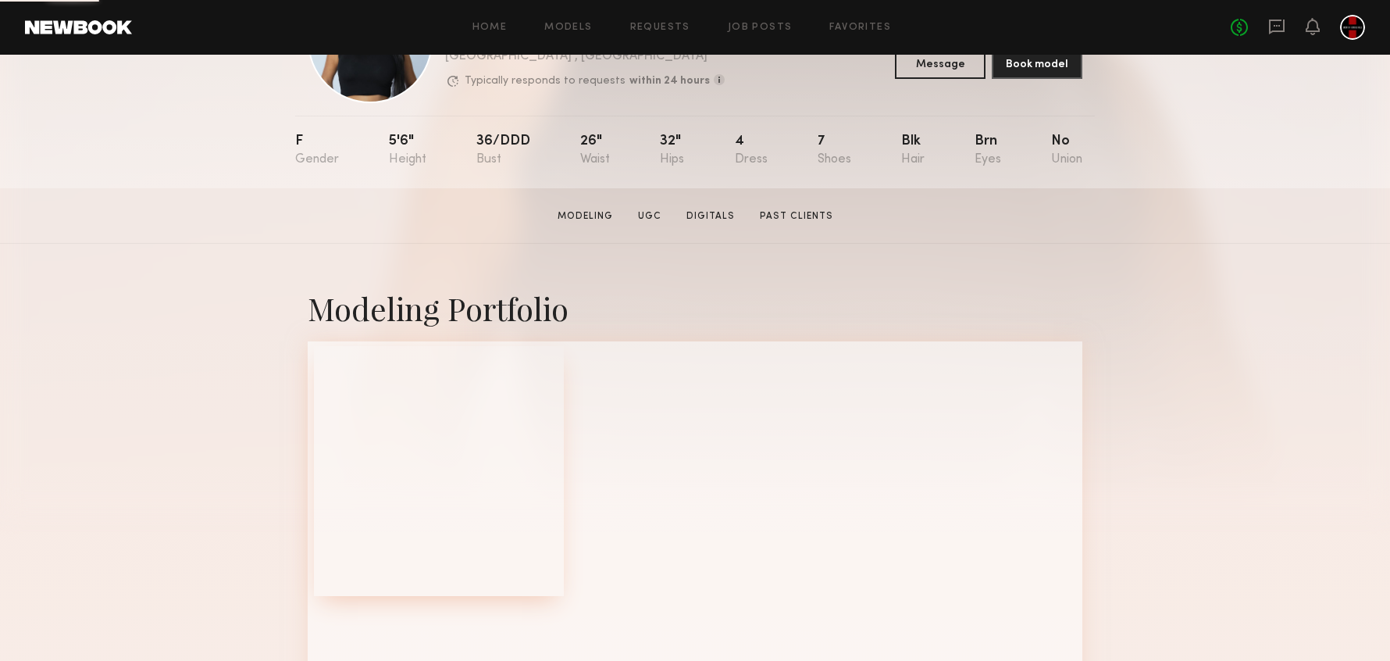
scroll to position [239, 0]
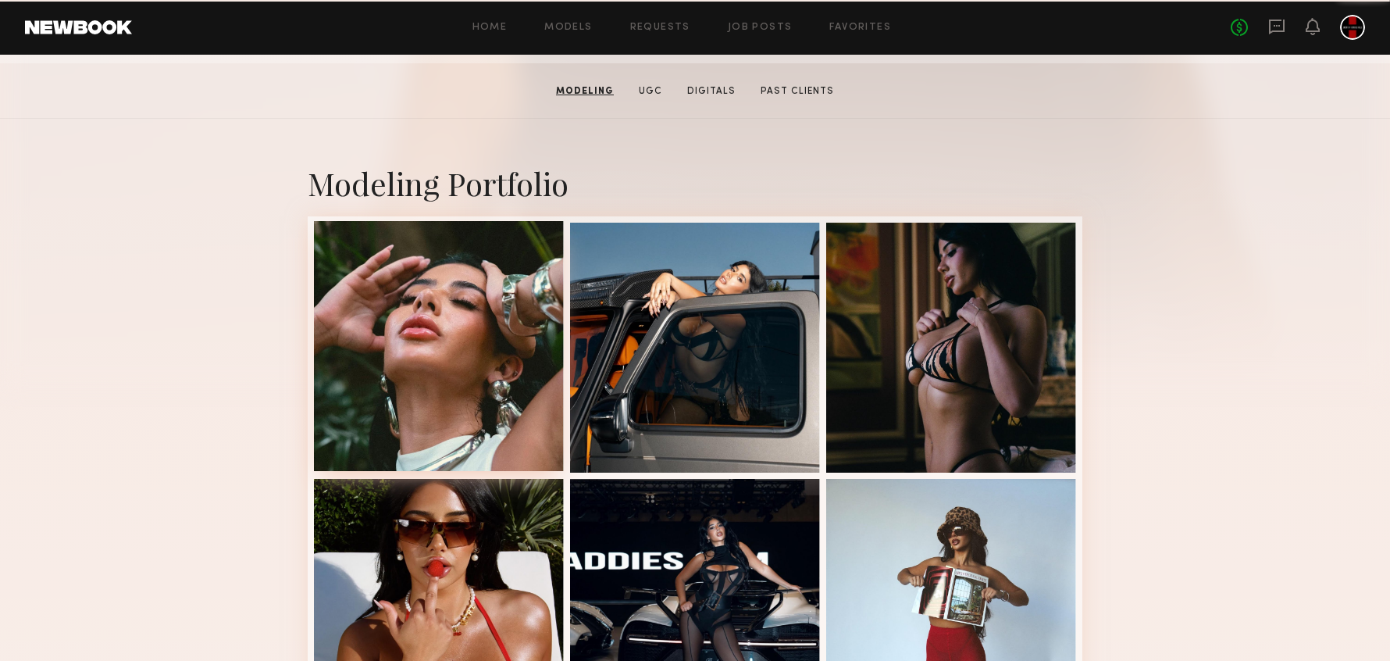
click at [456, 356] on div at bounding box center [439, 346] width 250 height 250
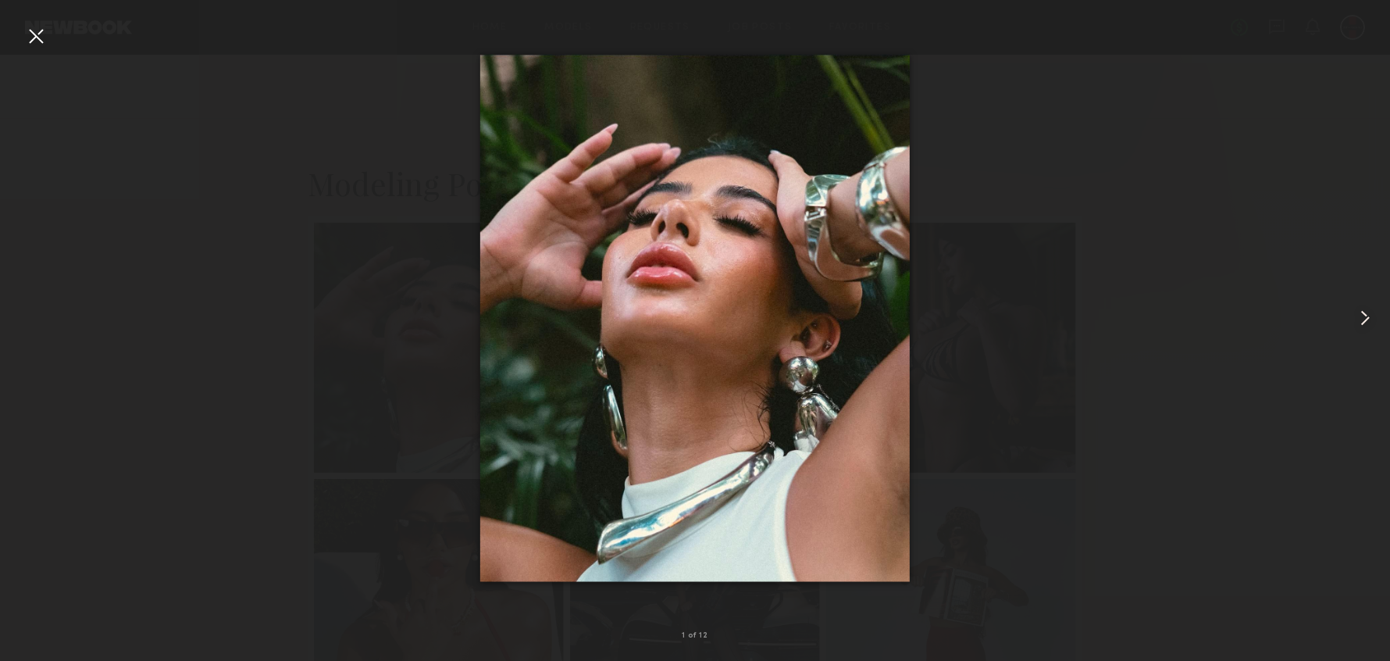
click at [1363, 320] on common-icon at bounding box center [1365, 317] width 25 height 25
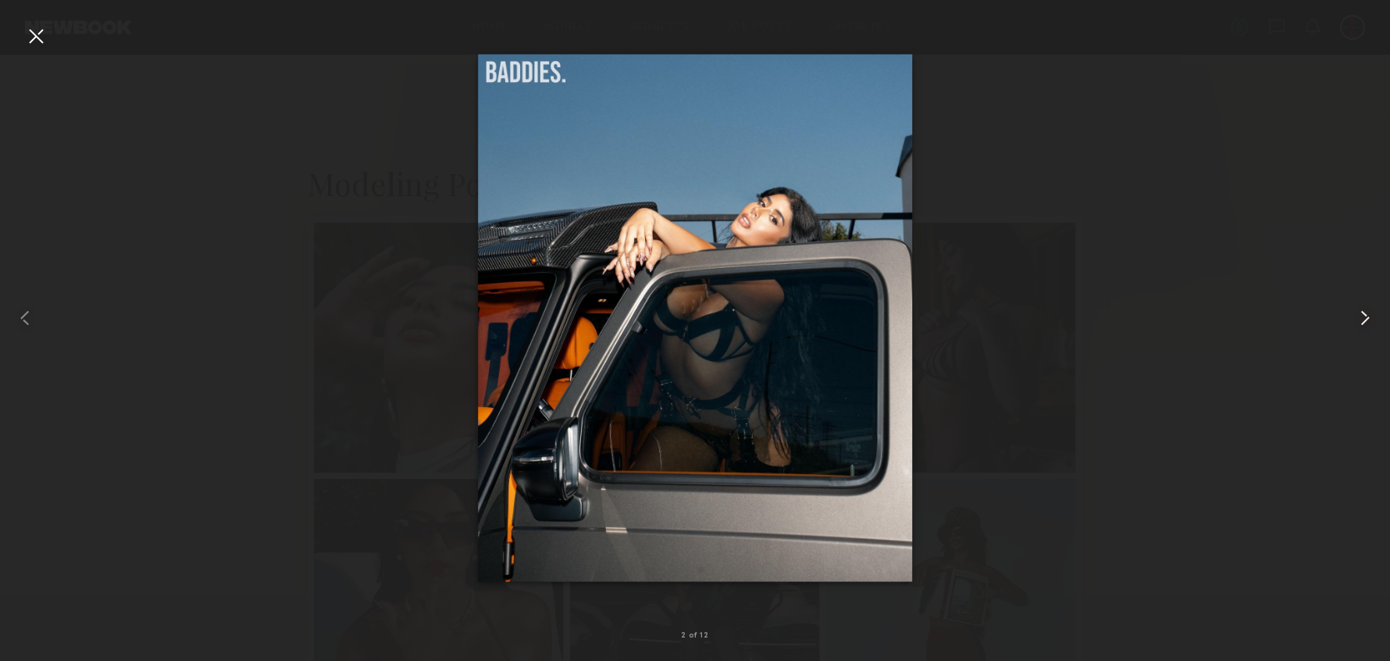
click at [1363, 320] on common-icon at bounding box center [1365, 317] width 25 height 25
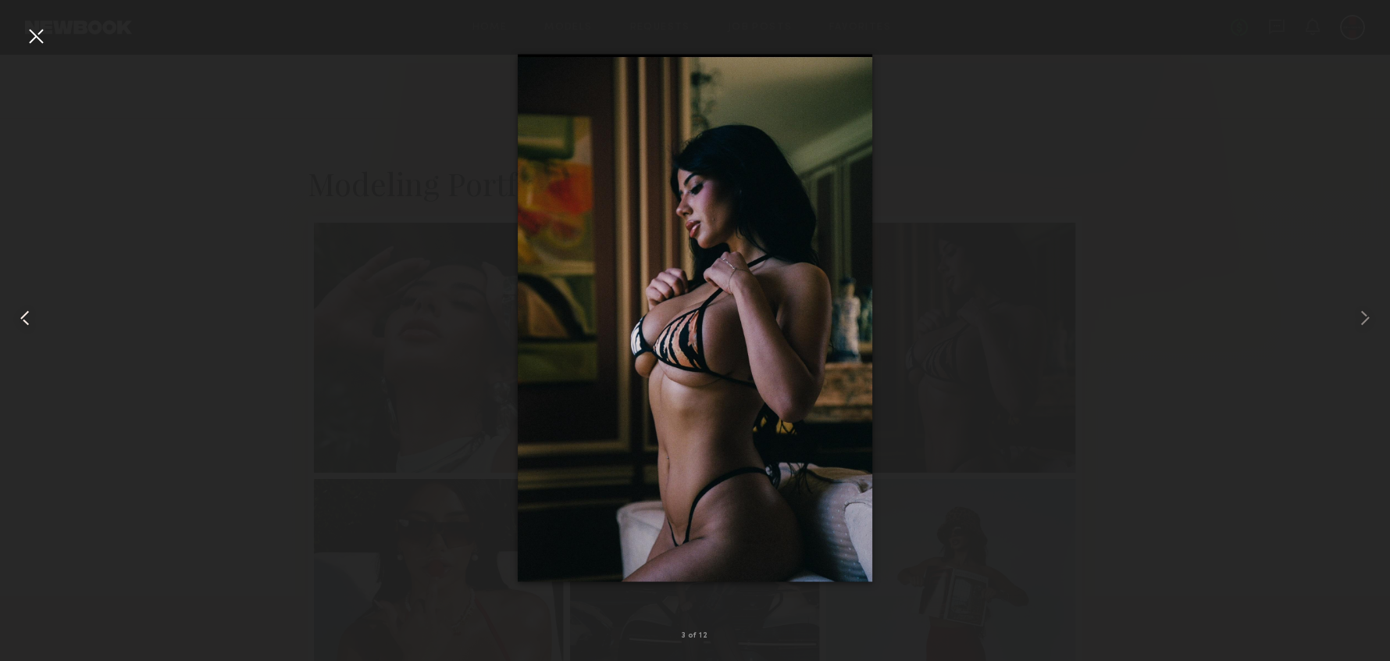
click at [34, 325] on common-icon at bounding box center [24, 317] width 25 height 25
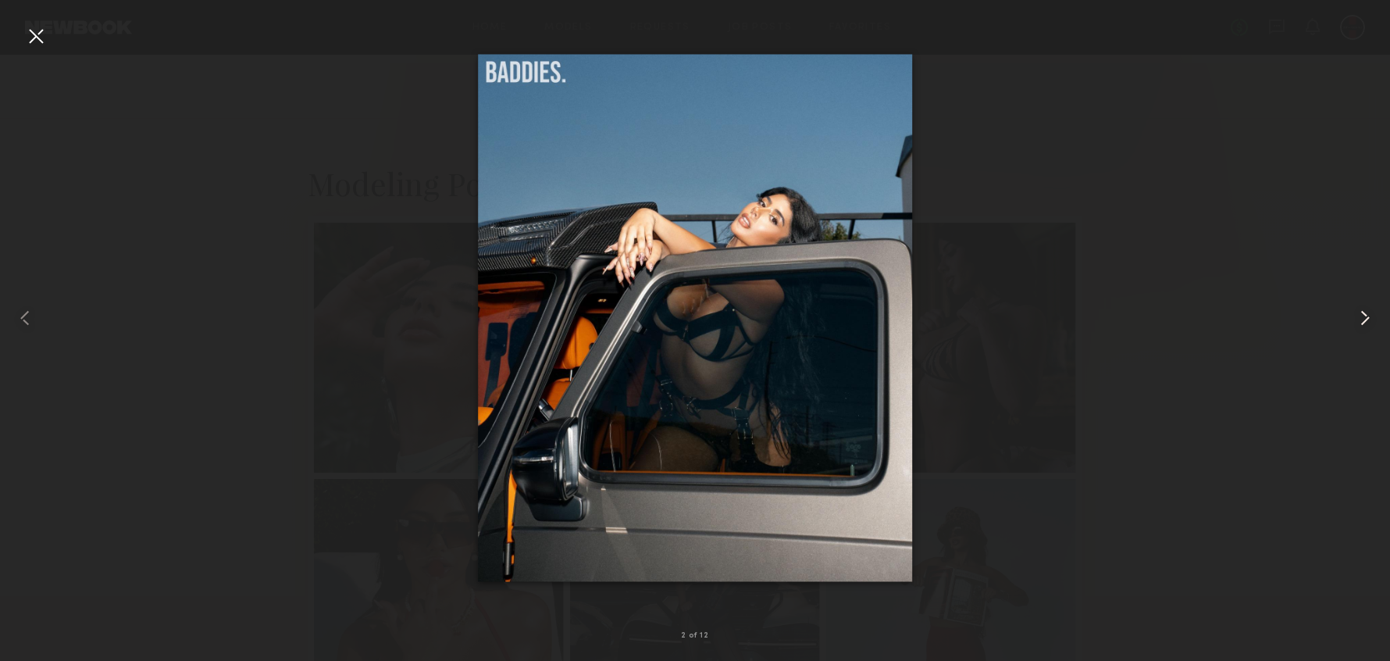
click at [1356, 318] on common-icon at bounding box center [1365, 317] width 25 height 25
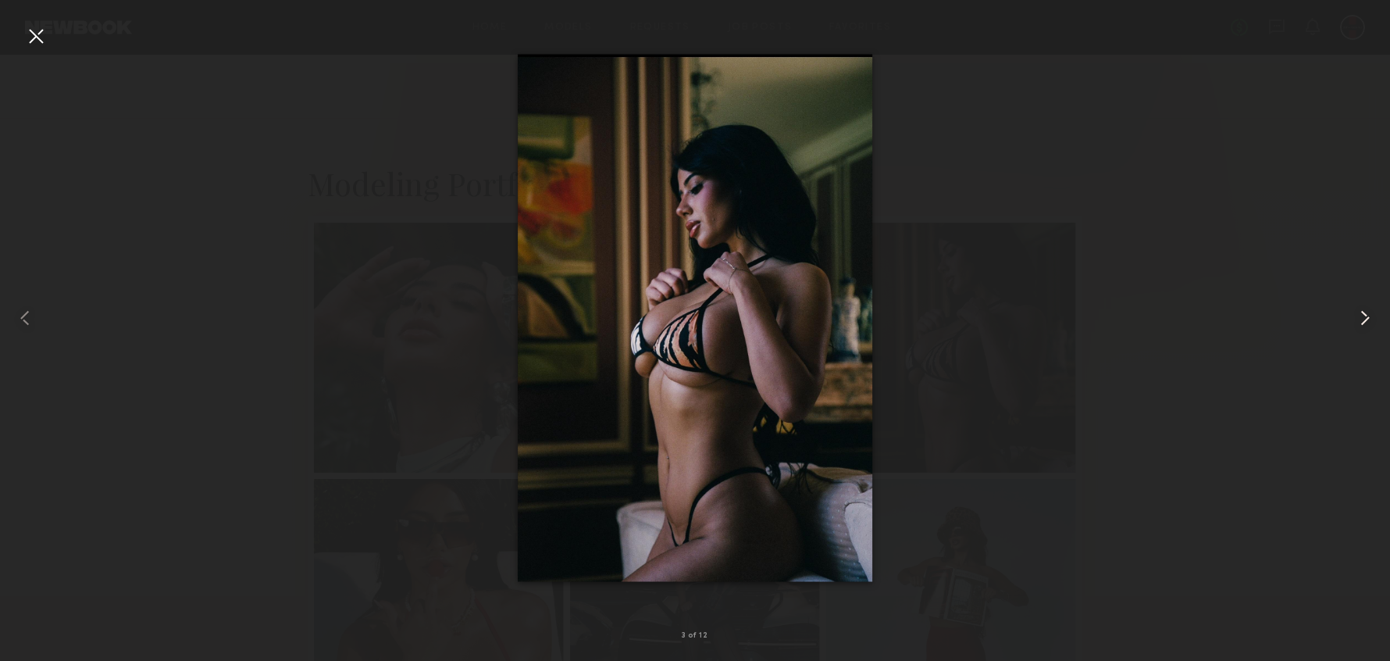
click at [1356, 318] on common-icon at bounding box center [1365, 317] width 25 height 25
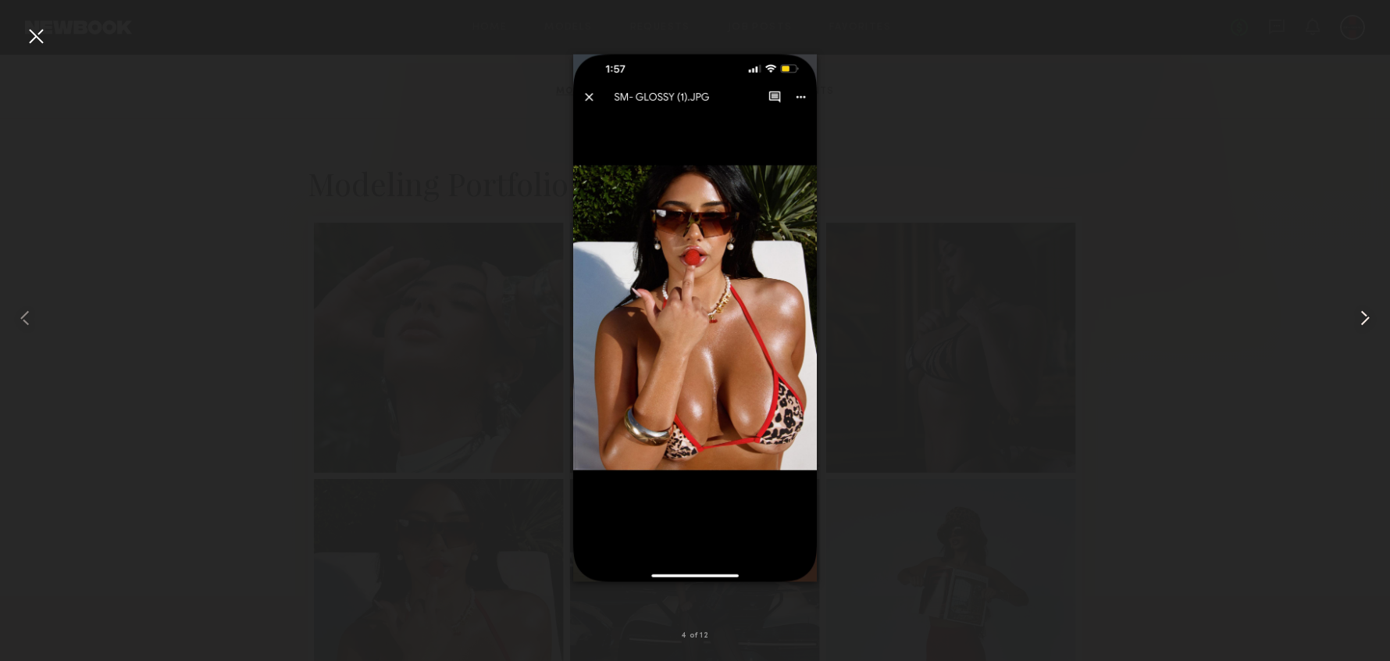
click at [1356, 318] on common-icon at bounding box center [1365, 317] width 25 height 25
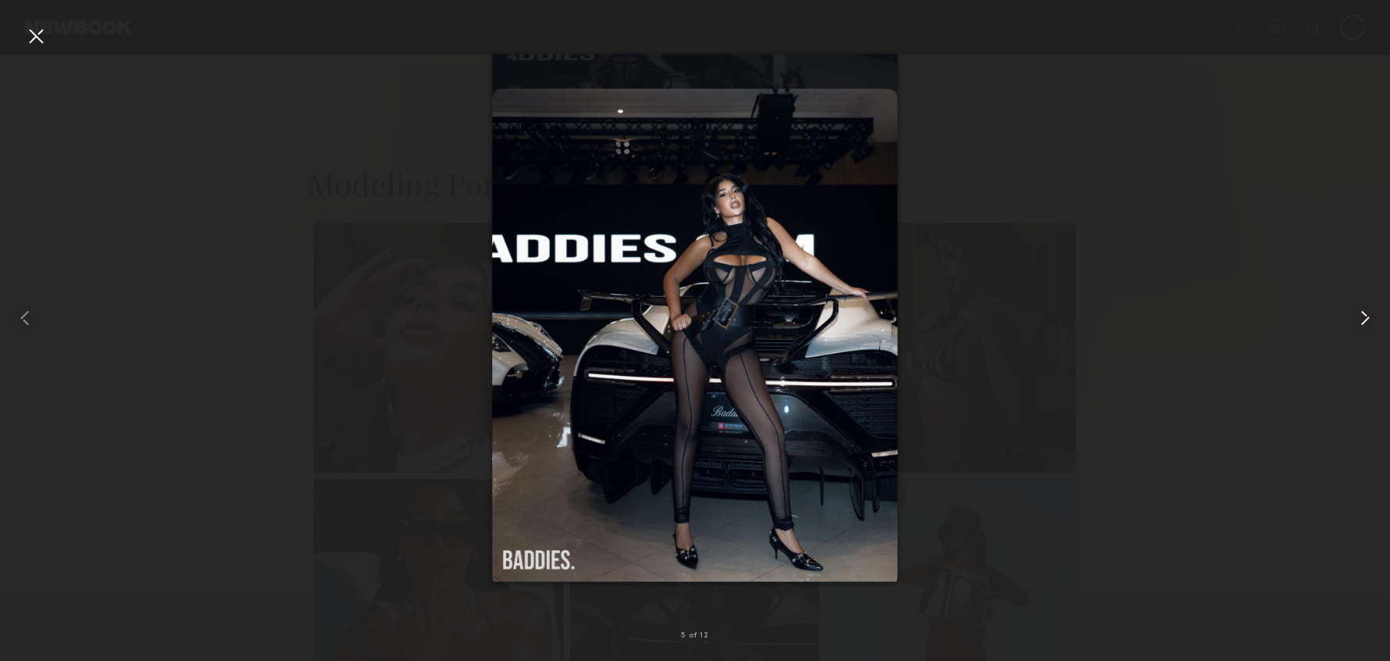
click at [1356, 318] on common-icon at bounding box center [1365, 317] width 25 height 25
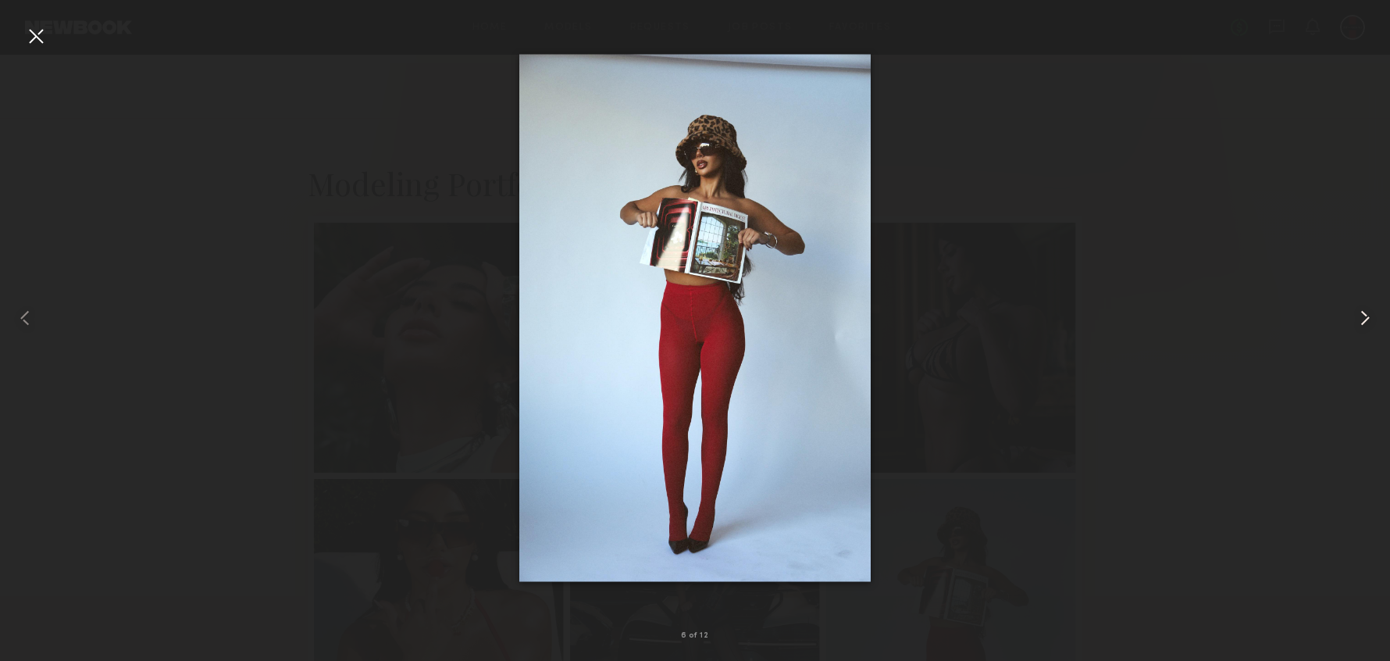
click at [1356, 318] on common-icon at bounding box center [1365, 317] width 25 height 25
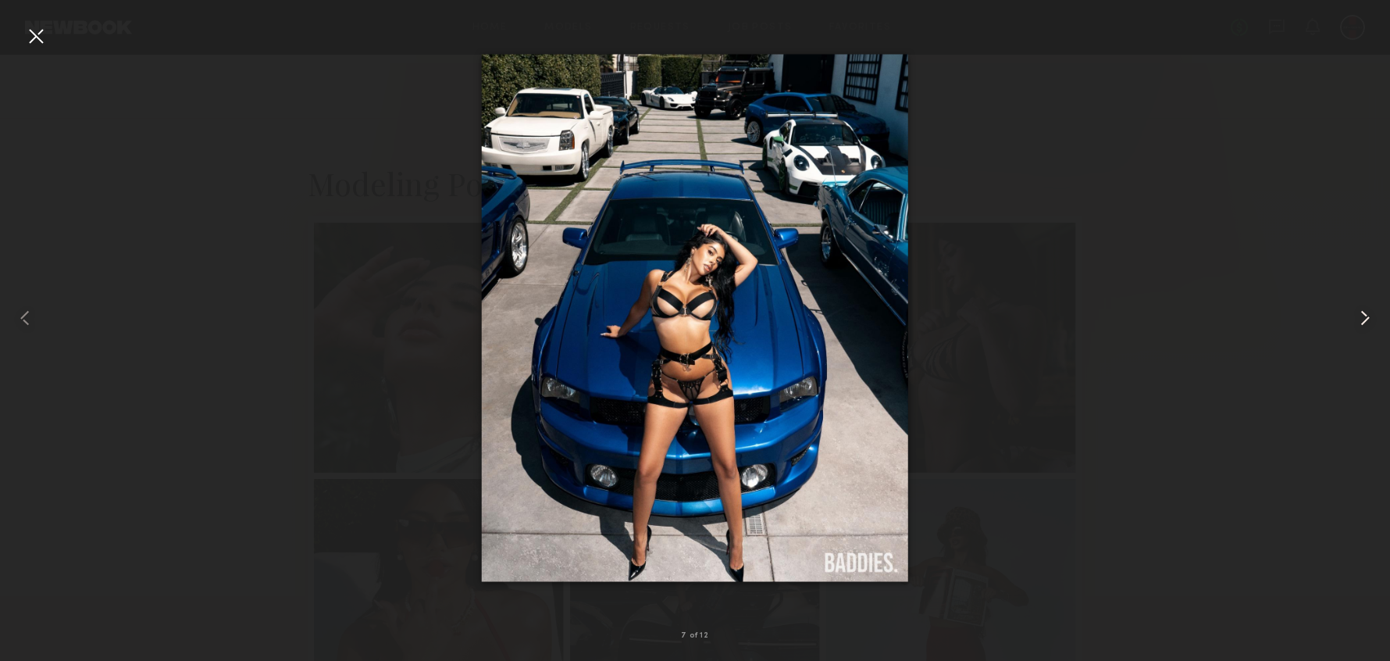
click at [1356, 318] on common-icon at bounding box center [1365, 317] width 25 height 25
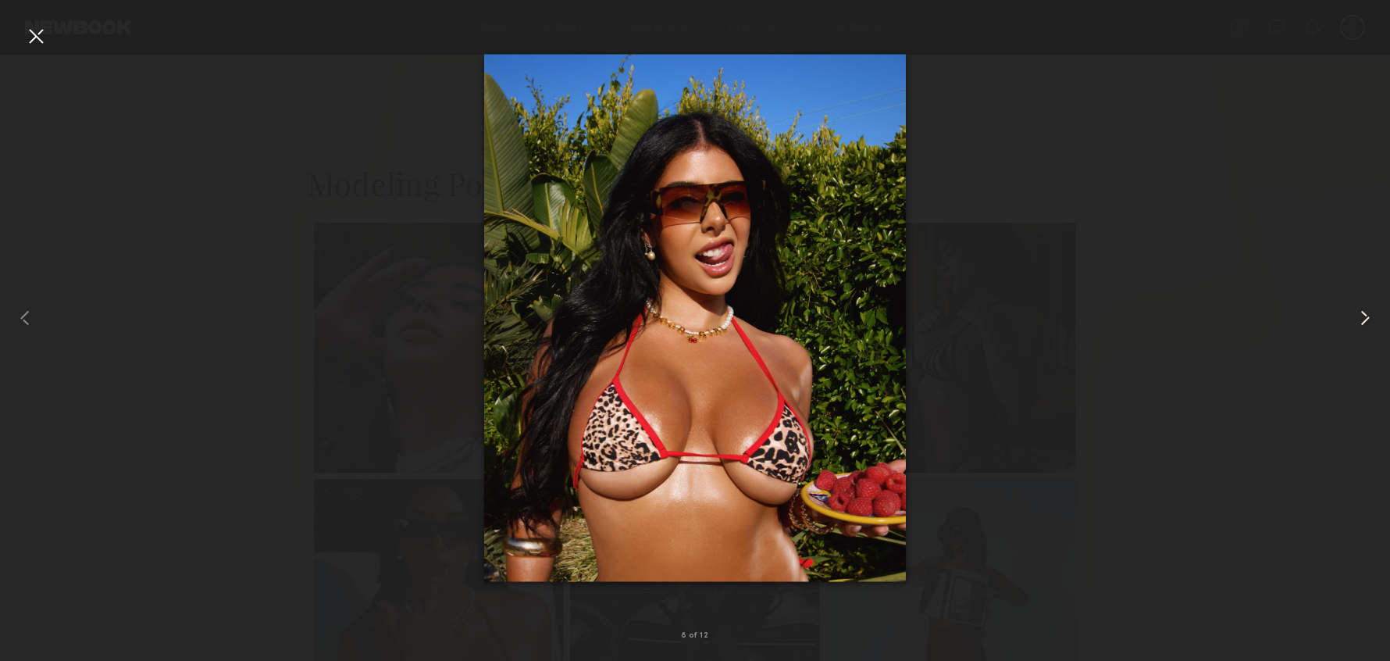
click at [1356, 318] on common-icon at bounding box center [1365, 317] width 25 height 25
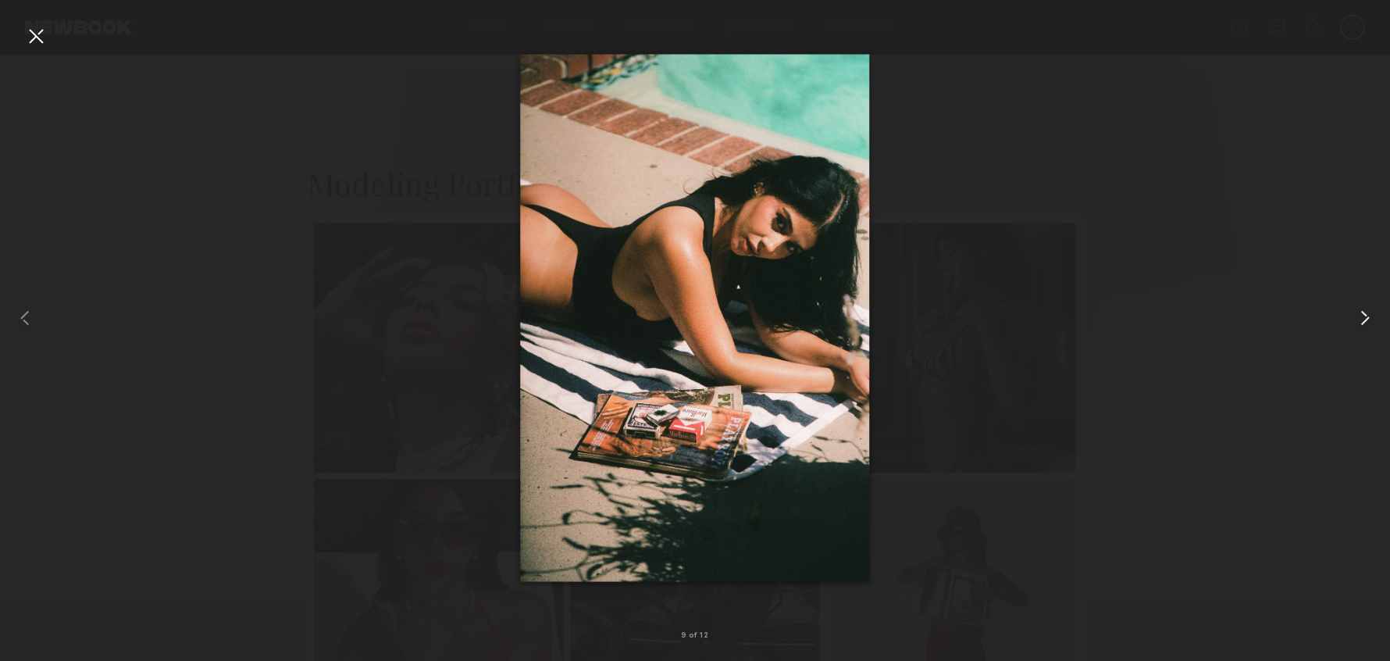
click at [1356, 318] on common-icon at bounding box center [1365, 317] width 25 height 25
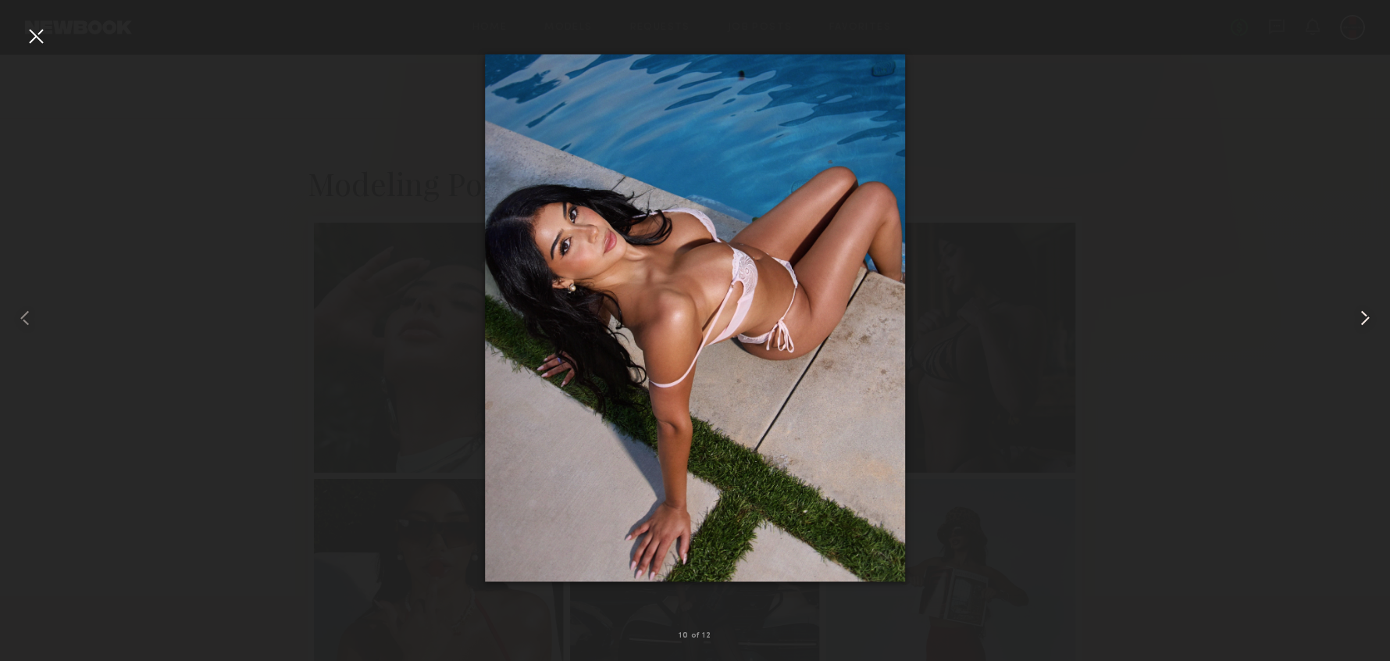
click at [1356, 318] on common-icon at bounding box center [1365, 317] width 25 height 25
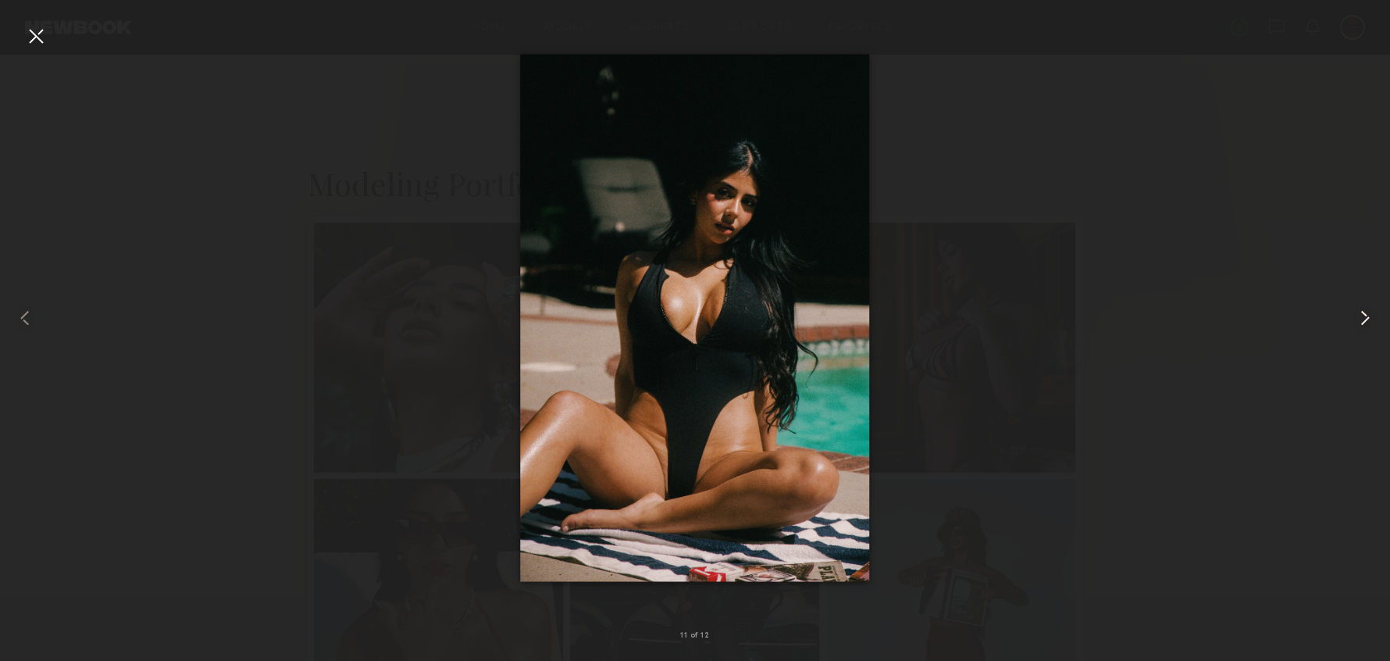
click at [1356, 318] on common-icon at bounding box center [1365, 317] width 25 height 25
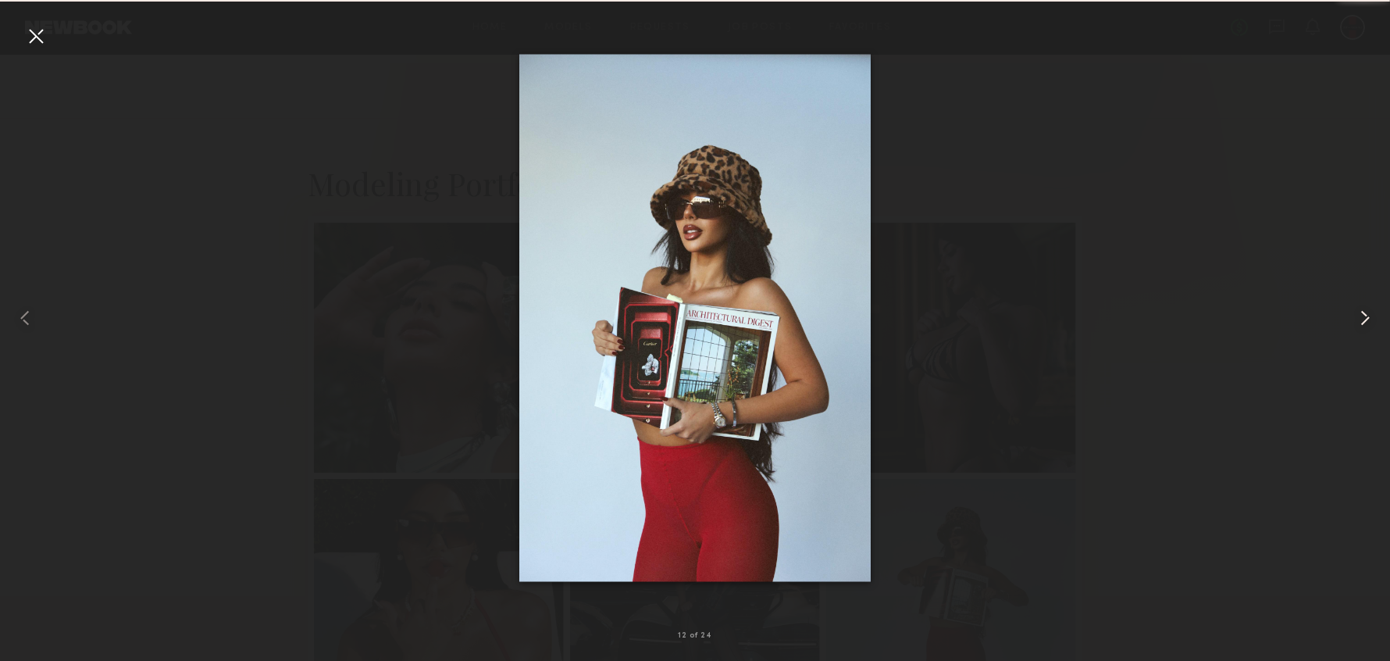
click at [1356, 318] on common-icon at bounding box center [1365, 317] width 25 height 25
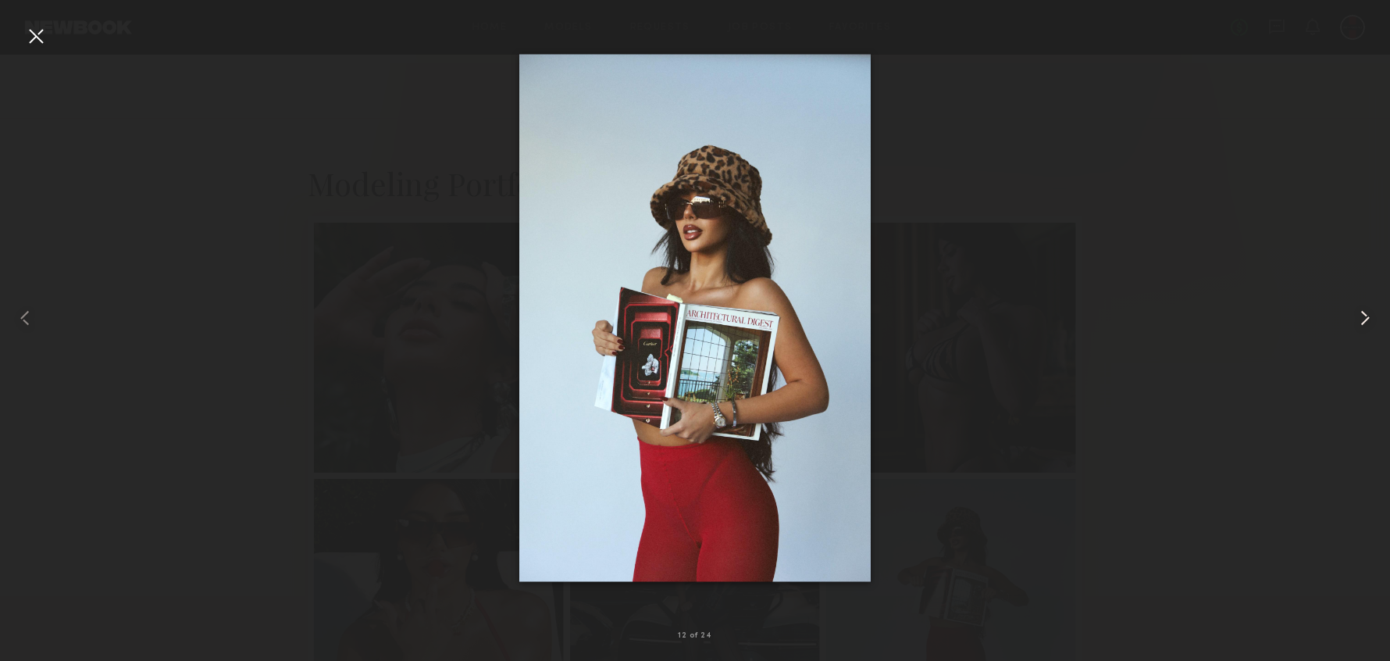
click at [1367, 314] on common-icon at bounding box center [1365, 317] width 25 height 25
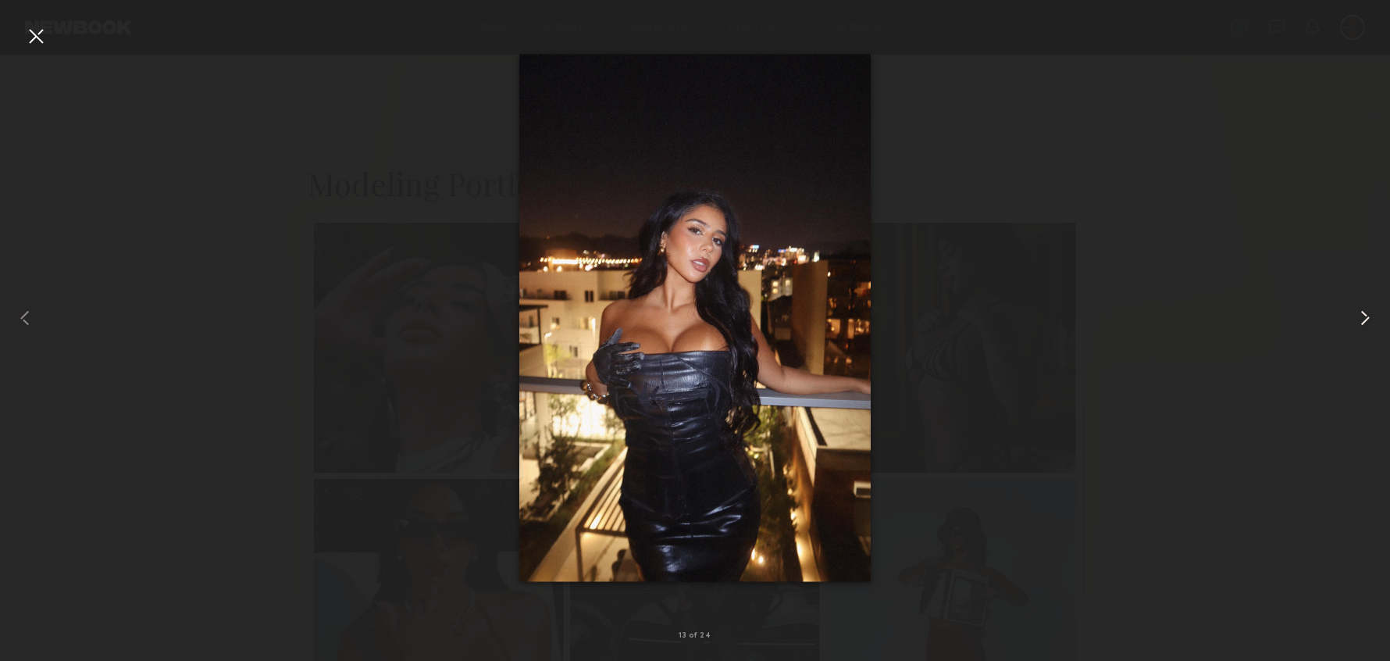
click at [1367, 314] on common-icon at bounding box center [1365, 317] width 25 height 25
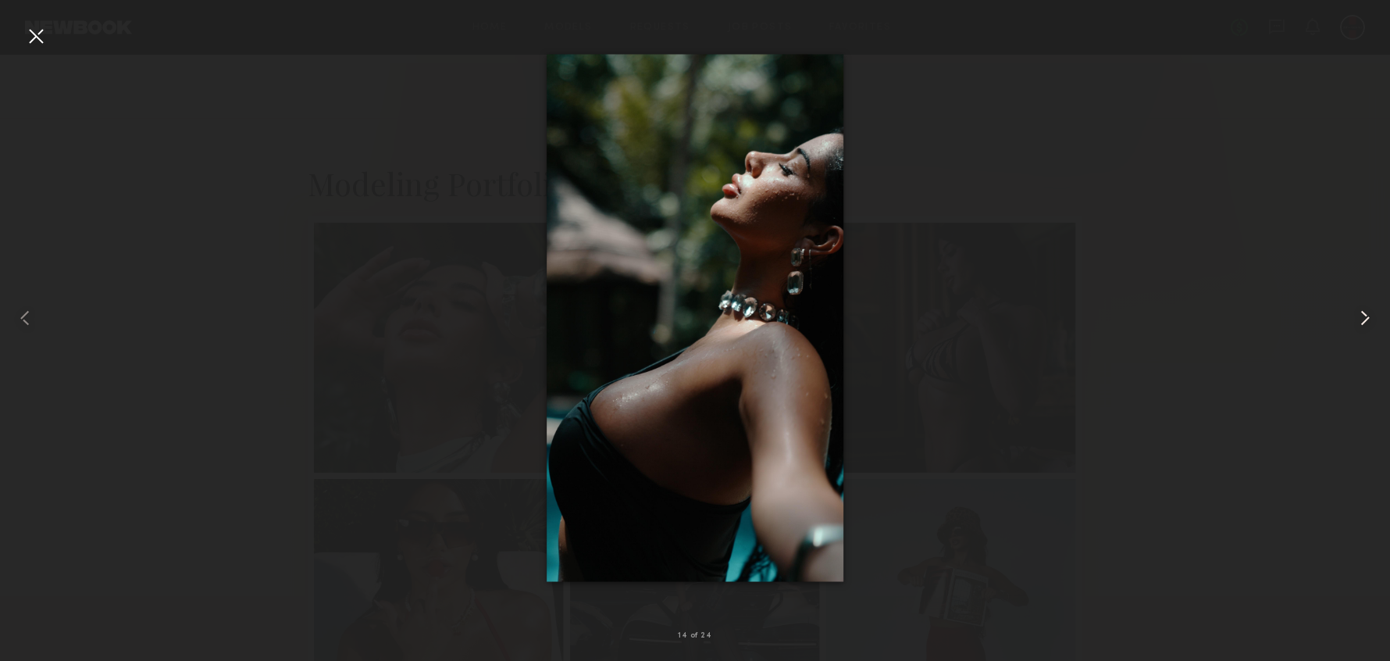
click at [1367, 314] on common-icon at bounding box center [1365, 317] width 25 height 25
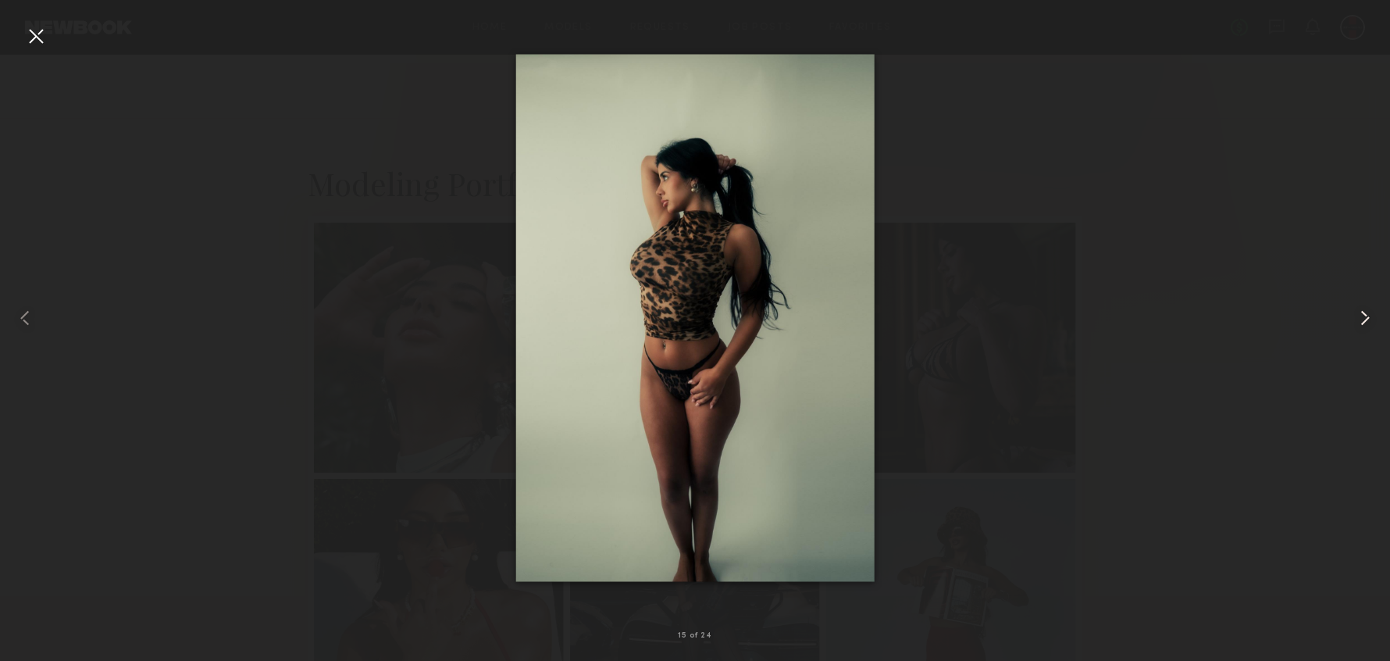
click at [1367, 314] on common-icon at bounding box center [1365, 317] width 25 height 25
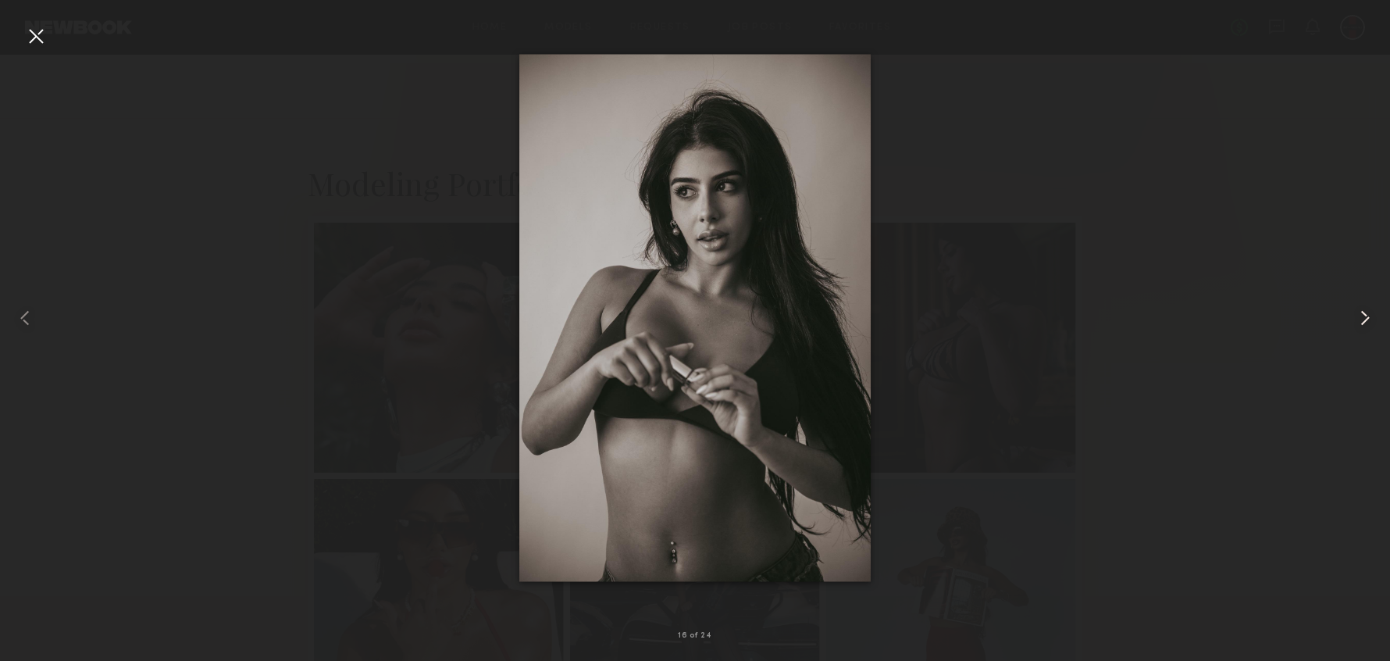
click at [1367, 314] on common-icon at bounding box center [1365, 317] width 25 height 25
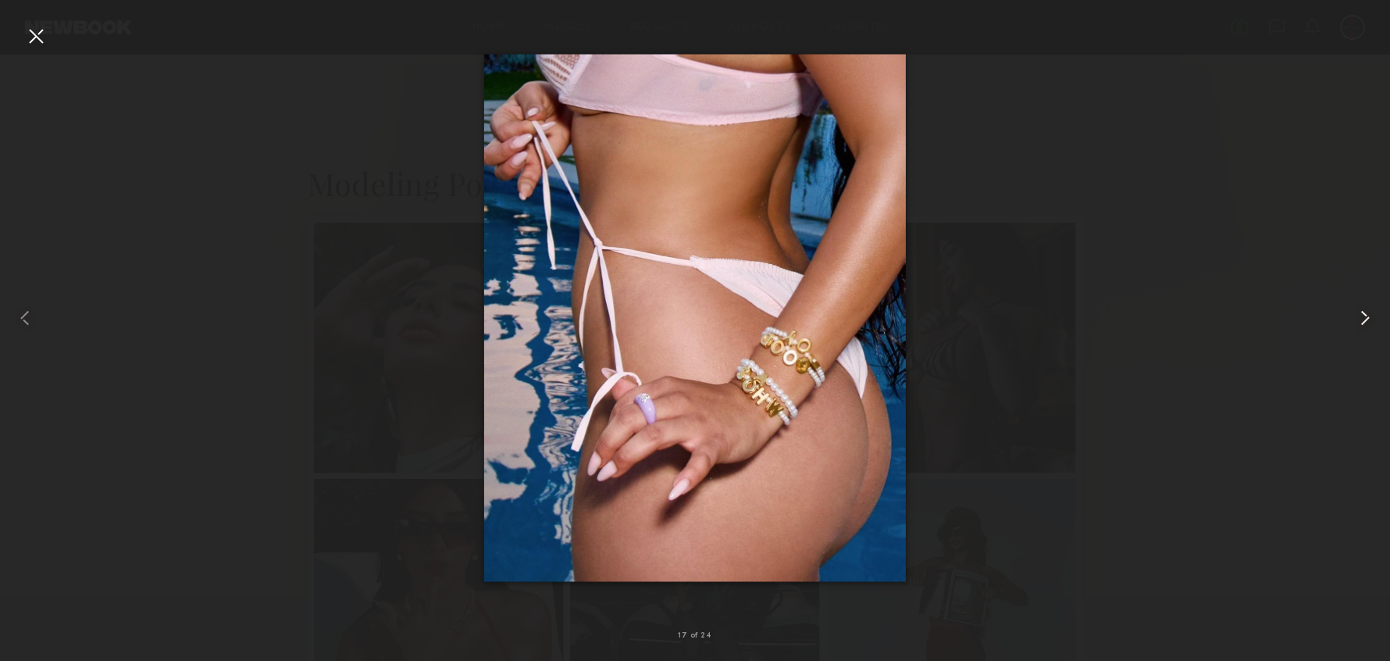
click at [1367, 314] on common-icon at bounding box center [1365, 317] width 25 height 25
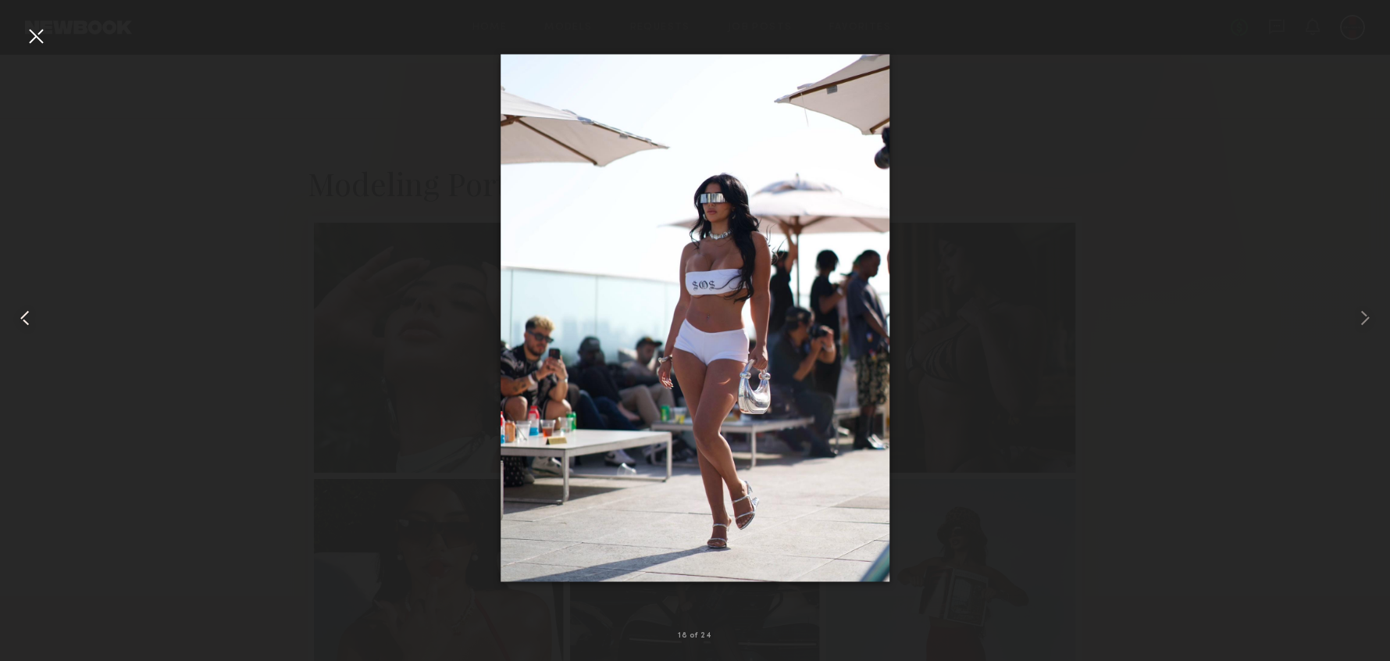
click at [33, 321] on common-icon at bounding box center [24, 317] width 25 height 25
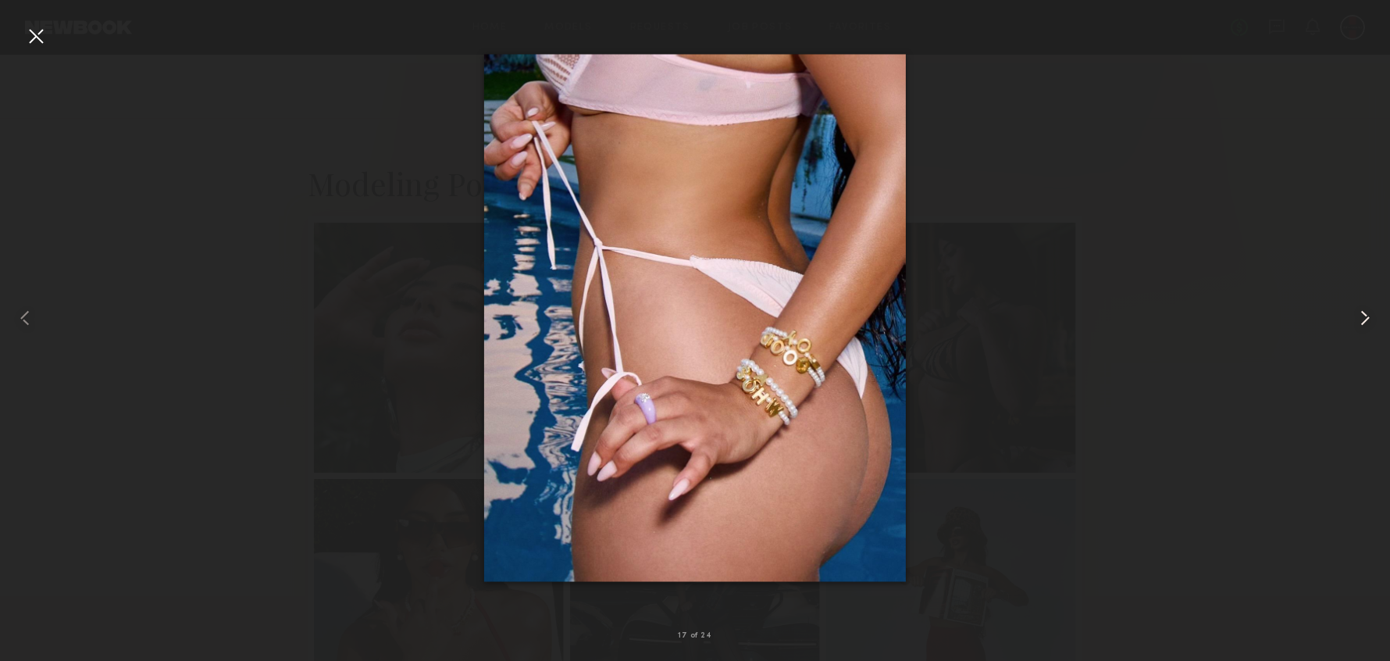
click at [1361, 321] on common-icon at bounding box center [1365, 317] width 25 height 25
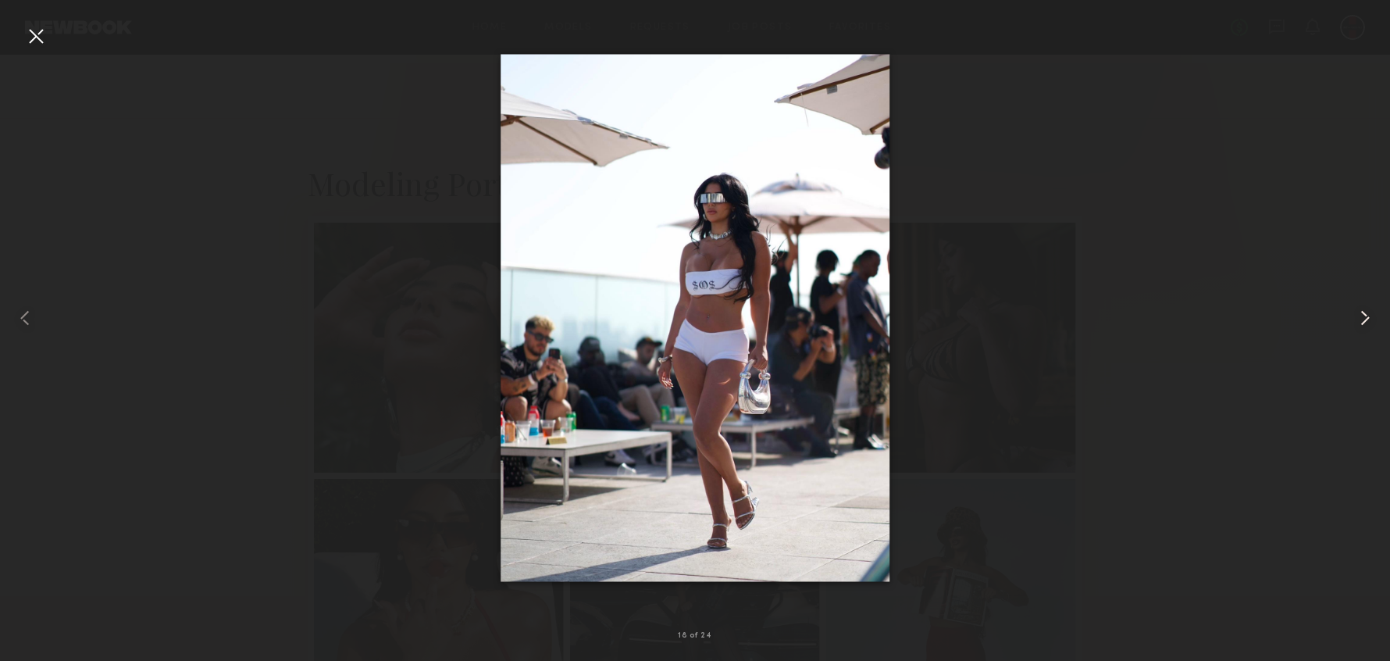
click at [1361, 321] on common-icon at bounding box center [1365, 317] width 25 height 25
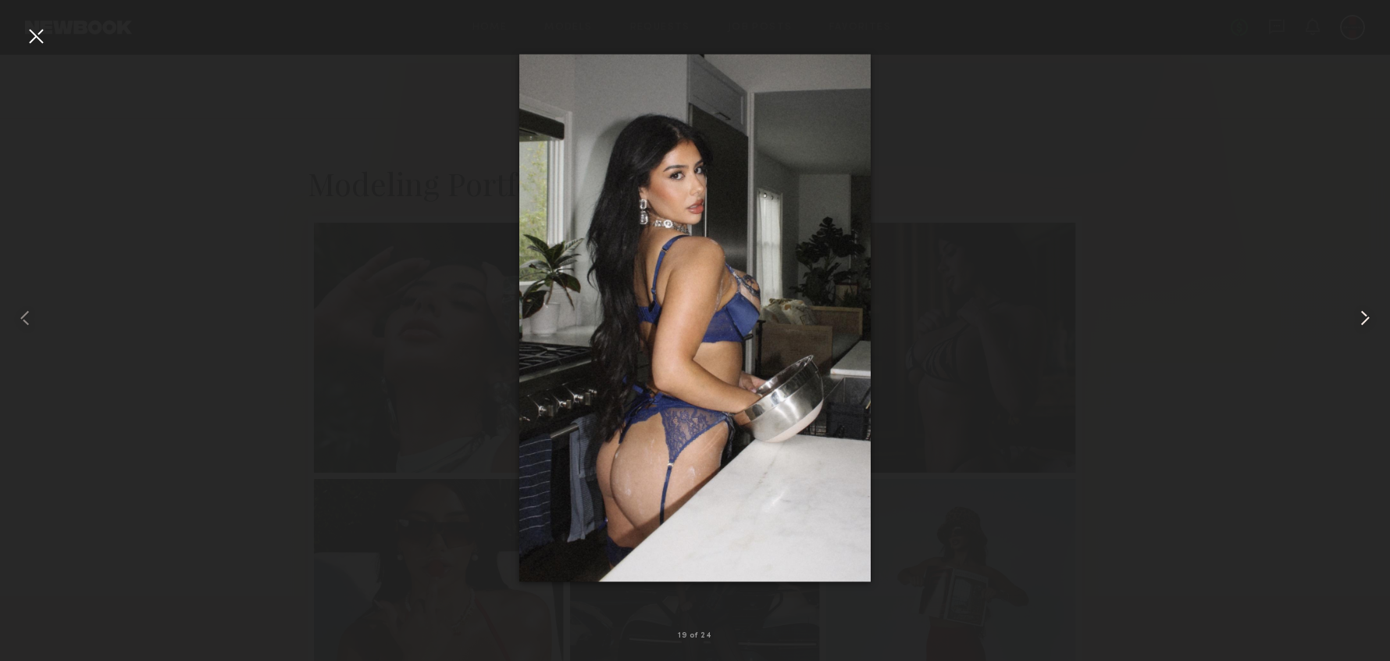
click at [1360, 321] on common-icon at bounding box center [1365, 317] width 25 height 25
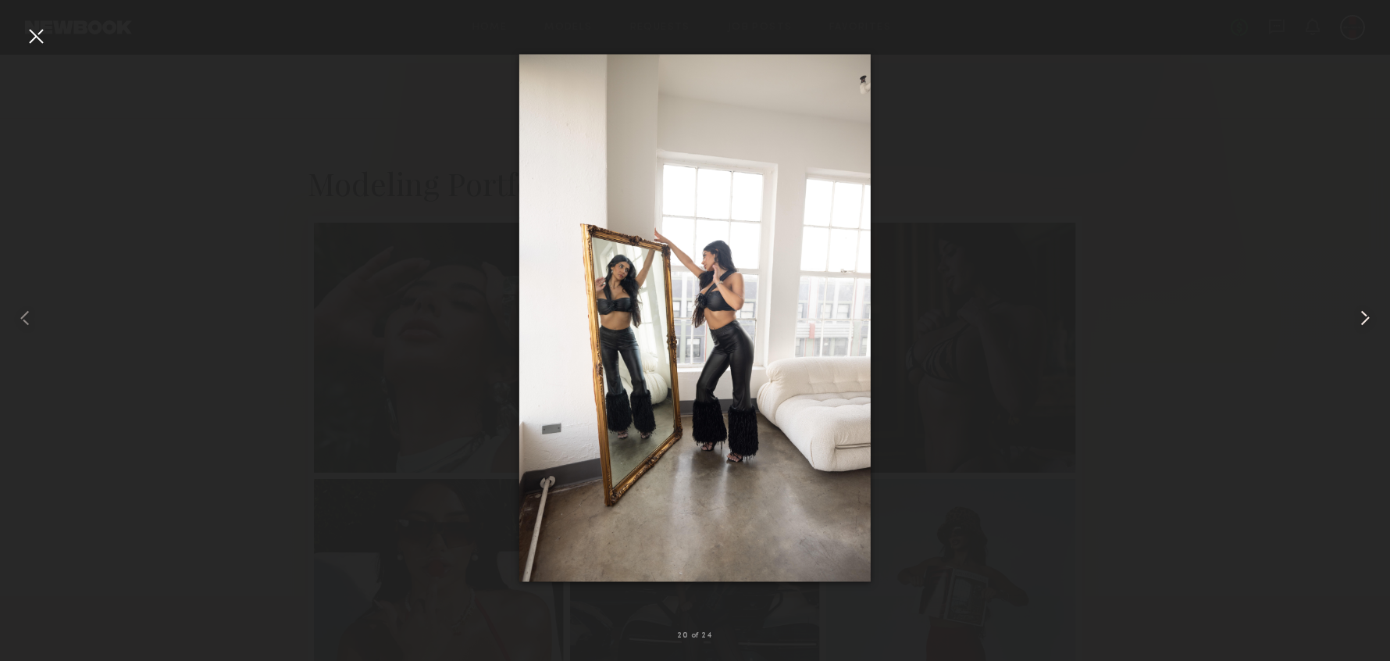
click at [1360, 321] on common-icon at bounding box center [1365, 317] width 25 height 25
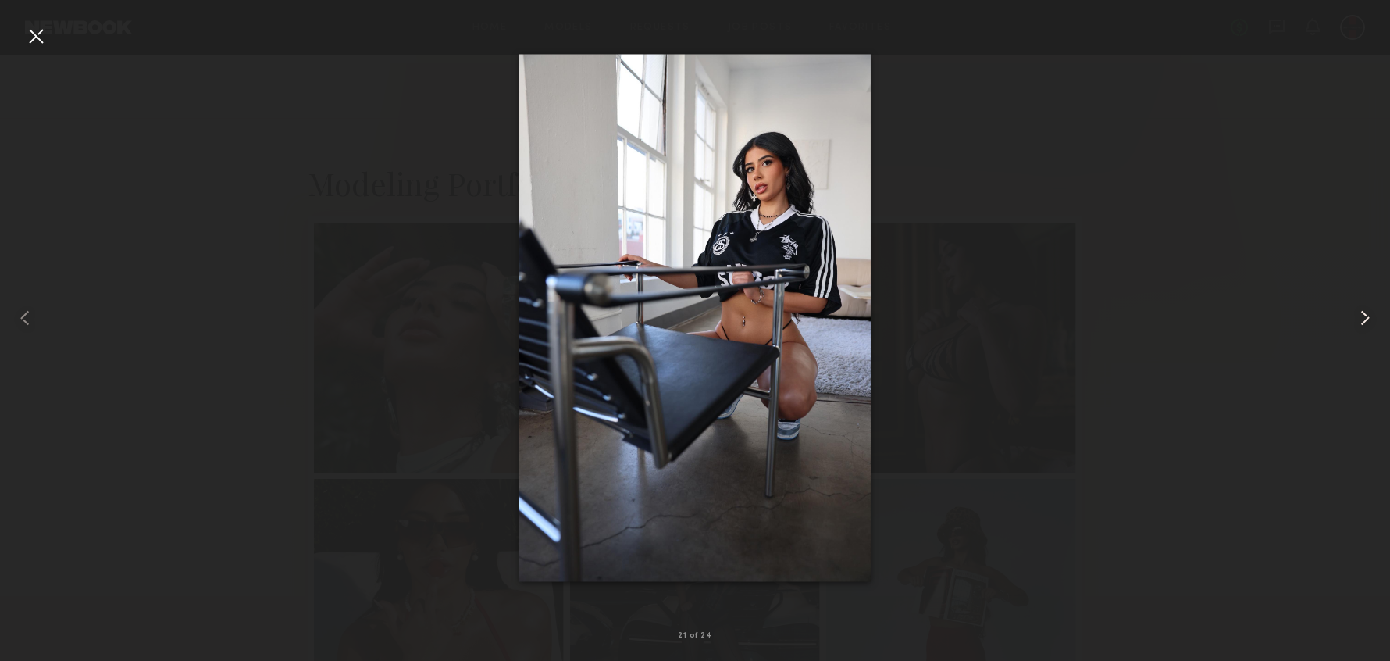
click at [1364, 319] on common-icon at bounding box center [1365, 317] width 25 height 25
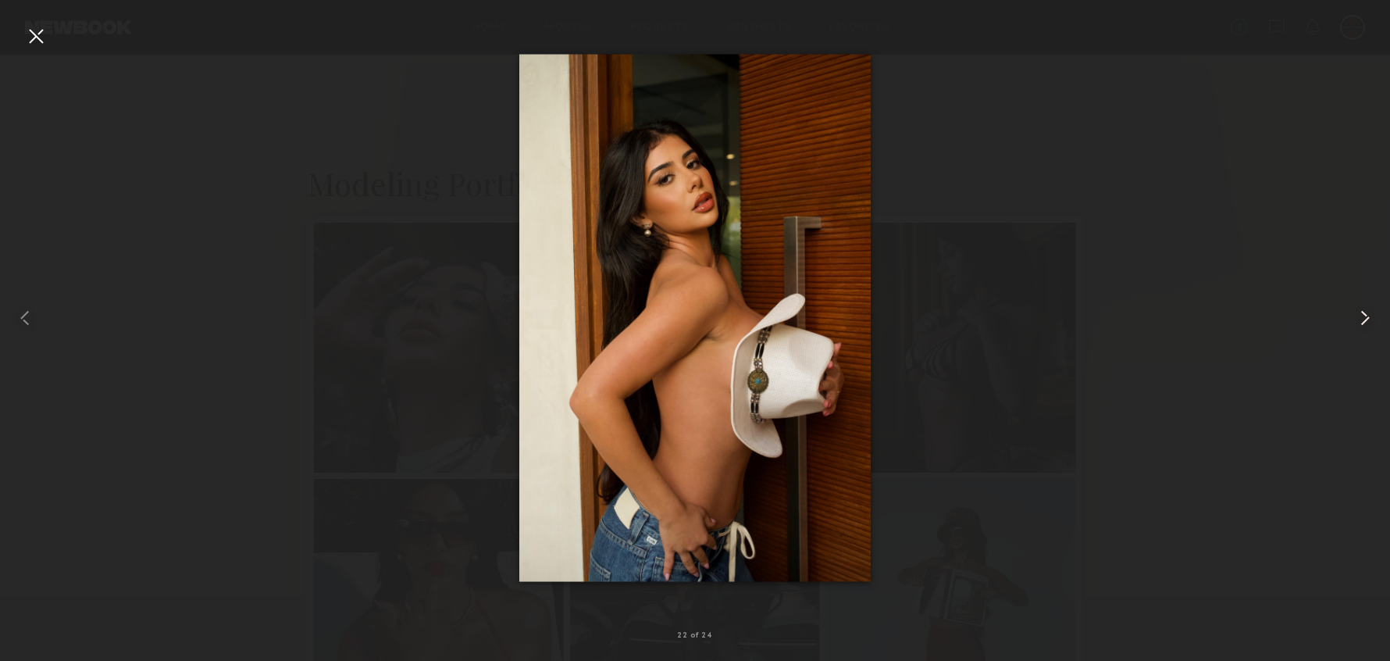
click at [1364, 319] on common-icon at bounding box center [1365, 317] width 25 height 25
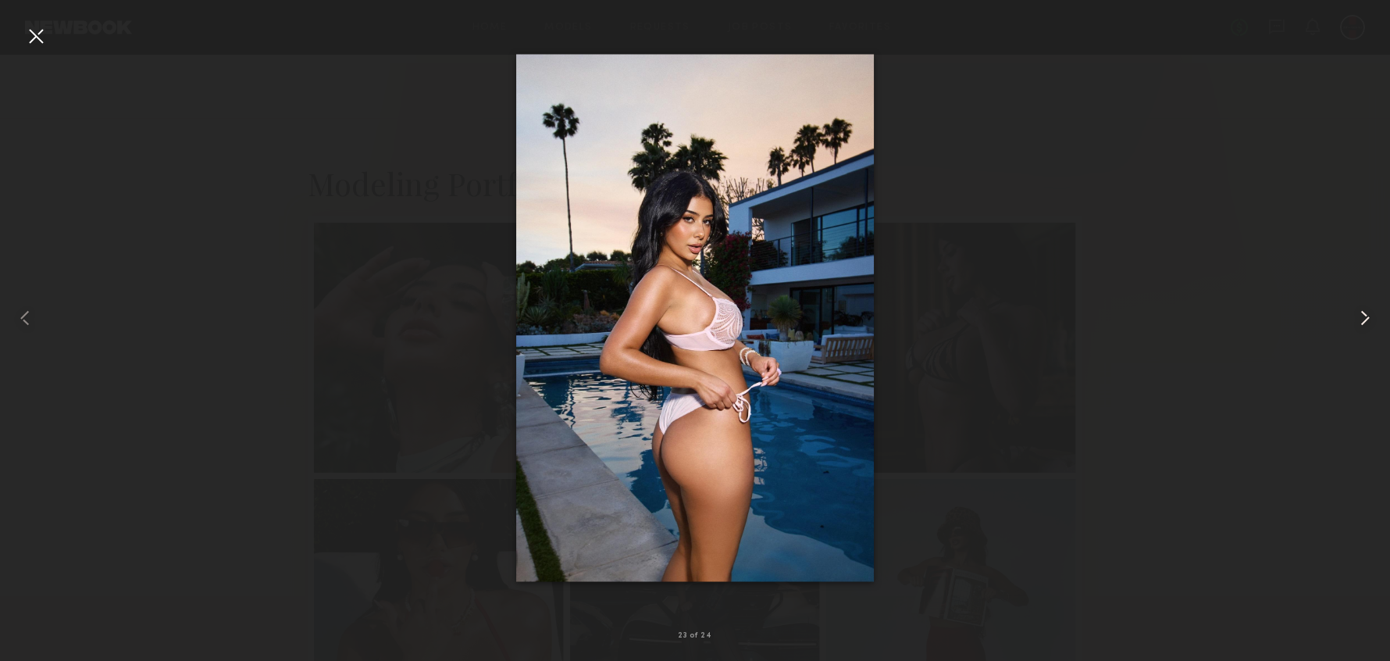
click at [1364, 319] on common-icon at bounding box center [1365, 317] width 25 height 25
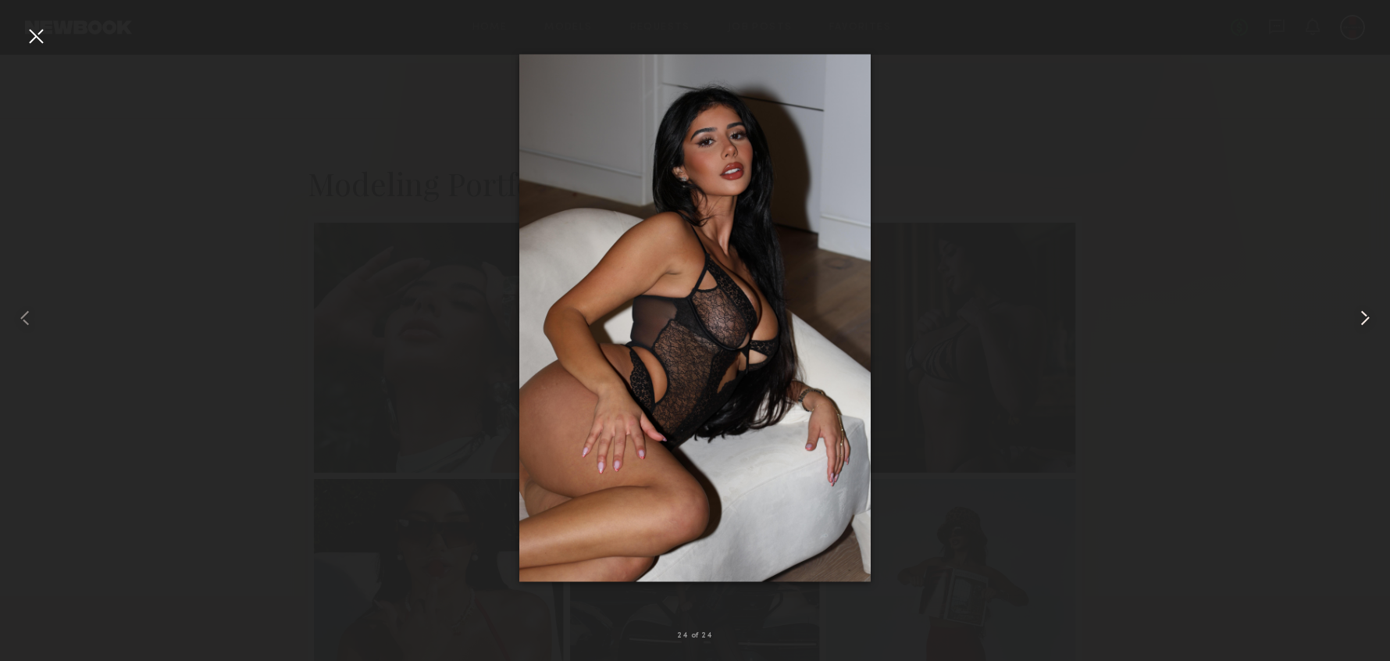
click at [1364, 319] on common-icon at bounding box center [1365, 317] width 25 height 25
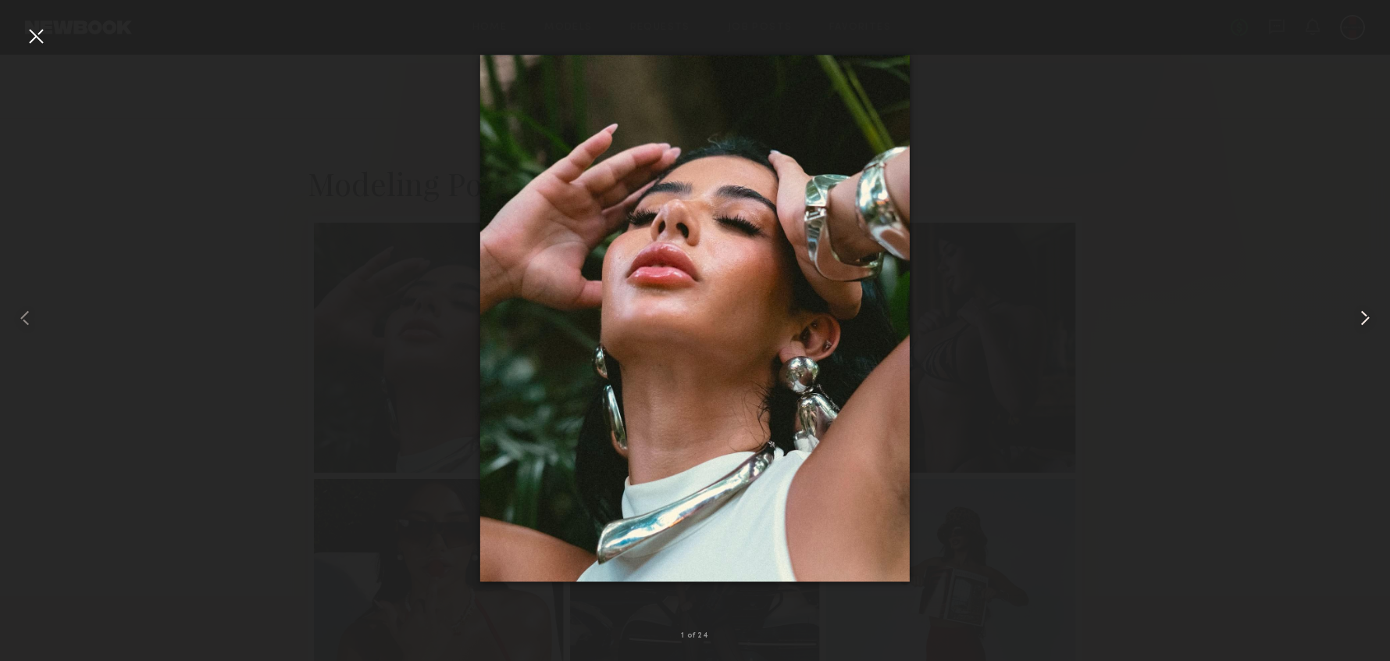
click at [1364, 319] on common-icon at bounding box center [1365, 317] width 25 height 25
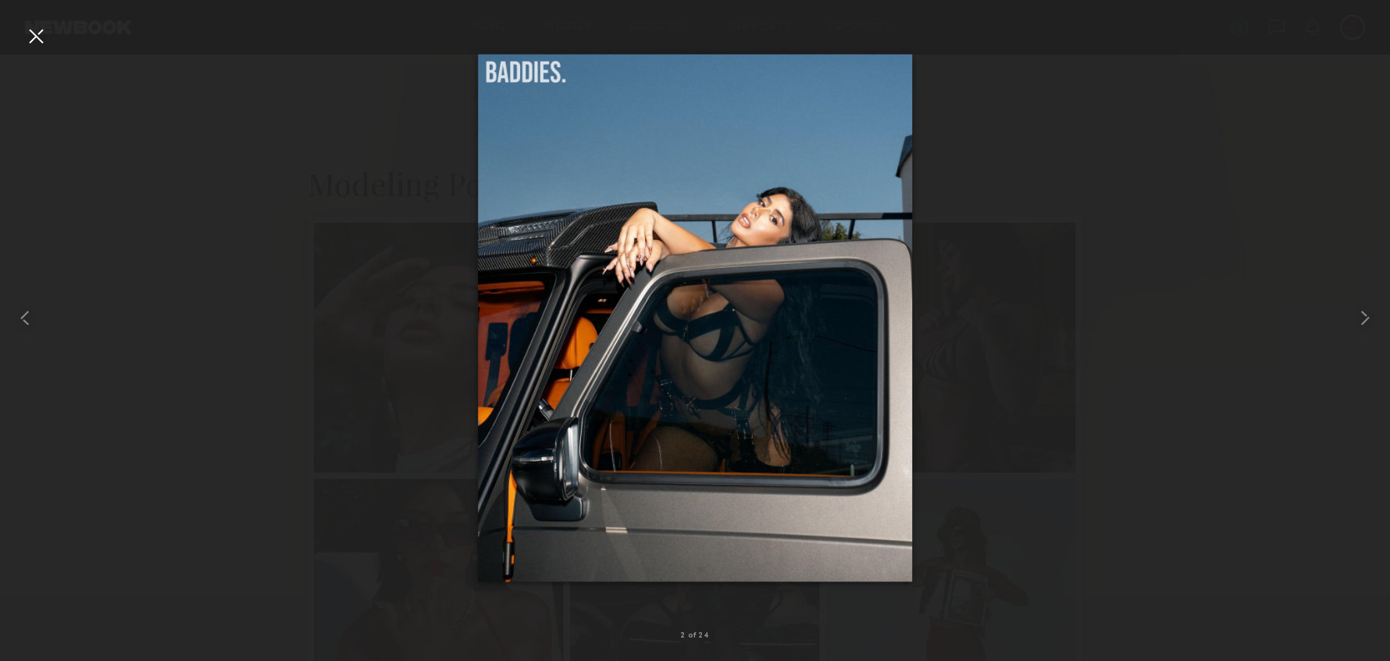
click at [38, 48] on div at bounding box center [35, 35] width 25 height 25
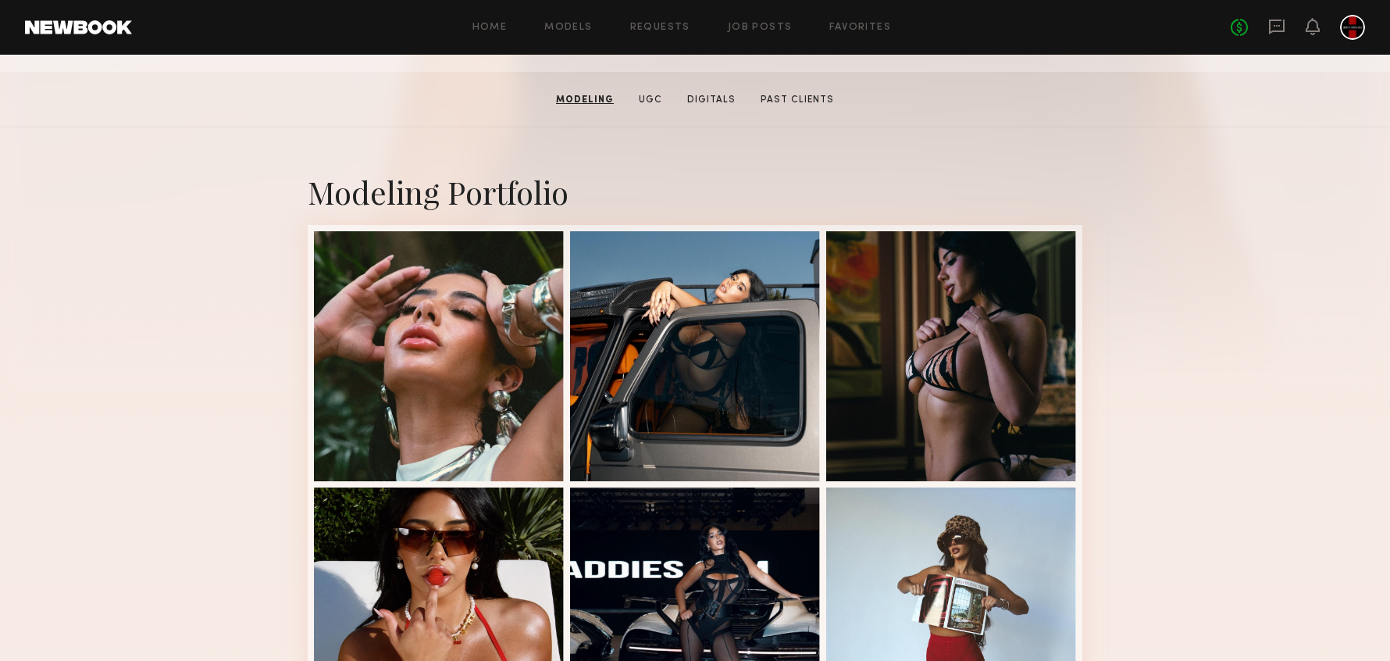
scroll to position [0, 0]
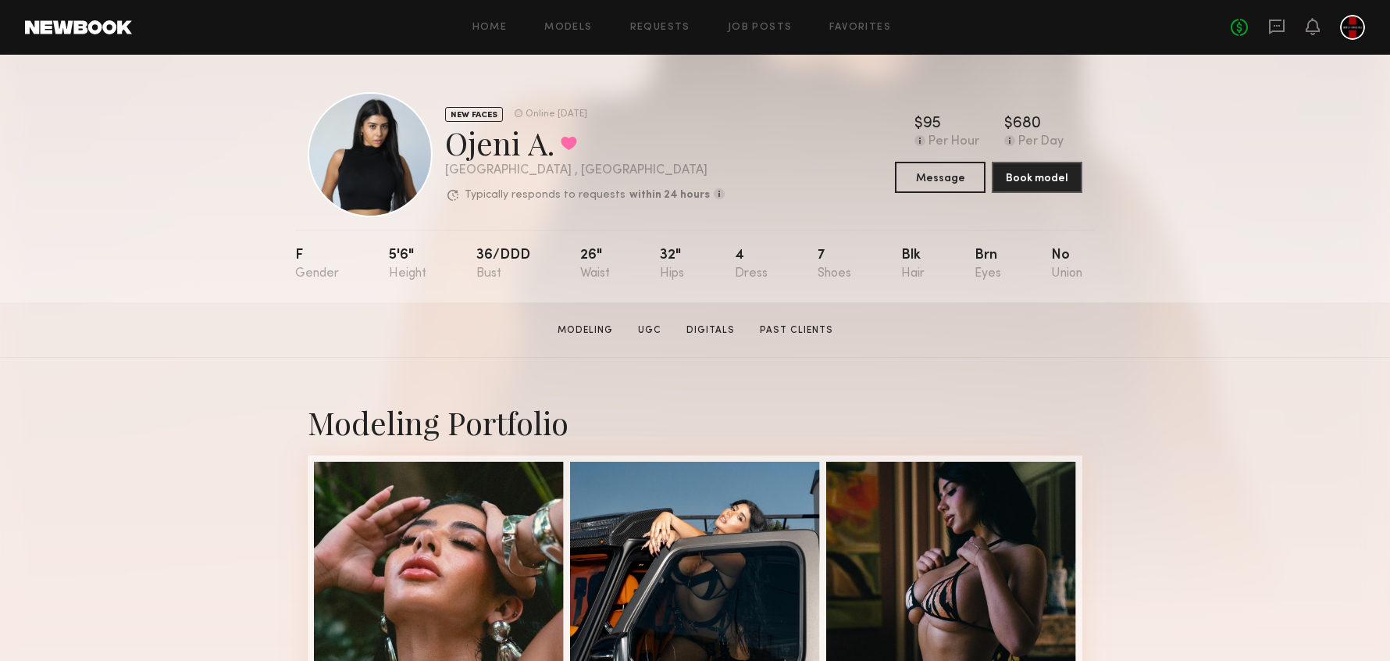
click at [380, 130] on div at bounding box center [370, 154] width 125 height 125
click at [700, 328] on link "Digitals" at bounding box center [710, 330] width 61 height 14
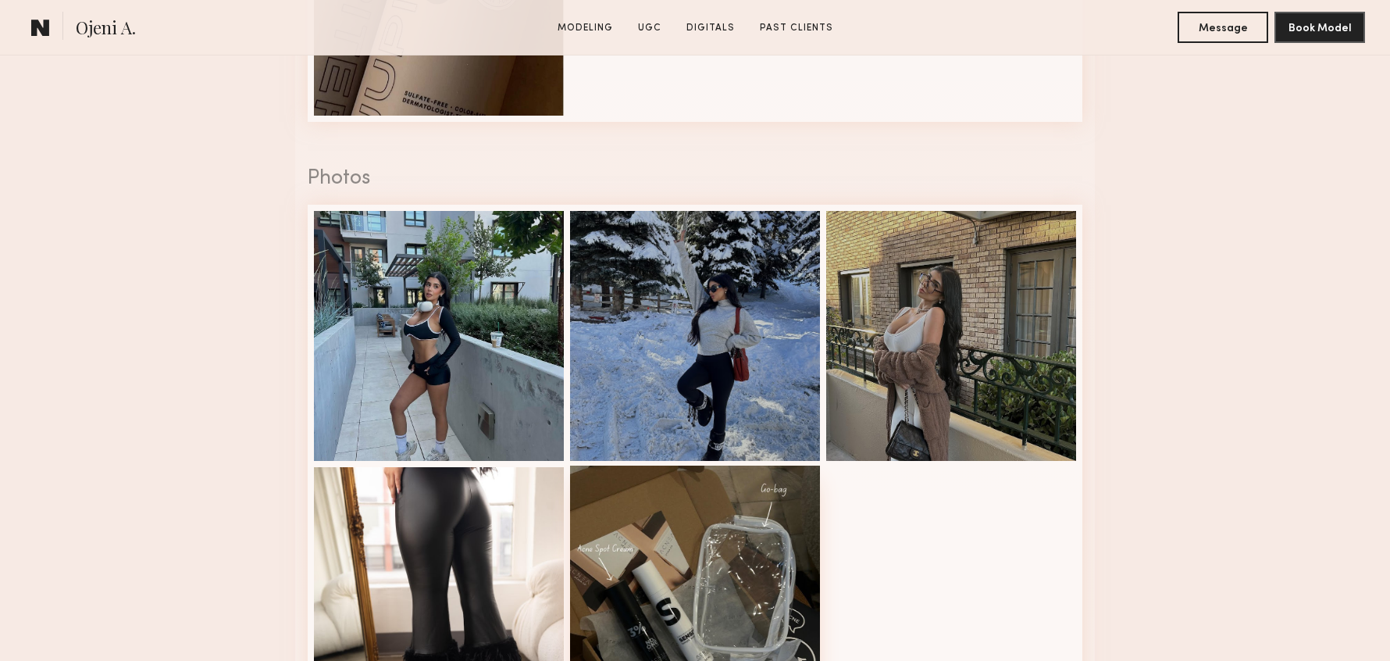
scroll to position [4251, 0]
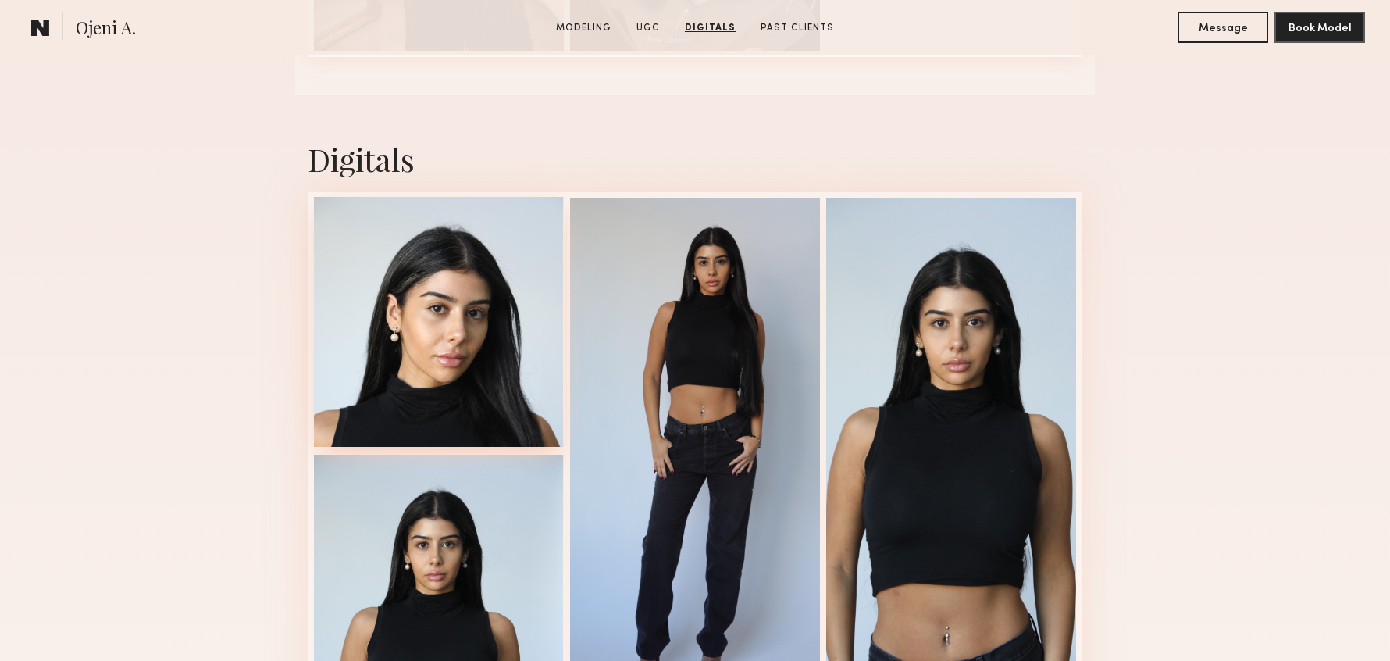
click at [463, 340] on div at bounding box center [439, 322] width 250 height 250
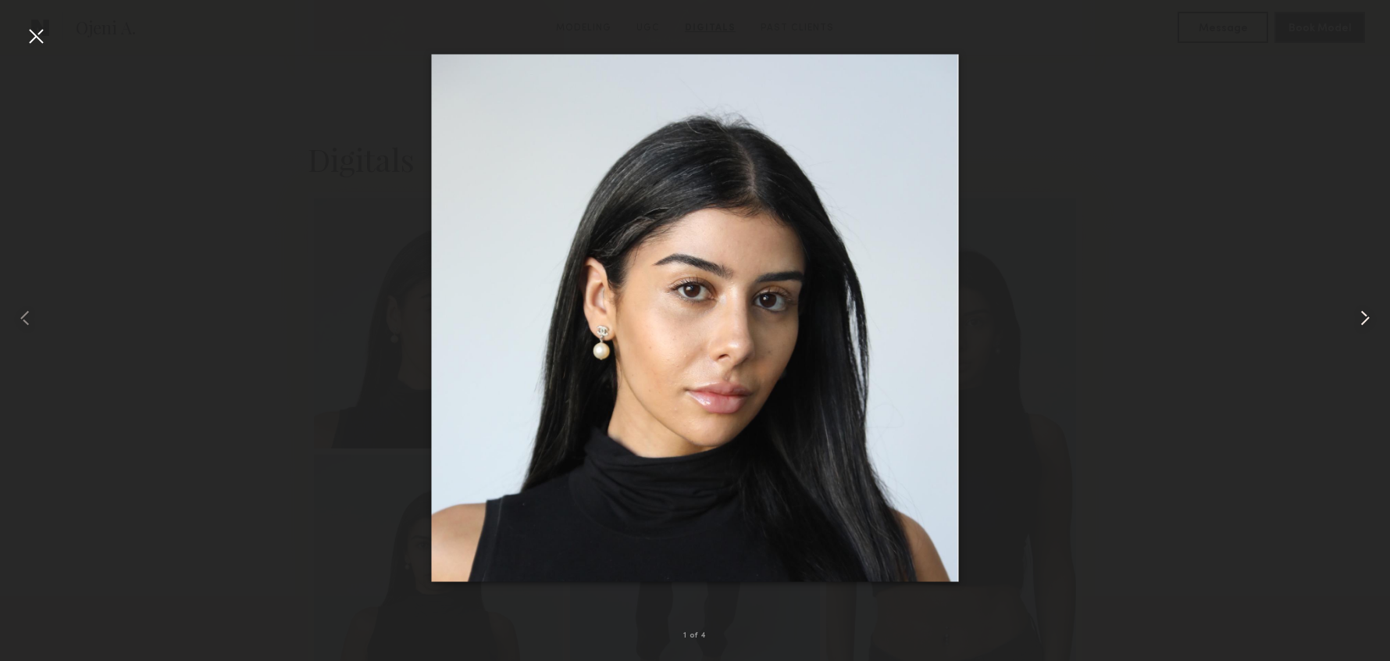
click at [1361, 319] on common-icon at bounding box center [1365, 317] width 25 height 25
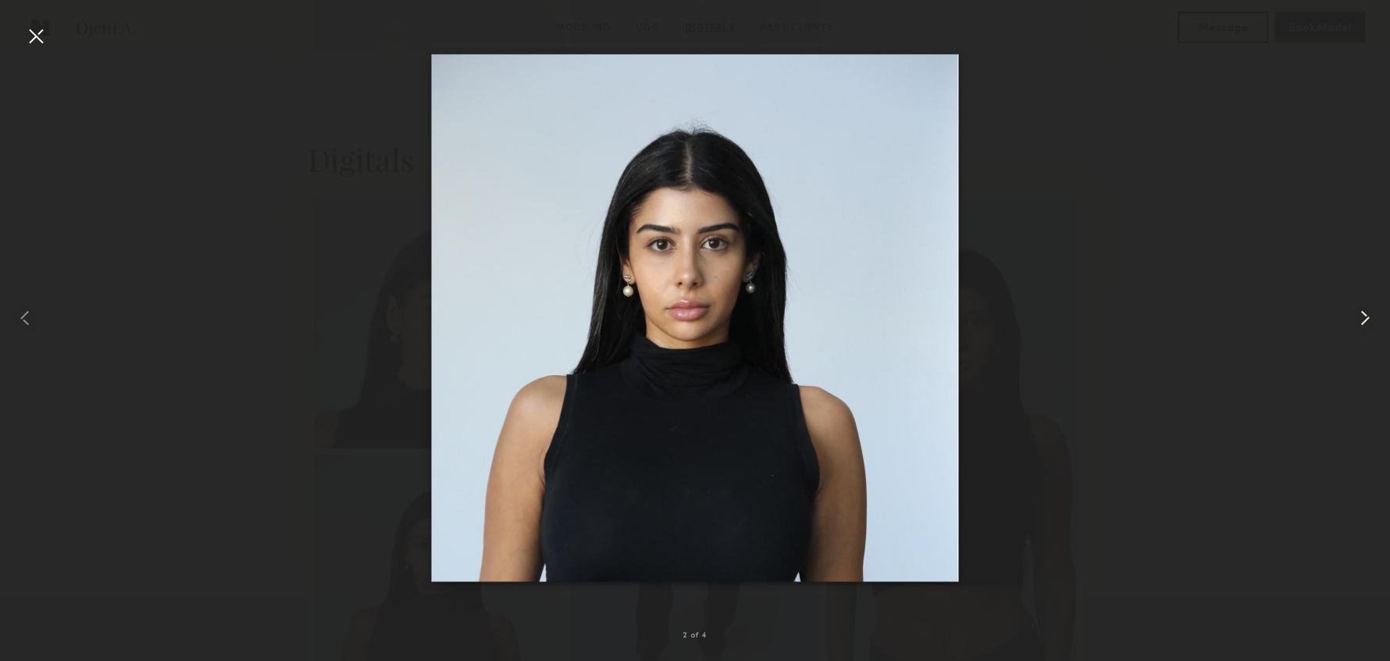
click at [1359, 319] on common-icon at bounding box center [1365, 317] width 25 height 25
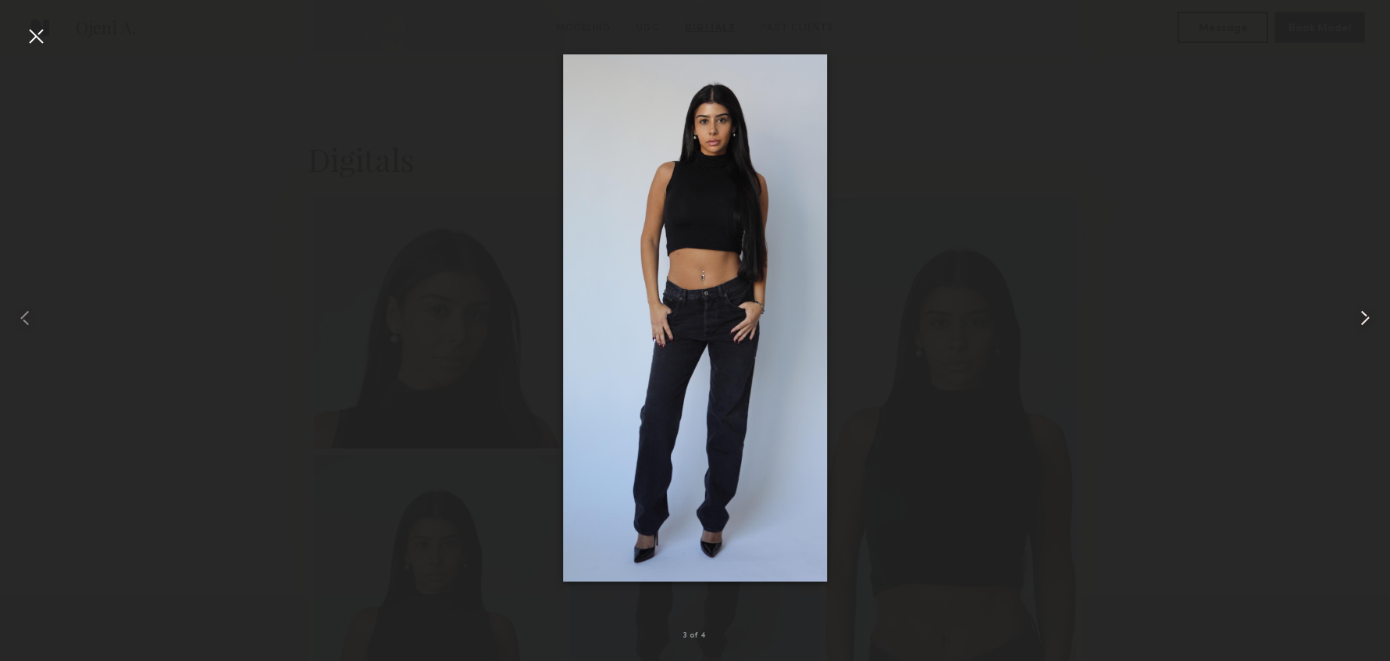
click at [1353, 323] on common-icon at bounding box center [1365, 317] width 25 height 25
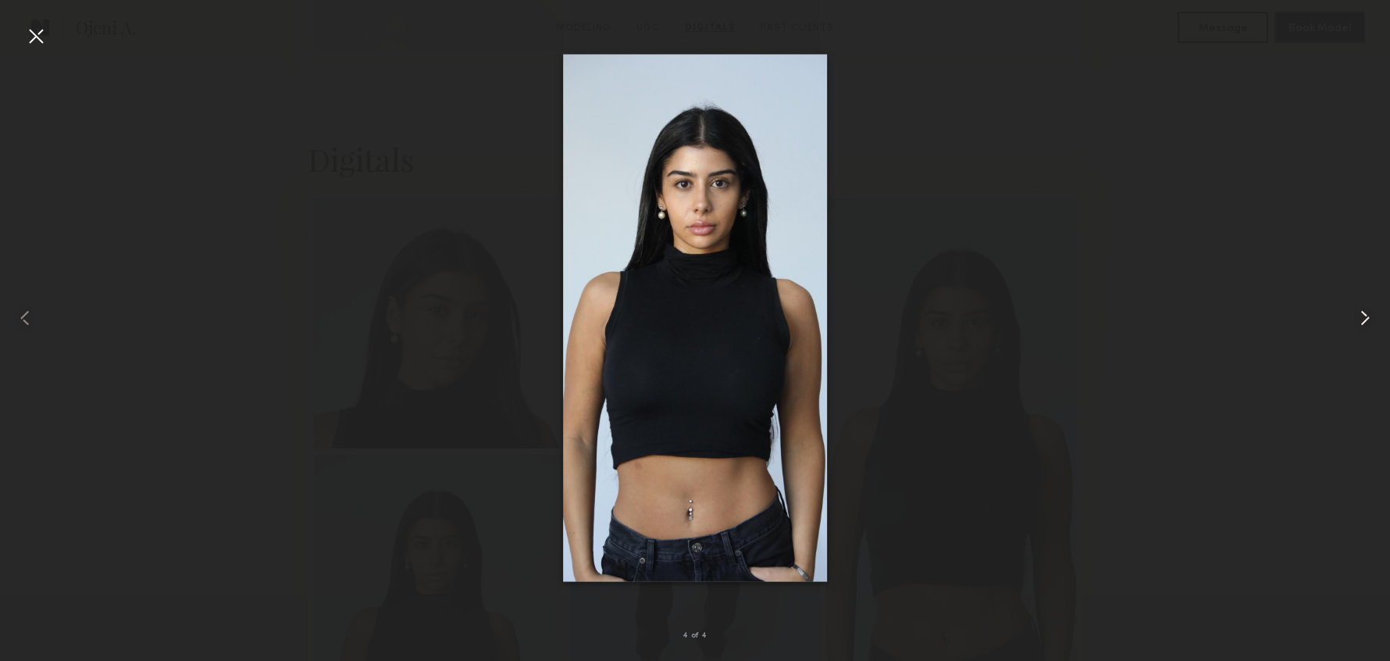
click at [1360, 324] on common-icon at bounding box center [1365, 317] width 25 height 25
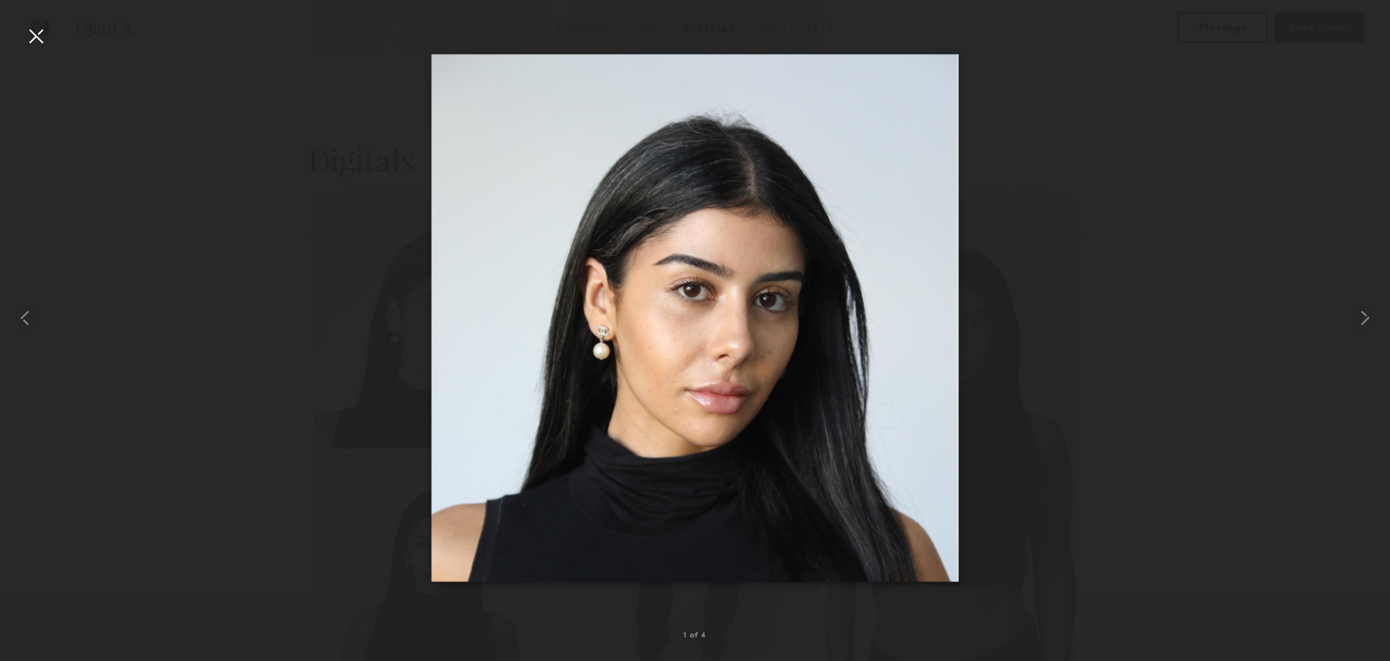
click at [47, 32] on div at bounding box center [35, 35] width 25 height 25
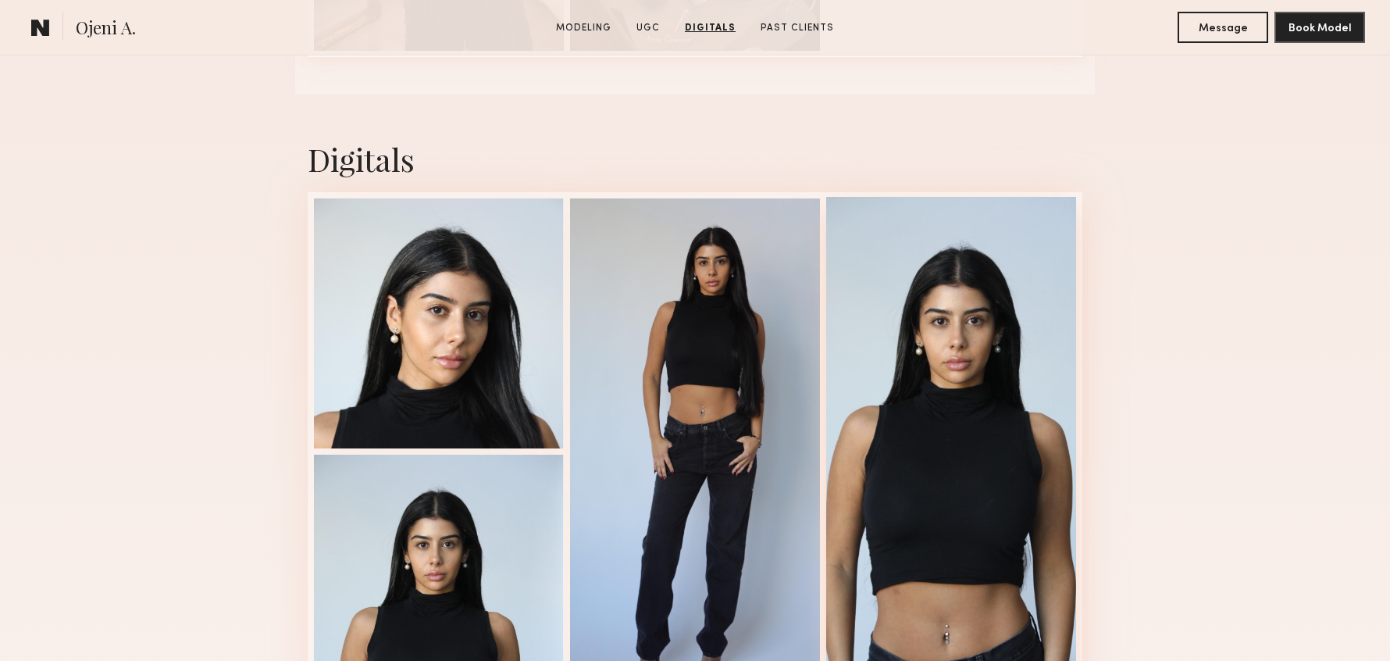
click at [1016, 369] on div at bounding box center [951, 450] width 250 height 506
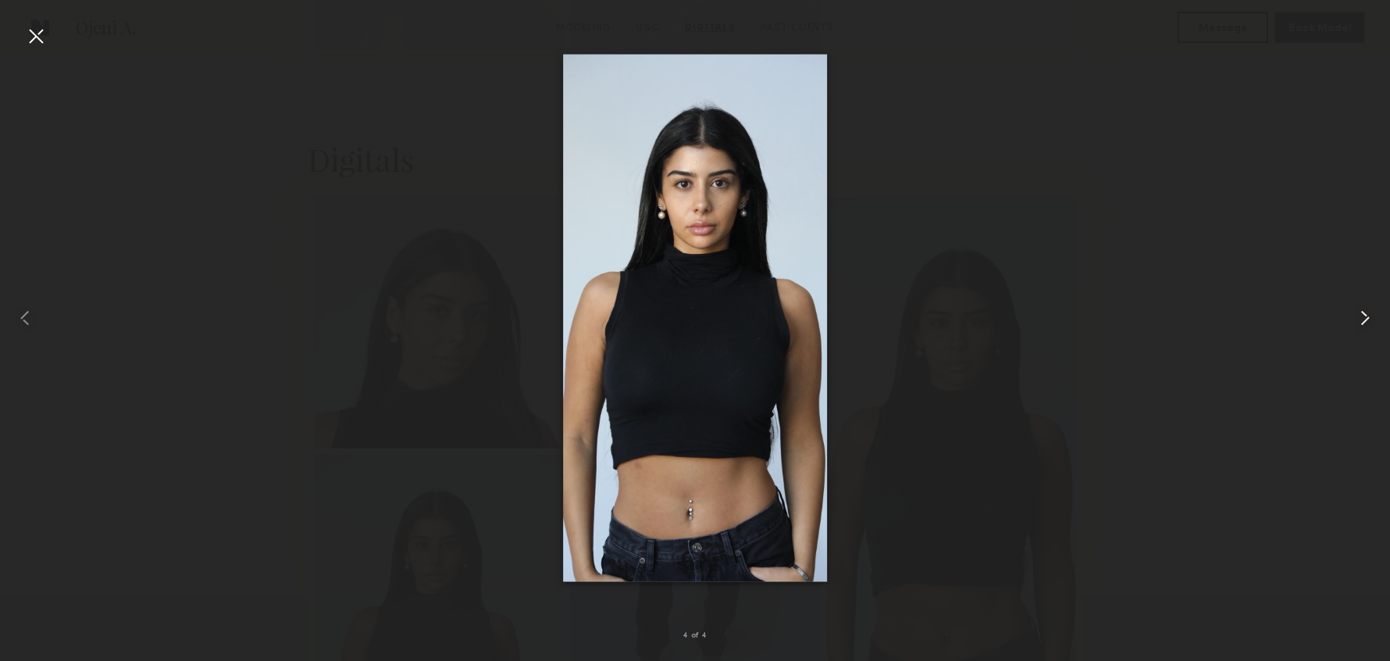
click at [1373, 319] on common-icon at bounding box center [1365, 317] width 25 height 25
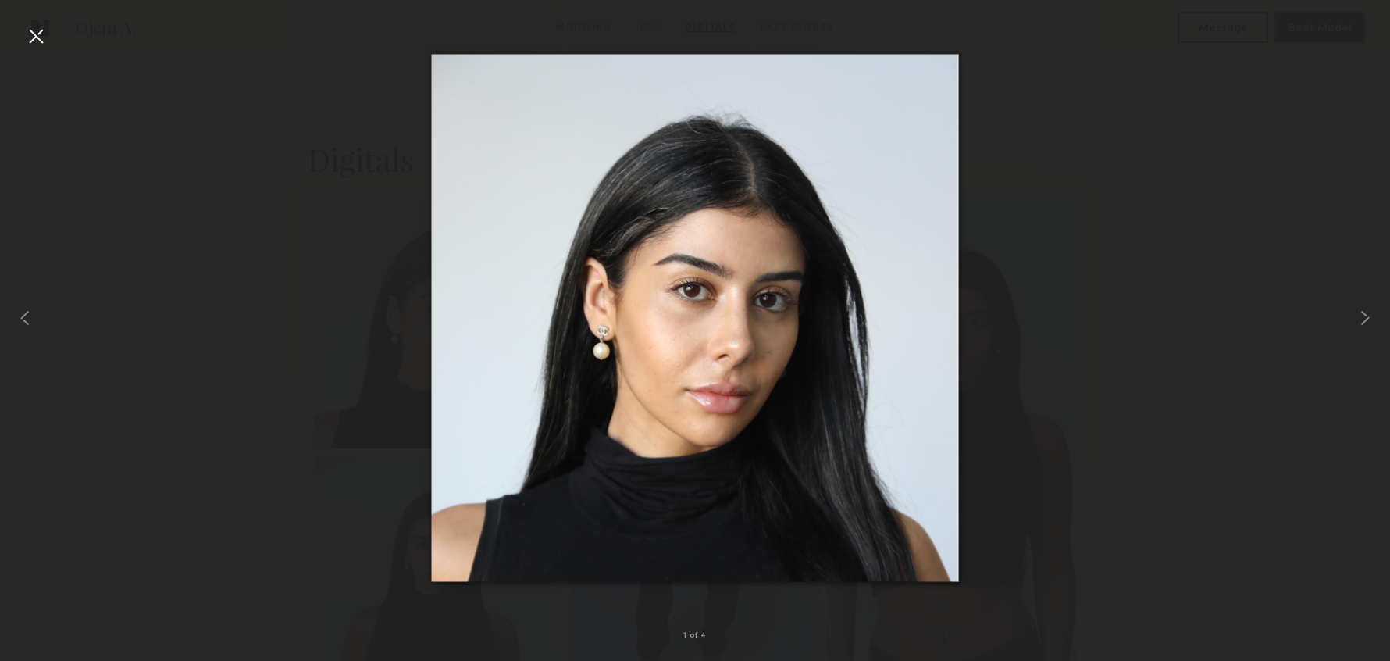
click at [35, 35] on div at bounding box center [35, 35] width 25 height 25
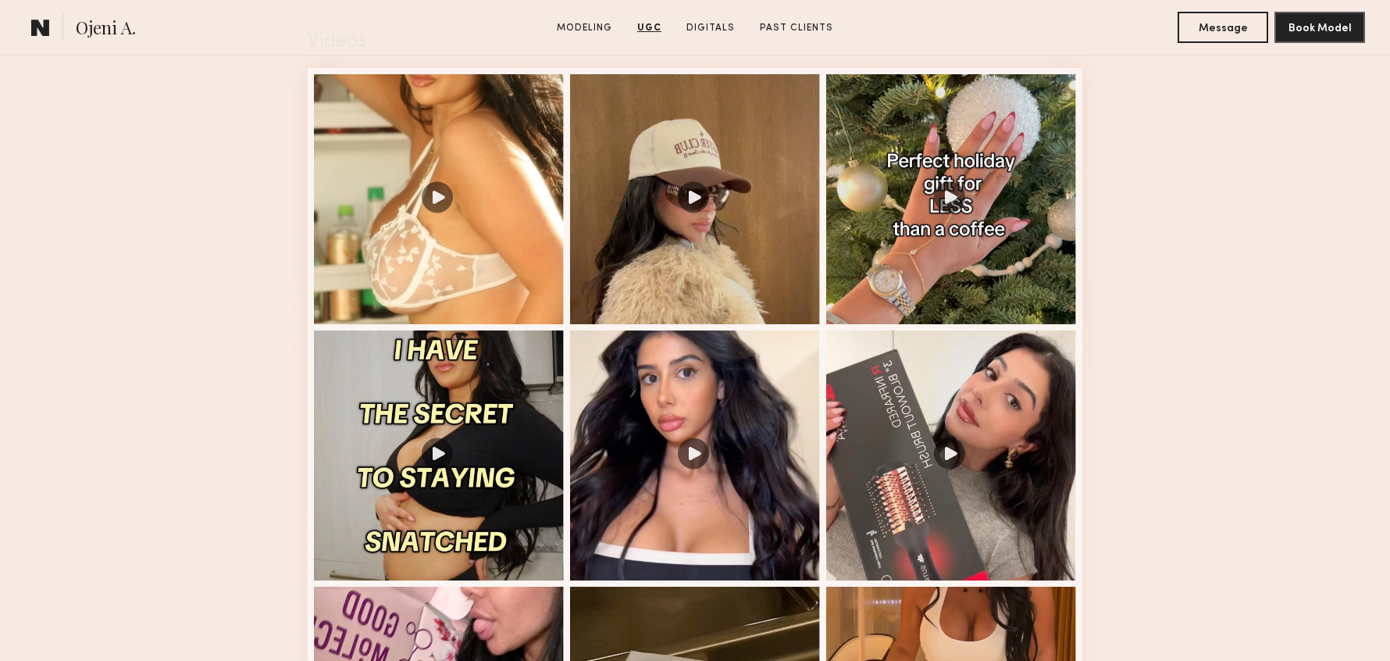
scroll to position [2226, 0]
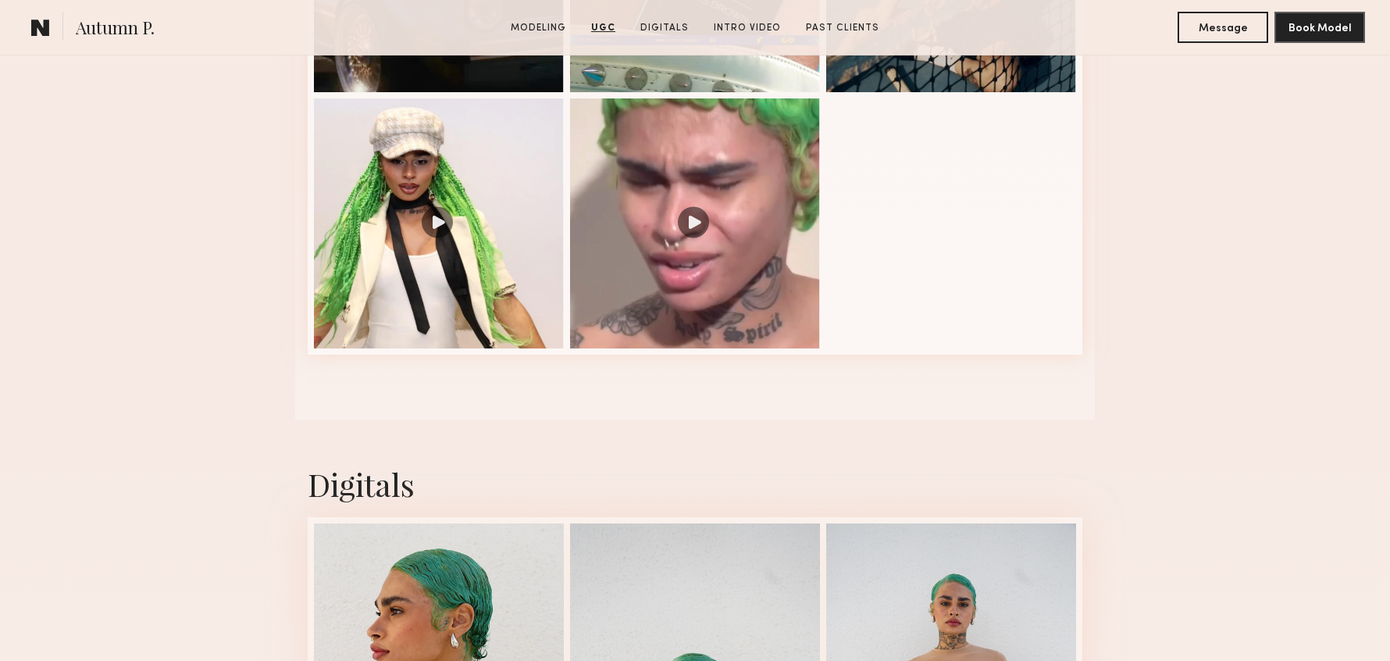
scroll to position [1426, 0]
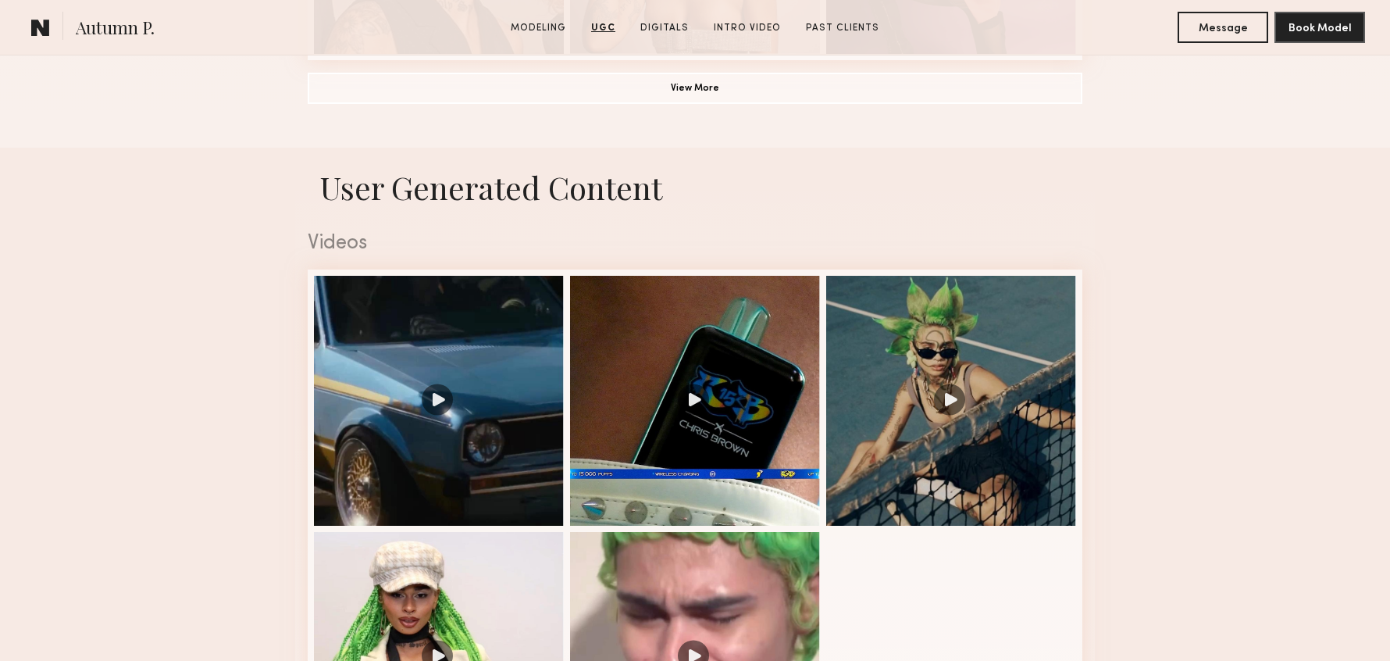
click at [446, 187] on h1 "User Generated Content" at bounding box center [695, 186] width 800 height 41
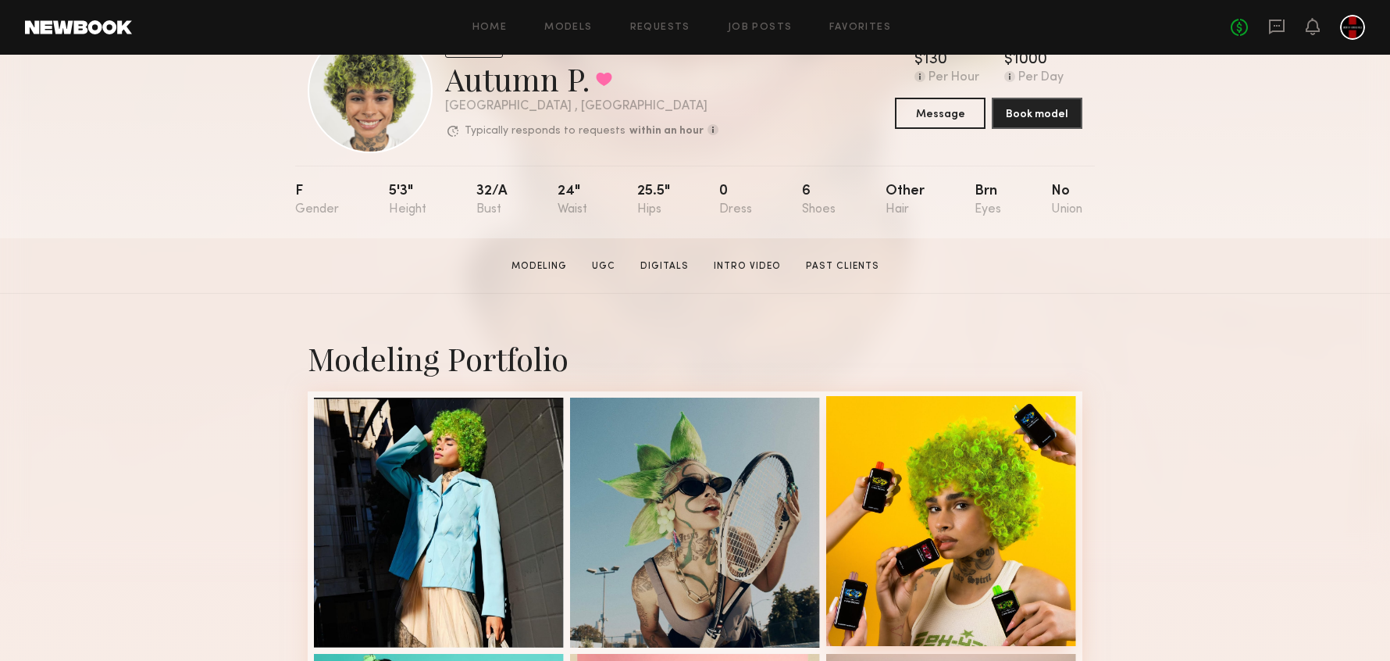
scroll to position [0, 0]
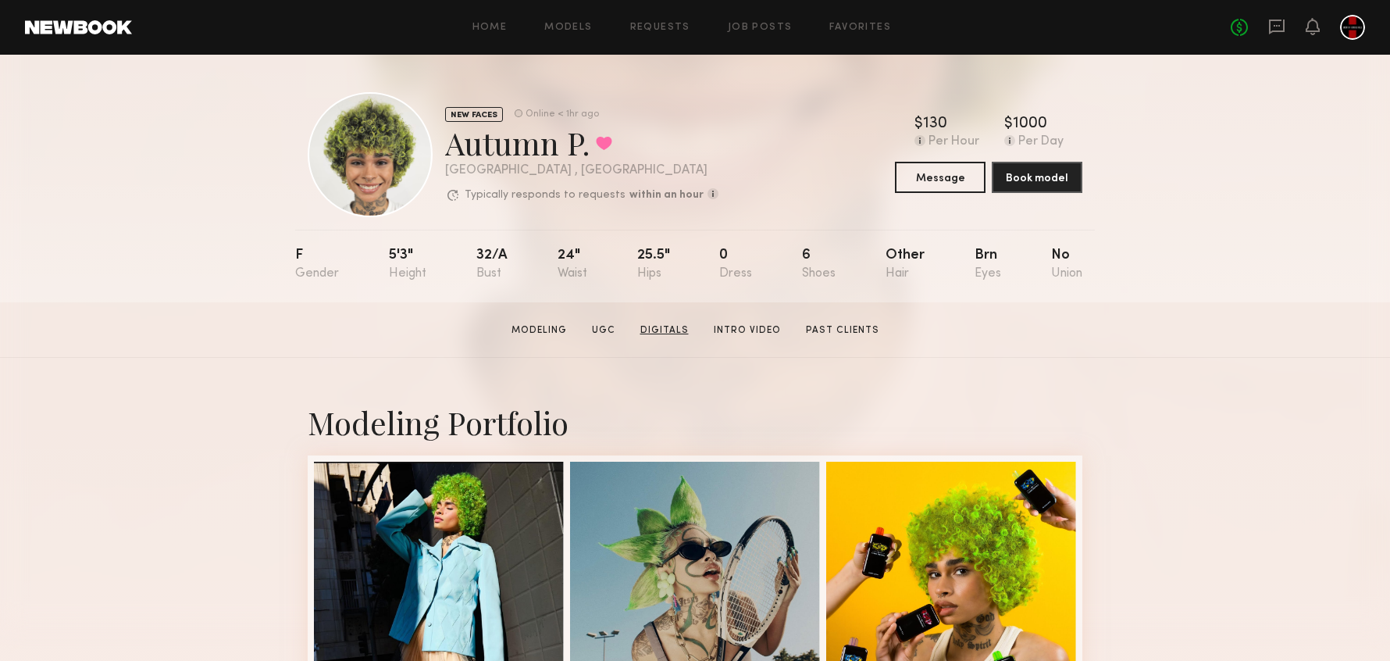
click at [682, 329] on link "Digitals" at bounding box center [664, 330] width 61 height 14
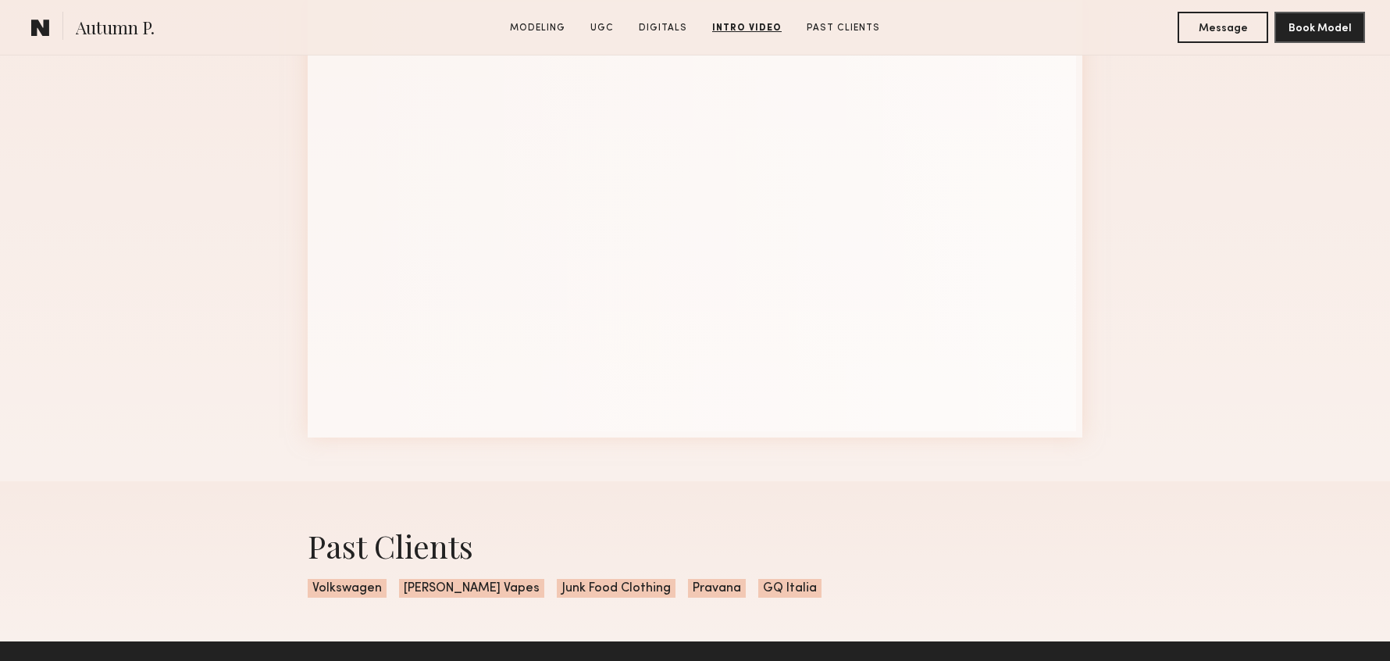
scroll to position [3233, 0]
